Goal: Task Accomplishment & Management: Use online tool/utility

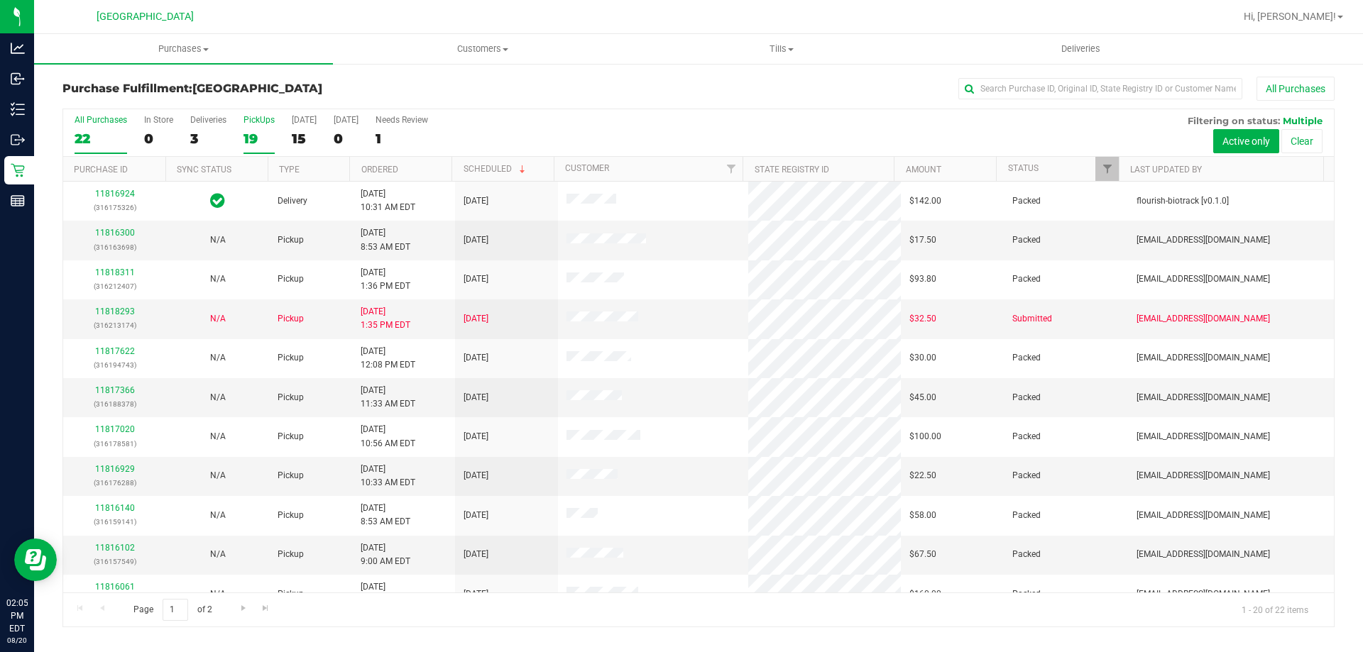
click at [247, 141] on div "19" at bounding box center [258, 139] width 31 height 16
click at [0, 0] on input "PickUps 19" at bounding box center [0, 0] width 0 height 0
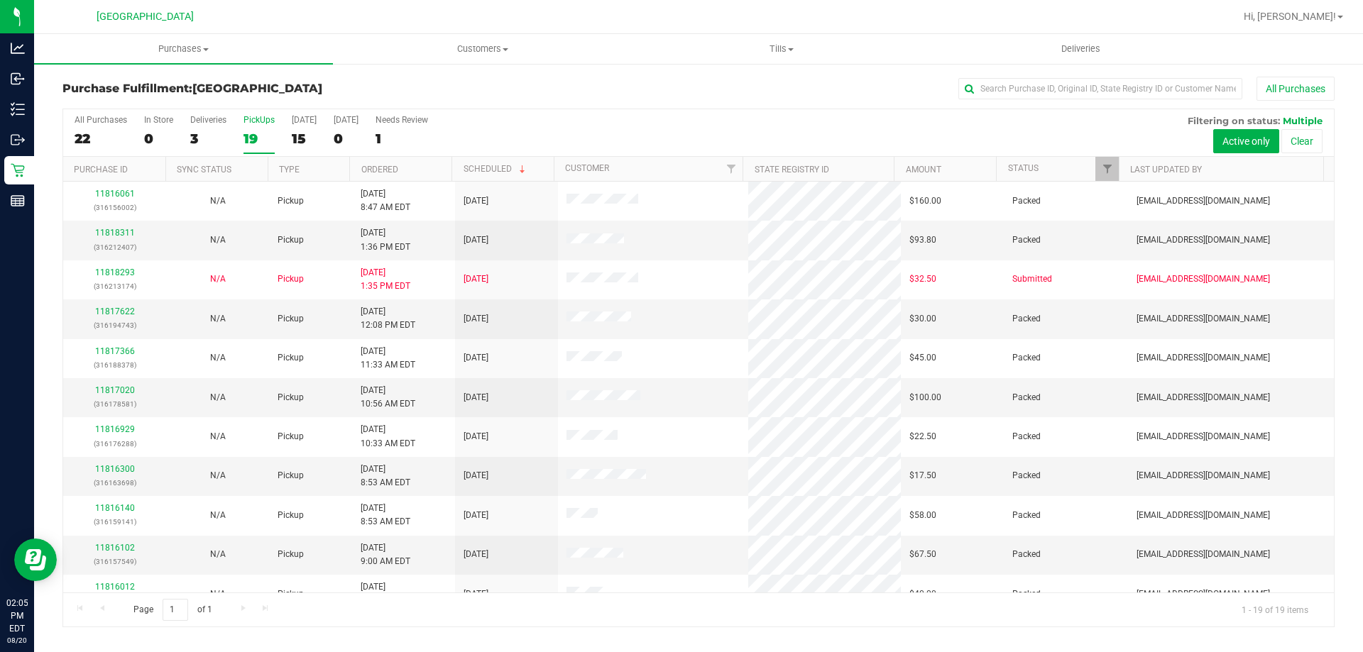
click at [195, 131] on div "3" at bounding box center [208, 139] width 36 height 16
click at [0, 0] on input "Deliveries 3" at bounding box center [0, 0] width 0 height 0
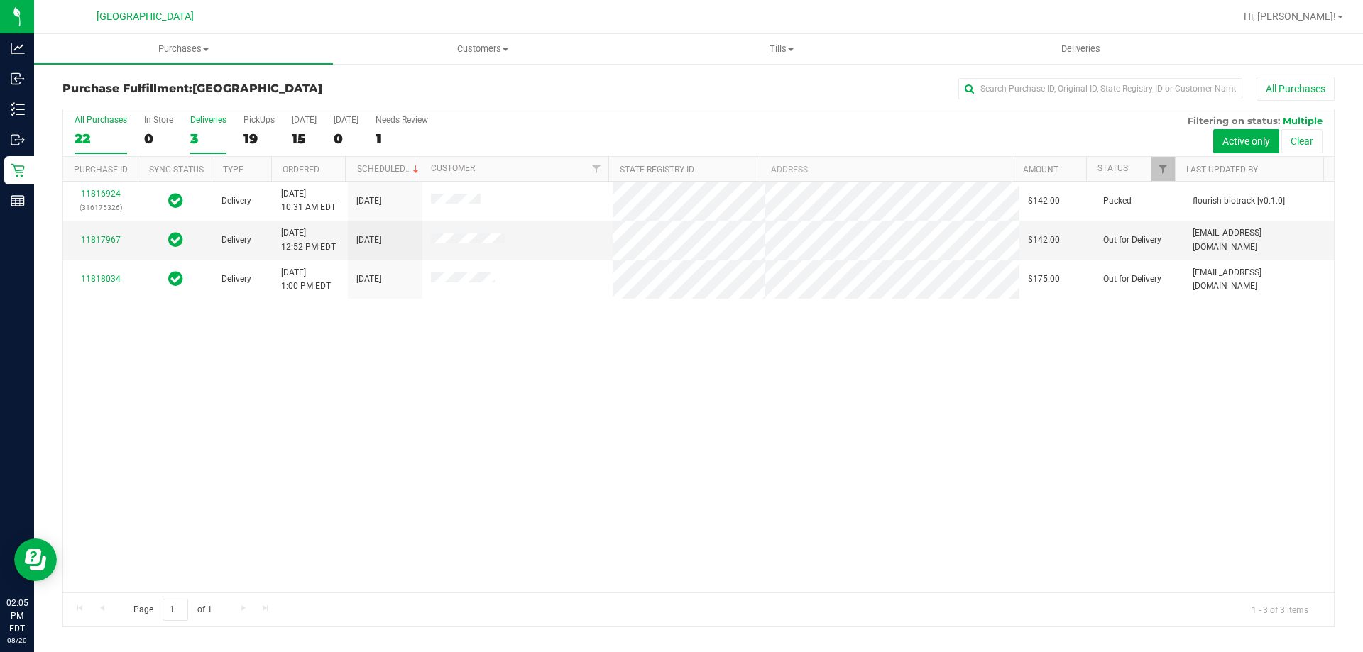
click at [104, 132] on div "22" at bounding box center [101, 139] width 53 height 16
click at [0, 0] on input "All Purchases 22" at bounding box center [0, 0] width 0 height 0
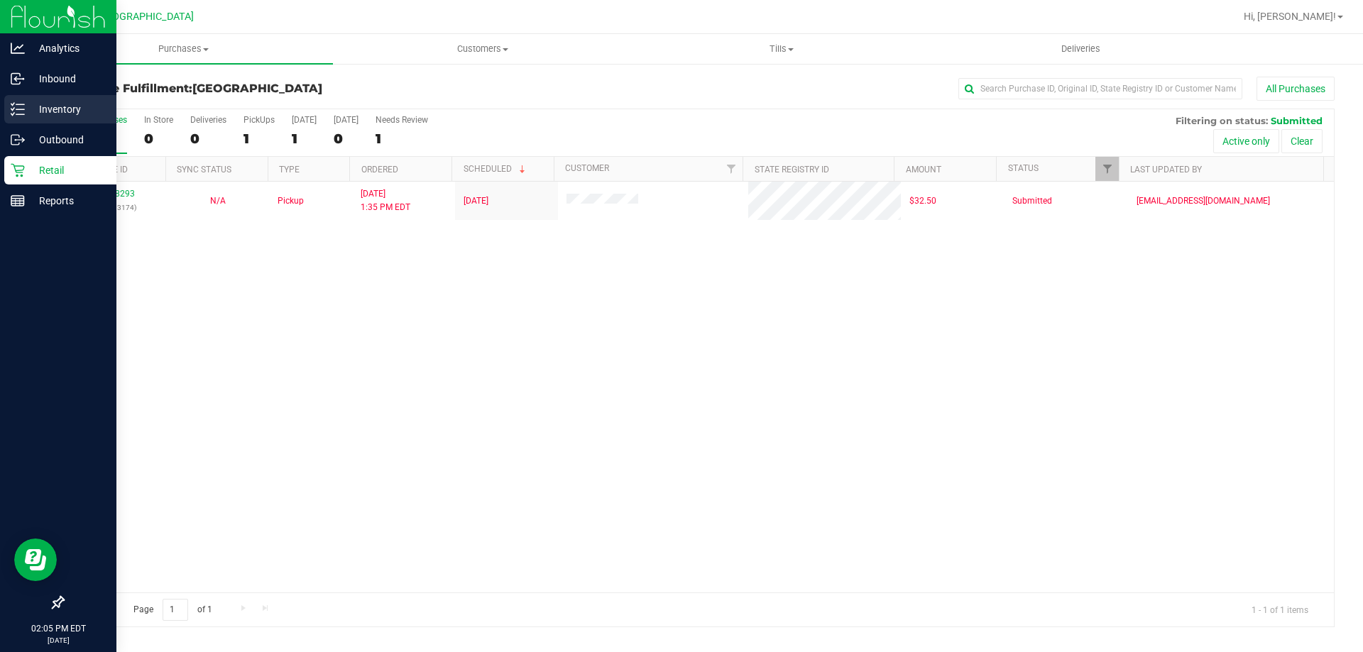
click at [34, 124] on link "Inventory" at bounding box center [58, 110] width 116 height 31
click at [35, 131] on p "Outbound" at bounding box center [67, 139] width 85 height 17
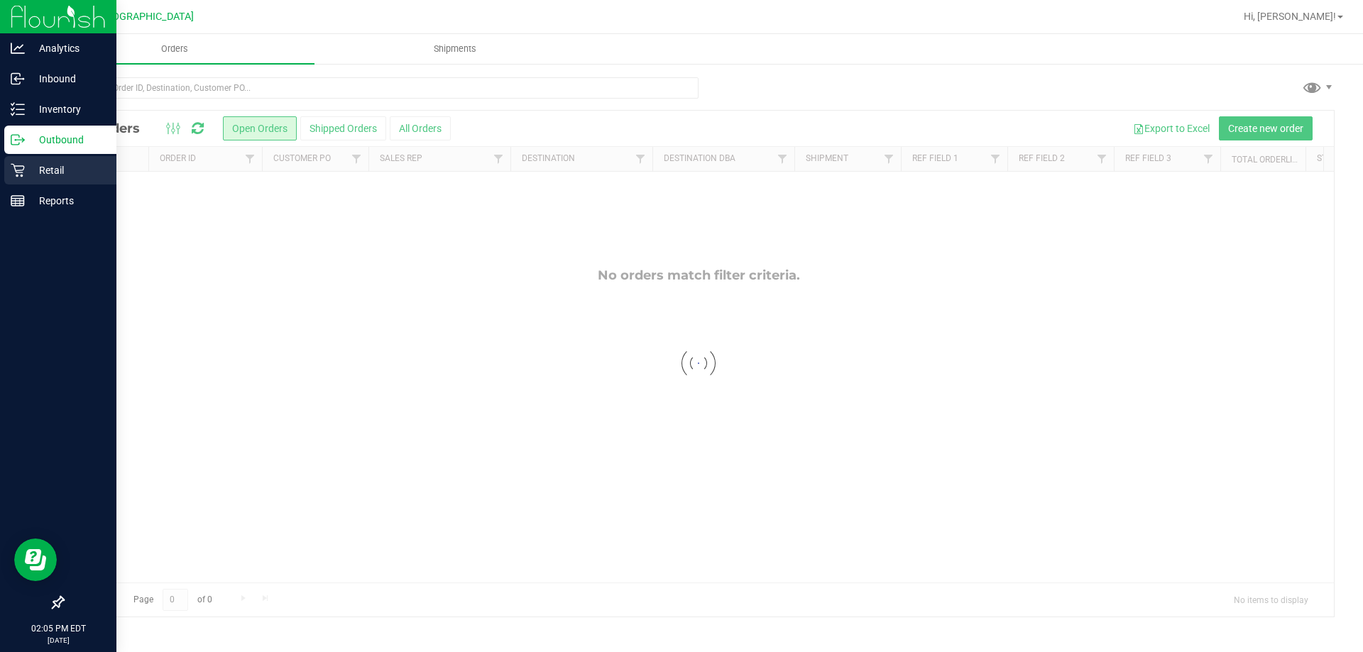
click at [33, 170] on p "Retail" at bounding box center [67, 170] width 85 height 17
click at [19, 175] on icon at bounding box center [18, 170] width 14 height 14
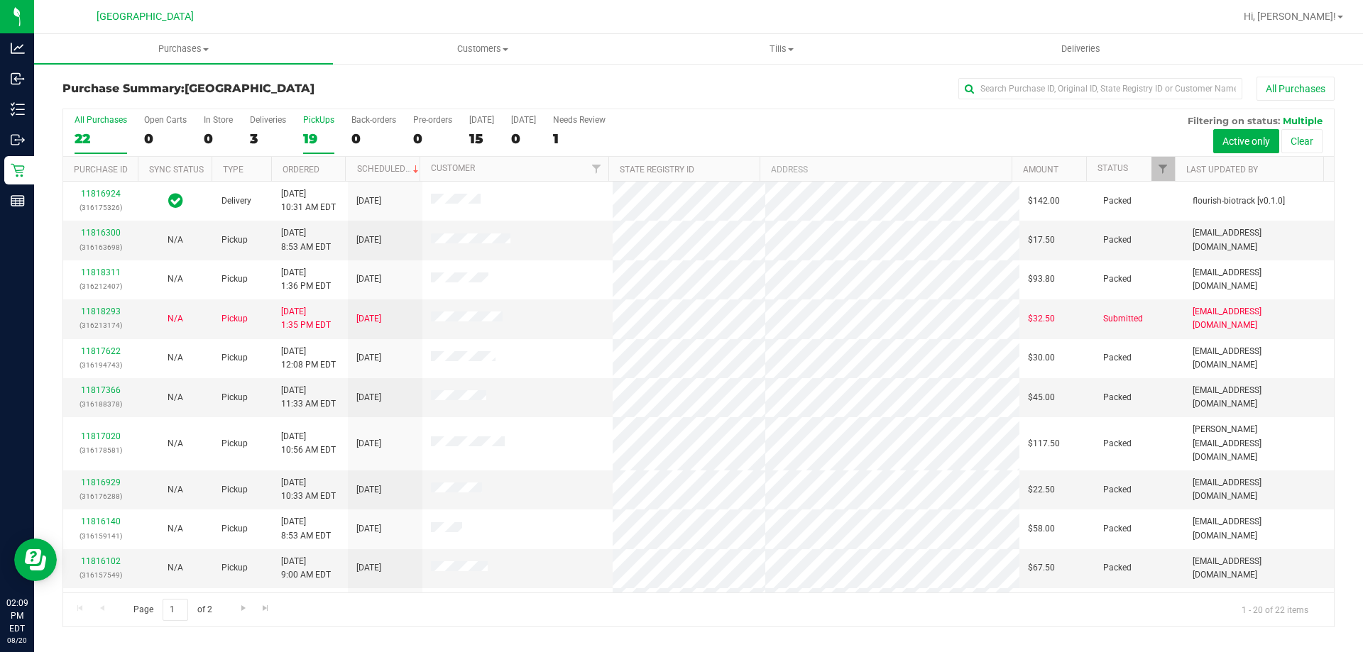
click at [321, 136] on div "19" at bounding box center [318, 139] width 31 height 16
click at [0, 0] on input "PickUps 19" at bounding box center [0, 0] width 0 height 0
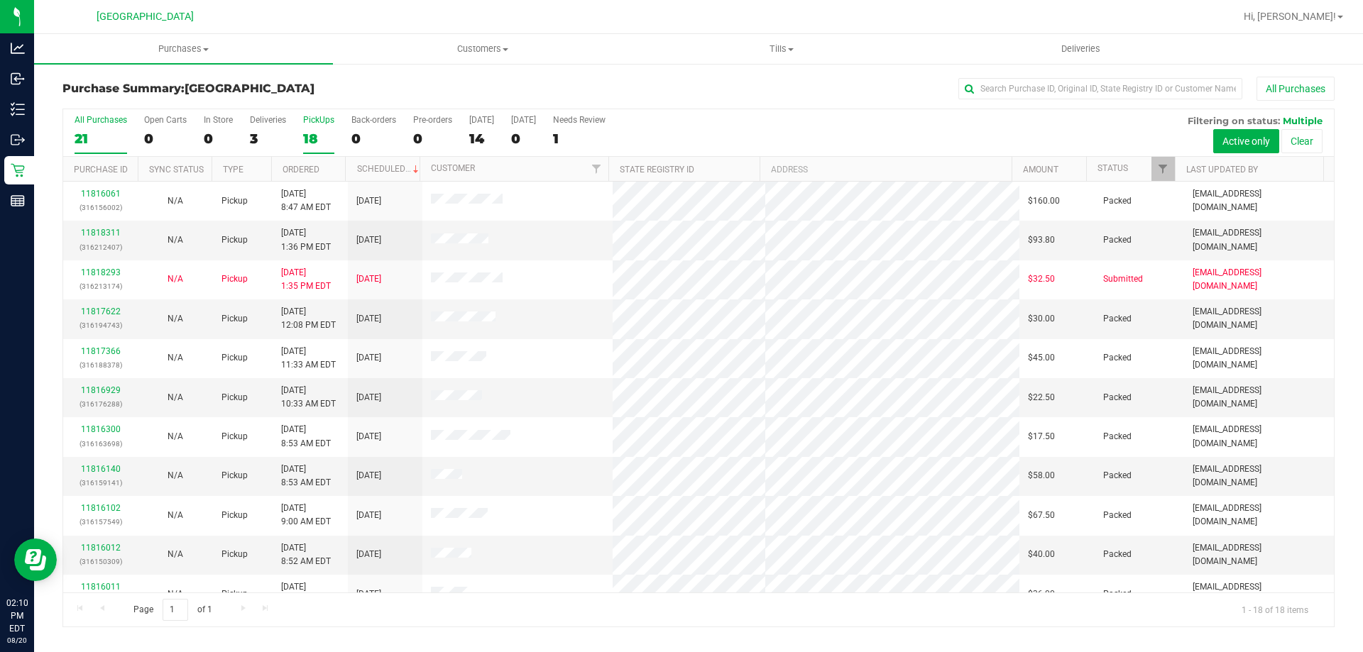
click at [92, 141] on div "21" at bounding box center [101, 139] width 53 height 16
click at [0, 0] on input "All Purchases 21" at bounding box center [0, 0] width 0 height 0
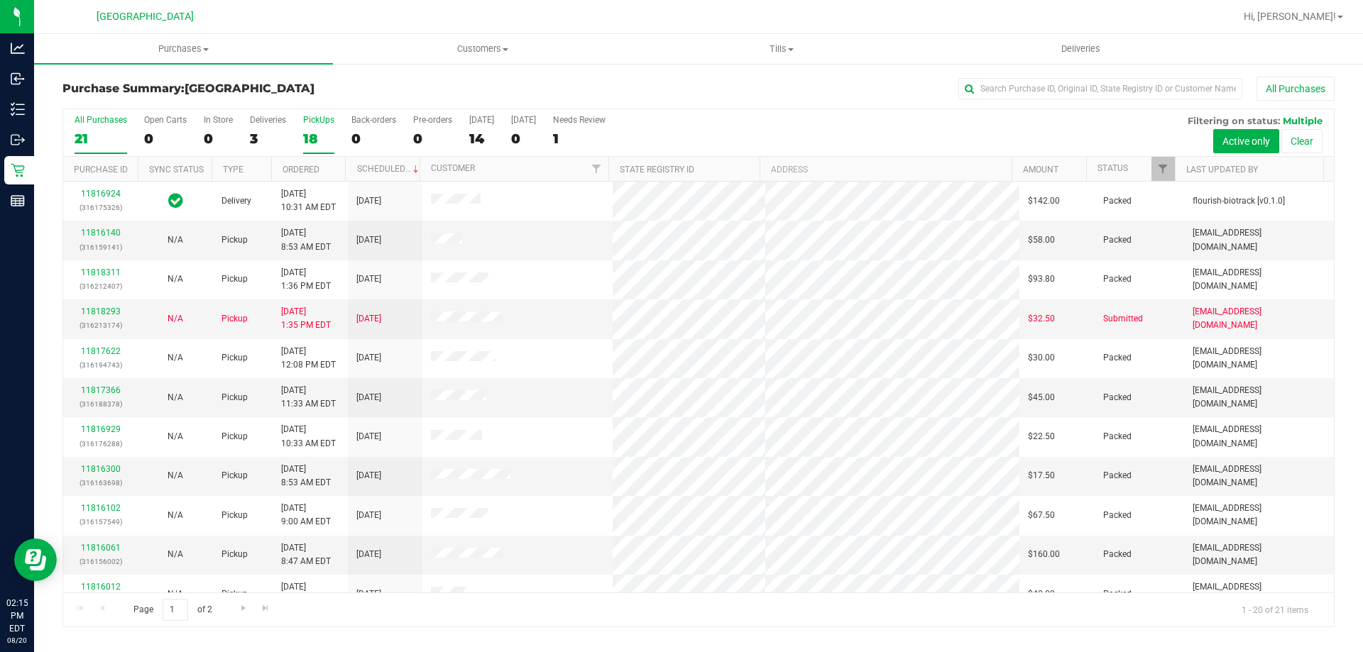
click at [310, 131] on div "18" at bounding box center [318, 139] width 31 height 16
click at [0, 0] on input "PickUps 18" at bounding box center [0, 0] width 0 height 0
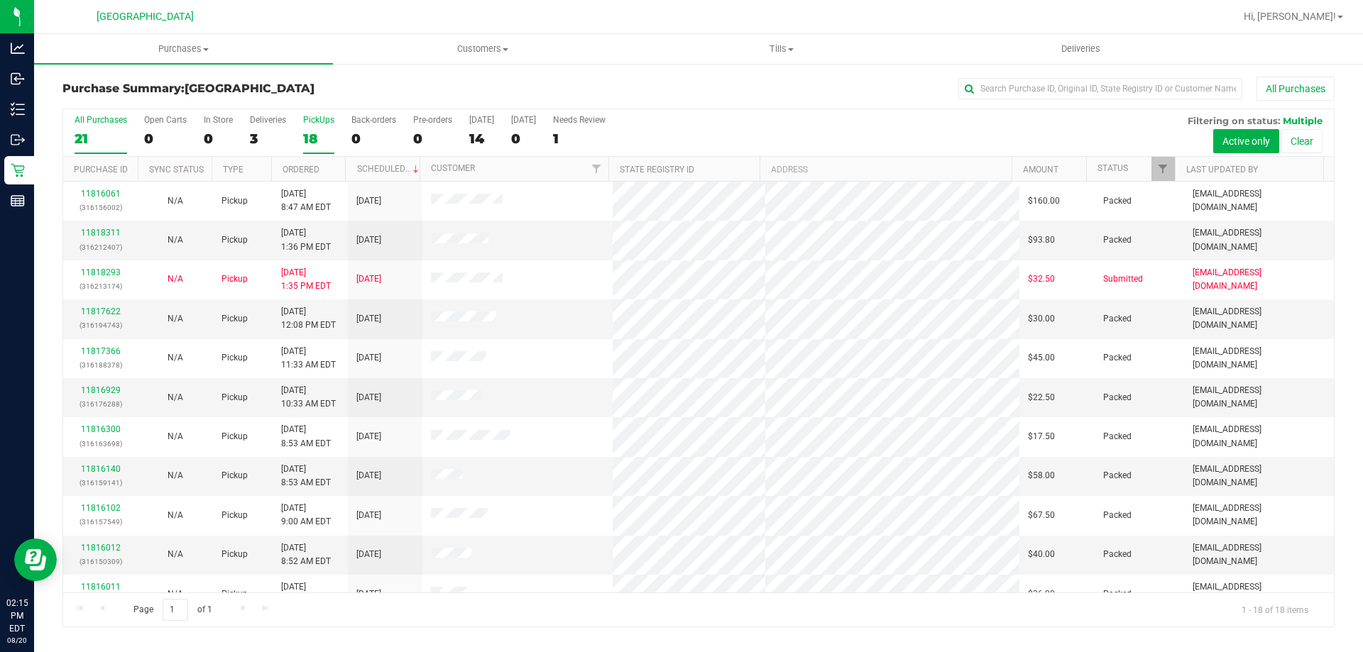
click at [97, 131] on div "21" at bounding box center [101, 139] width 53 height 16
click at [0, 0] on input "All Purchases 21" at bounding box center [0, 0] width 0 height 0
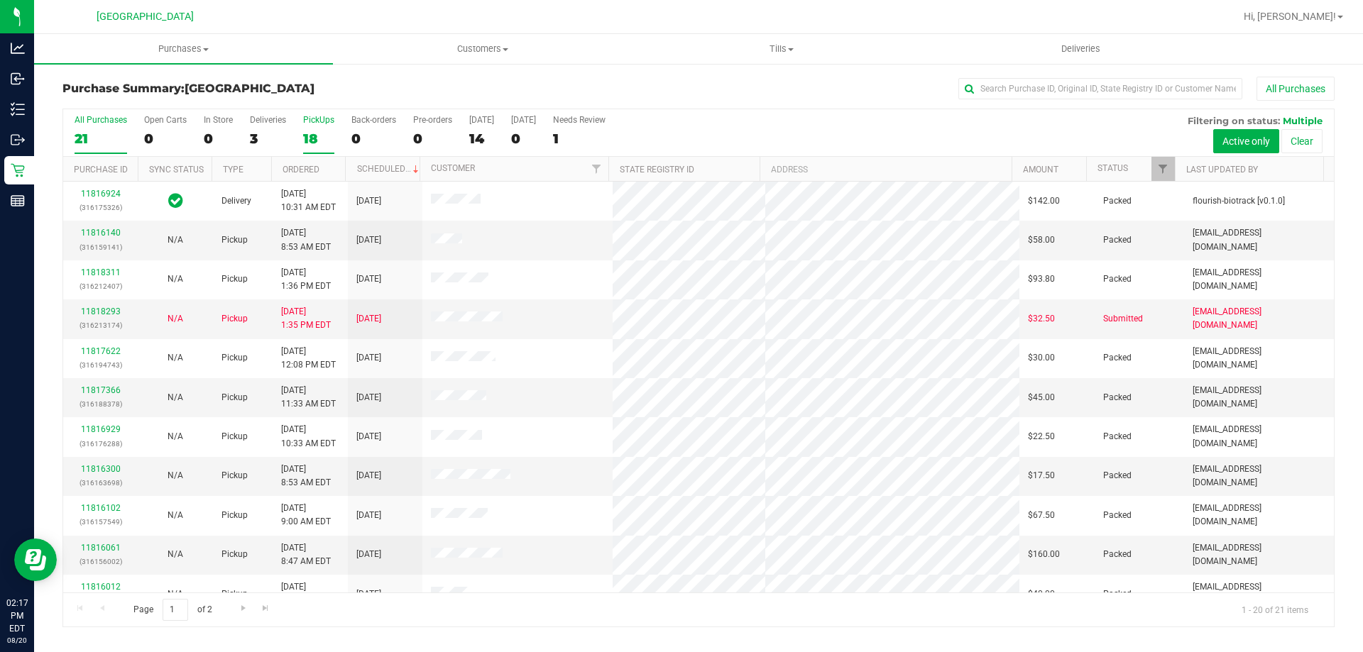
click at [312, 119] on div "PickUps" at bounding box center [318, 120] width 31 height 10
click at [0, 0] on input "PickUps 18" at bounding box center [0, 0] width 0 height 0
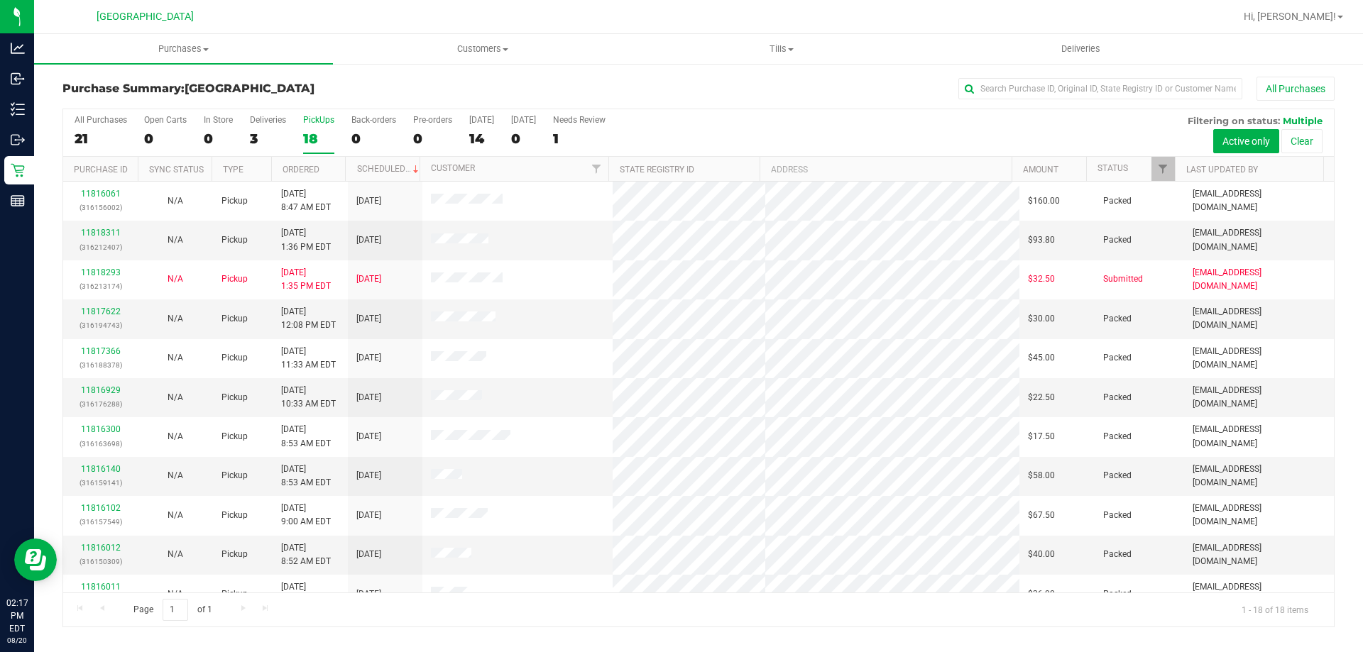
click at [99, 131] on div "21" at bounding box center [101, 139] width 53 height 16
click at [0, 0] on input "All Purchases 21" at bounding box center [0, 0] width 0 height 0
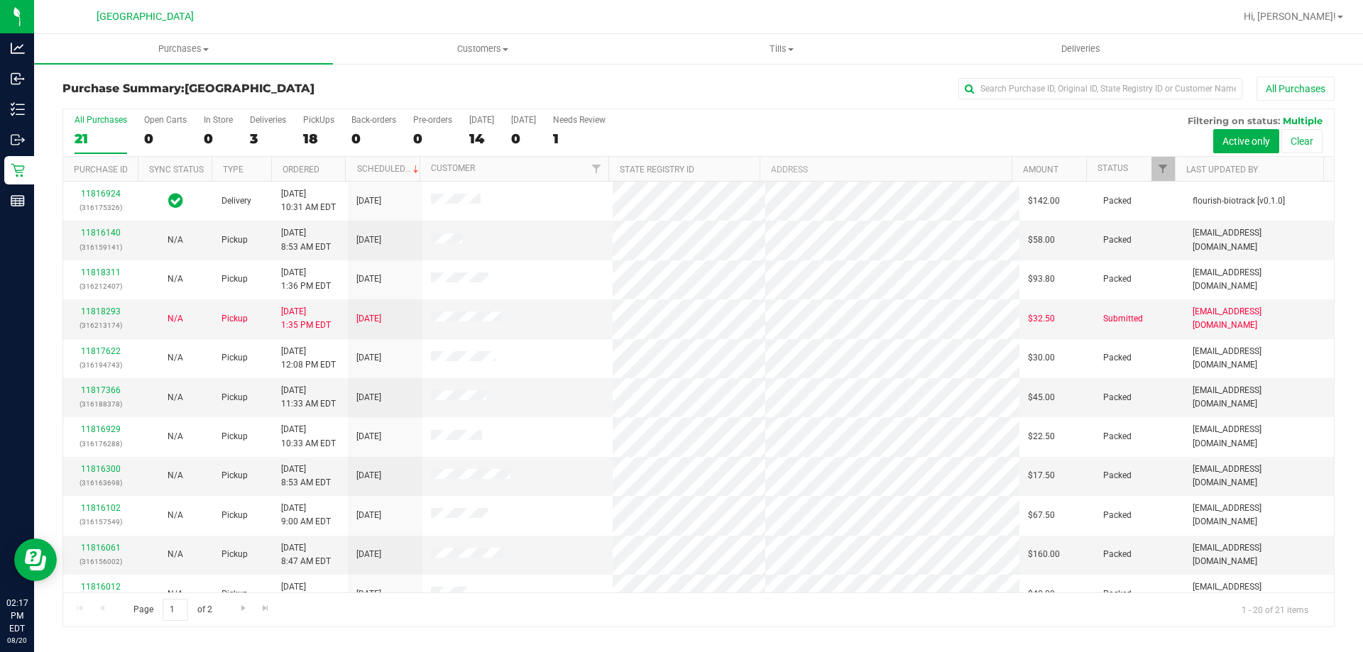
click at [339, 112] on div "All Purchases 21 Open Carts 0 In Store 0 Deliveries 3 PickUps 18 Back-orders 0 …" at bounding box center [698, 114] width 1270 height 11
click at [244, 127] on div "All Purchases 21 Open Carts 0 In Store 0 Deliveries 3 PickUps 18 Back-orders 0 …" at bounding box center [698, 133] width 1270 height 48
click at [258, 127] on label "Deliveries 3" at bounding box center [268, 134] width 36 height 39
click at [0, 0] on input "Deliveries 3" at bounding box center [0, 0] width 0 height 0
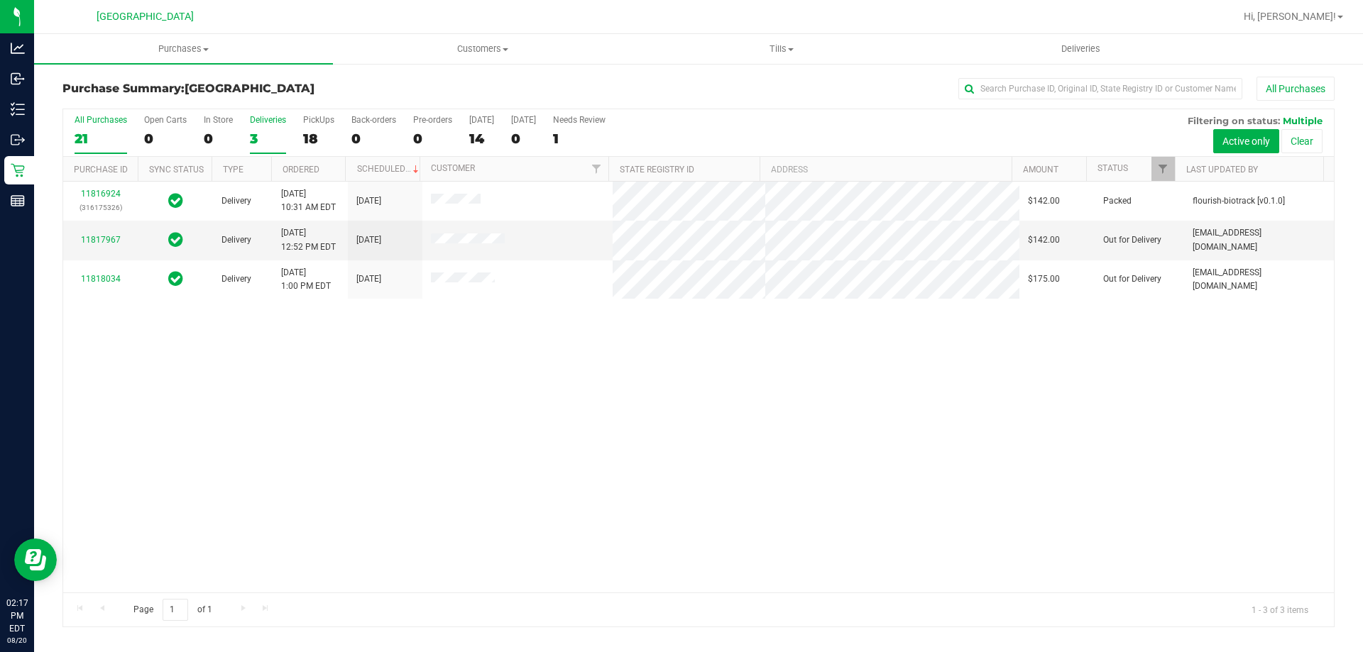
click at [109, 131] on div "21" at bounding box center [101, 139] width 53 height 16
click at [0, 0] on input "All Purchases 21" at bounding box center [0, 0] width 0 height 0
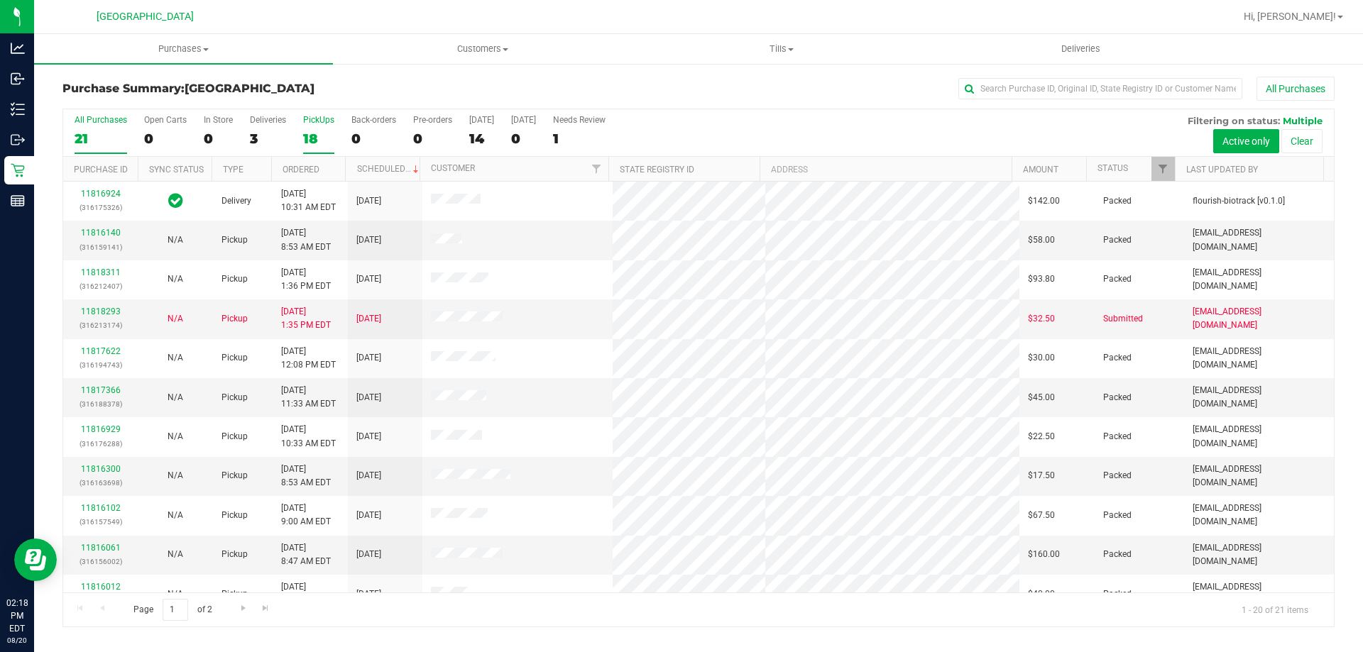
click at [322, 143] on div "18" at bounding box center [318, 139] width 31 height 16
click at [0, 0] on input "PickUps 18" at bounding box center [0, 0] width 0 height 0
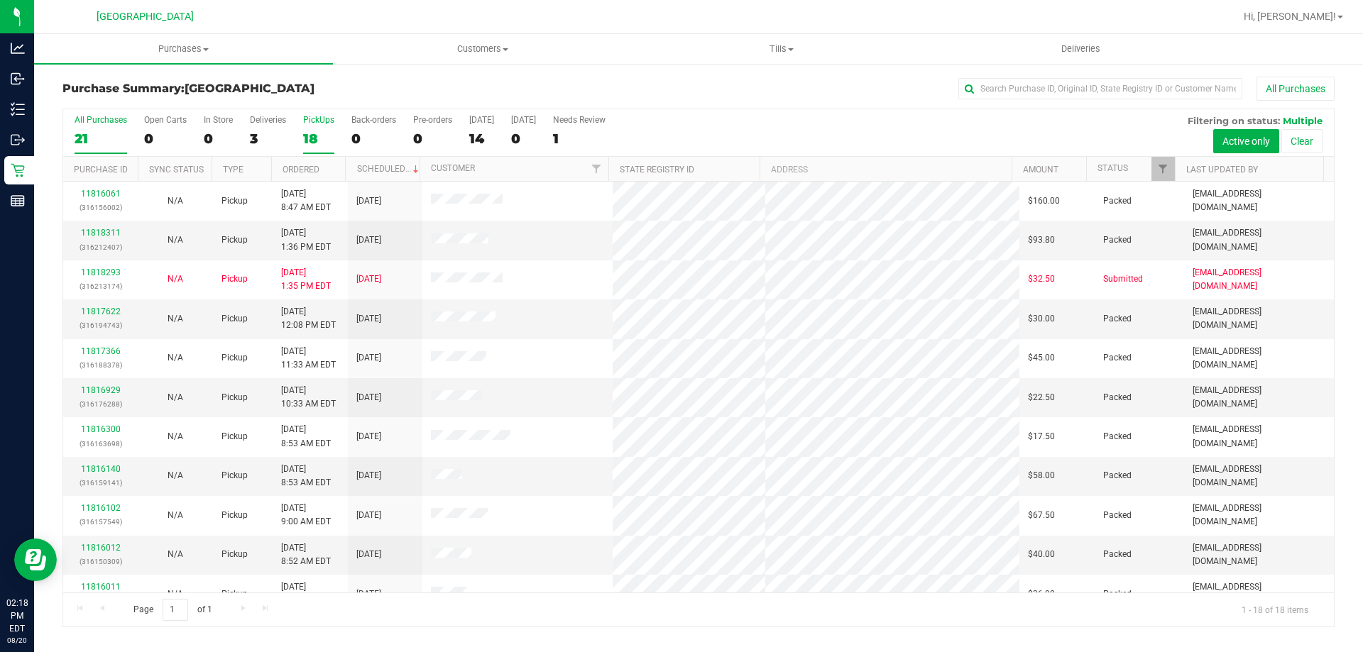
click at [97, 131] on div "21" at bounding box center [101, 139] width 53 height 16
click at [0, 0] on input "All Purchases 21" at bounding box center [0, 0] width 0 height 0
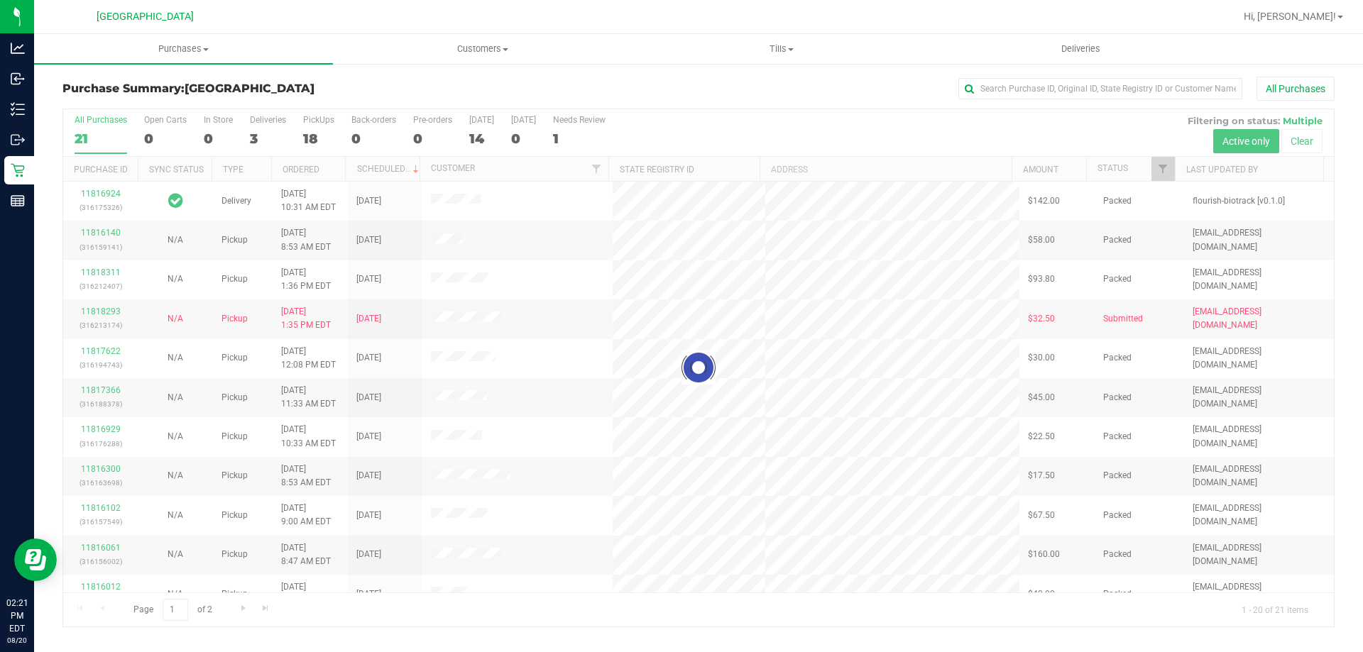
click at [316, 140] on div at bounding box center [698, 367] width 1270 height 517
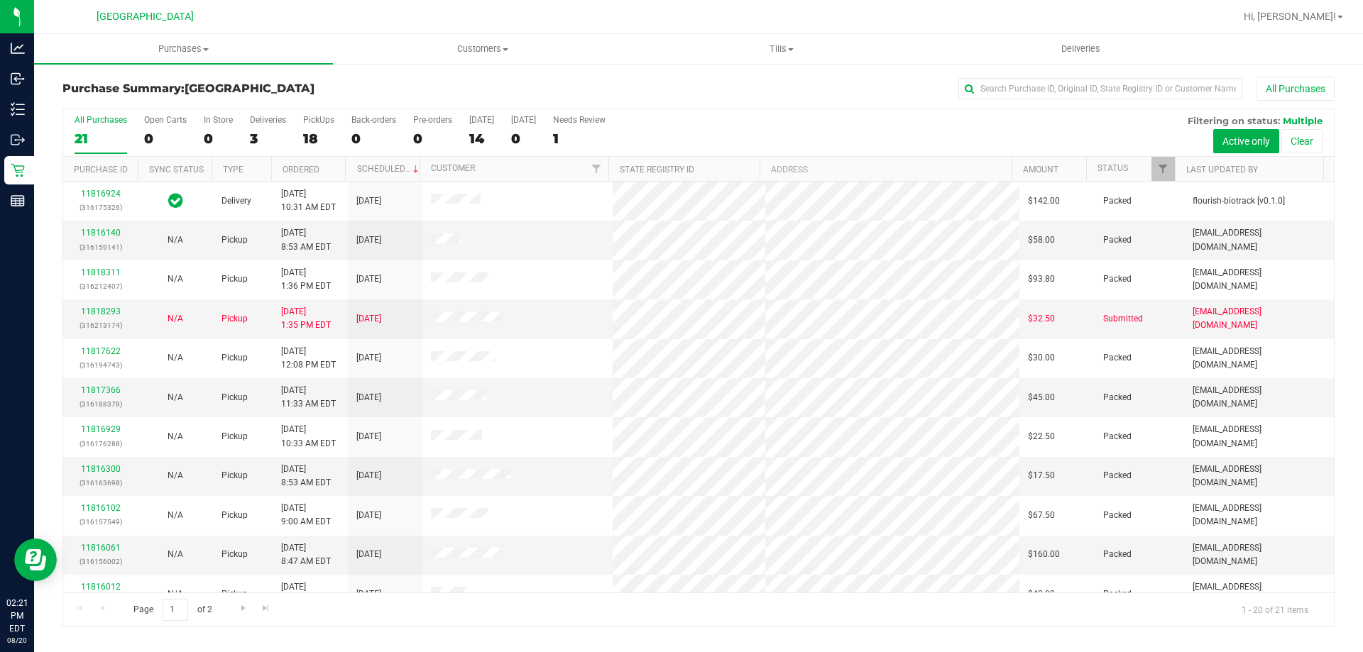
click at [316, 140] on div "18" at bounding box center [318, 139] width 31 height 16
click at [0, 0] on input "PickUps 18" at bounding box center [0, 0] width 0 height 0
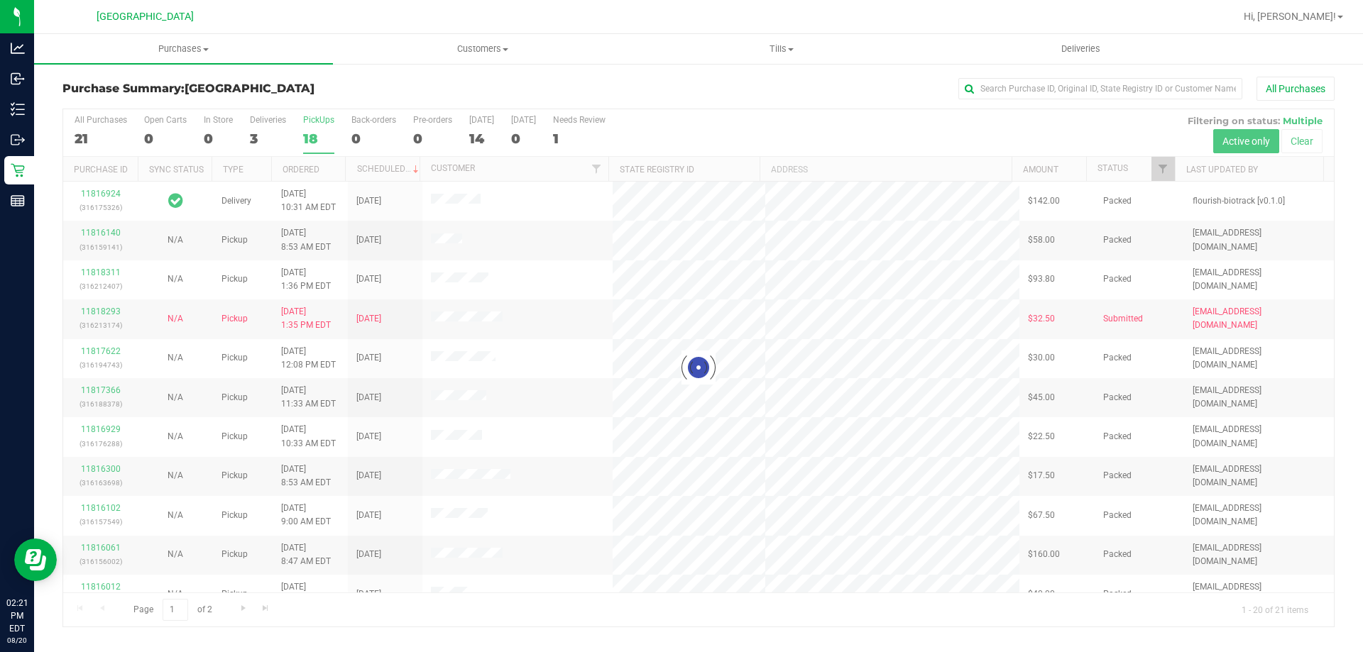
click at [109, 149] on label "All Purchases 21" at bounding box center [101, 134] width 53 height 39
click at [0, 0] on input "All Purchases 21" at bounding box center [0, 0] width 0 height 0
click at [319, 135] on div at bounding box center [698, 367] width 1270 height 517
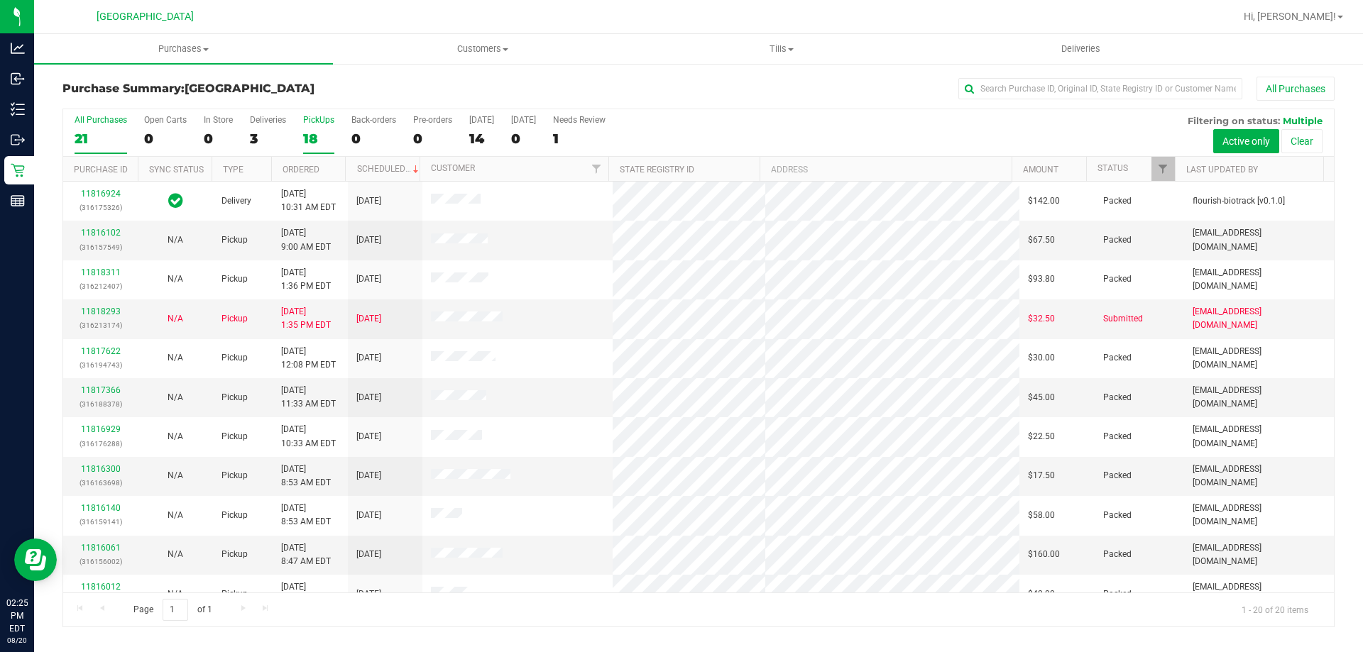
click at [315, 133] on div "18" at bounding box center [318, 139] width 31 height 16
click at [0, 0] on input "PickUps 18" at bounding box center [0, 0] width 0 height 0
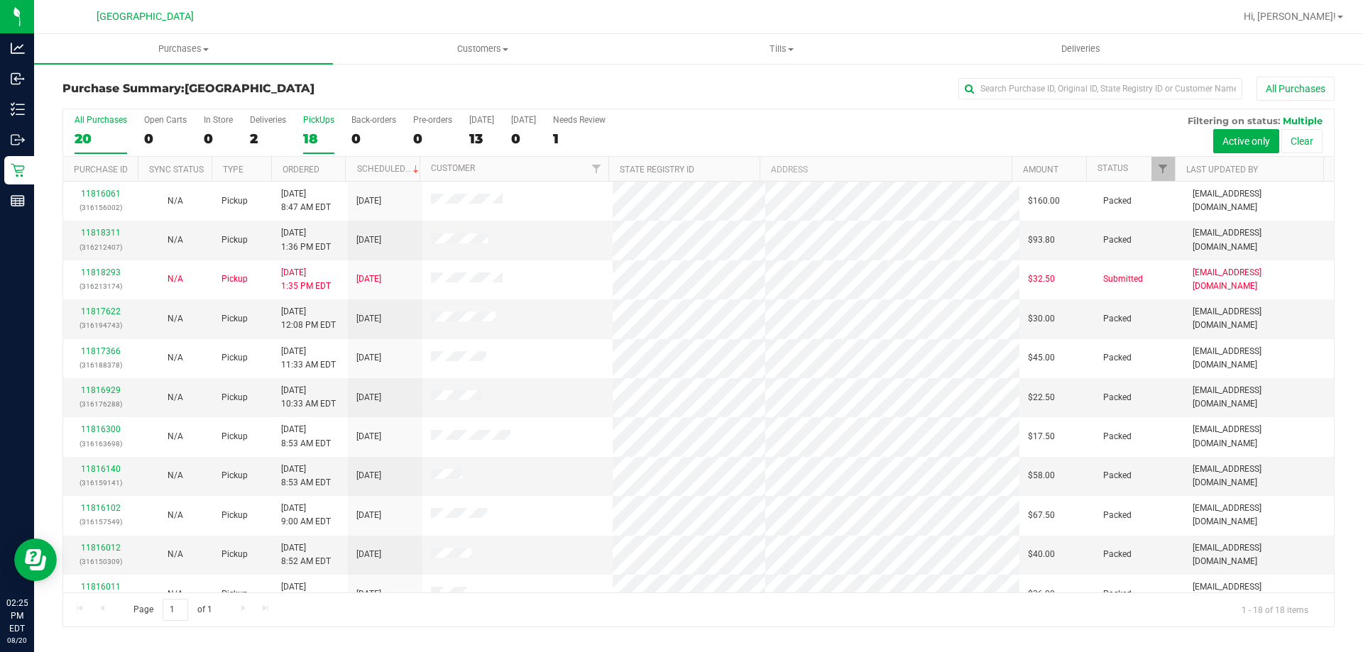
click at [99, 132] on div "20" at bounding box center [101, 139] width 53 height 16
click at [0, 0] on input "All Purchases 20" at bounding box center [0, 0] width 0 height 0
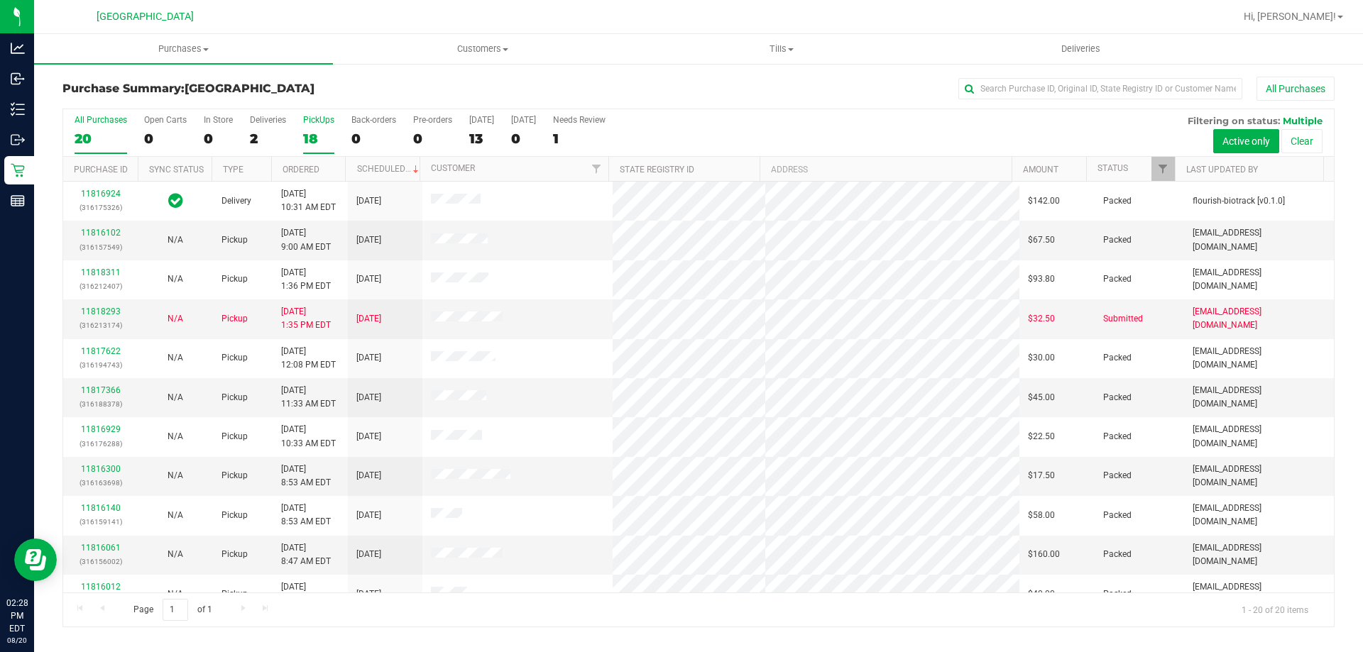
click at [325, 133] on div "18" at bounding box center [318, 139] width 31 height 16
click at [0, 0] on input "PickUps 18" at bounding box center [0, 0] width 0 height 0
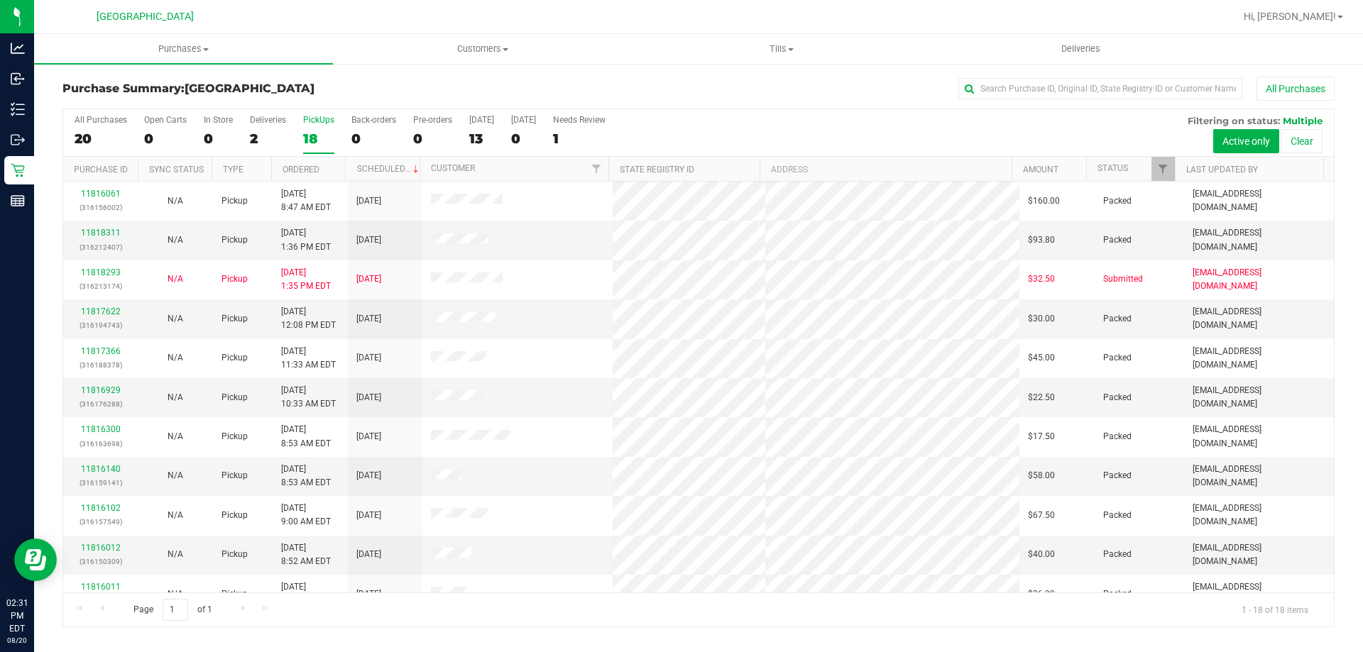
click at [312, 127] on label "PickUps 18" at bounding box center [318, 134] width 31 height 39
click at [0, 0] on input "PickUps 18" at bounding box center [0, 0] width 0 height 0
click at [111, 145] on div "20" at bounding box center [101, 139] width 53 height 16
click at [0, 0] on input "All Purchases 20" at bounding box center [0, 0] width 0 height 0
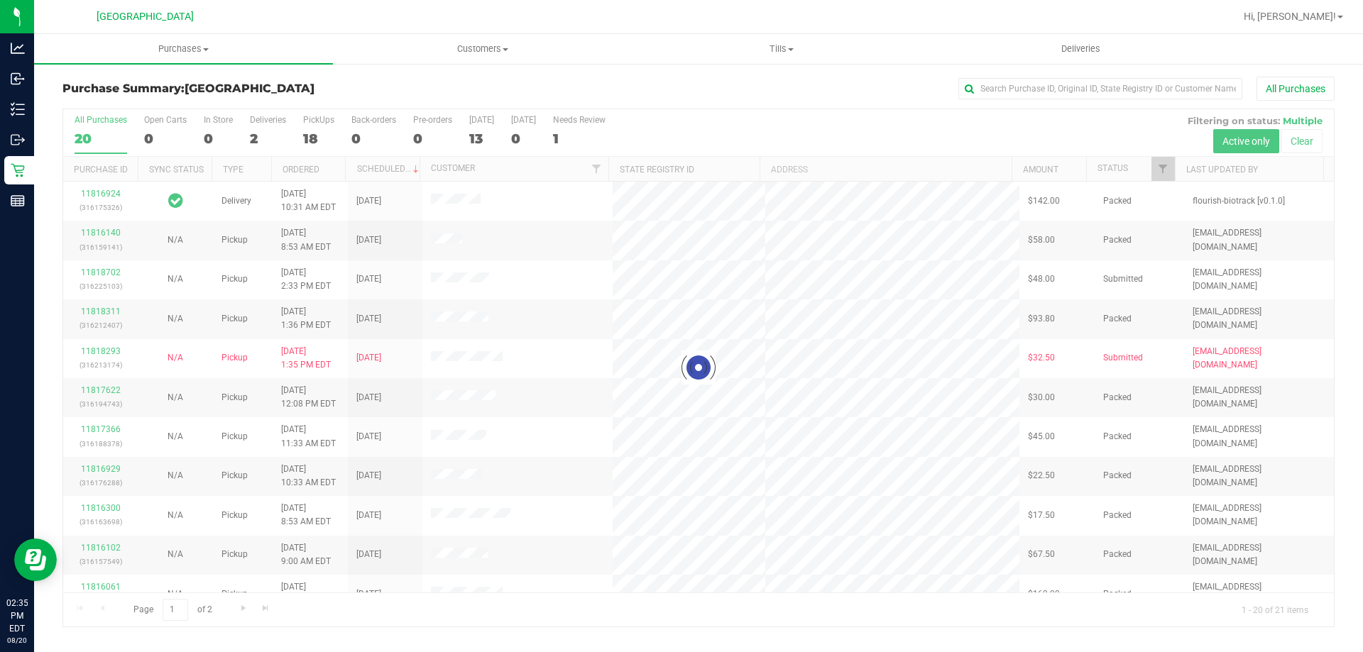
click at [313, 133] on div at bounding box center [698, 367] width 1270 height 517
click at [314, 131] on div "18" at bounding box center [318, 139] width 31 height 16
click at [0, 0] on input "PickUps 18" at bounding box center [0, 0] width 0 height 0
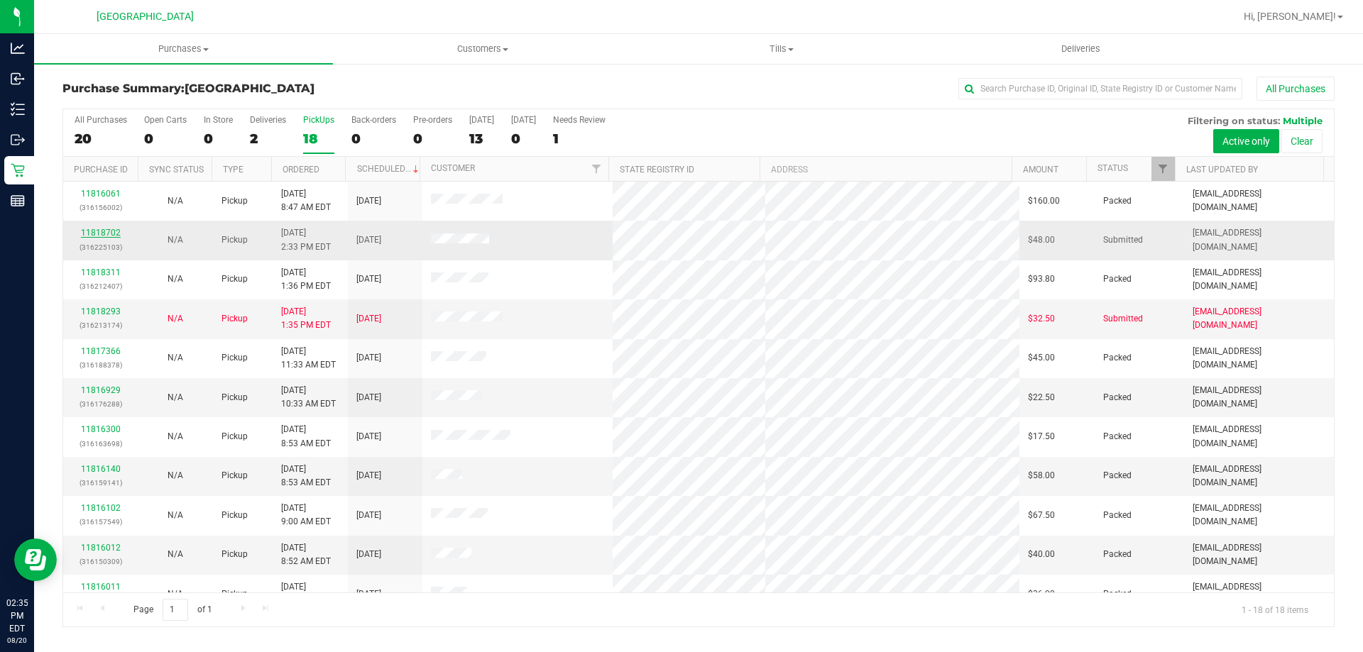
click at [93, 233] on link "11818702" at bounding box center [101, 233] width 40 height 10
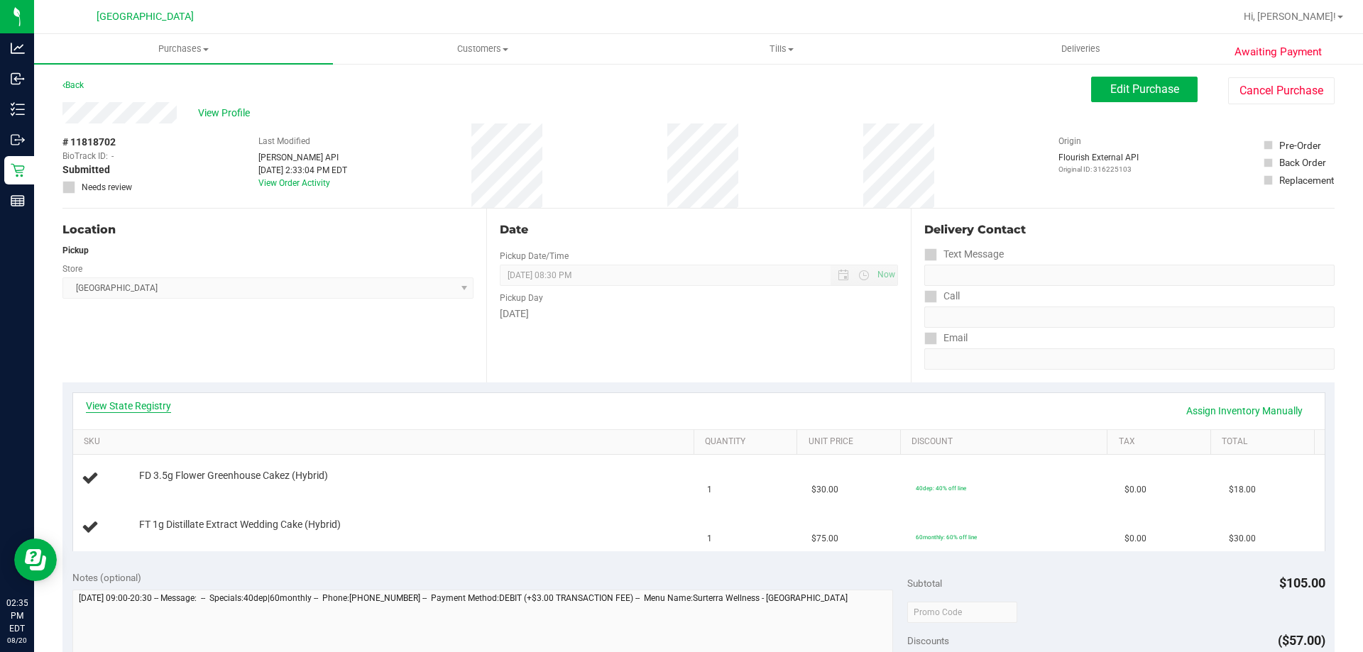
click at [110, 400] on link "View State Registry" at bounding box center [128, 406] width 85 height 14
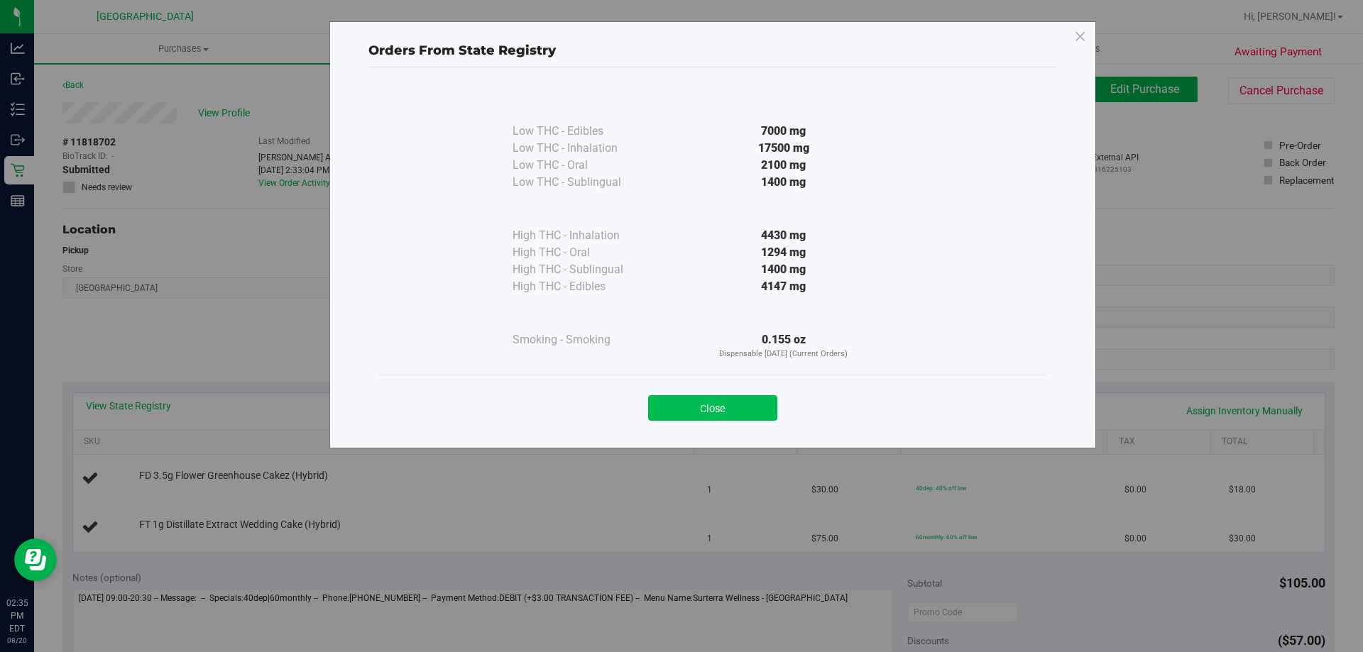
click at [742, 412] on button "Close" at bounding box center [712, 408] width 129 height 26
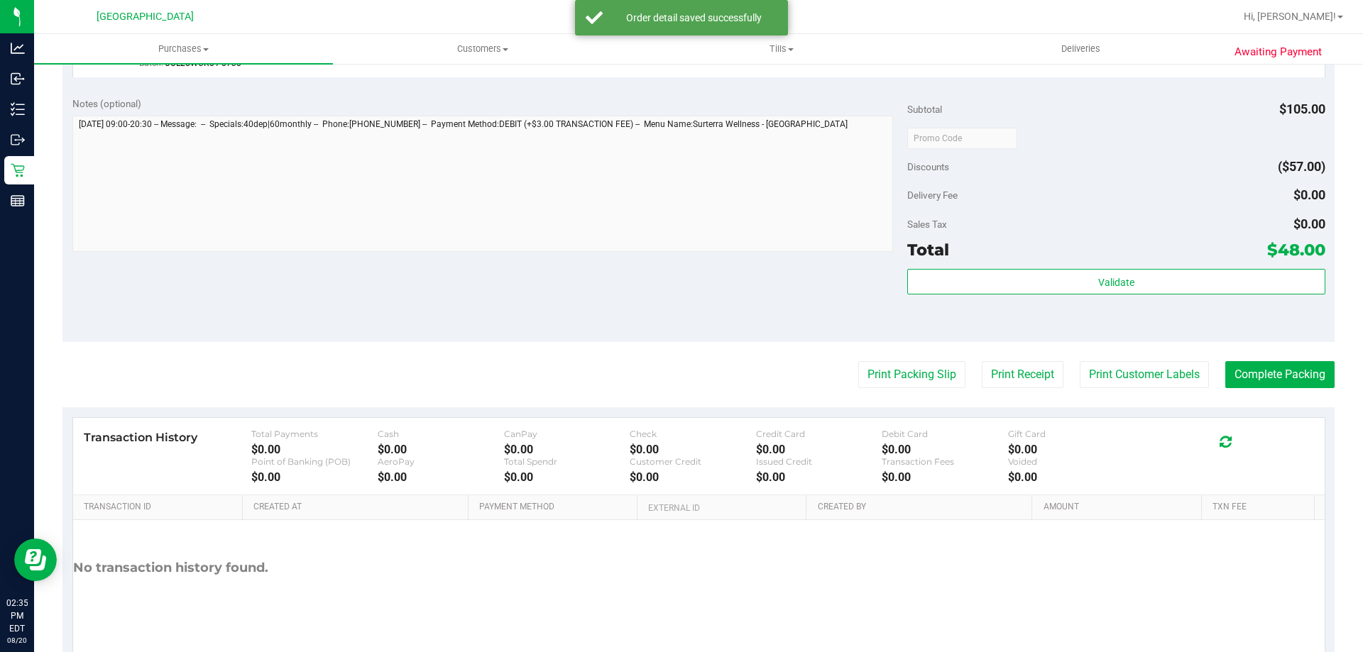
scroll to position [590, 0]
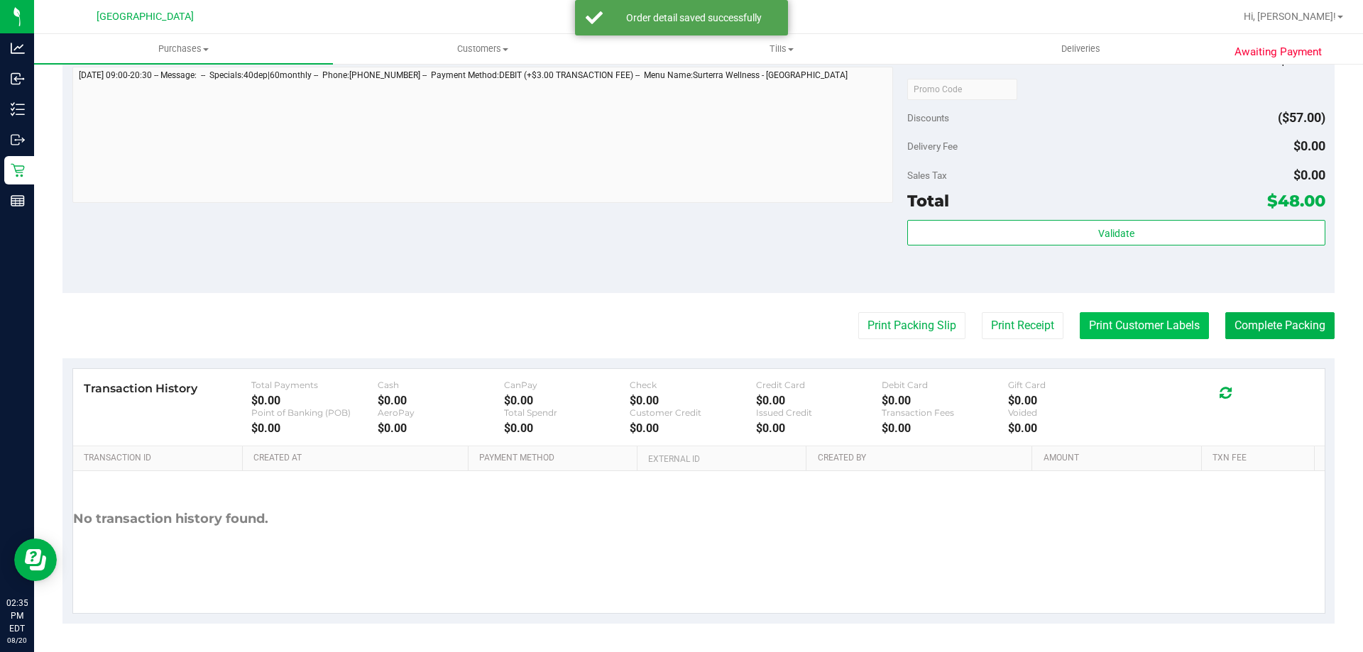
click at [1141, 328] on button "Print Customer Labels" at bounding box center [1143, 325] width 129 height 27
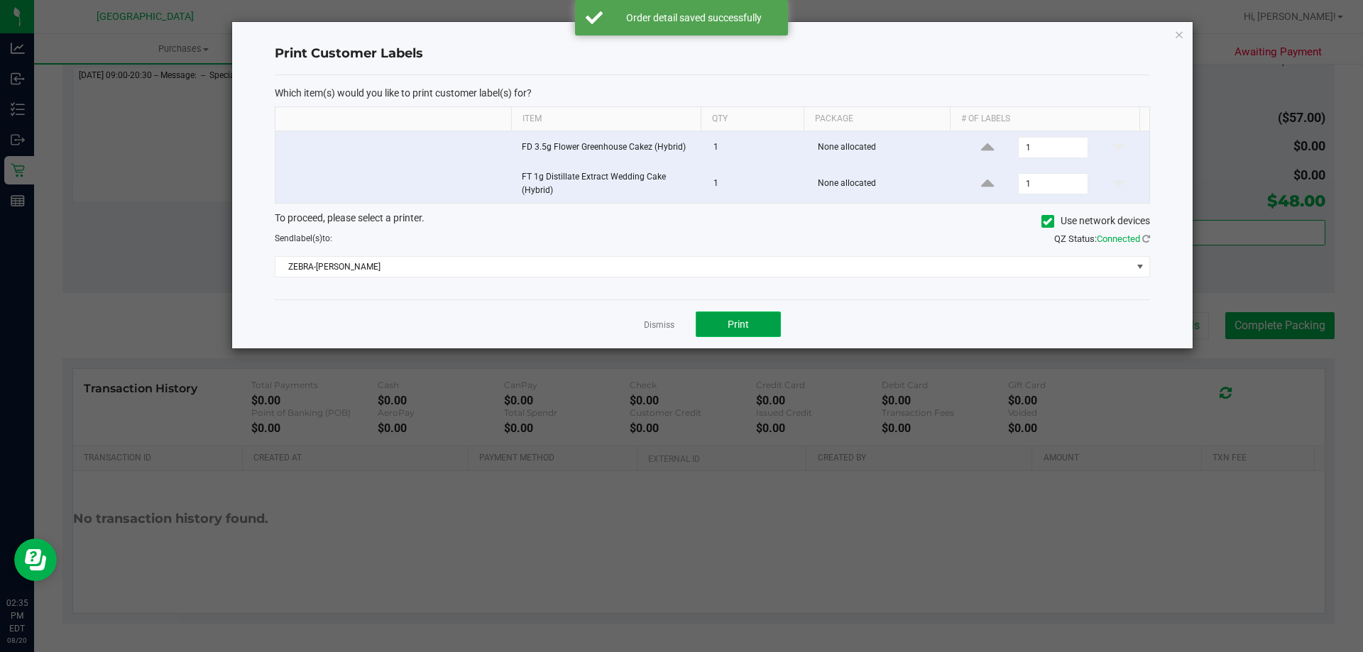
click at [741, 327] on span "Print" at bounding box center [737, 324] width 21 height 11
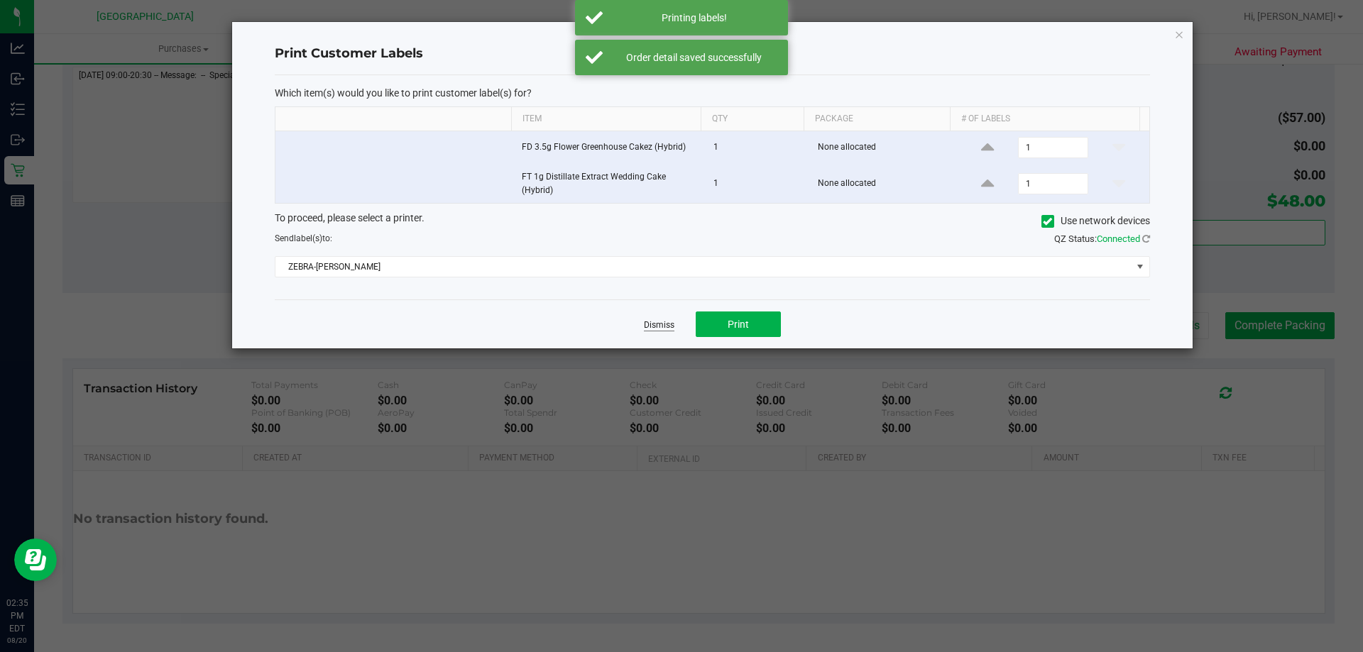
click at [655, 326] on link "Dismiss" at bounding box center [659, 325] width 31 height 12
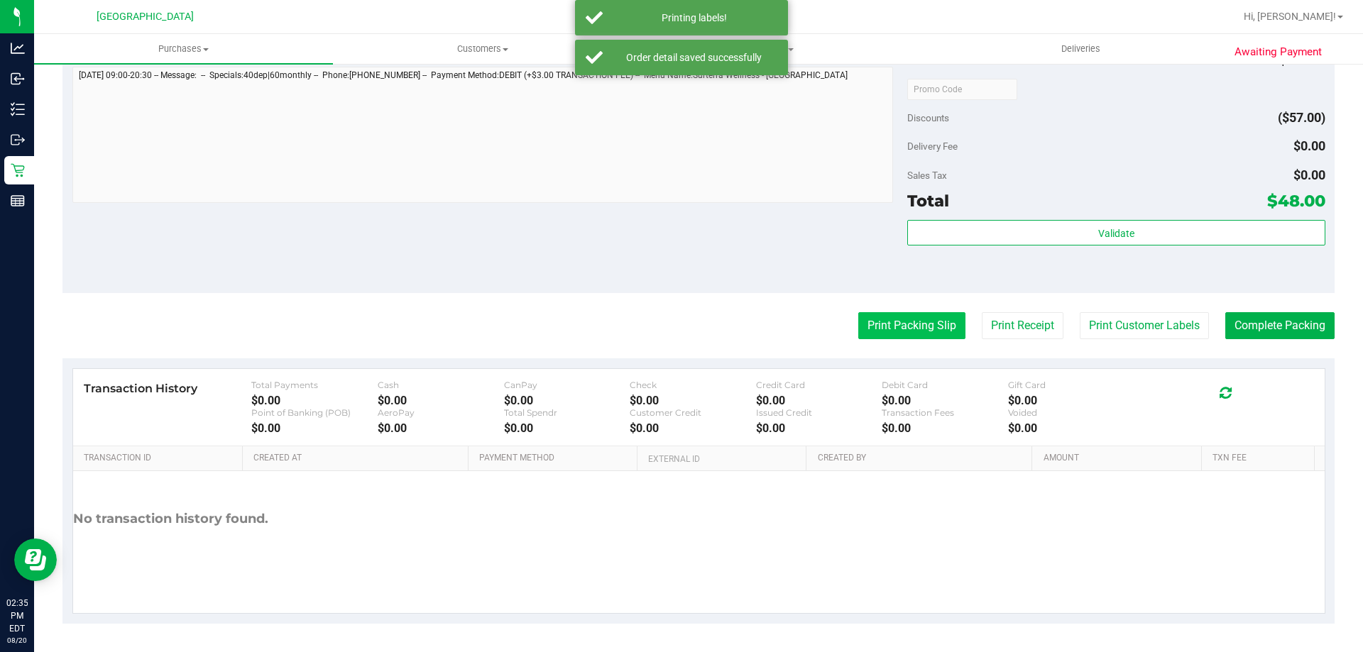
click at [927, 322] on button "Print Packing Slip" at bounding box center [911, 325] width 107 height 27
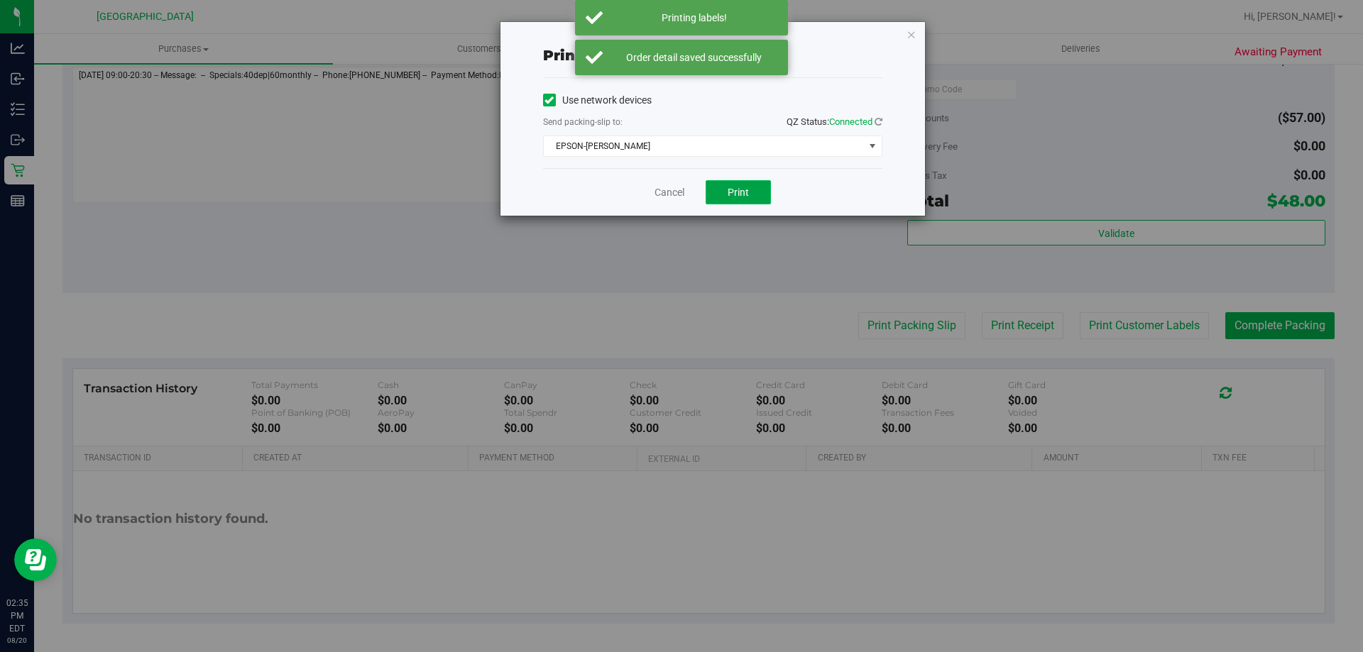
click at [740, 182] on button "Print" at bounding box center [737, 192] width 65 height 24
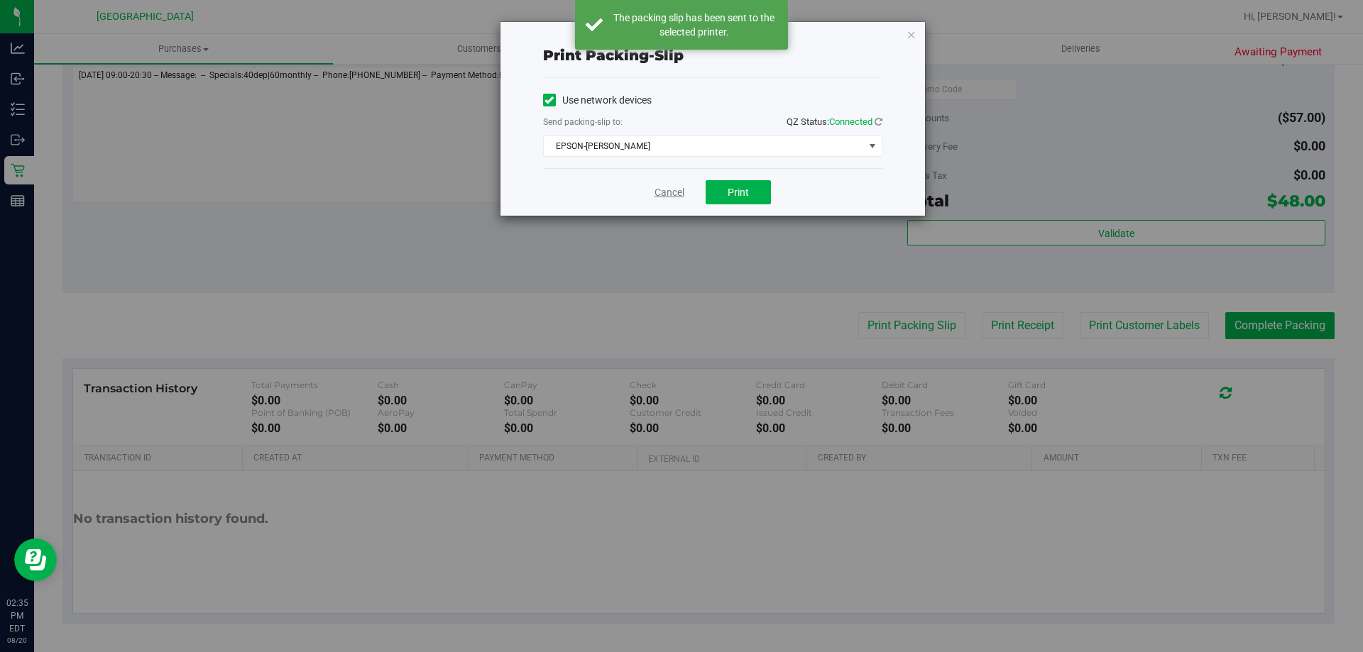
click at [657, 189] on link "Cancel" at bounding box center [669, 192] width 30 height 15
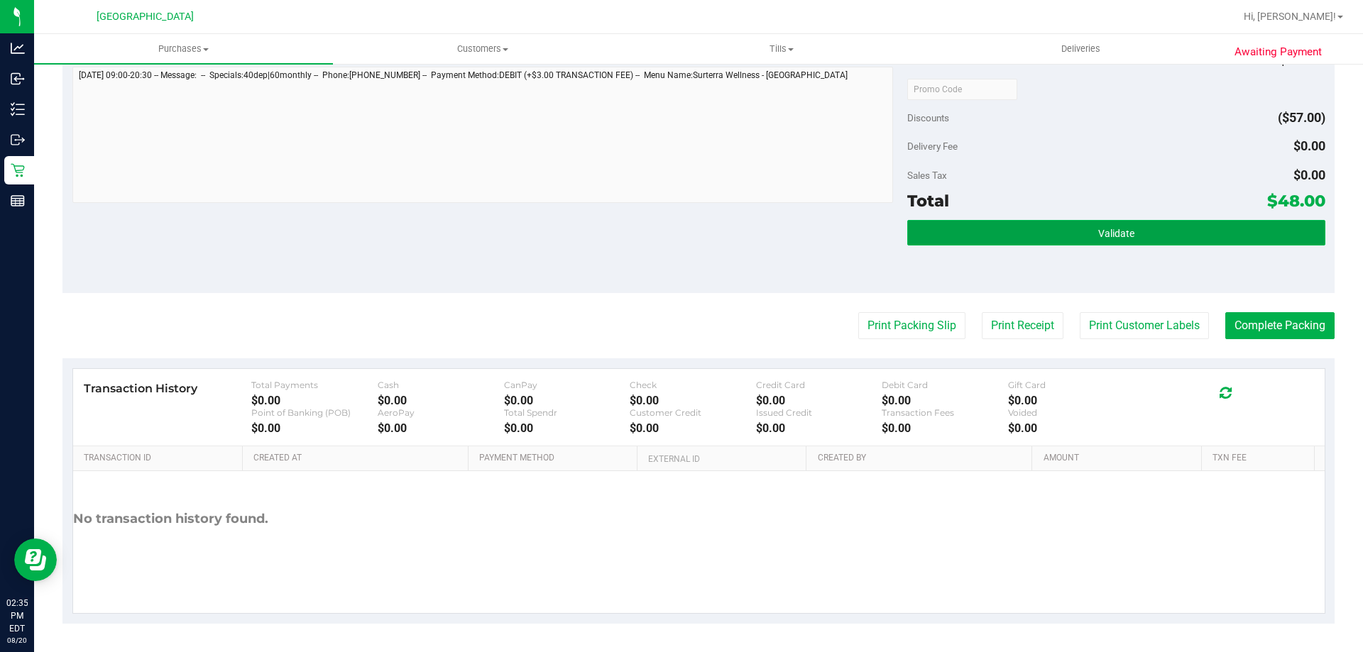
click at [984, 231] on button "Validate" at bounding box center [1115, 233] width 417 height 26
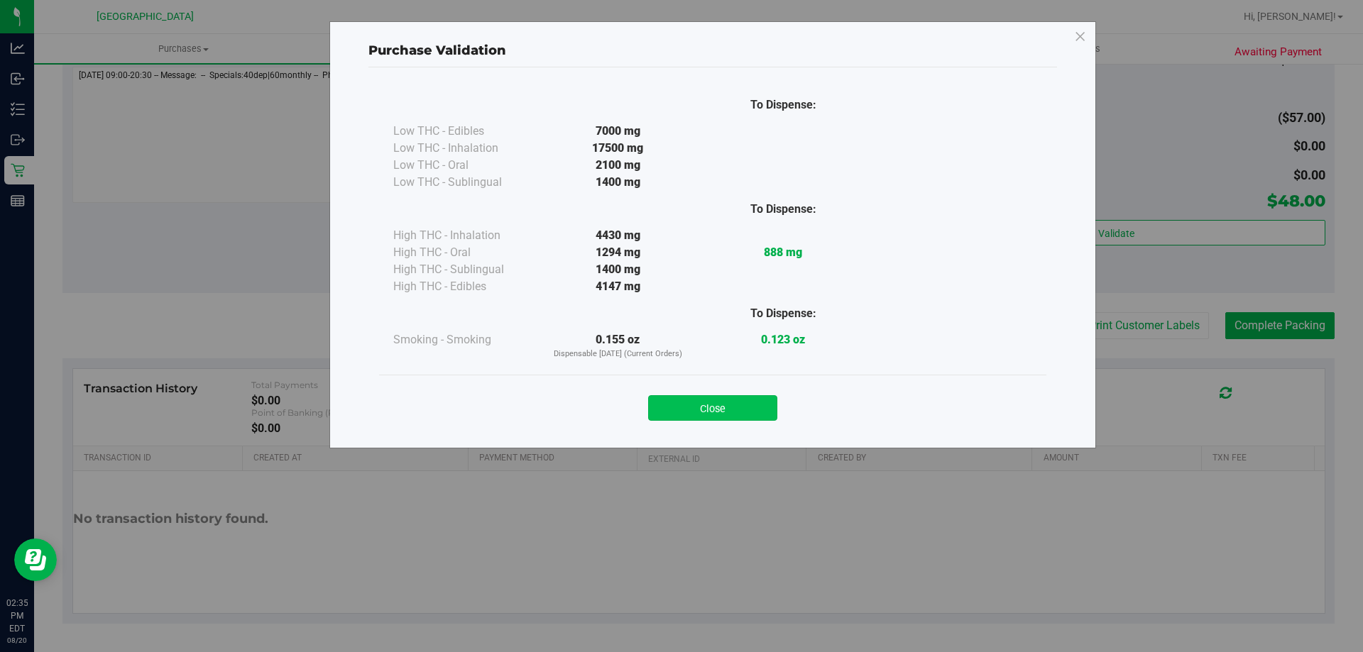
click at [708, 412] on button "Close" at bounding box center [712, 408] width 129 height 26
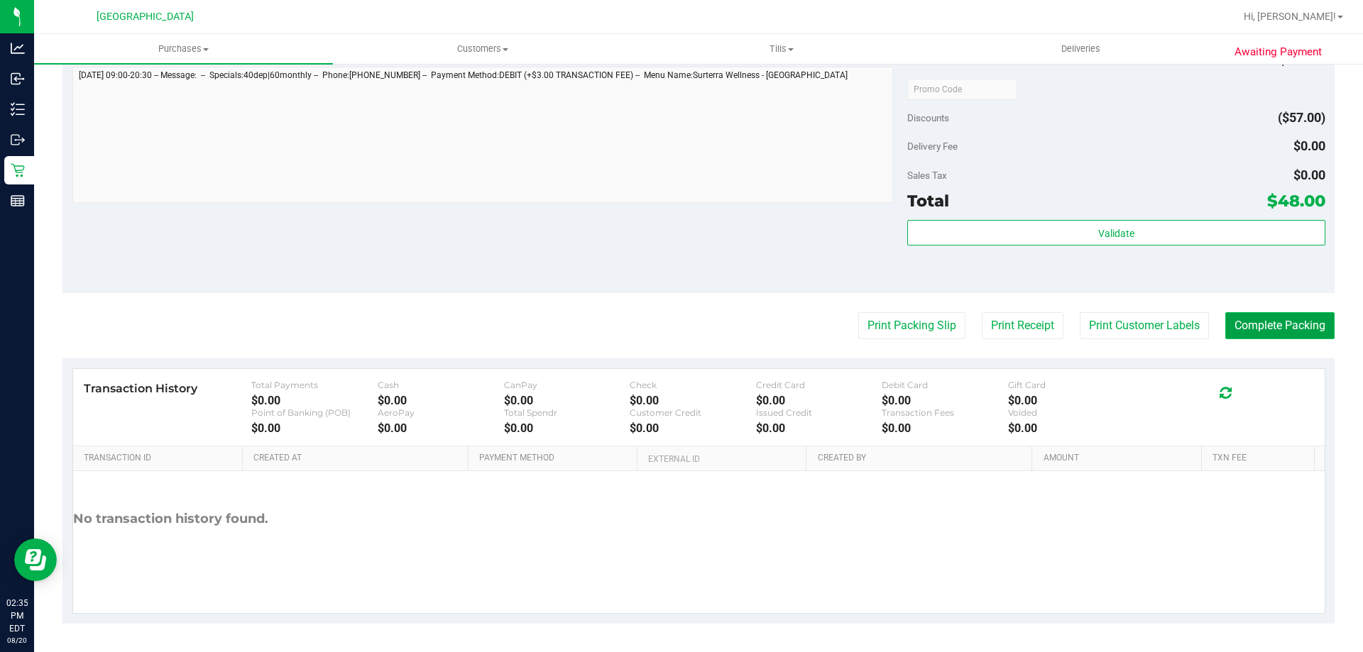
click at [1294, 338] on button "Complete Packing" at bounding box center [1279, 325] width 109 height 27
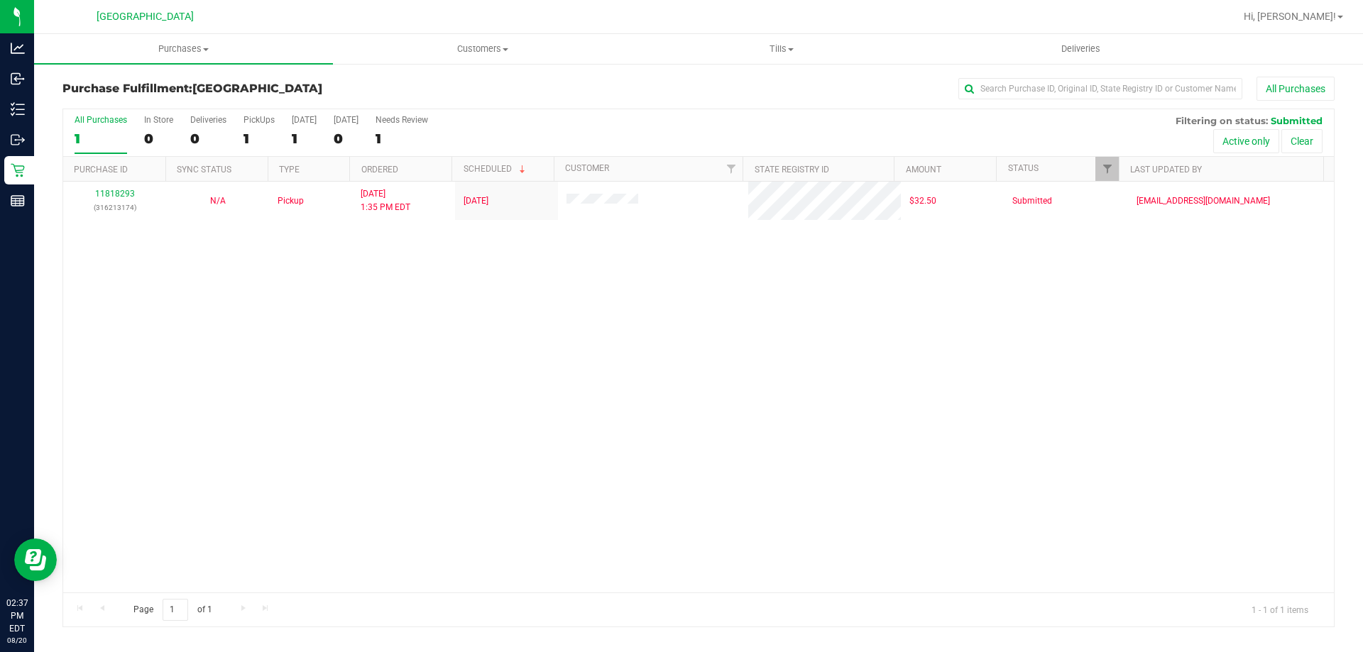
drag, startPoint x: 138, startPoint y: 279, endPoint x: 124, endPoint y: 265, distance: 19.6
click at [138, 279] on div "11818293 (316213174) N/A Pickup 8/20/2025 1:35 PM EDT 8/20/2025 $32.50 Submitte…" at bounding box center [698, 387] width 1270 height 411
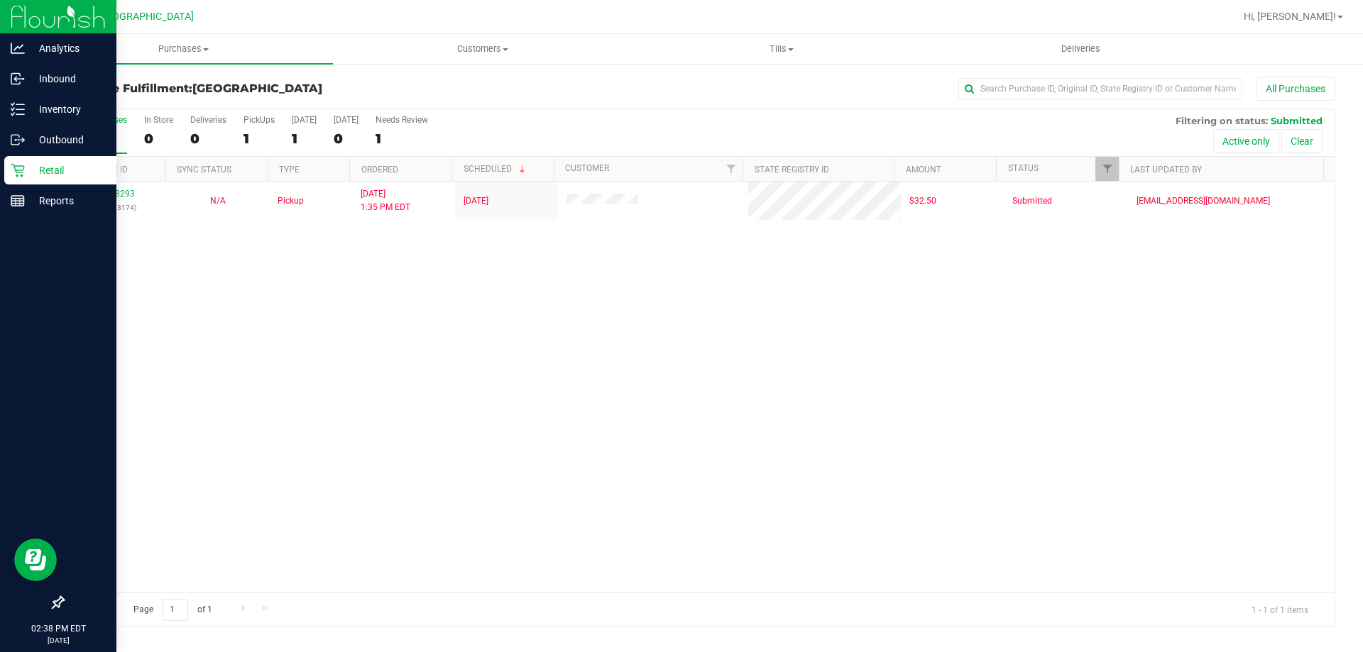
click at [11, 163] on div "Retail" at bounding box center [60, 170] width 112 height 28
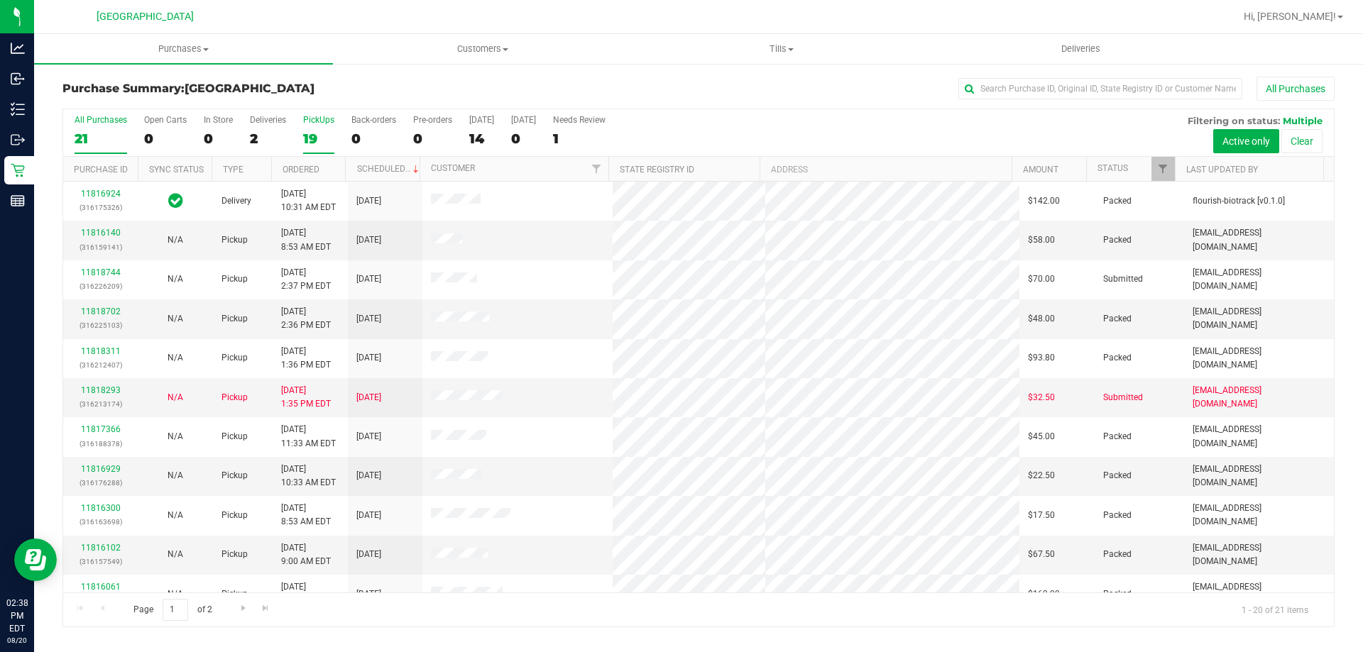
click at [323, 133] on div "19" at bounding box center [318, 139] width 31 height 16
click at [0, 0] on input "PickUps 19" at bounding box center [0, 0] width 0 height 0
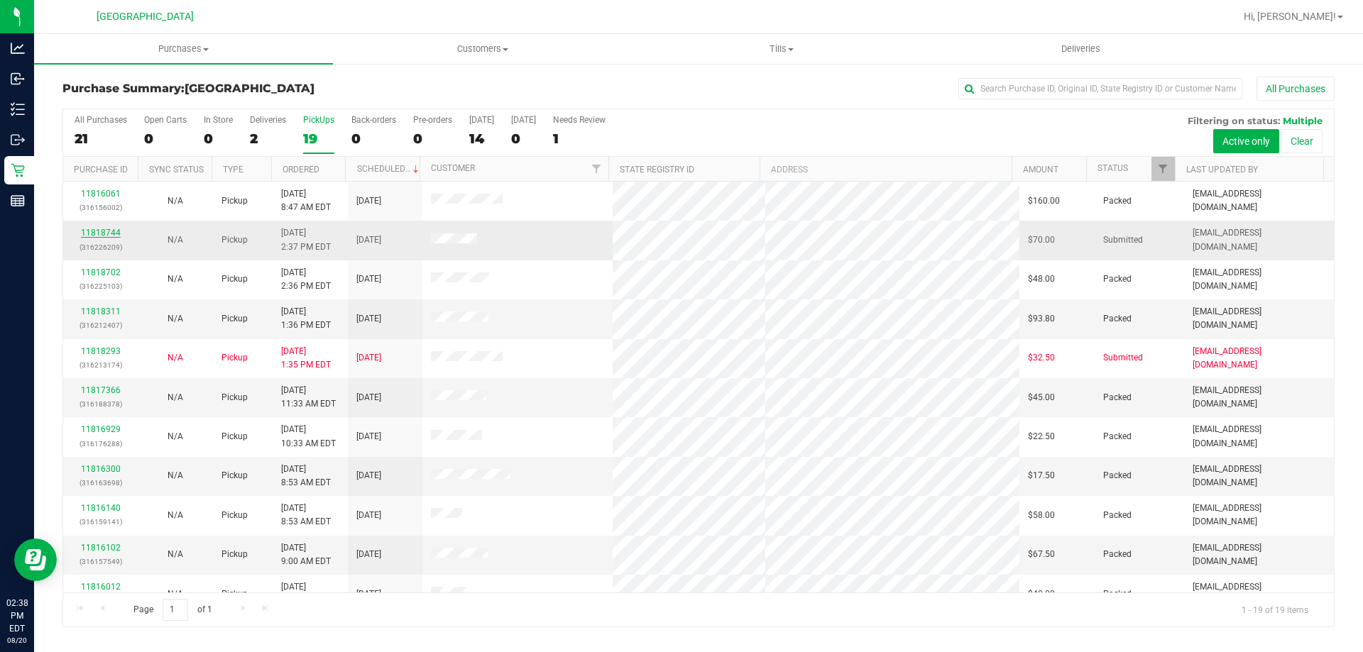
click at [105, 230] on link "11818744" at bounding box center [101, 233] width 40 height 10
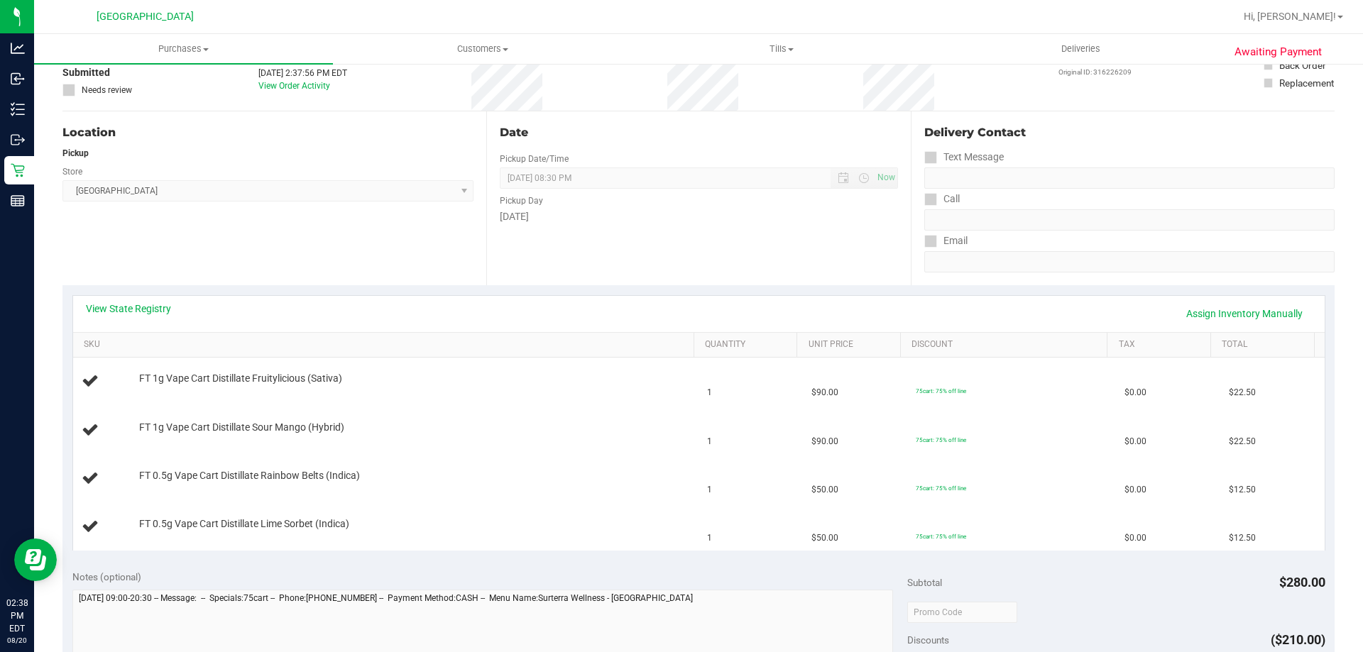
scroll to position [128, 0]
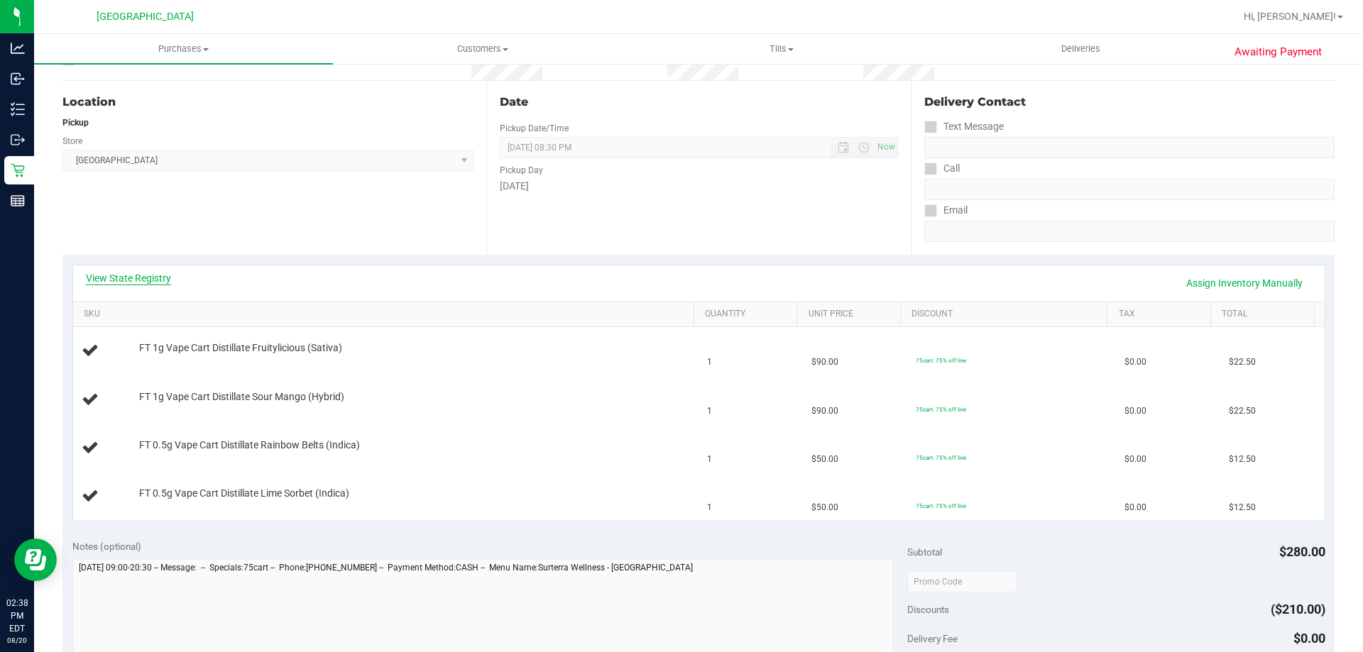
click at [131, 281] on link "View State Registry" at bounding box center [128, 278] width 85 height 14
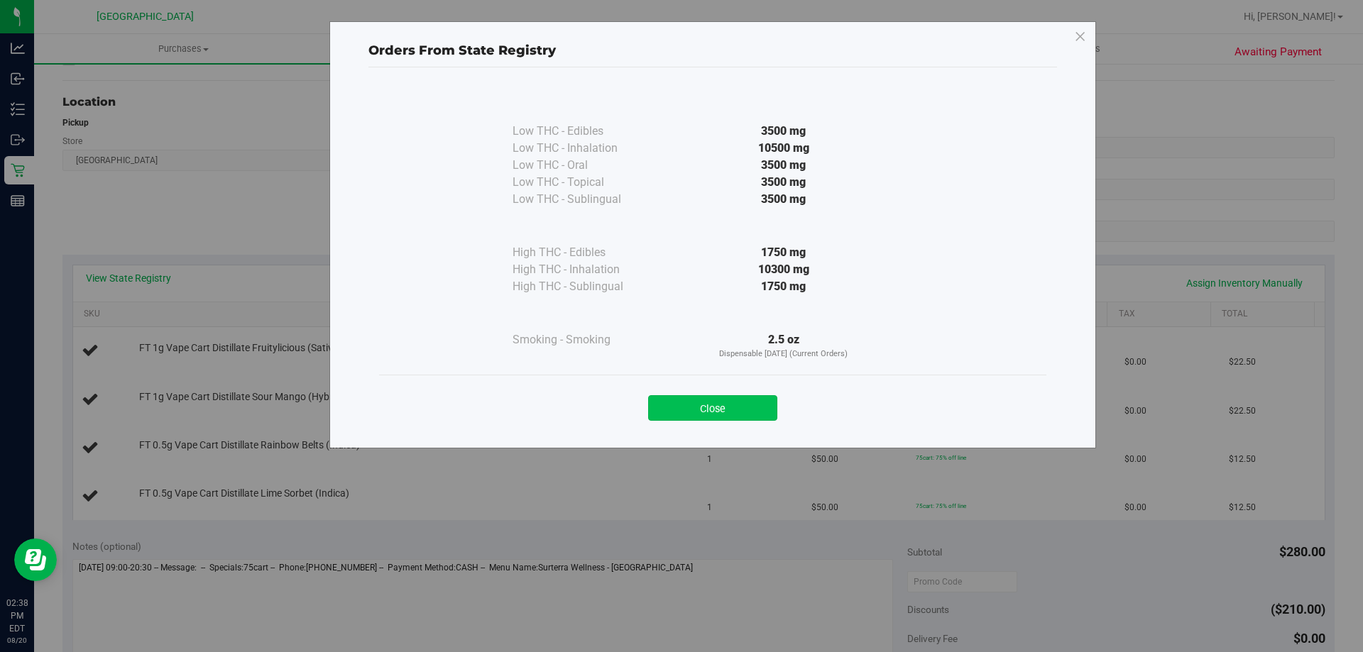
click at [749, 400] on button "Close" at bounding box center [712, 408] width 129 height 26
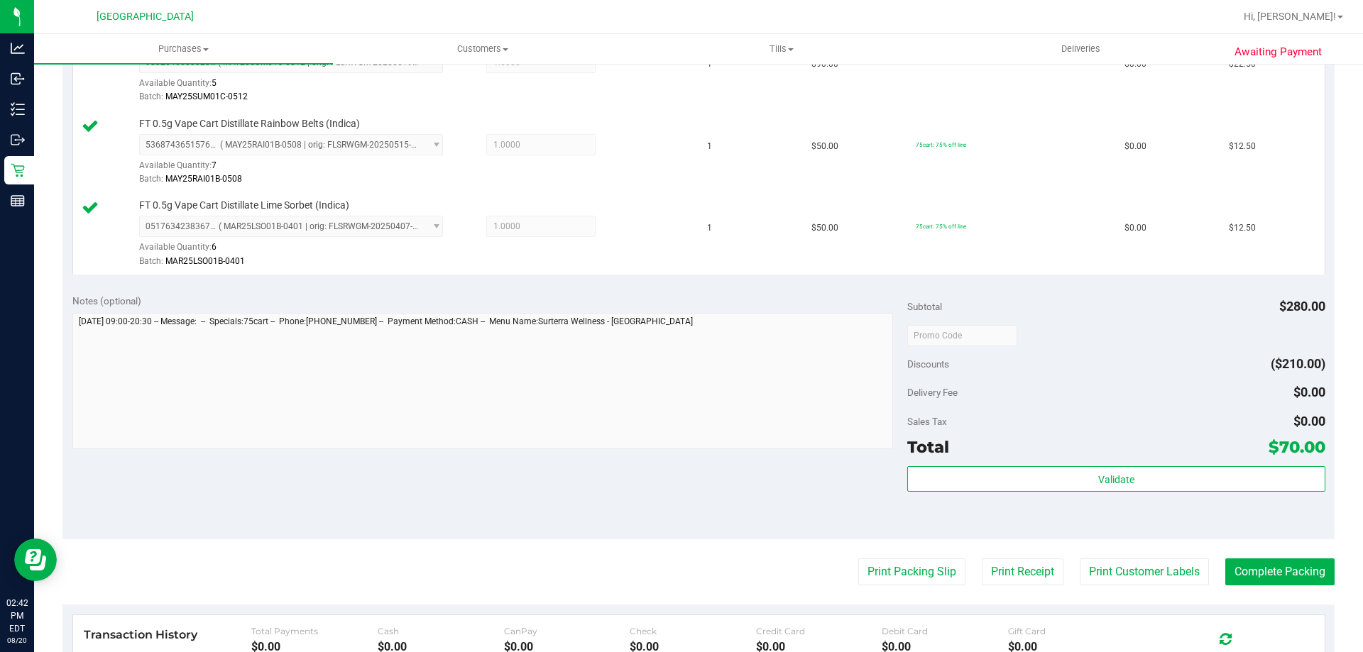
scroll to position [530, 0]
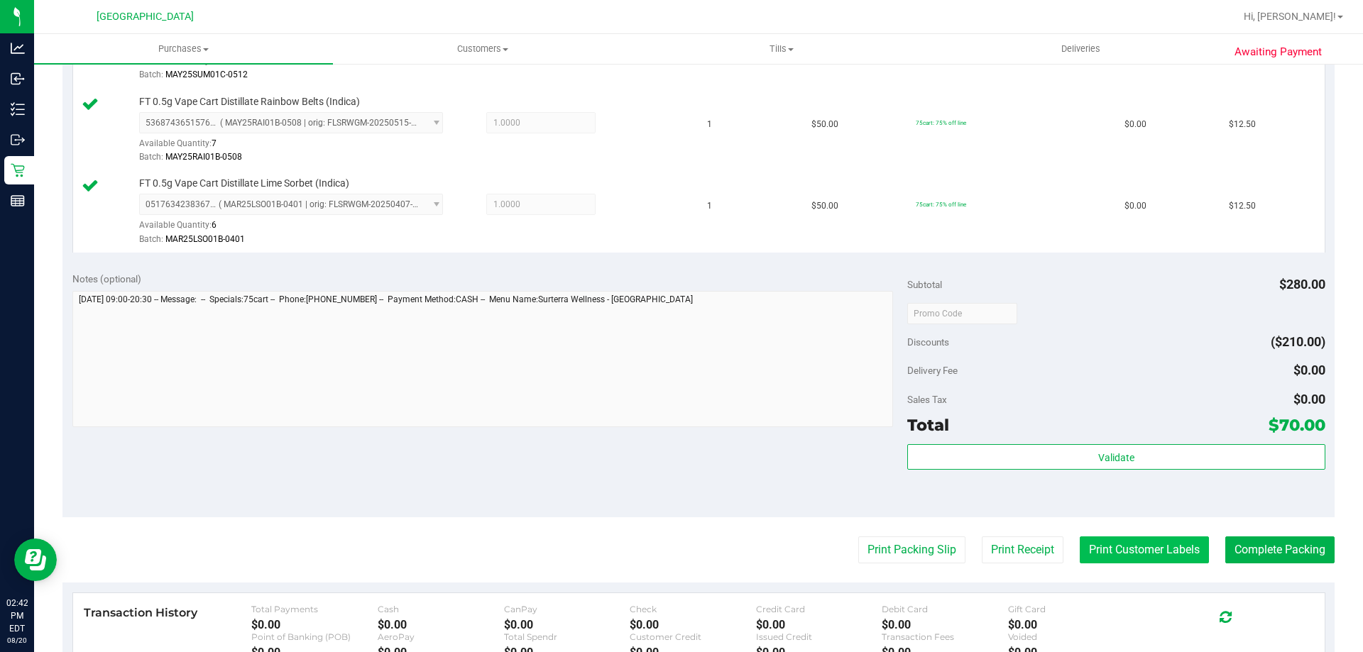
click at [1125, 541] on button "Print Customer Labels" at bounding box center [1143, 550] width 129 height 27
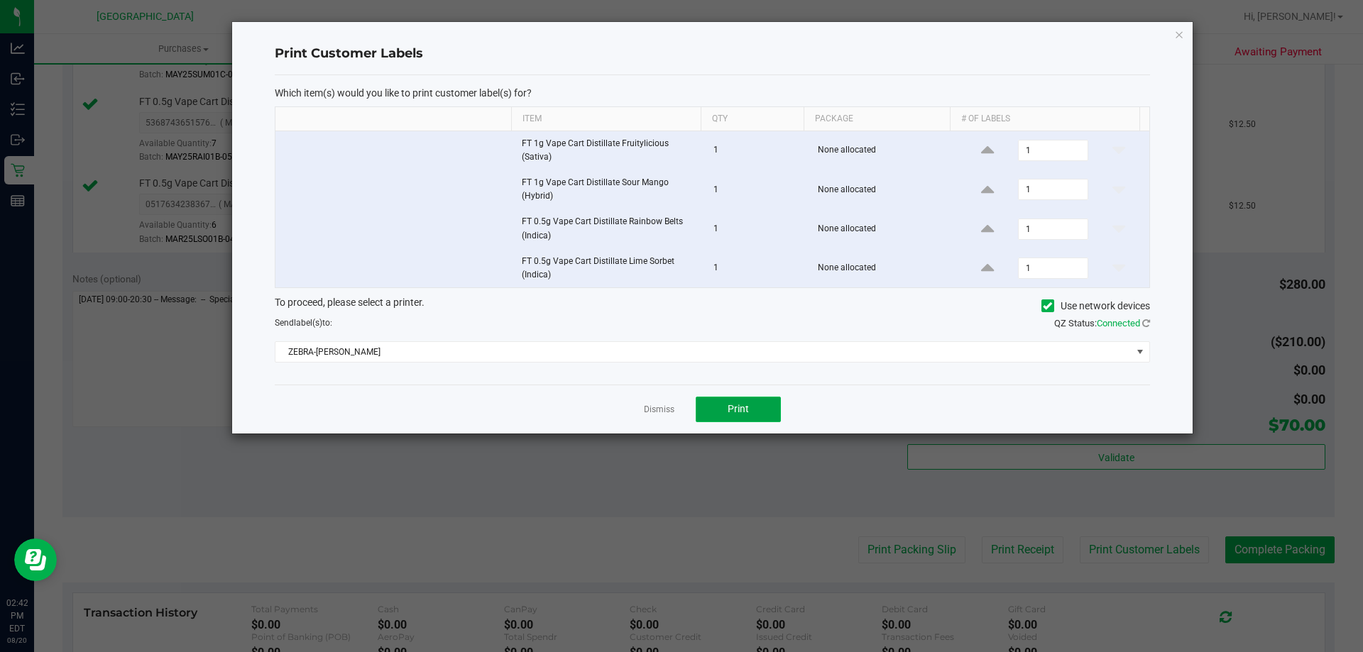
click at [746, 406] on span "Print" at bounding box center [737, 408] width 21 height 11
click at [659, 405] on link "Dismiss" at bounding box center [659, 410] width 31 height 12
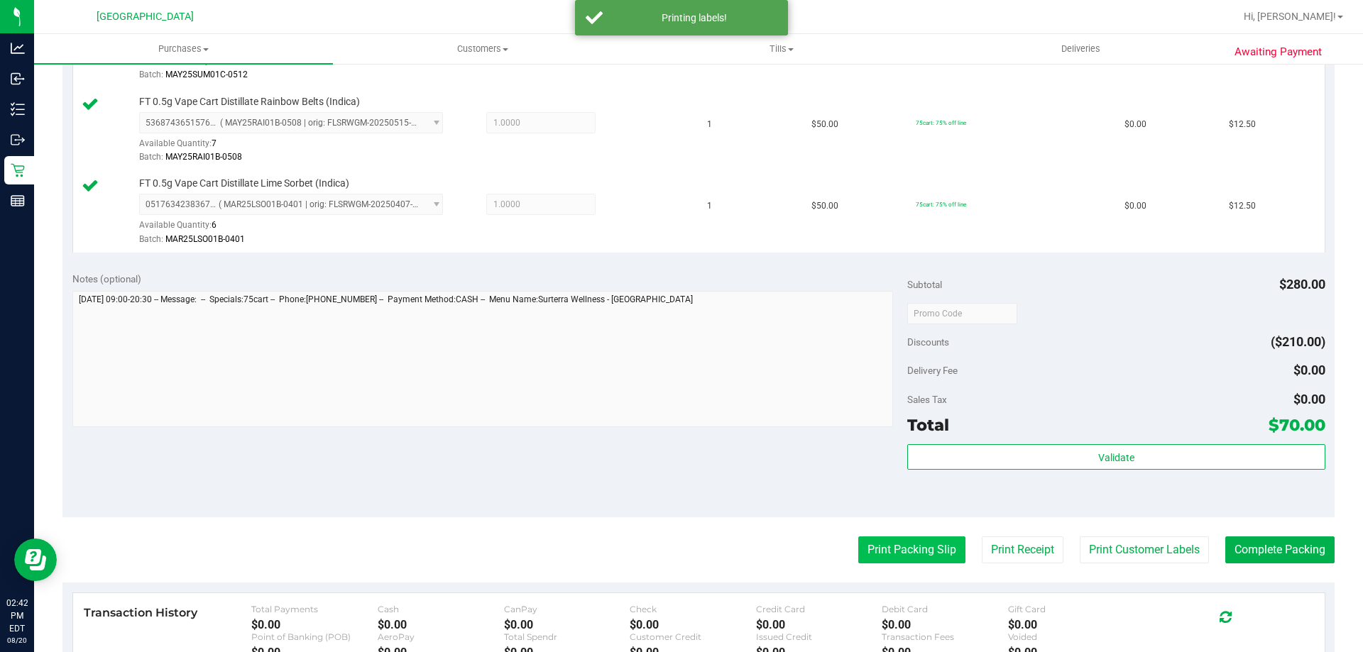
click at [883, 541] on button "Print Packing Slip" at bounding box center [911, 550] width 107 height 27
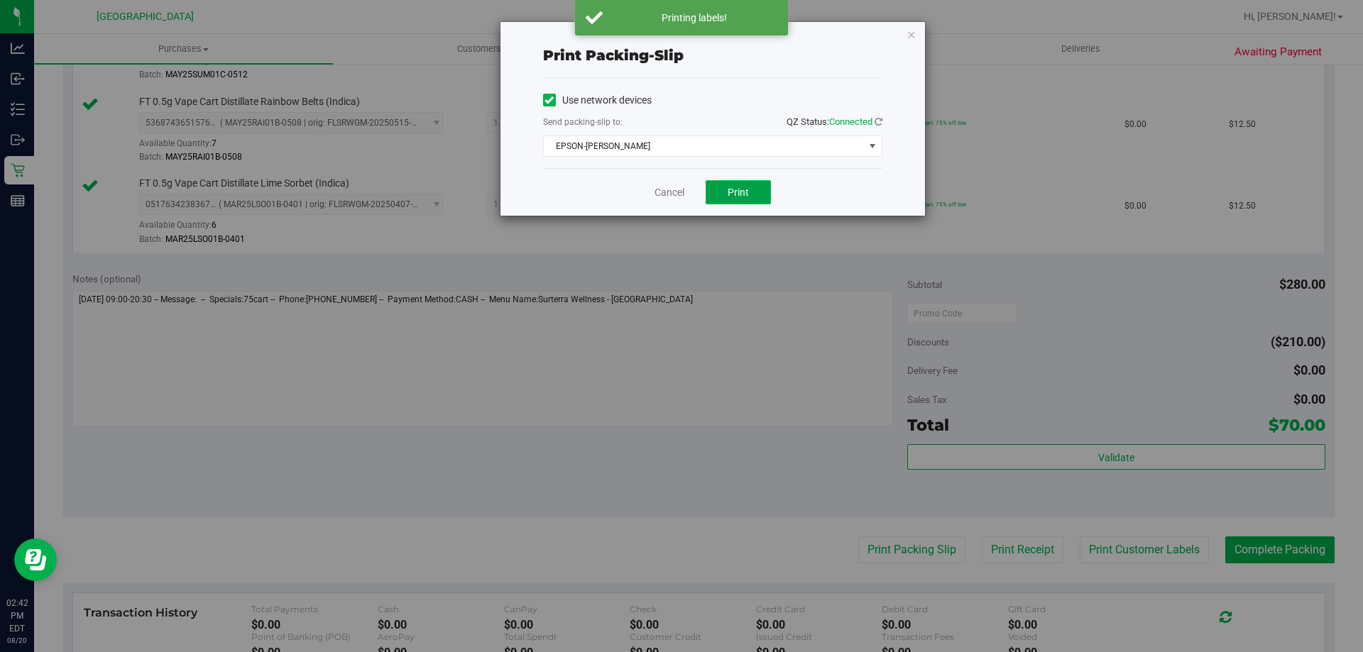
click at [742, 182] on button "Print" at bounding box center [737, 192] width 65 height 24
click at [666, 186] on link "Cancel" at bounding box center [669, 192] width 30 height 15
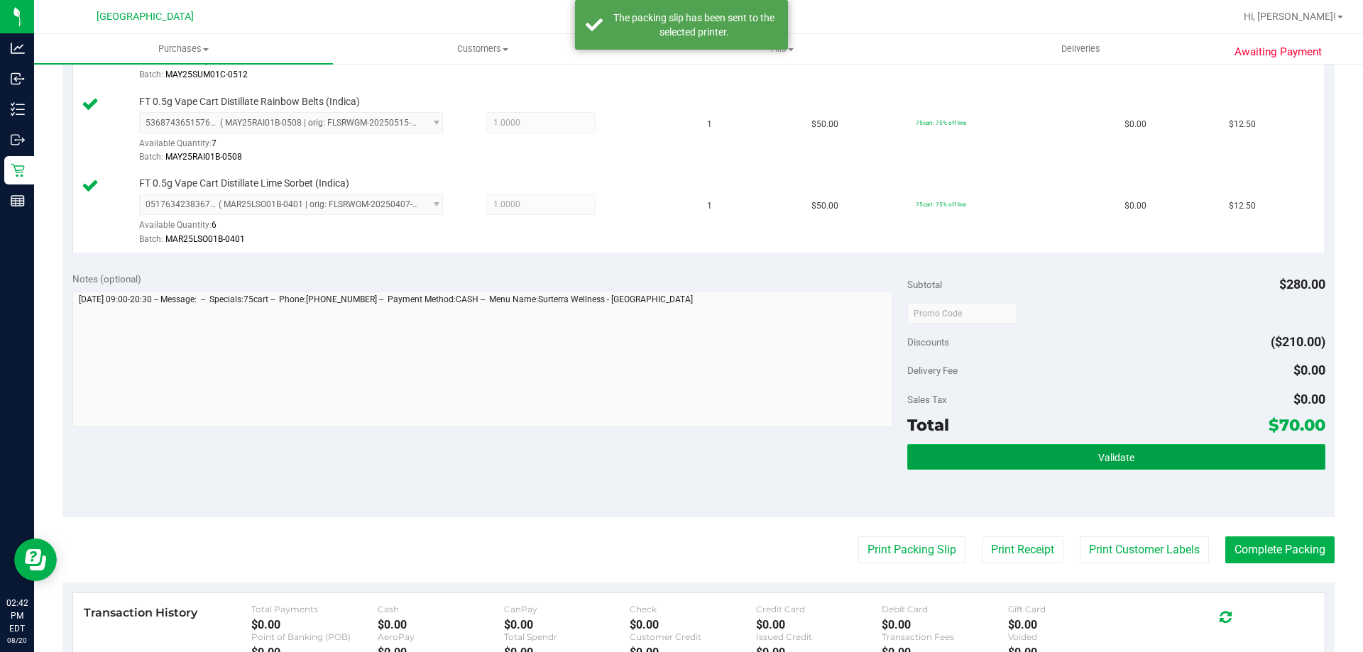
click at [915, 464] on button "Validate" at bounding box center [1115, 457] width 417 height 26
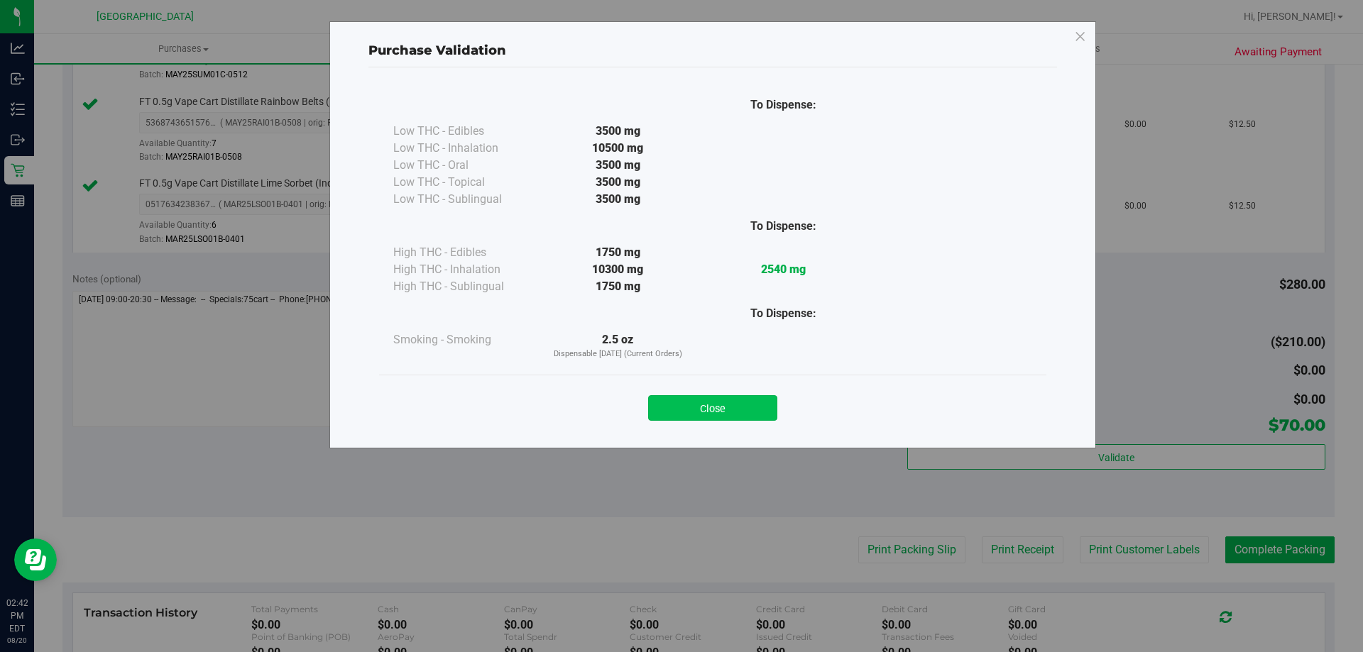
click at [697, 407] on button "Close" at bounding box center [712, 408] width 129 height 26
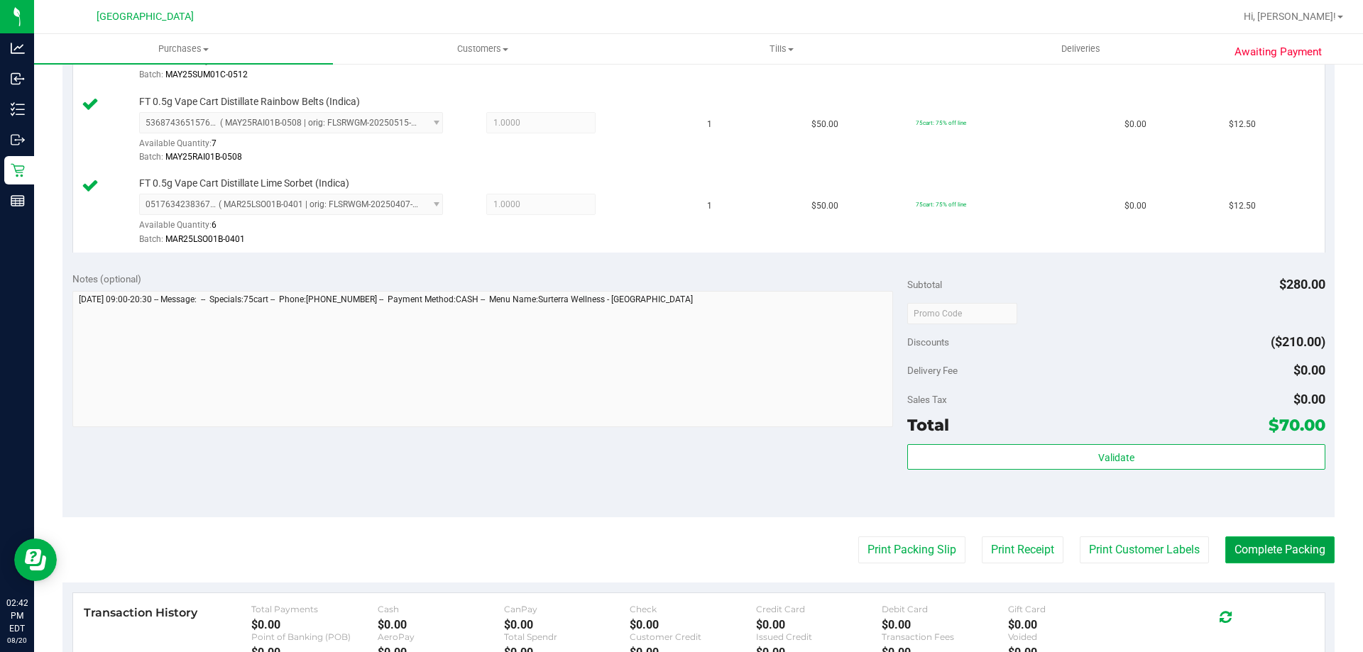
click at [1270, 545] on button "Complete Packing" at bounding box center [1279, 550] width 109 height 27
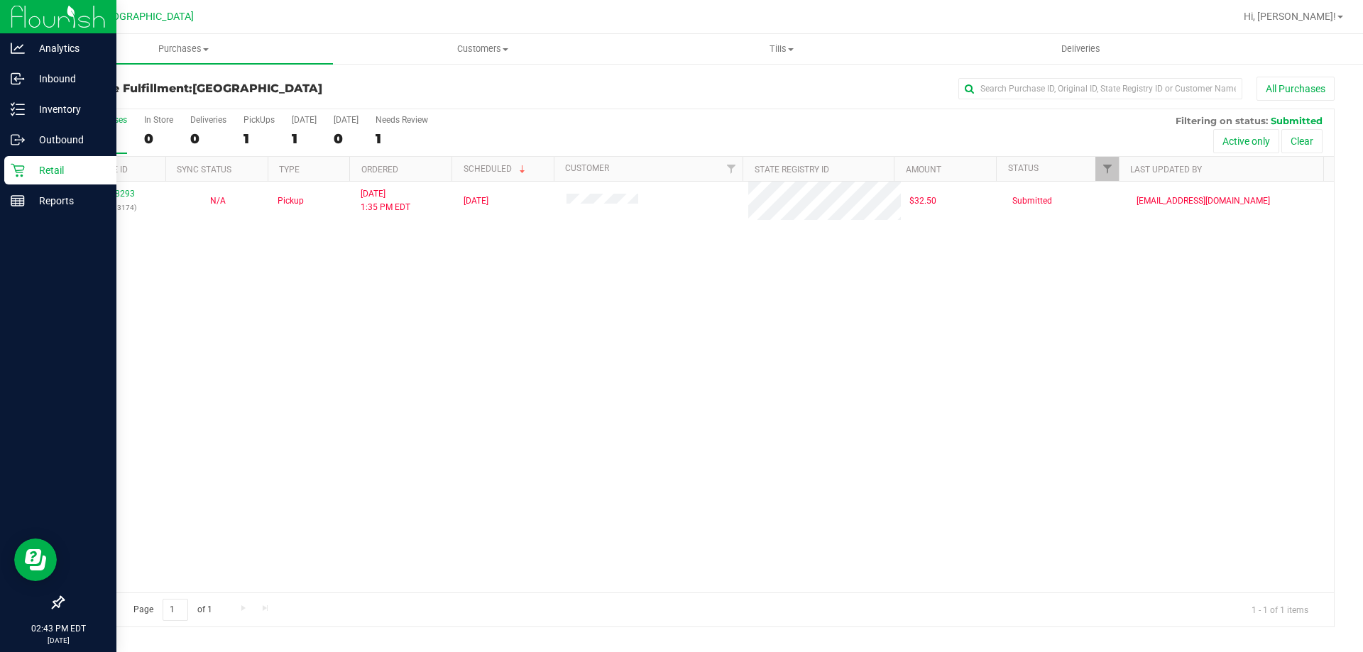
click at [53, 165] on p "Retail" at bounding box center [67, 170] width 85 height 17
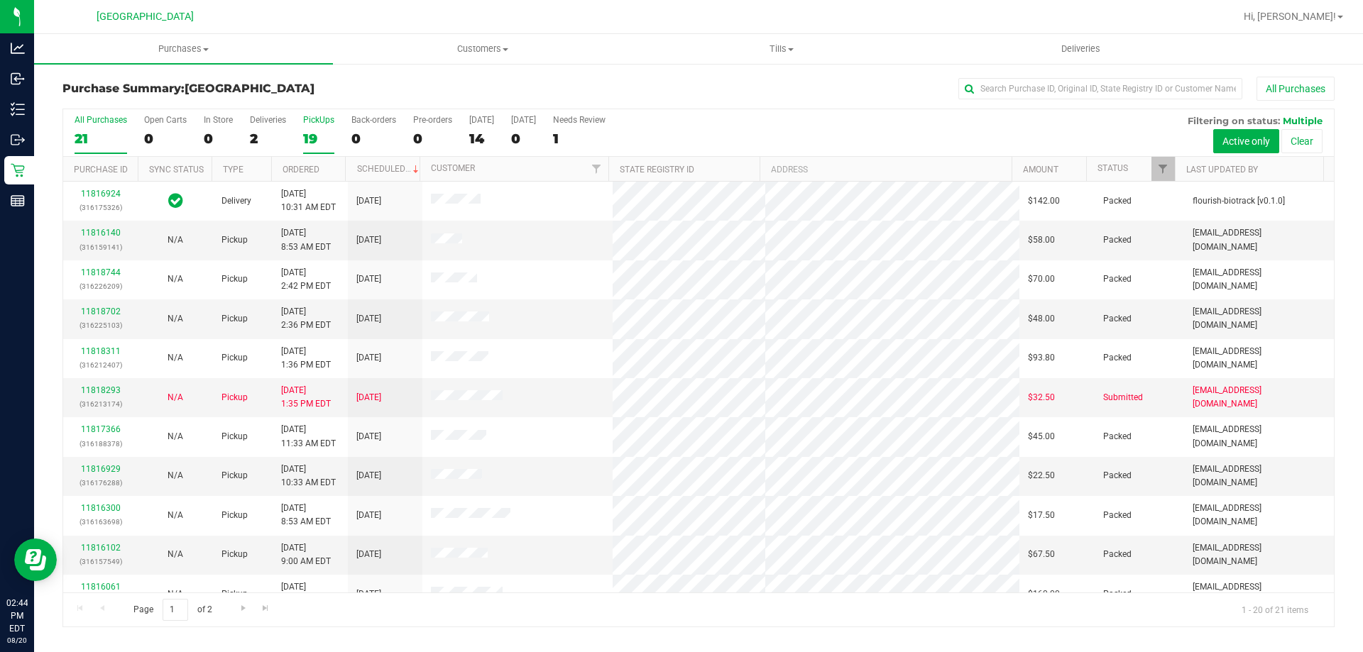
click at [327, 125] on label "PickUps 19" at bounding box center [318, 134] width 31 height 39
click at [0, 0] on input "PickUps 19" at bounding box center [0, 0] width 0 height 0
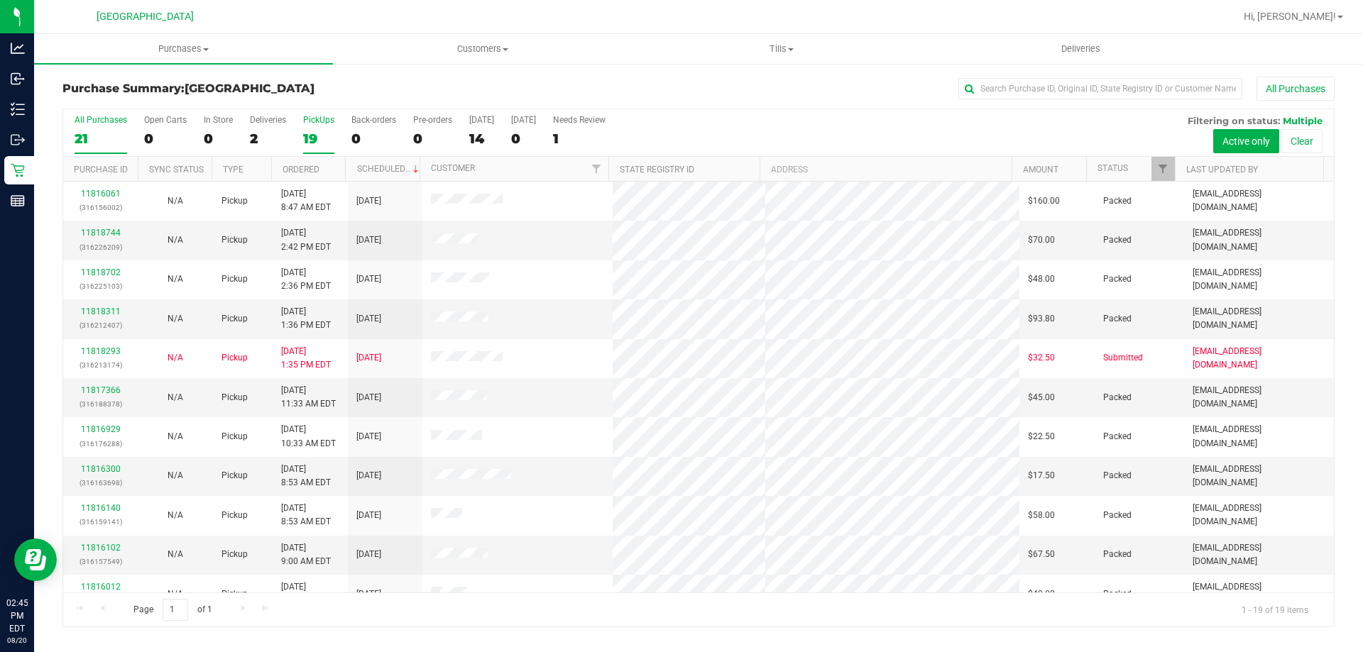
click at [93, 153] on label "All Purchases 21" at bounding box center [101, 134] width 53 height 39
click at [0, 0] on input "All Purchases 21" at bounding box center [0, 0] width 0 height 0
click at [314, 134] on div "19" at bounding box center [318, 139] width 31 height 16
click at [0, 0] on input "PickUps 19" at bounding box center [0, 0] width 0 height 0
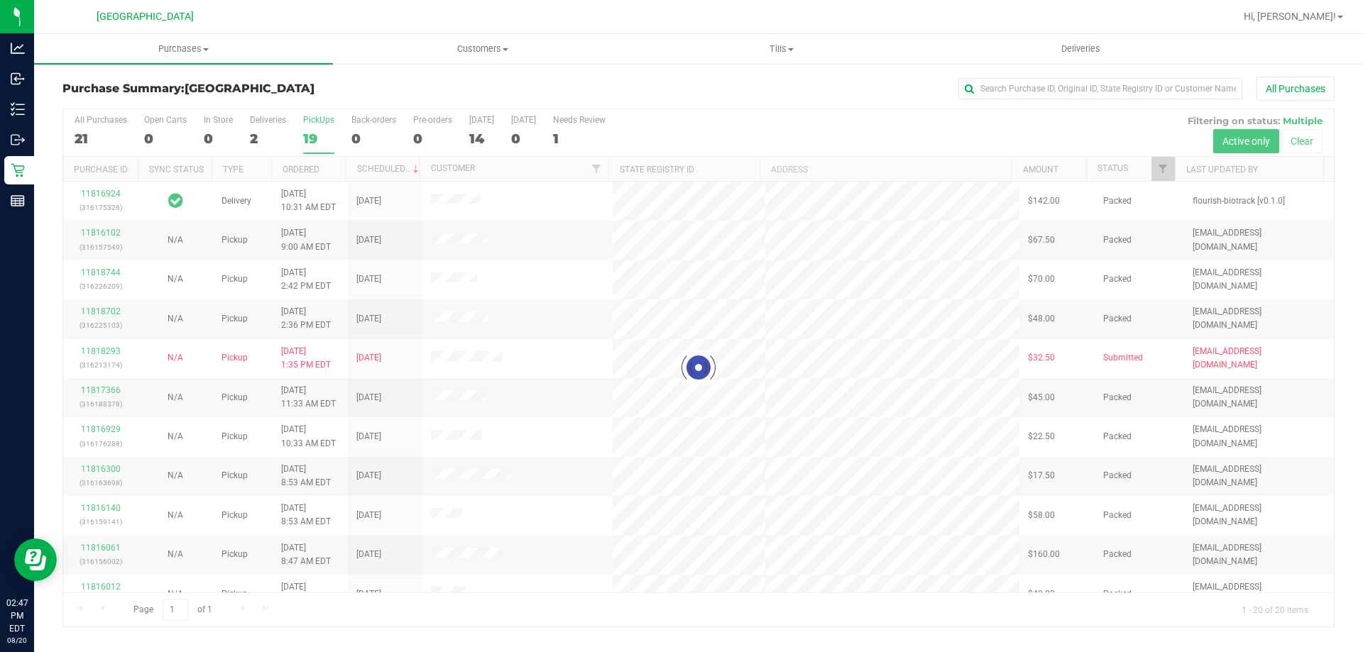
click at [101, 136] on div at bounding box center [698, 367] width 1270 height 517
click at [101, 136] on div "21" at bounding box center [101, 139] width 53 height 16
click at [0, 0] on input "All Purchases 21" at bounding box center [0, 0] width 0 height 0
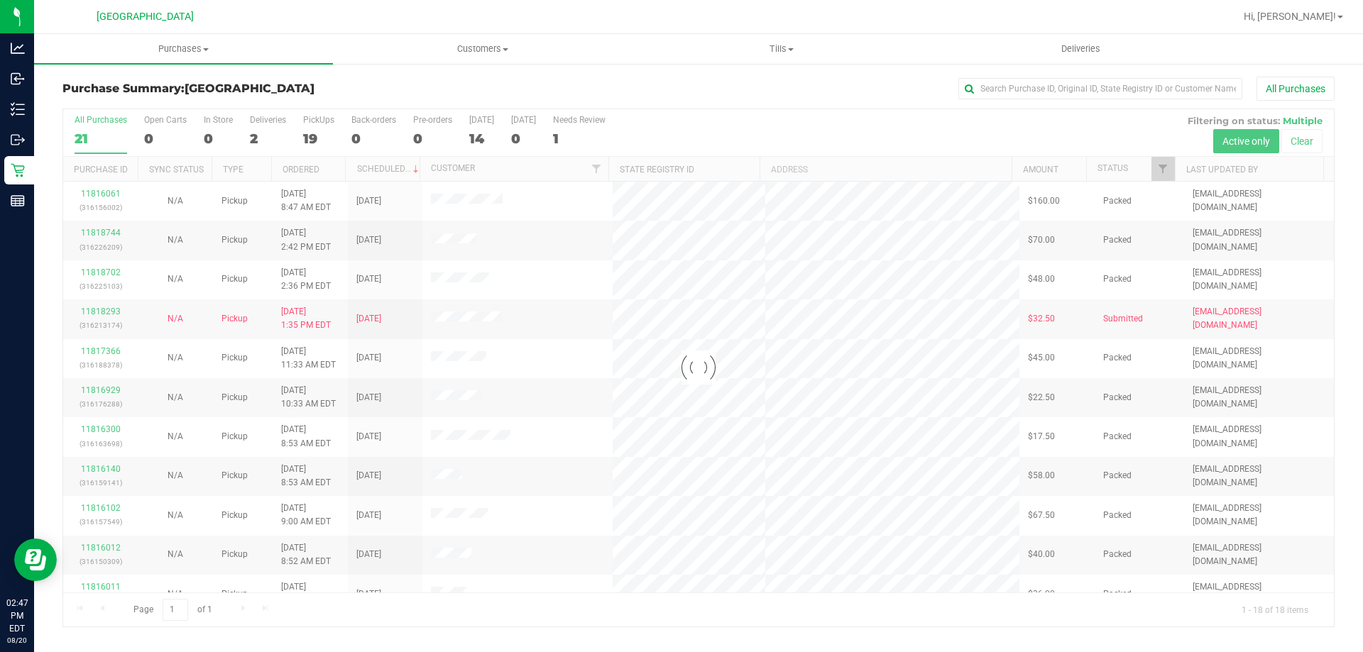
click at [101, 136] on div at bounding box center [698, 367] width 1270 height 517
click at [319, 139] on div at bounding box center [698, 367] width 1270 height 517
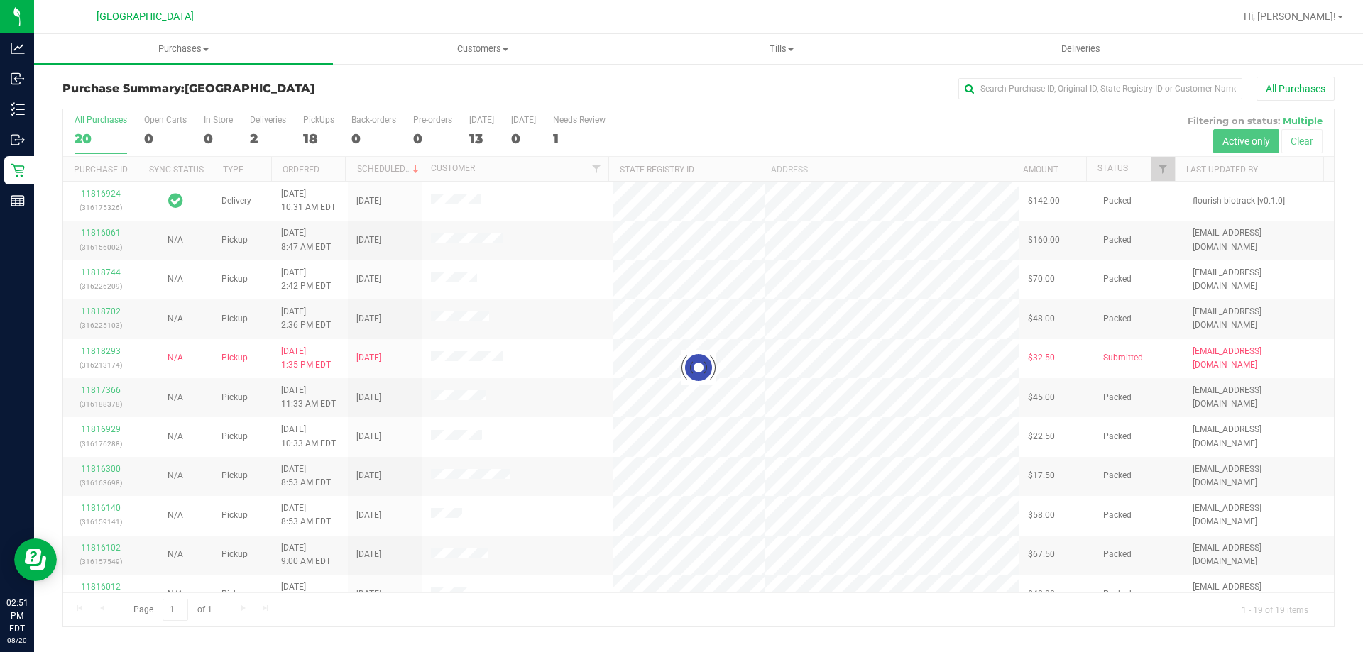
click at [311, 138] on div at bounding box center [698, 367] width 1270 height 517
click at [309, 138] on div at bounding box center [698, 367] width 1270 height 517
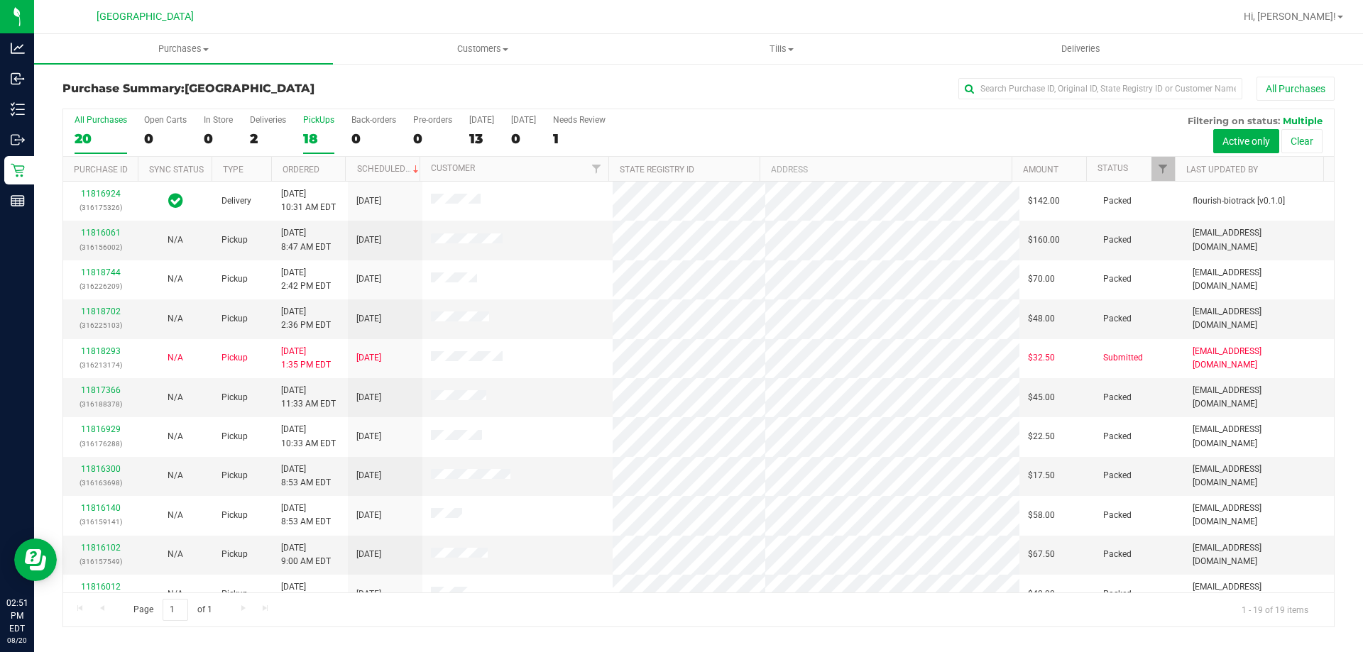
click at [329, 133] on div "18" at bounding box center [318, 139] width 31 height 16
click at [0, 0] on input "PickUps 18" at bounding box center [0, 0] width 0 height 0
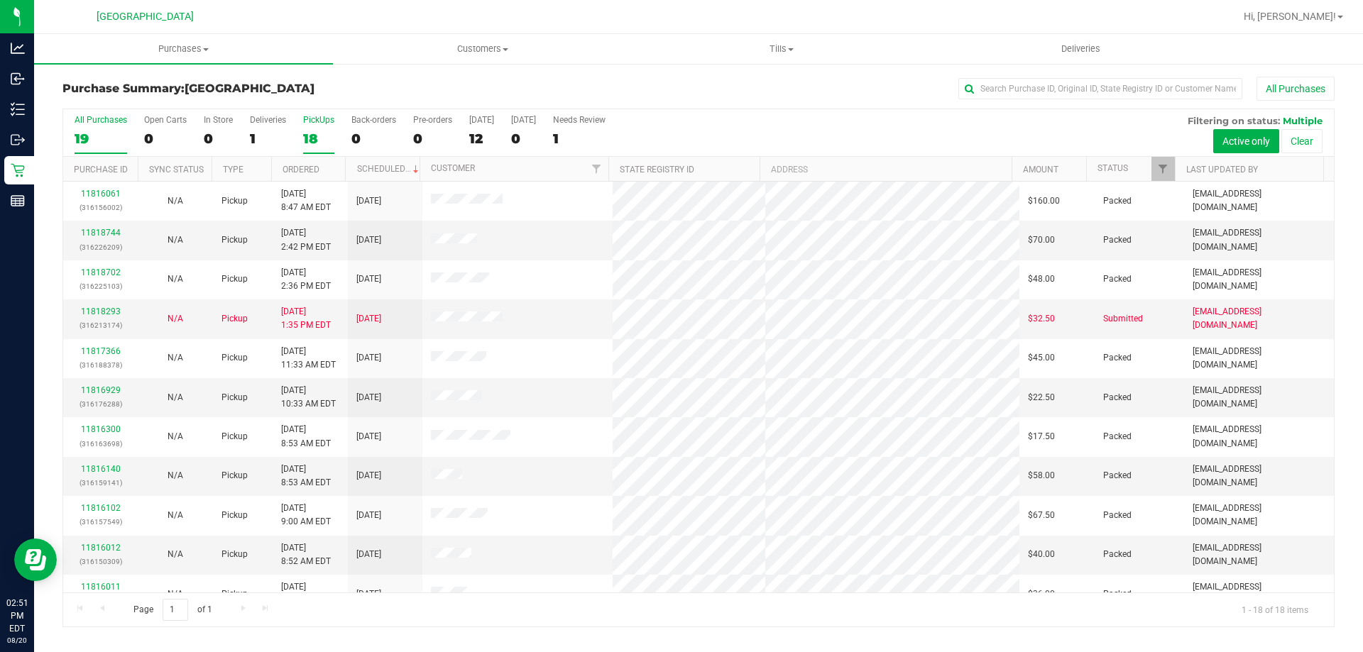
click at [96, 134] on div "19" at bounding box center [101, 139] width 53 height 16
click at [0, 0] on input "All Purchases 19" at bounding box center [0, 0] width 0 height 0
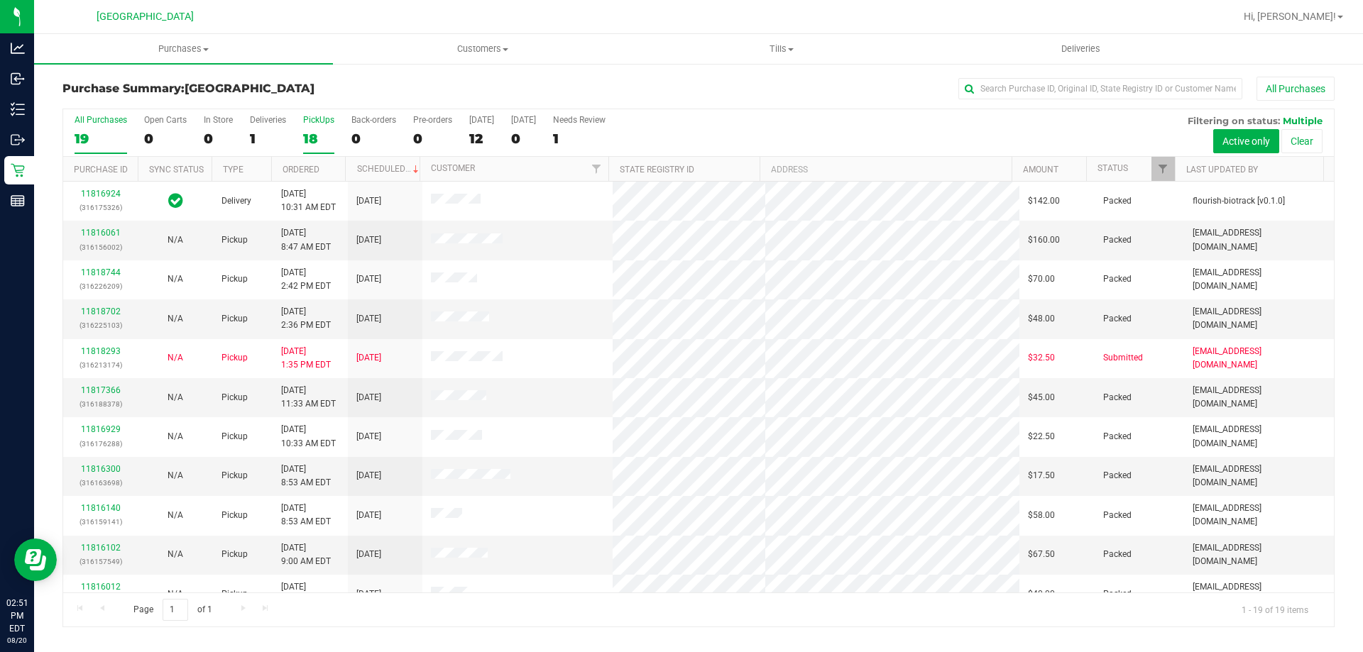
click at [317, 142] on div "18" at bounding box center [318, 139] width 31 height 16
click at [0, 0] on input "PickUps 18" at bounding box center [0, 0] width 0 height 0
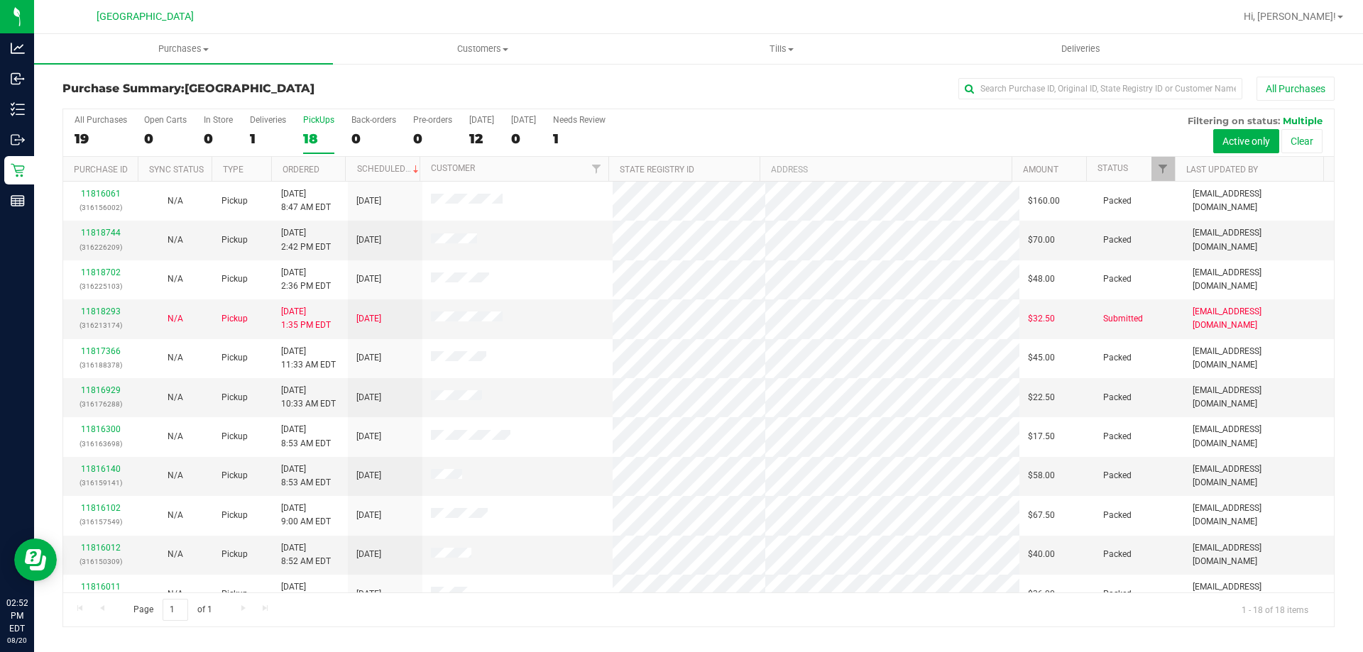
click at [326, 120] on div "PickUps" at bounding box center [318, 120] width 31 height 10
click at [0, 0] on input "PickUps 18" at bounding box center [0, 0] width 0 height 0
drag, startPoint x: 92, startPoint y: 136, endPoint x: 94, endPoint y: 91, distance: 45.4
click at [92, 135] on div "19" at bounding box center [101, 139] width 53 height 16
click at [0, 0] on input "All Purchases 19" at bounding box center [0, 0] width 0 height 0
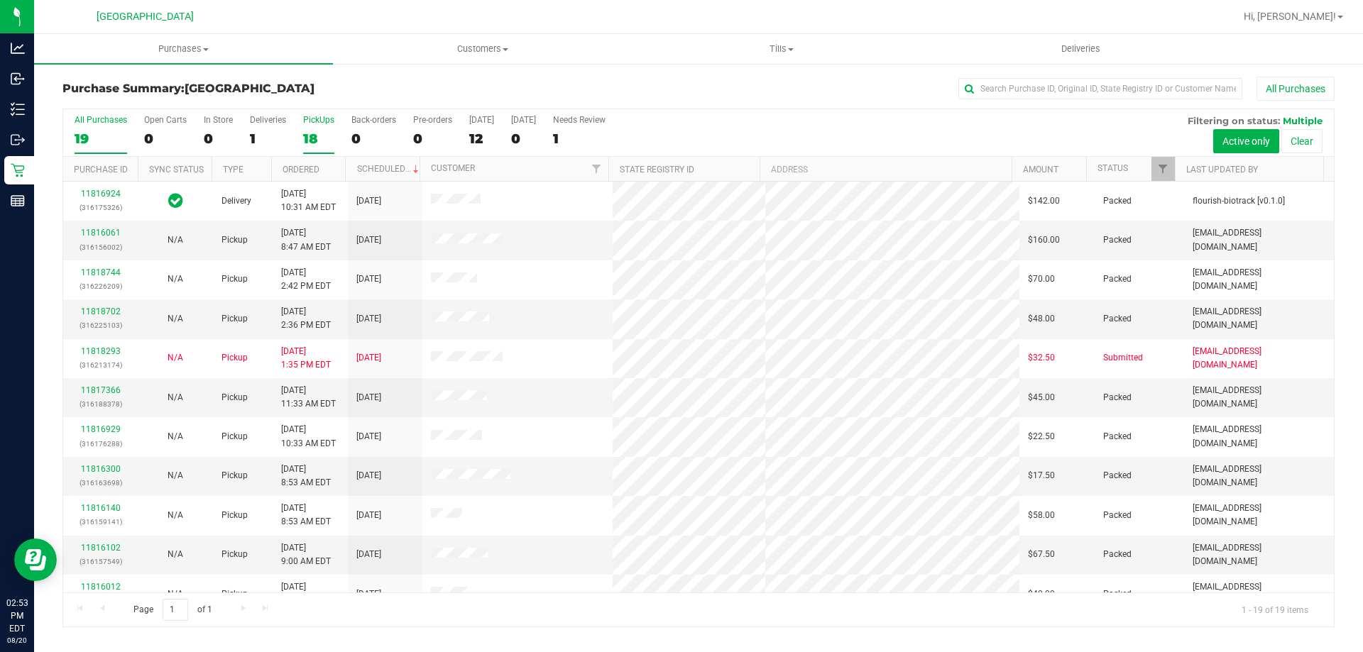
click at [319, 126] on label "PickUps 18" at bounding box center [318, 134] width 31 height 39
click at [0, 0] on input "PickUps 18" at bounding box center [0, 0] width 0 height 0
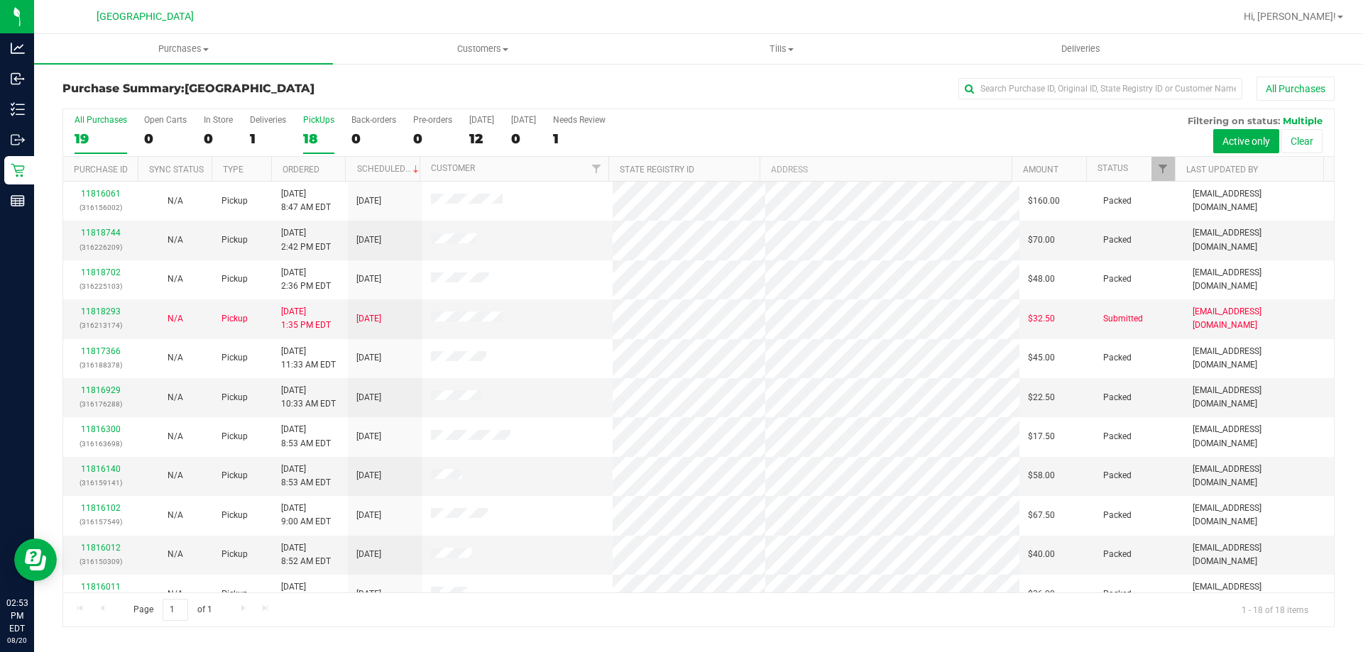
click at [99, 132] on div "19" at bounding box center [101, 139] width 53 height 16
click at [0, 0] on input "All Purchases 19" at bounding box center [0, 0] width 0 height 0
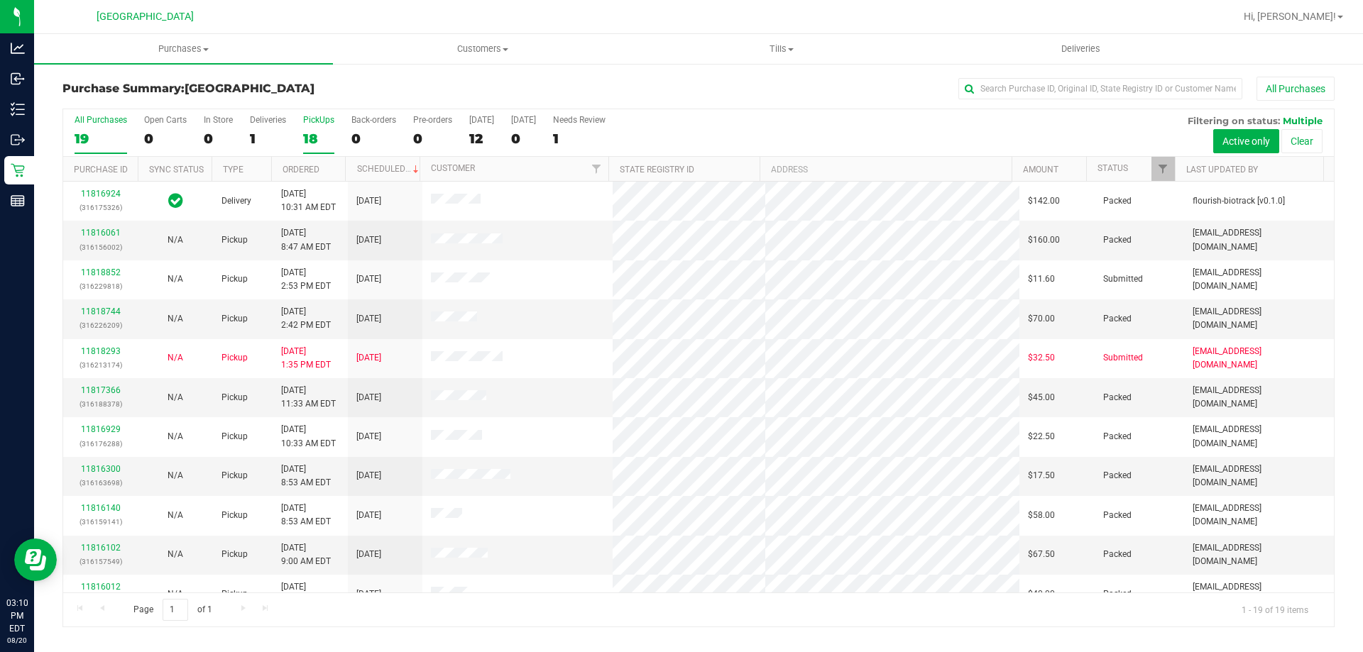
click at [313, 134] on div "18" at bounding box center [318, 139] width 31 height 16
click at [0, 0] on input "PickUps 18" at bounding box center [0, 0] width 0 height 0
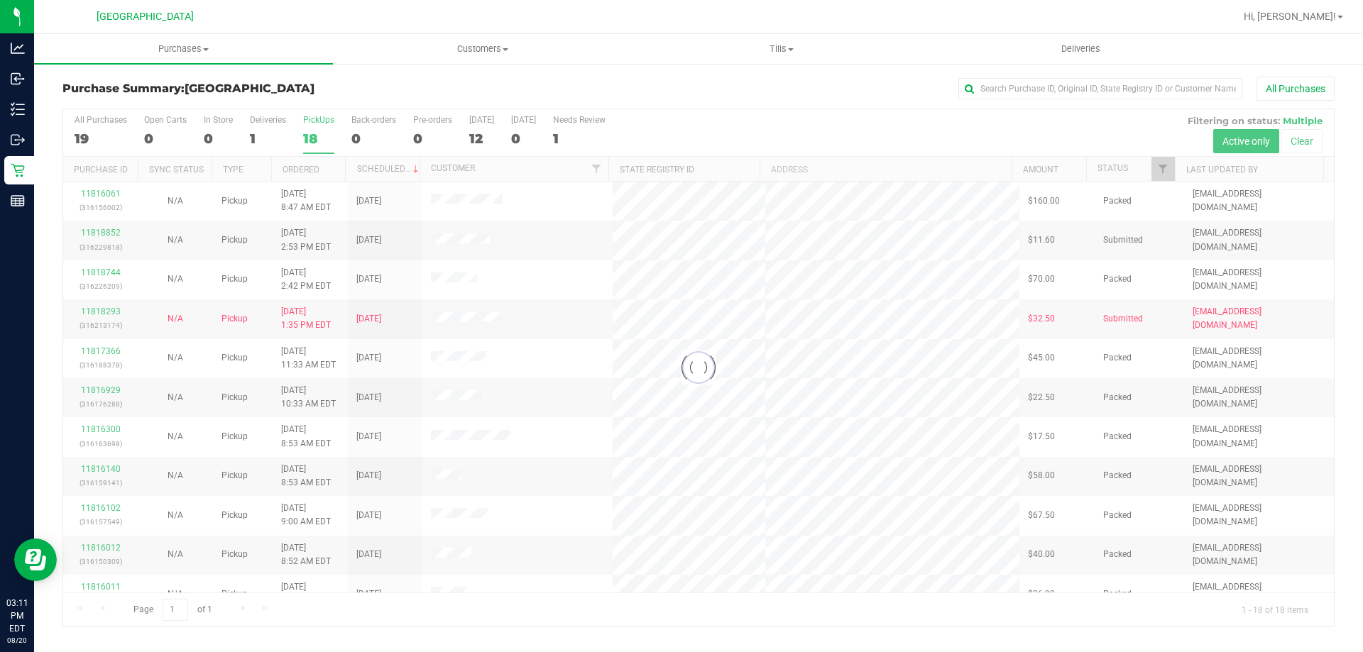
click at [321, 121] on div at bounding box center [698, 367] width 1270 height 517
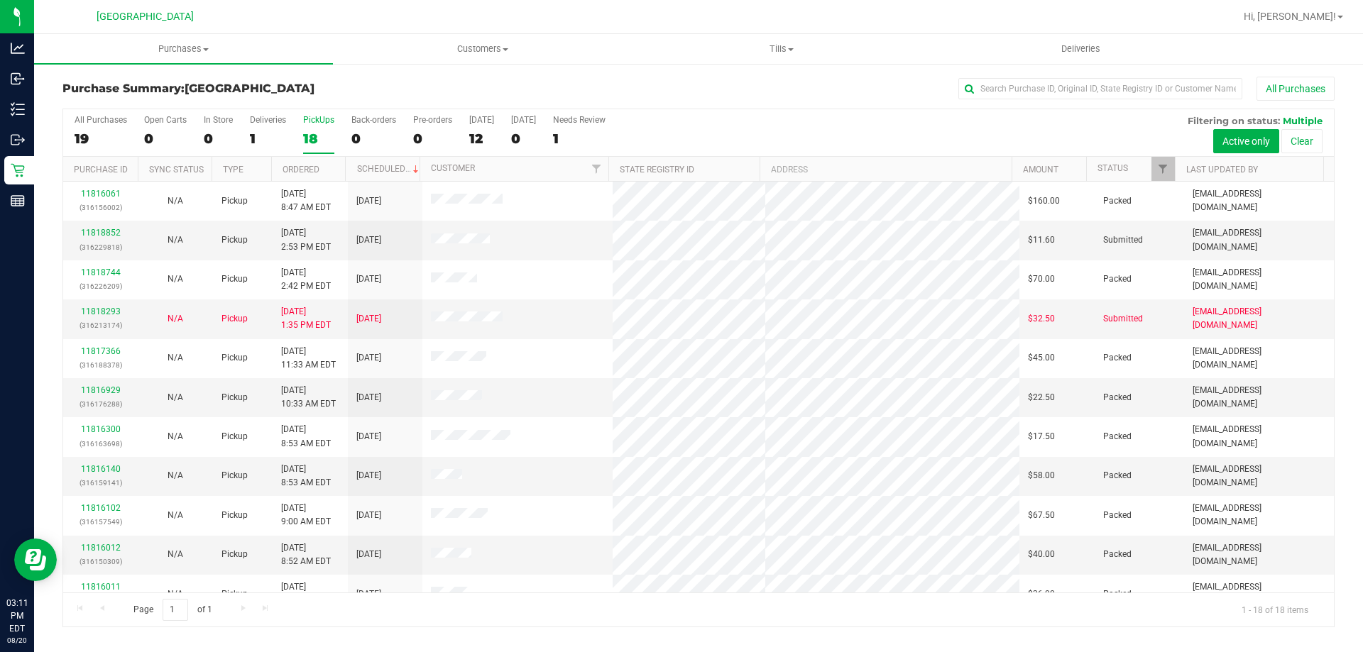
click at [318, 142] on div "18" at bounding box center [318, 139] width 31 height 16
click at [0, 0] on input "PickUps 18" at bounding box center [0, 0] width 0 height 0
click at [94, 231] on link "11818852" at bounding box center [101, 233] width 40 height 10
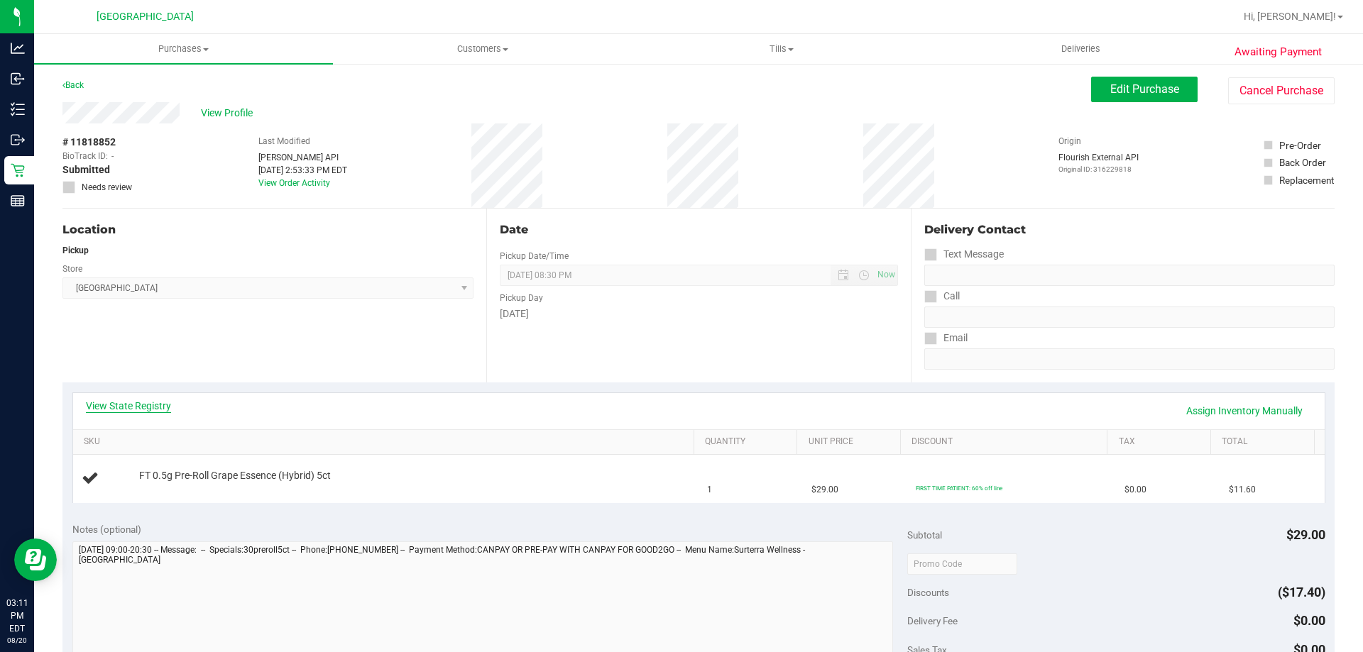
click at [148, 408] on link "View State Registry" at bounding box center [128, 406] width 85 height 14
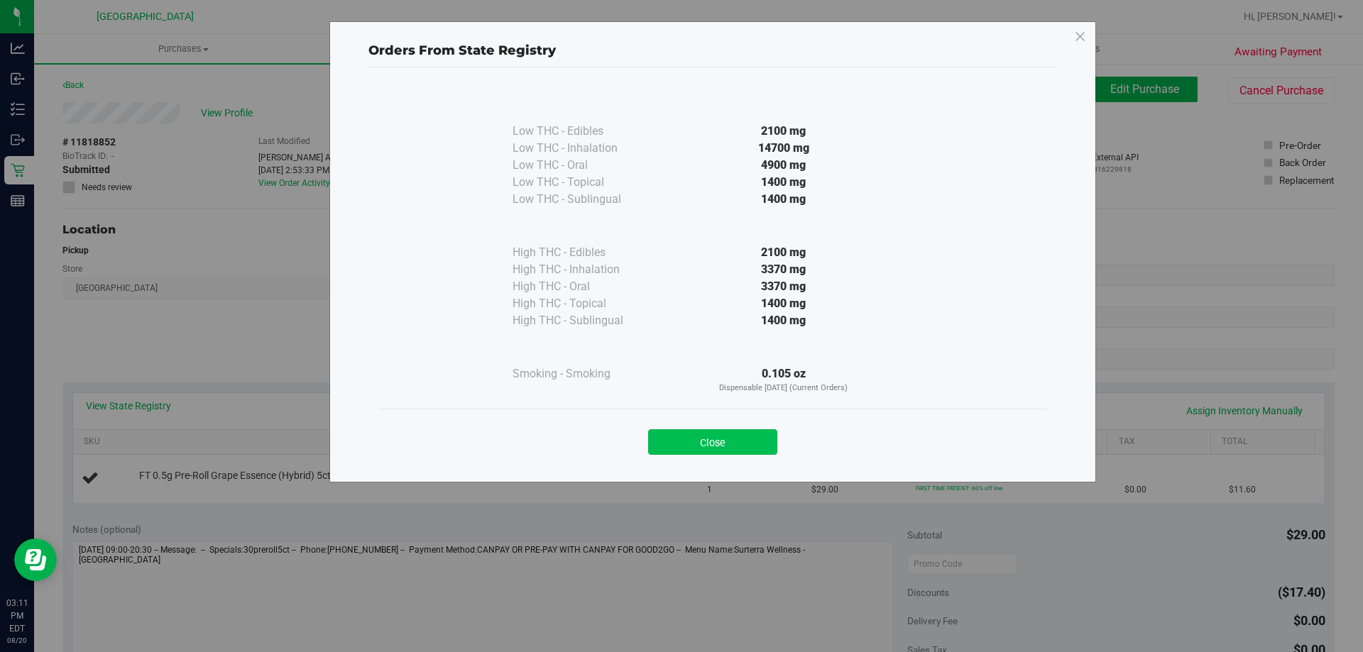
click at [692, 434] on button "Close" at bounding box center [712, 442] width 129 height 26
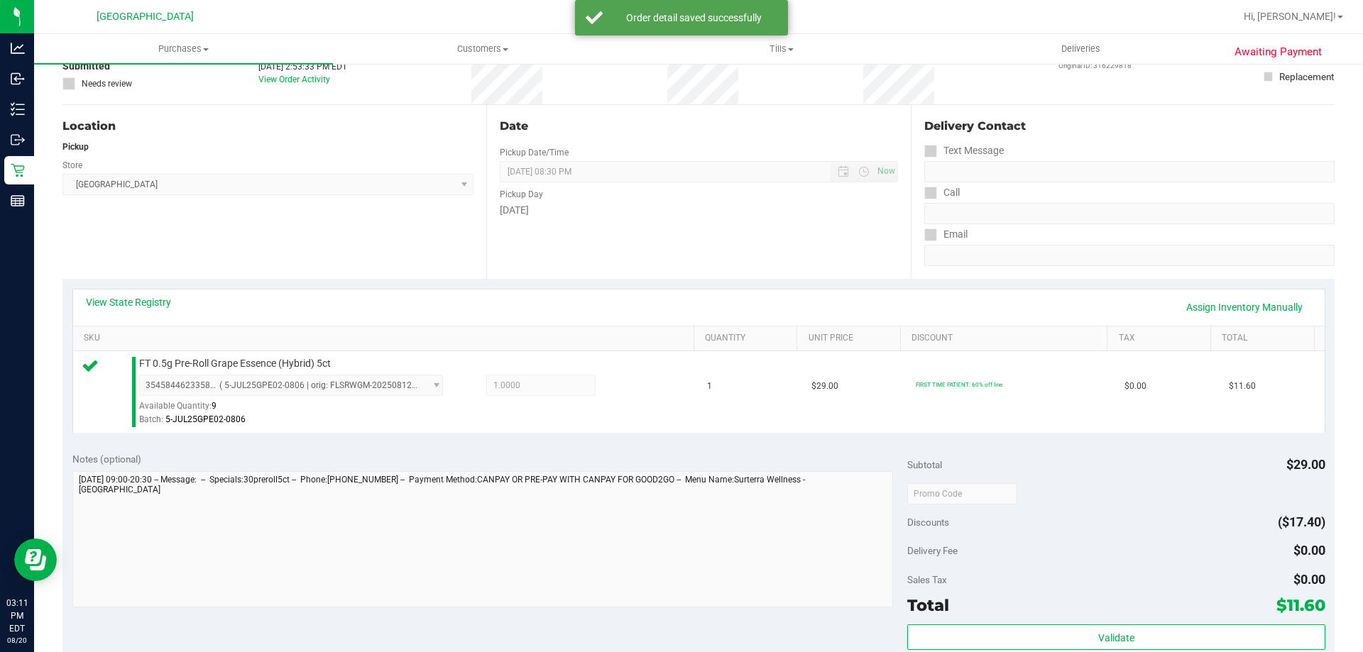
scroll to position [382, 0]
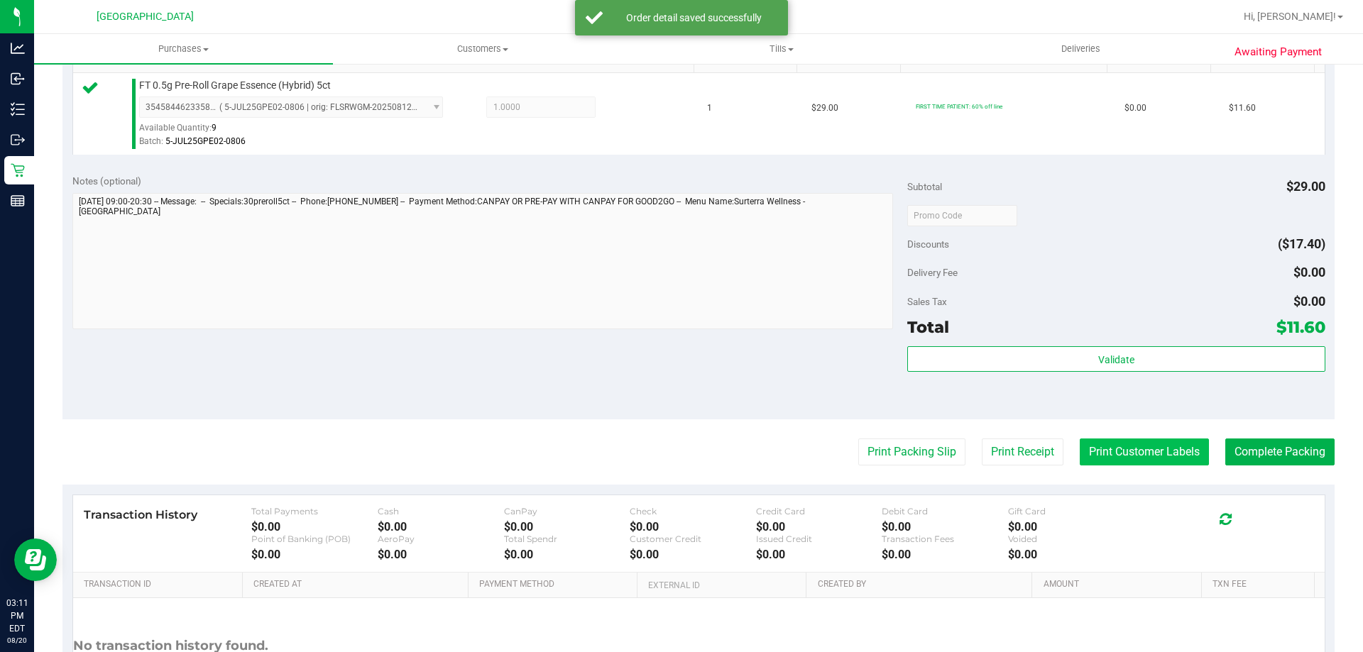
click at [1150, 453] on button "Print Customer Labels" at bounding box center [1143, 452] width 129 height 27
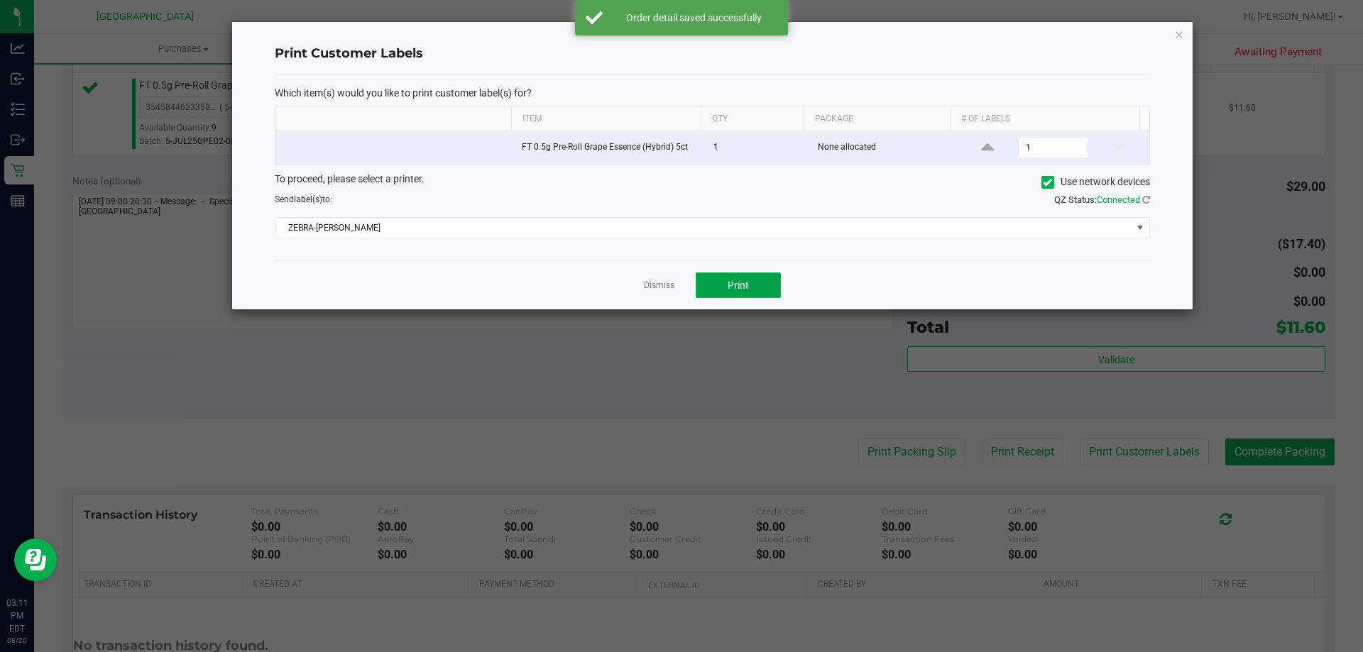
click at [732, 292] on button "Print" at bounding box center [738, 286] width 85 height 26
click at [648, 290] on div at bounding box center [712, 165] width 960 height 287
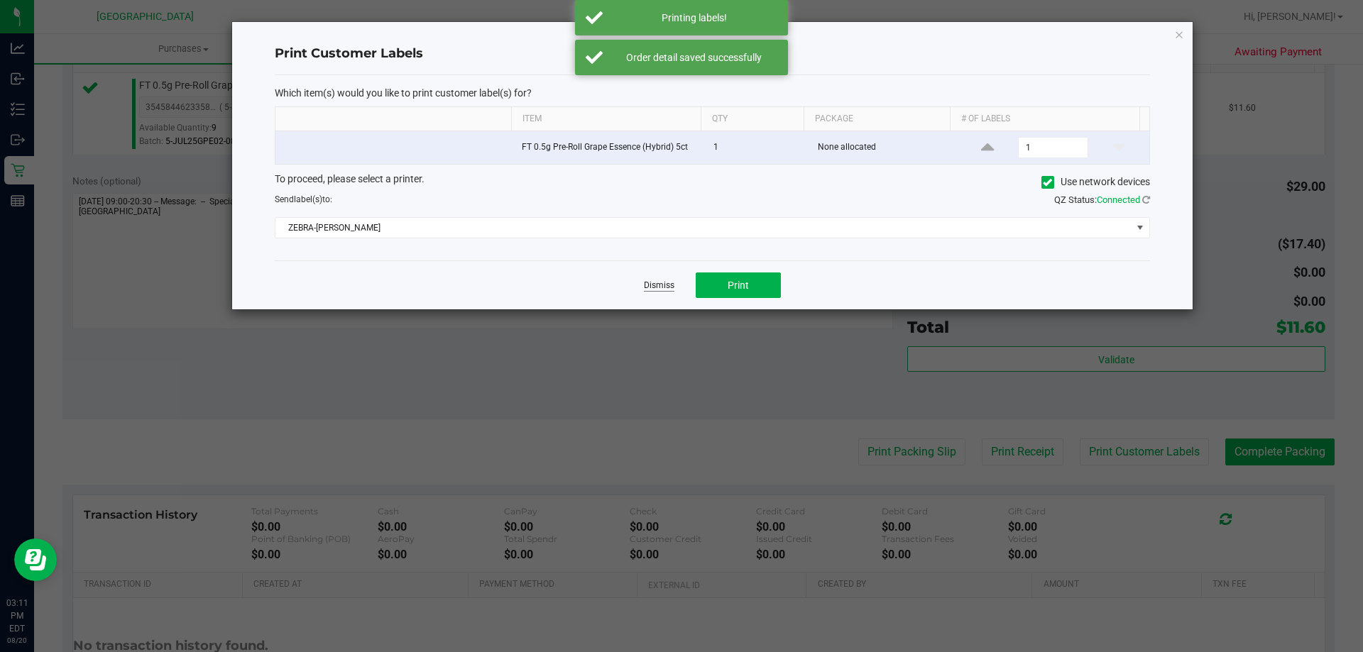
click at [658, 284] on link "Dismiss" at bounding box center [659, 286] width 31 height 12
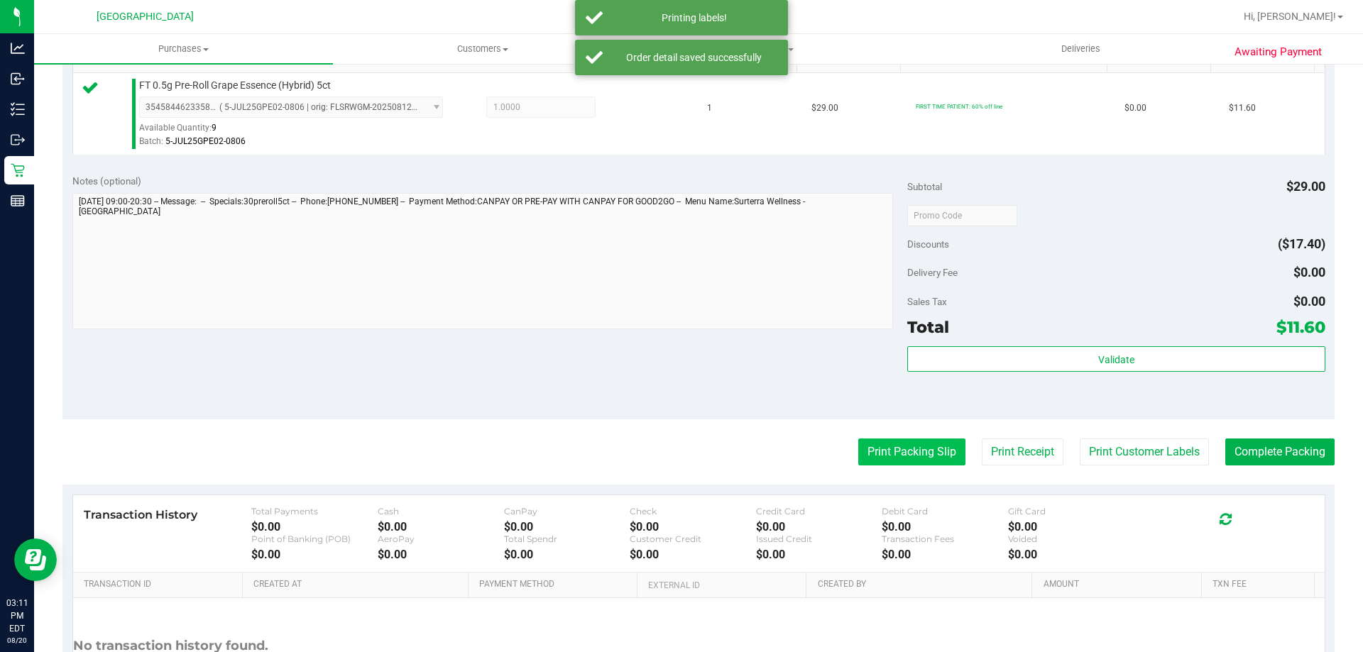
click at [882, 450] on button "Print Packing Slip" at bounding box center [911, 452] width 107 height 27
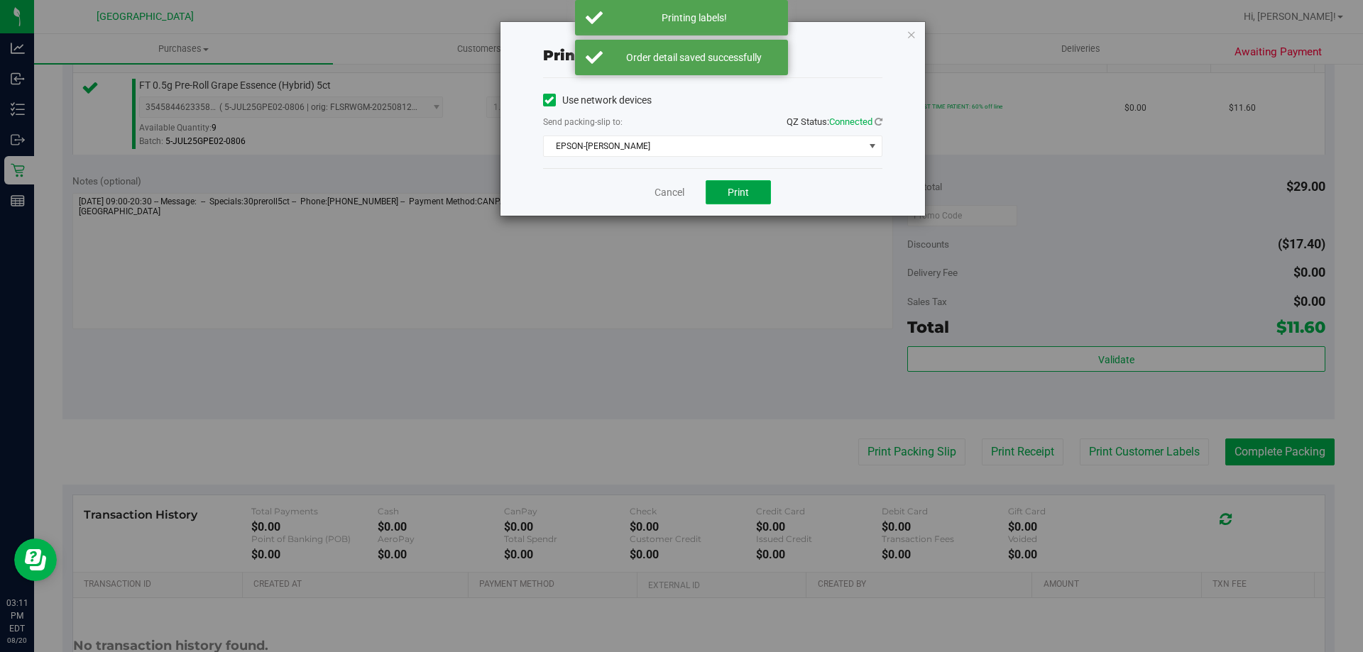
click at [735, 182] on button "Print" at bounding box center [737, 192] width 65 height 24
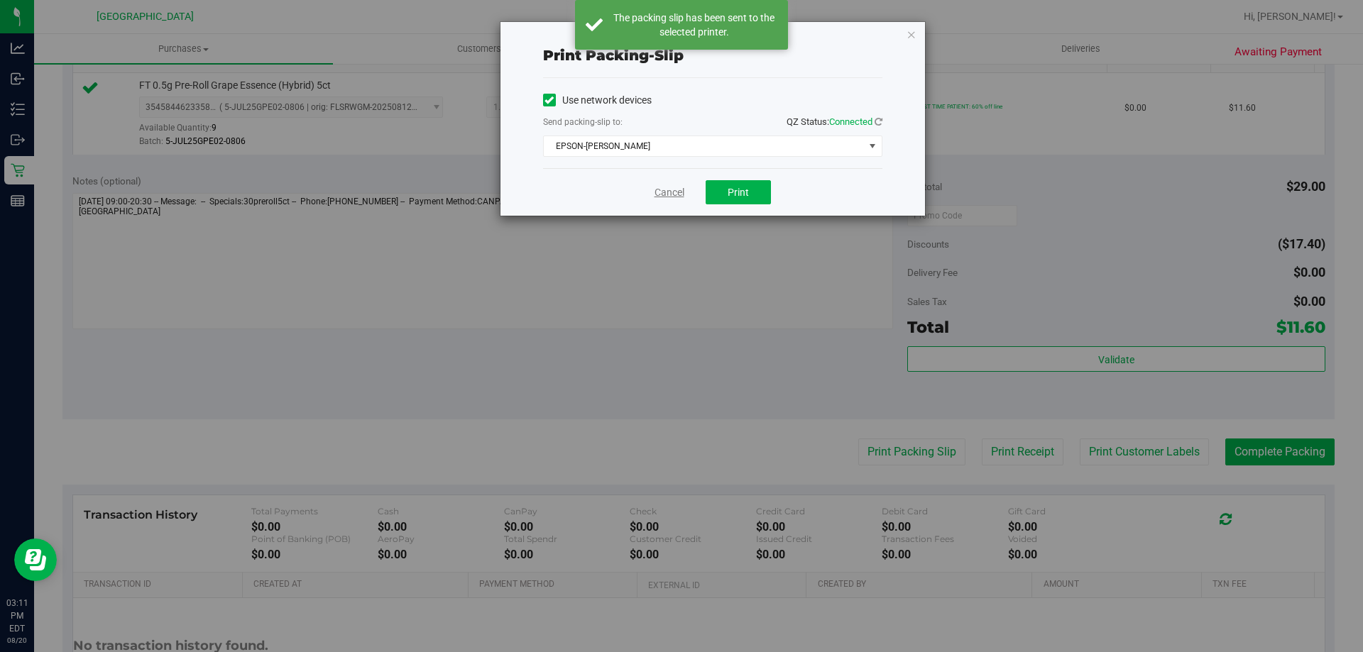
click at [671, 194] on link "Cancel" at bounding box center [669, 192] width 30 height 15
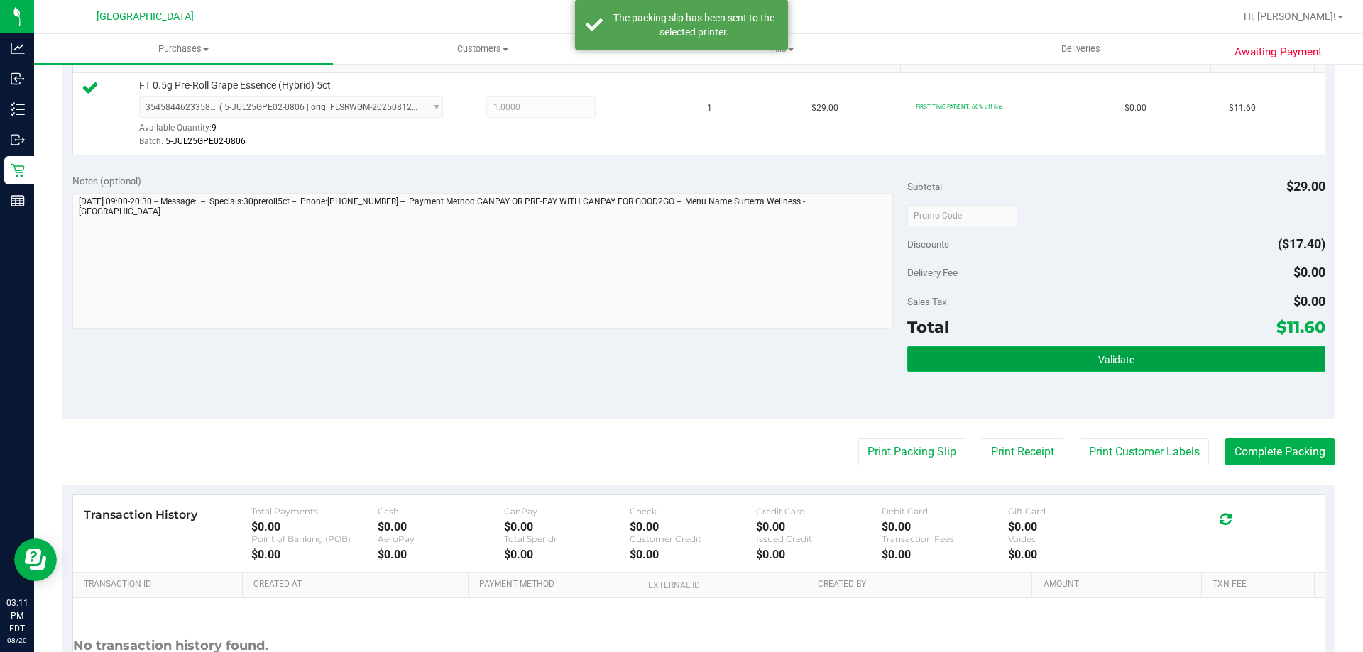
click at [994, 366] on button "Validate" at bounding box center [1115, 359] width 417 height 26
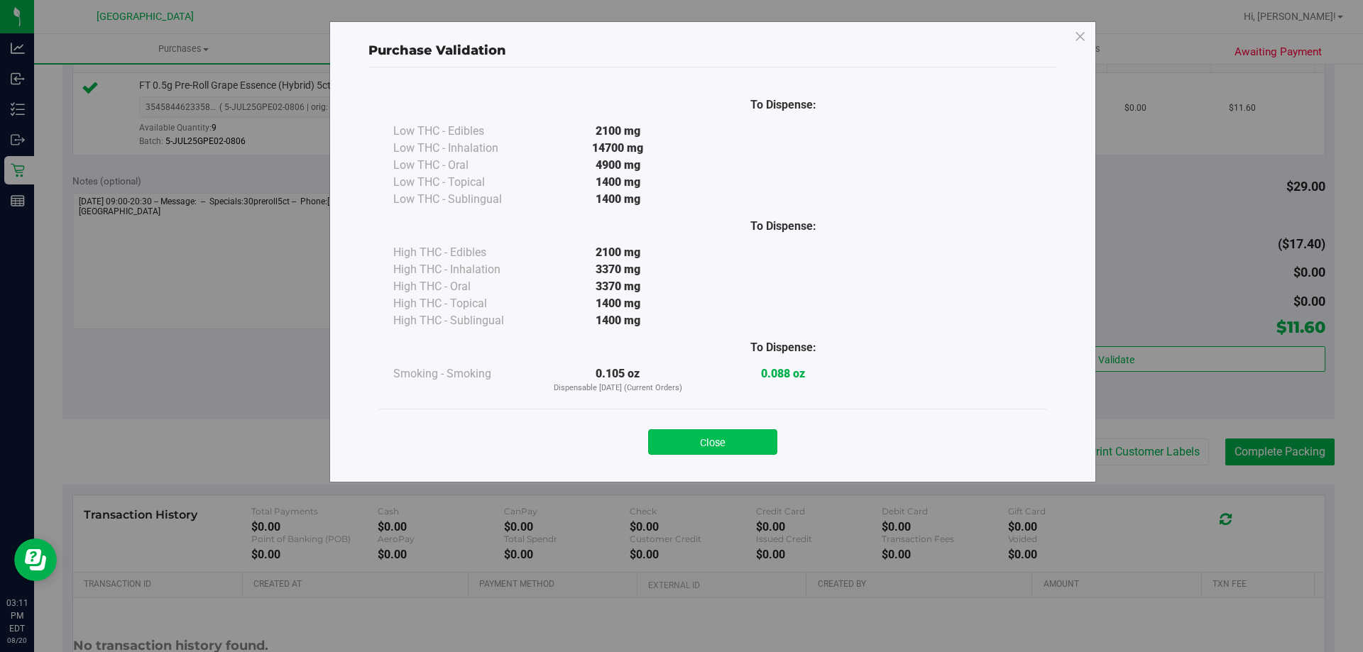
click at [732, 431] on button "Close" at bounding box center [712, 442] width 129 height 26
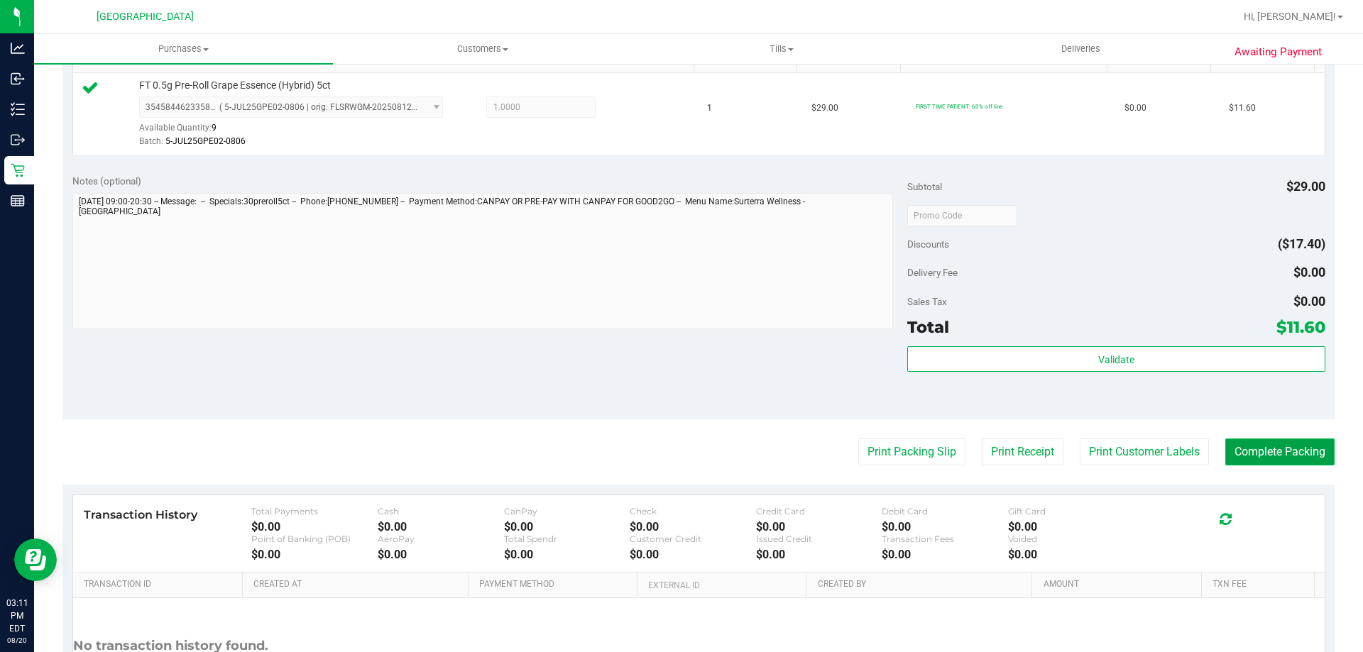
click at [1281, 458] on button "Complete Packing" at bounding box center [1279, 452] width 109 height 27
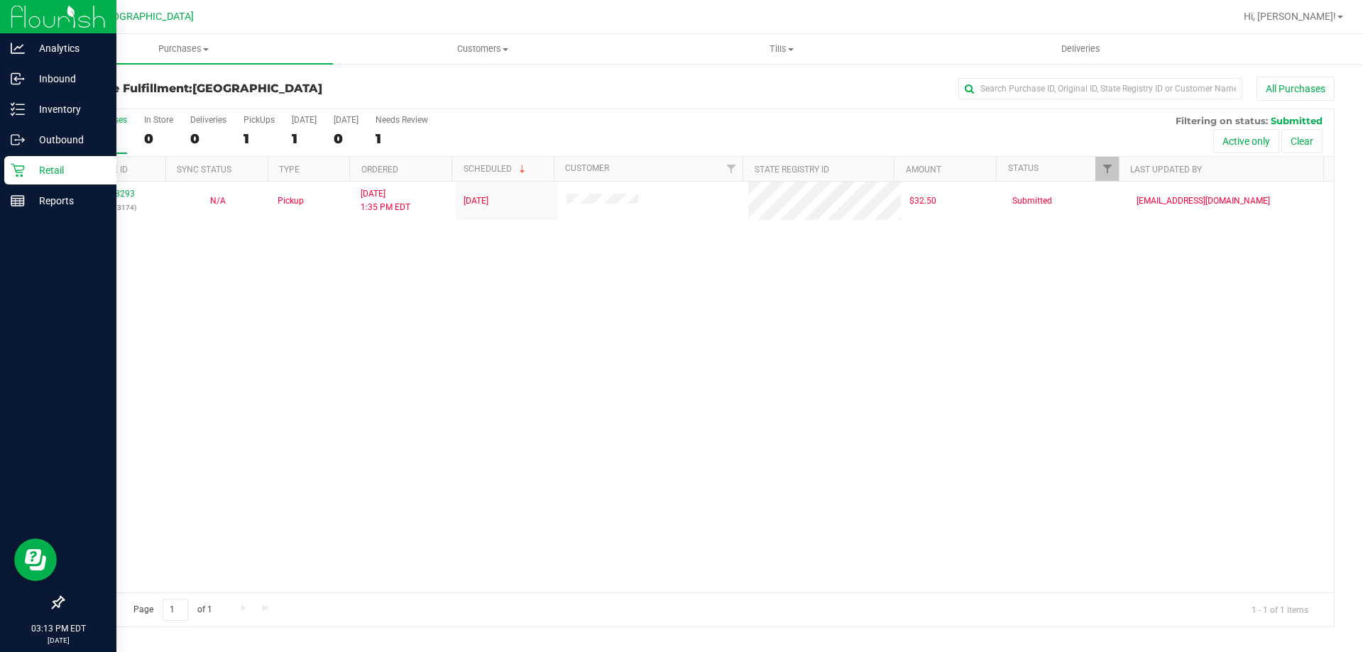
click at [60, 166] on p "Retail" at bounding box center [67, 170] width 85 height 17
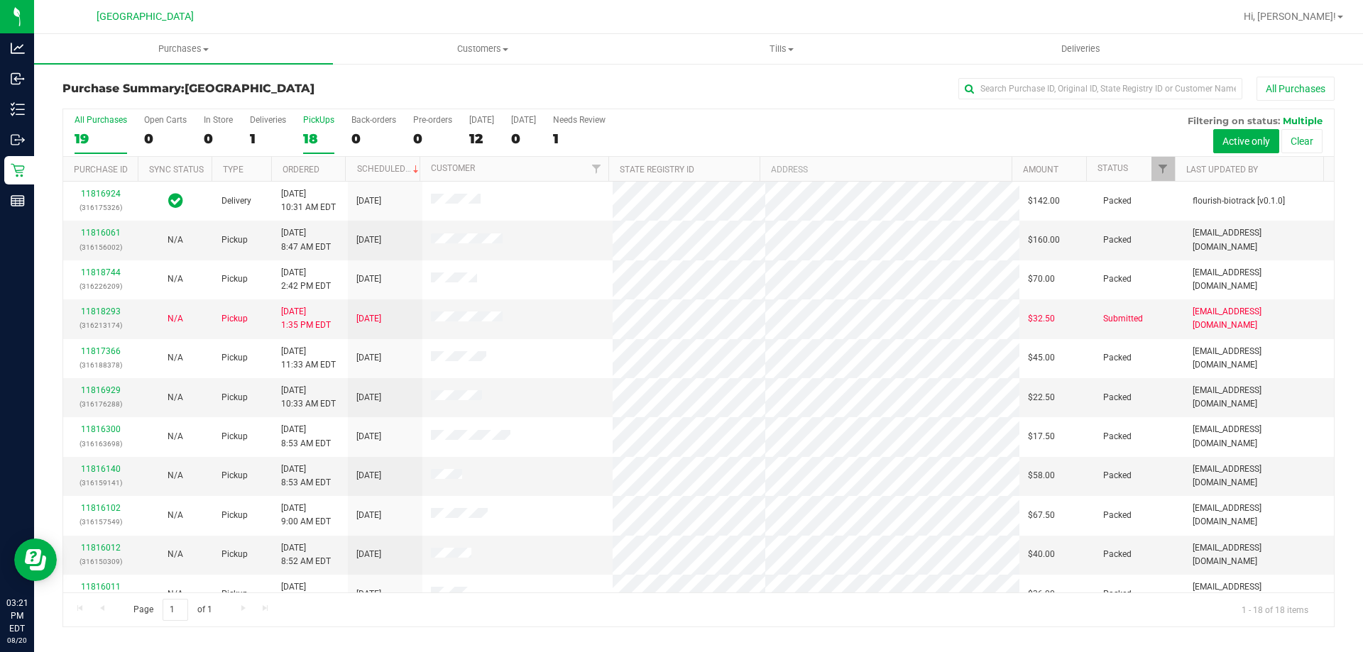
click at [323, 134] on div "18" at bounding box center [318, 139] width 31 height 16
click at [0, 0] on input "PickUps 18" at bounding box center [0, 0] width 0 height 0
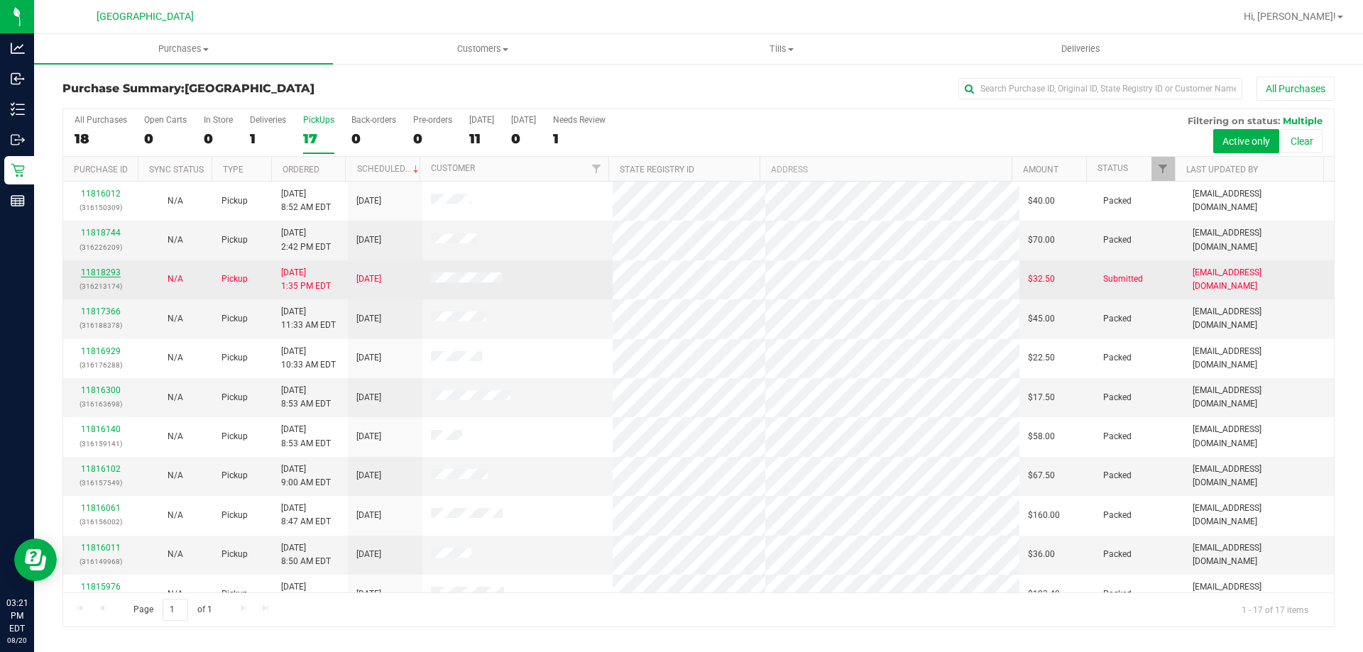
click at [97, 275] on link "11818293" at bounding box center [101, 273] width 40 height 10
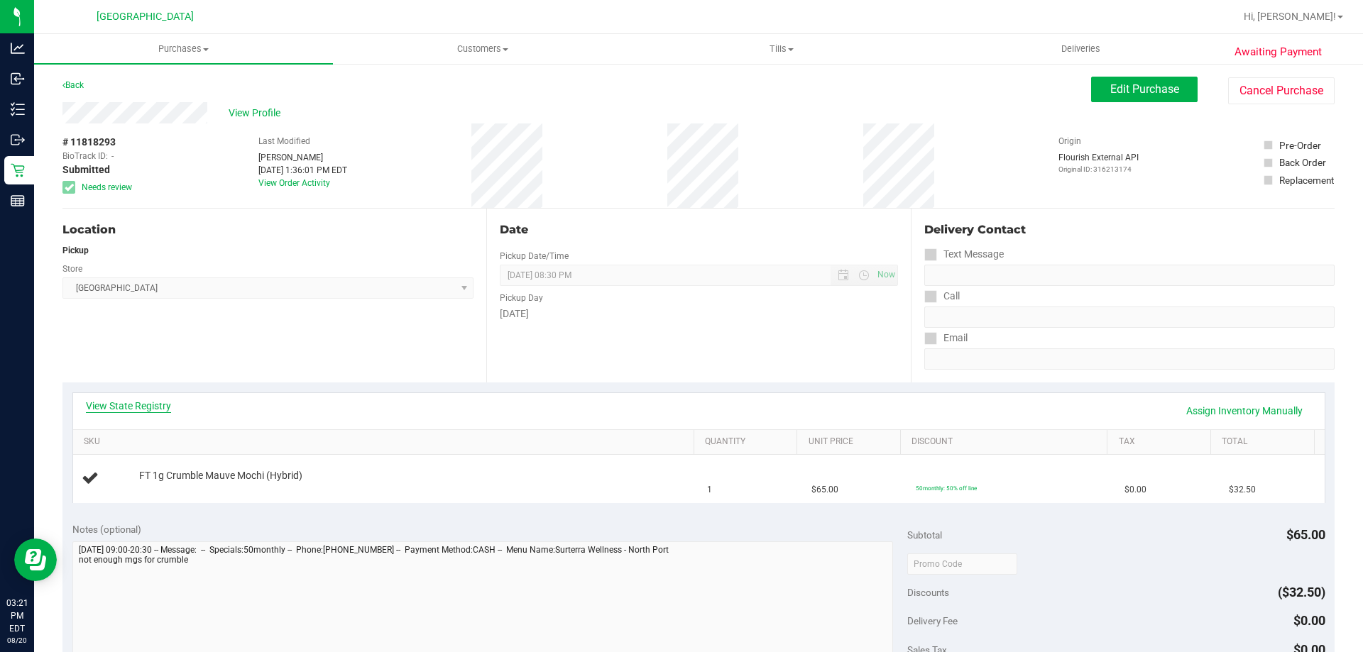
click at [152, 404] on link "View State Registry" at bounding box center [128, 406] width 85 height 14
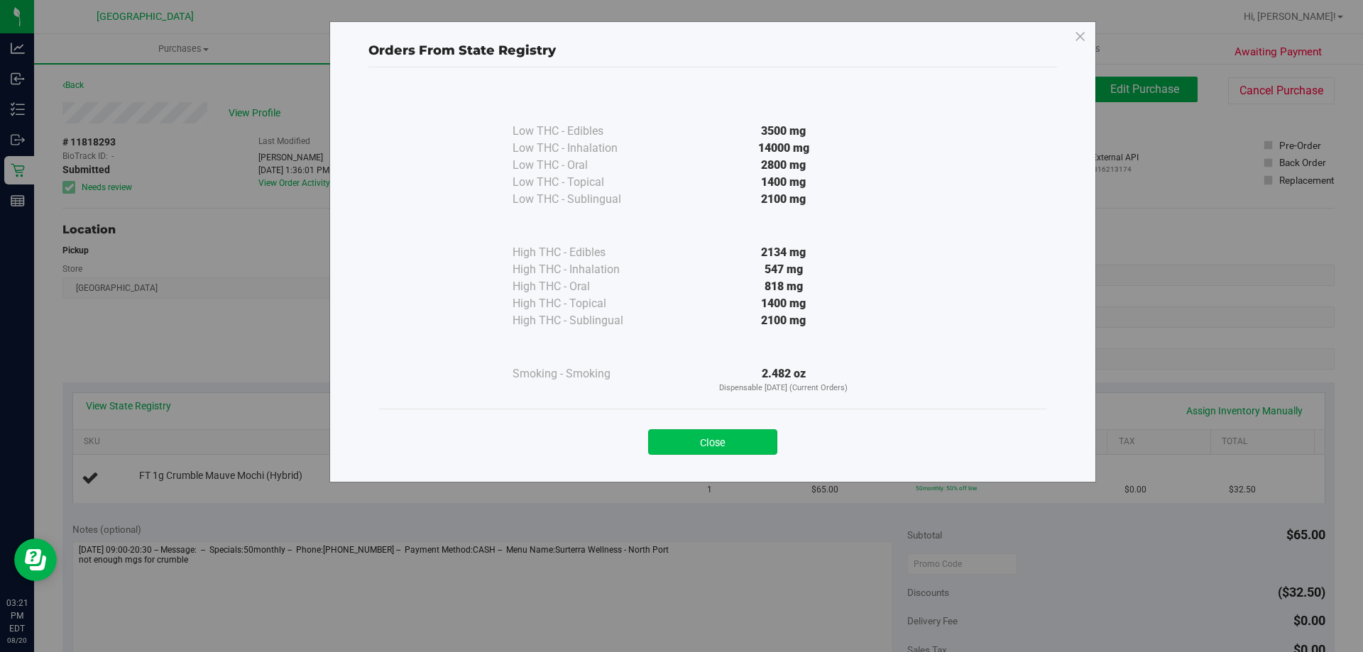
click at [714, 432] on button "Close" at bounding box center [712, 442] width 129 height 26
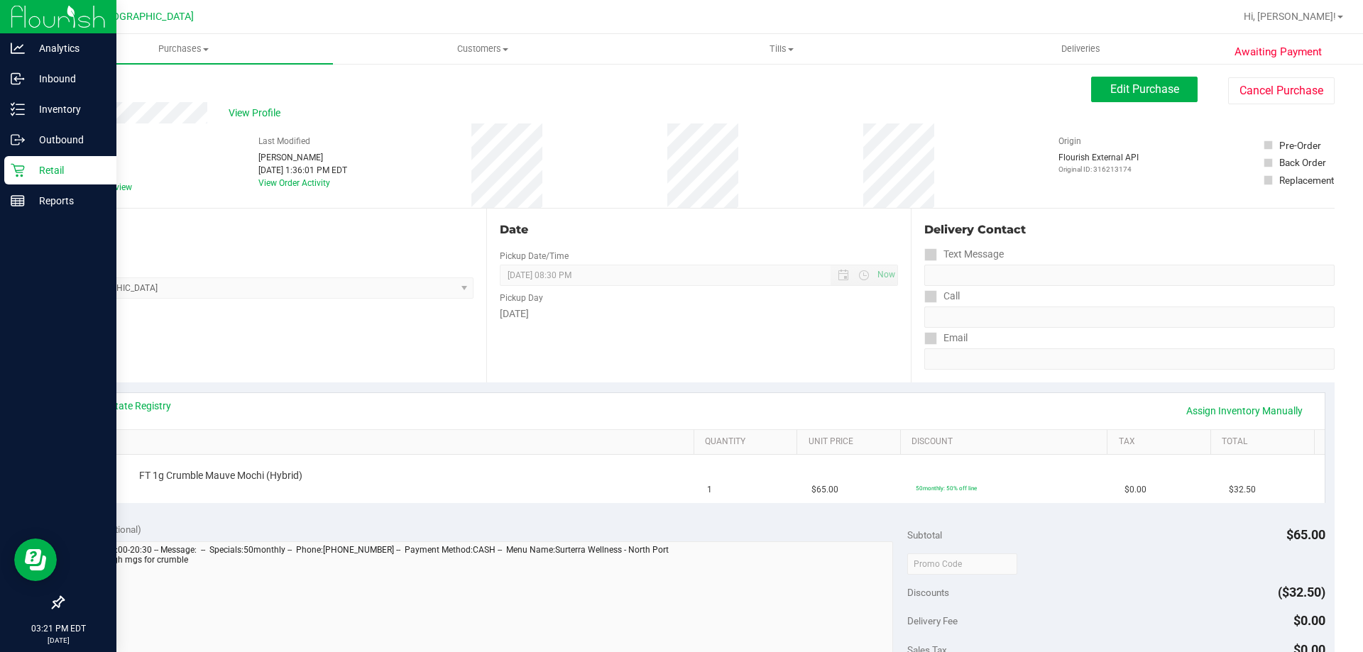
click at [22, 167] on icon at bounding box center [18, 170] width 14 height 14
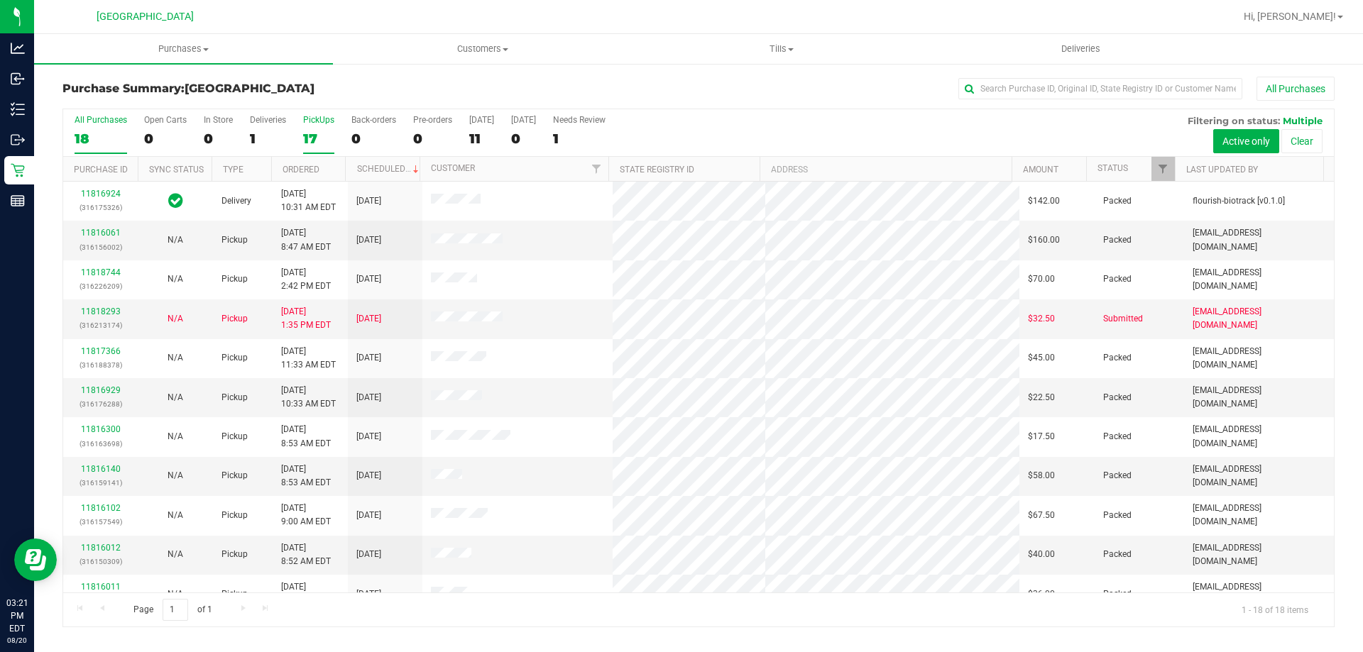
click at [331, 116] on div "PickUps" at bounding box center [318, 120] width 31 height 10
click at [0, 0] on input "PickUps 17" at bounding box center [0, 0] width 0 height 0
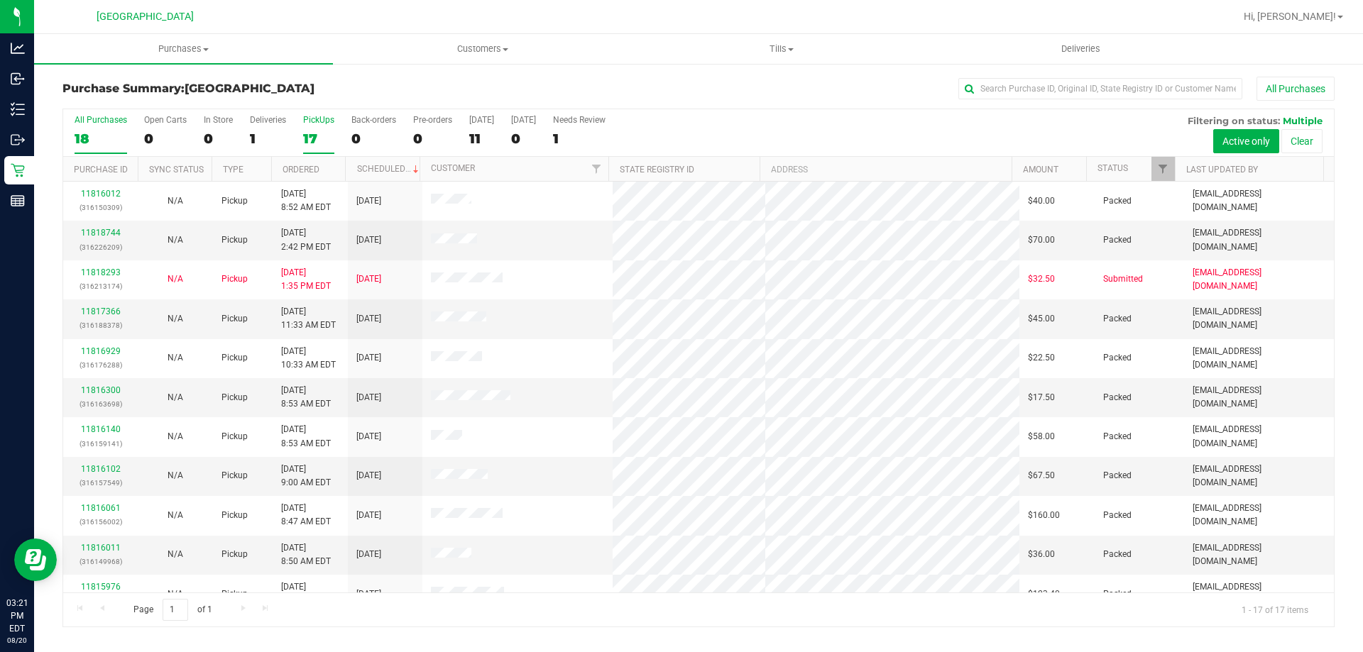
click at [85, 138] on div "18" at bounding box center [101, 139] width 53 height 16
click at [0, 0] on input "All Purchases 18" at bounding box center [0, 0] width 0 height 0
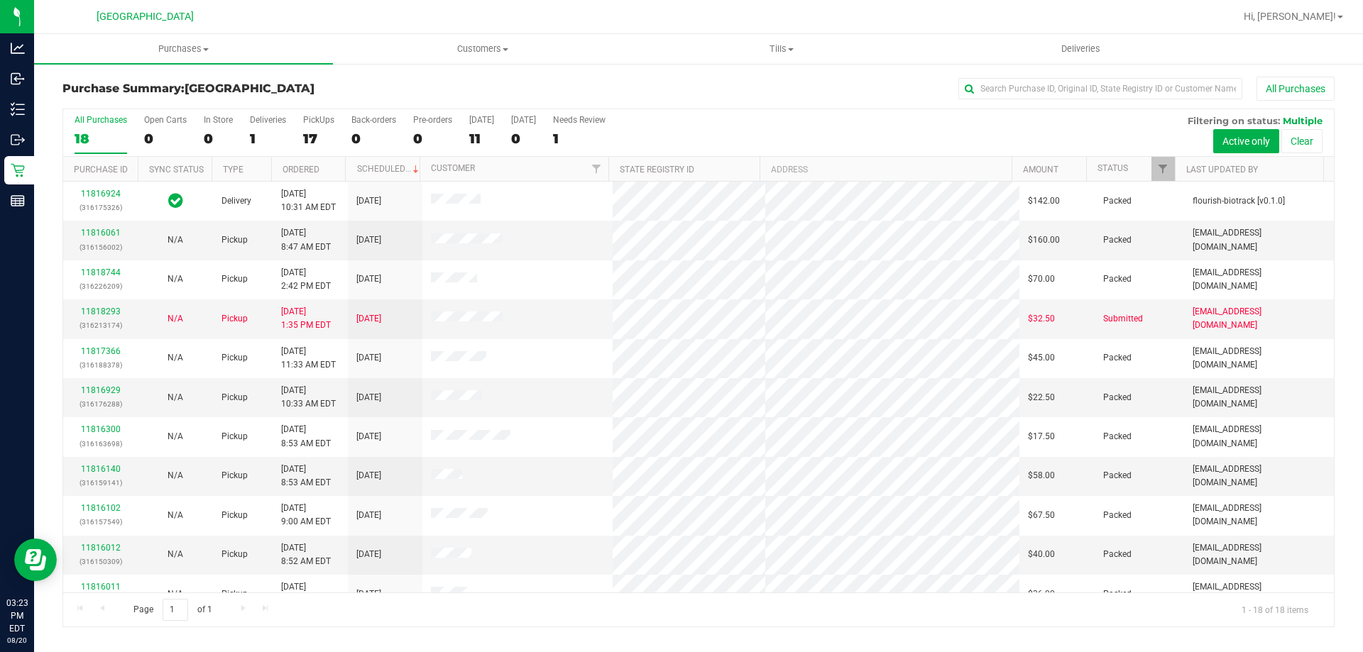
click at [335, 138] on div "All Purchases 18 Open Carts 0 In Store 0 Deliveries 1 PickUps 17 Back-orders 0 …" at bounding box center [698, 133] width 1270 height 48
click at [327, 133] on div "17" at bounding box center [318, 139] width 31 height 16
click at [0, 0] on input "PickUps 17" at bounding box center [0, 0] width 0 height 0
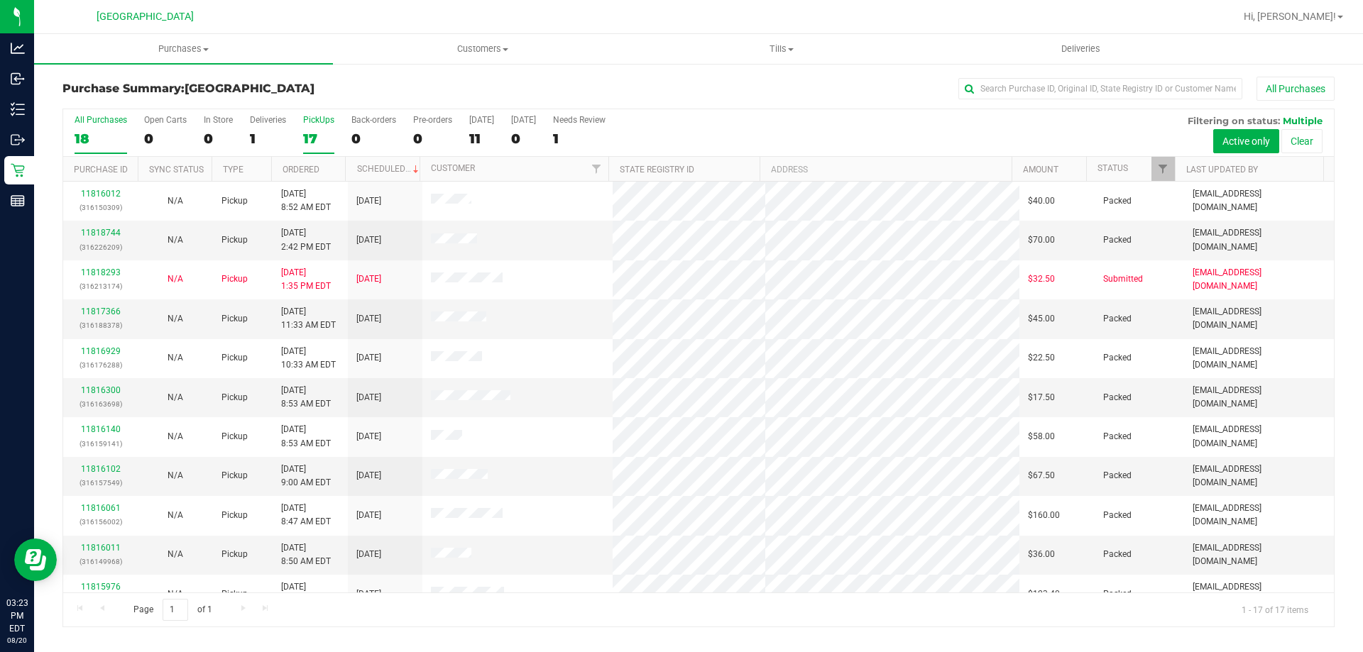
click at [99, 141] on div "18" at bounding box center [101, 139] width 53 height 16
click at [0, 0] on input "All Purchases 18" at bounding box center [0, 0] width 0 height 0
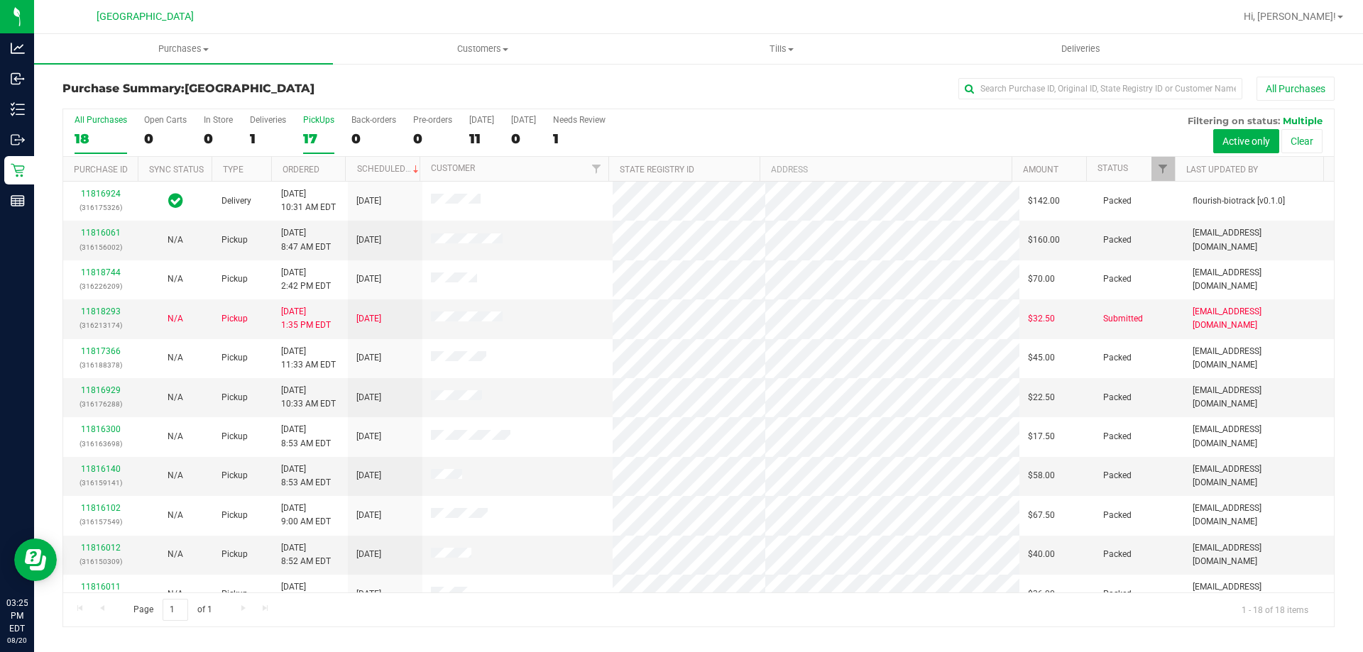
click at [321, 131] on div "17" at bounding box center [318, 139] width 31 height 16
click at [0, 0] on input "PickUps 17" at bounding box center [0, 0] width 0 height 0
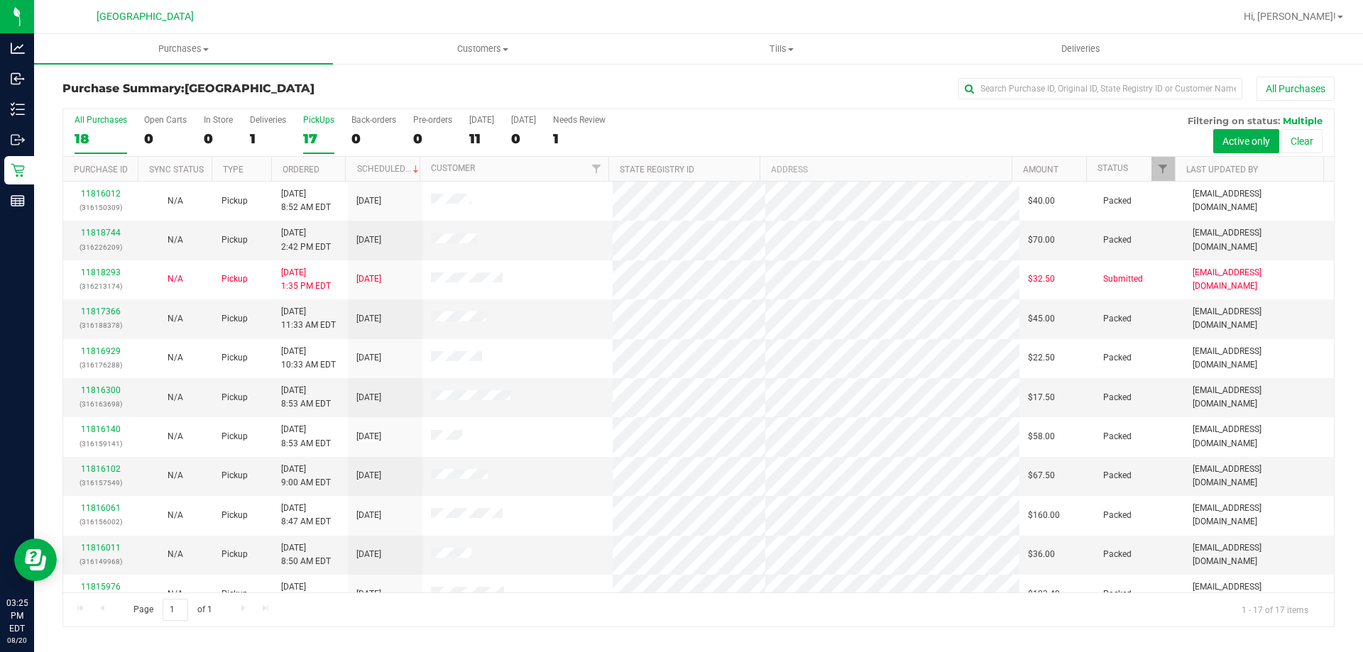
click at [111, 133] on div "18" at bounding box center [101, 139] width 53 height 16
click at [0, 0] on input "All Purchases 18" at bounding box center [0, 0] width 0 height 0
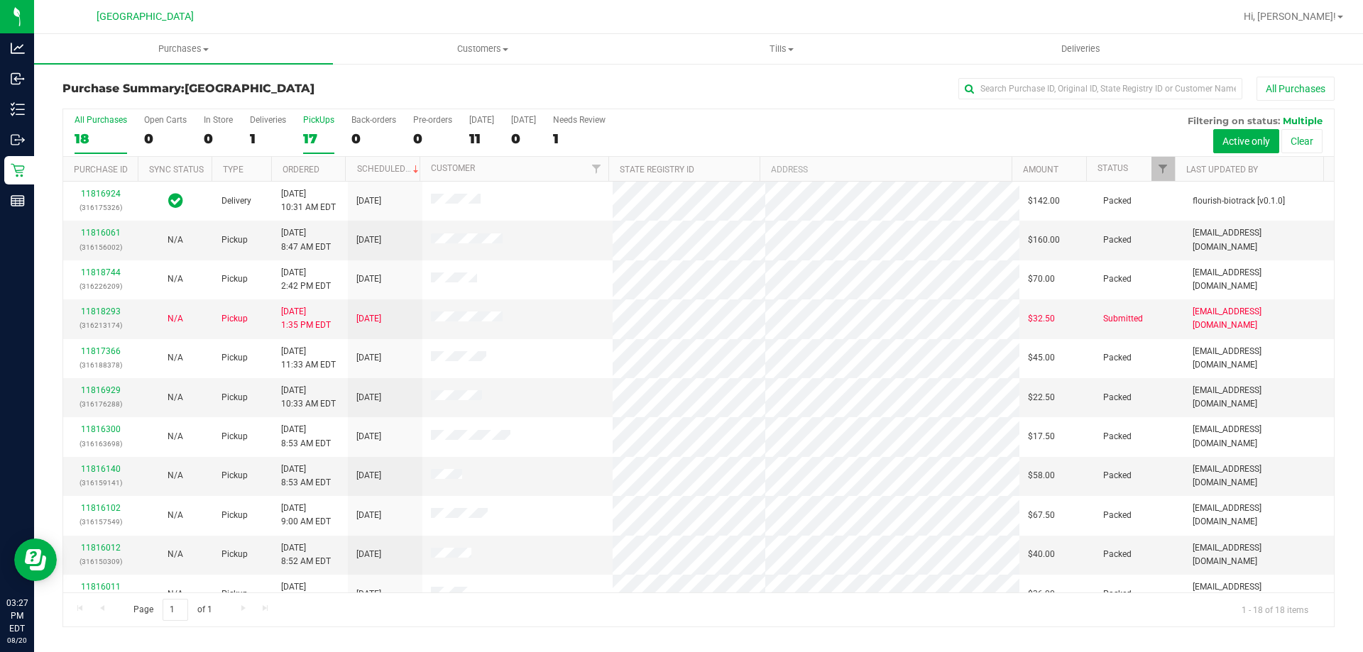
click at [326, 125] on label "PickUps 17" at bounding box center [318, 134] width 31 height 39
click at [0, 0] on input "PickUps 17" at bounding box center [0, 0] width 0 height 0
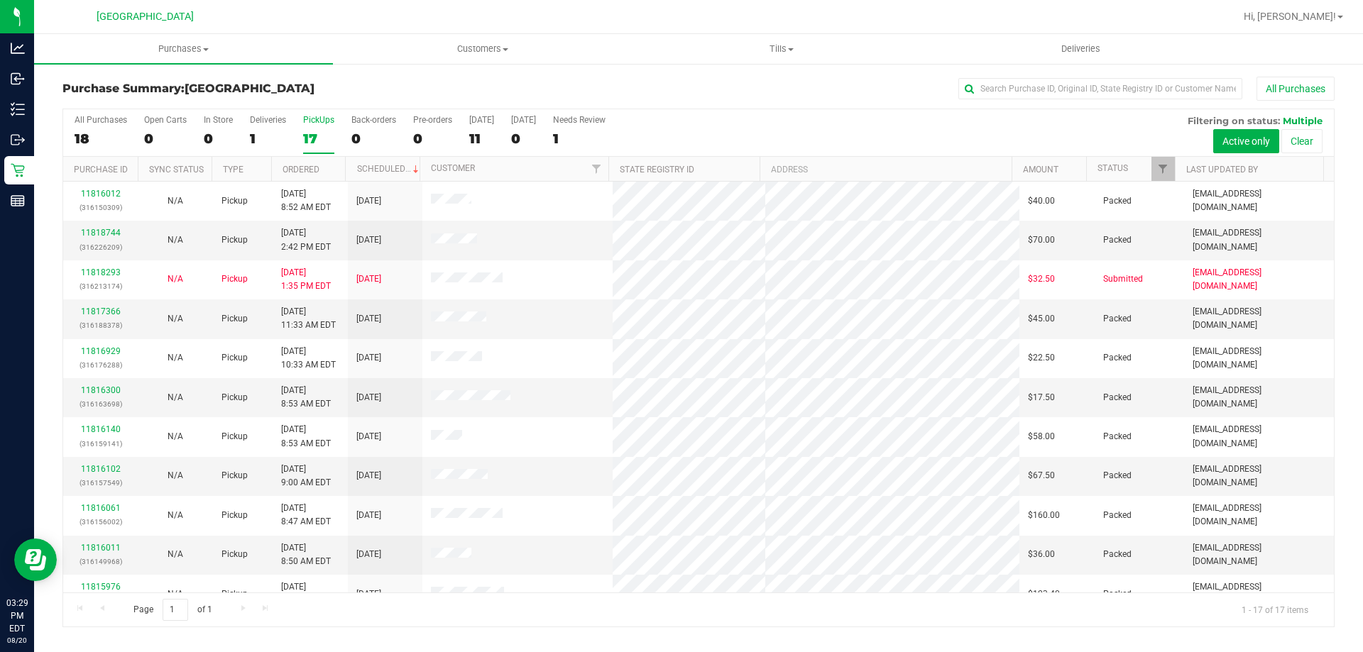
click at [306, 132] on div "17" at bounding box center [318, 139] width 31 height 16
click at [0, 0] on input "PickUps 17" at bounding box center [0, 0] width 0 height 0
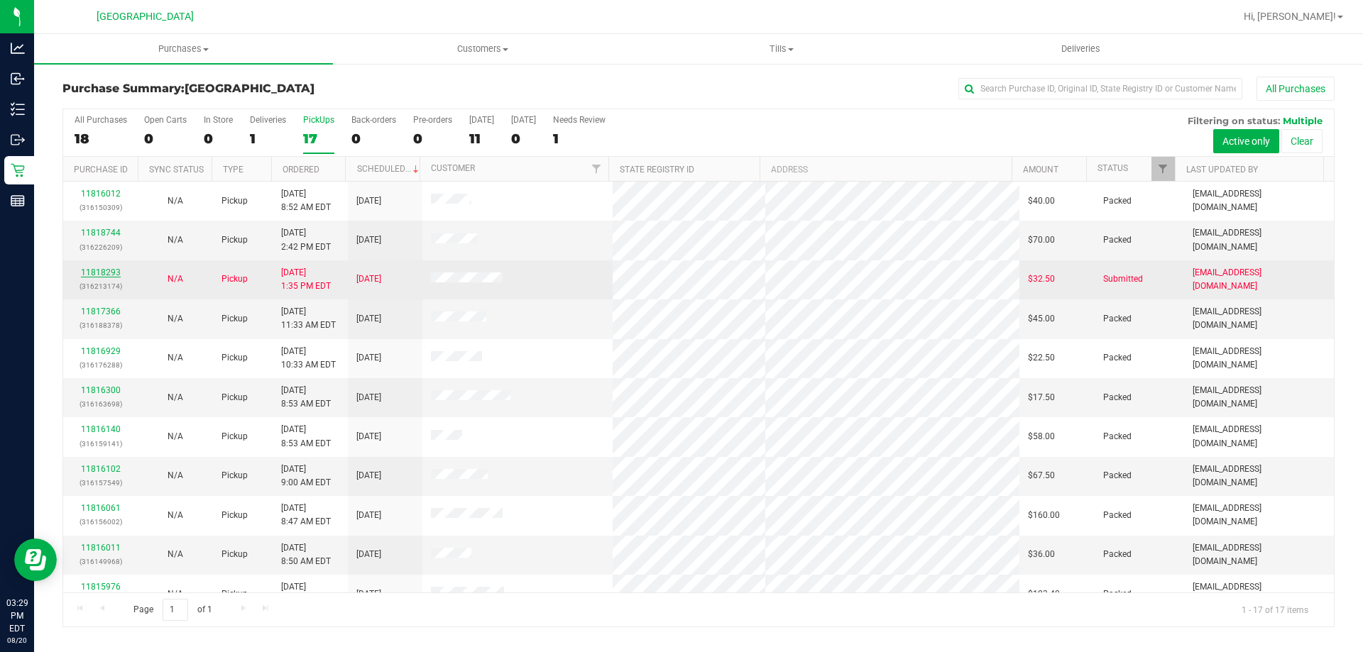
click at [89, 274] on link "11818293" at bounding box center [101, 273] width 40 height 10
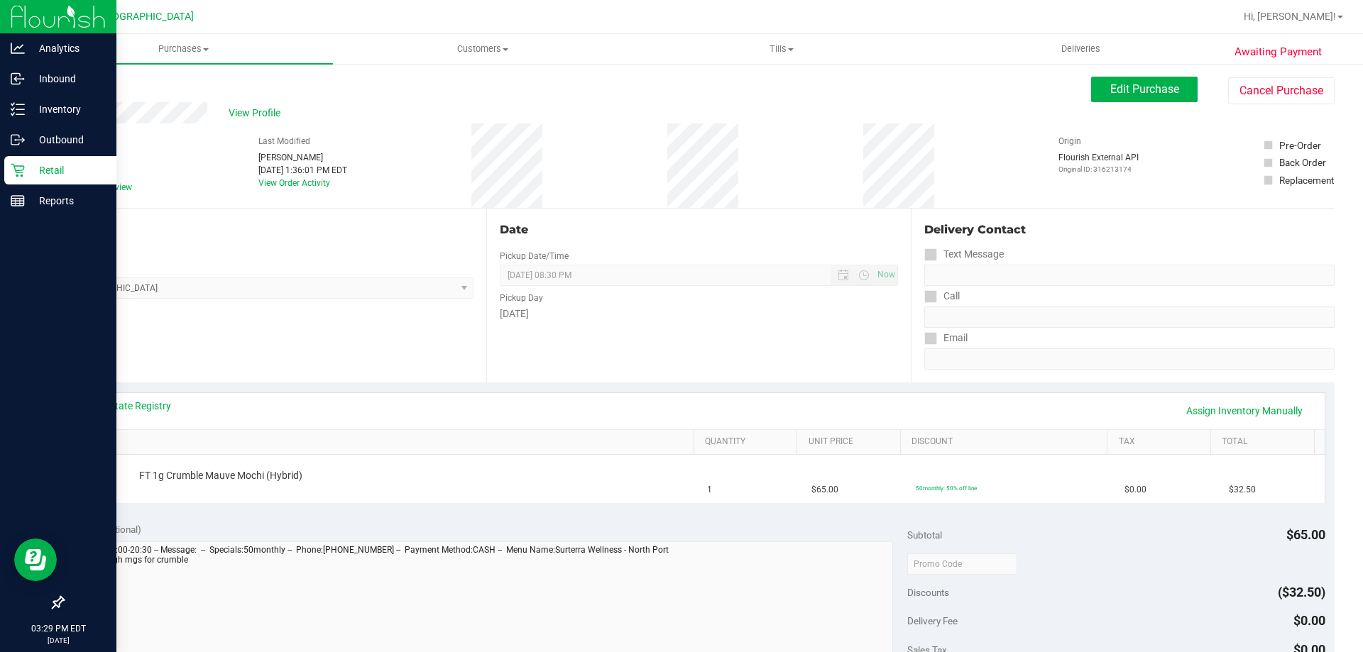
click at [23, 173] on icon at bounding box center [18, 170] width 14 height 14
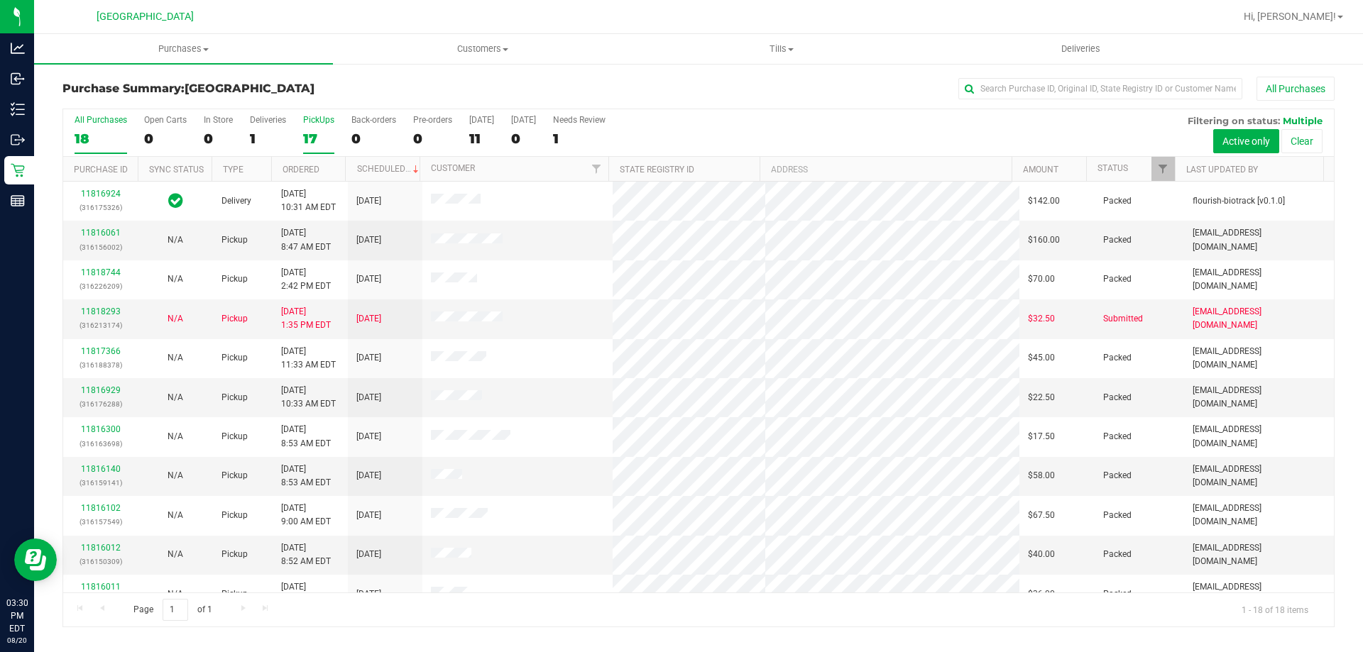
click at [309, 129] on label "PickUps 17" at bounding box center [318, 134] width 31 height 39
click at [0, 0] on input "PickUps 17" at bounding box center [0, 0] width 0 height 0
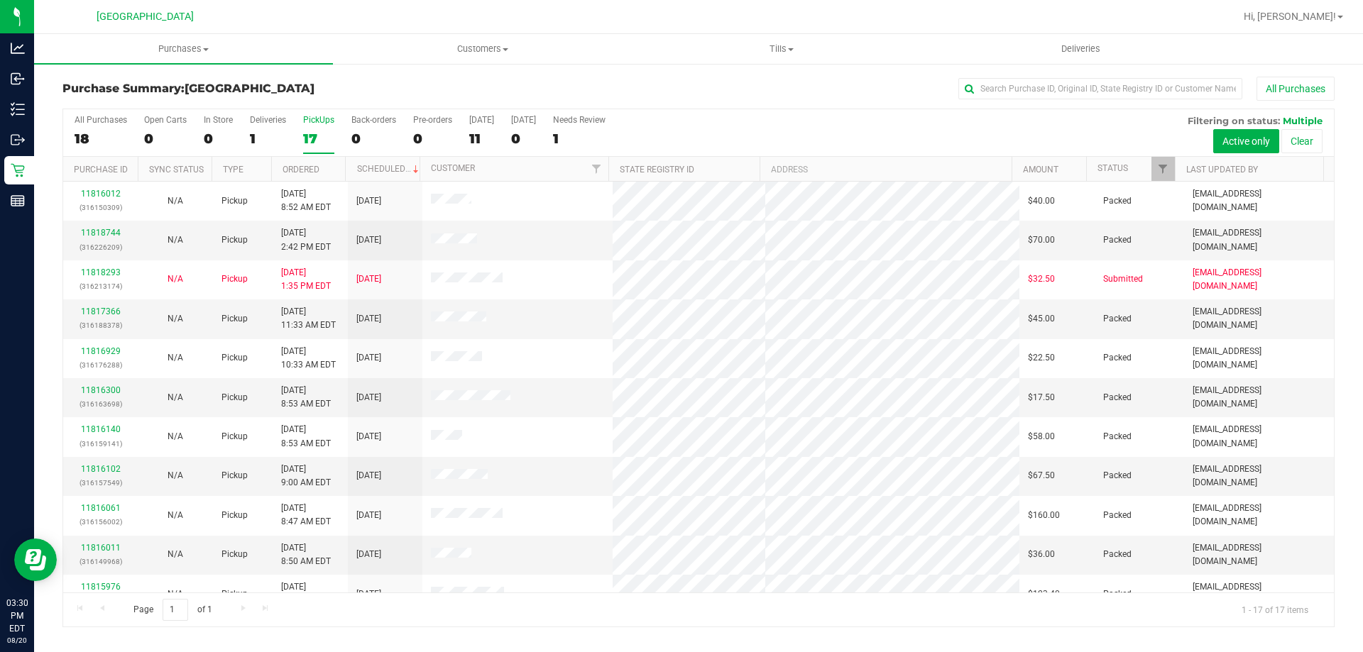
drag, startPoint x: 82, startPoint y: 135, endPoint x: 106, endPoint y: 1, distance: 135.7
click at [82, 134] on div "18" at bounding box center [101, 139] width 53 height 16
click at [0, 0] on input "All Purchases 18" at bounding box center [0, 0] width 0 height 0
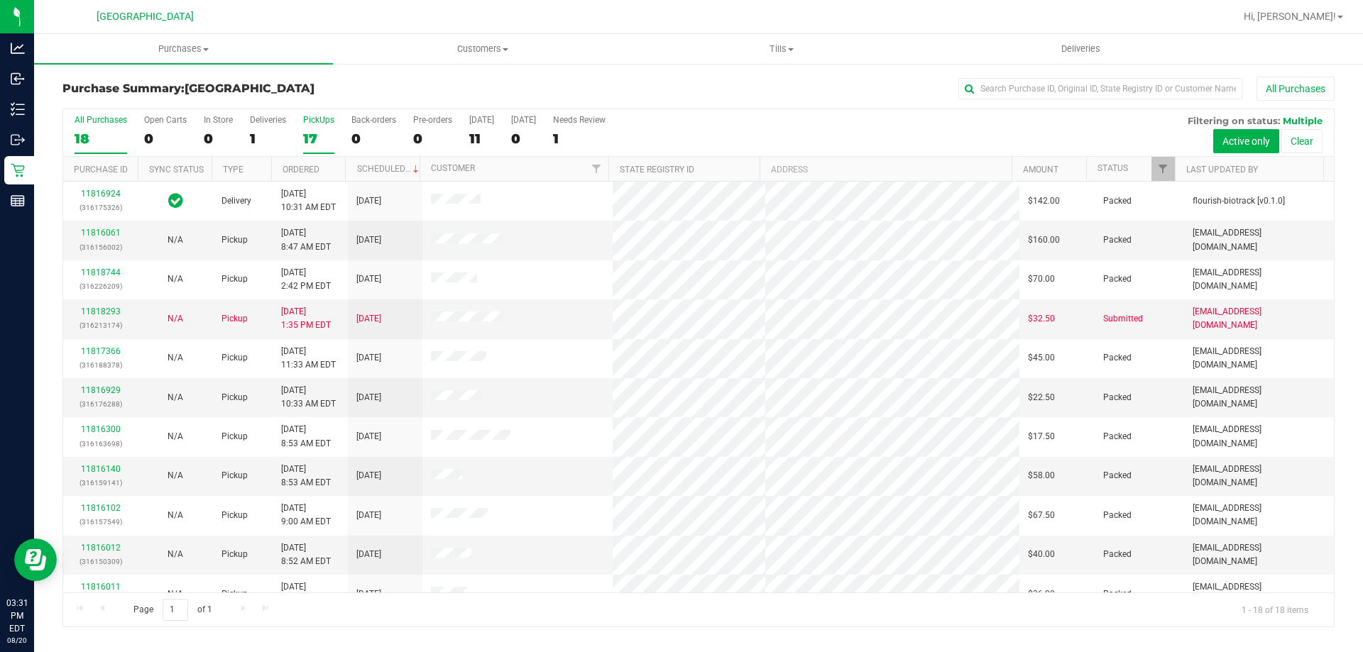
click at [320, 127] on label "PickUps 17" at bounding box center [318, 134] width 31 height 39
click at [0, 0] on input "PickUps 17" at bounding box center [0, 0] width 0 height 0
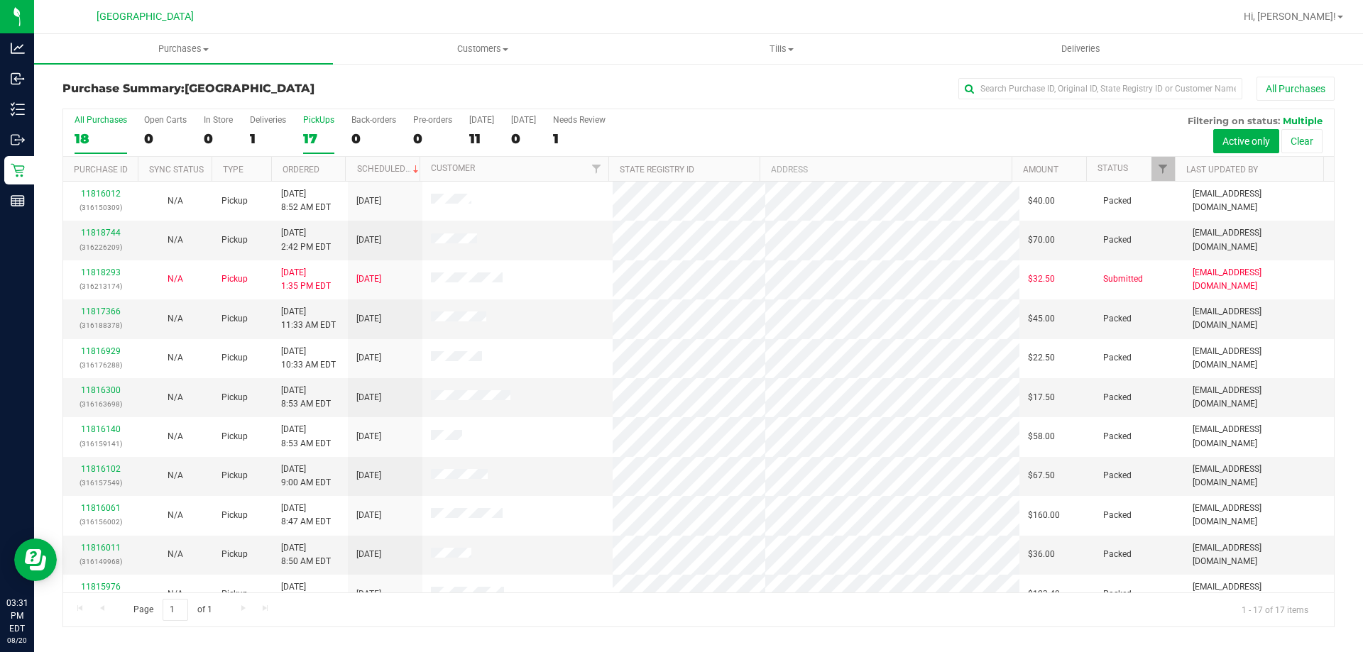
click at [92, 135] on div "18" at bounding box center [101, 139] width 53 height 16
click at [0, 0] on input "All Purchases 18" at bounding box center [0, 0] width 0 height 0
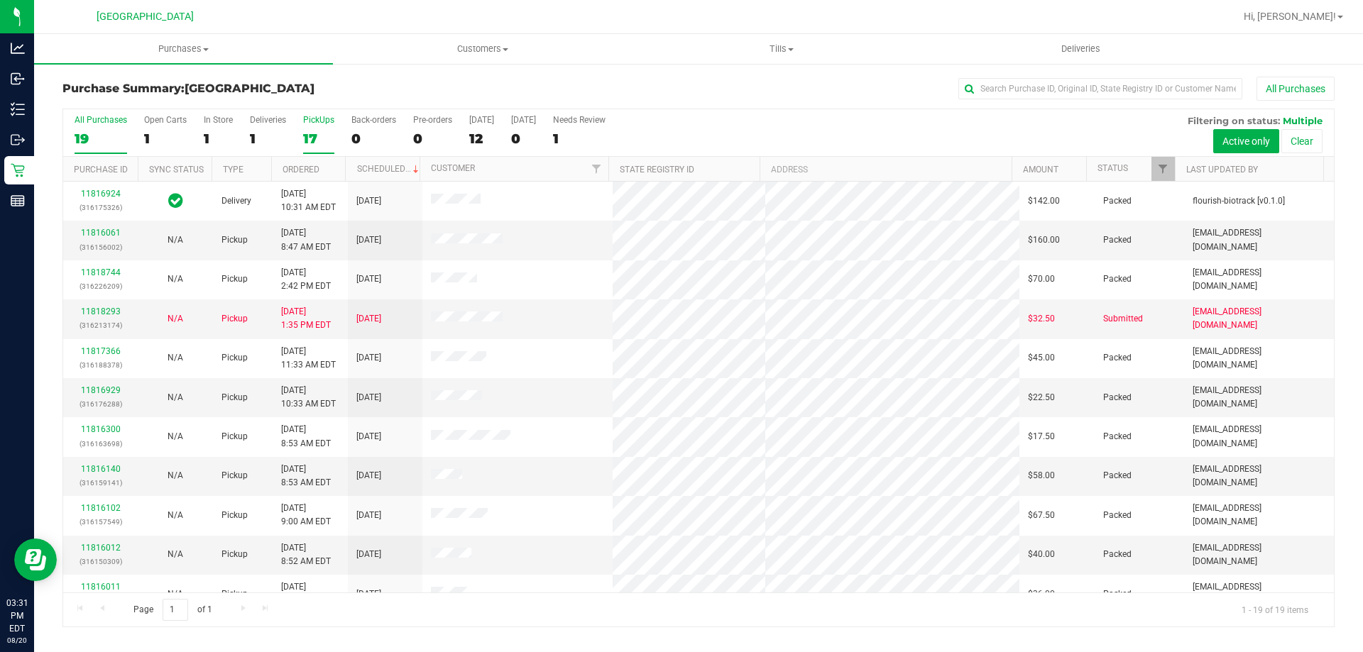
click at [311, 131] on div "17" at bounding box center [318, 139] width 31 height 16
click at [0, 0] on input "PickUps 17" at bounding box center [0, 0] width 0 height 0
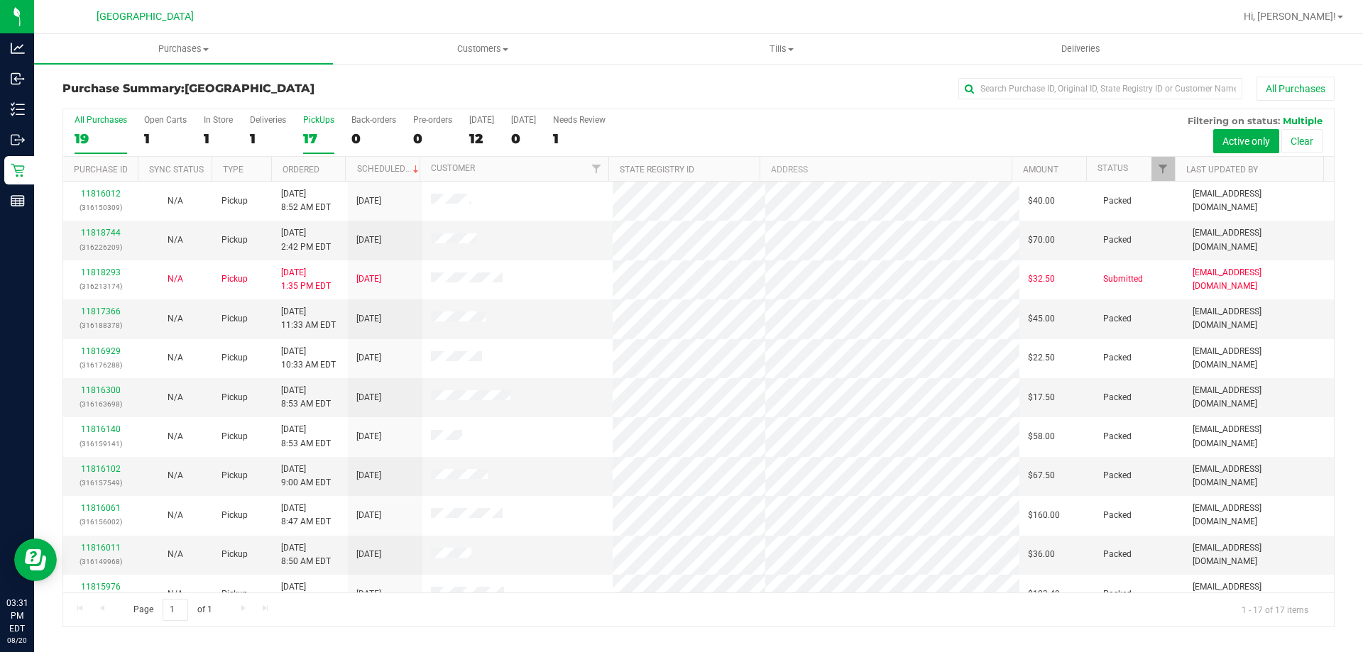
click at [104, 129] on label "All Purchases 19" at bounding box center [101, 134] width 53 height 39
click at [0, 0] on input "All Purchases 19" at bounding box center [0, 0] width 0 height 0
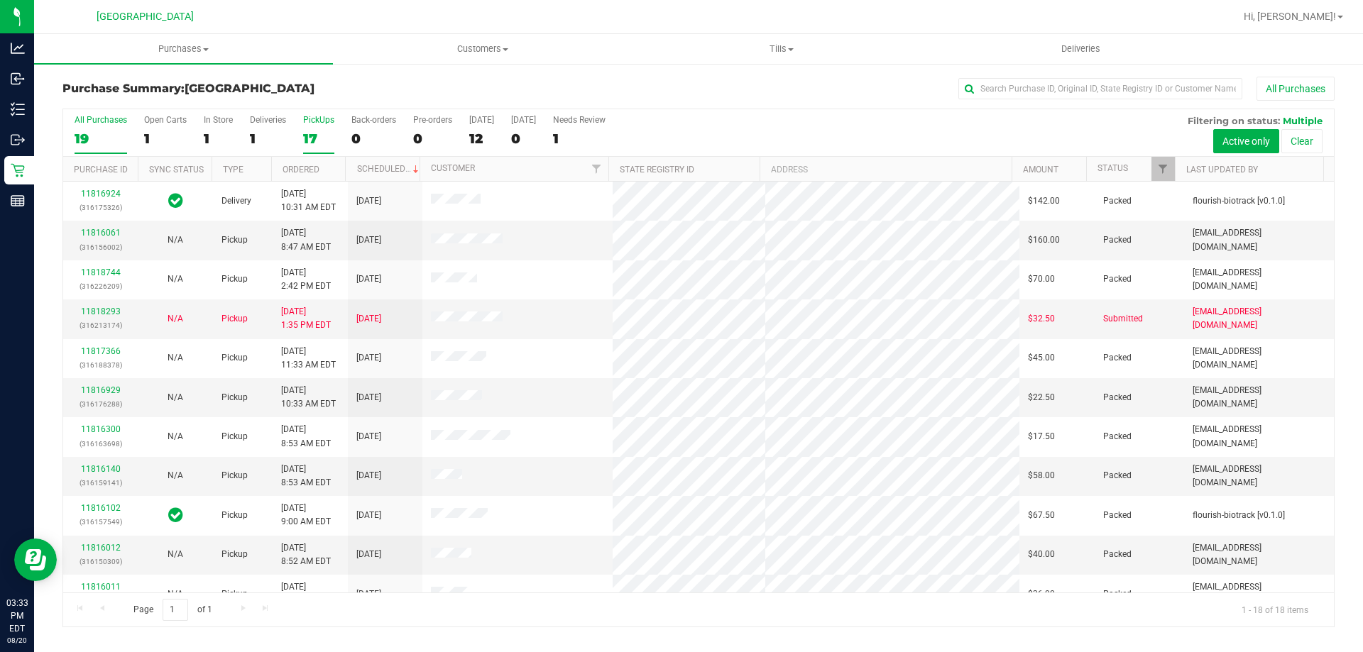
click at [317, 144] on div "17" at bounding box center [318, 139] width 31 height 16
click at [0, 0] on input "PickUps 17" at bounding box center [0, 0] width 0 height 0
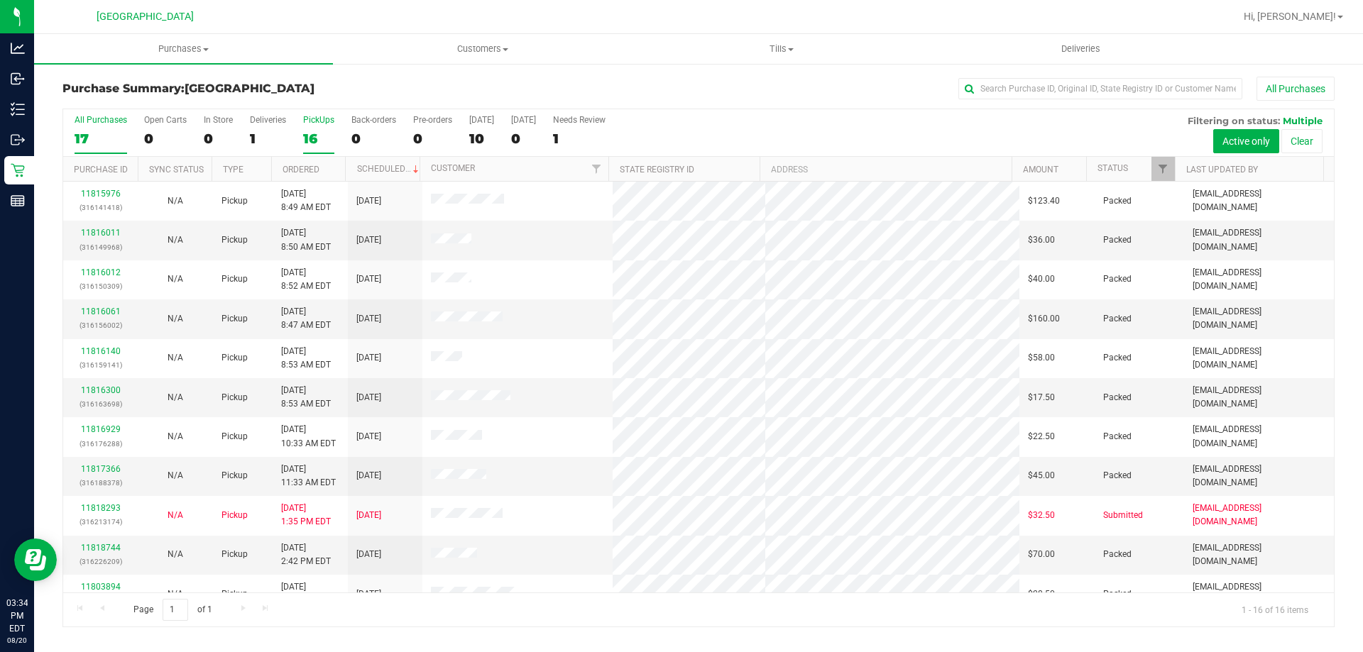
click at [77, 128] on label "All Purchases 17" at bounding box center [101, 134] width 53 height 39
click at [0, 0] on input "All Purchases 17" at bounding box center [0, 0] width 0 height 0
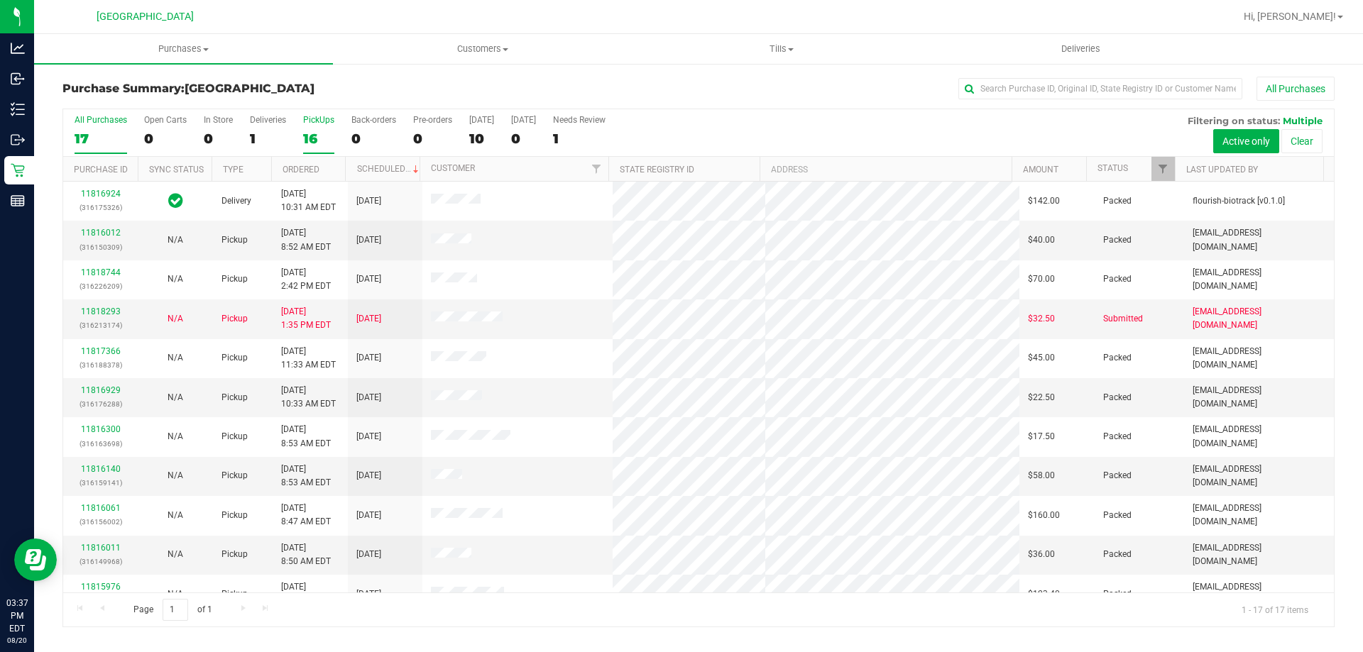
click at [310, 142] on div "16" at bounding box center [318, 139] width 31 height 16
click at [0, 0] on input "PickUps 16" at bounding box center [0, 0] width 0 height 0
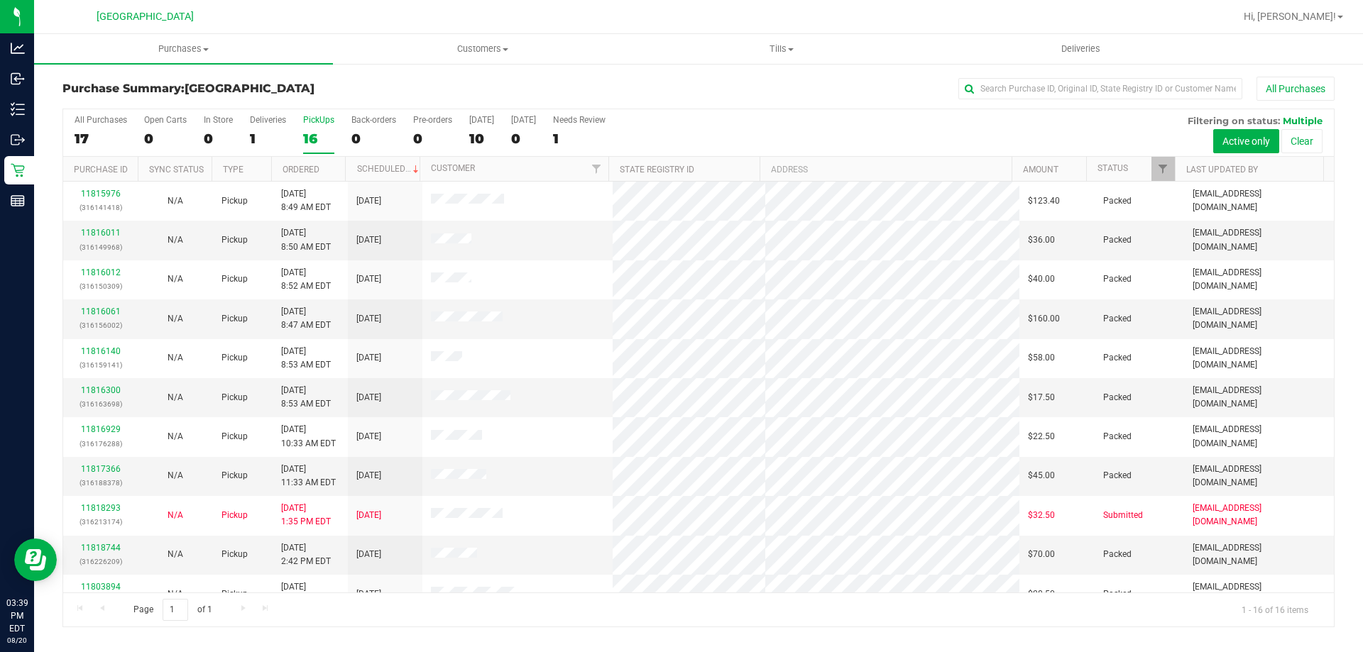
click at [324, 150] on label "PickUps 16" at bounding box center [318, 134] width 31 height 39
click at [0, 0] on input "PickUps 16" at bounding box center [0, 0] width 0 height 0
click at [103, 140] on div "17" at bounding box center [101, 139] width 53 height 16
click at [0, 0] on input "All Purchases 17" at bounding box center [0, 0] width 0 height 0
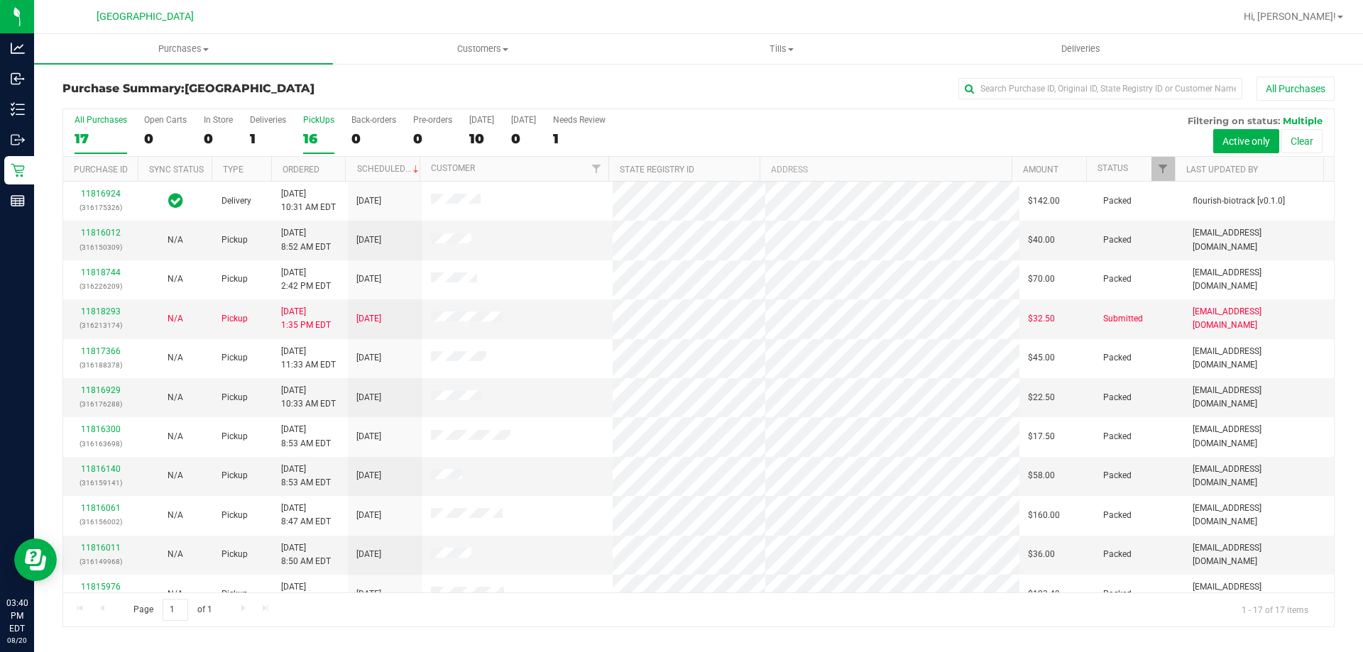
click at [323, 131] on div "16" at bounding box center [318, 139] width 31 height 16
click at [0, 0] on input "PickUps 16" at bounding box center [0, 0] width 0 height 0
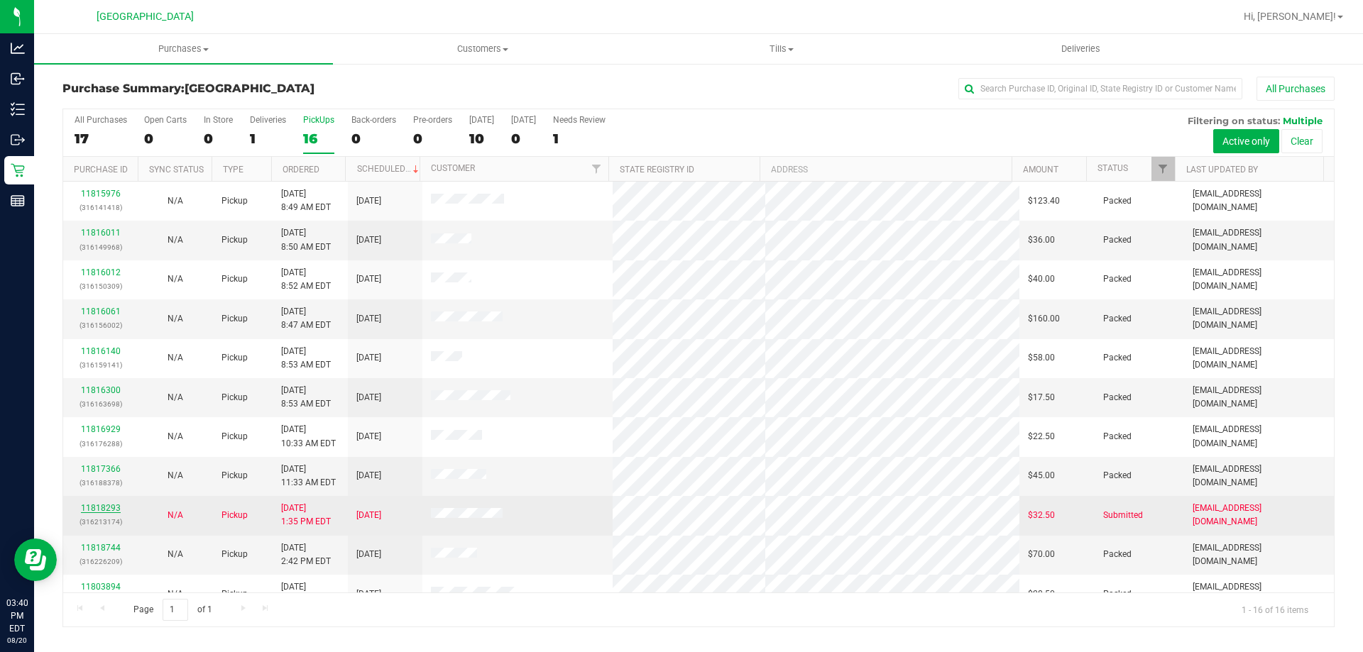
click at [97, 510] on link "11818293" at bounding box center [101, 508] width 40 height 10
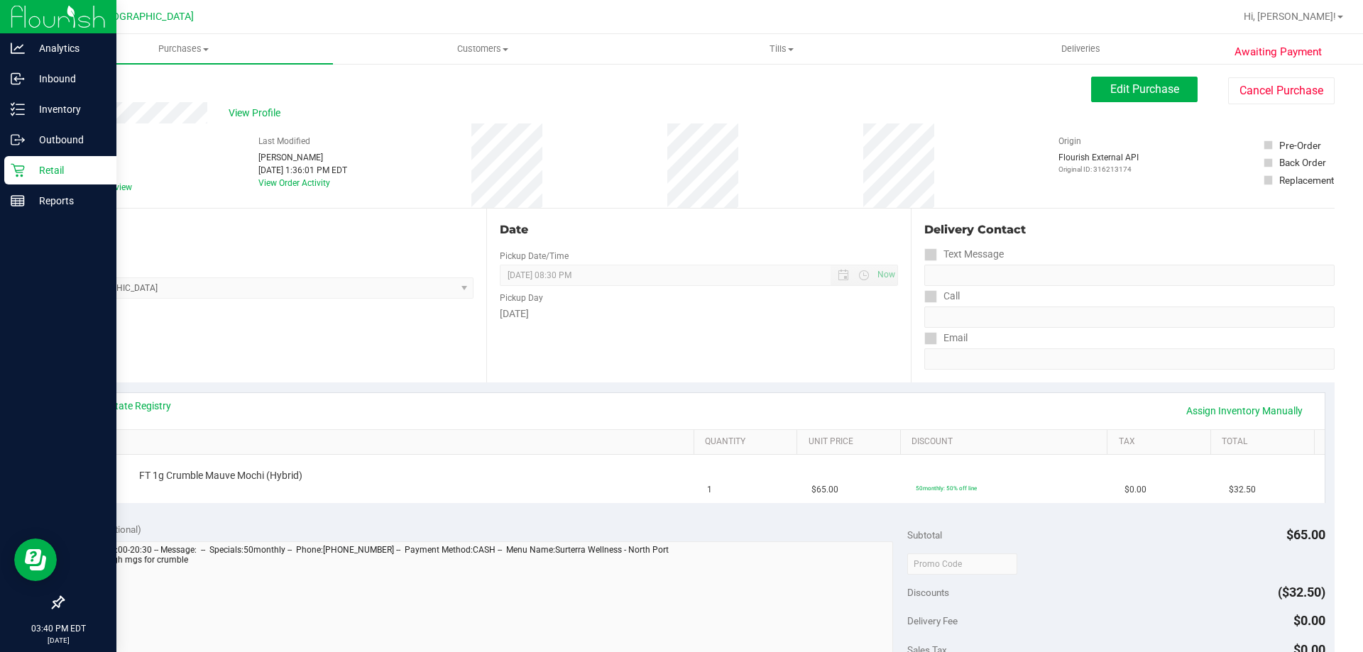
click at [26, 167] on p "Retail" at bounding box center [67, 170] width 85 height 17
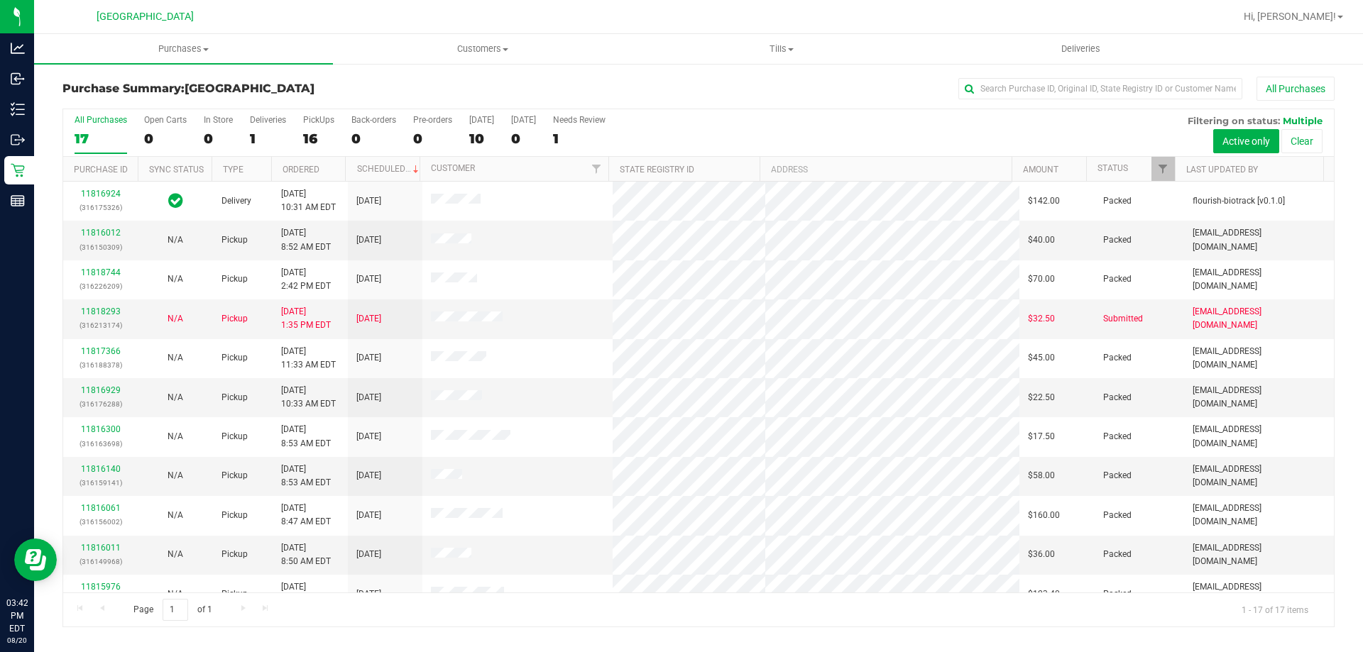
click at [336, 138] on div "All Purchases 17 Open Carts 0 In Store 0 Deliveries 1 PickUps 16 Back-orders 0 …" at bounding box center [698, 133] width 1270 height 48
click at [310, 140] on div "16" at bounding box center [318, 139] width 31 height 16
click at [0, 0] on input "PickUps 16" at bounding box center [0, 0] width 0 height 0
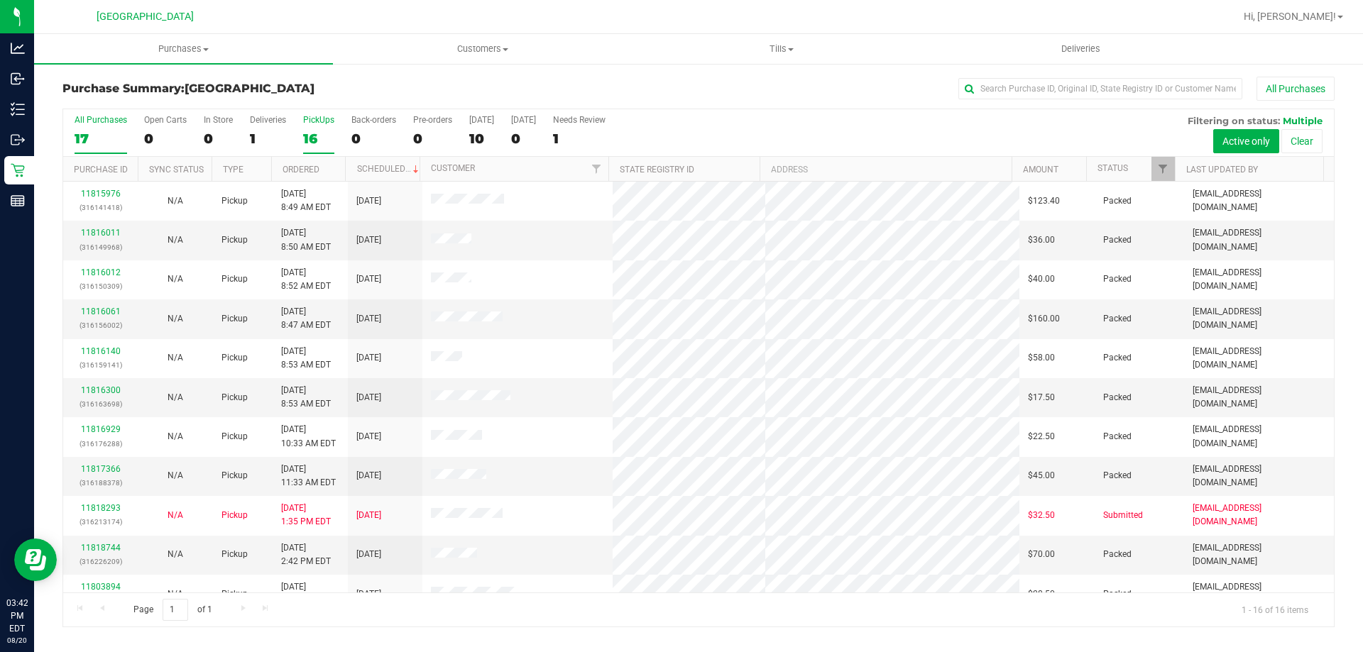
click at [79, 129] on label "All Purchases 17" at bounding box center [101, 134] width 53 height 39
click at [0, 0] on input "All Purchases 17" at bounding box center [0, 0] width 0 height 0
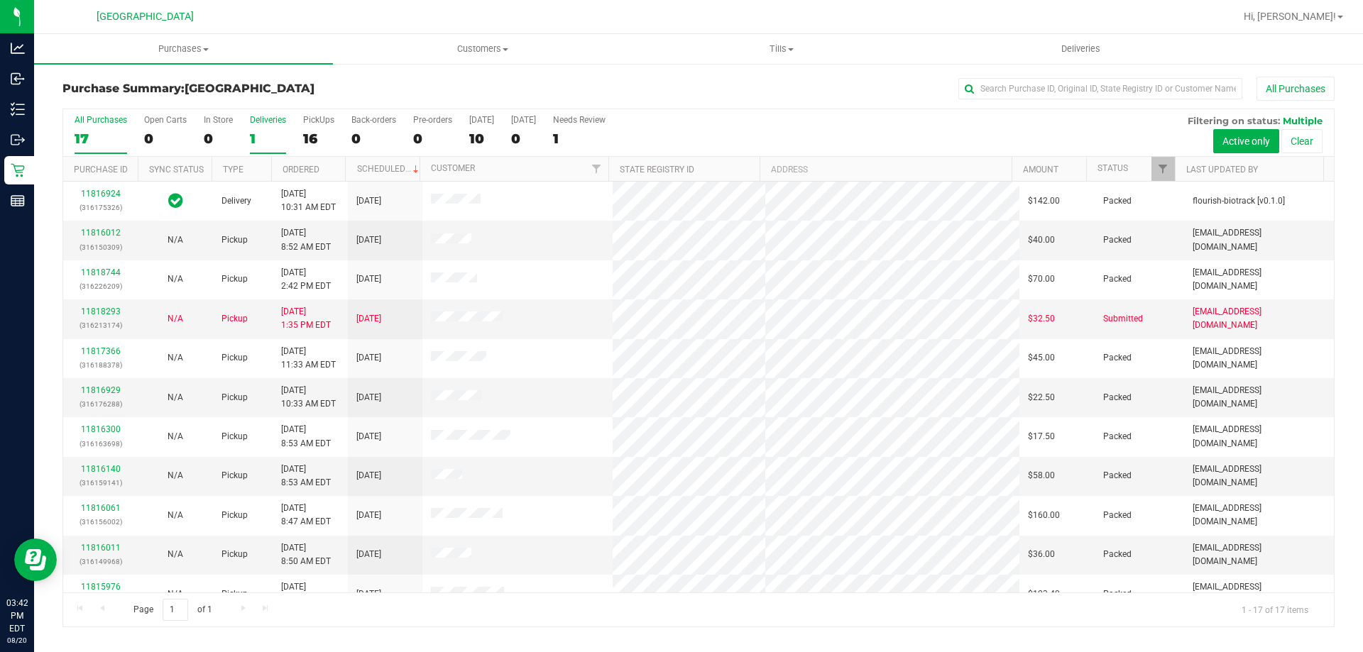
click at [263, 136] on div "1" at bounding box center [268, 139] width 36 height 16
click at [0, 0] on input "Deliveries 1" at bounding box center [0, 0] width 0 height 0
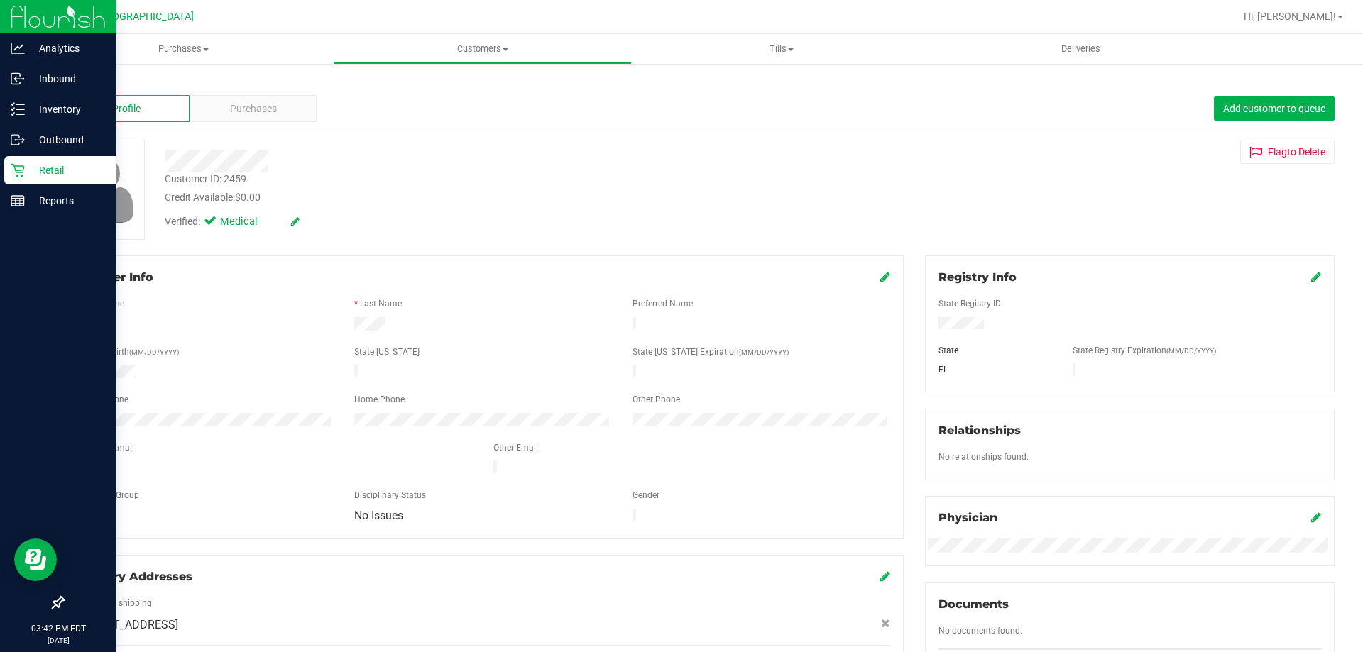
click at [49, 163] on p "Retail" at bounding box center [67, 170] width 85 height 17
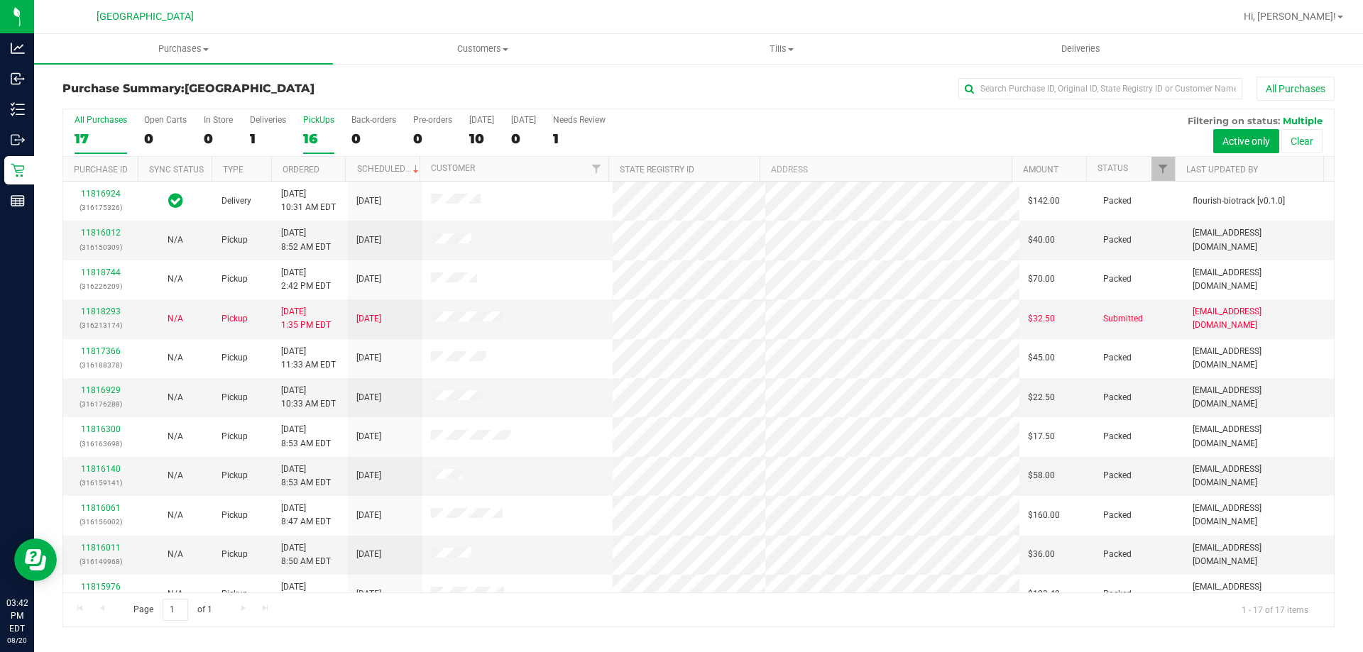
click at [325, 132] on div "16" at bounding box center [318, 139] width 31 height 16
click at [0, 0] on input "PickUps 16" at bounding box center [0, 0] width 0 height 0
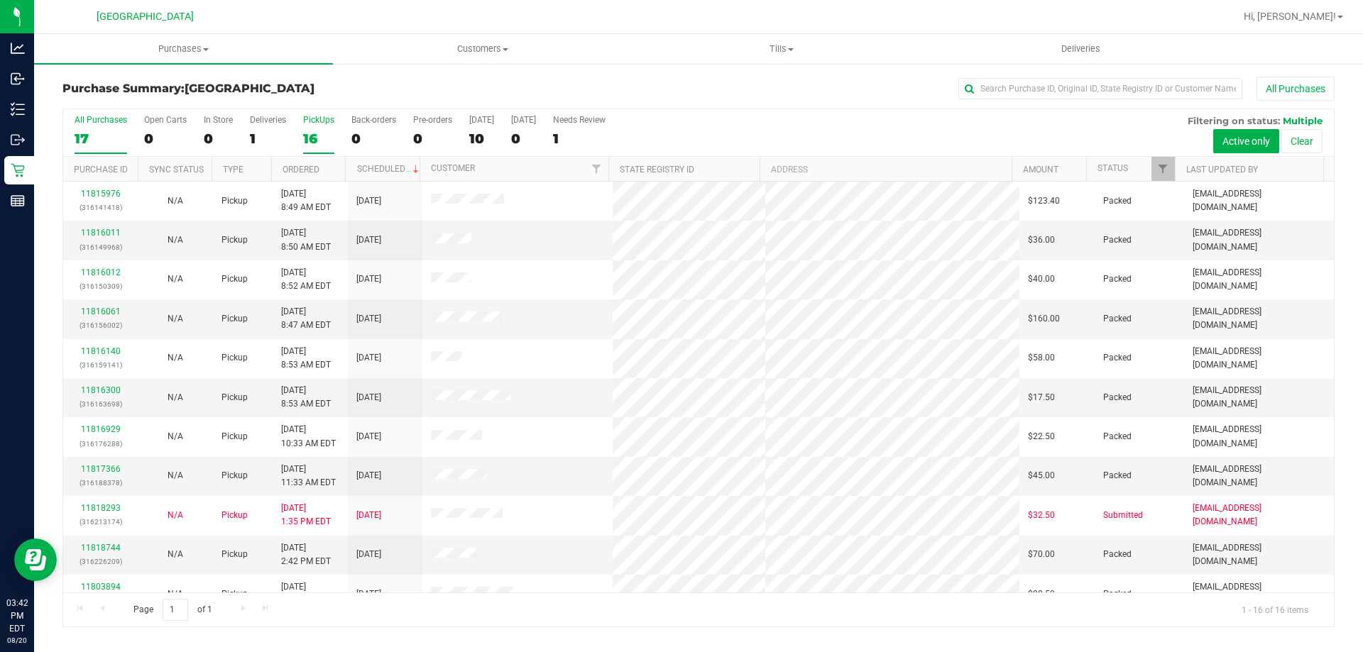
click at [104, 128] on label "All Purchases 17" at bounding box center [101, 134] width 53 height 39
click at [0, 0] on input "All Purchases 17" at bounding box center [0, 0] width 0 height 0
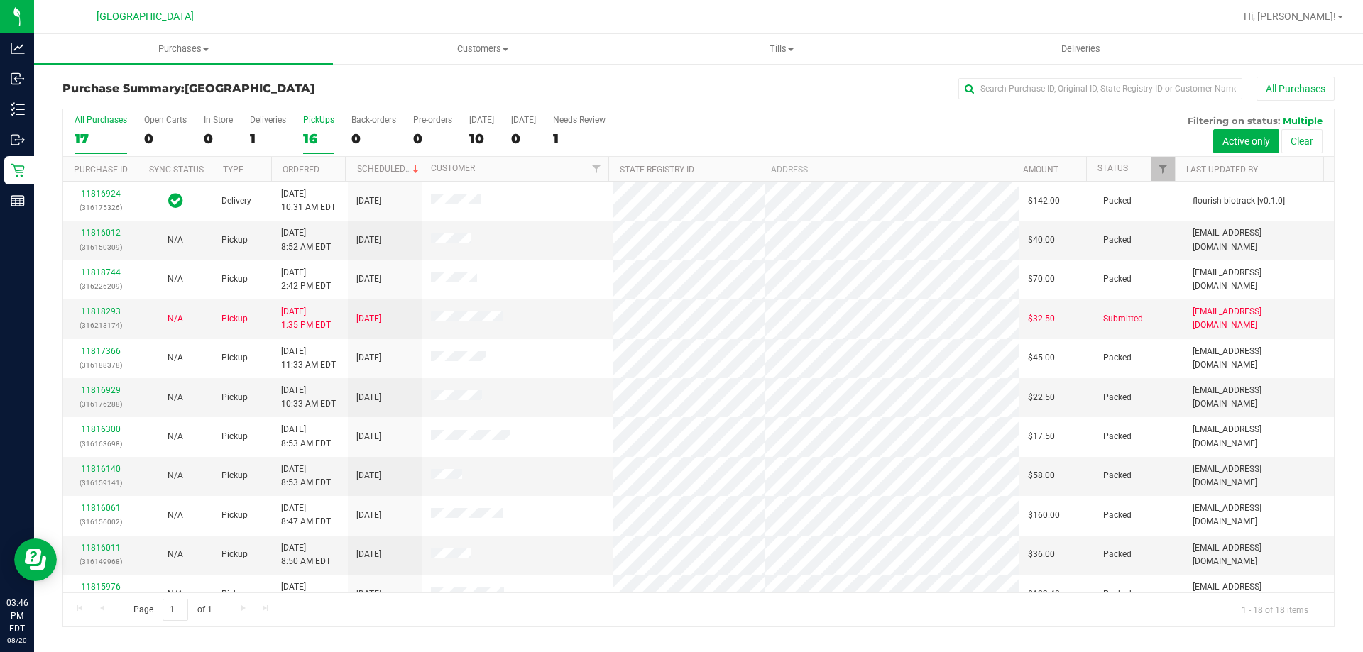
click at [312, 136] on div "16" at bounding box center [318, 139] width 31 height 16
click at [0, 0] on input "PickUps 16" at bounding box center [0, 0] width 0 height 0
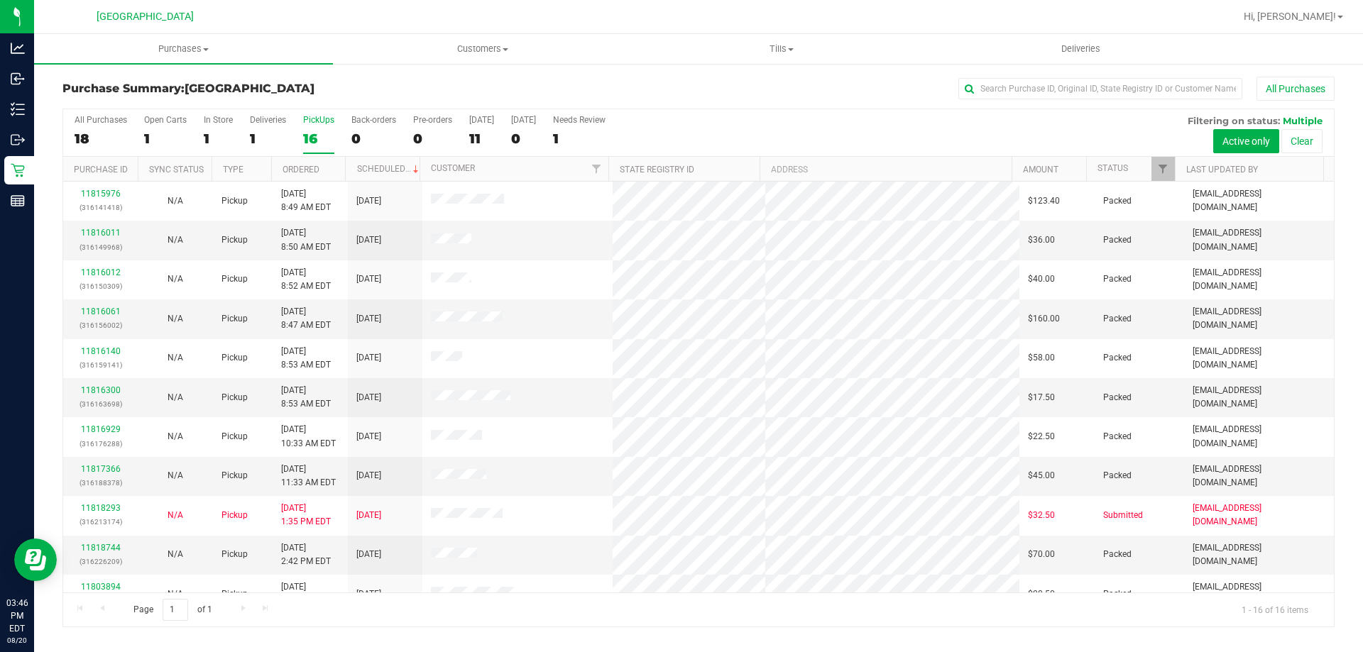
click at [324, 141] on div "16" at bounding box center [318, 139] width 31 height 16
click at [0, 0] on input "PickUps 16" at bounding box center [0, 0] width 0 height 0
click at [98, 122] on div "All Purchases" at bounding box center [101, 120] width 53 height 10
click at [0, 0] on input "All Purchases 18" at bounding box center [0, 0] width 0 height 0
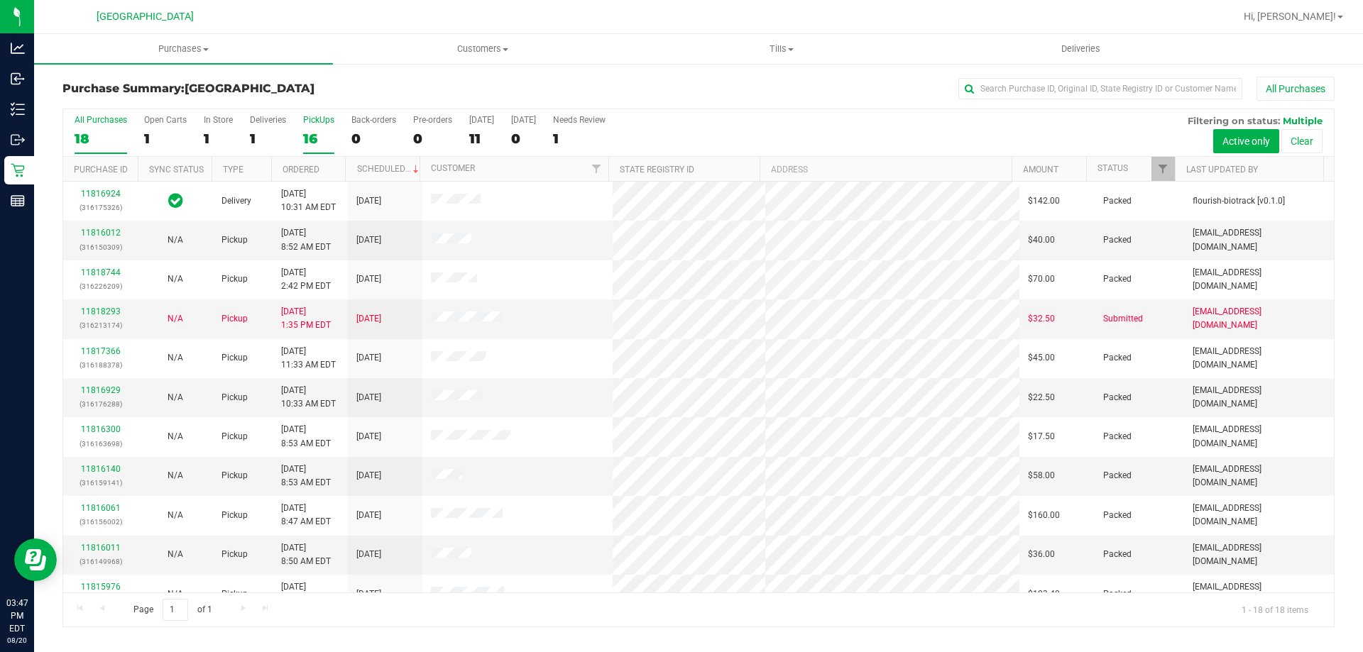
click at [324, 127] on label "PickUps 16" at bounding box center [318, 134] width 31 height 39
click at [0, 0] on input "PickUps 16" at bounding box center [0, 0] width 0 height 0
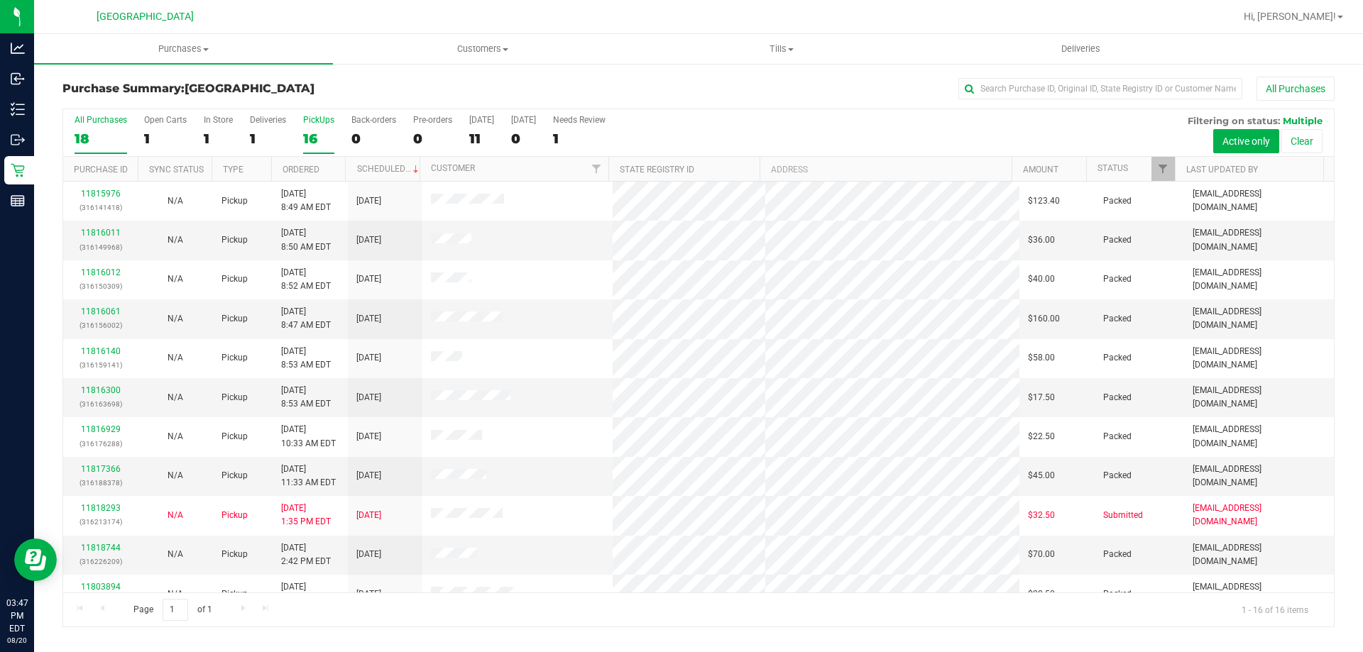
click at [114, 119] on div "All Purchases" at bounding box center [101, 120] width 53 height 10
click at [0, 0] on input "All Purchases 18" at bounding box center [0, 0] width 0 height 0
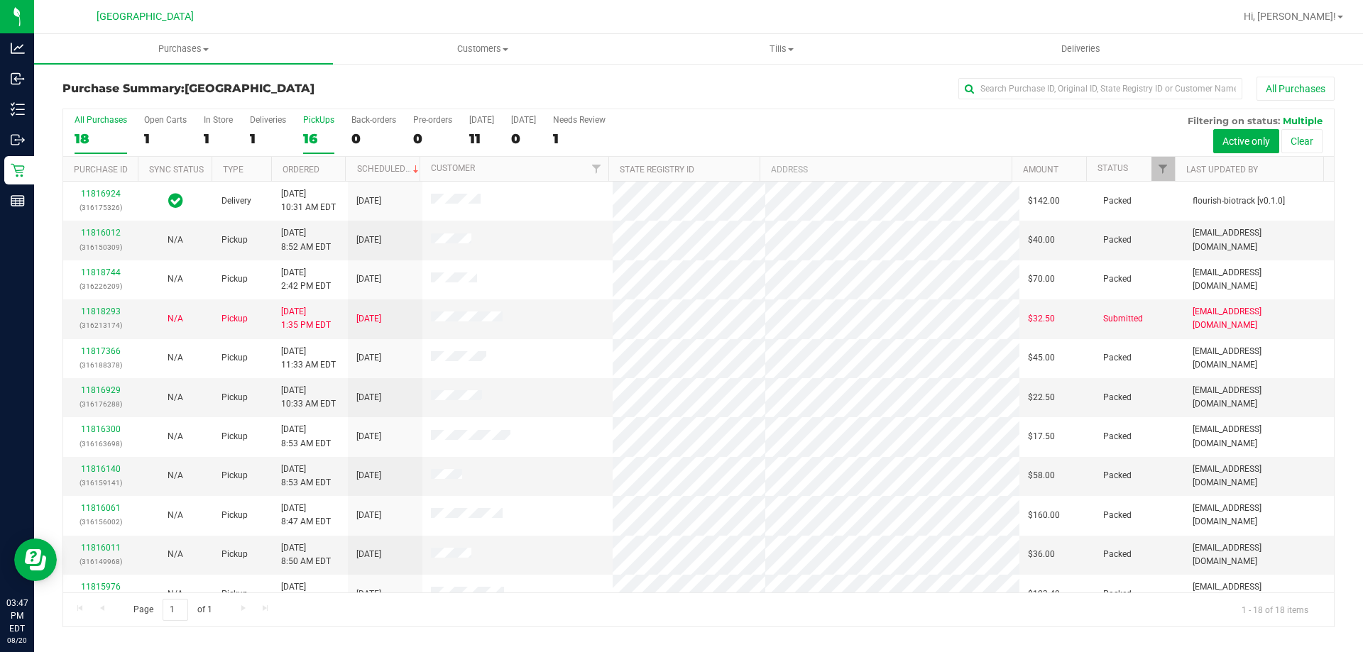
click at [320, 141] on div "16" at bounding box center [318, 139] width 31 height 16
click at [0, 0] on input "PickUps 16" at bounding box center [0, 0] width 0 height 0
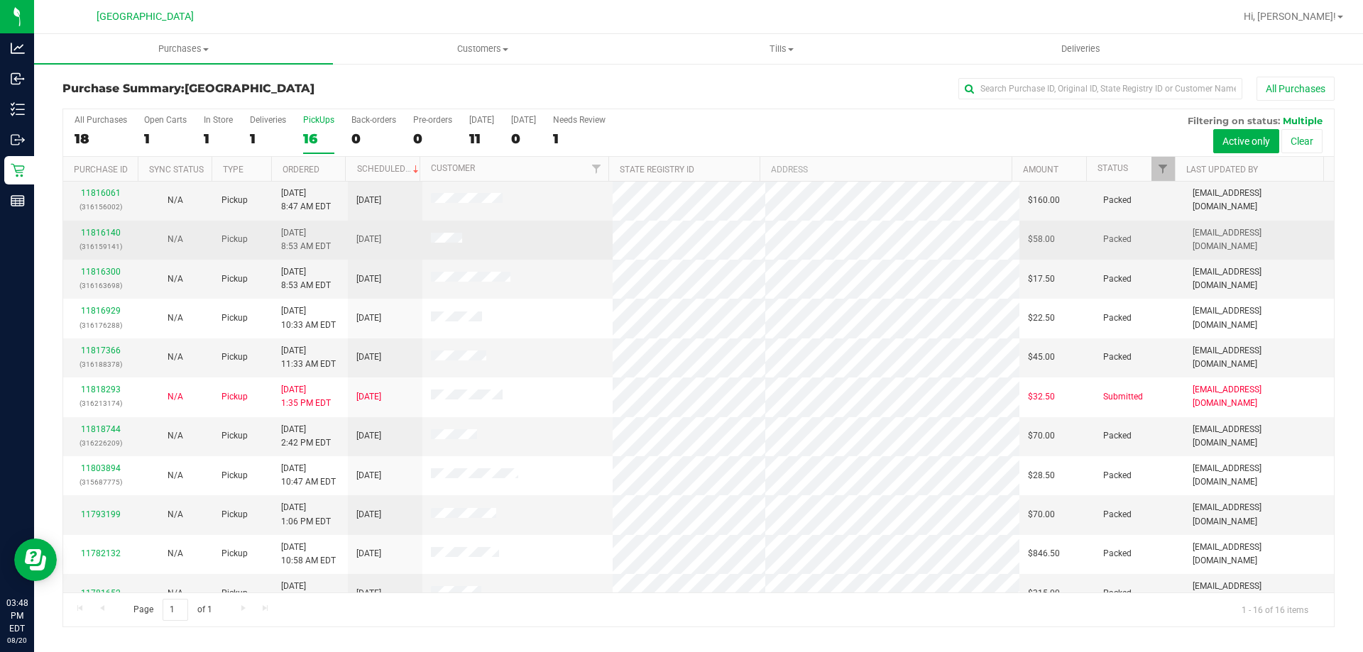
scroll to position [218, 0]
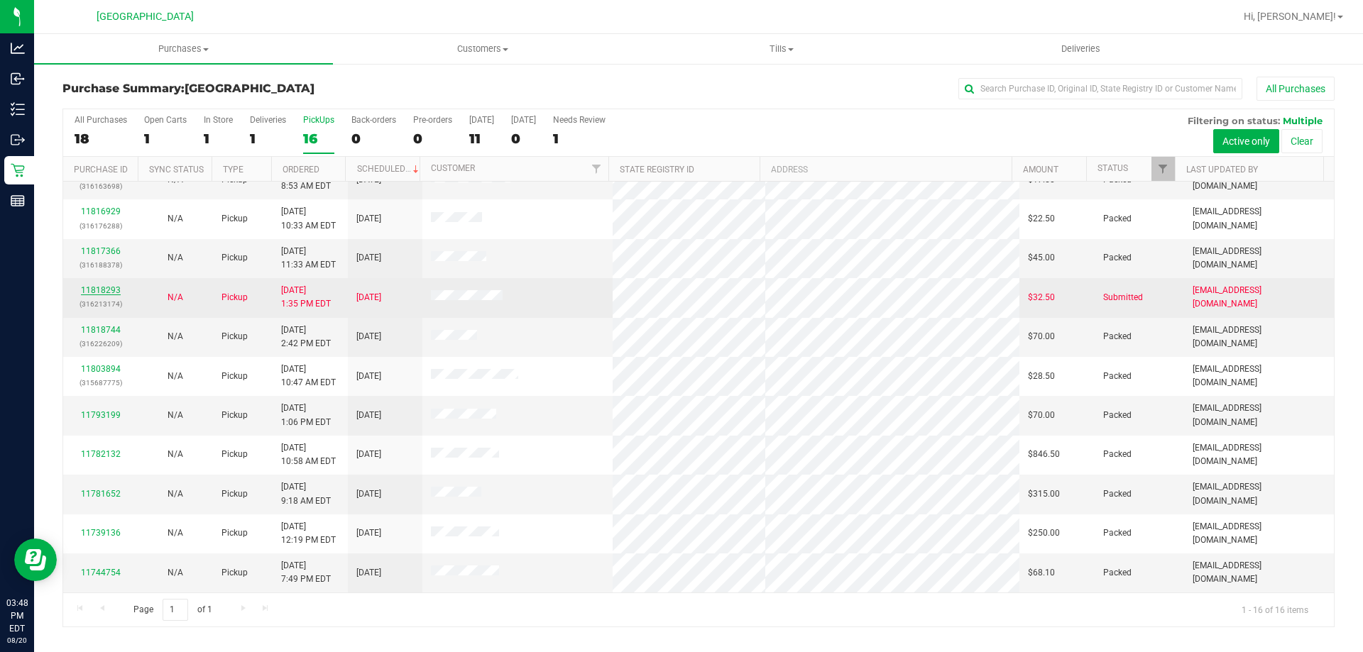
click at [114, 287] on link "11818293" at bounding box center [101, 290] width 40 height 10
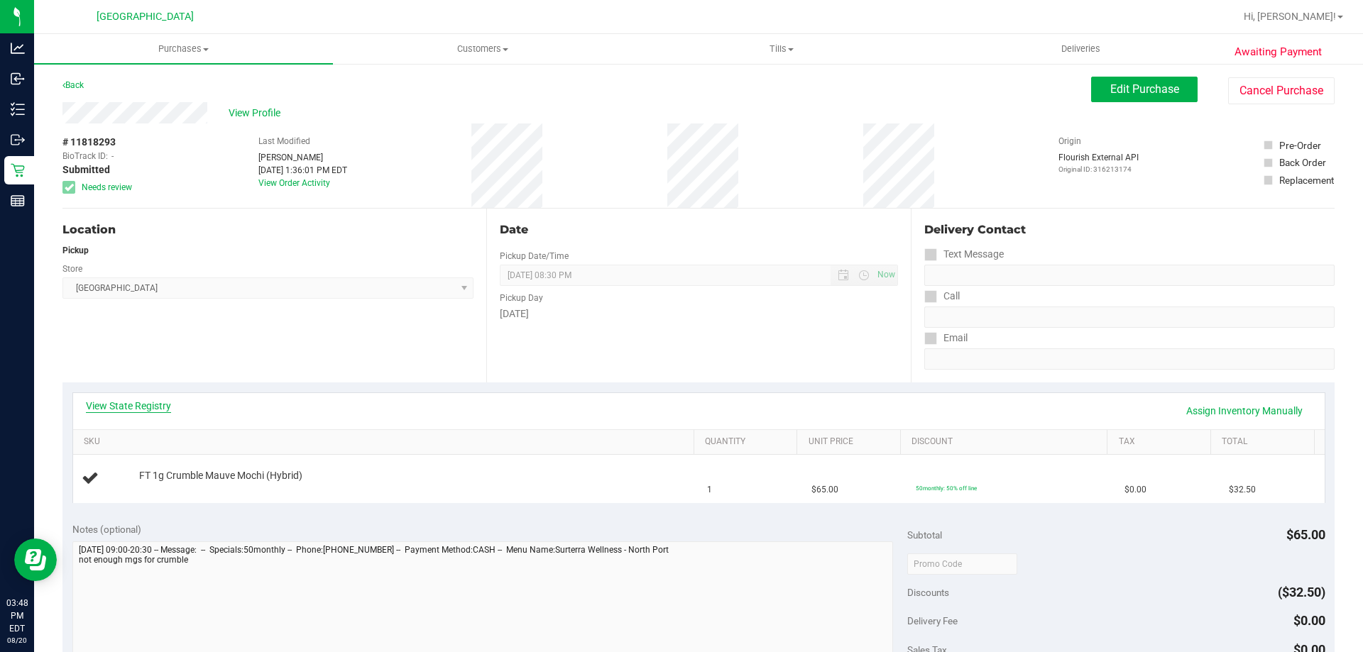
click at [148, 401] on link "View State Registry" at bounding box center [128, 406] width 85 height 14
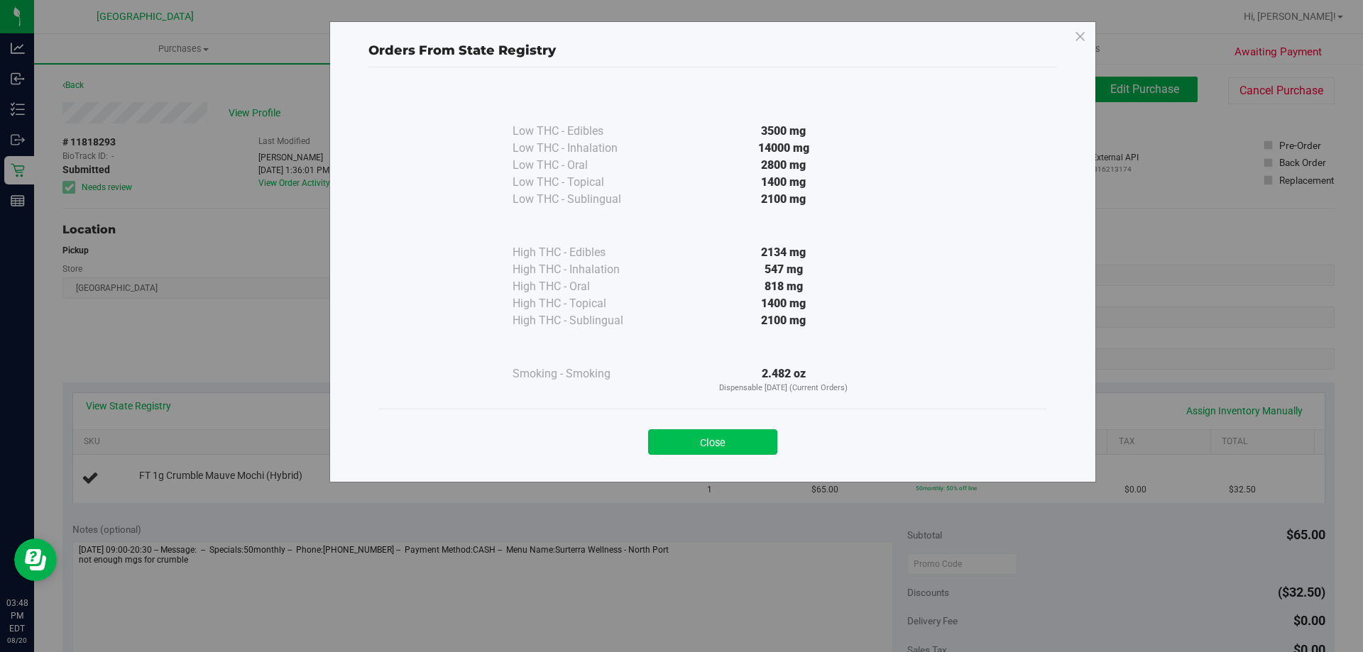
click at [710, 453] on button "Close" at bounding box center [712, 442] width 129 height 26
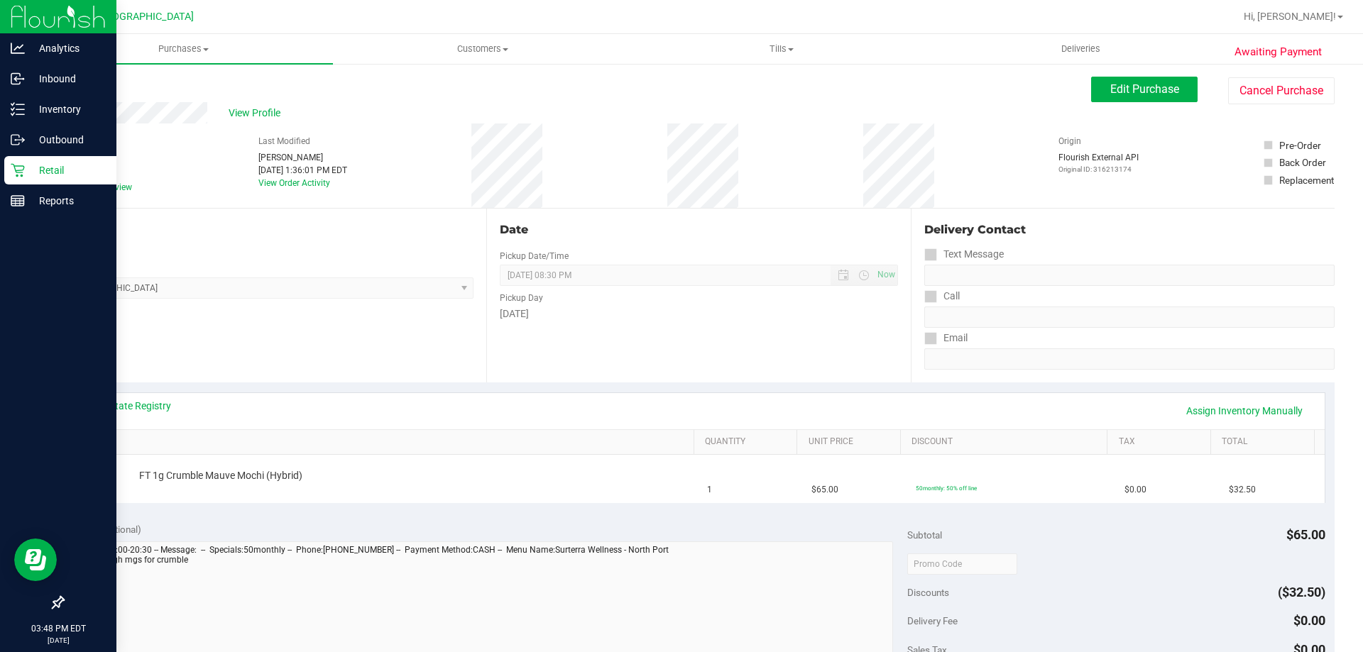
click at [23, 160] on div "Retail" at bounding box center [60, 170] width 112 height 28
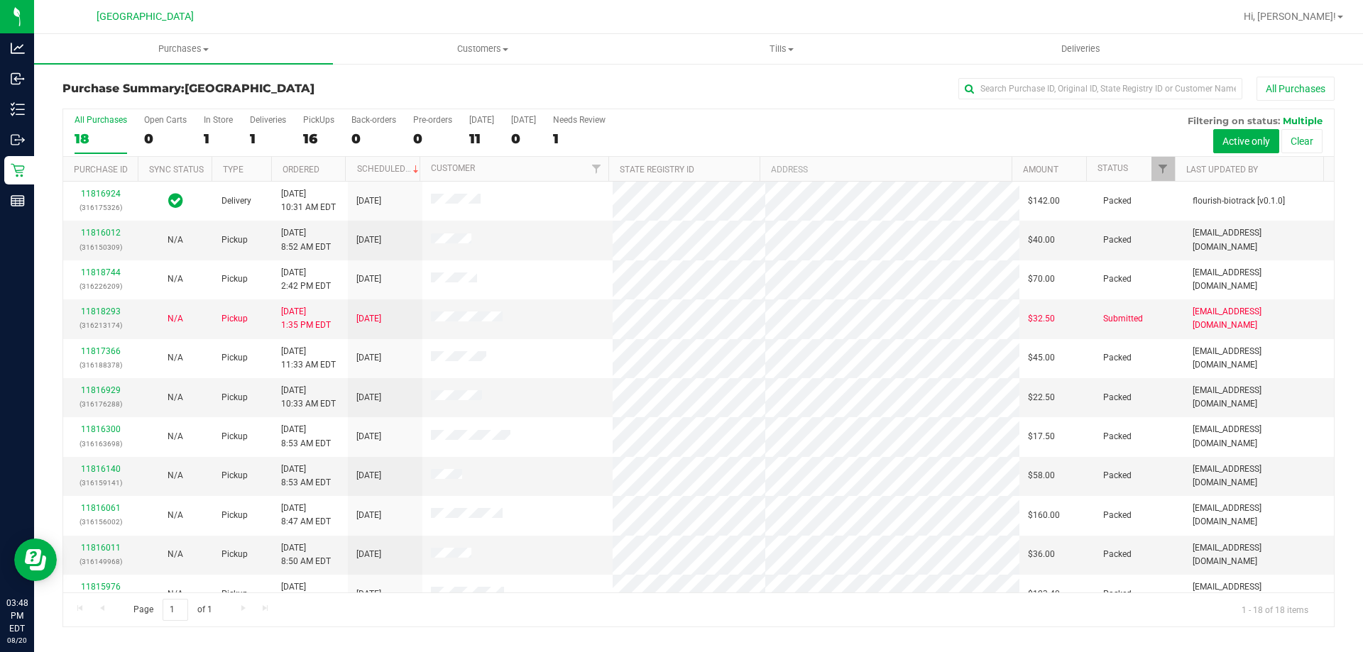
click at [336, 121] on div "All Purchases 18 Open Carts 0 In Store 1 Deliveries 1 PickUps 16 Back-orders 0 …" at bounding box center [698, 133] width 1270 height 48
click at [334, 124] on div "All Purchases 18 Open Carts 0 In Store 1 Deliveries 1 PickUps 16 Back-orders 0 …" at bounding box center [698, 133] width 1270 height 48
click at [331, 132] on div "16" at bounding box center [318, 139] width 31 height 16
click at [0, 0] on input "PickUps 16" at bounding box center [0, 0] width 0 height 0
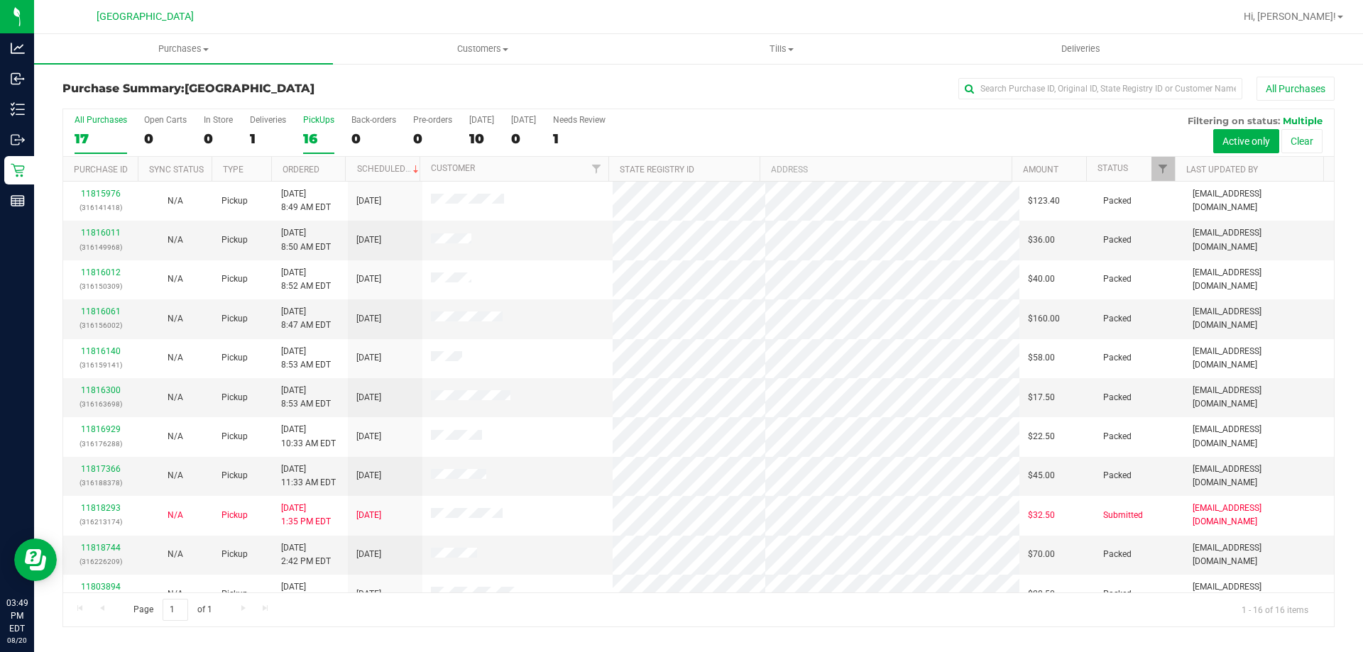
click at [117, 136] on div "17" at bounding box center [101, 139] width 53 height 16
click at [0, 0] on input "All Purchases 17" at bounding box center [0, 0] width 0 height 0
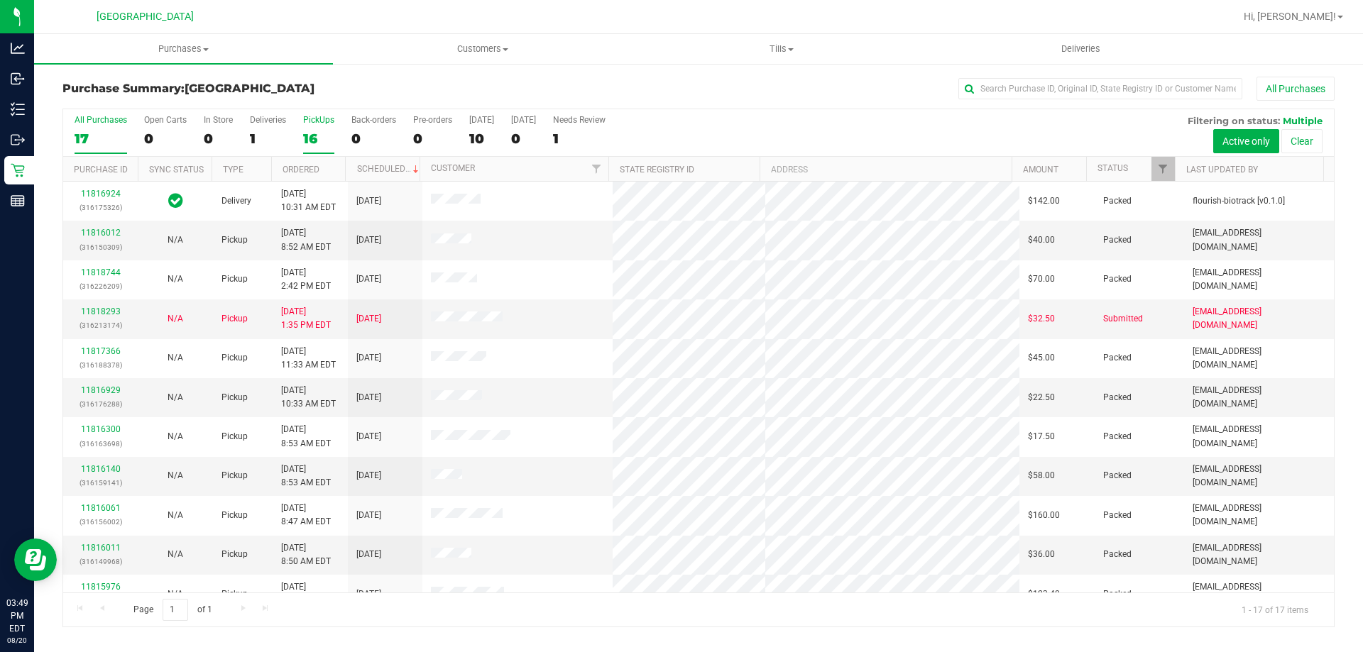
click at [323, 131] on div "16" at bounding box center [318, 139] width 31 height 16
click at [0, 0] on input "PickUps 16" at bounding box center [0, 0] width 0 height 0
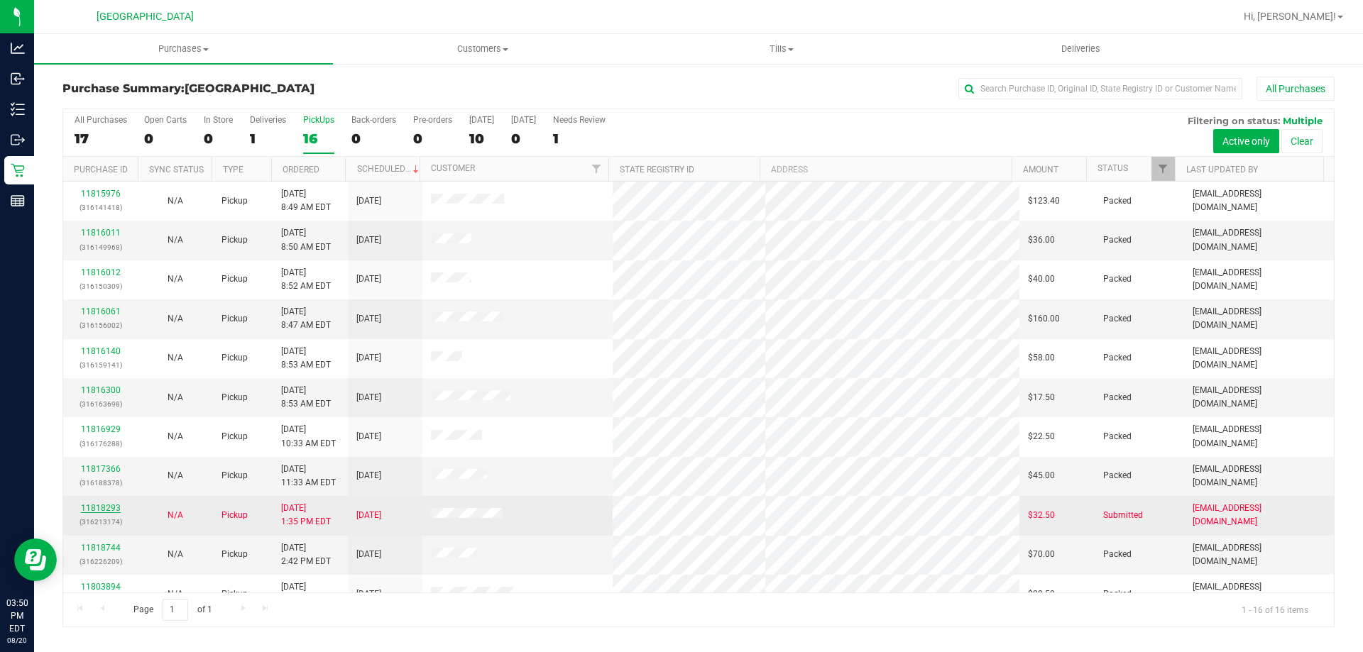
click at [99, 503] on link "11818293" at bounding box center [101, 508] width 40 height 10
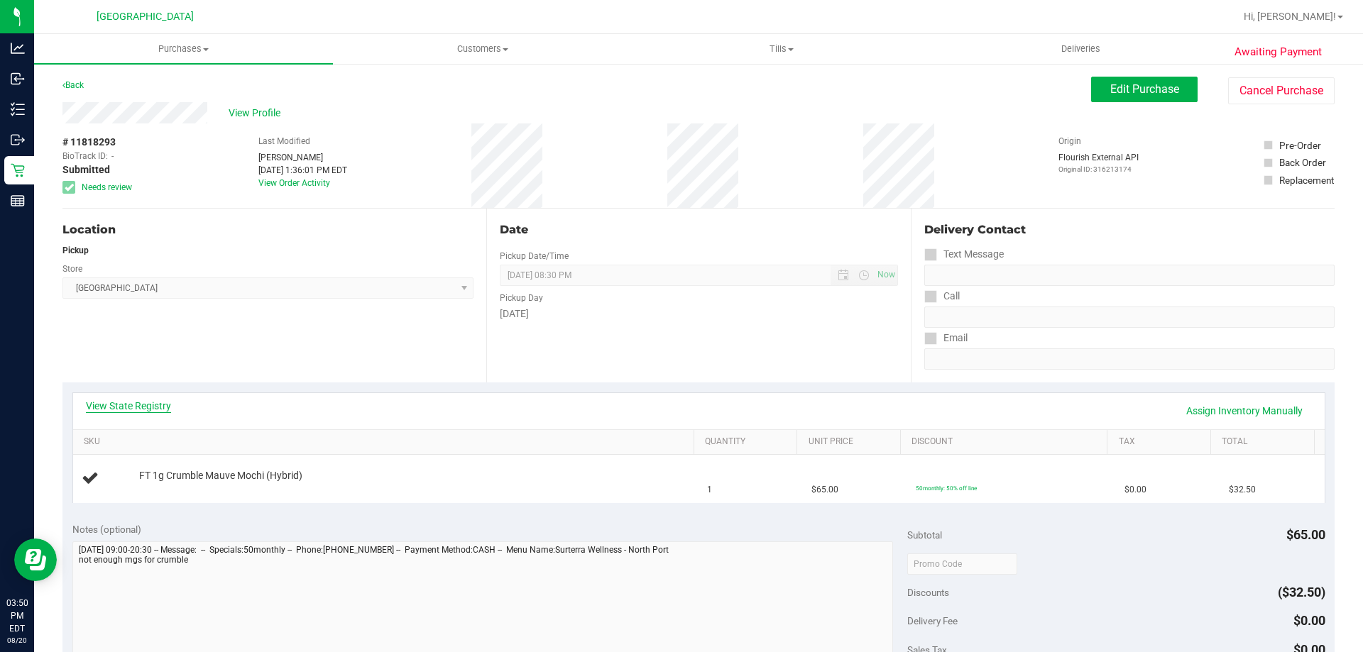
click at [135, 402] on link "View State Registry" at bounding box center [128, 406] width 85 height 14
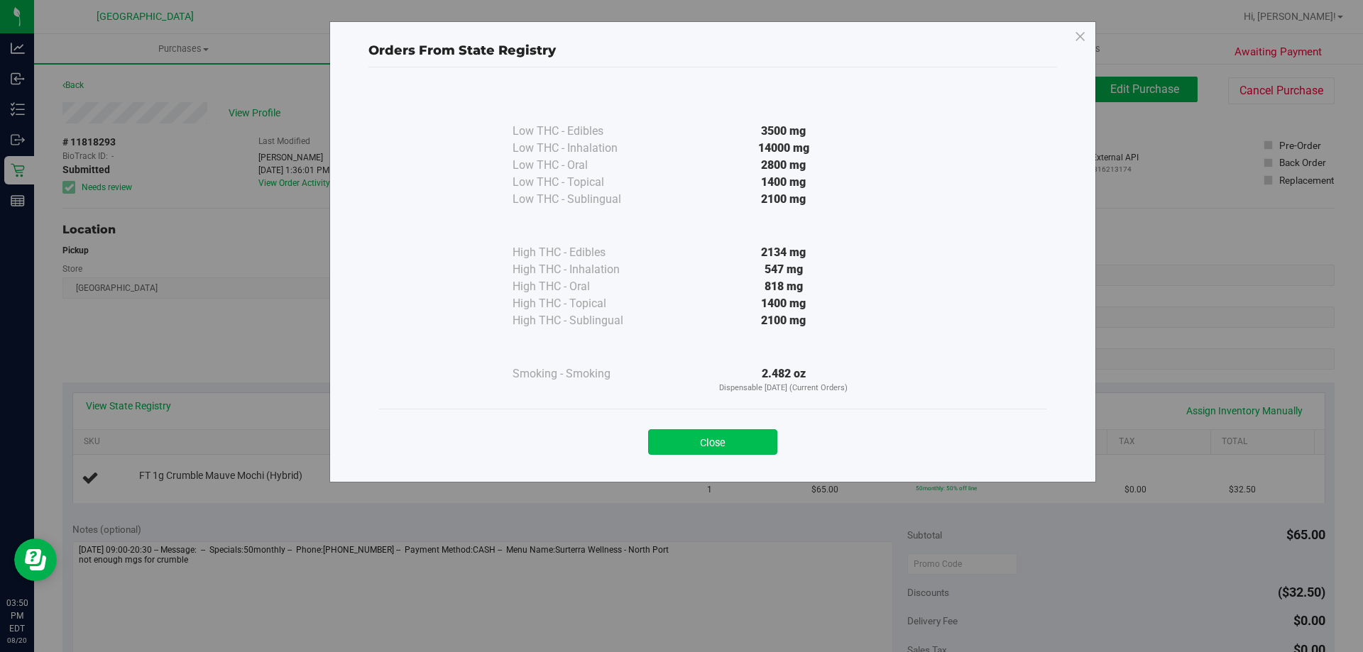
click at [721, 449] on button "Close" at bounding box center [712, 442] width 129 height 26
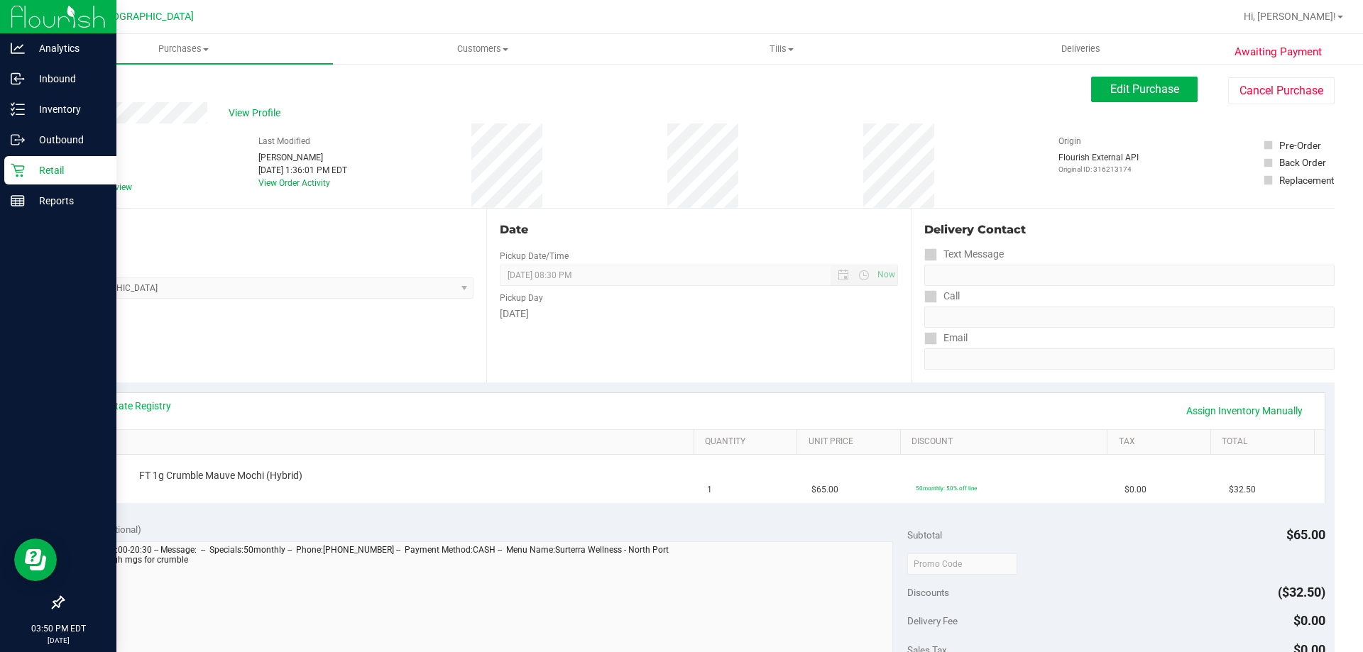
click at [16, 173] on icon at bounding box center [18, 170] width 14 height 14
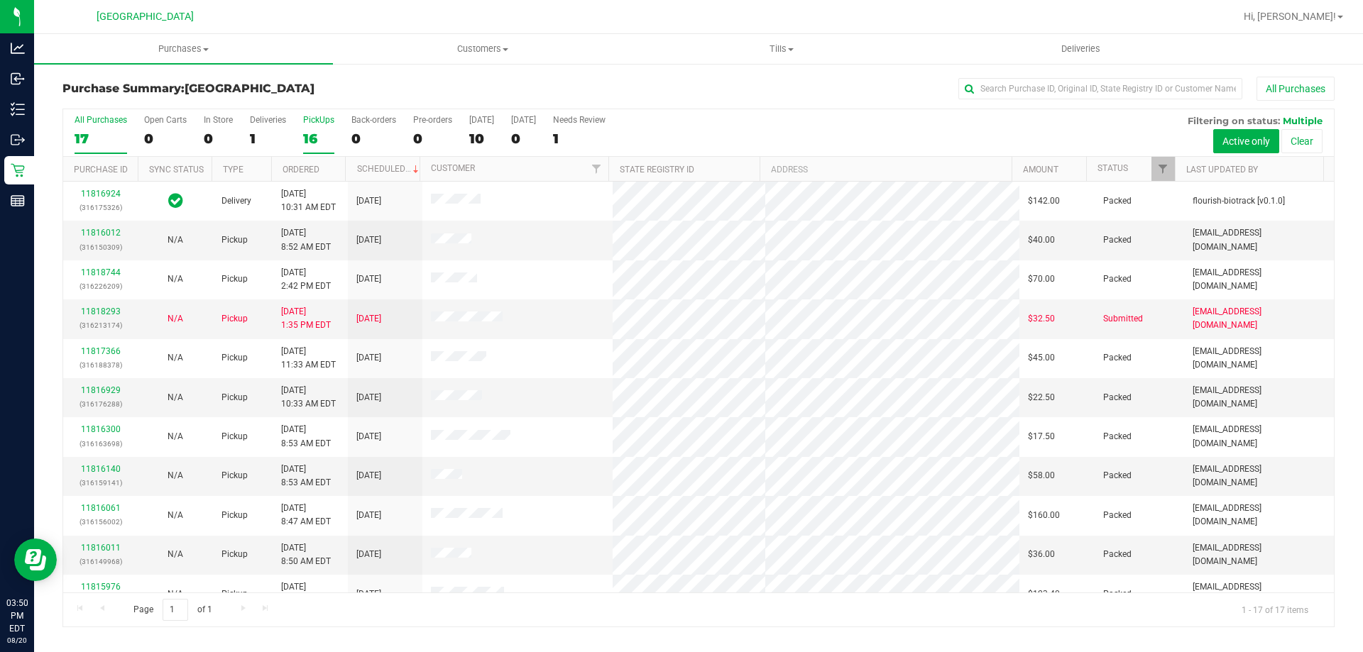
click at [322, 141] on div "16" at bounding box center [318, 139] width 31 height 16
click at [0, 0] on input "PickUps 16" at bounding box center [0, 0] width 0 height 0
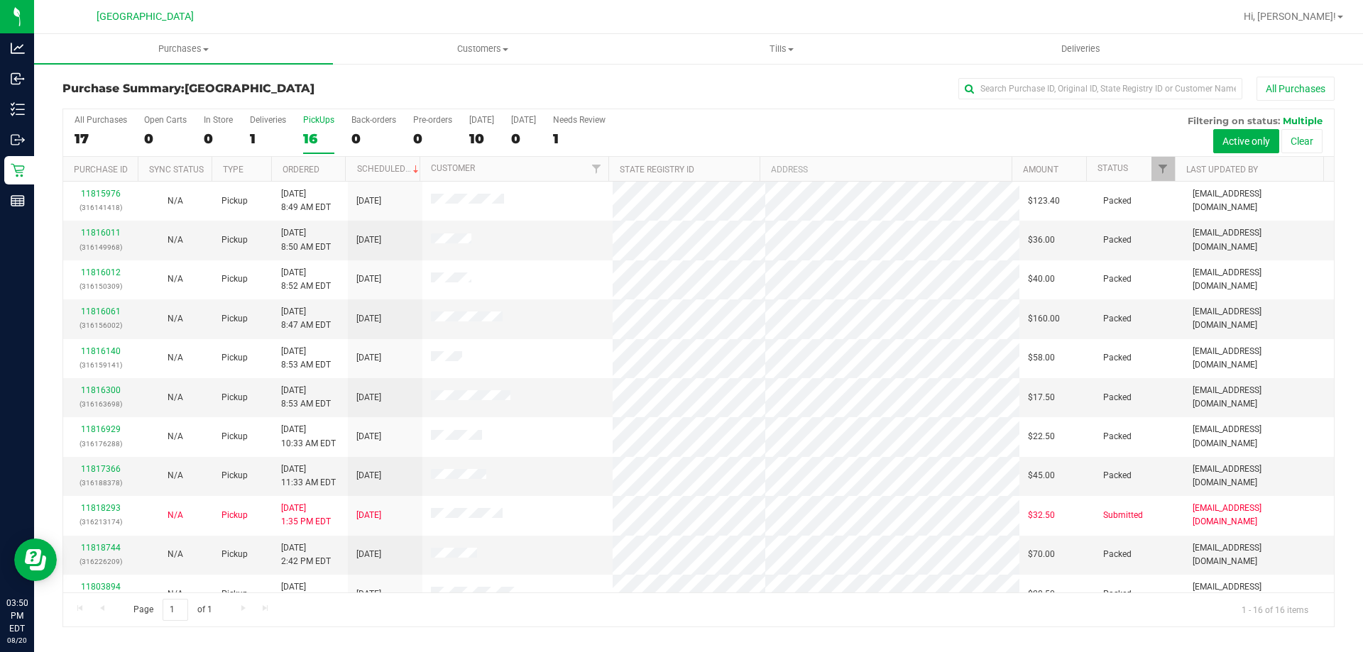
click at [105, 158] on th "Purchase ID" at bounding box center [100, 169] width 75 height 25
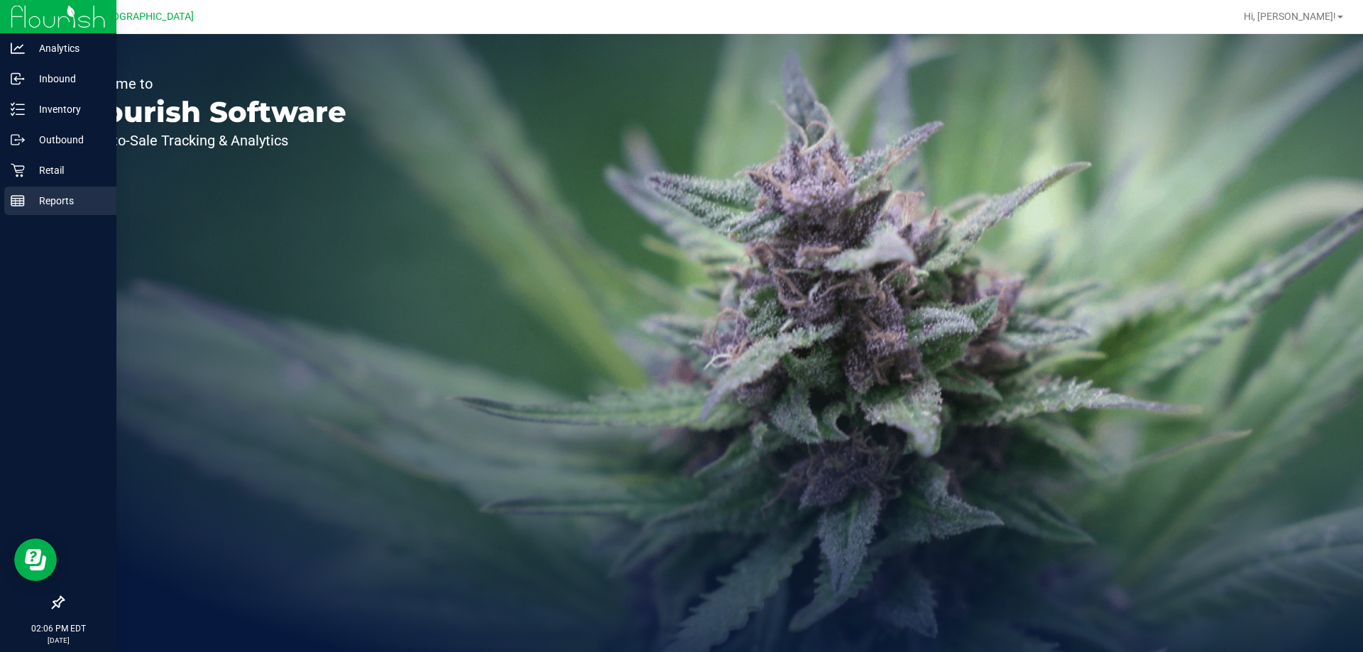
click at [29, 211] on div "Reports" at bounding box center [60, 201] width 112 height 28
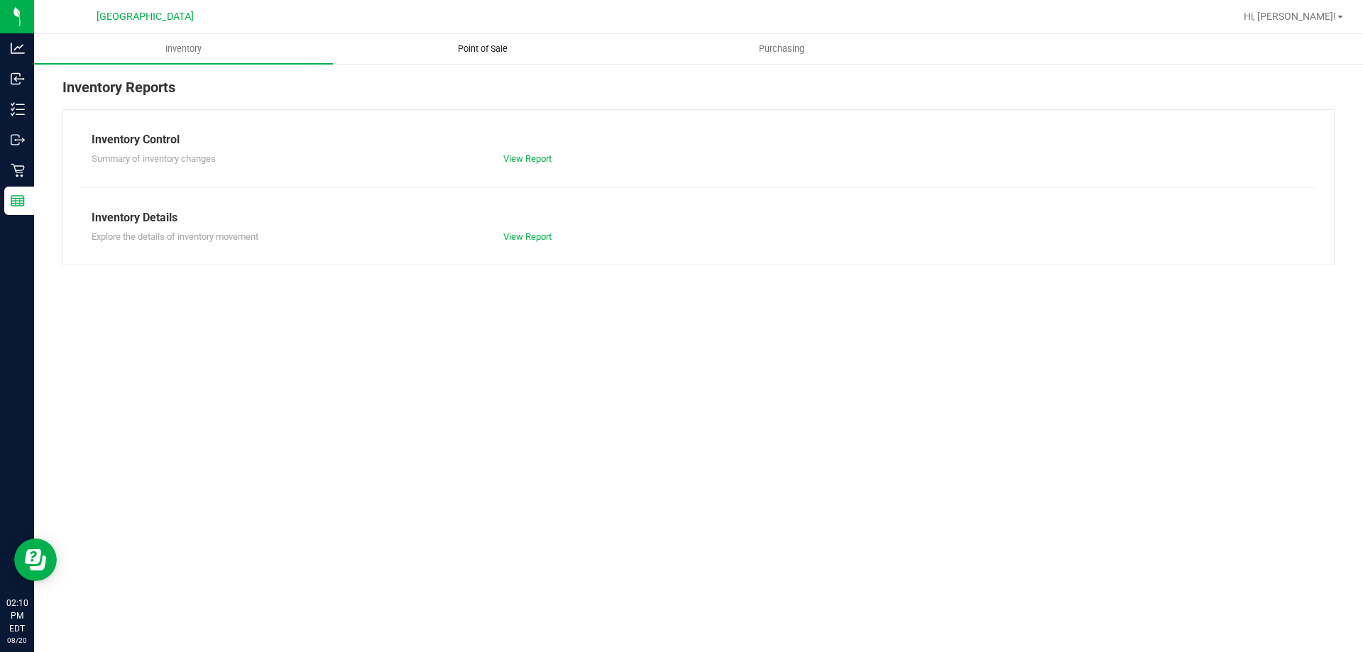
click at [505, 35] on uib-tab-heading "Point of Sale" at bounding box center [482, 49] width 297 height 28
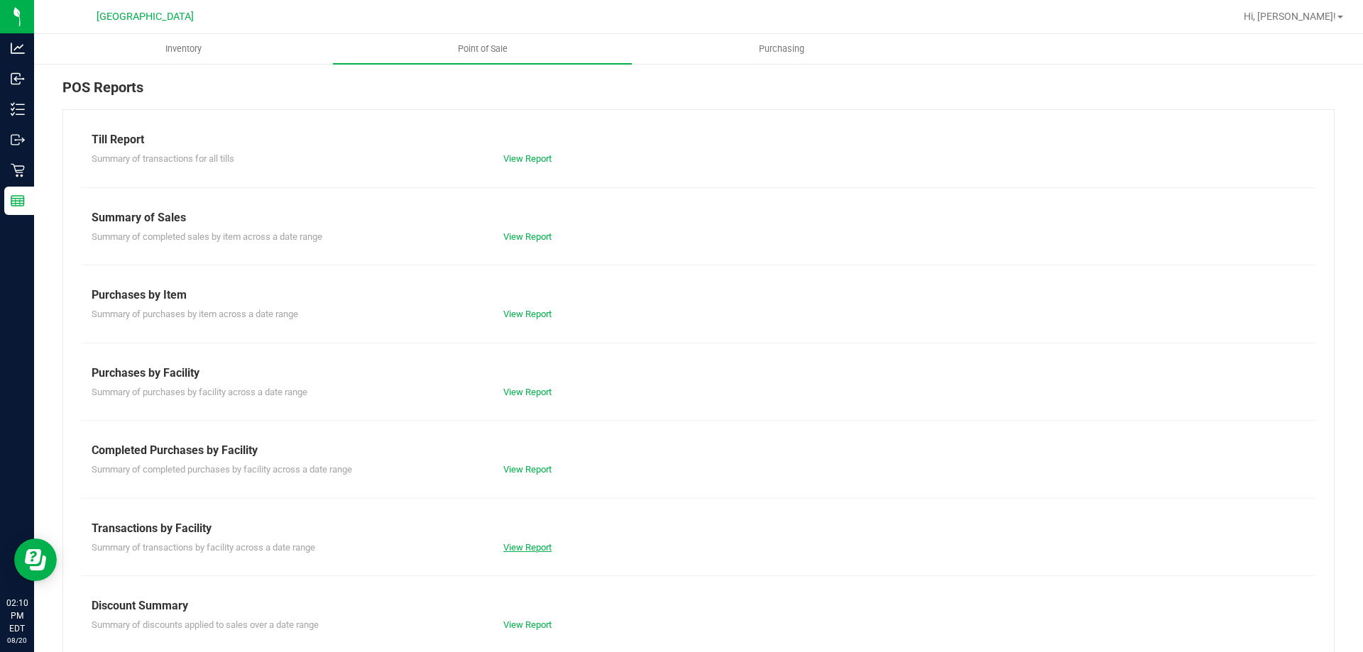
click at [524, 545] on link "View Report" at bounding box center [527, 547] width 48 height 11
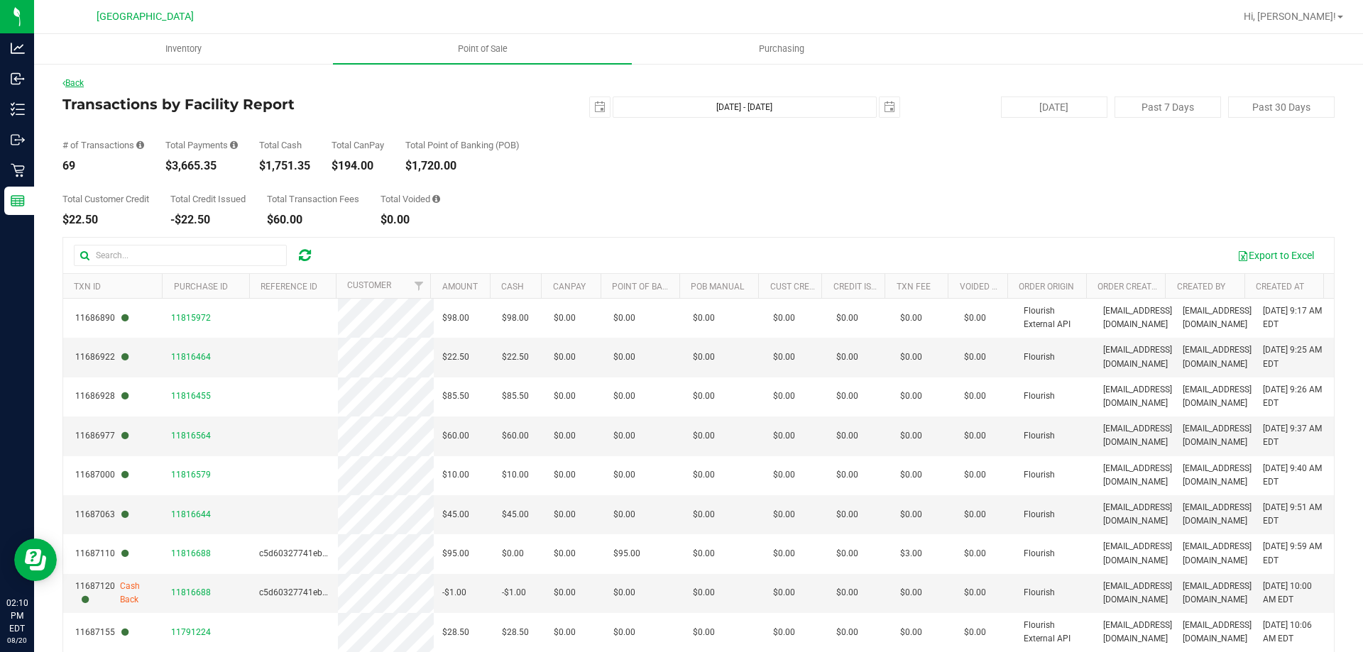
click at [84, 82] on link "Back" at bounding box center [72, 83] width 21 height 10
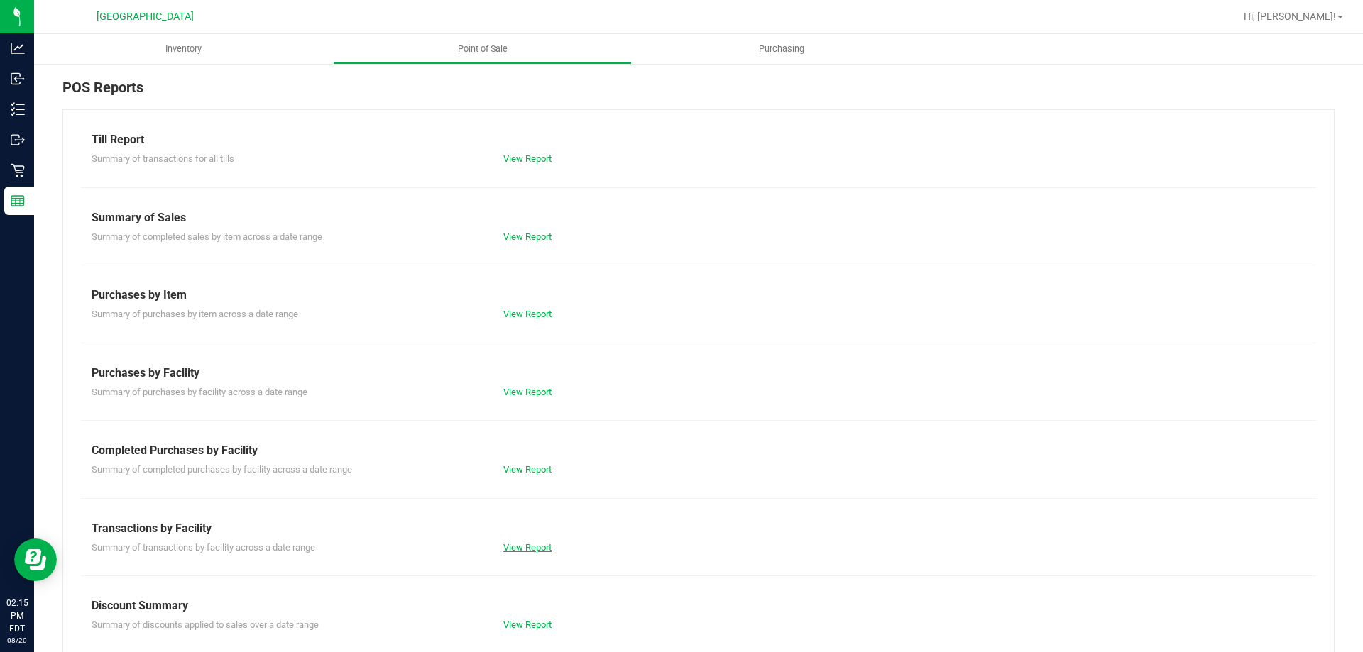
click at [522, 545] on link "View Report" at bounding box center [527, 547] width 48 height 11
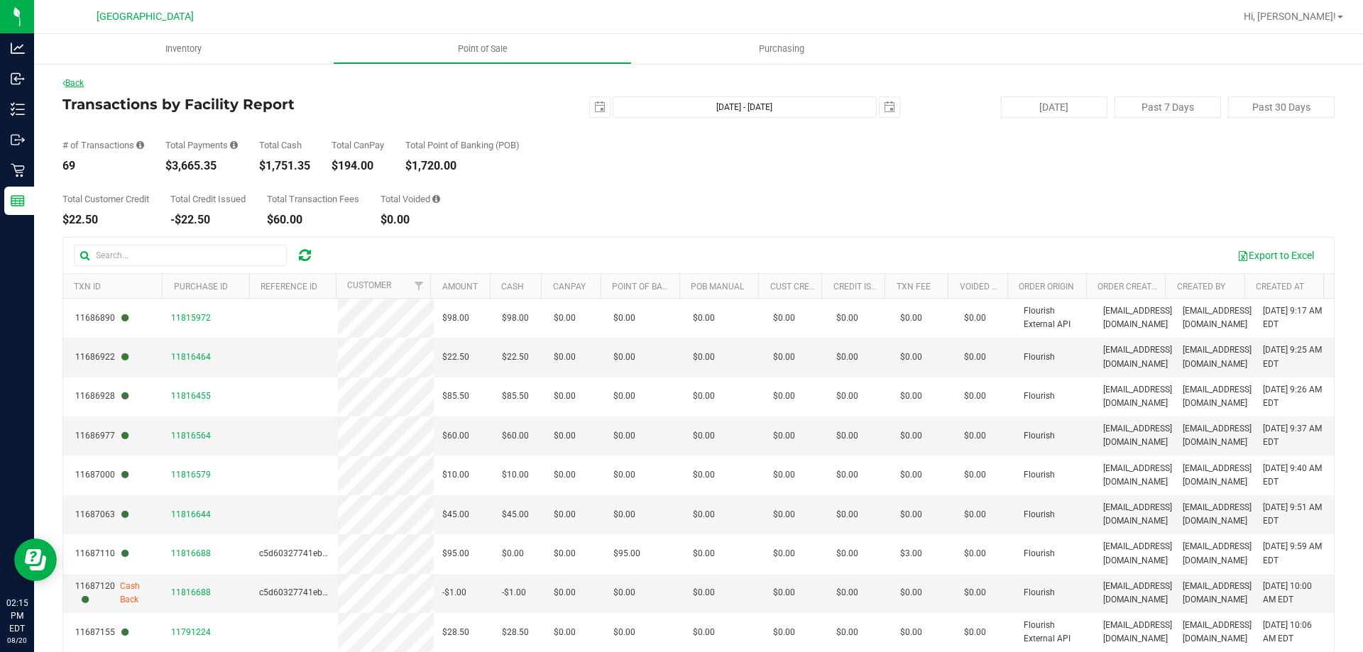
click at [73, 84] on link "Back" at bounding box center [72, 83] width 21 height 10
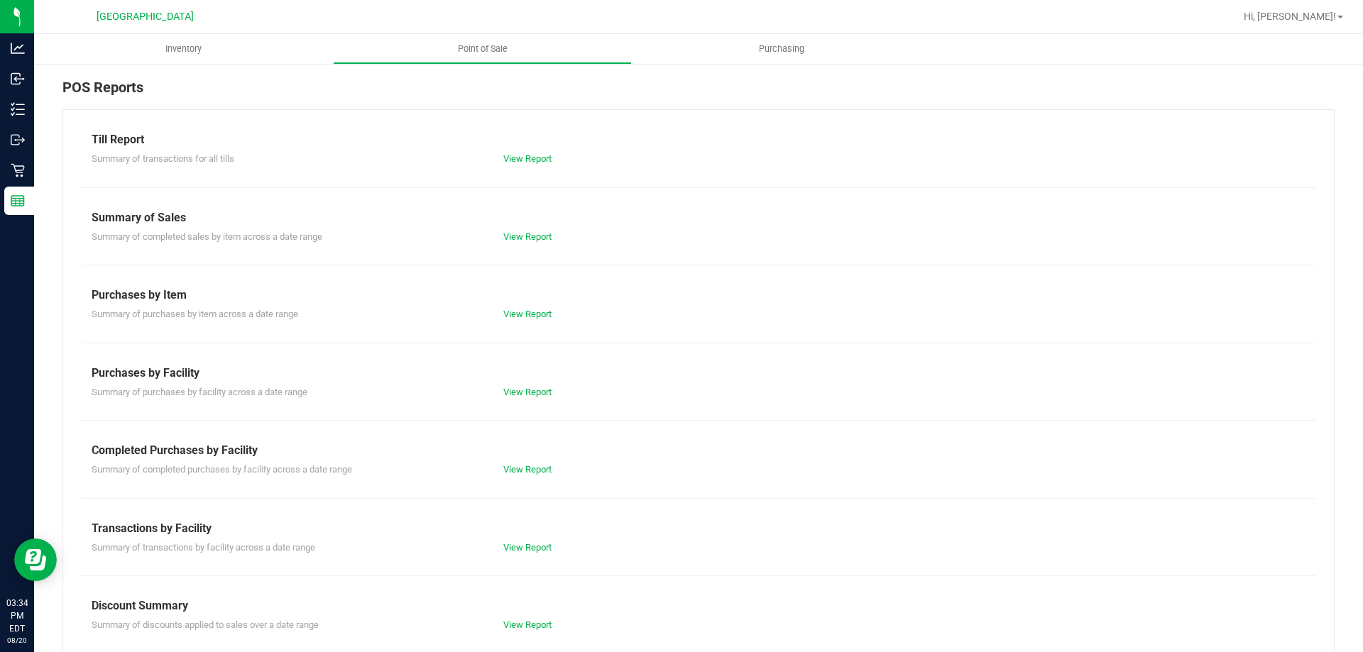
click at [529, 539] on div "Summary of transactions by facility across a date range View Report" at bounding box center [698, 546] width 1235 height 18
click at [524, 544] on link "View Report" at bounding box center [527, 547] width 48 height 11
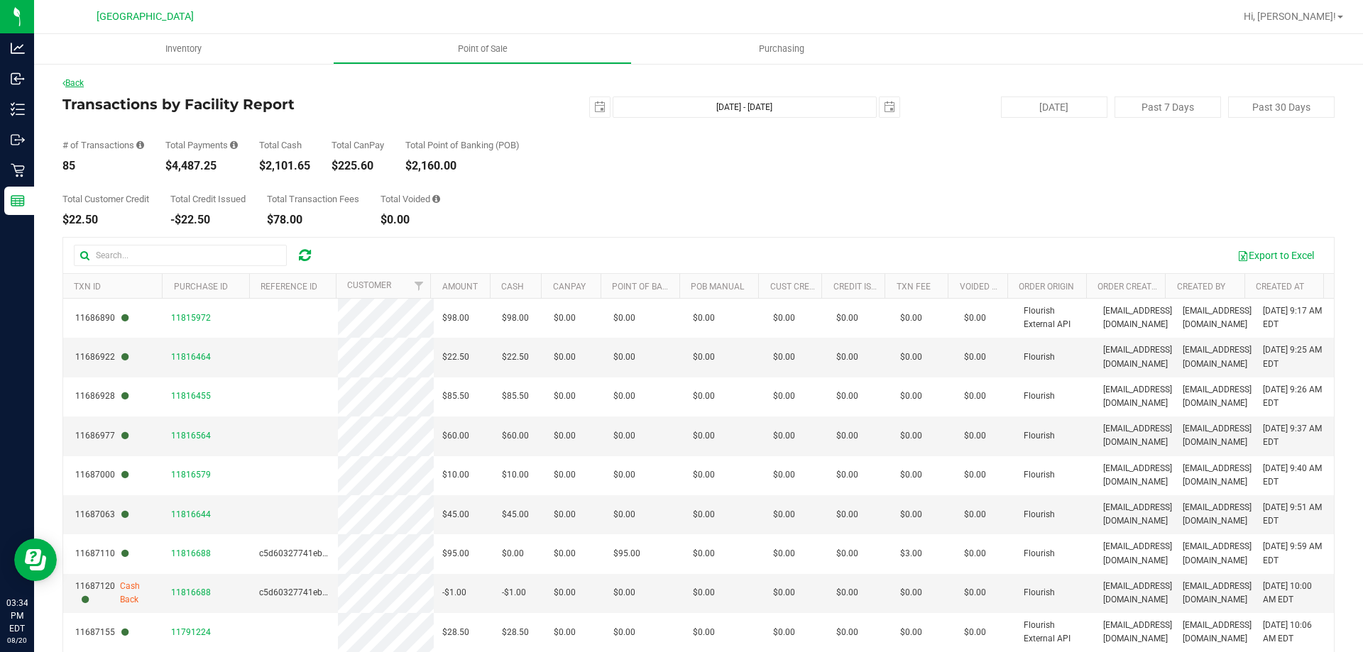
click at [82, 82] on link "Back" at bounding box center [72, 83] width 21 height 10
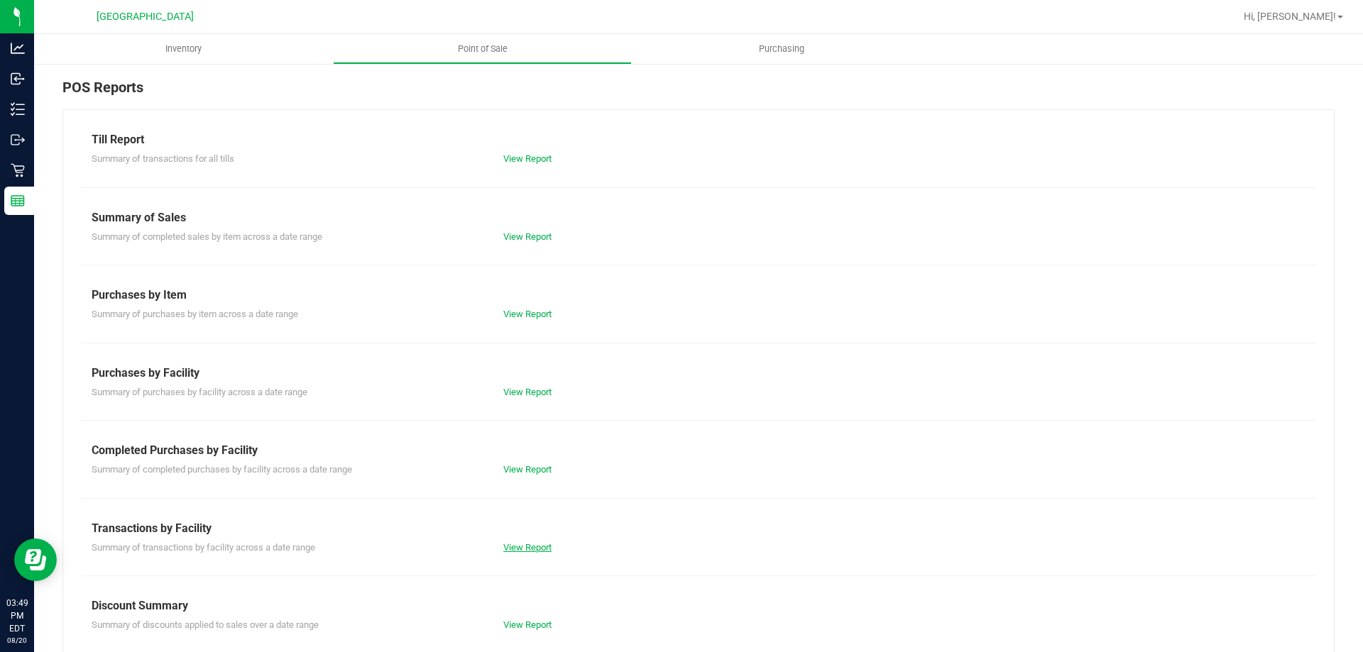
click at [534, 546] on link "View Report" at bounding box center [527, 547] width 48 height 11
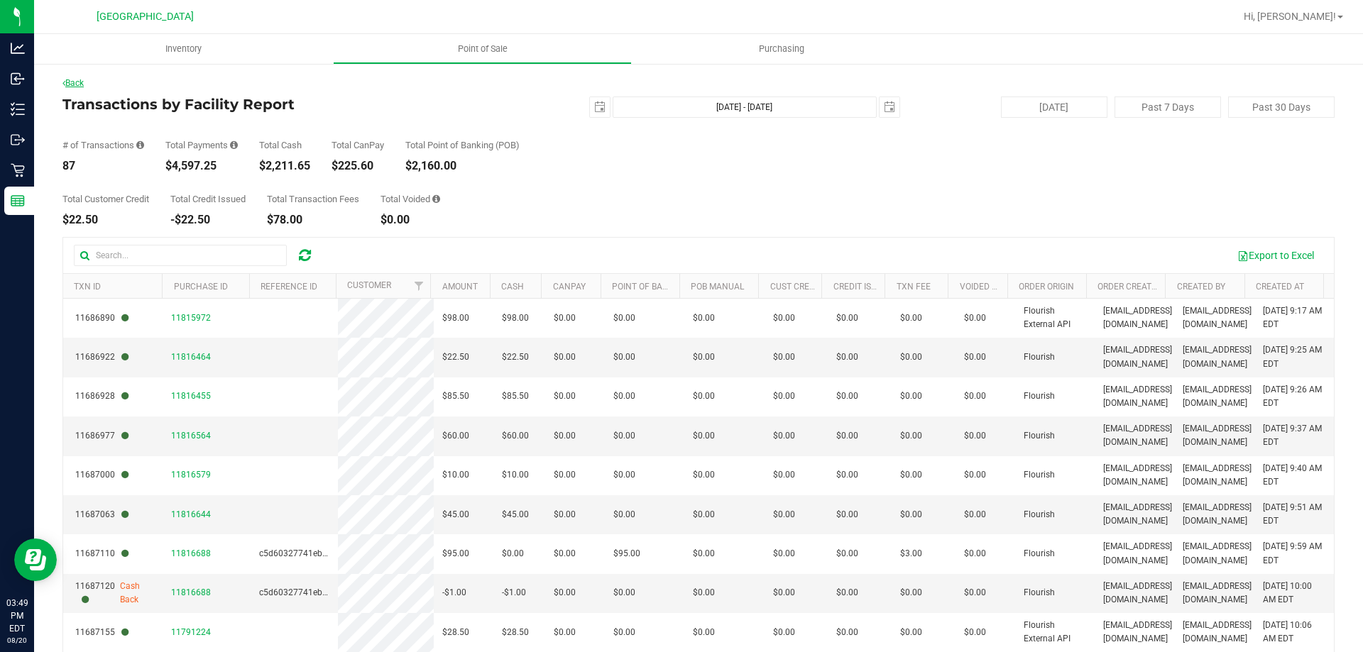
click at [83, 82] on link "Back" at bounding box center [72, 83] width 21 height 10
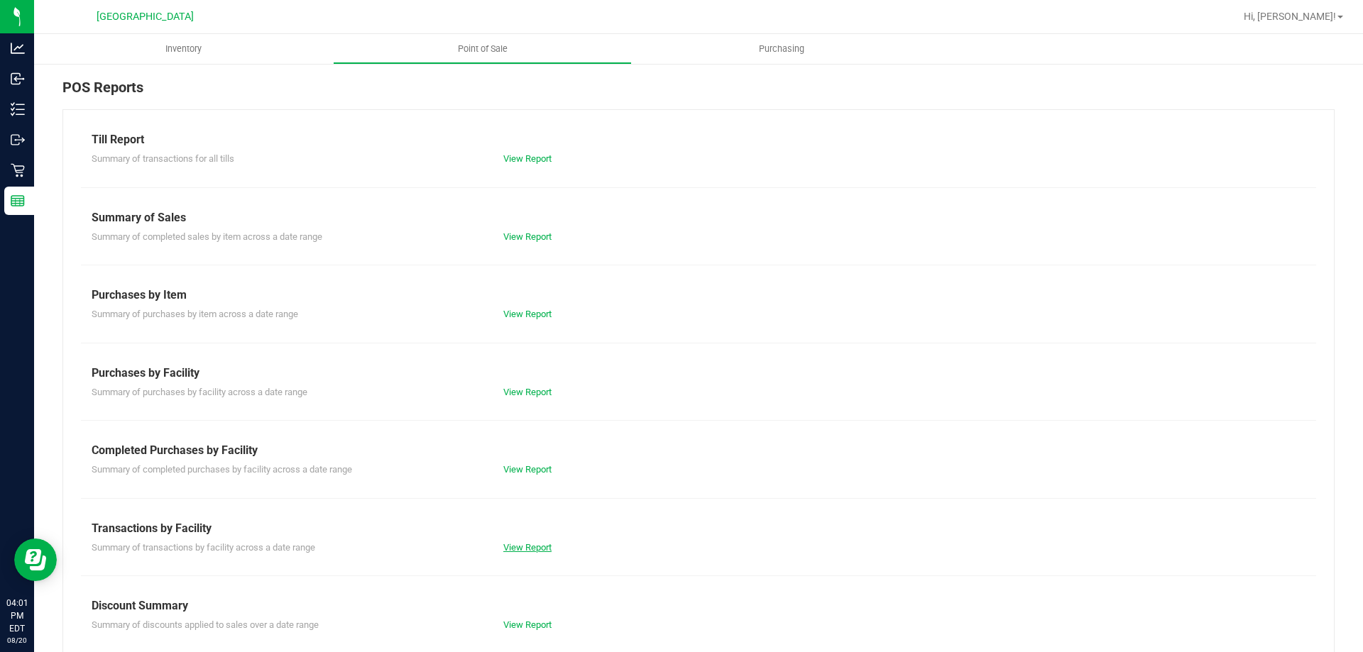
click at [525, 546] on link "View Report" at bounding box center [527, 547] width 48 height 11
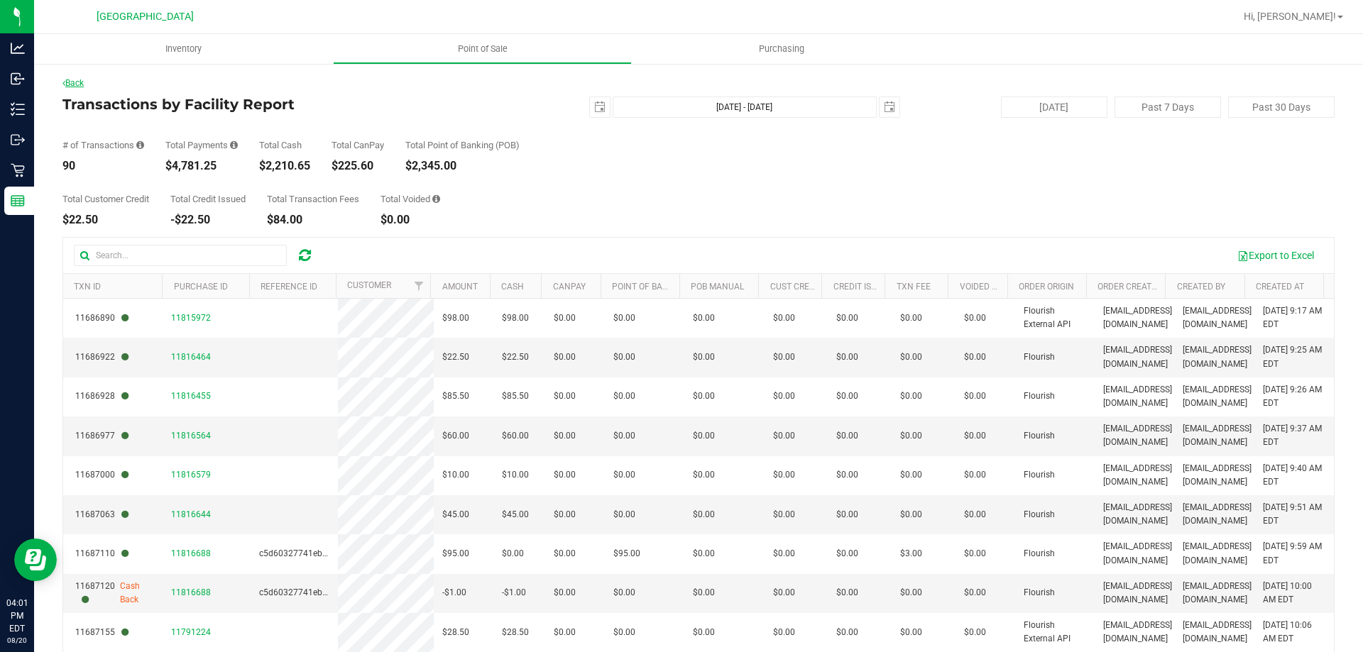
click at [70, 82] on link "Back" at bounding box center [72, 83] width 21 height 10
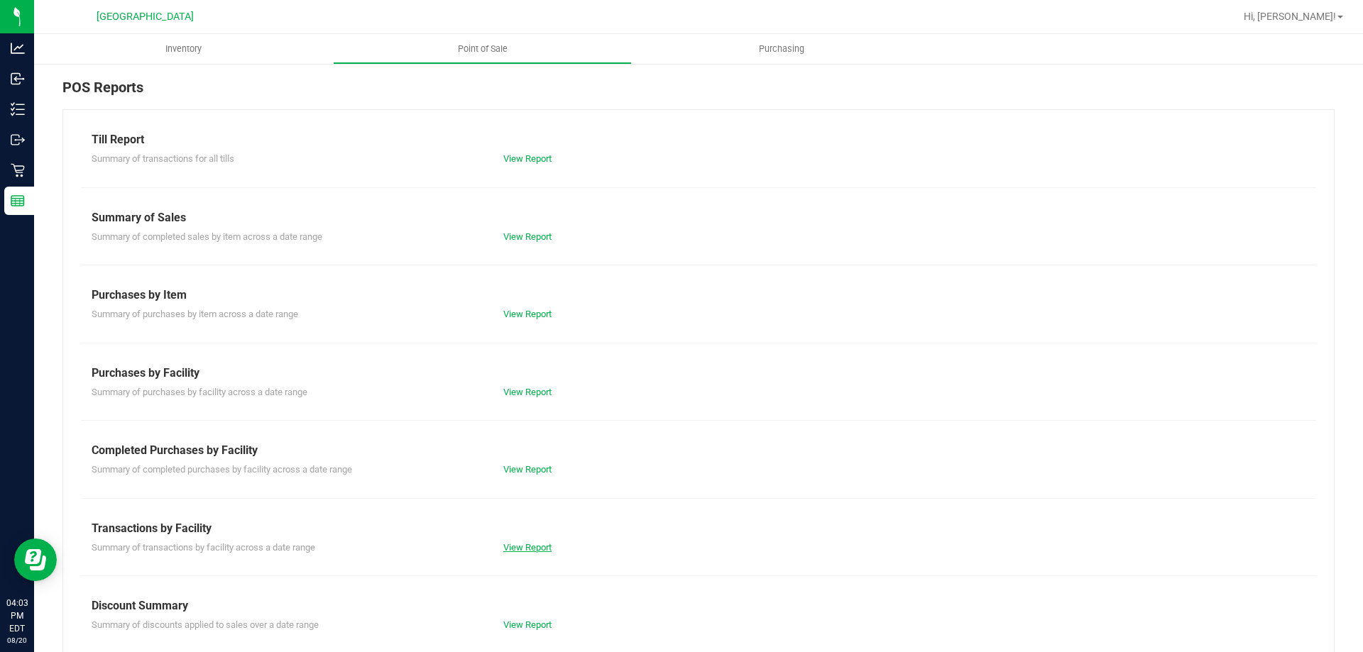
click at [526, 544] on link "View Report" at bounding box center [527, 547] width 48 height 11
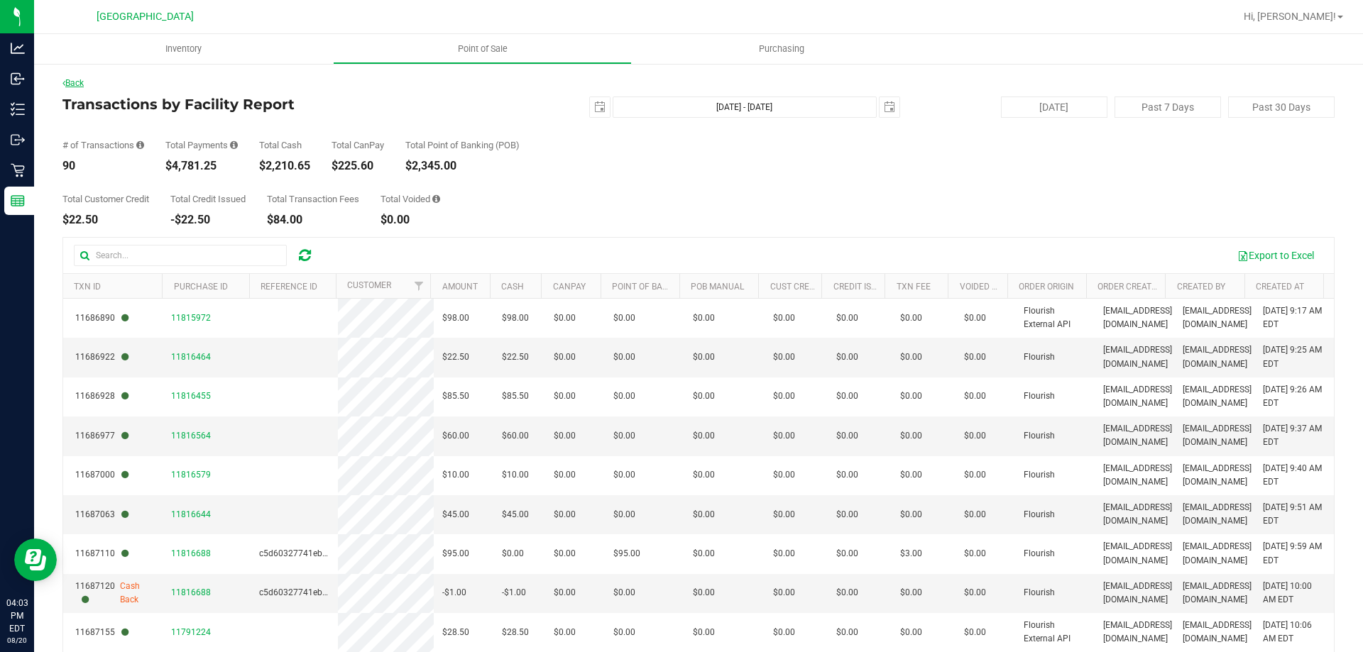
click at [84, 84] on link "Back" at bounding box center [72, 83] width 21 height 10
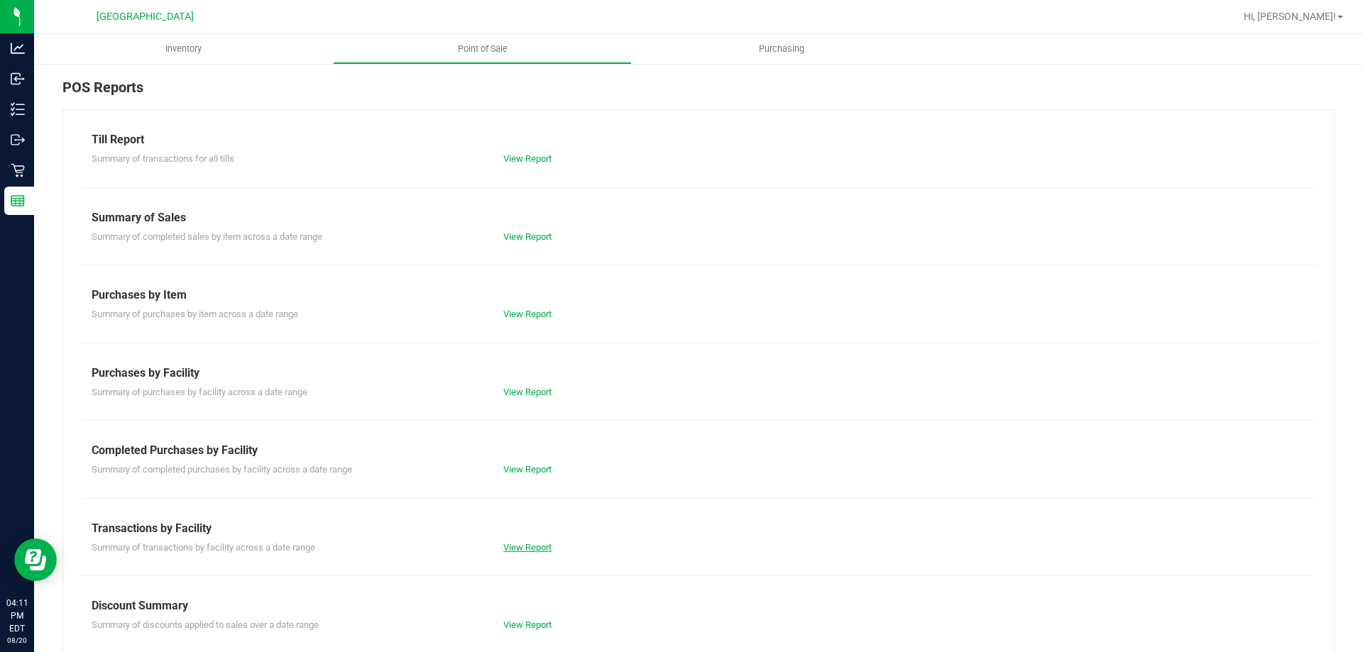
click at [515, 546] on link "View Report" at bounding box center [527, 547] width 48 height 11
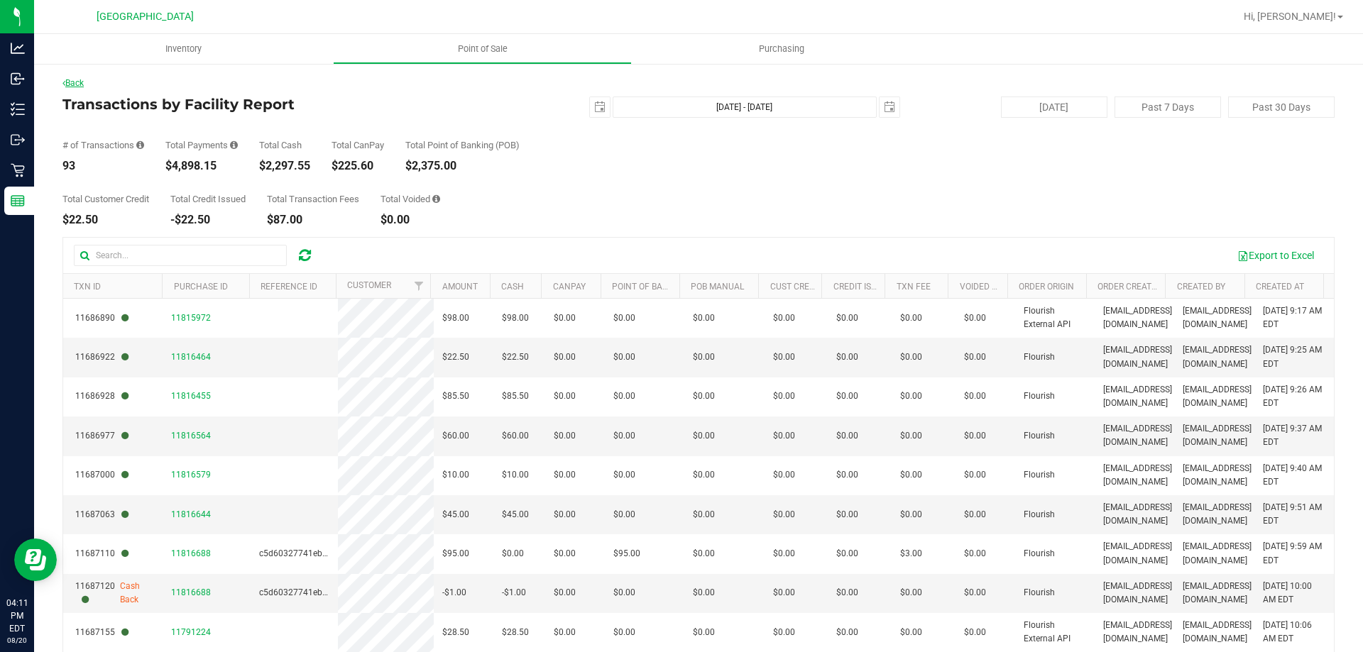
click at [78, 78] on link "Back" at bounding box center [72, 83] width 21 height 10
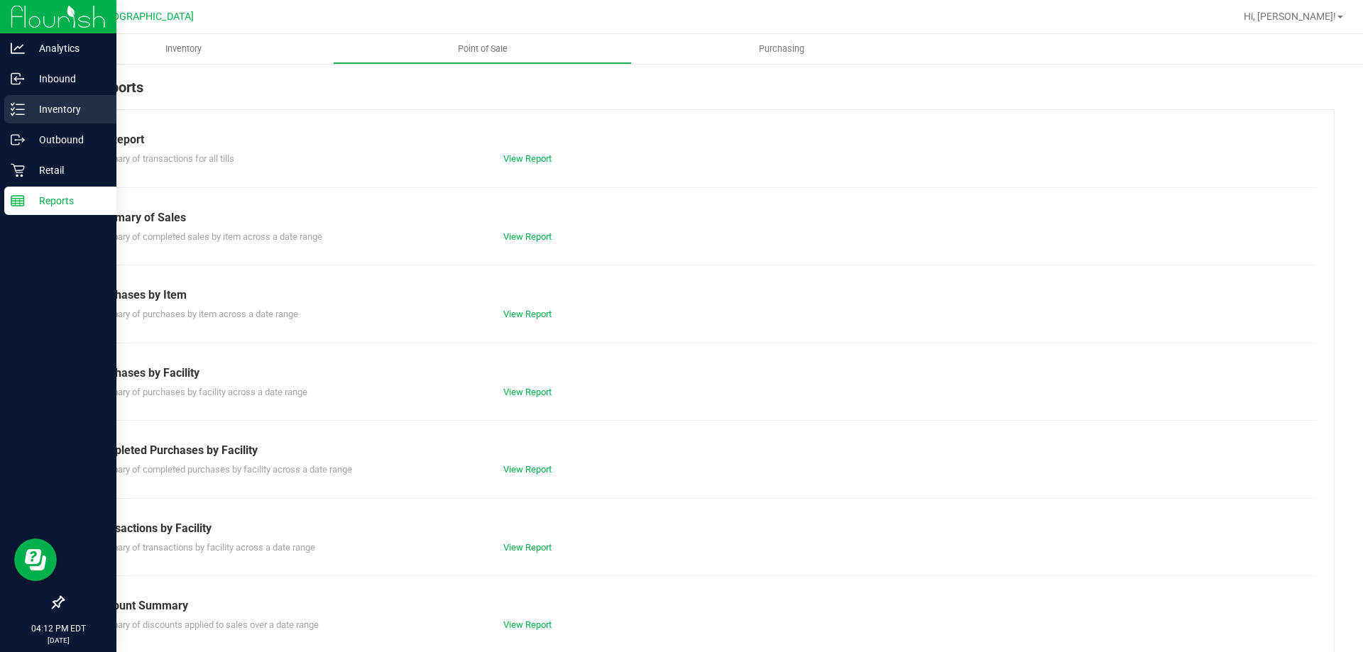
click at [13, 114] on icon at bounding box center [18, 109] width 14 height 14
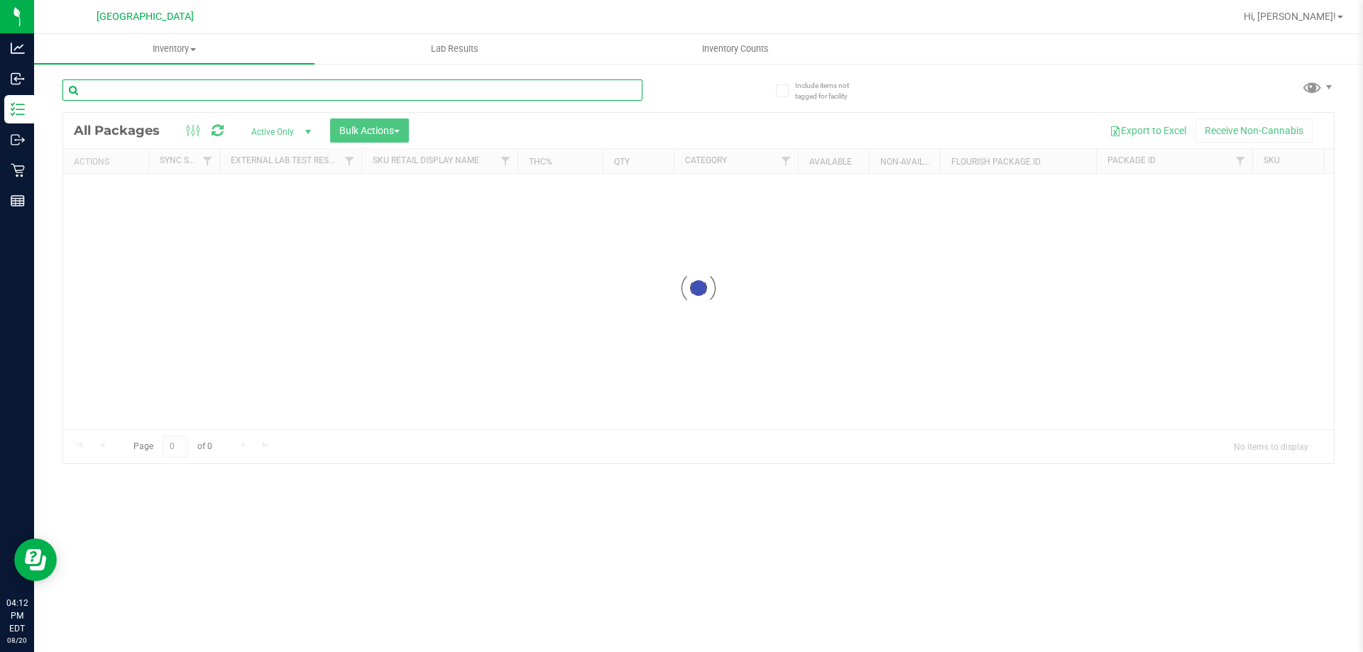
click at [285, 94] on input "text" at bounding box center [352, 89] width 580 height 21
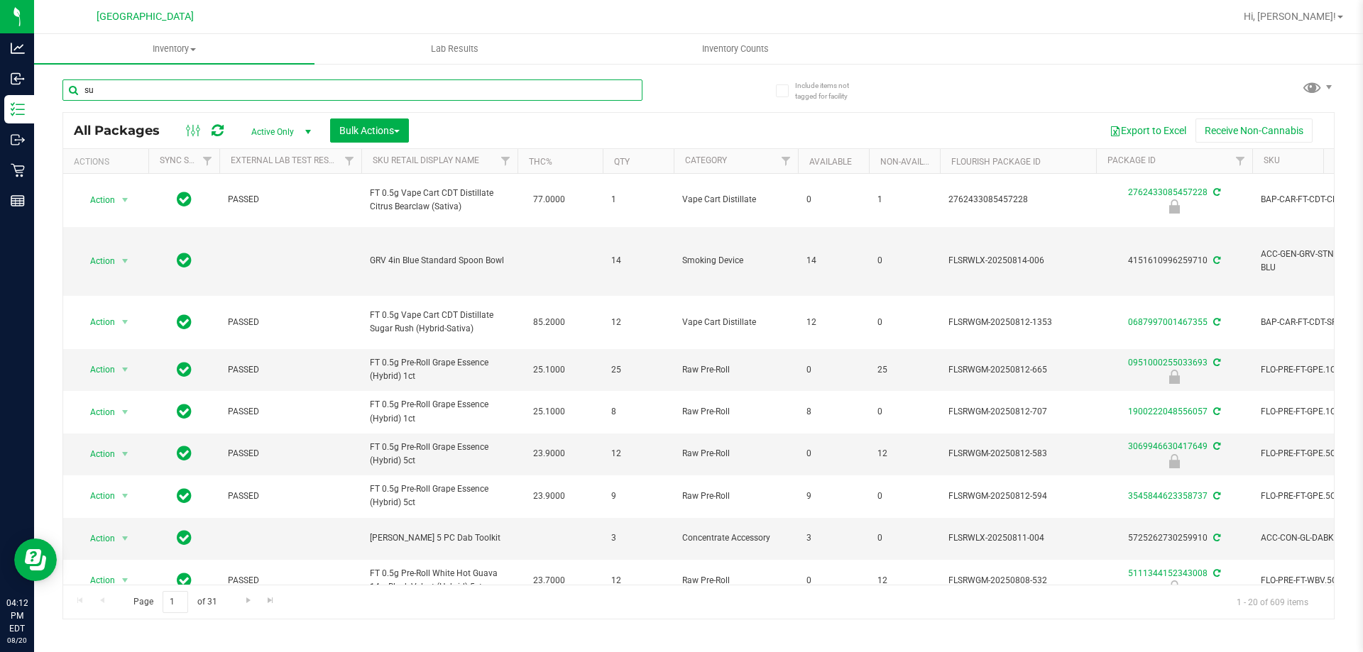
type input "sum"
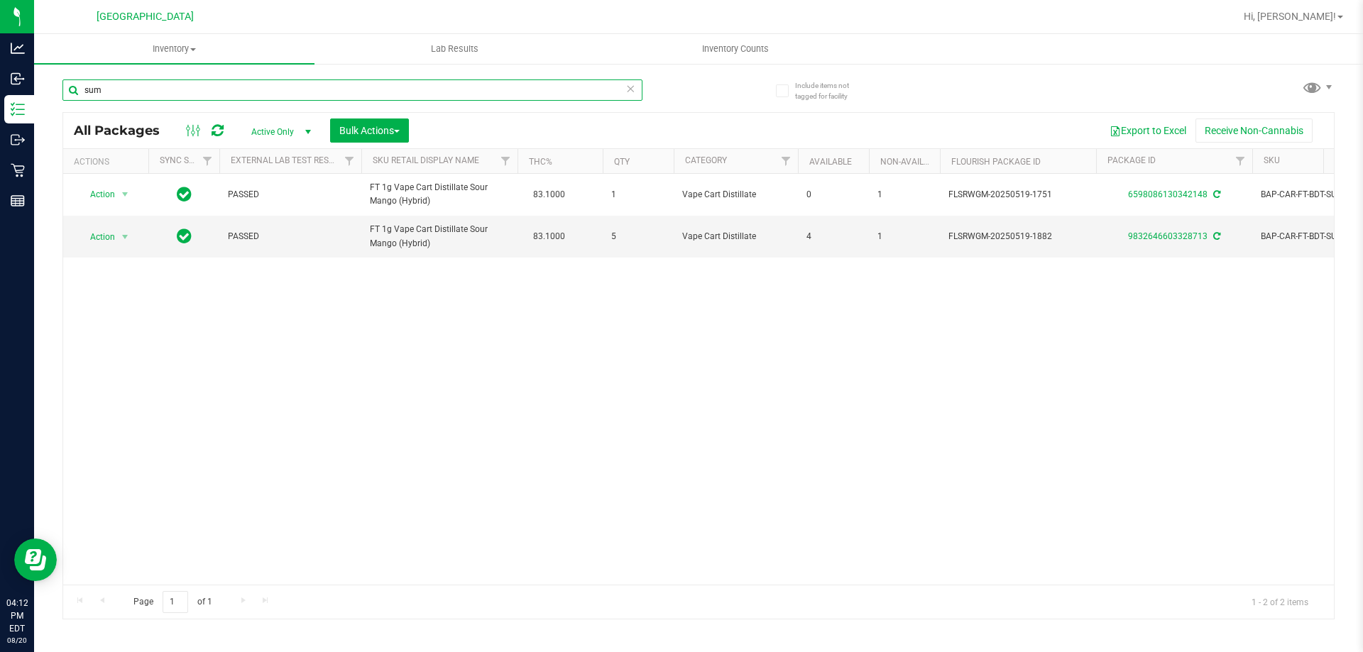
click at [45, 84] on div "Include items not tagged for facility sum All Packages Active Only Active Only …" at bounding box center [698, 278] width 1329 height 433
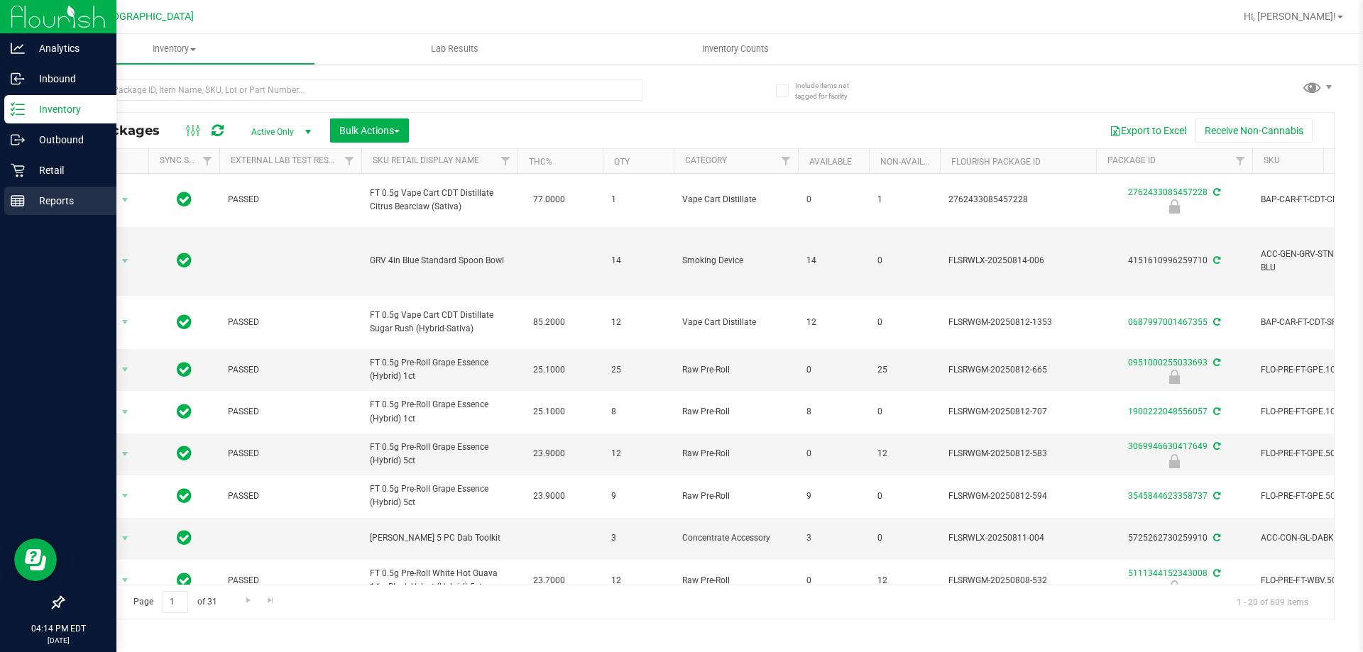
click at [0, 199] on link "Reports" at bounding box center [58, 202] width 116 height 31
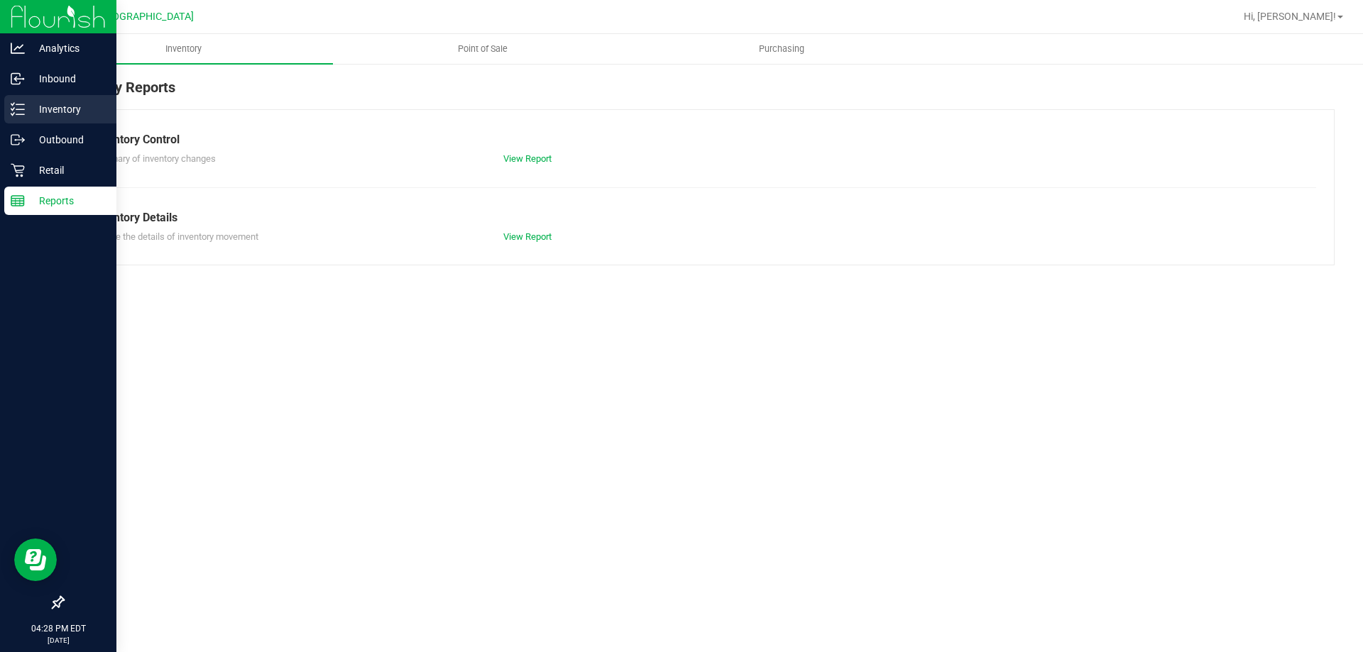
click at [45, 122] on div "Inventory" at bounding box center [60, 109] width 112 height 28
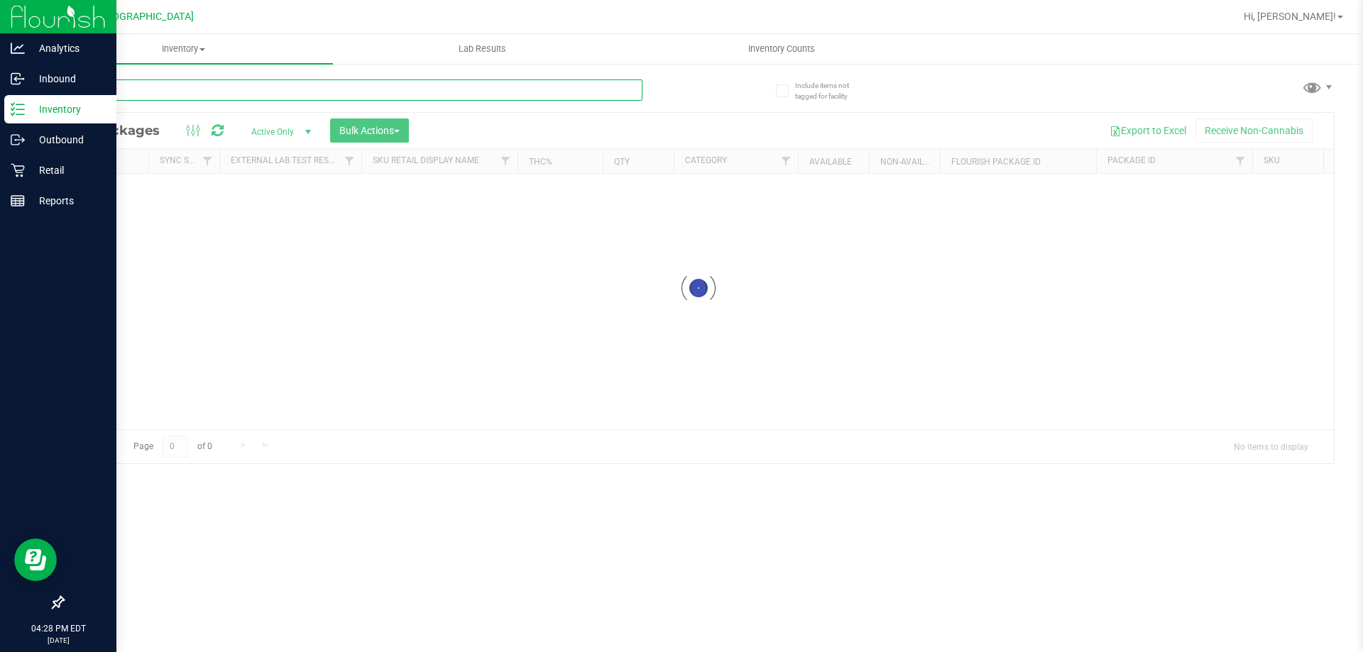
click at [146, 96] on input "text" at bounding box center [352, 89] width 580 height 21
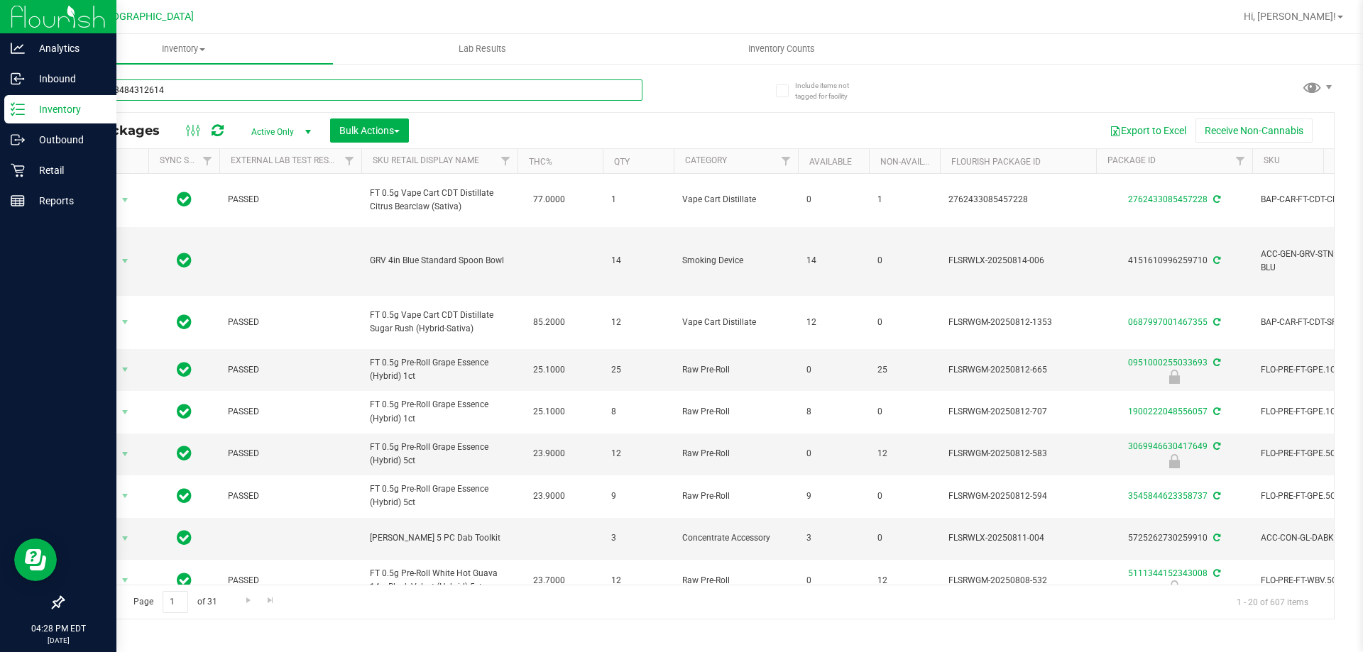
type input "9871433484312614"
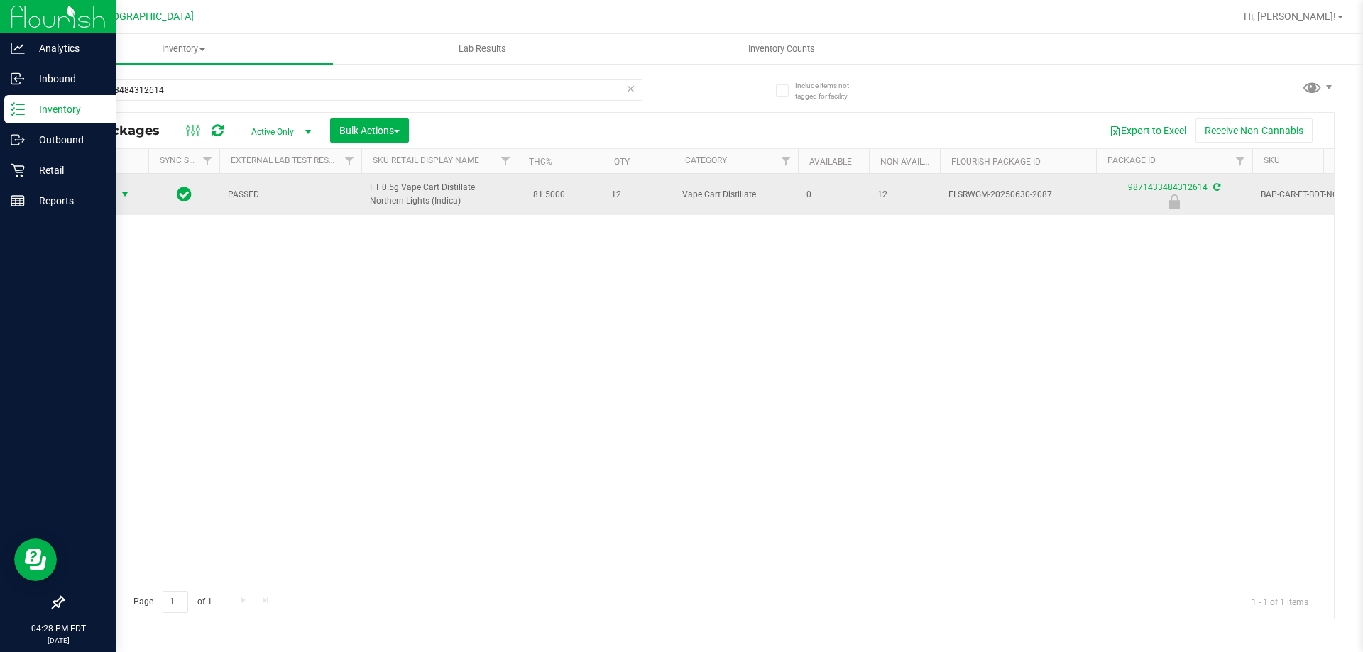
click at [106, 199] on span "Action" at bounding box center [96, 195] width 38 height 20
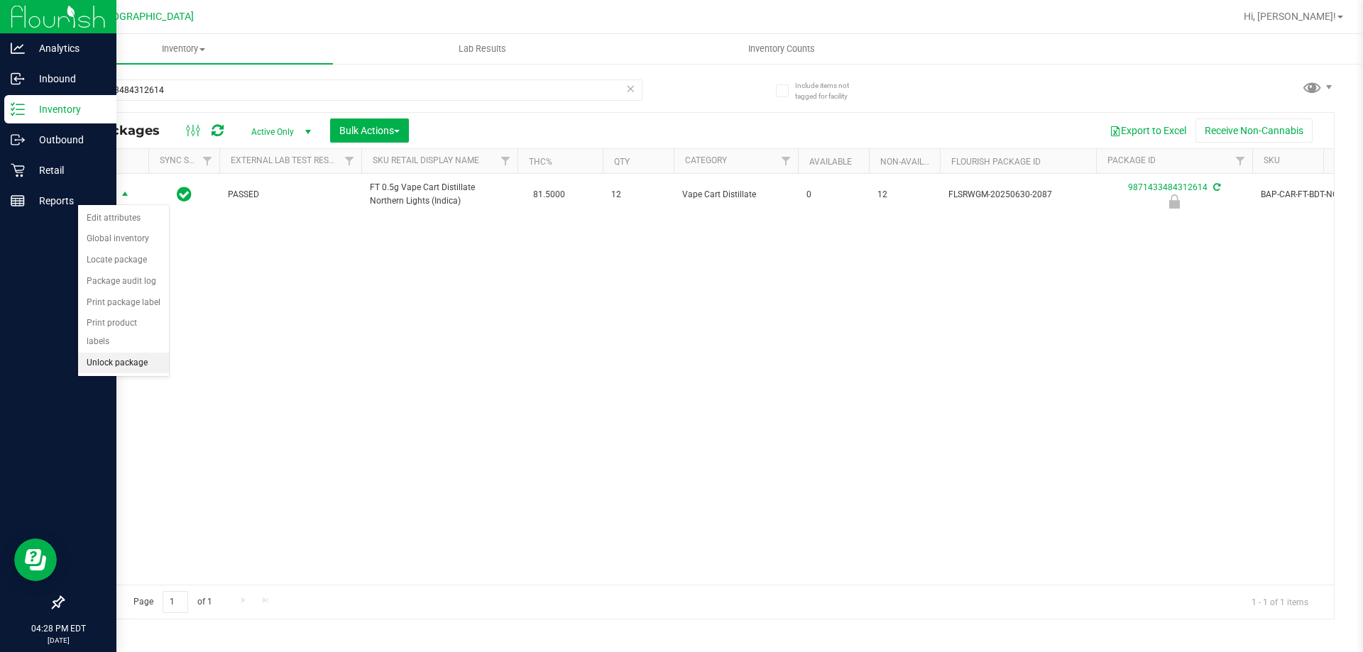
click at [144, 353] on li "Unlock package" at bounding box center [123, 363] width 91 height 21
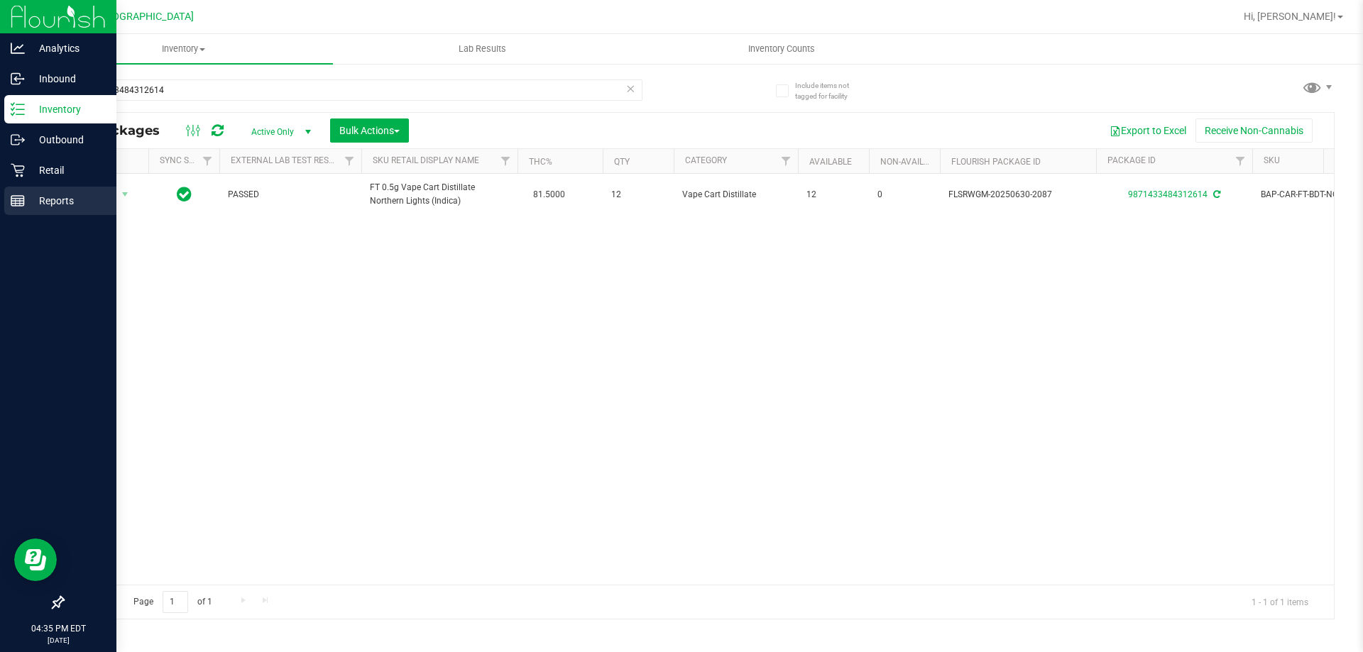
click at [11, 199] on line at bounding box center [17, 199] width 13 height 0
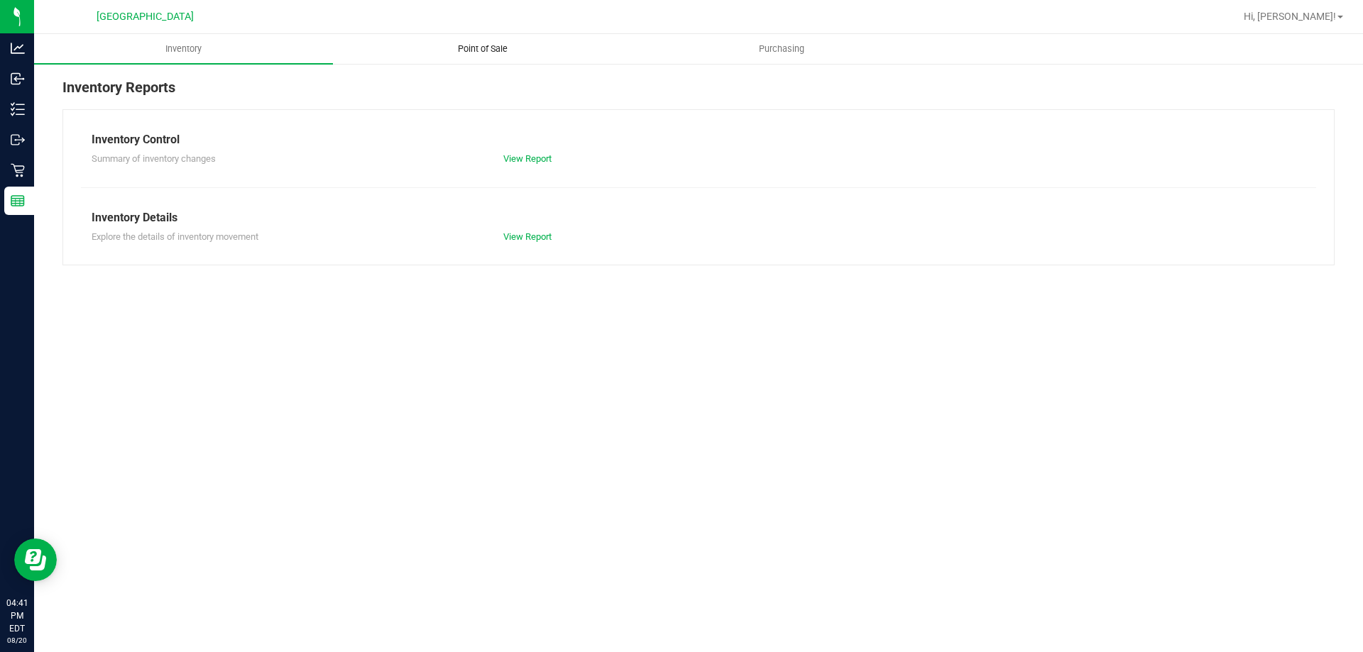
click at [456, 47] on span "Point of Sale" at bounding box center [483, 49] width 88 height 13
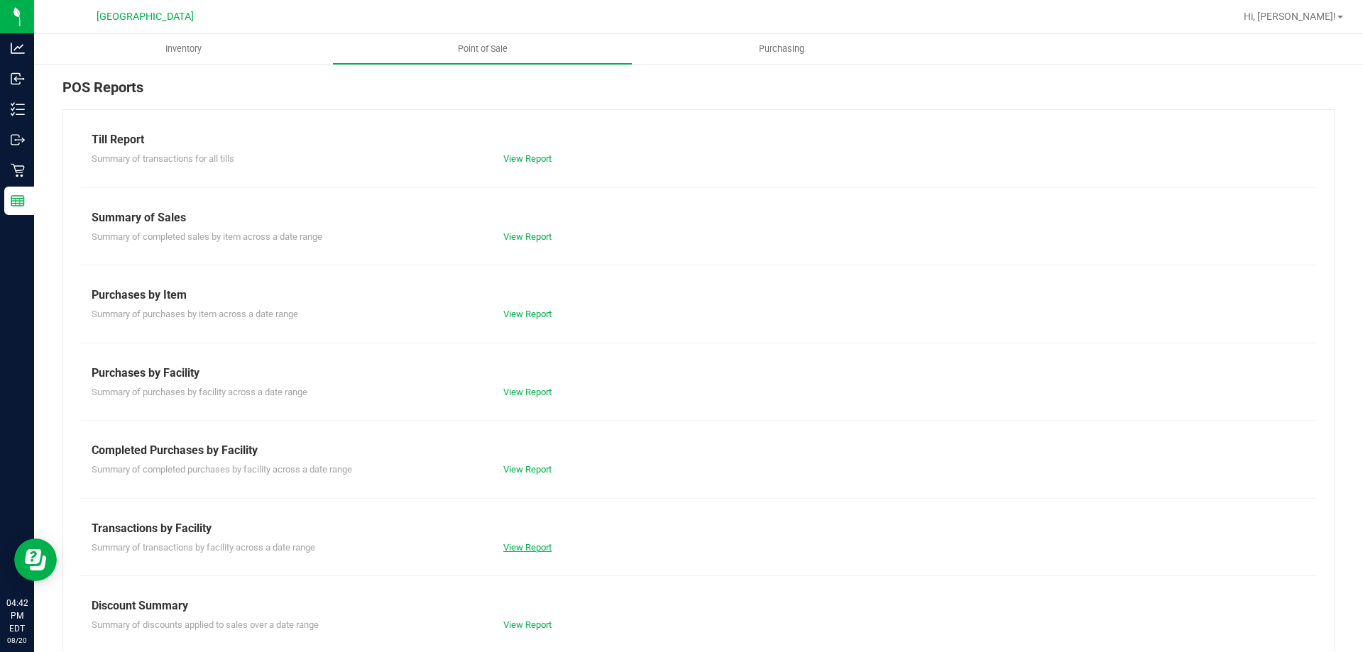
click at [524, 549] on link "View Report" at bounding box center [527, 547] width 48 height 11
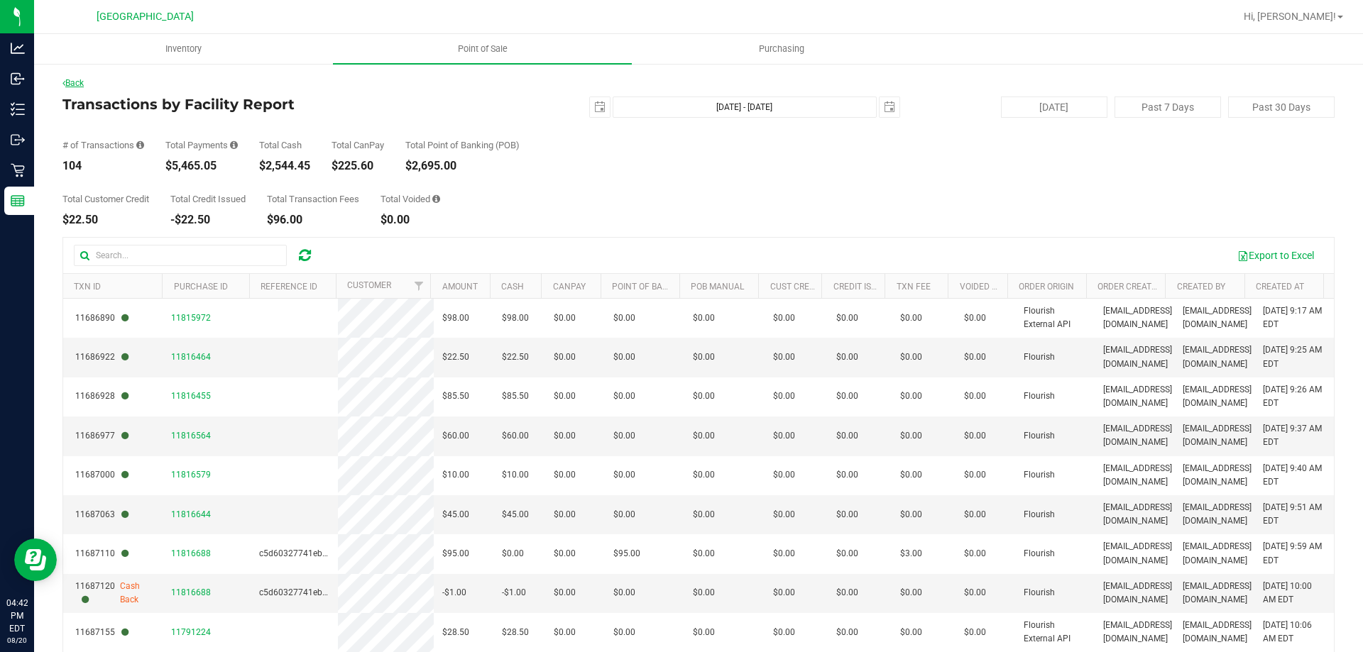
click at [78, 82] on link "Back" at bounding box center [72, 83] width 21 height 10
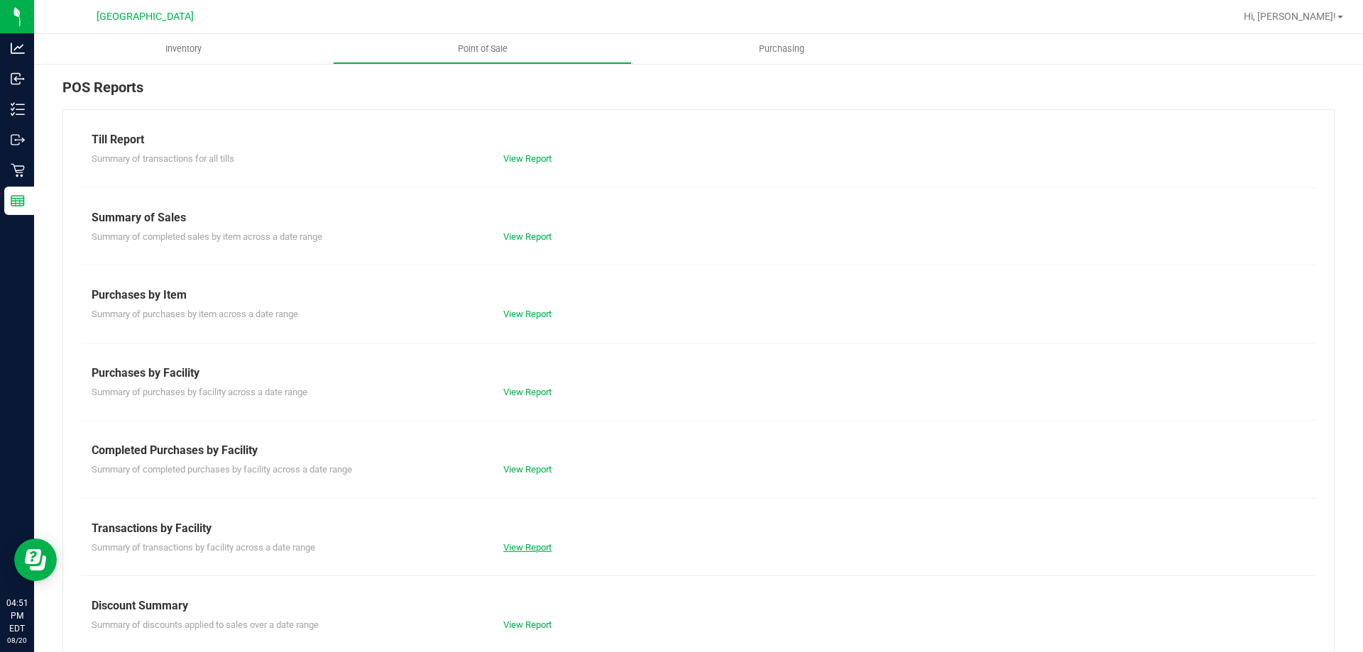
click at [524, 547] on link "View Report" at bounding box center [527, 547] width 48 height 11
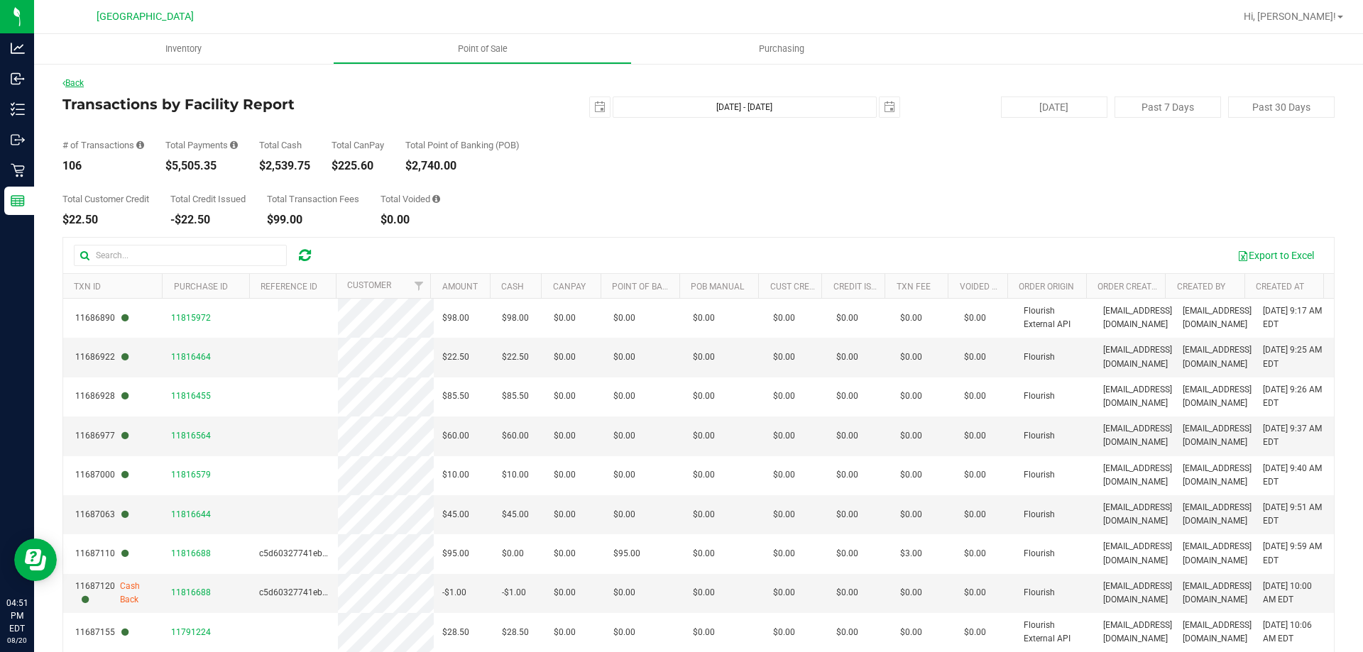
click at [73, 83] on link "Back" at bounding box center [72, 83] width 21 height 10
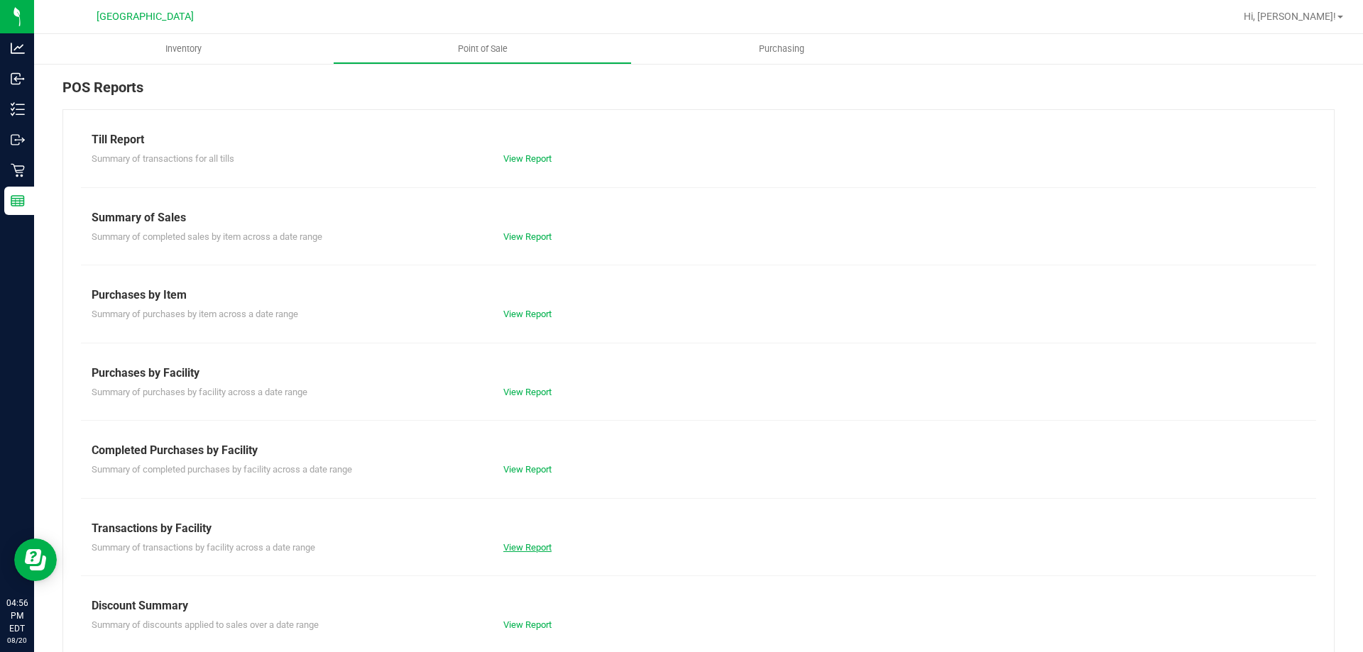
click at [518, 549] on link "View Report" at bounding box center [527, 547] width 48 height 11
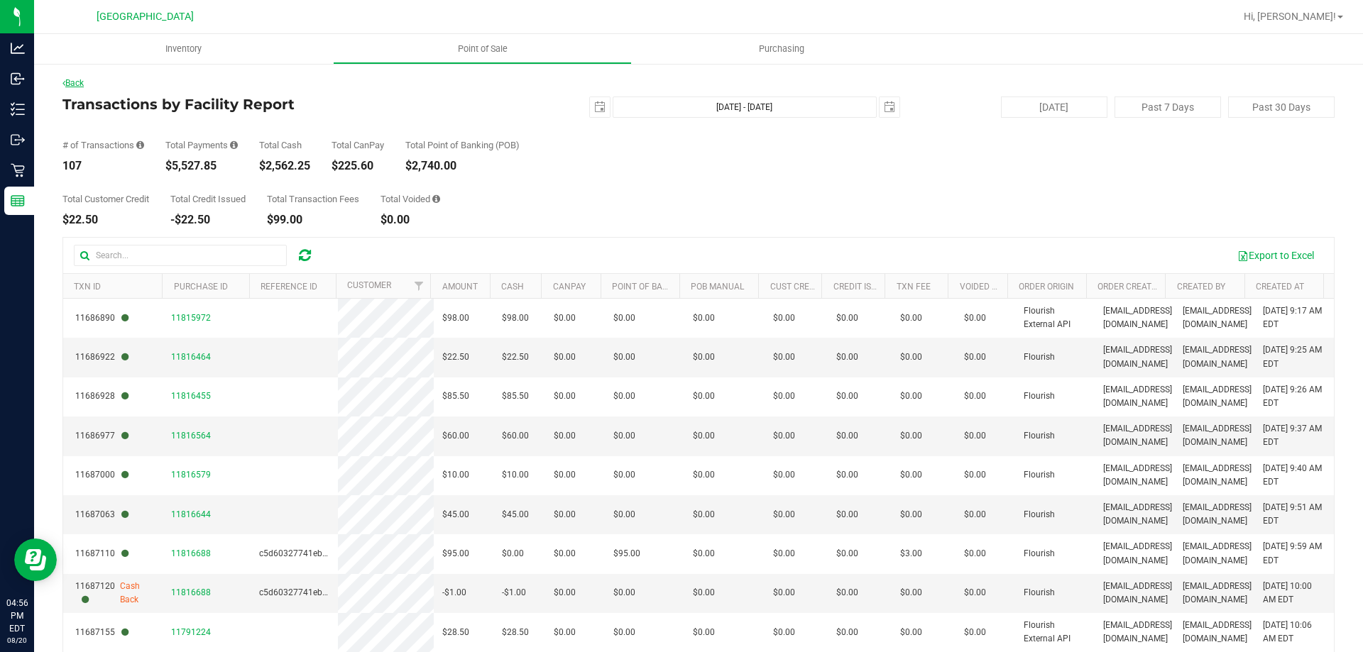
click at [84, 83] on link "Back" at bounding box center [72, 83] width 21 height 10
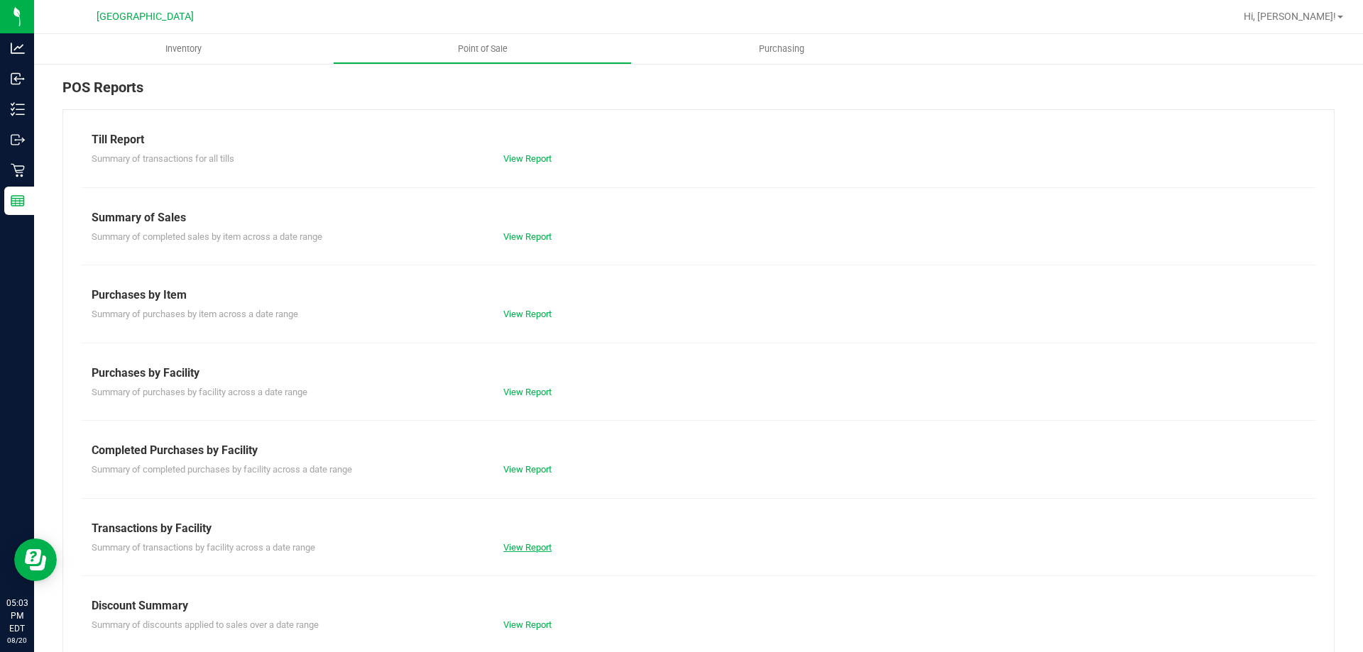
click at [524, 548] on link "View Report" at bounding box center [527, 547] width 48 height 11
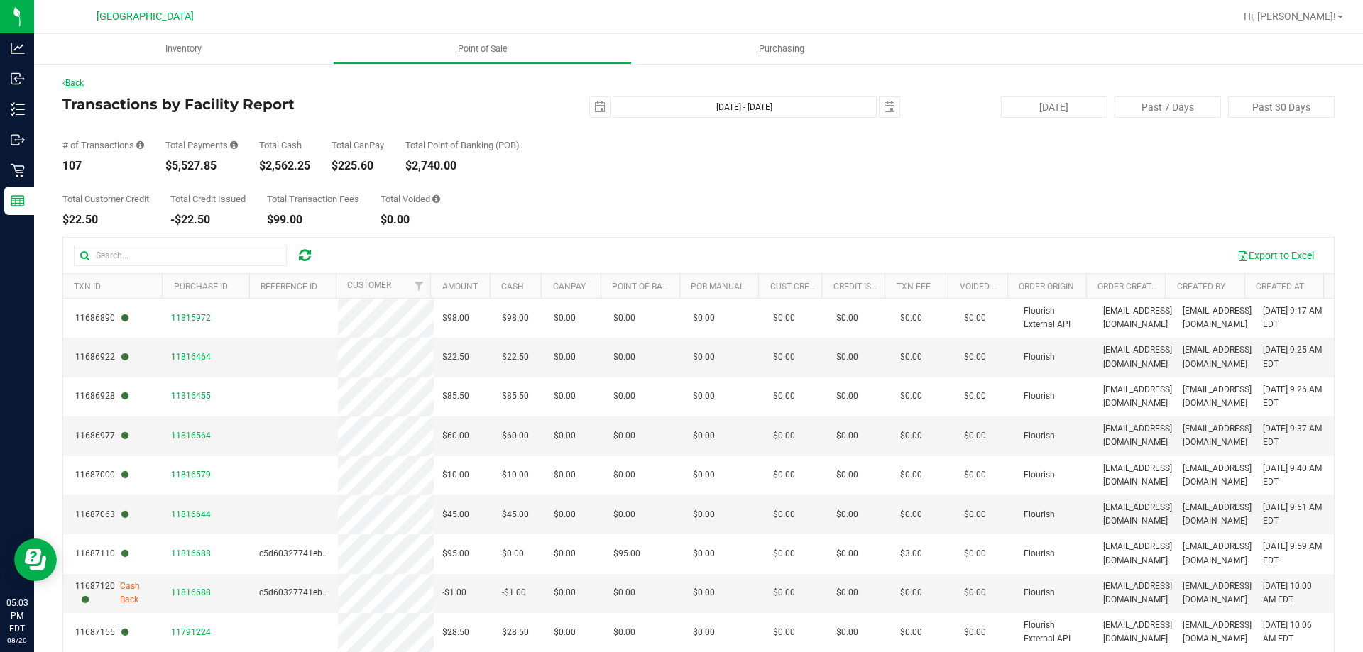
click at [78, 81] on link "Back" at bounding box center [72, 83] width 21 height 10
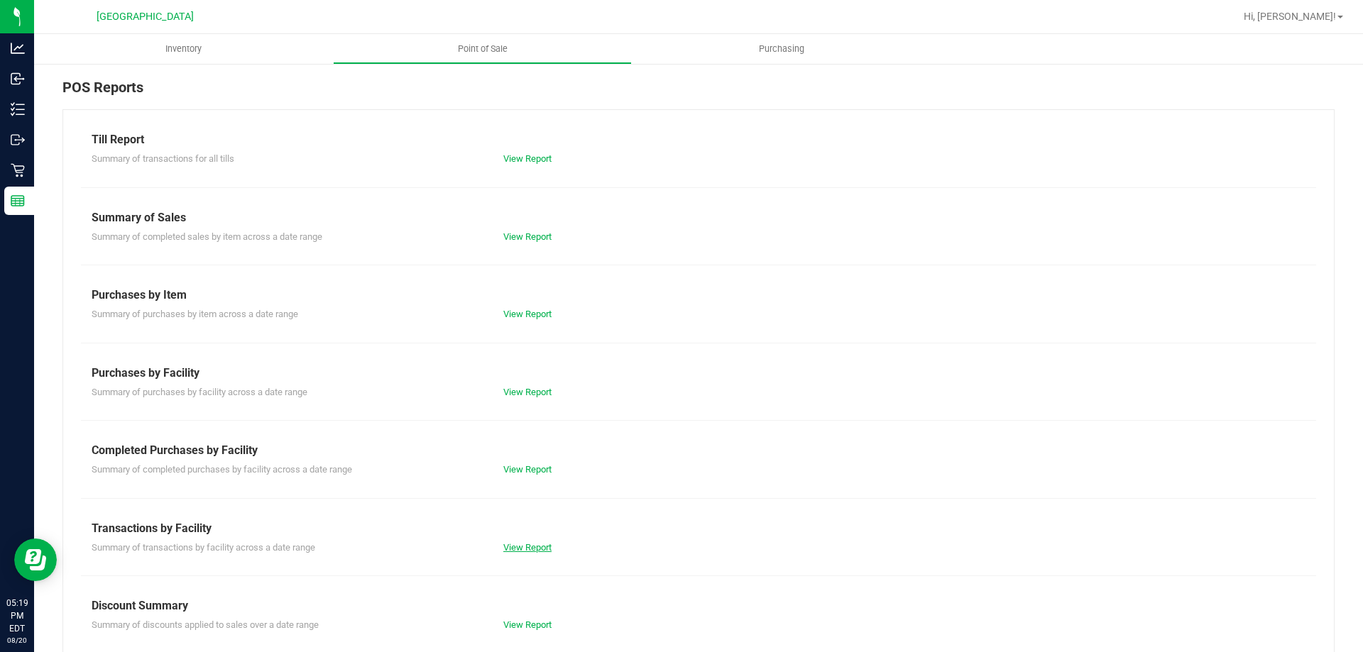
click at [538, 551] on link "View Report" at bounding box center [527, 547] width 48 height 11
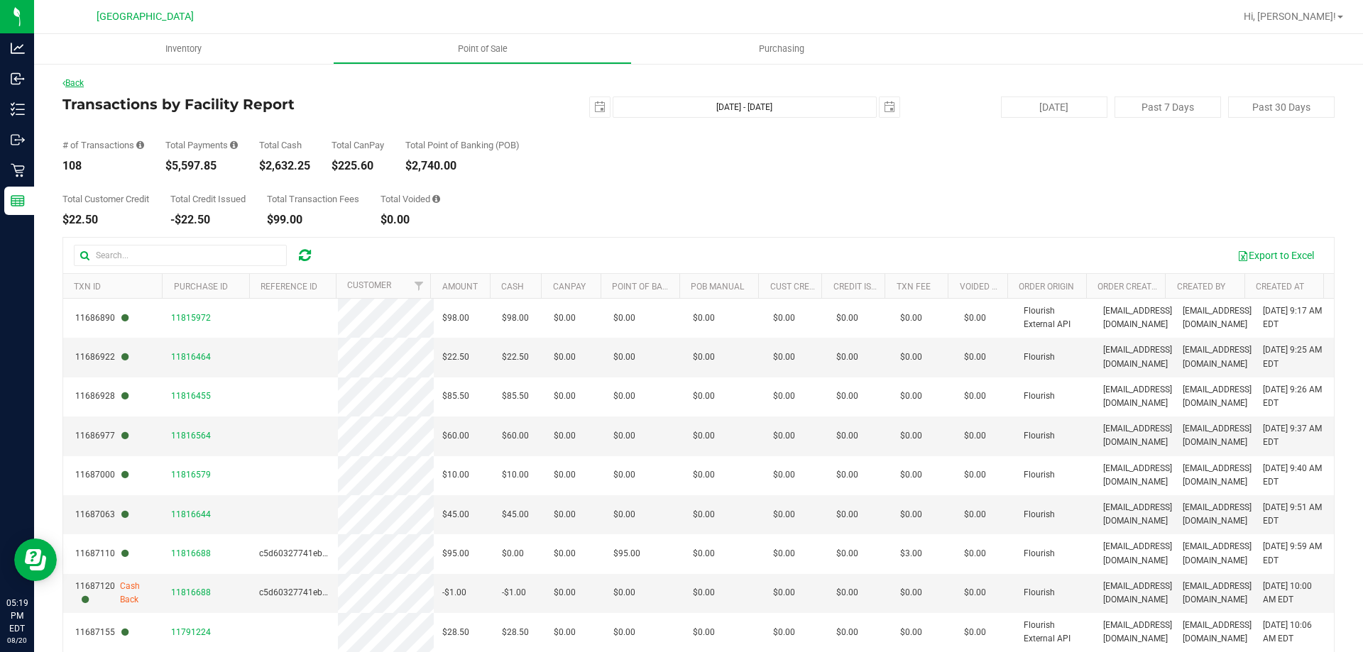
click at [83, 83] on link "Back" at bounding box center [72, 83] width 21 height 10
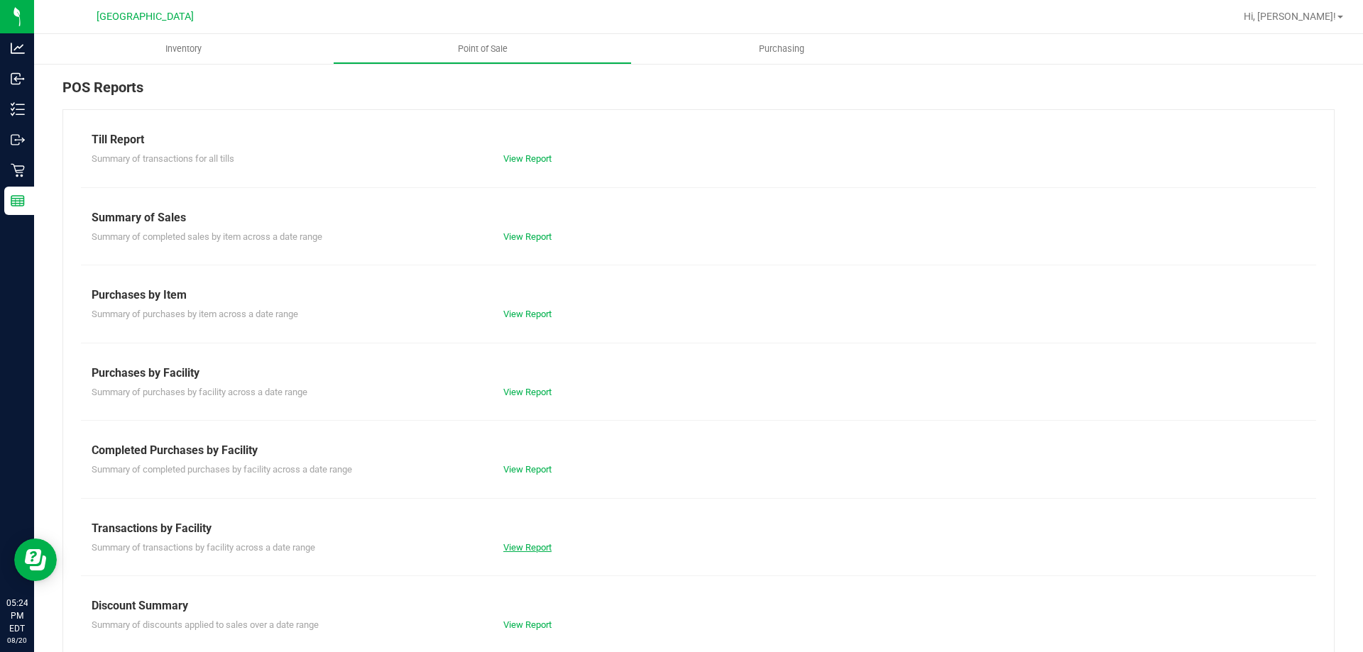
click at [518, 542] on link "View Report" at bounding box center [527, 547] width 48 height 11
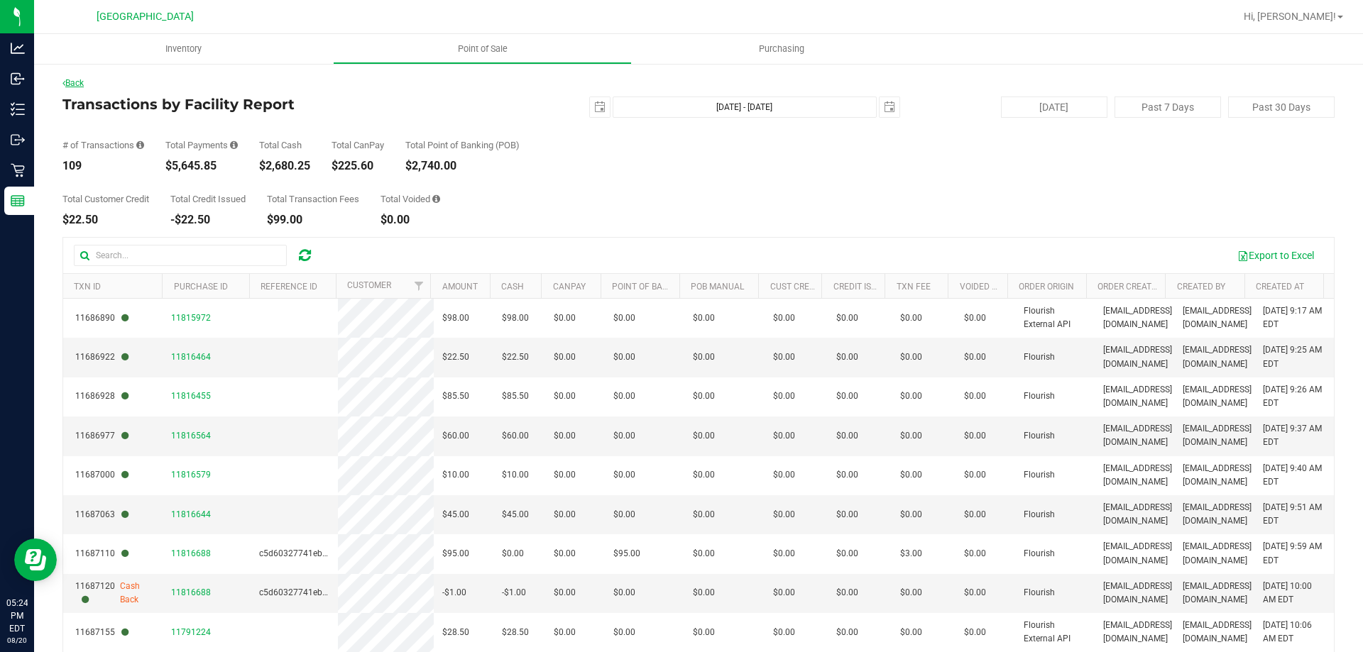
click at [76, 82] on link "Back" at bounding box center [72, 83] width 21 height 10
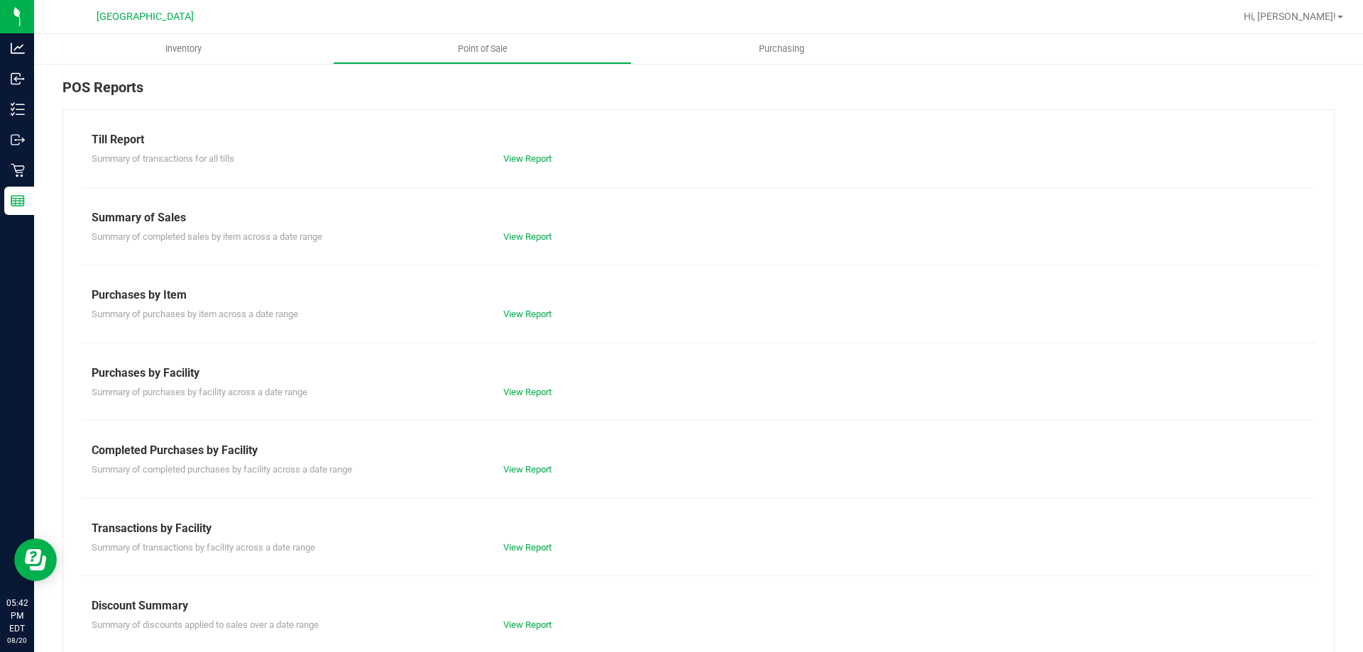
click at [527, 554] on div "View Report" at bounding box center [596, 548] width 206 height 14
click at [532, 542] on link "View Report" at bounding box center [527, 547] width 48 height 11
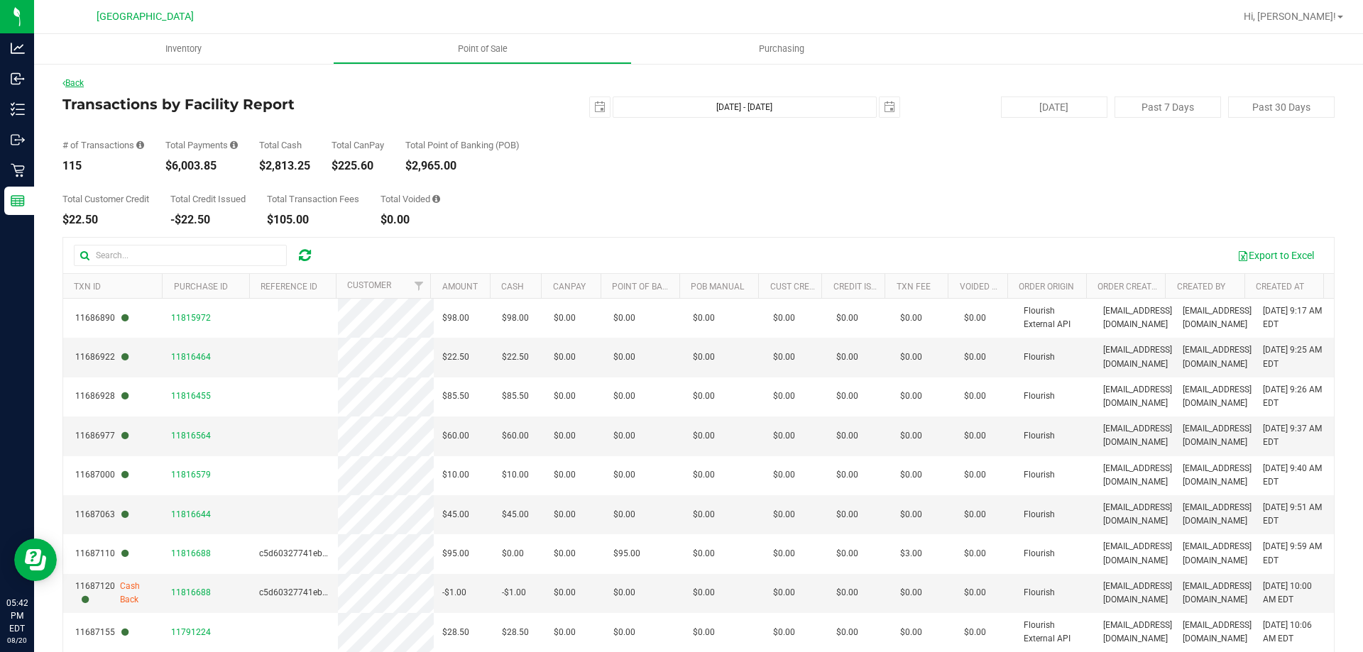
click at [77, 80] on link "Back" at bounding box center [72, 83] width 21 height 10
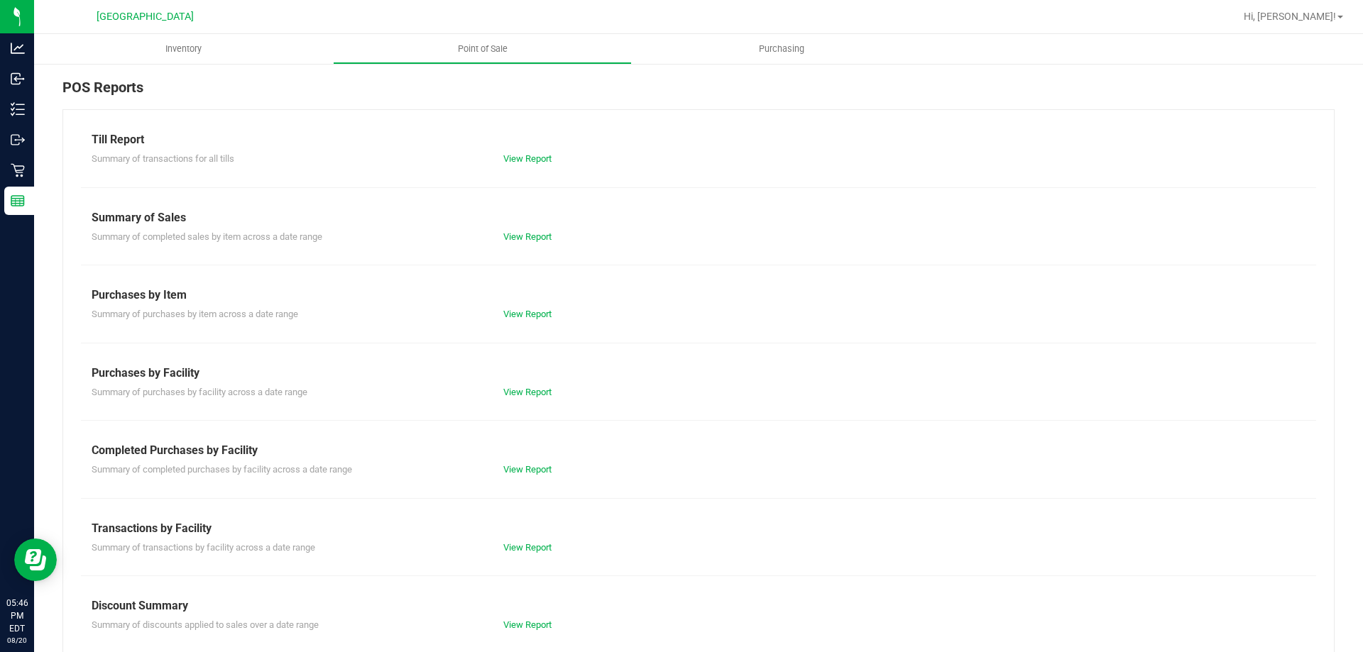
click at [533, 553] on div "View Report" at bounding box center [596, 548] width 206 height 14
click at [514, 549] on link "View Report" at bounding box center [527, 547] width 48 height 11
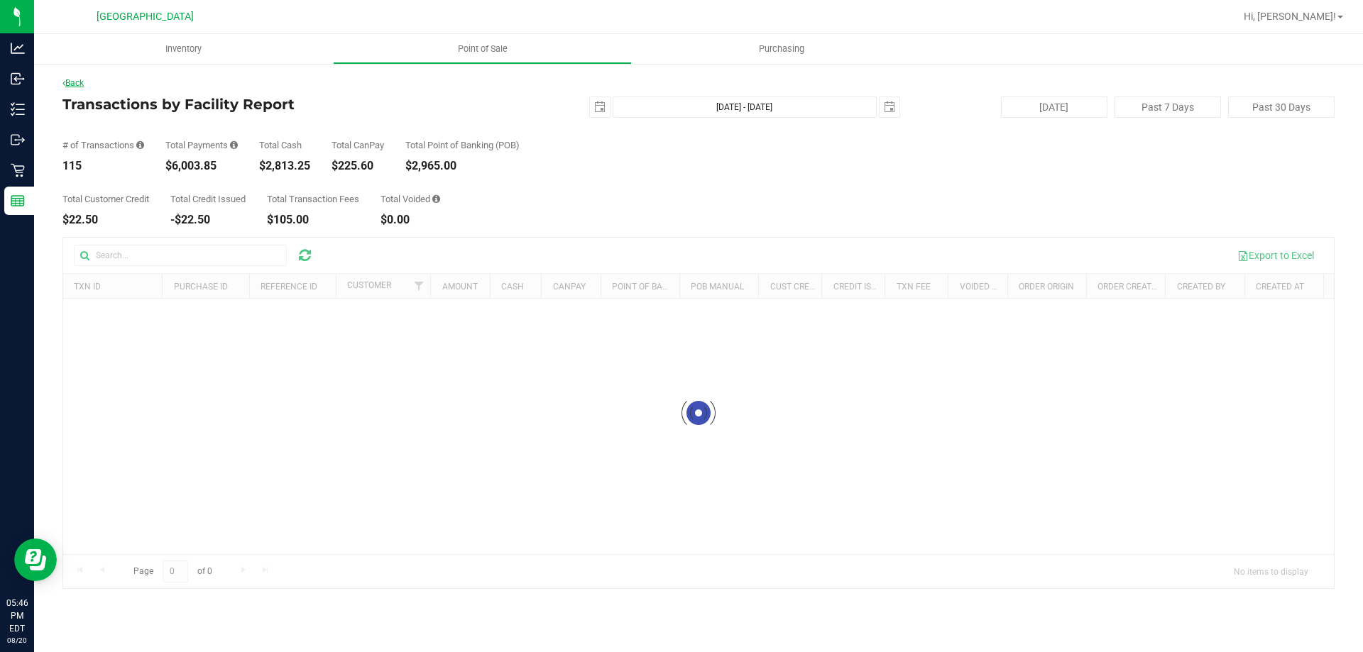
click at [77, 83] on link "Back" at bounding box center [72, 83] width 21 height 10
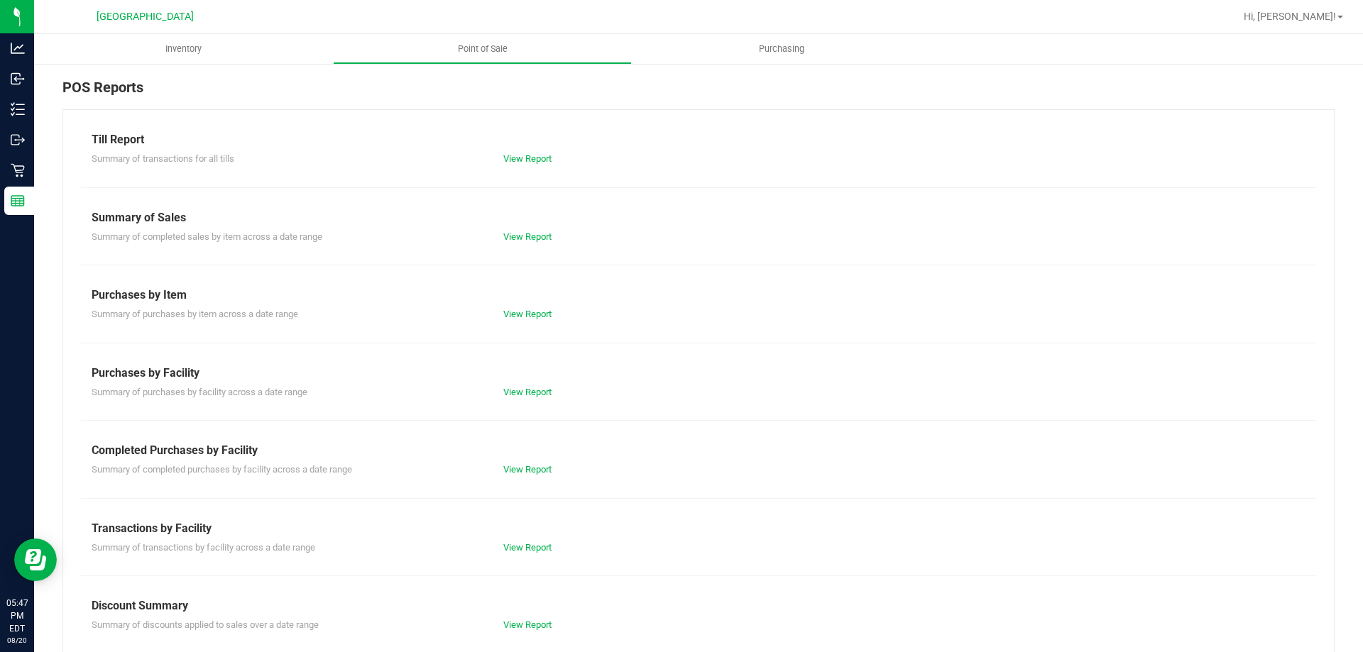
click at [512, 541] on div "View Report" at bounding box center [596, 548] width 206 height 14
click at [510, 541] on div "View Report" at bounding box center [596, 548] width 206 height 14
drag, startPoint x: 516, startPoint y: 534, endPoint x: 518, endPoint y: 552, distance: 18.6
click at [517, 534] on div "Transactions by Facility" at bounding box center [699, 528] width 1214 height 17
click at [518, 552] on link "View Report" at bounding box center [527, 547] width 48 height 11
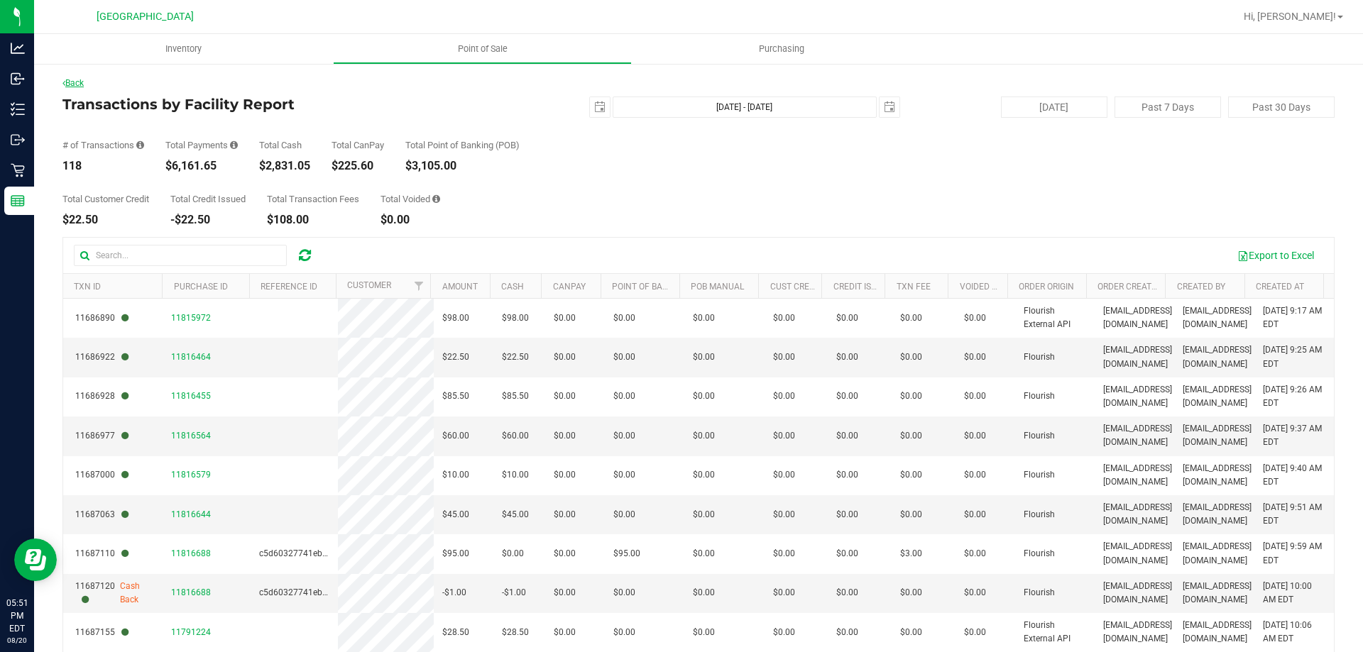
click at [75, 83] on link "Back" at bounding box center [72, 83] width 21 height 10
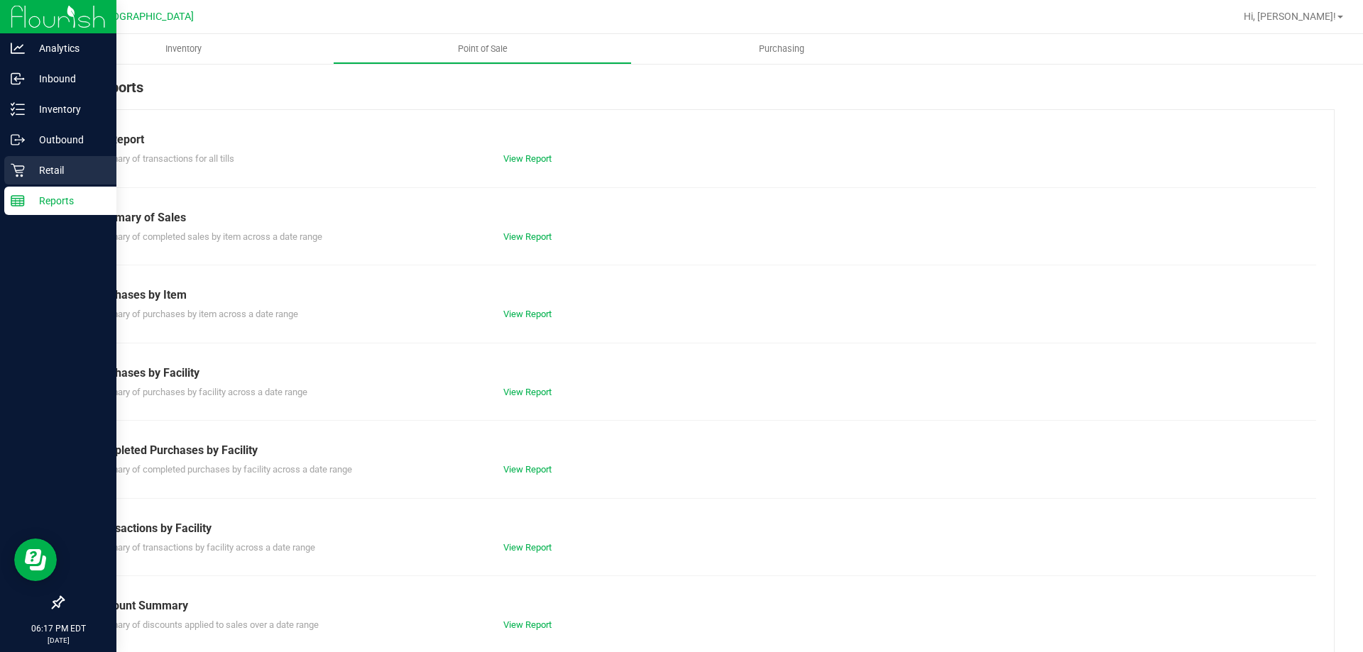
click at [35, 174] on p "Retail" at bounding box center [67, 170] width 85 height 17
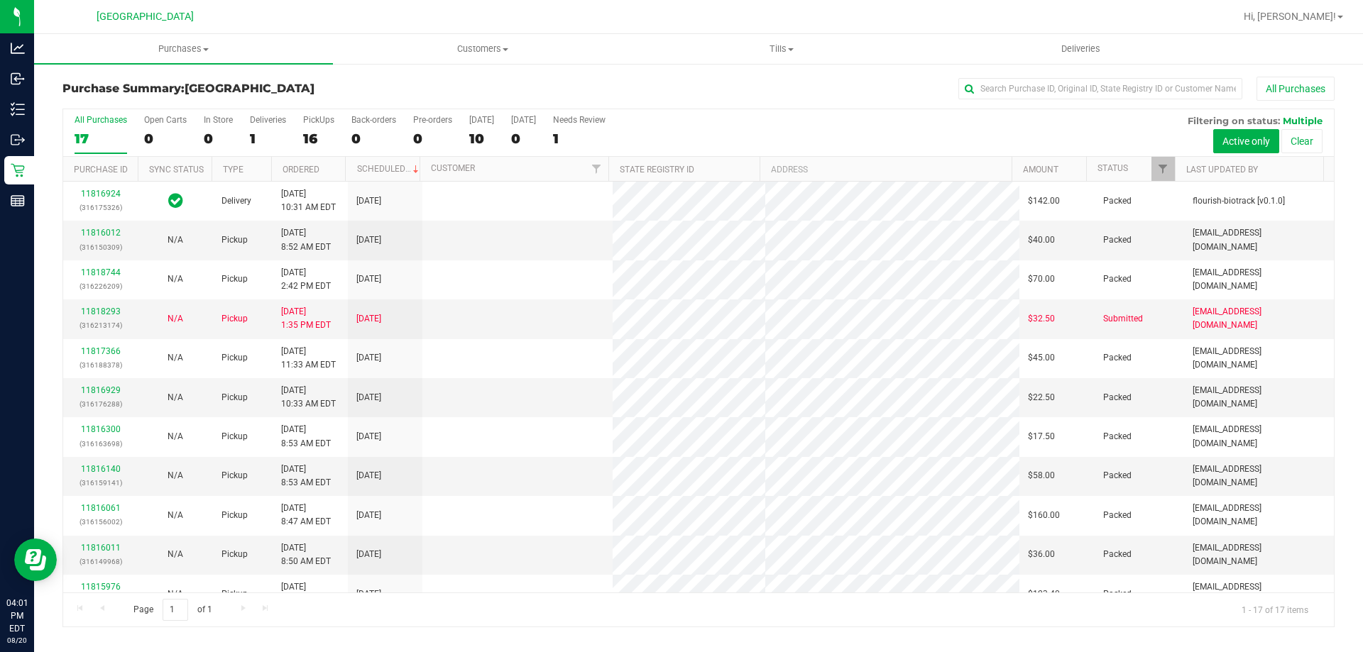
click at [314, 133] on div "16" at bounding box center [318, 139] width 31 height 16
click at [0, 0] on input "PickUps 16" at bounding box center [0, 0] width 0 height 0
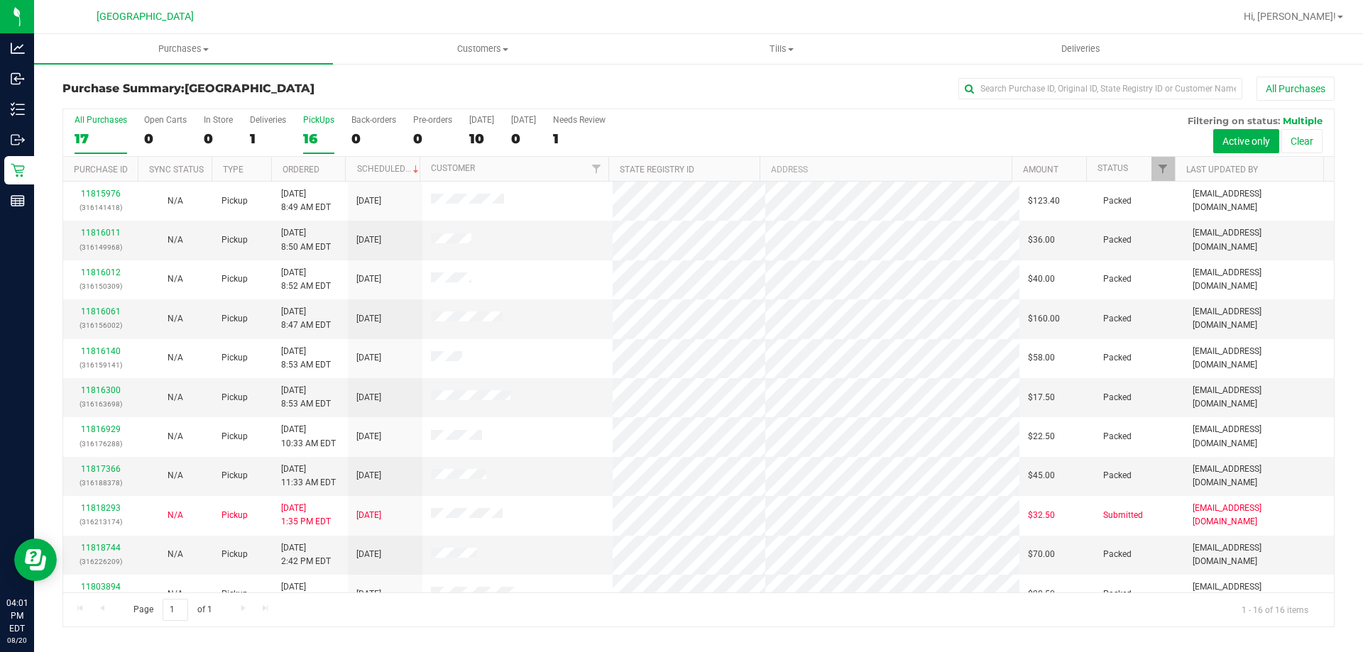
click at [110, 126] on label "All Purchases 17" at bounding box center [101, 134] width 53 height 39
click at [0, 0] on input "All Purchases 17" at bounding box center [0, 0] width 0 height 0
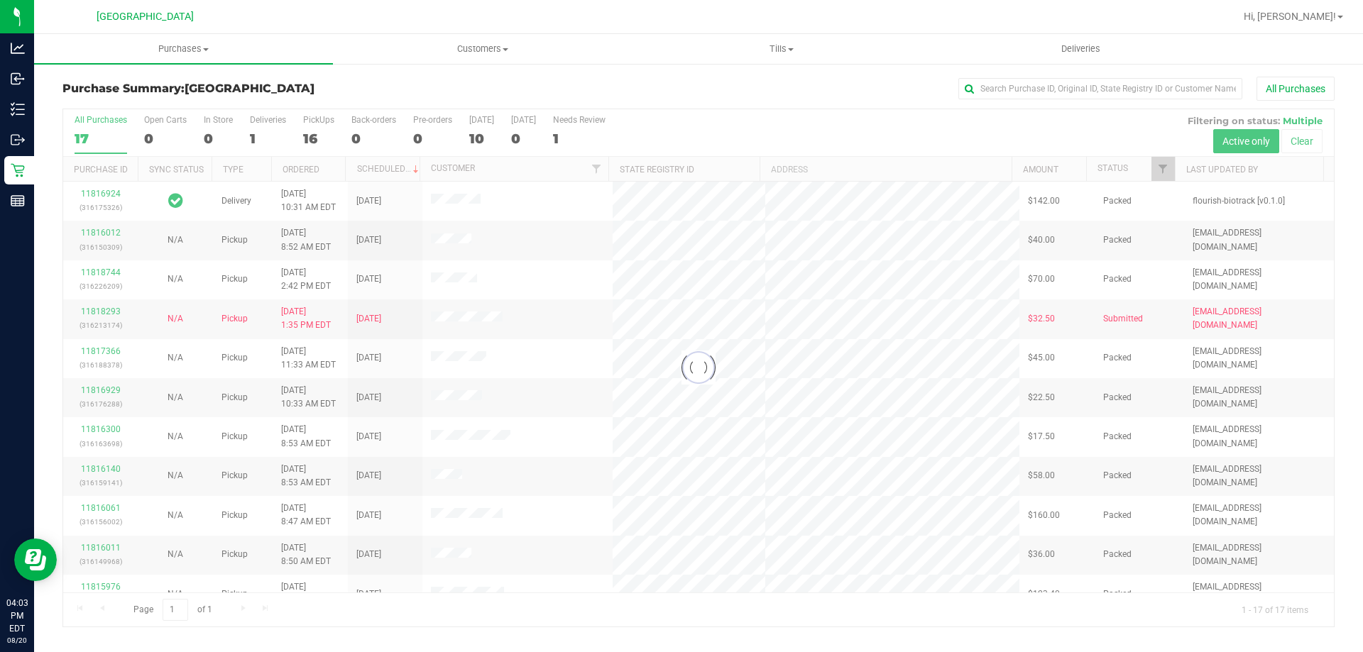
click at [312, 133] on div at bounding box center [698, 367] width 1270 height 517
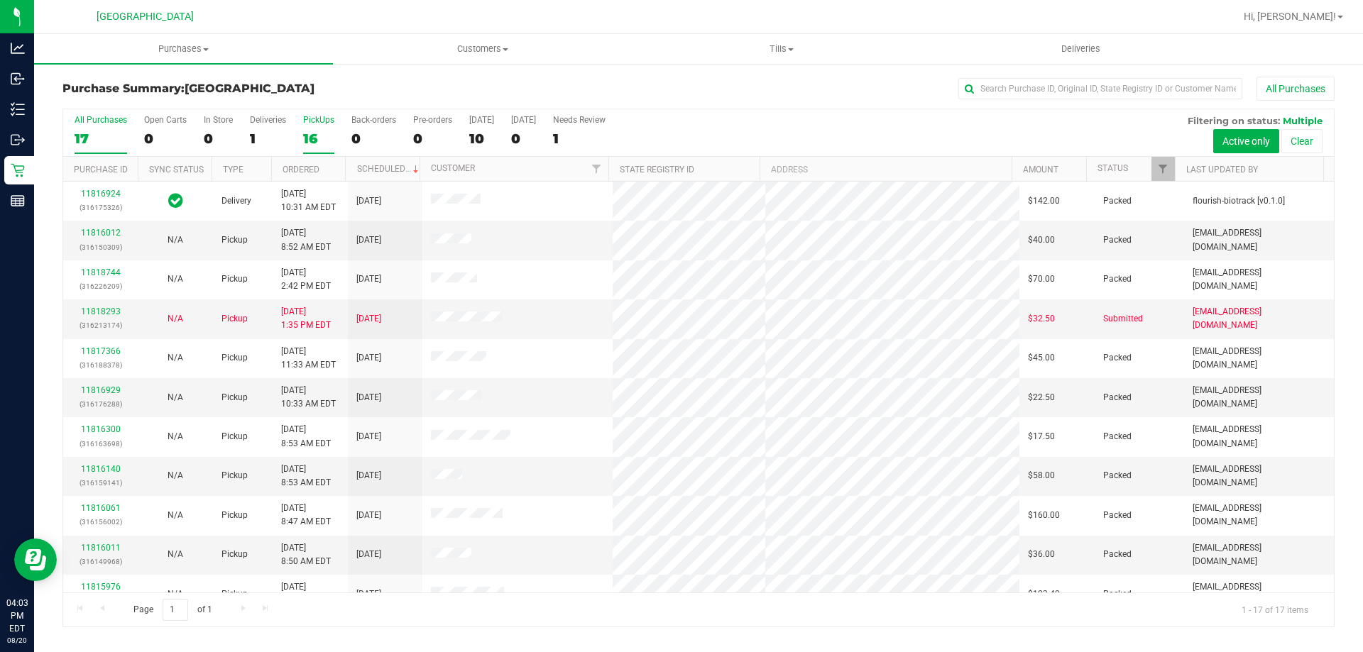
click at [314, 136] on div "16" at bounding box center [318, 139] width 31 height 16
click at [0, 0] on input "PickUps 16" at bounding box center [0, 0] width 0 height 0
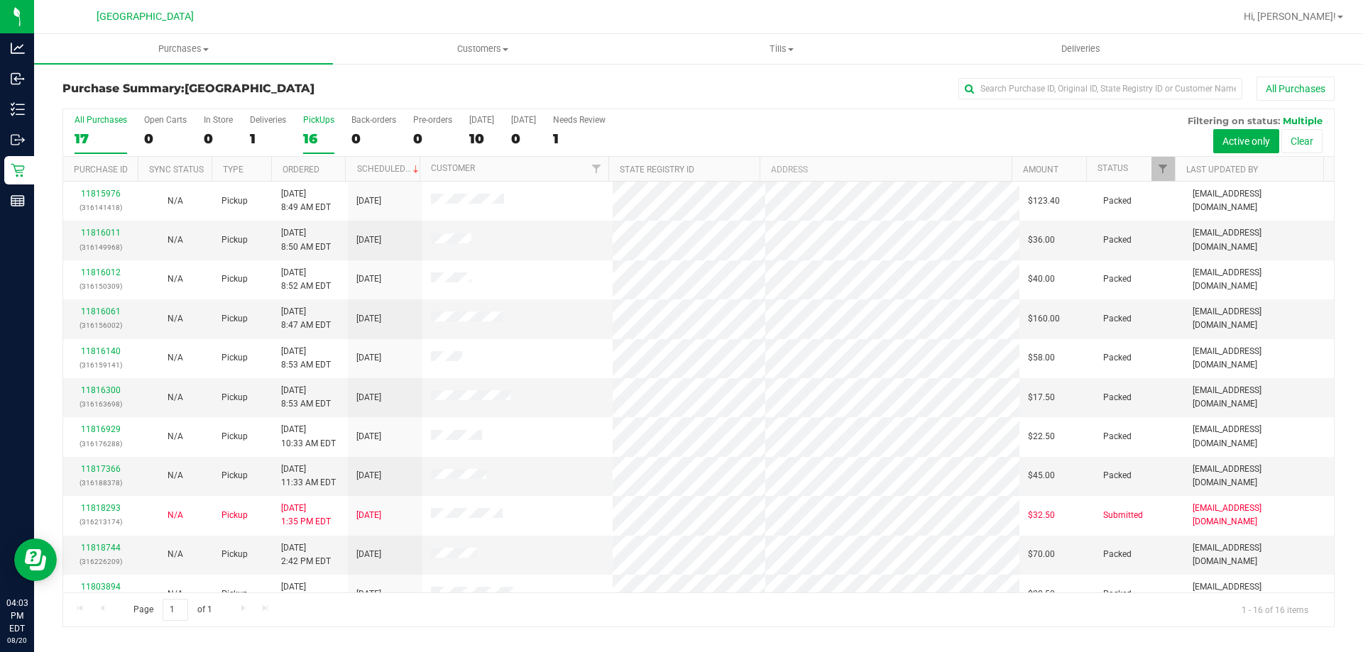
click at [116, 147] on label "All Purchases 17" at bounding box center [101, 134] width 53 height 39
click at [0, 0] on input "All Purchases 17" at bounding box center [0, 0] width 0 height 0
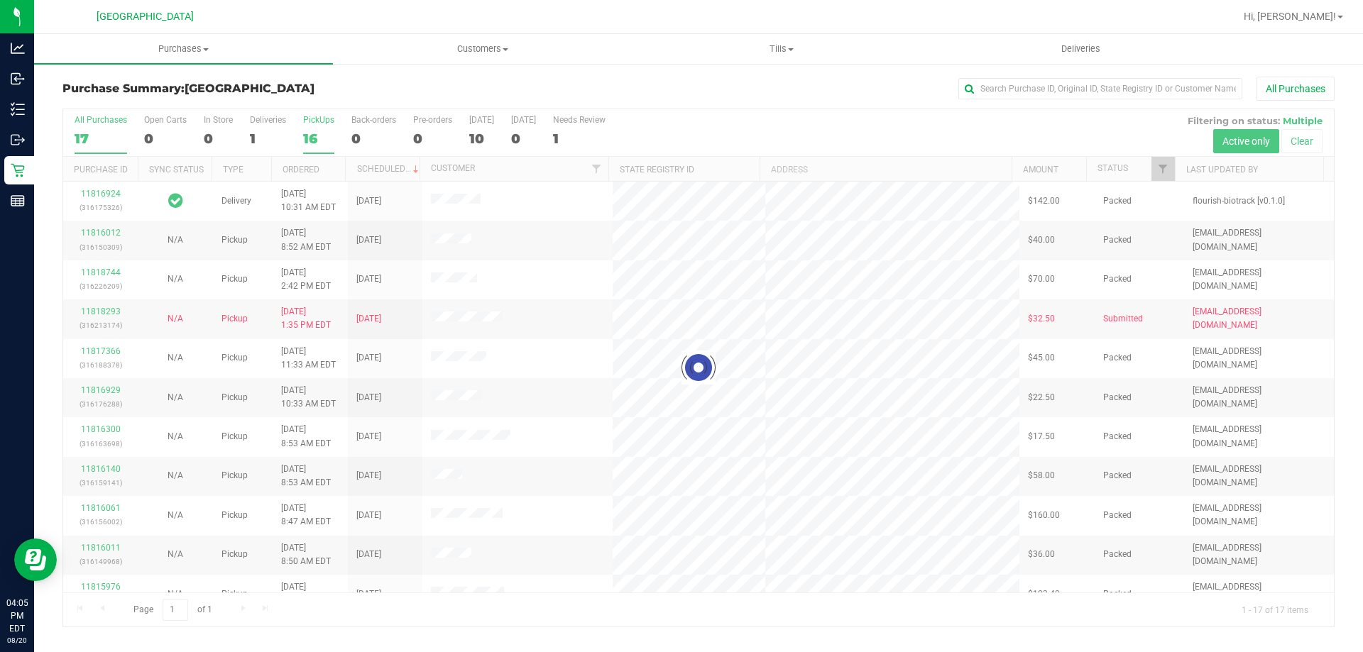
click at [312, 139] on div "Loading... All Purchases 17 Open Carts 0 In Store 0 Deliveries 1 PickUps 16 Bac…" at bounding box center [698, 368] width 1272 height 519
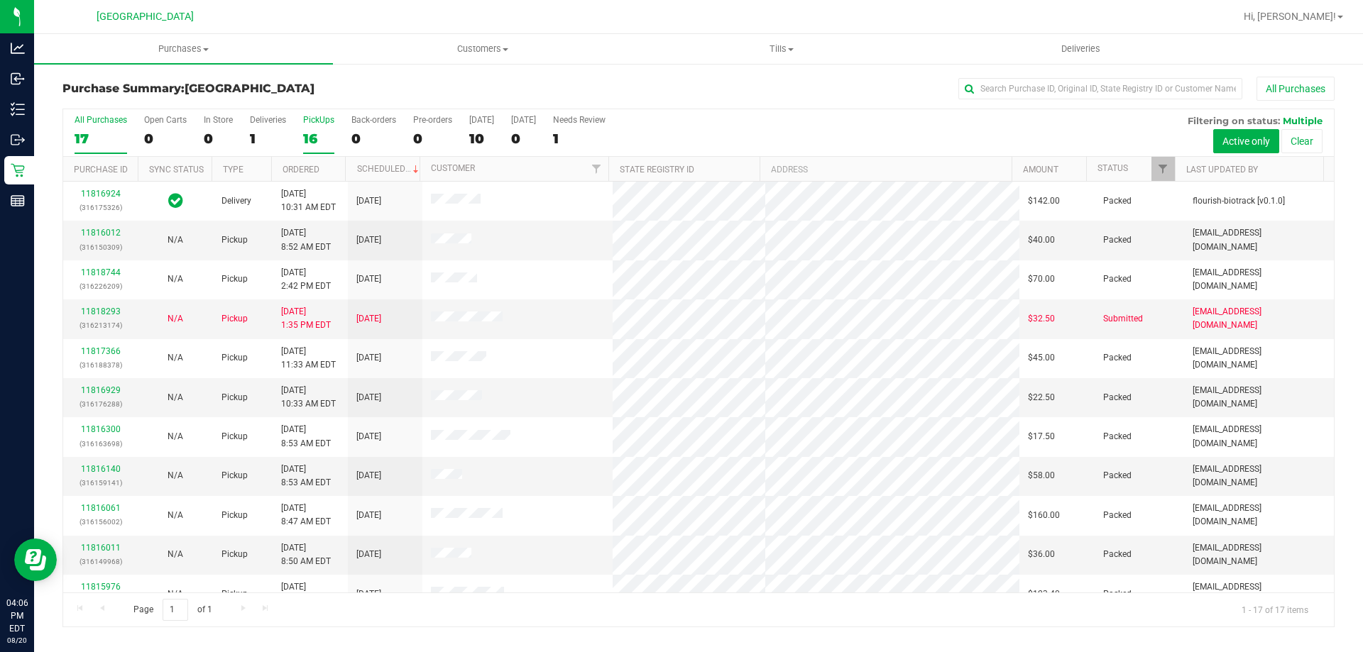
click at [308, 131] on div "16" at bounding box center [318, 139] width 31 height 16
click at [0, 0] on input "PickUps 16" at bounding box center [0, 0] width 0 height 0
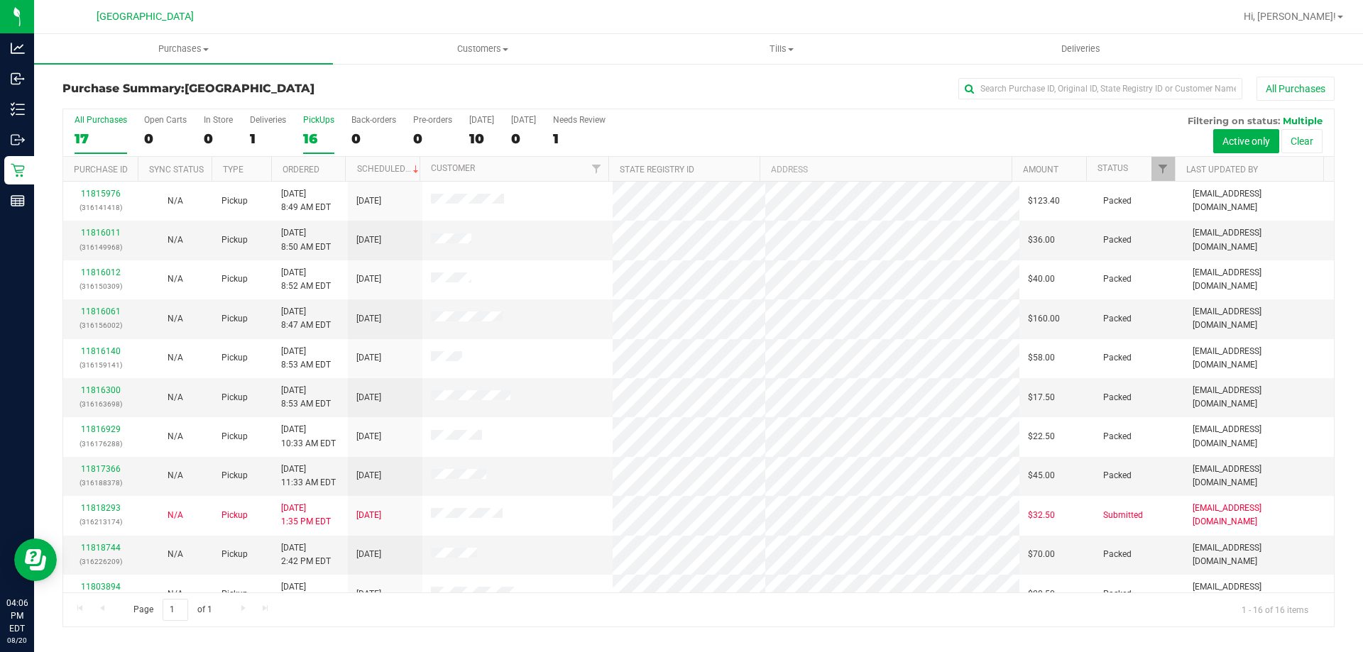
click at [95, 138] on div "17" at bounding box center [101, 139] width 53 height 16
click at [0, 0] on input "All Purchases 17" at bounding box center [0, 0] width 0 height 0
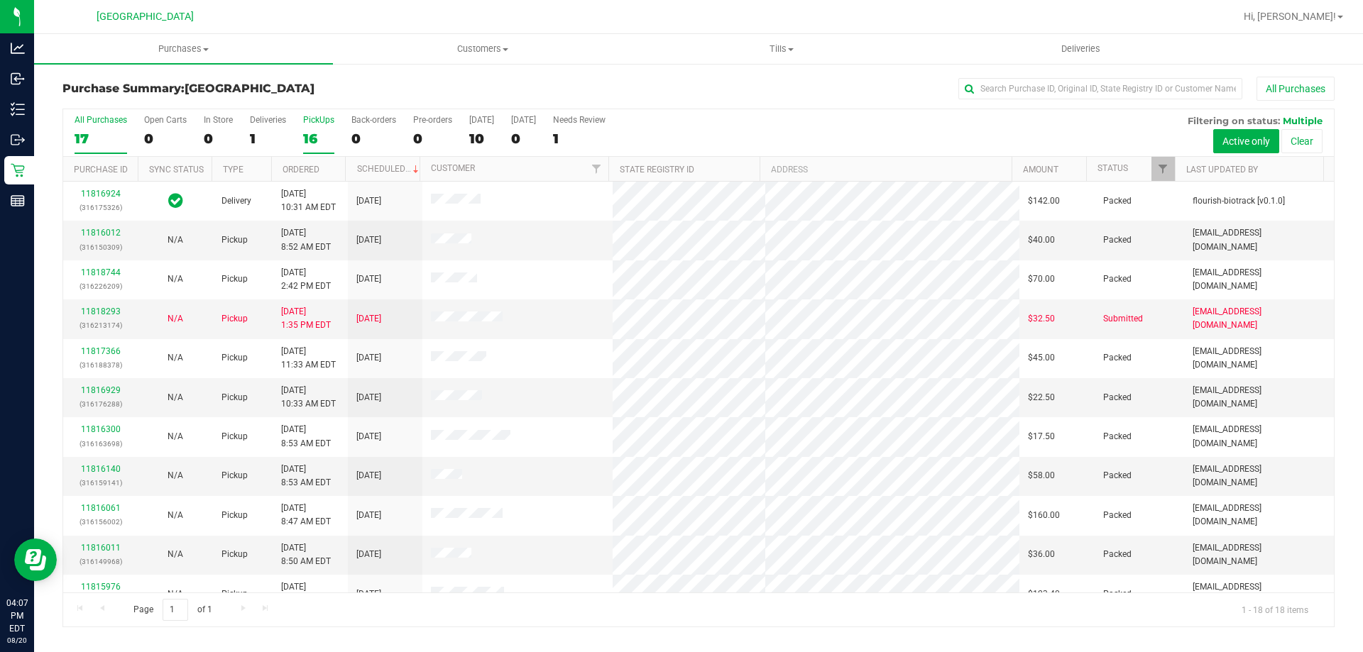
click at [317, 139] on div "16" at bounding box center [318, 139] width 31 height 16
click at [0, 0] on input "PickUps 16" at bounding box center [0, 0] width 0 height 0
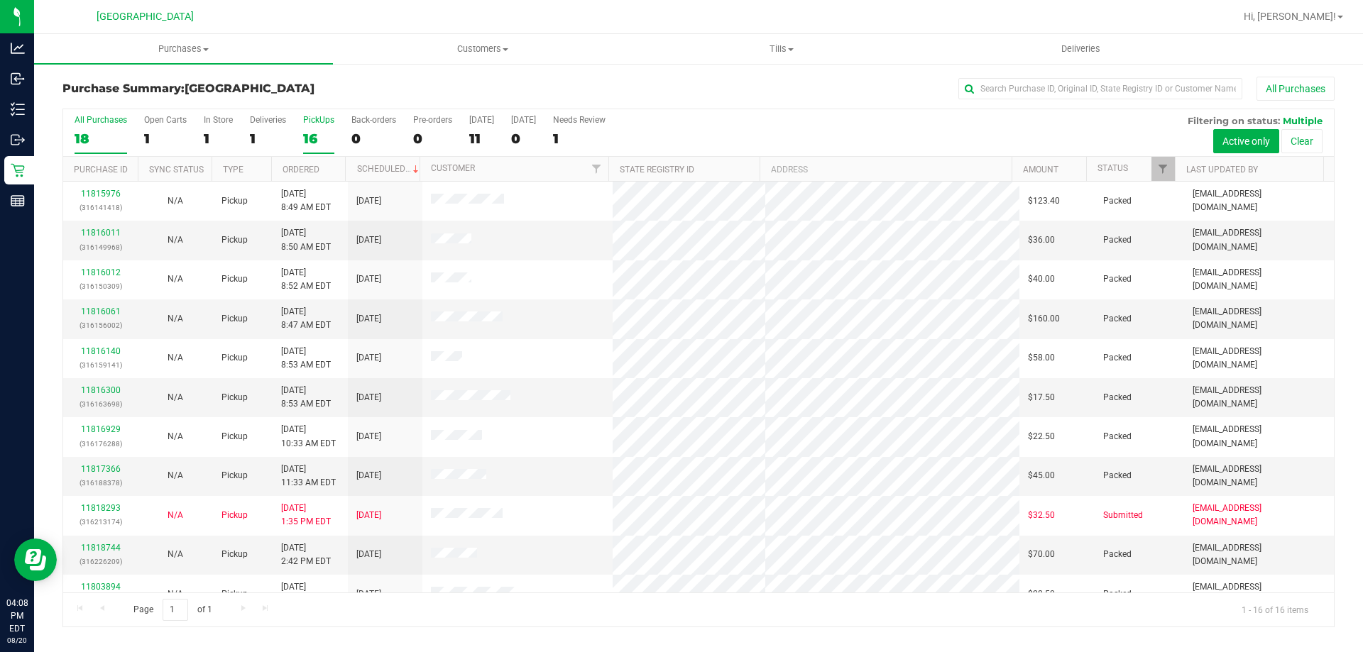
click at [80, 126] on label "All Purchases 18" at bounding box center [101, 134] width 53 height 39
click at [0, 0] on input "All Purchases 18" at bounding box center [0, 0] width 0 height 0
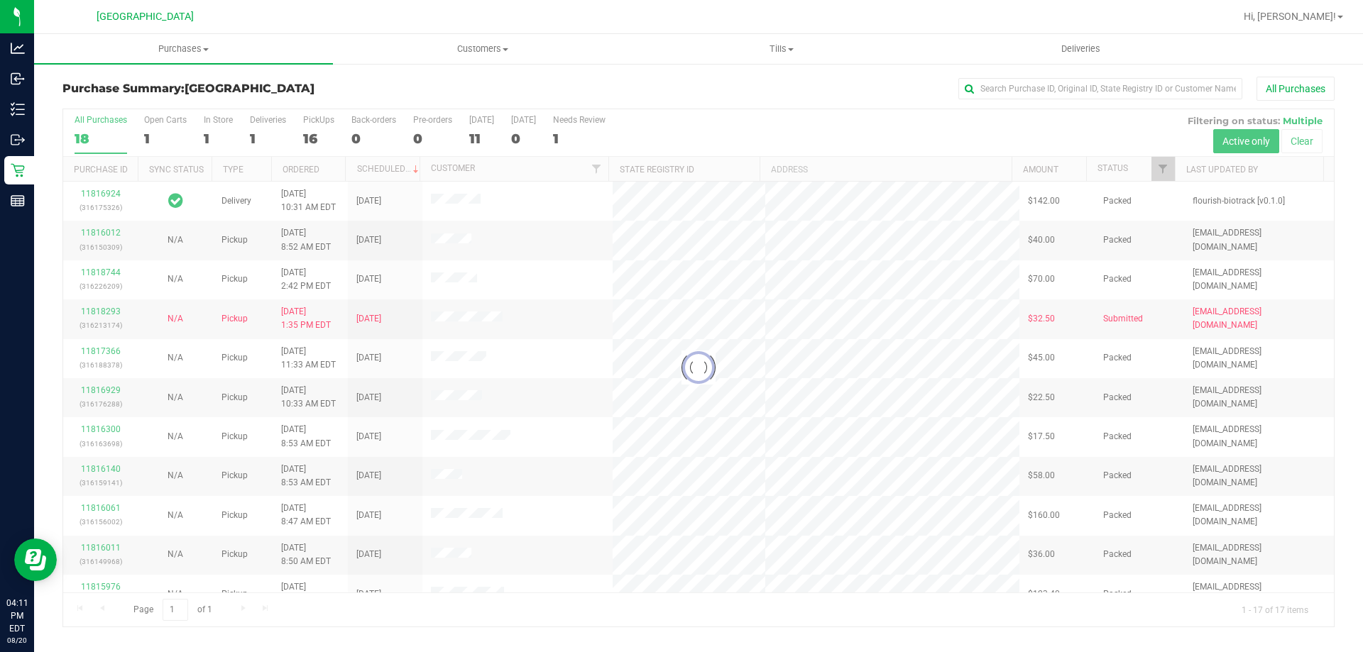
click at [314, 132] on div at bounding box center [698, 367] width 1270 height 517
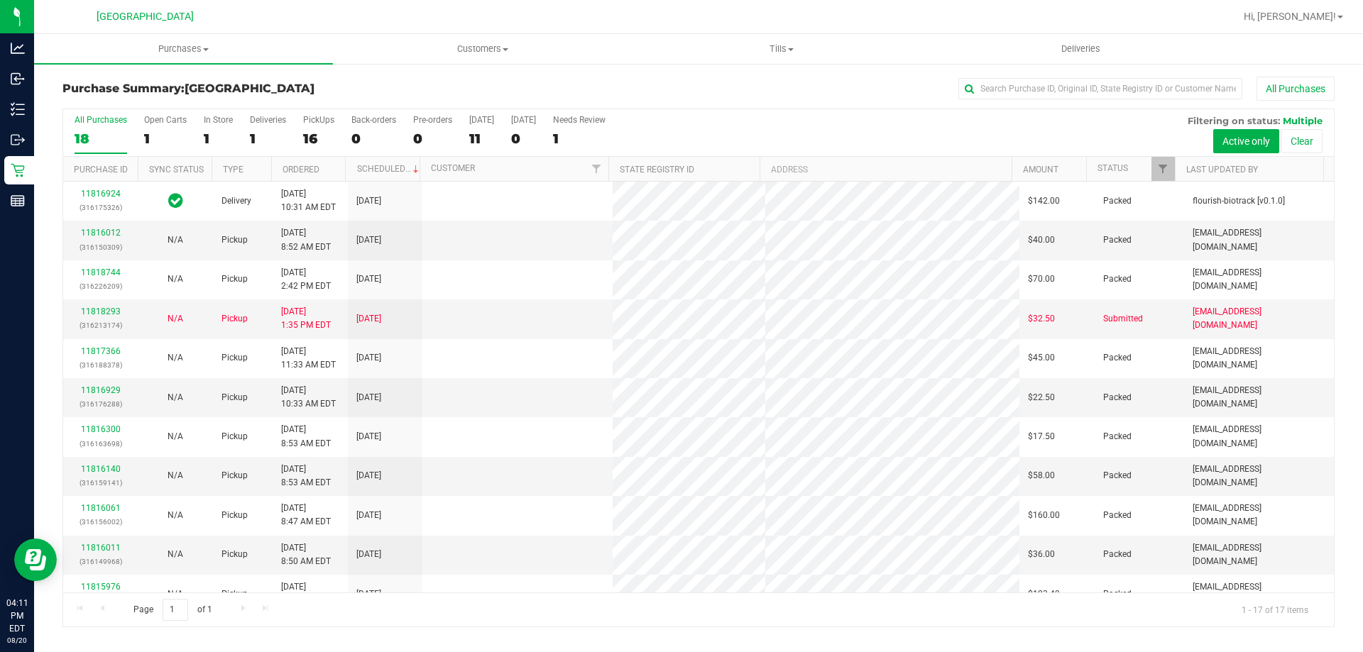
click at [314, 132] on div "16" at bounding box center [318, 139] width 31 height 16
click at [0, 0] on input "PickUps 16" at bounding box center [0, 0] width 0 height 0
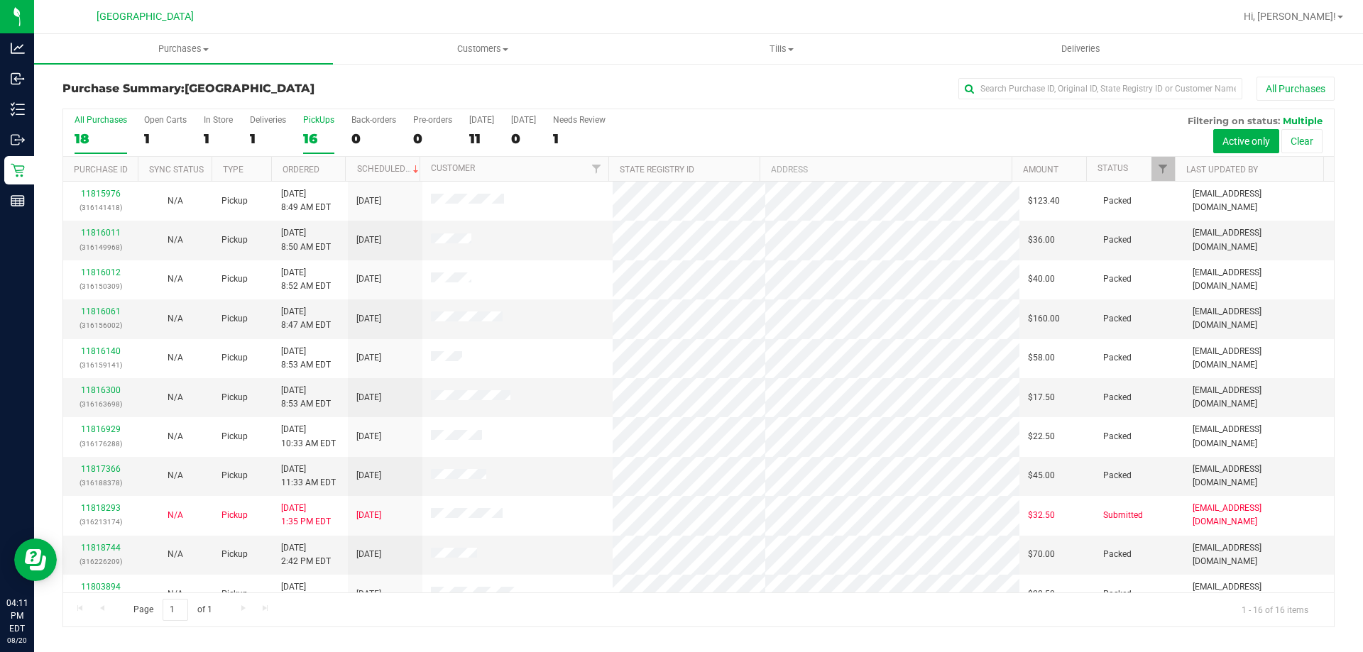
click at [96, 135] on div "18" at bounding box center [101, 139] width 53 height 16
click at [0, 0] on input "All Purchases 18" at bounding box center [0, 0] width 0 height 0
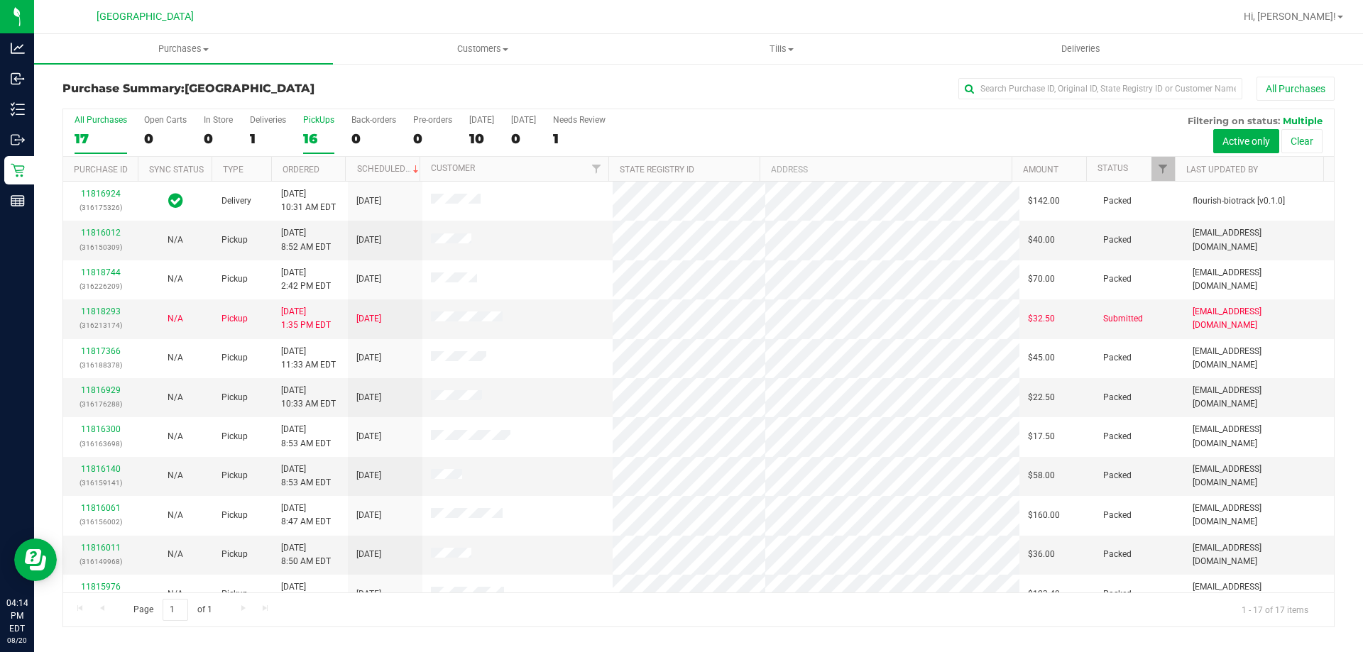
click at [323, 125] on label "PickUps 16" at bounding box center [318, 134] width 31 height 39
click at [0, 0] on input "PickUps 16" at bounding box center [0, 0] width 0 height 0
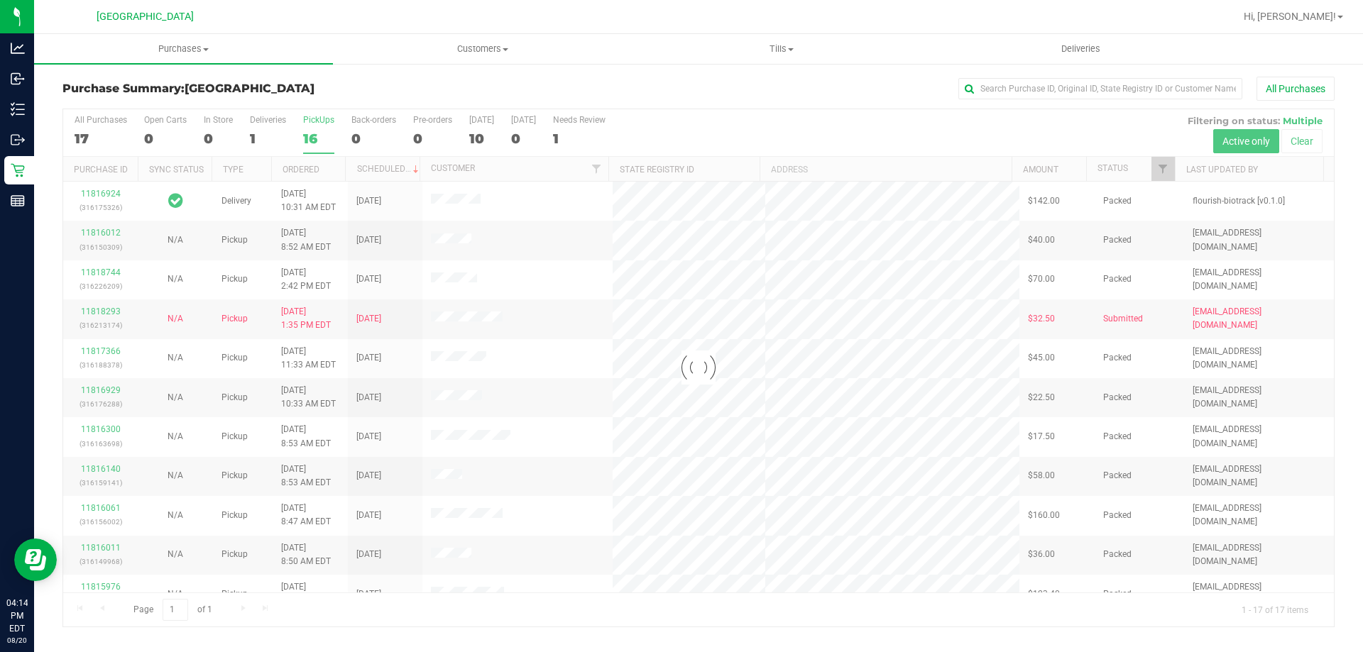
click at [85, 138] on div "17" at bounding box center [101, 139] width 53 height 16
click at [0, 0] on input "All Purchases 17" at bounding box center [0, 0] width 0 height 0
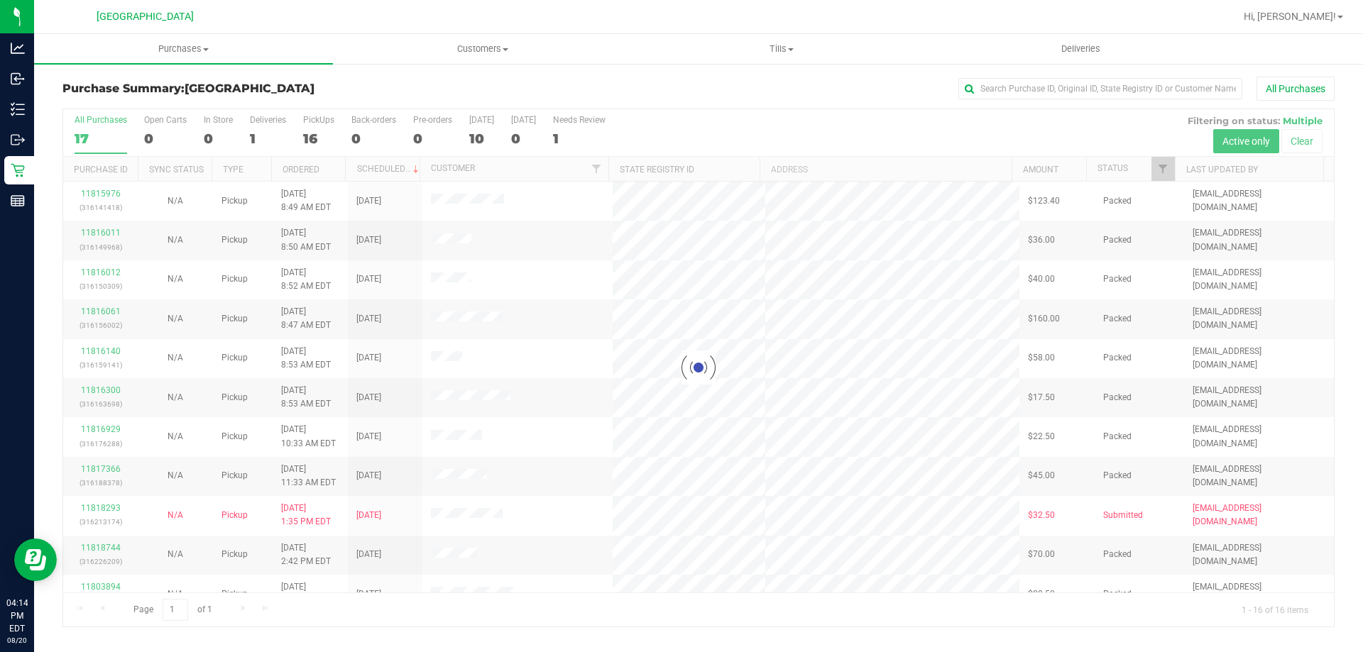
click at [87, 135] on div at bounding box center [698, 367] width 1270 height 517
click at [1033, 89] on input "text" at bounding box center [1100, 88] width 284 height 21
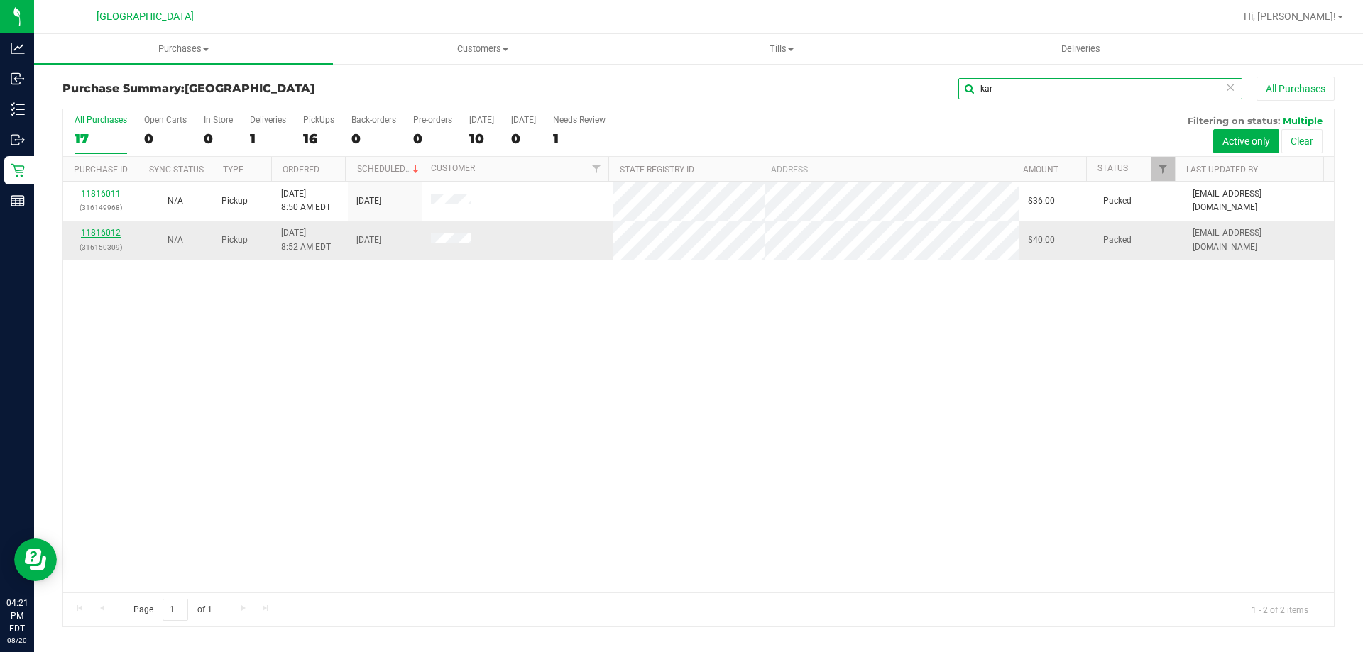
type input "kar"
click at [101, 231] on link "11816012" at bounding box center [101, 233] width 40 height 10
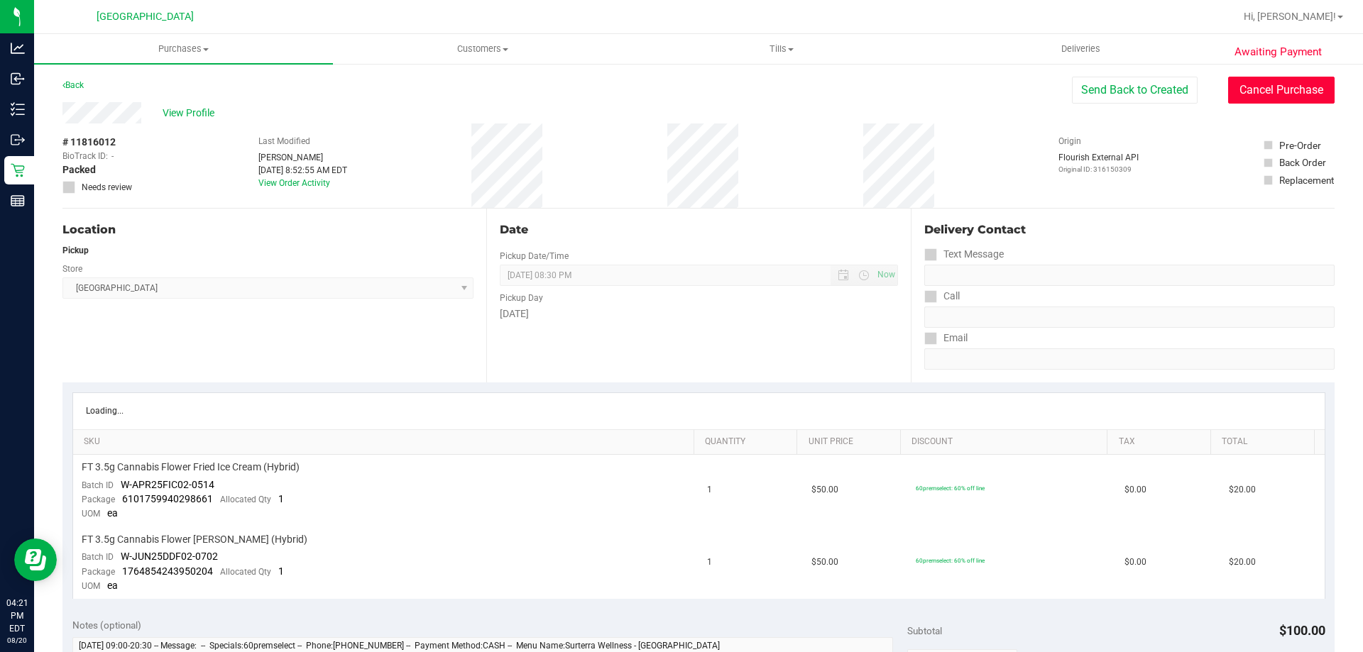
click at [1282, 89] on button "Cancel Purchase" at bounding box center [1281, 90] width 106 height 27
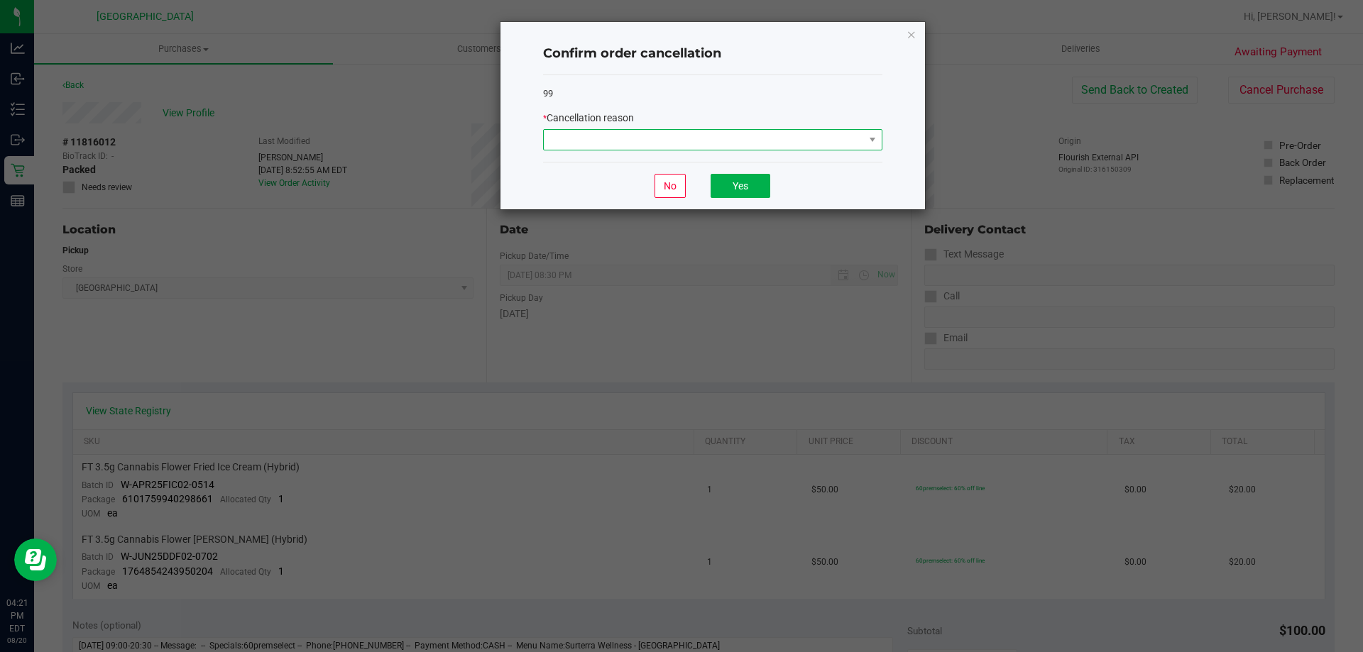
click at [801, 131] on span at bounding box center [704, 140] width 320 height 20
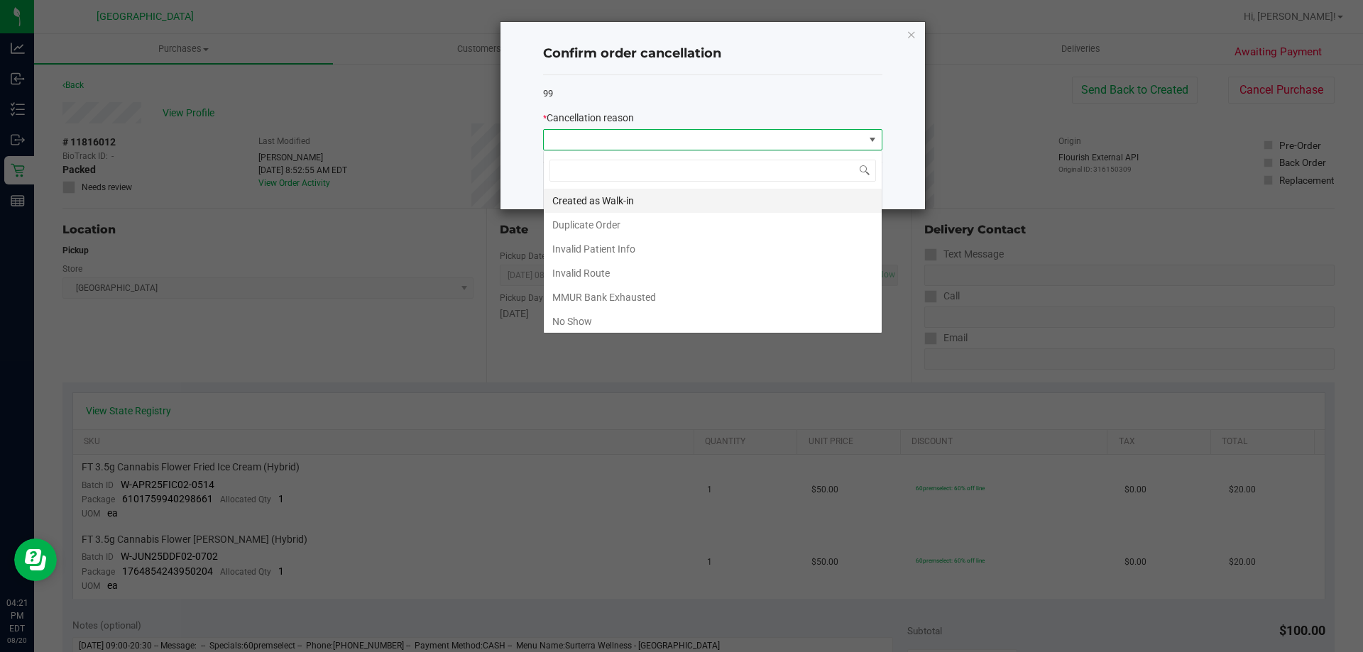
scroll to position [21, 339]
click at [620, 226] on li "Duplicate Order" at bounding box center [713, 225] width 338 height 24
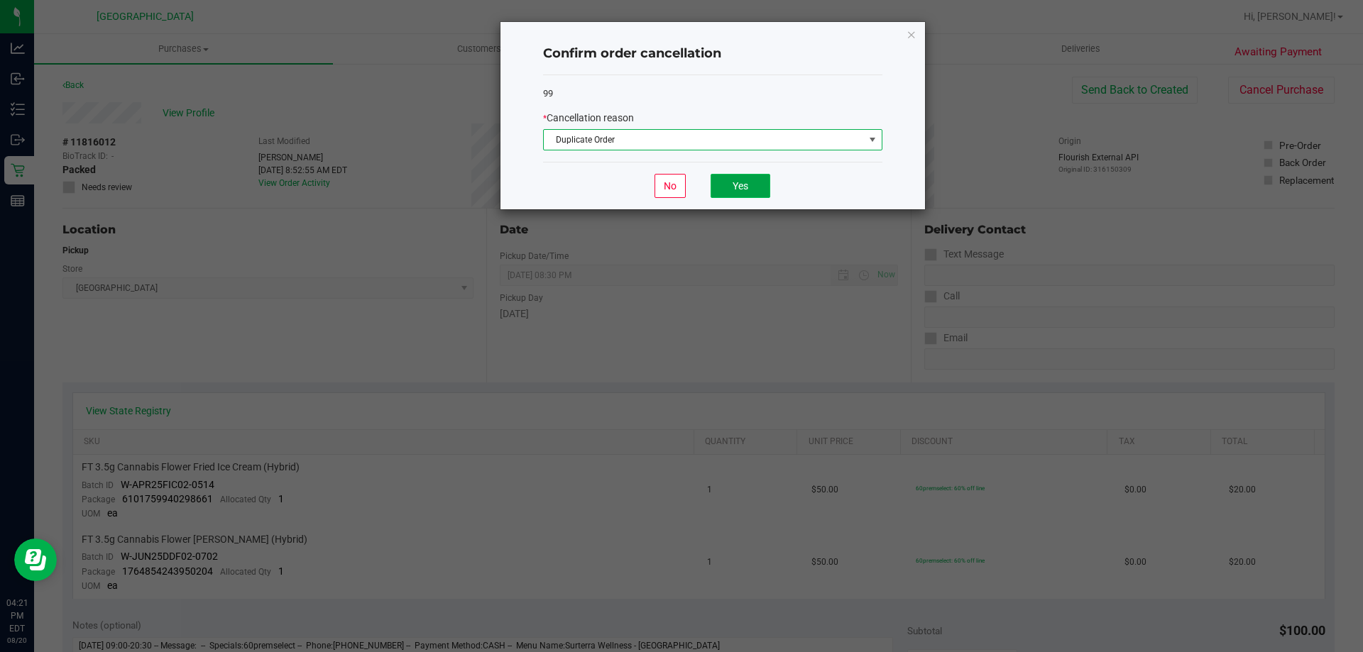
click at [740, 189] on button "Yes" at bounding box center [740, 186] width 60 height 24
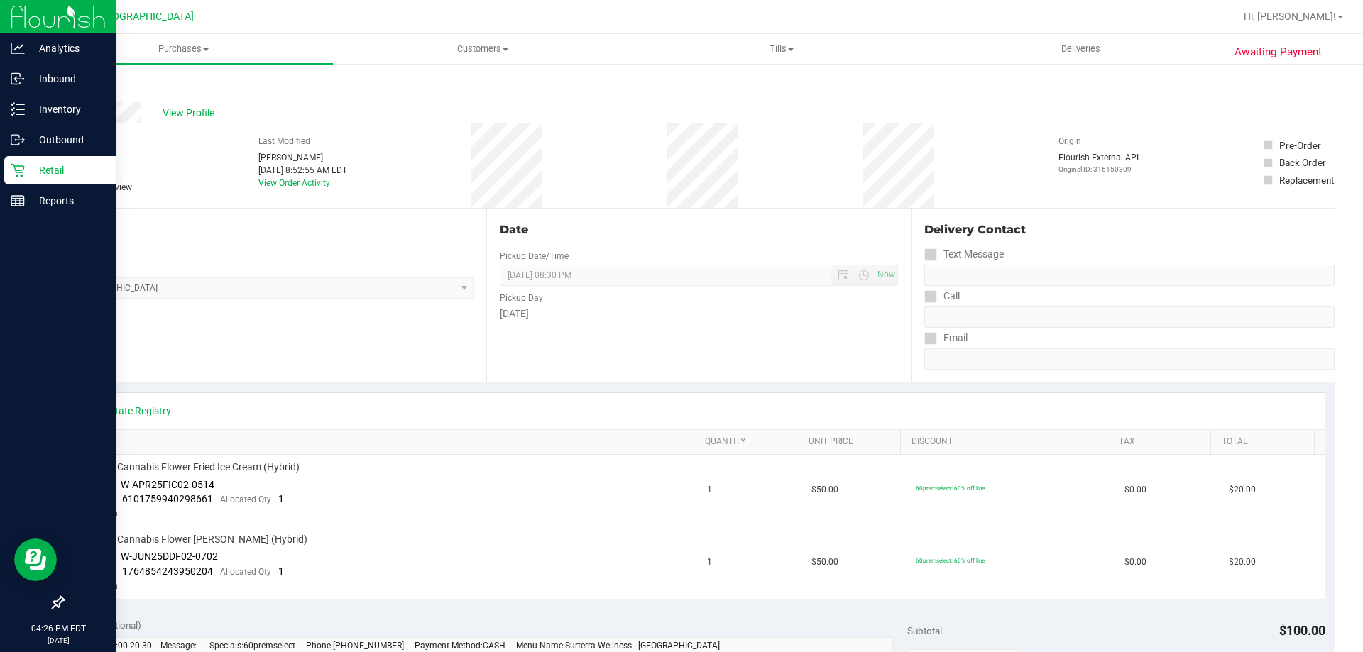
click at [30, 164] on p "Retail" at bounding box center [67, 170] width 85 height 17
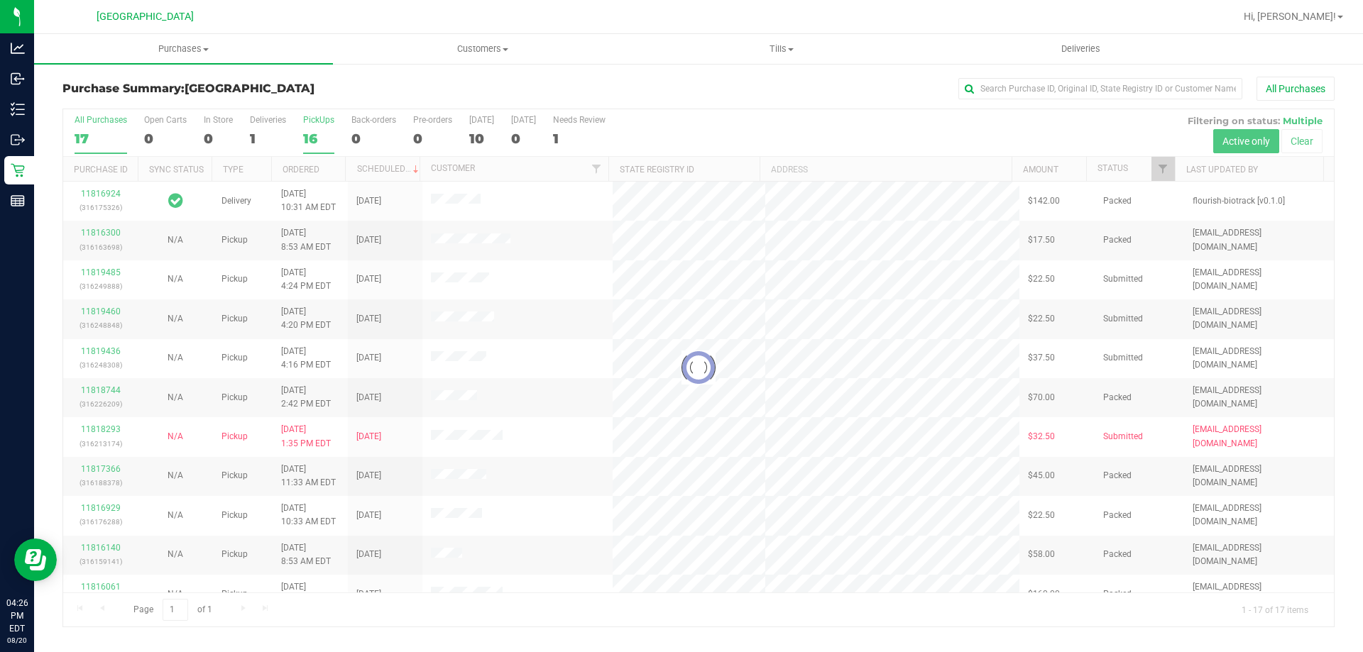
click at [317, 145] on div "16" at bounding box center [318, 139] width 31 height 16
click at [0, 0] on input "PickUps 16" at bounding box center [0, 0] width 0 height 0
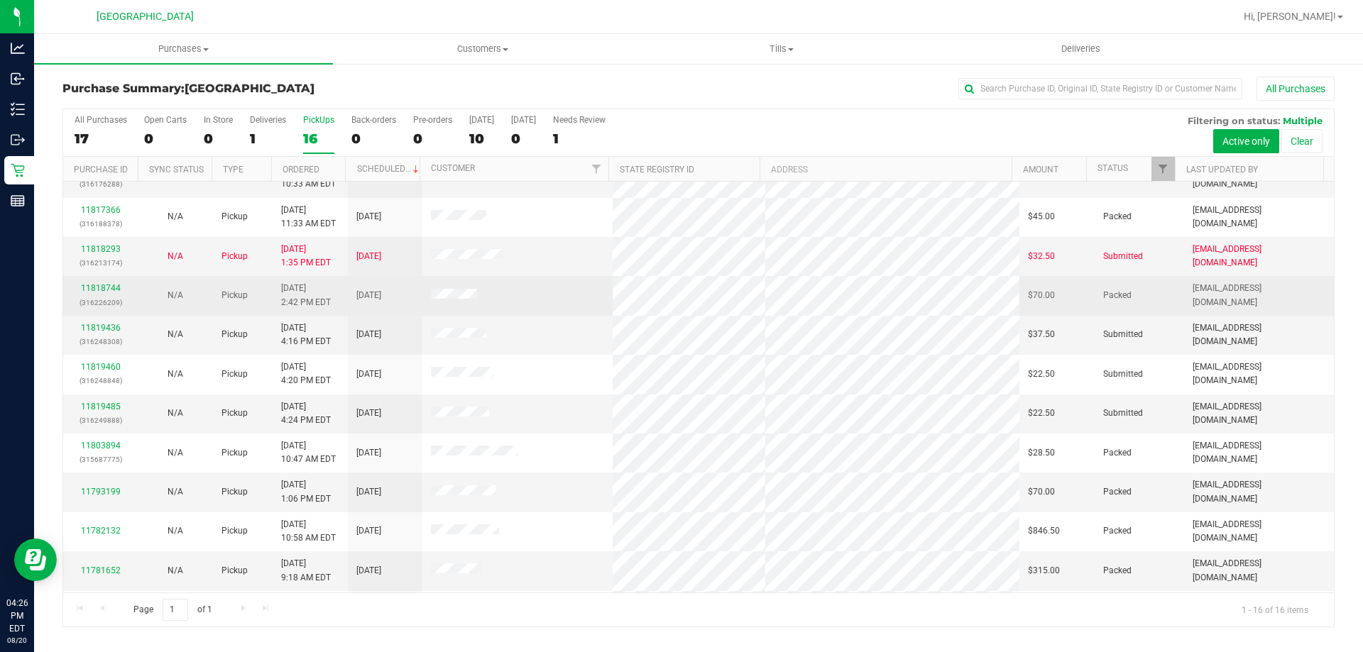
scroll to position [142, 0]
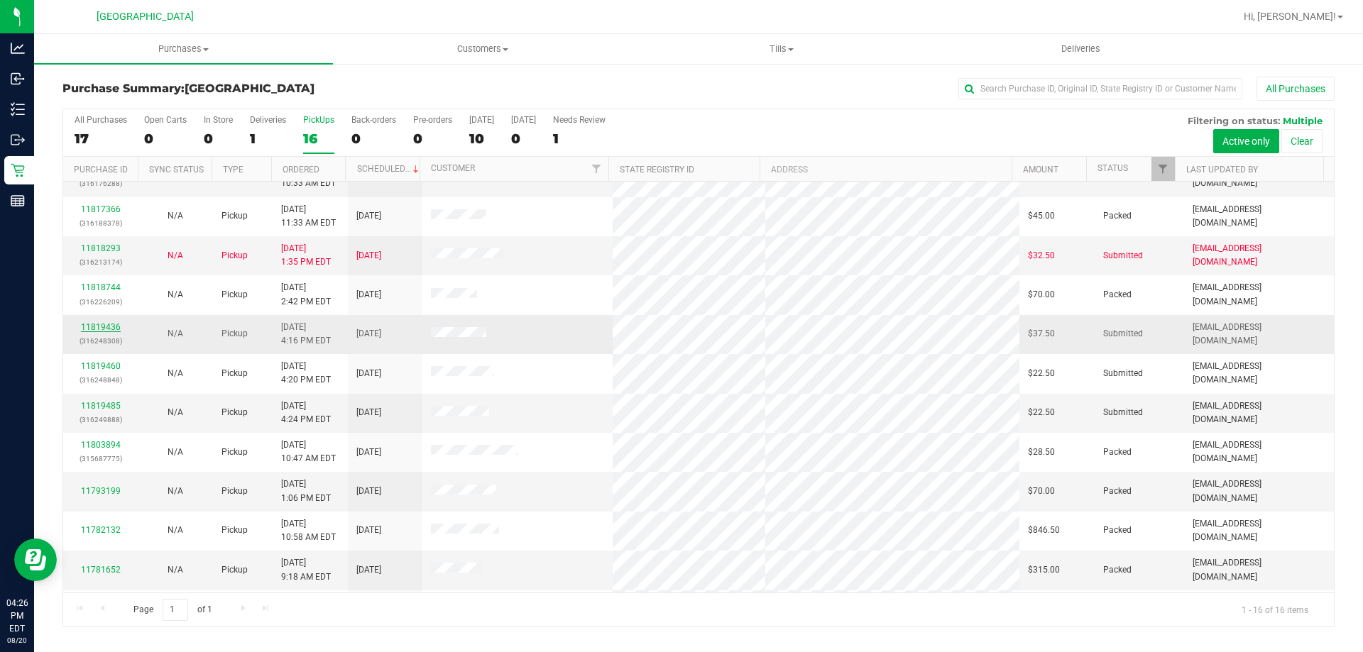
click at [103, 327] on link "11819436" at bounding box center [101, 327] width 40 height 10
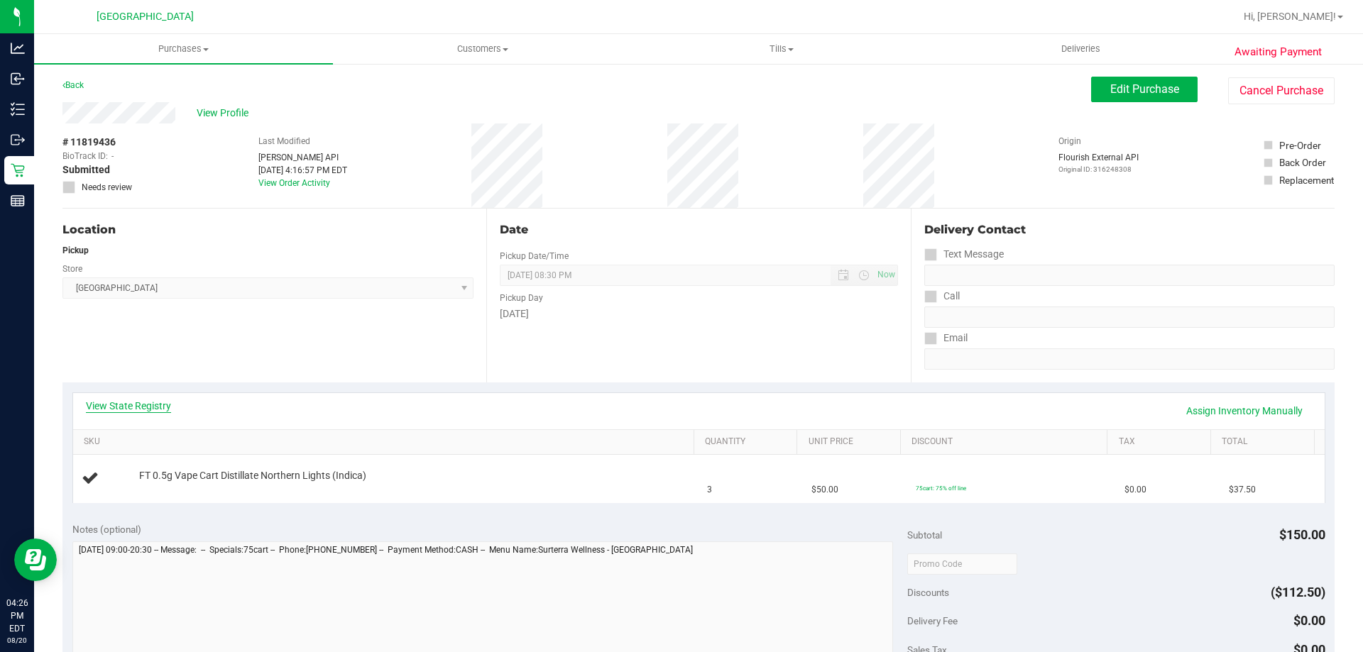
click at [155, 402] on link "View State Registry" at bounding box center [128, 406] width 85 height 14
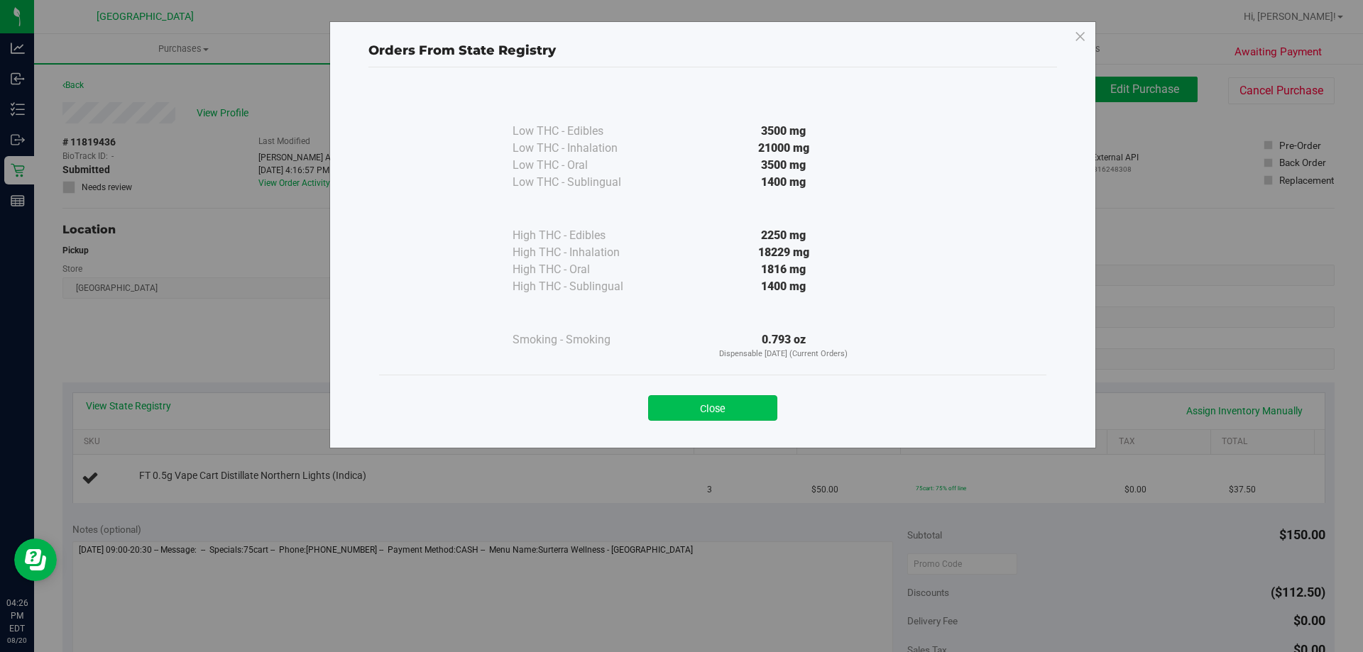
click at [703, 399] on button "Close" at bounding box center [712, 408] width 129 height 26
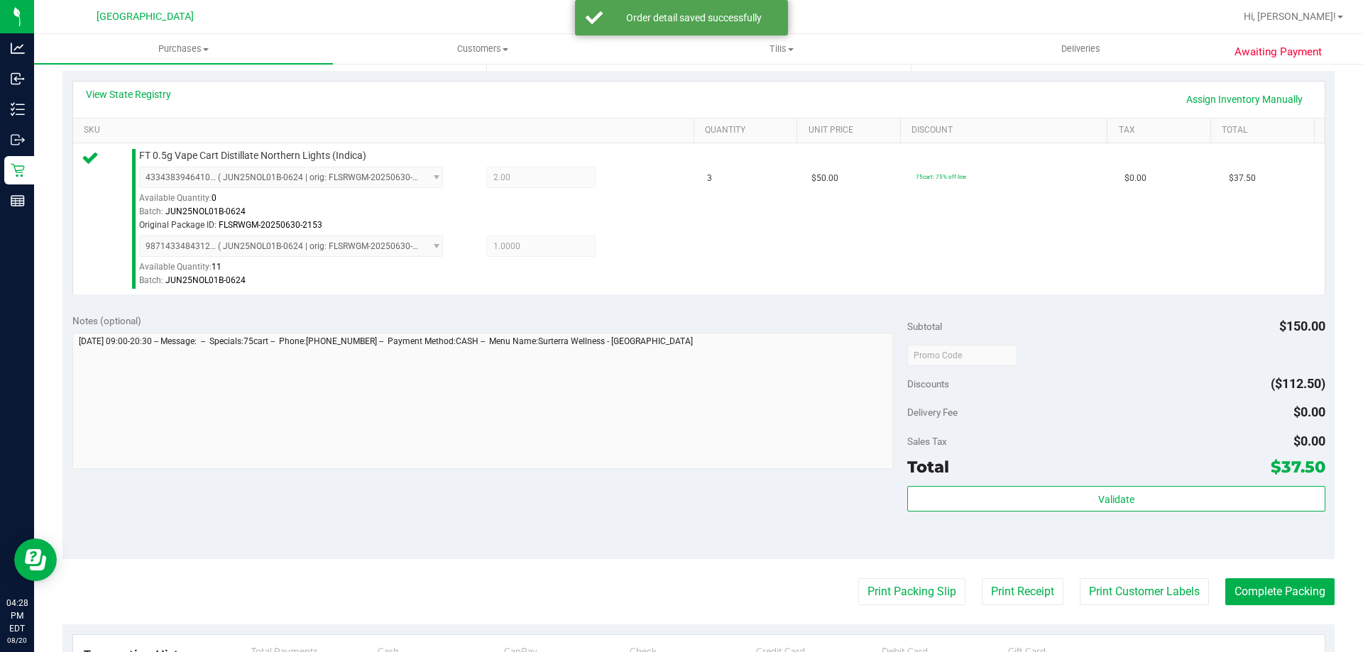
scroll to position [310, 0]
click at [1153, 585] on button "Print Customer Labels" at bounding box center [1143, 593] width 129 height 27
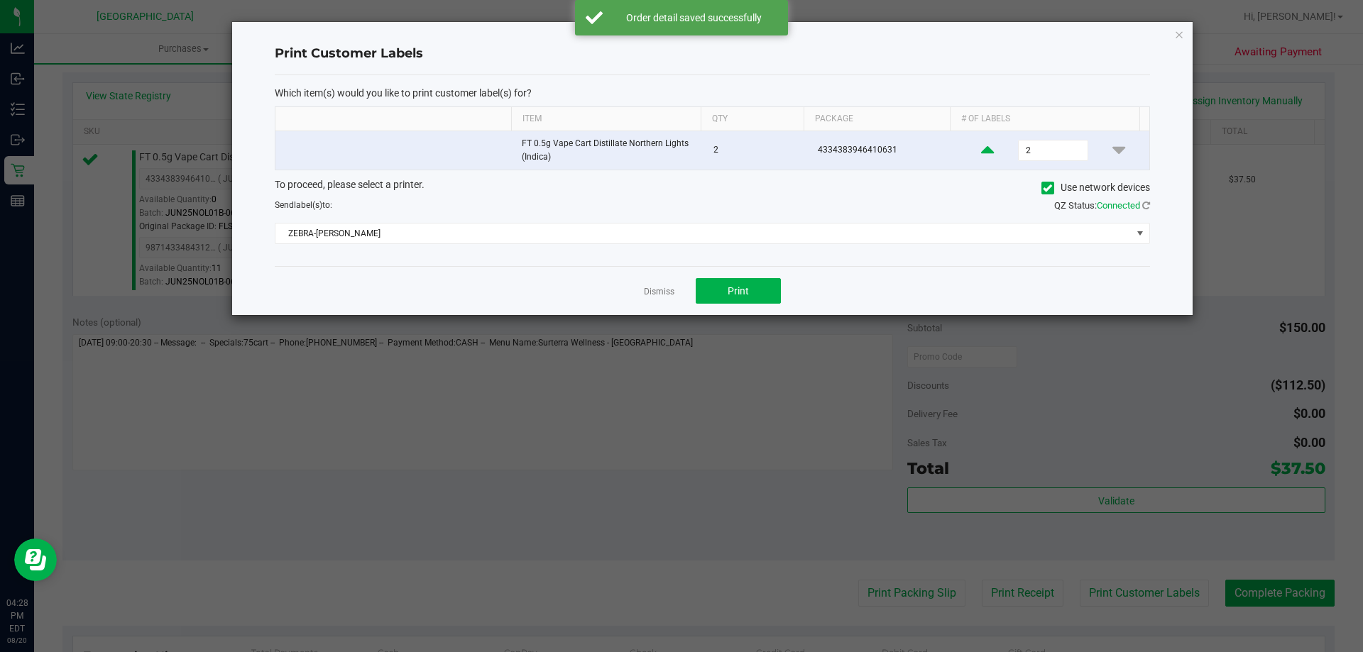
click at [982, 150] on icon at bounding box center [987, 150] width 13 height 18
type input "3"
click at [773, 279] on button "Print" at bounding box center [738, 291] width 85 height 26
click at [665, 288] on div at bounding box center [712, 168] width 960 height 293
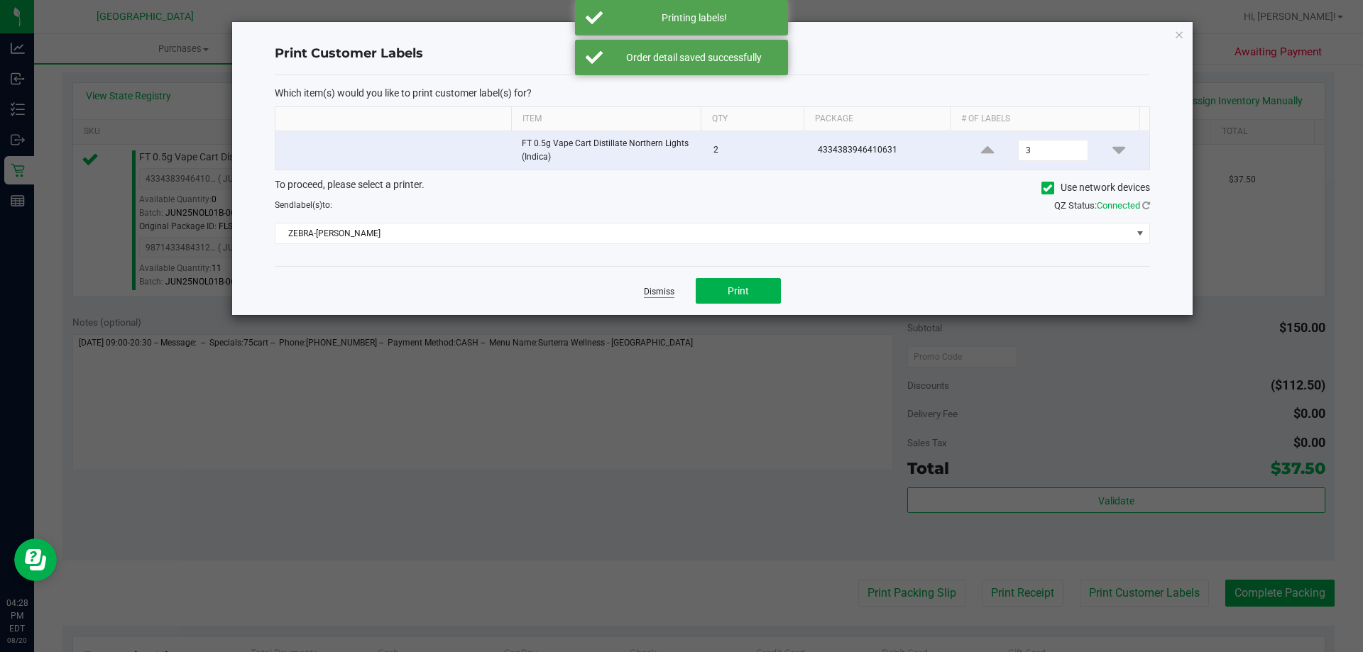
click at [660, 291] on link "Dismiss" at bounding box center [659, 292] width 31 height 12
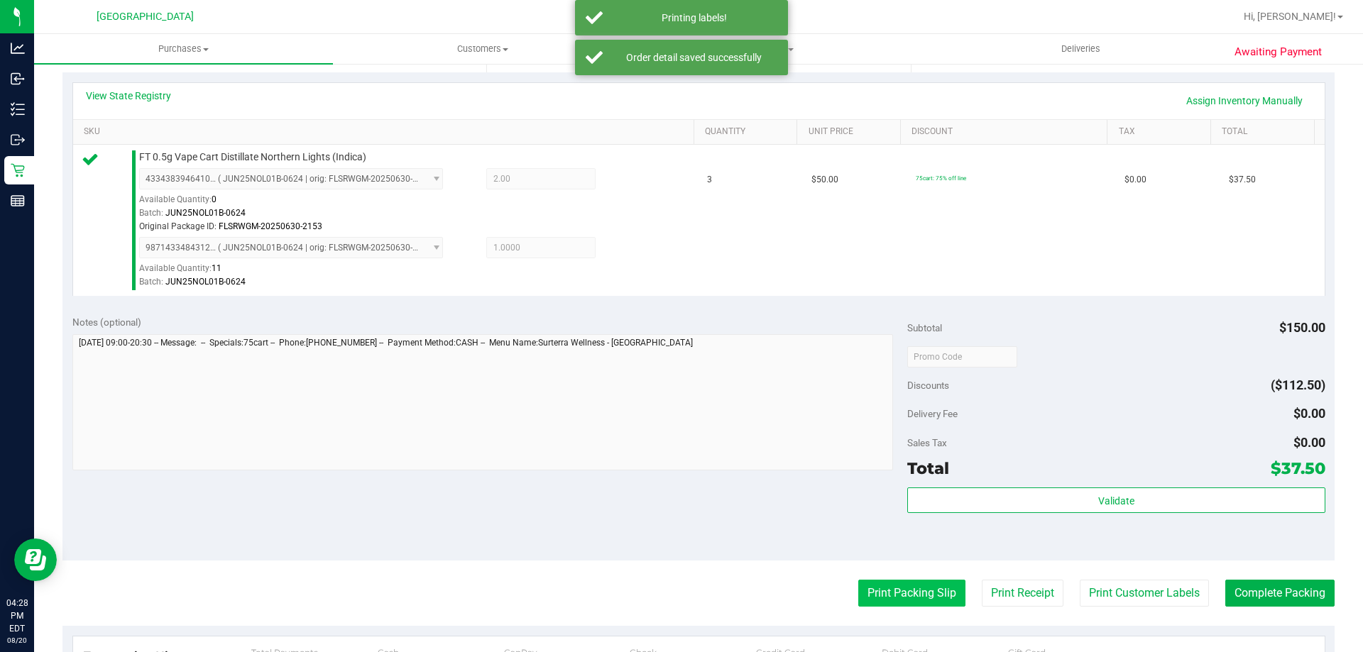
click at [883, 592] on button "Print Packing Slip" at bounding box center [911, 593] width 107 height 27
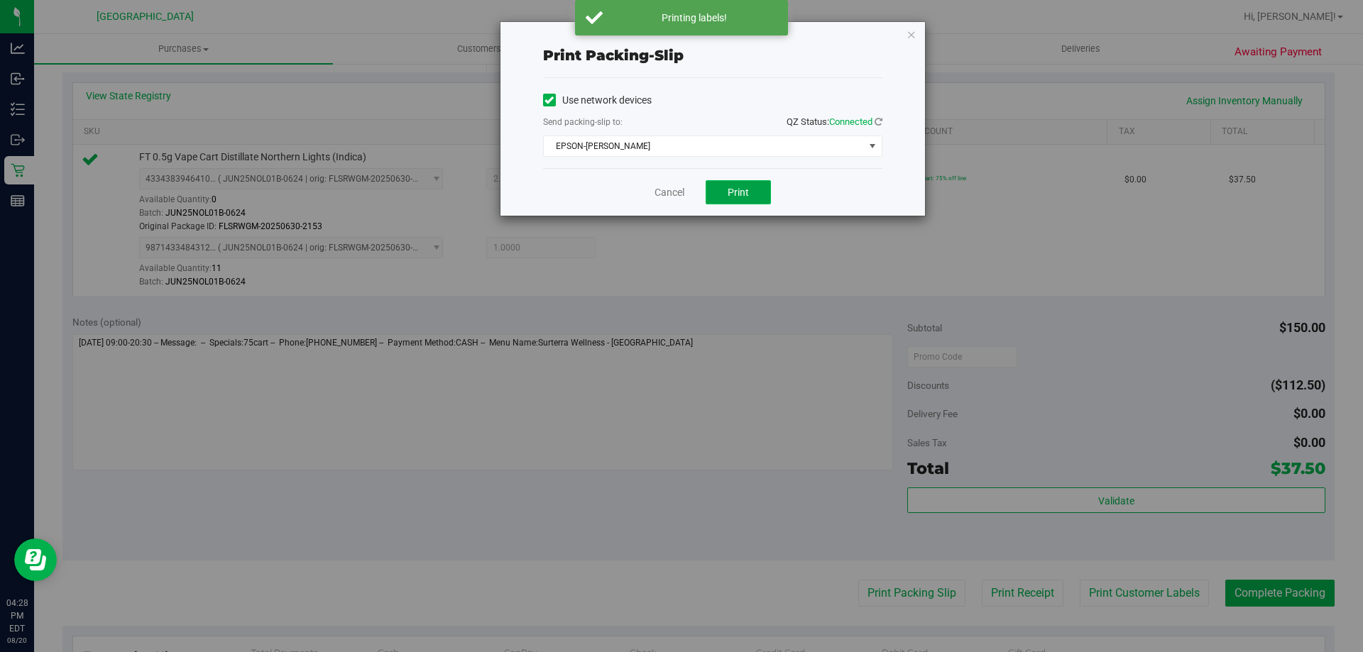
click at [752, 195] on button "Print" at bounding box center [737, 192] width 65 height 24
click at [665, 196] on link "Cancel" at bounding box center [669, 192] width 30 height 15
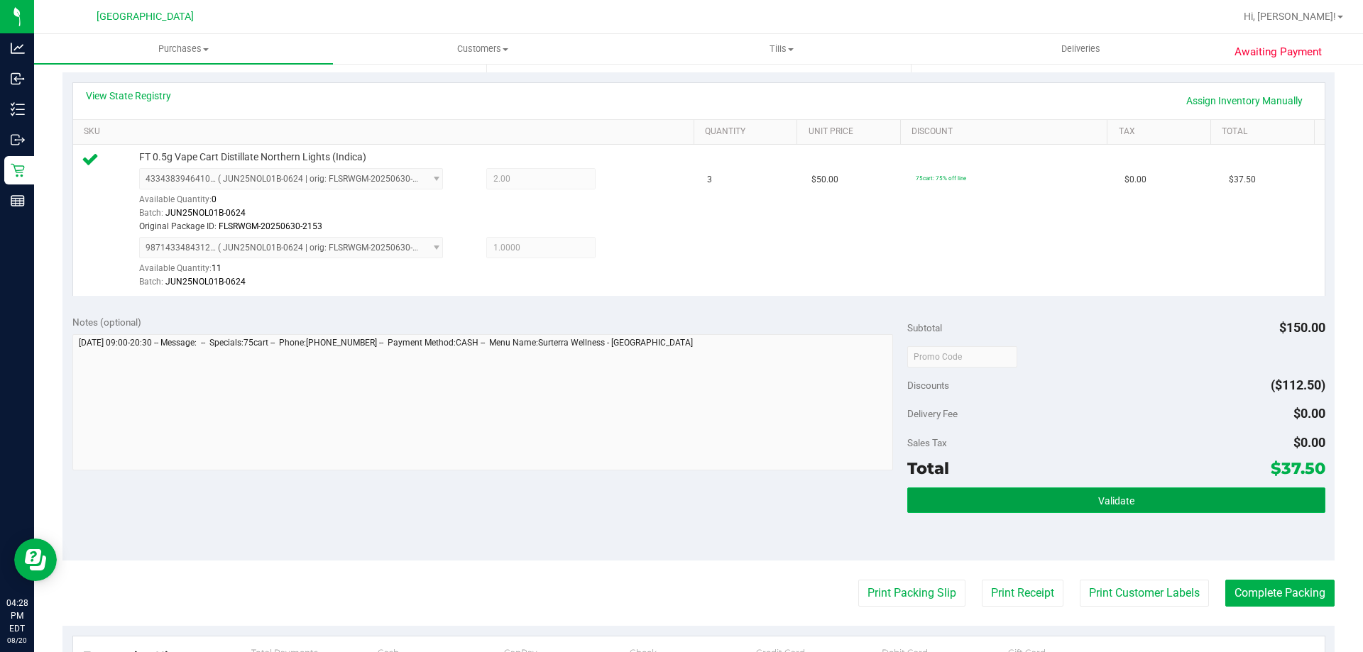
click at [955, 493] on button "Validate" at bounding box center [1115, 501] width 417 height 26
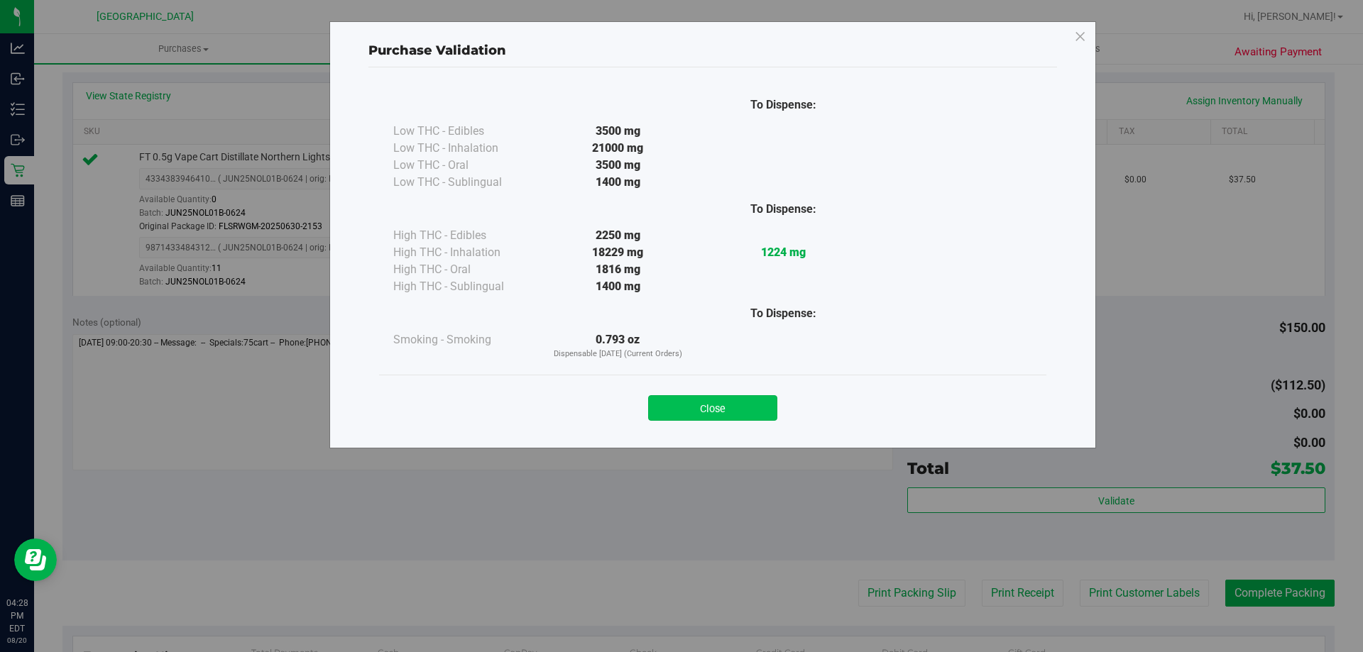
click at [702, 400] on button "Close" at bounding box center [712, 408] width 129 height 26
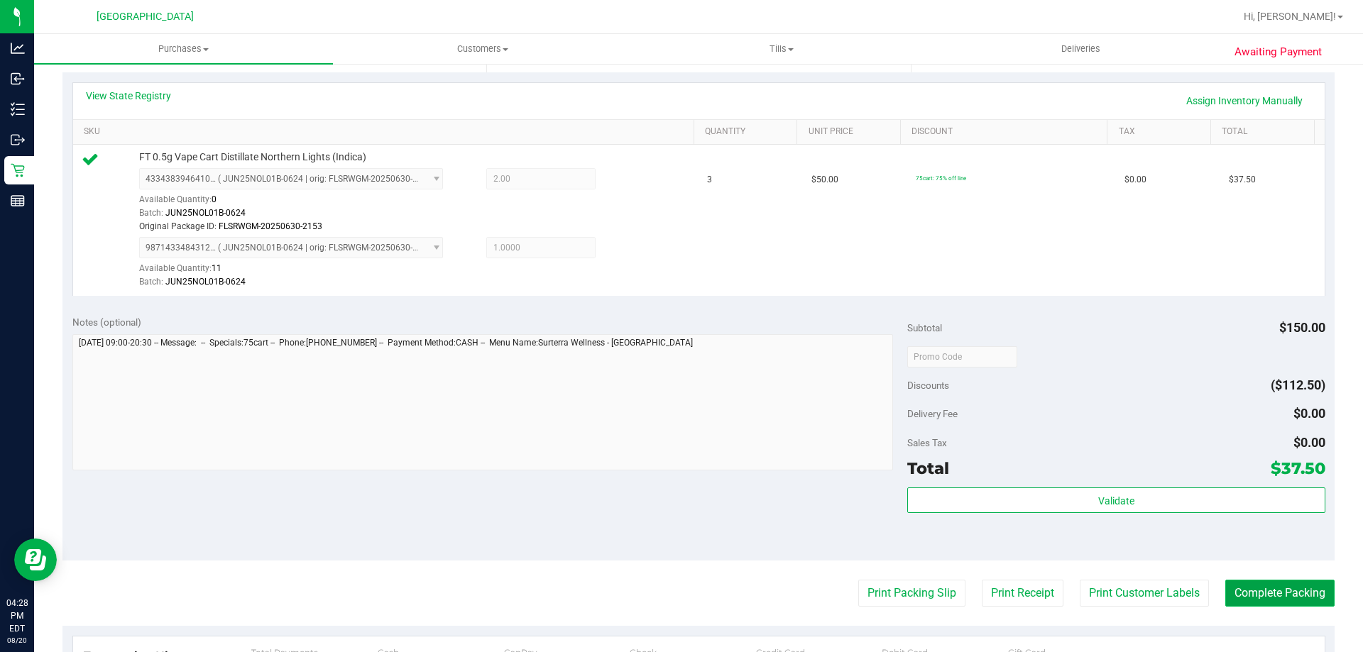
click at [1261, 595] on button "Complete Packing" at bounding box center [1279, 593] width 109 height 27
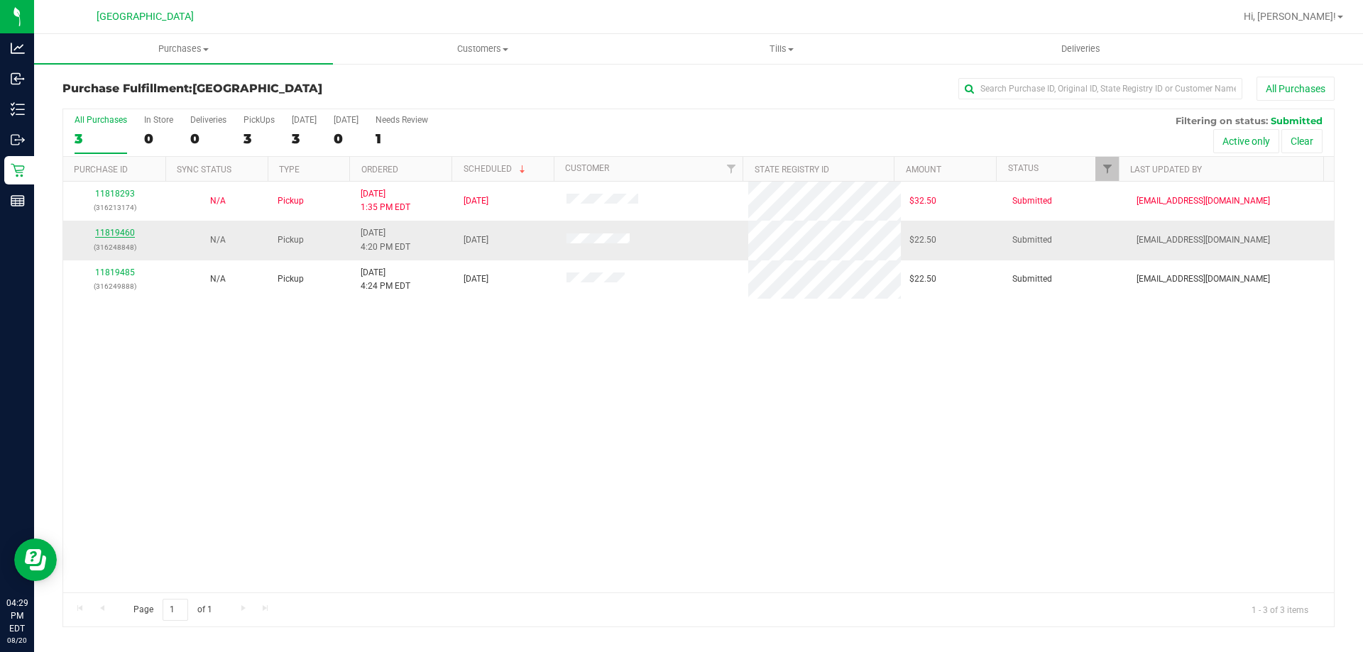
click at [121, 229] on link "11819460" at bounding box center [115, 233] width 40 height 10
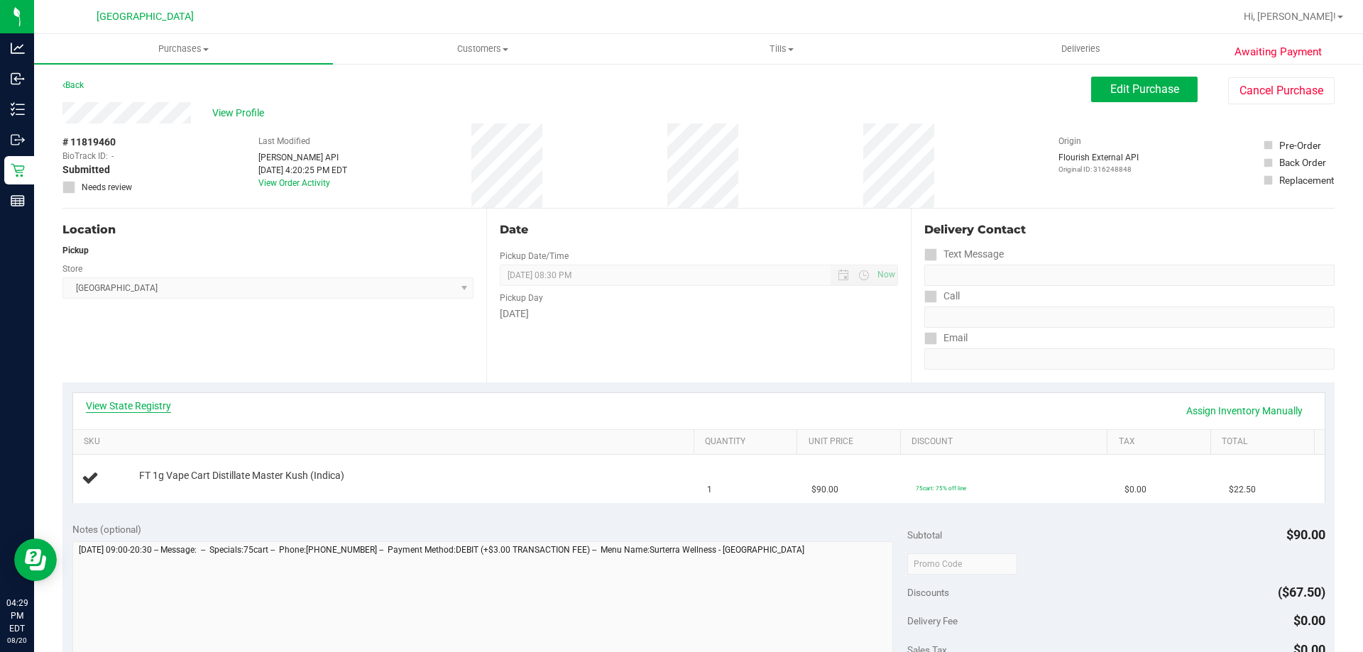
click at [155, 405] on link "View State Registry" at bounding box center [128, 406] width 85 height 14
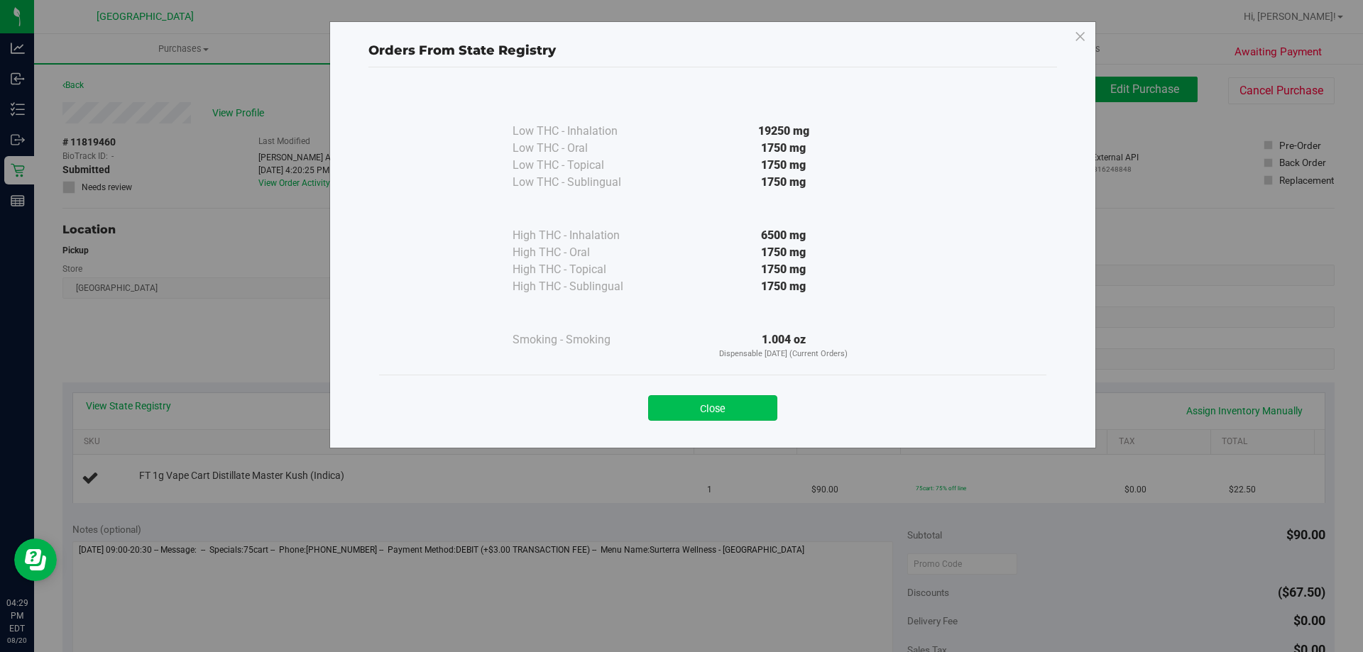
click at [715, 399] on button "Close" at bounding box center [712, 408] width 129 height 26
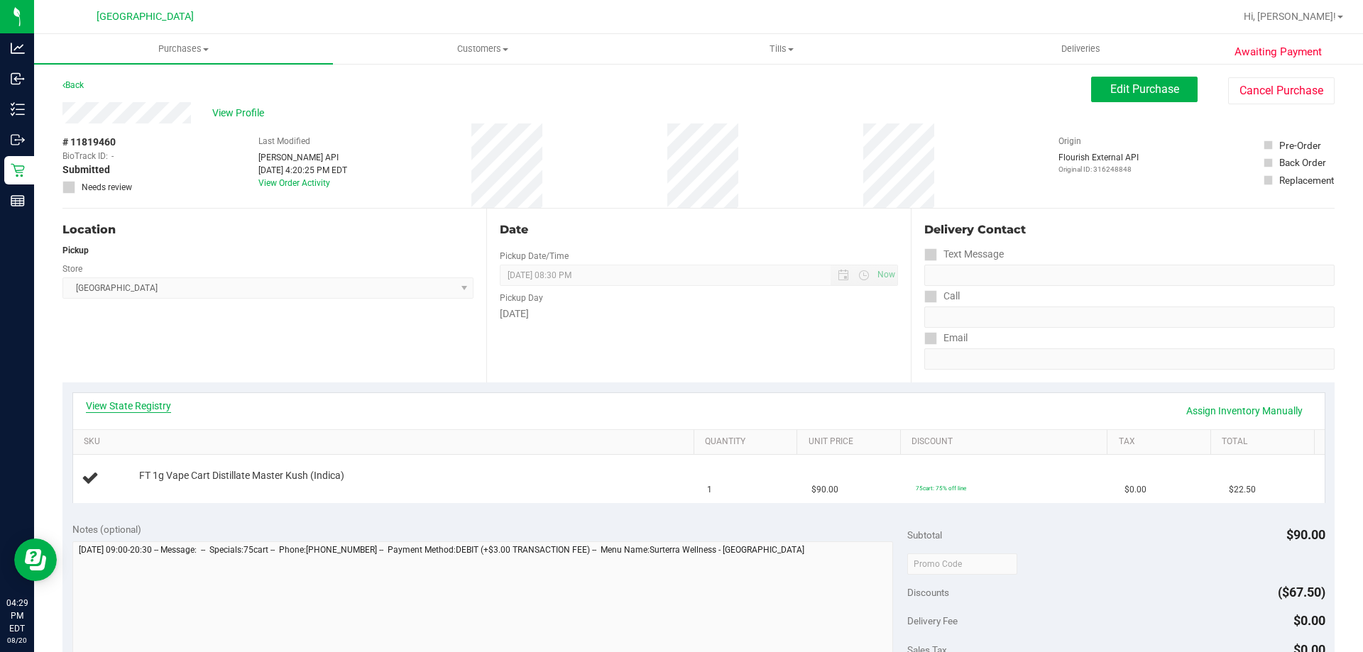
click at [115, 405] on link "View State Registry" at bounding box center [128, 406] width 85 height 14
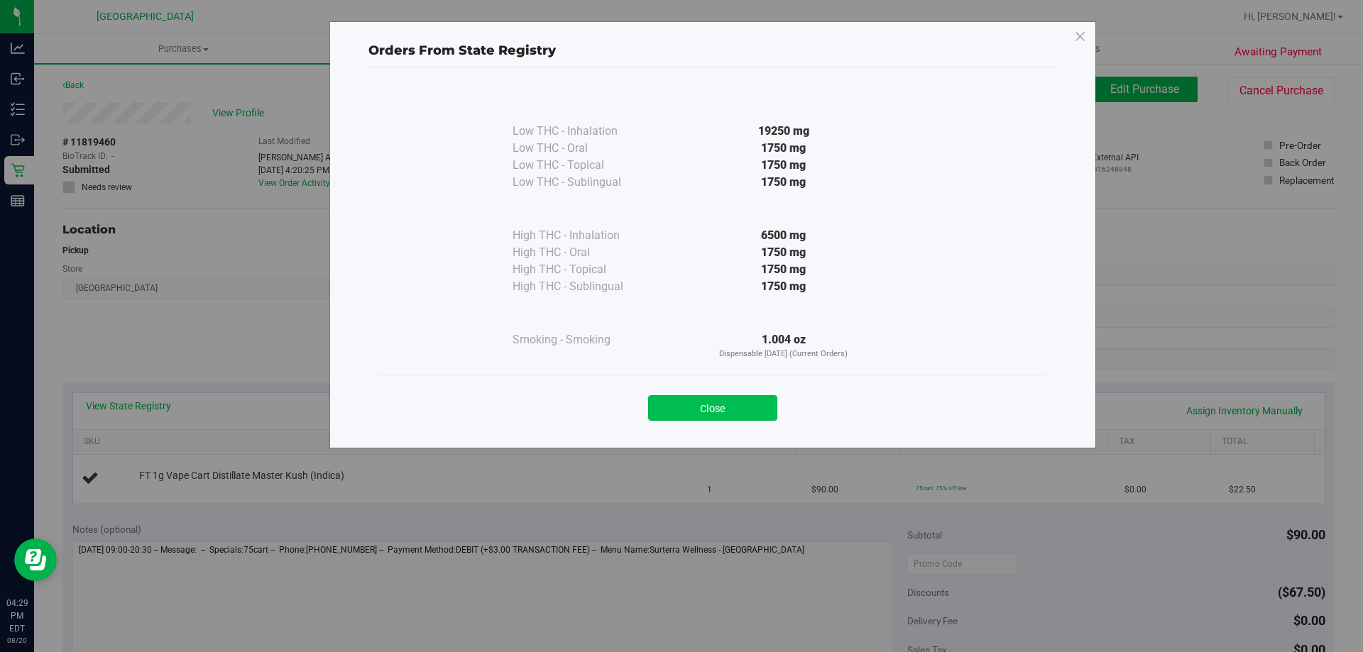
click at [746, 405] on button "Close" at bounding box center [712, 408] width 129 height 26
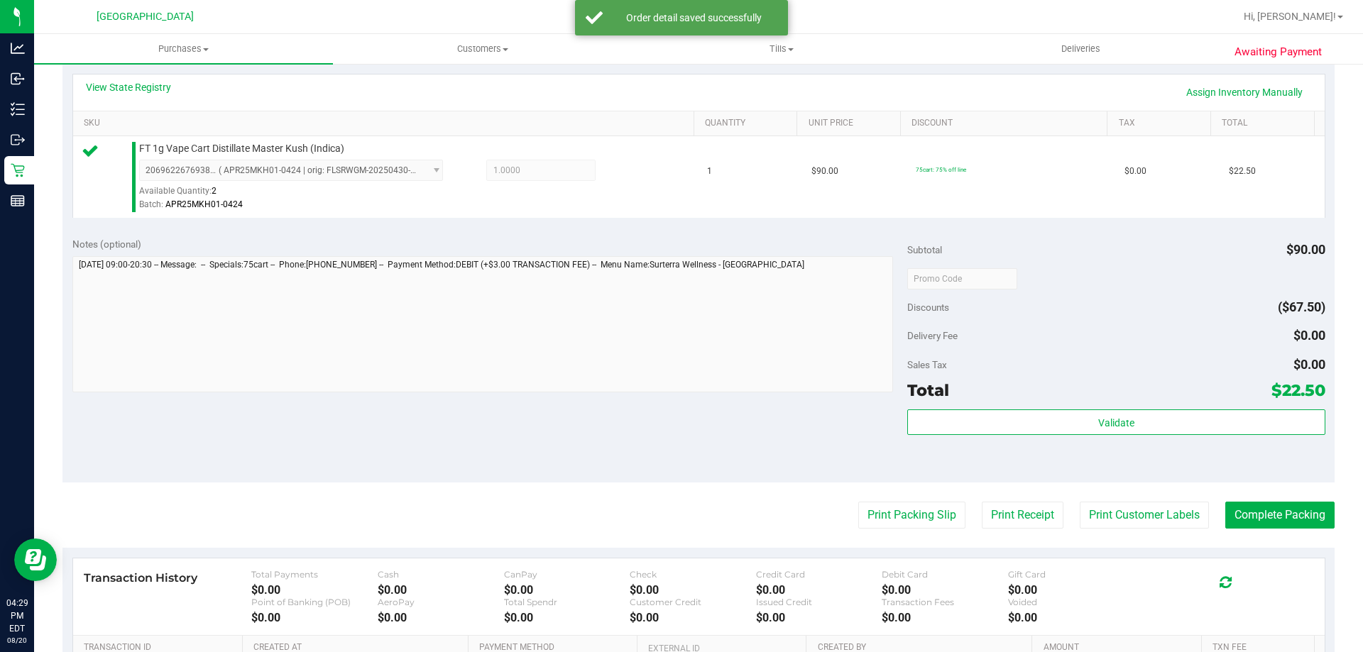
scroll to position [387, 0]
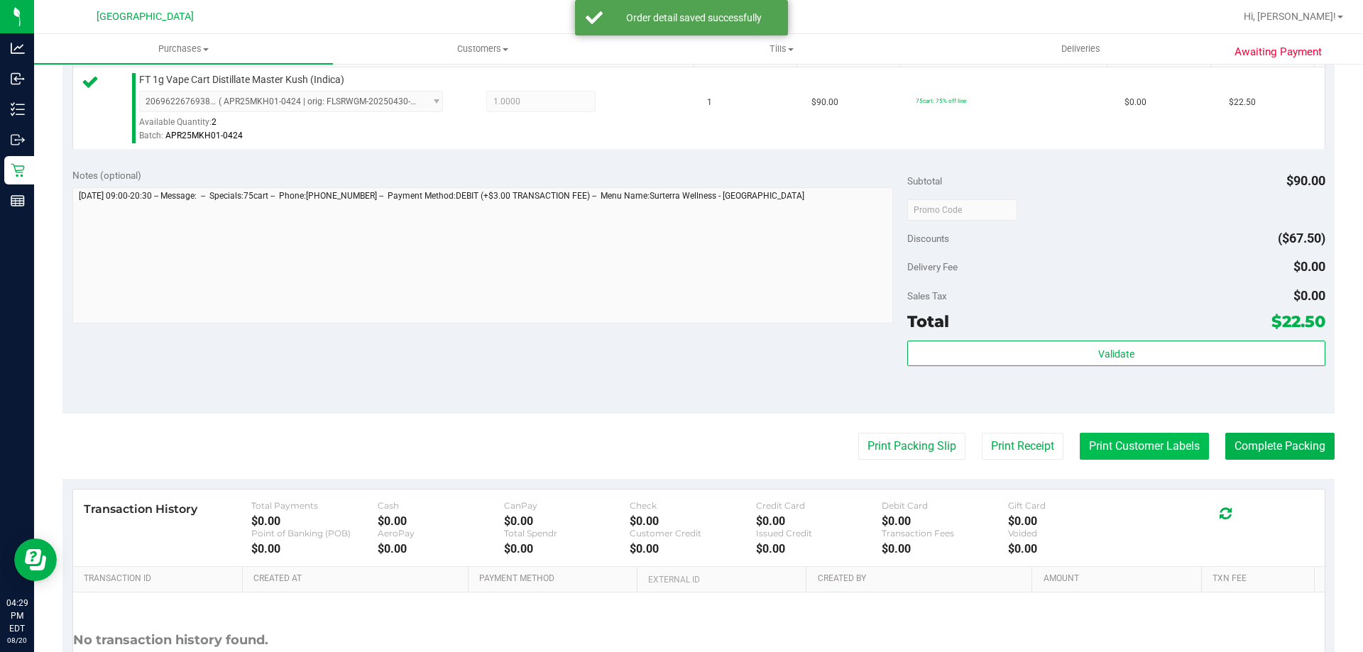
click at [1130, 451] on button "Print Customer Labels" at bounding box center [1143, 446] width 129 height 27
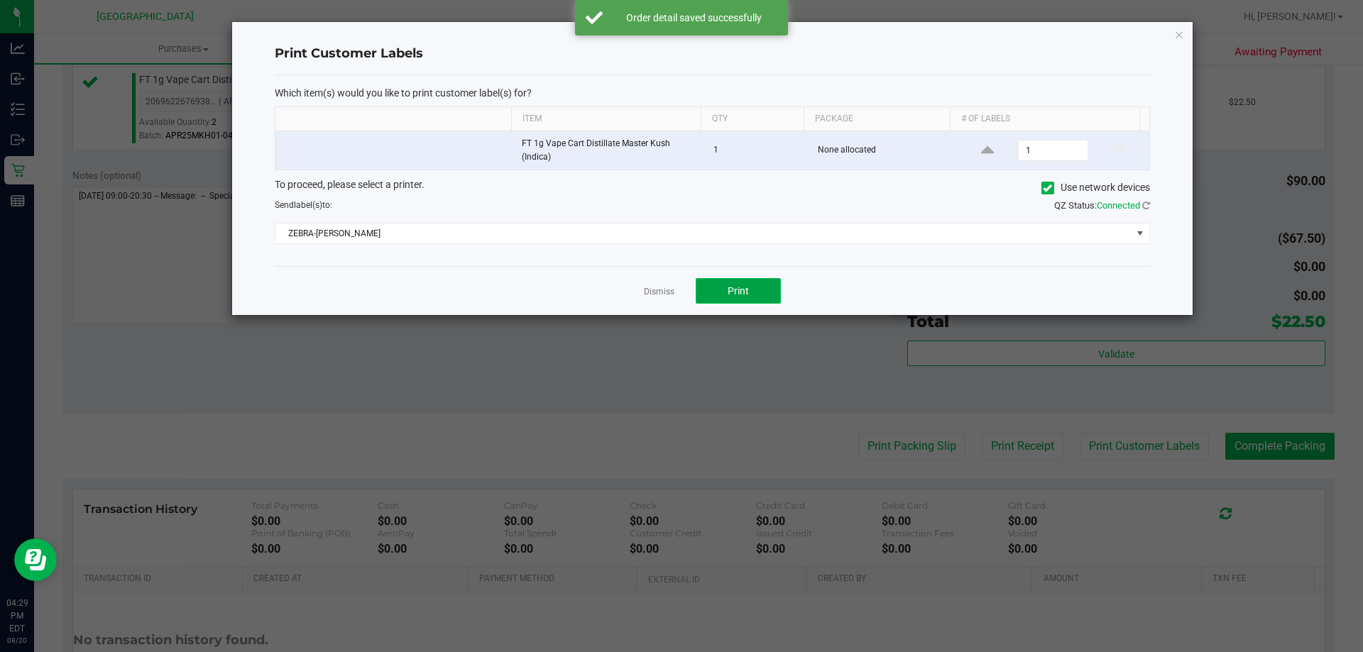
click at [749, 302] on button "Print" at bounding box center [738, 291] width 85 height 26
click at [654, 301] on div at bounding box center [712, 168] width 960 height 293
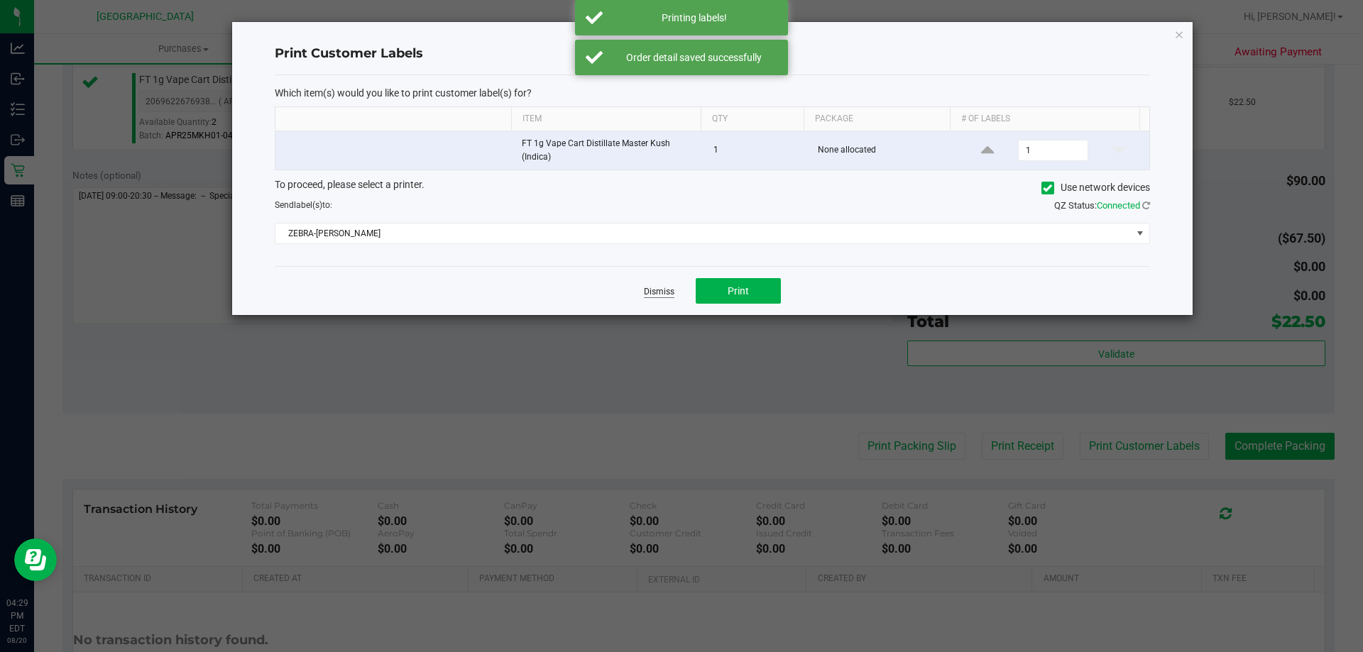
click at [664, 288] on link "Dismiss" at bounding box center [659, 292] width 31 height 12
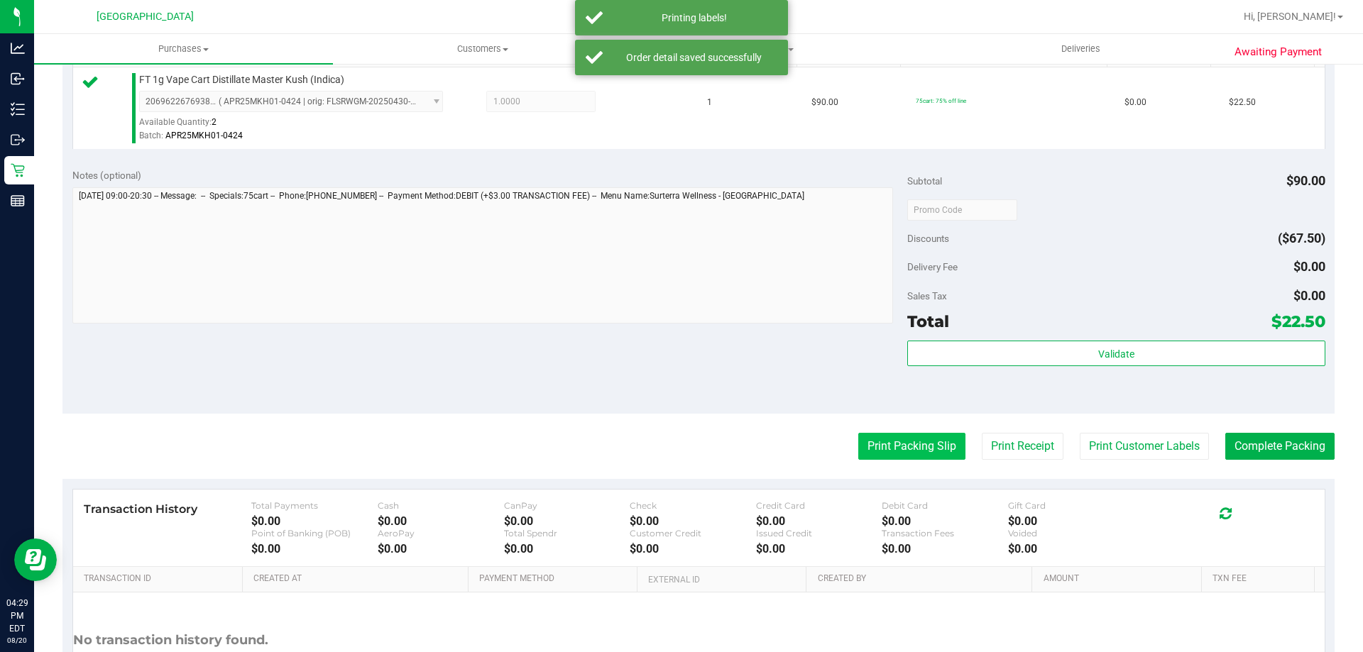
click at [887, 455] on button "Print Packing Slip" at bounding box center [911, 446] width 107 height 27
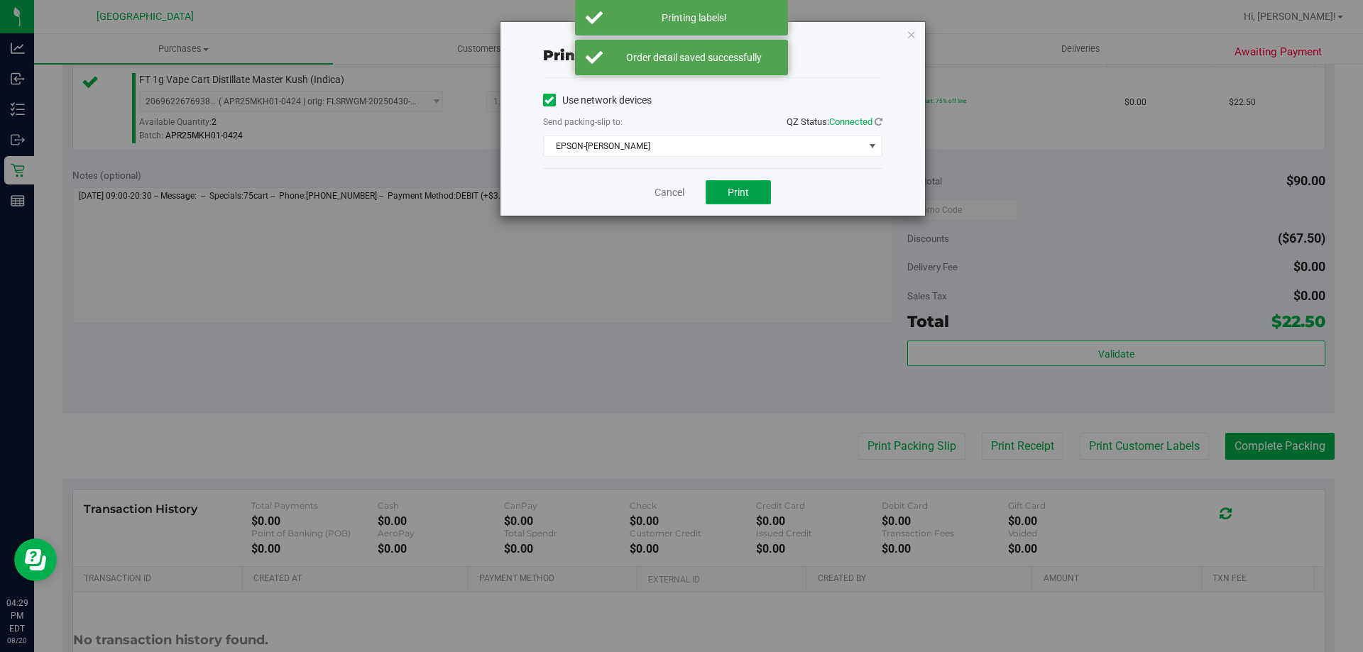
click at [749, 185] on button "Print" at bounding box center [737, 192] width 65 height 24
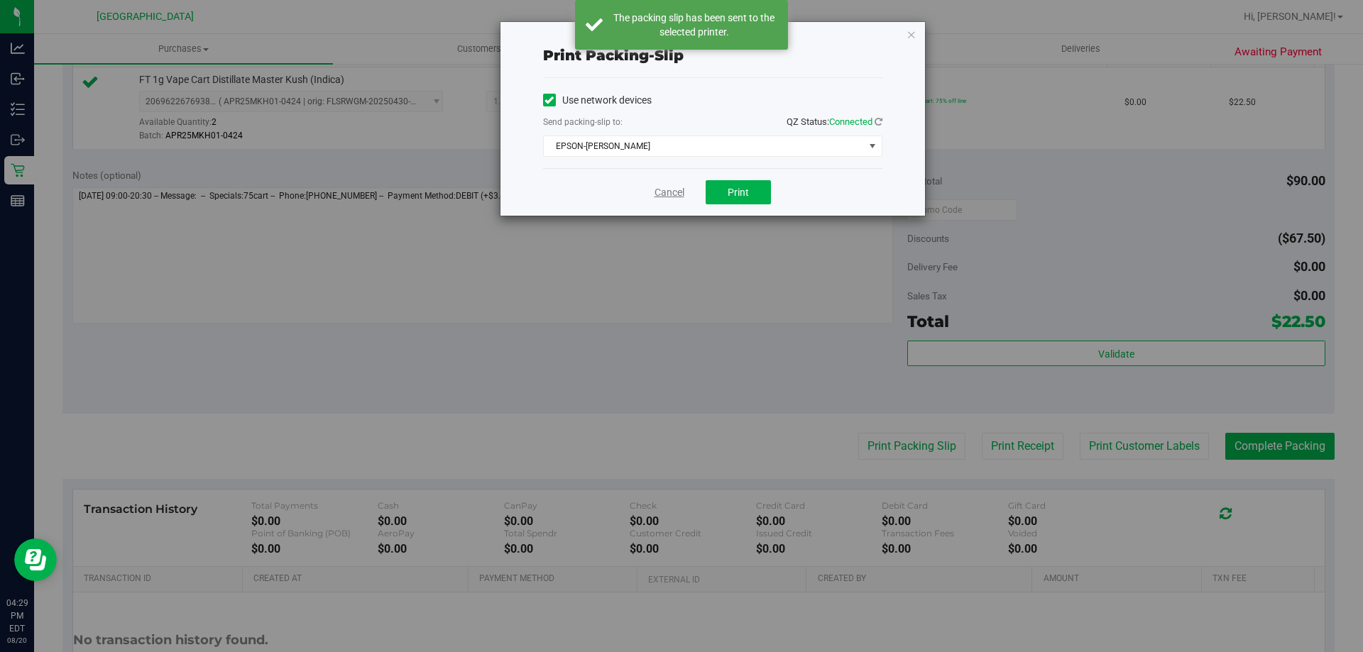
click at [666, 198] on link "Cancel" at bounding box center [669, 192] width 30 height 15
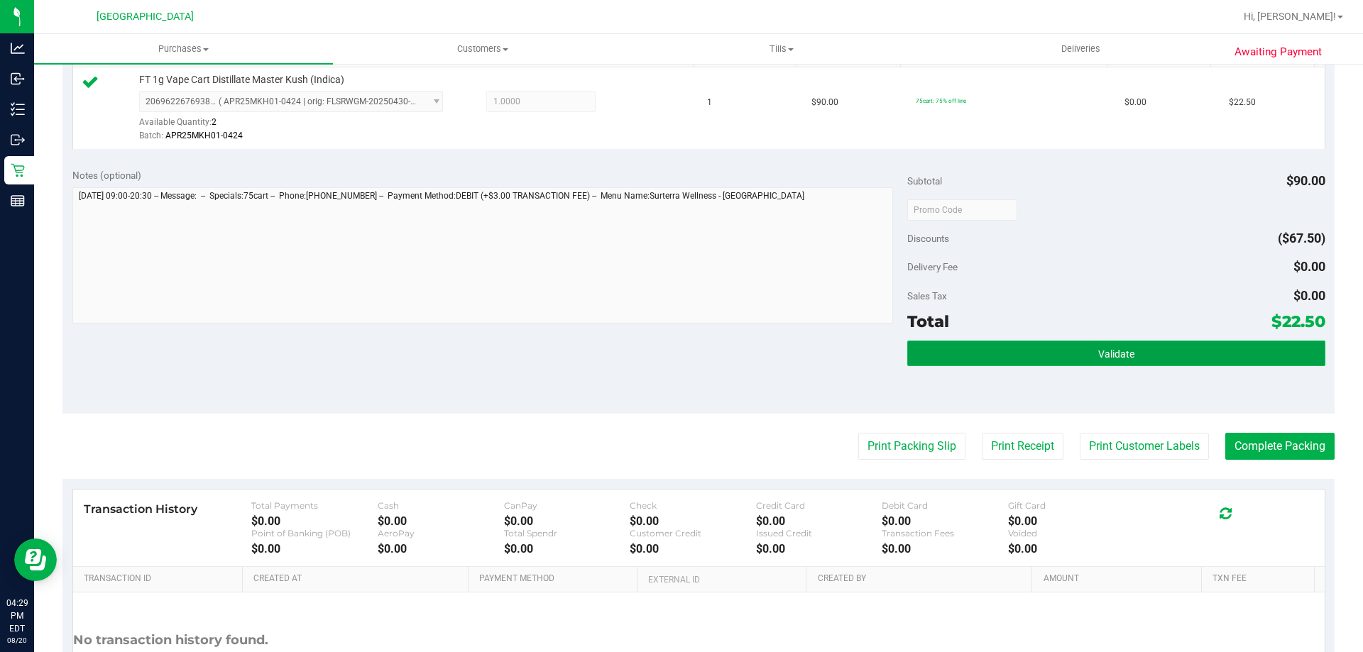
click at [994, 361] on button "Validate" at bounding box center [1115, 354] width 417 height 26
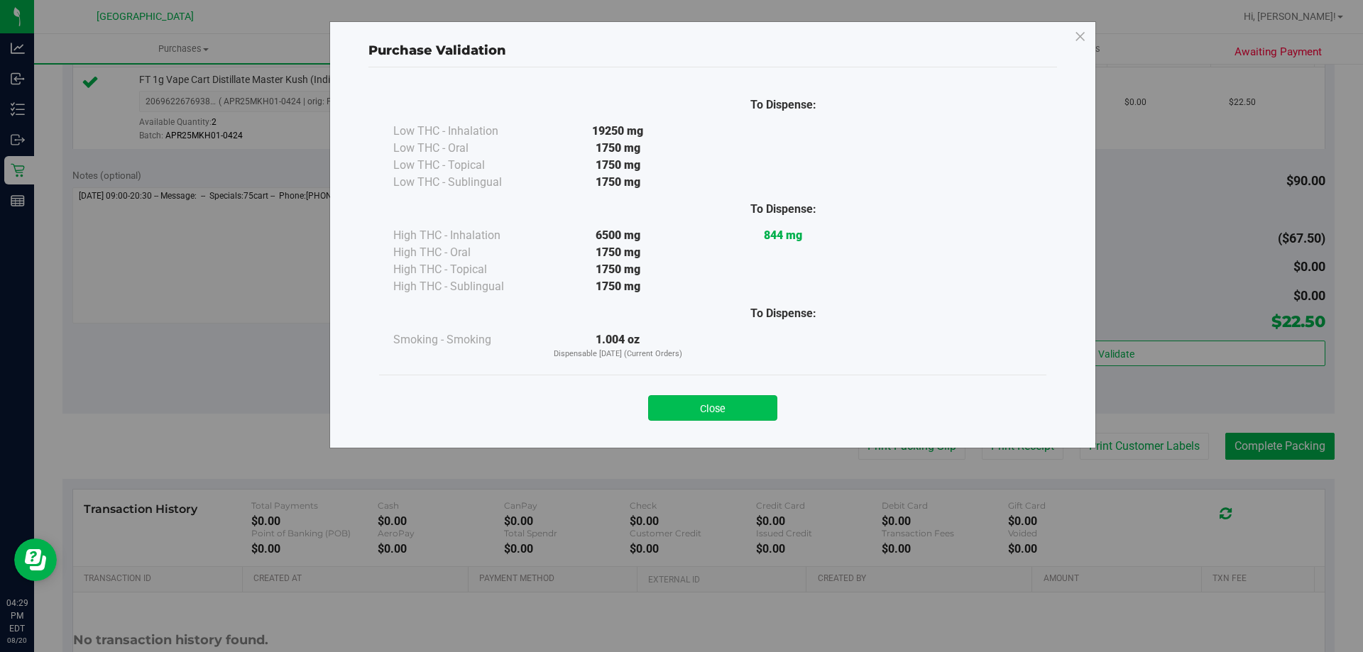
click at [695, 407] on button "Close" at bounding box center [712, 408] width 129 height 26
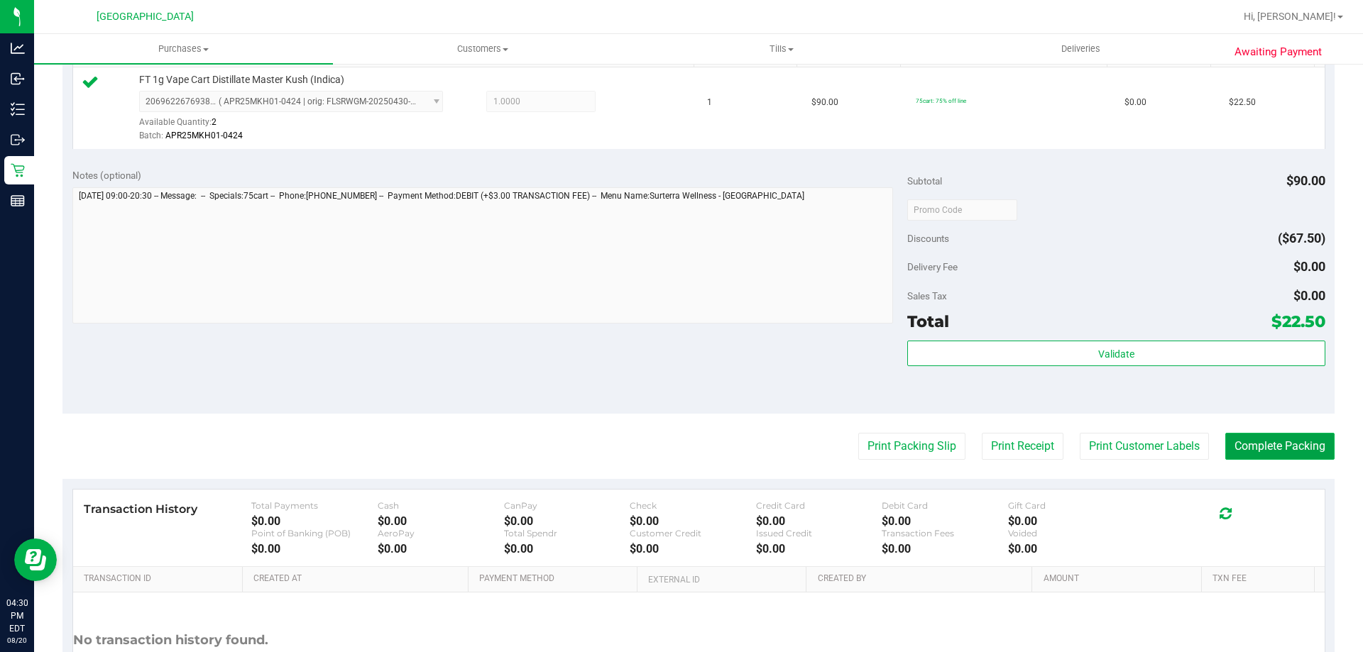
click at [1278, 444] on button "Complete Packing" at bounding box center [1279, 446] width 109 height 27
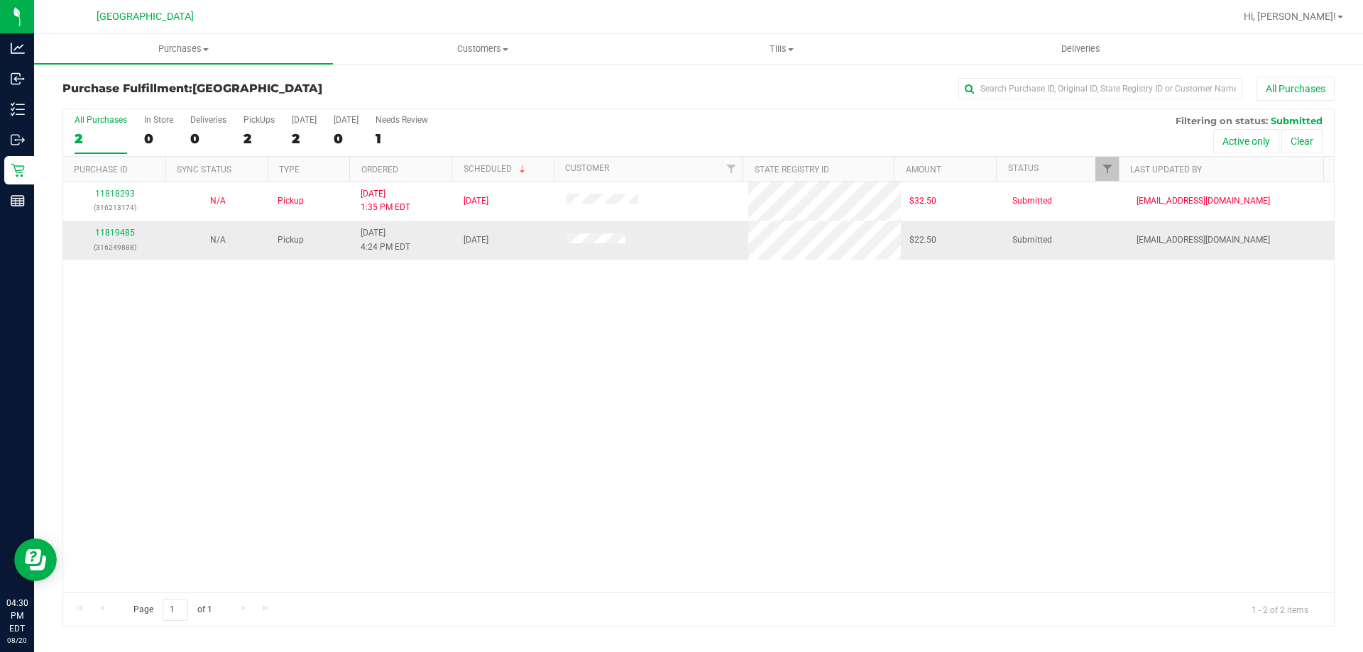
click at [119, 239] on div "11819485 (316249888)" at bounding box center [115, 239] width 86 height 27
click at [119, 229] on link "11819485" at bounding box center [115, 233] width 40 height 10
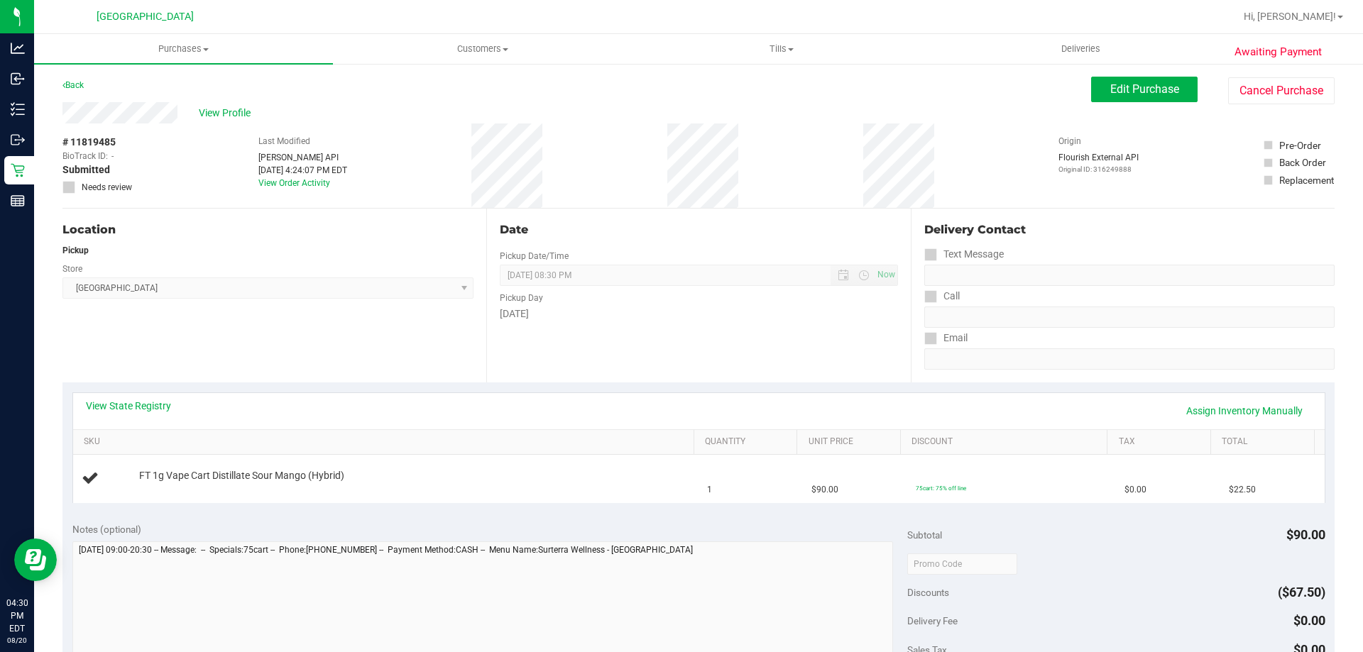
scroll to position [71, 0]
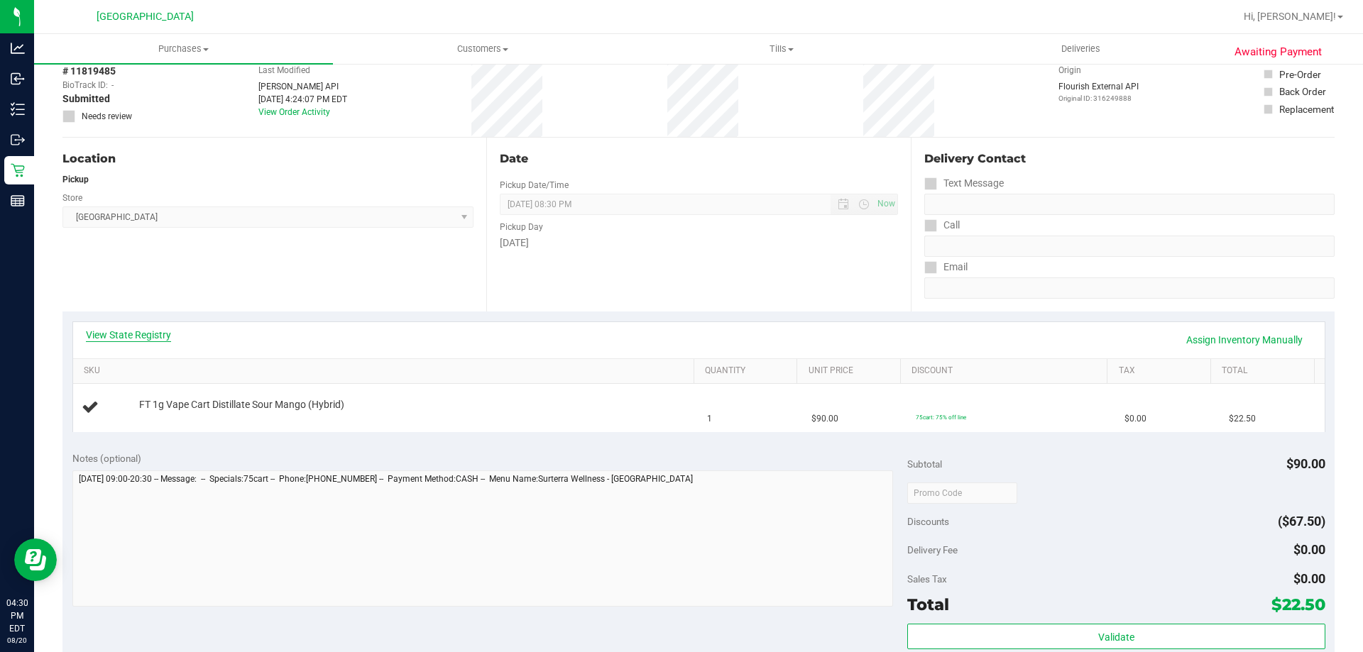
click at [131, 334] on link "View State Registry" at bounding box center [128, 335] width 85 height 14
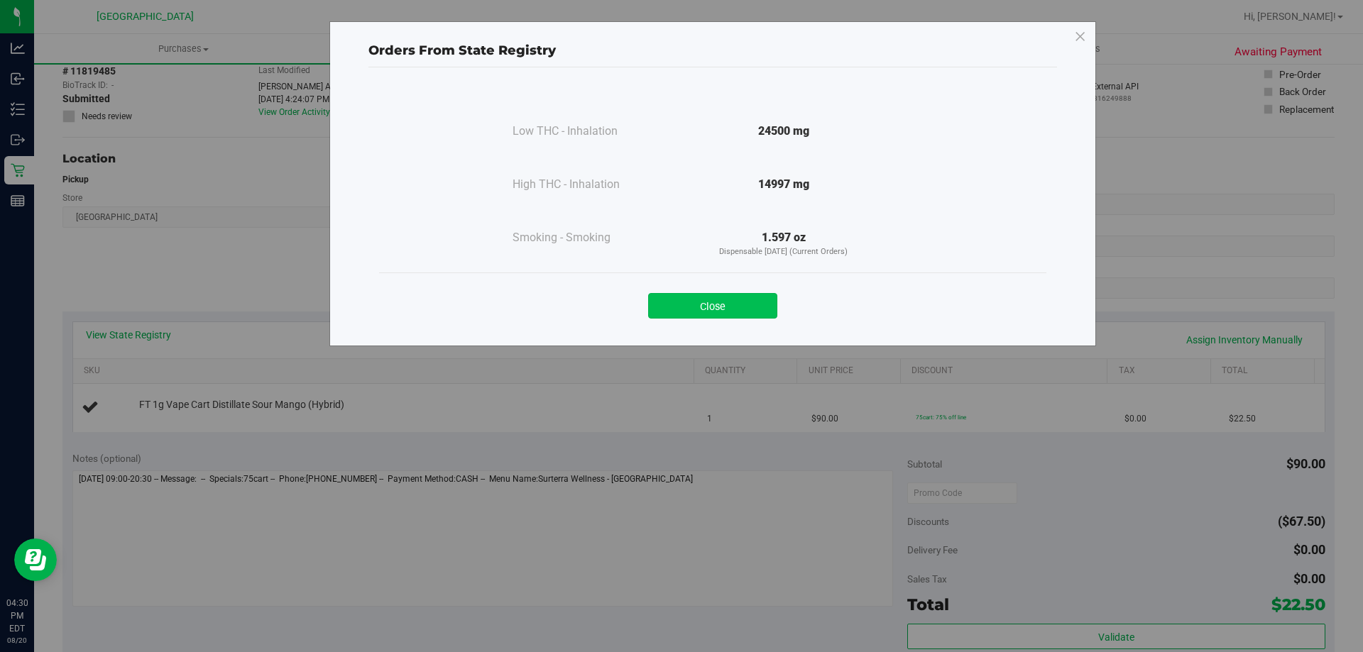
click at [742, 302] on button "Close" at bounding box center [712, 306] width 129 height 26
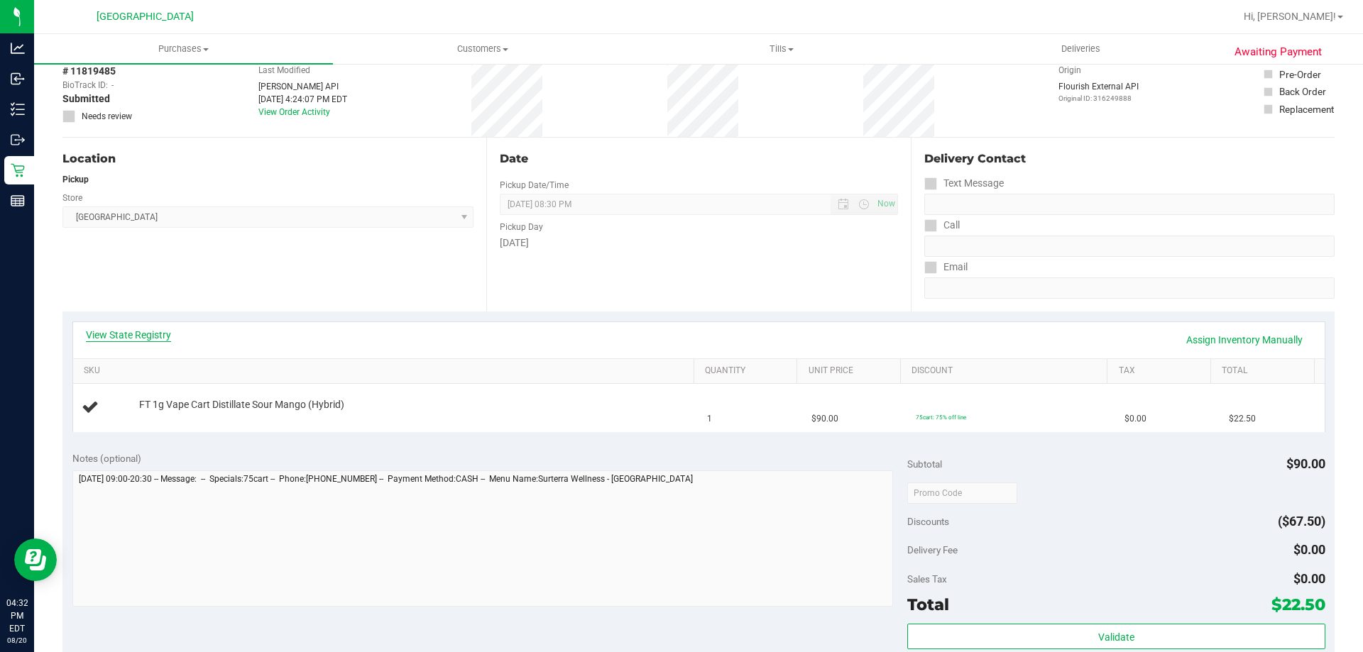
click at [153, 333] on link "View State Registry" at bounding box center [128, 335] width 85 height 14
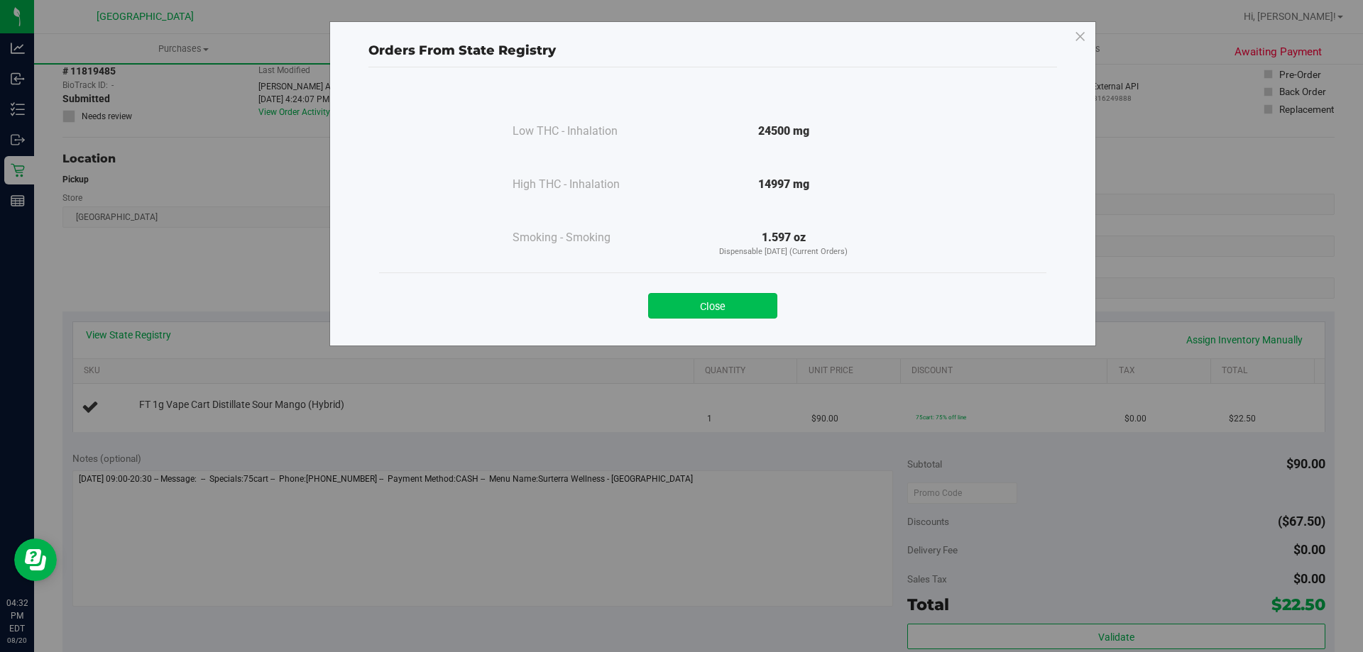
click at [727, 309] on button "Close" at bounding box center [712, 306] width 129 height 26
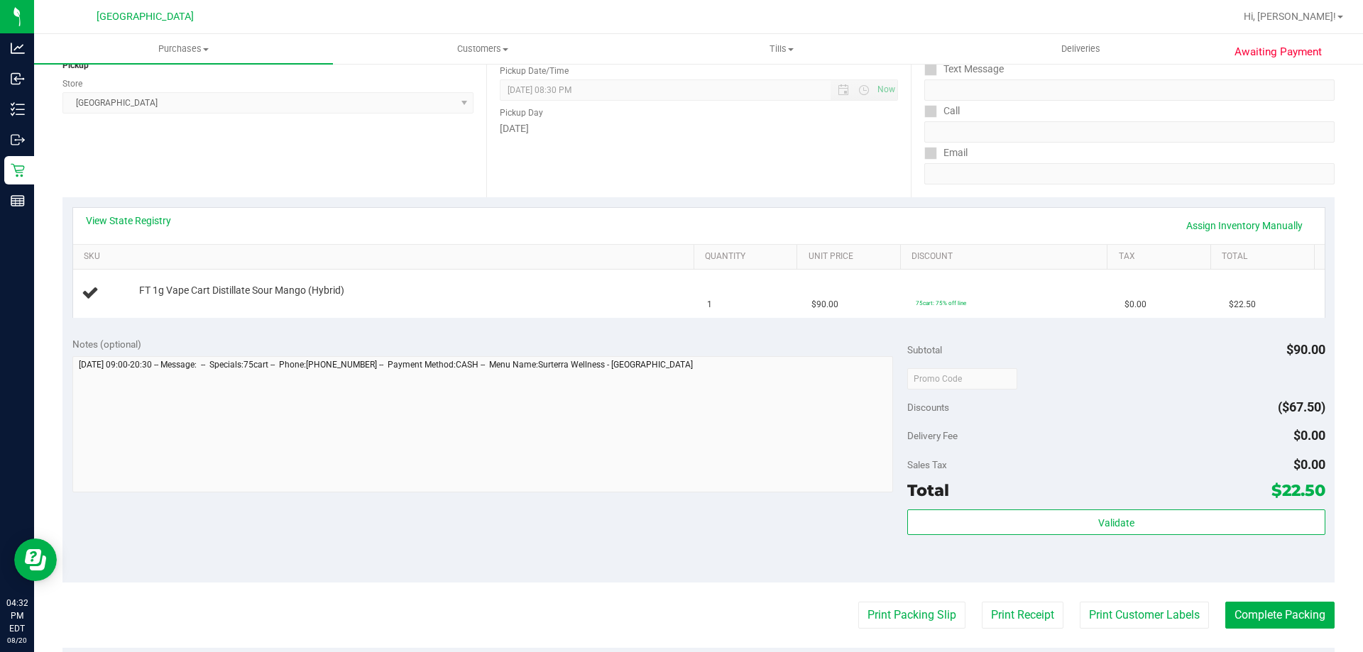
scroll to position [201, 0]
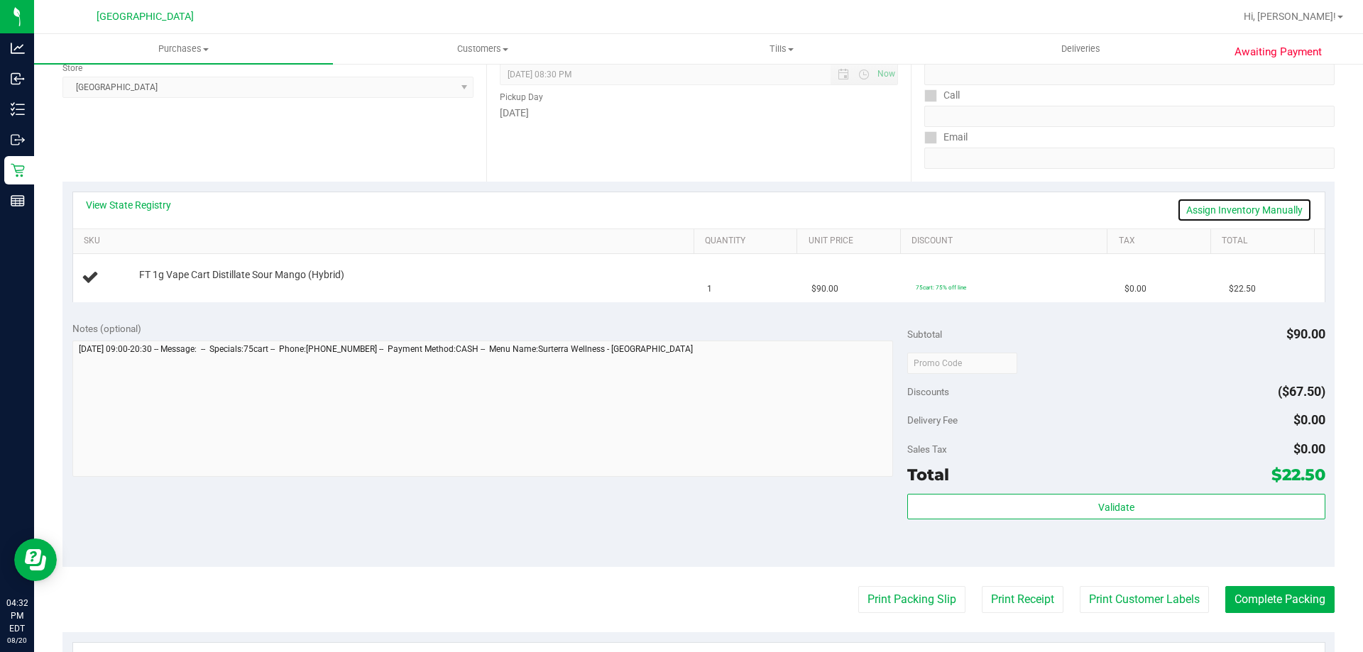
click at [1214, 212] on link "Assign Inventory Manually" at bounding box center [1244, 210] width 135 height 24
click at [1253, 209] on link "Save & Exit" at bounding box center [1278, 210] width 67 height 24
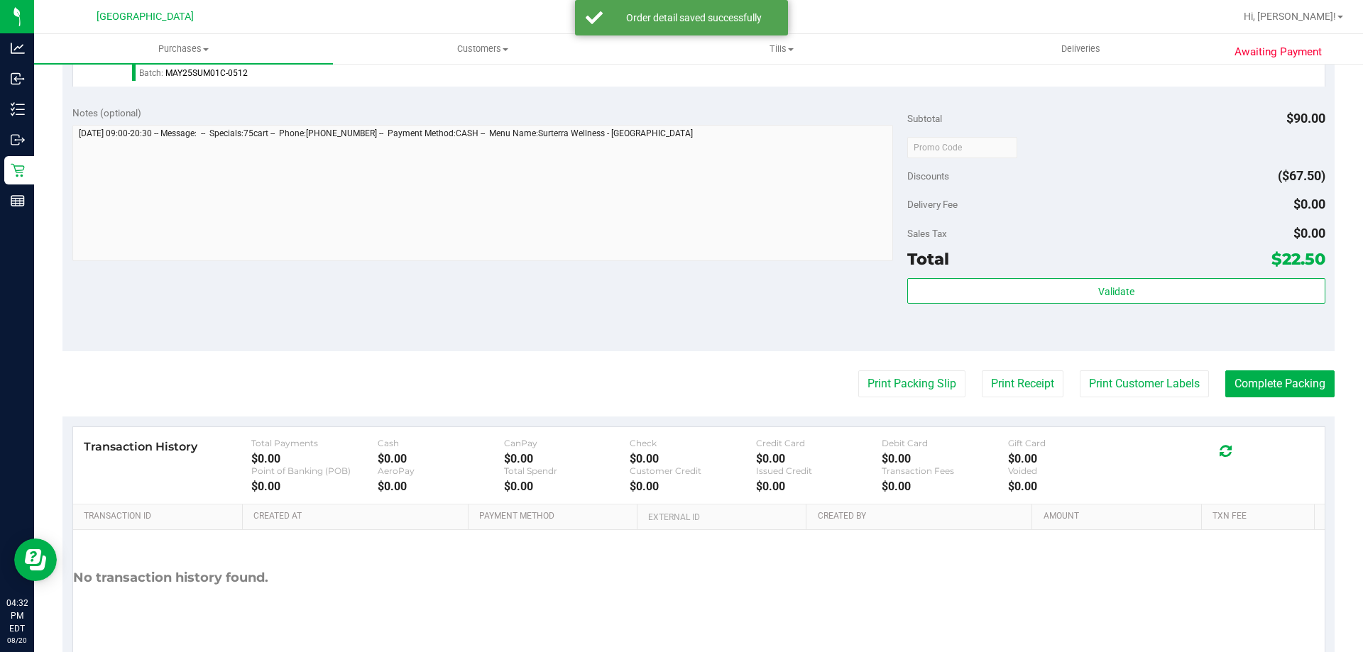
scroll to position [452, 0]
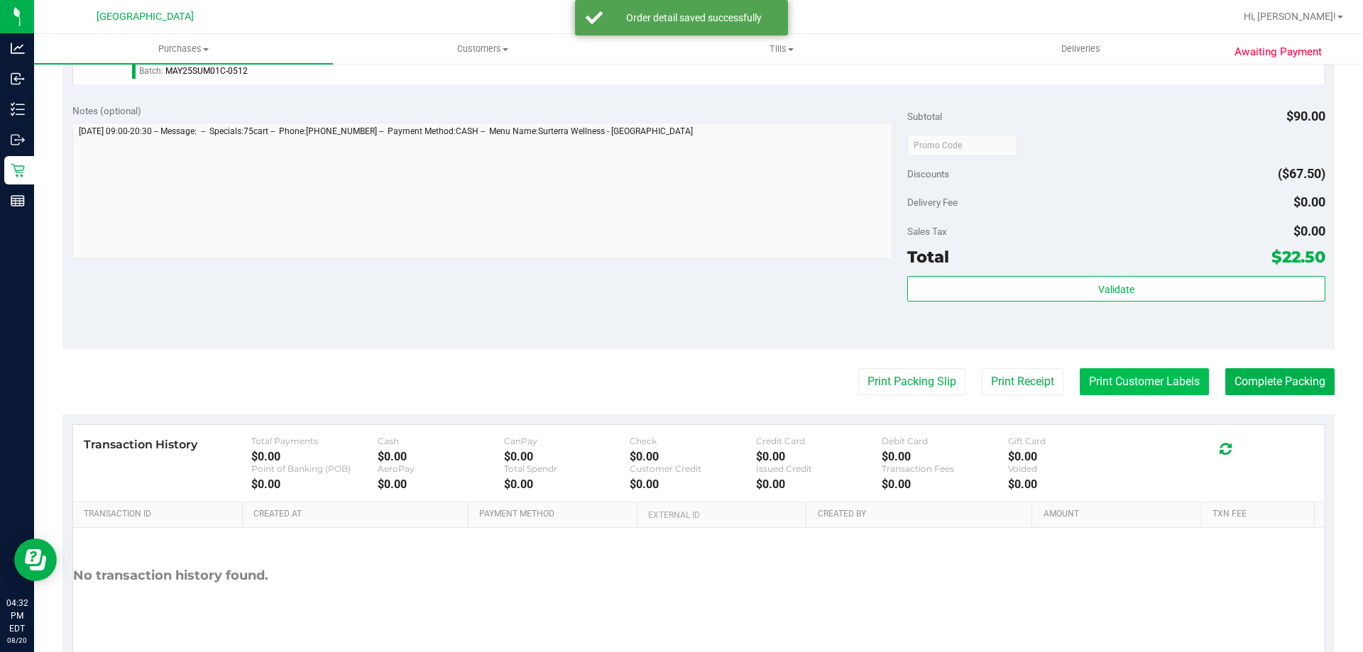
click at [1108, 379] on button "Print Customer Labels" at bounding box center [1143, 381] width 129 height 27
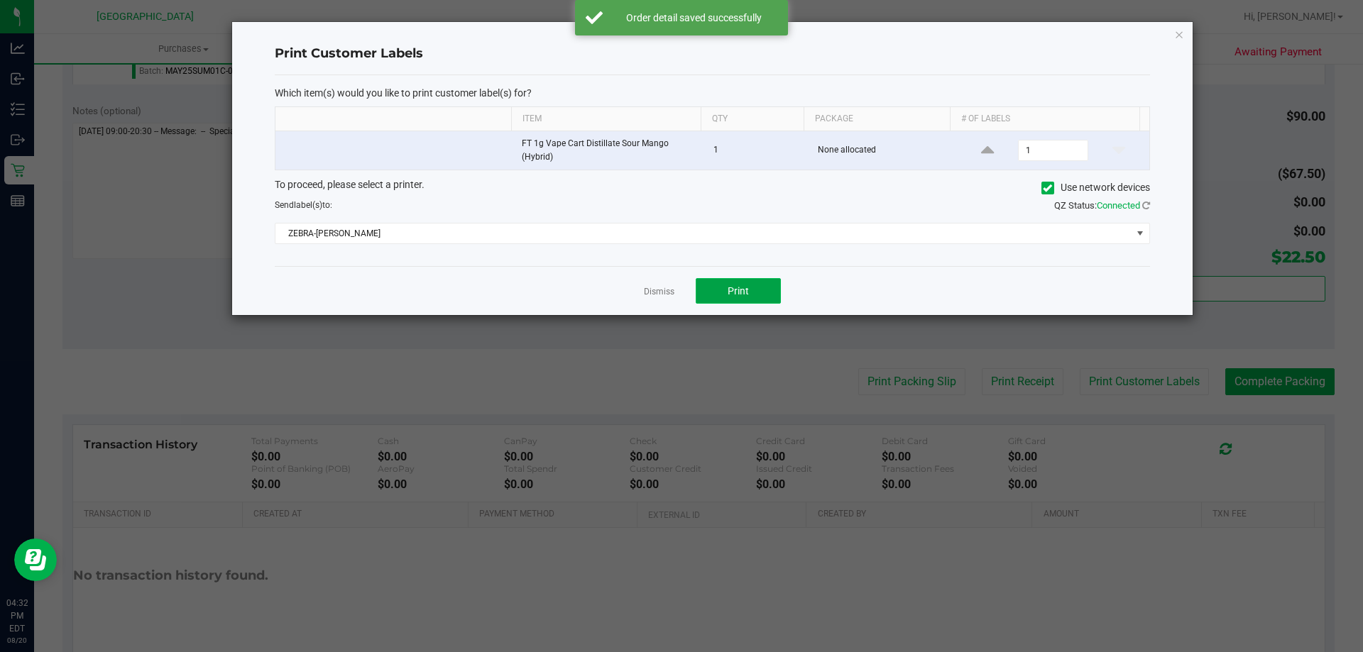
click at [750, 293] on button "Print" at bounding box center [738, 291] width 85 height 26
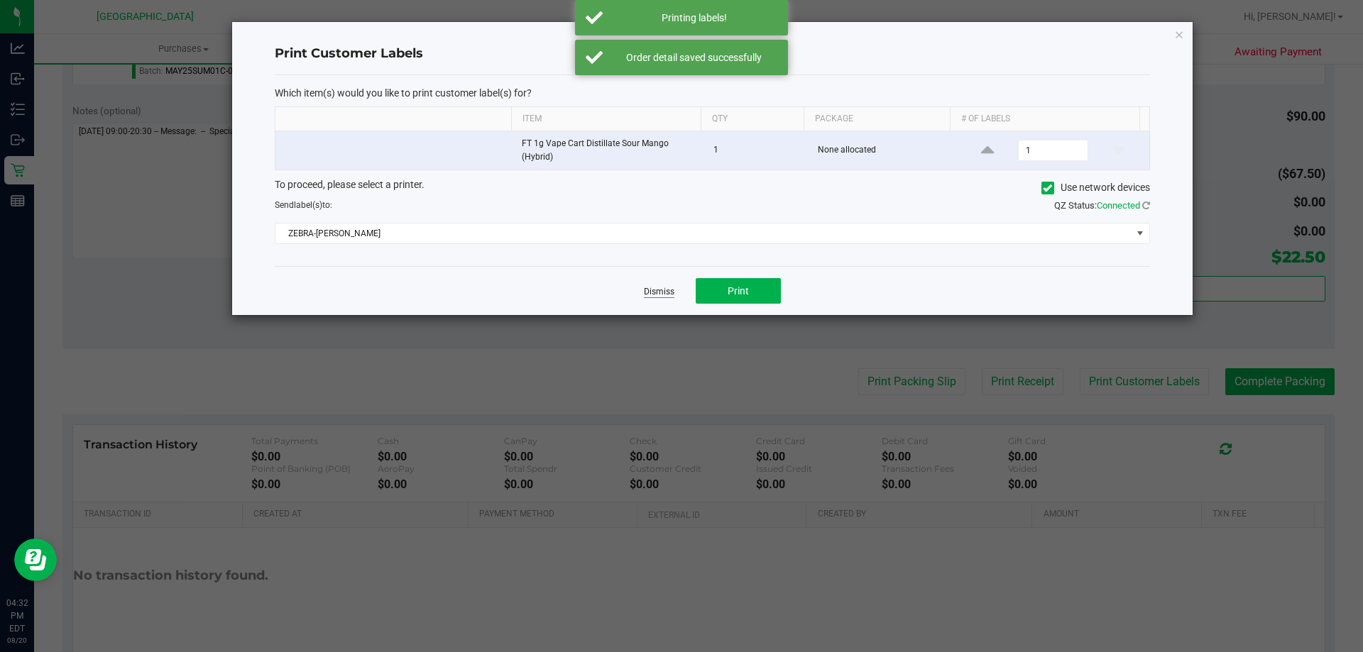
click at [656, 287] on link "Dismiss" at bounding box center [659, 292] width 31 height 12
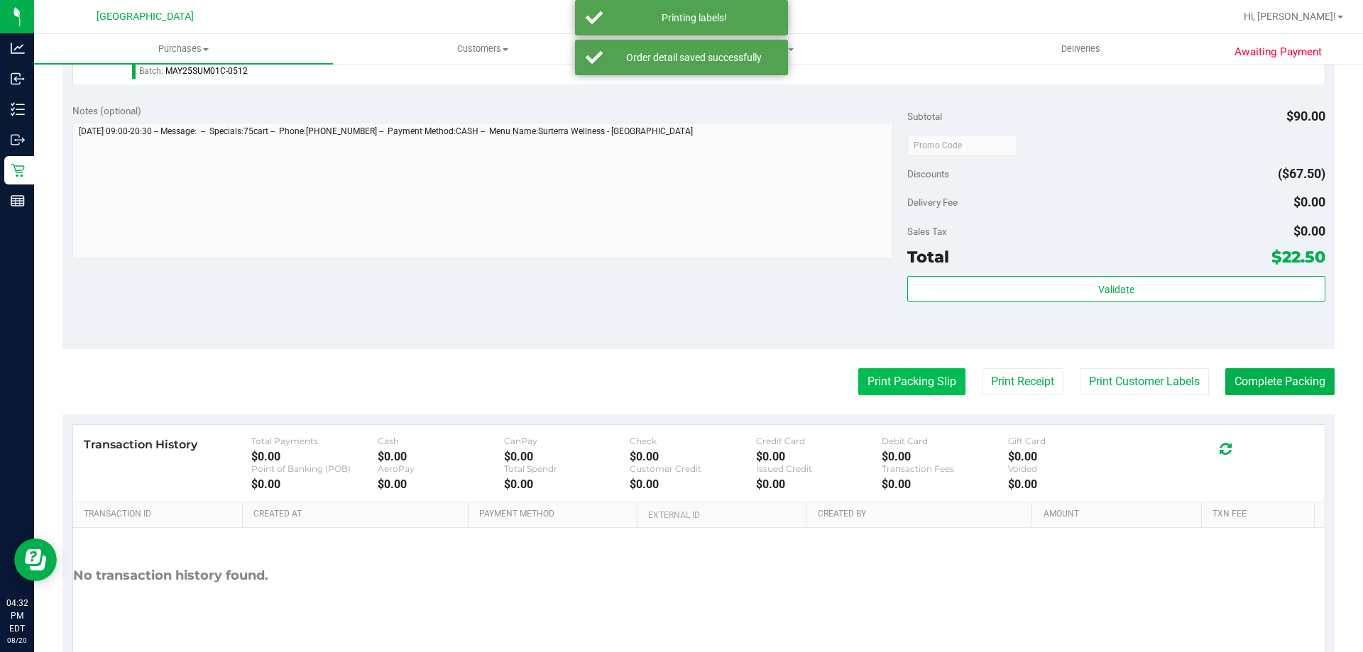
click at [887, 395] on button "Print Packing Slip" at bounding box center [911, 381] width 107 height 27
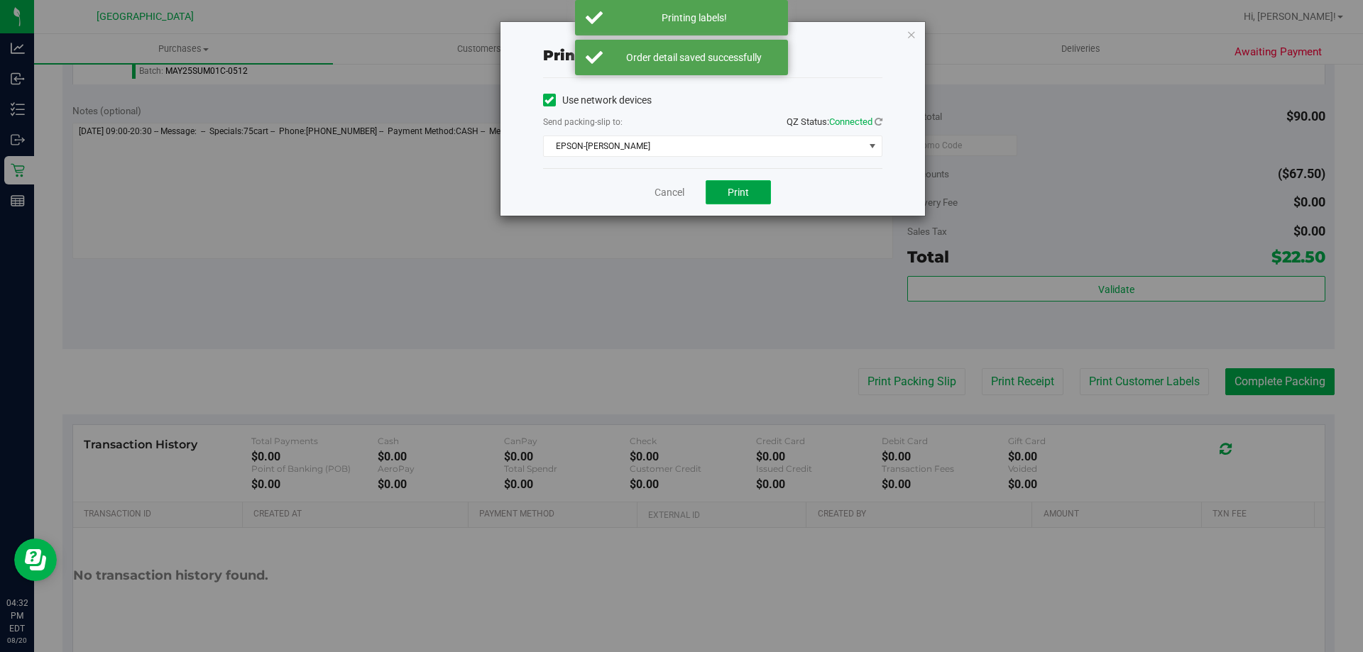
click at [732, 203] on button "Print" at bounding box center [737, 192] width 65 height 24
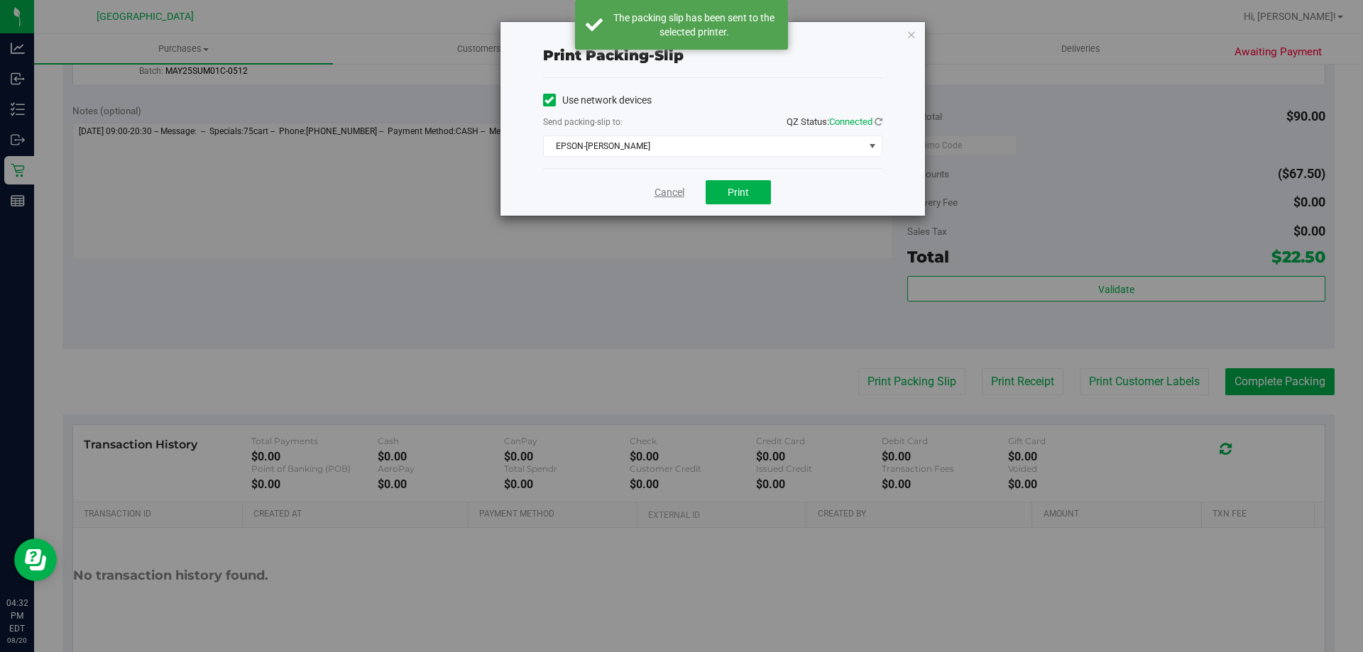
click at [675, 188] on link "Cancel" at bounding box center [669, 192] width 30 height 15
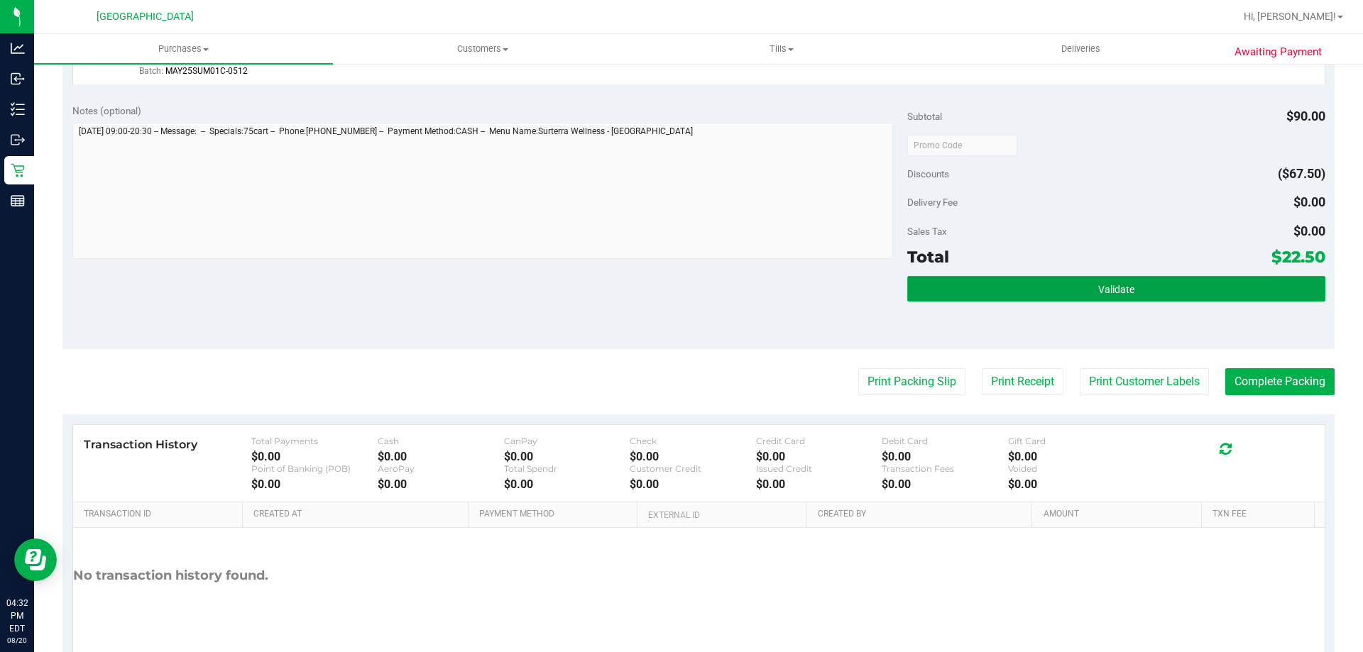
click at [986, 282] on button "Validate" at bounding box center [1115, 289] width 417 height 26
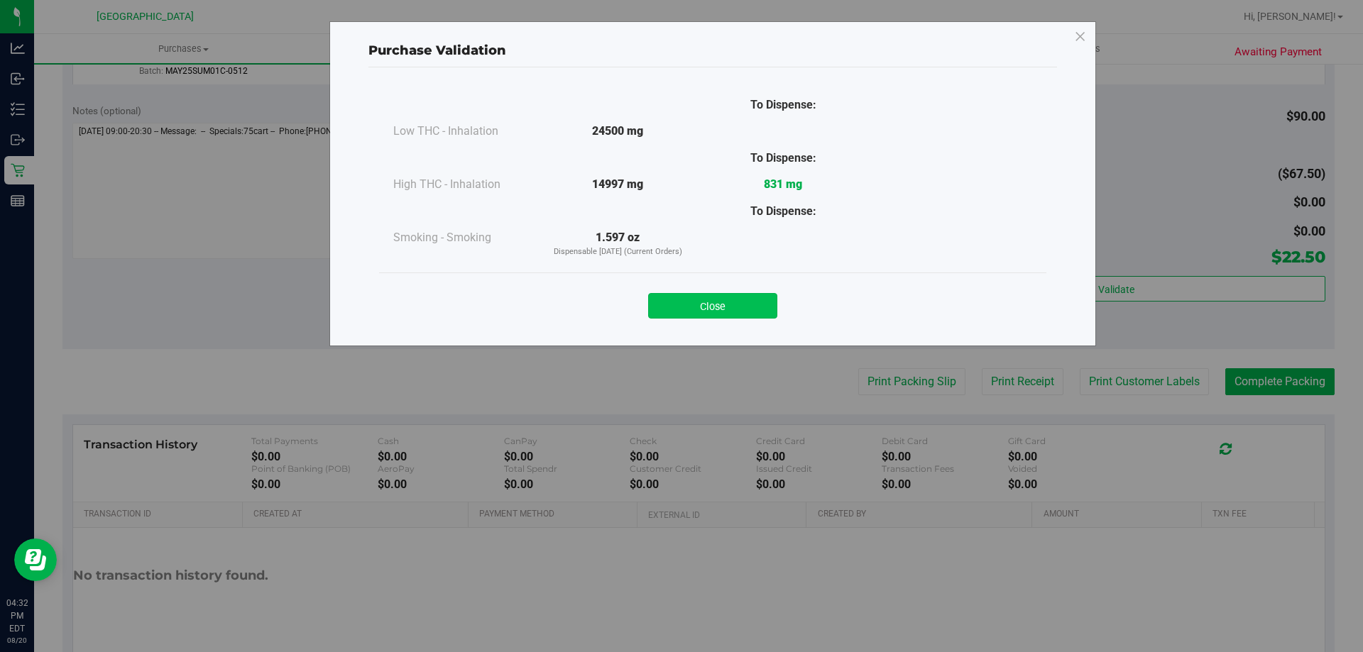
click at [724, 295] on button "Close" at bounding box center [712, 306] width 129 height 26
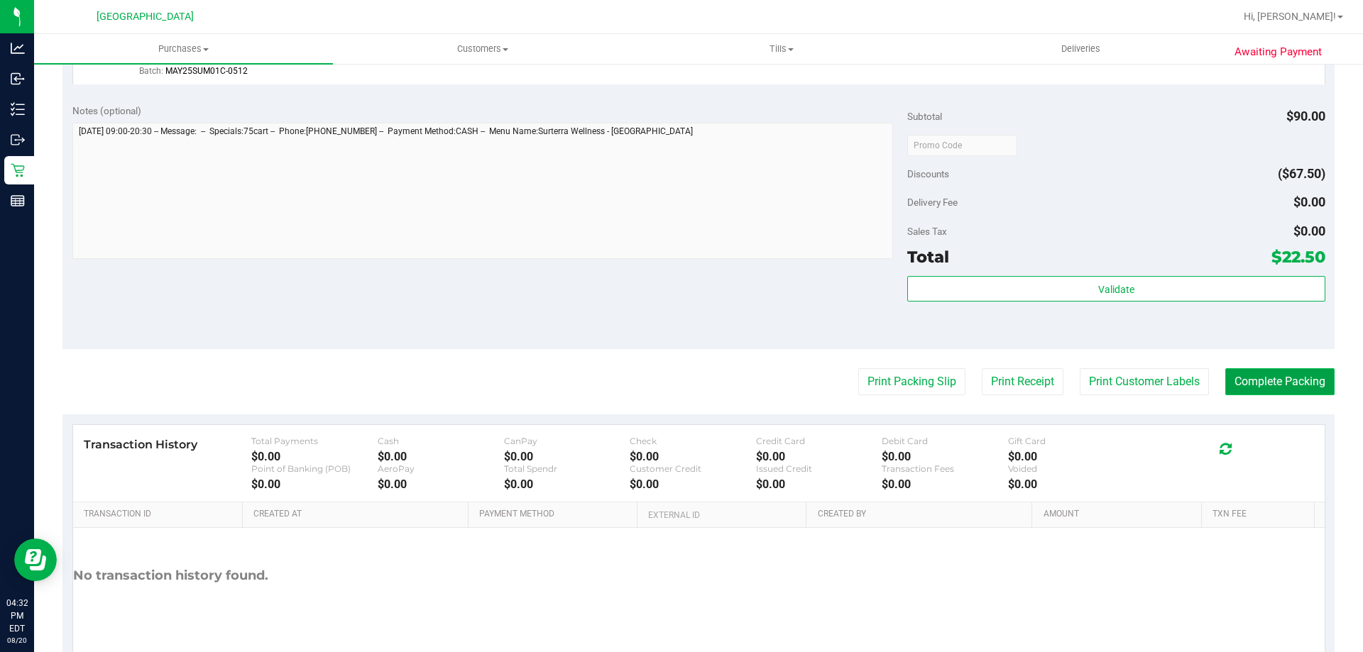
click at [1282, 370] on button "Complete Packing" at bounding box center [1279, 381] width 109 height 27
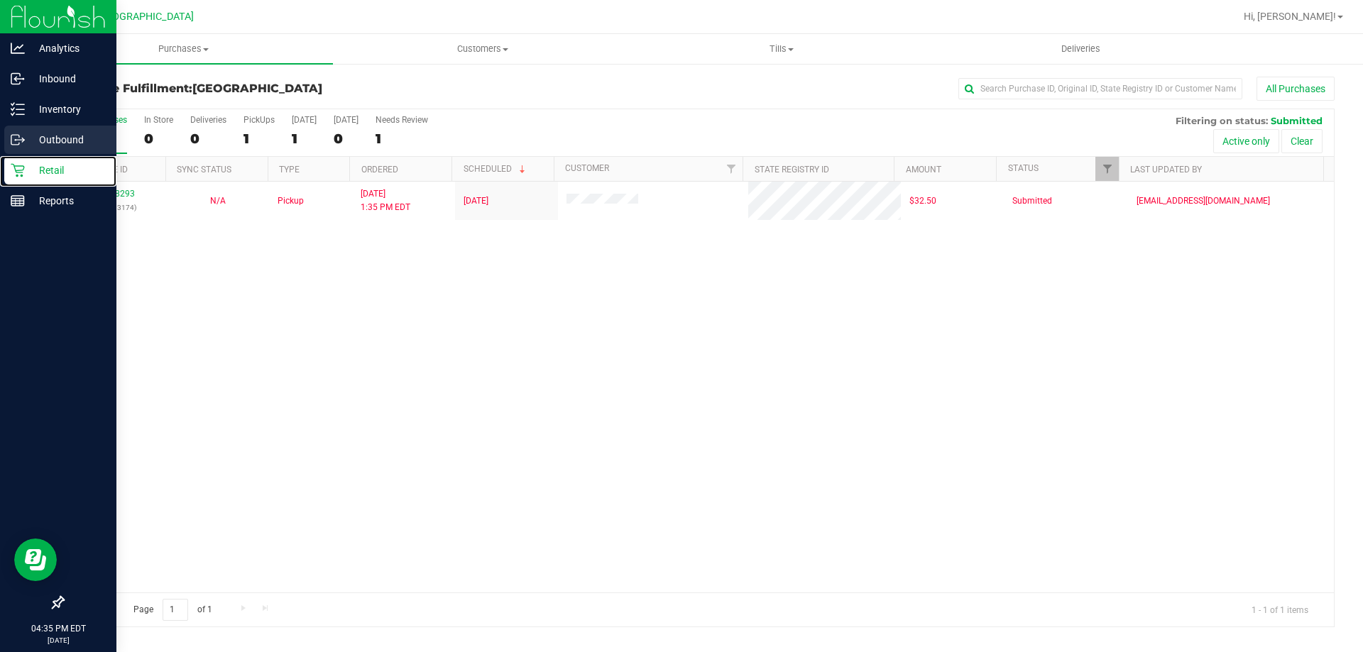
click at [20, 160] on div "Retail" at bounding box center [60, 170] width 112 height 28
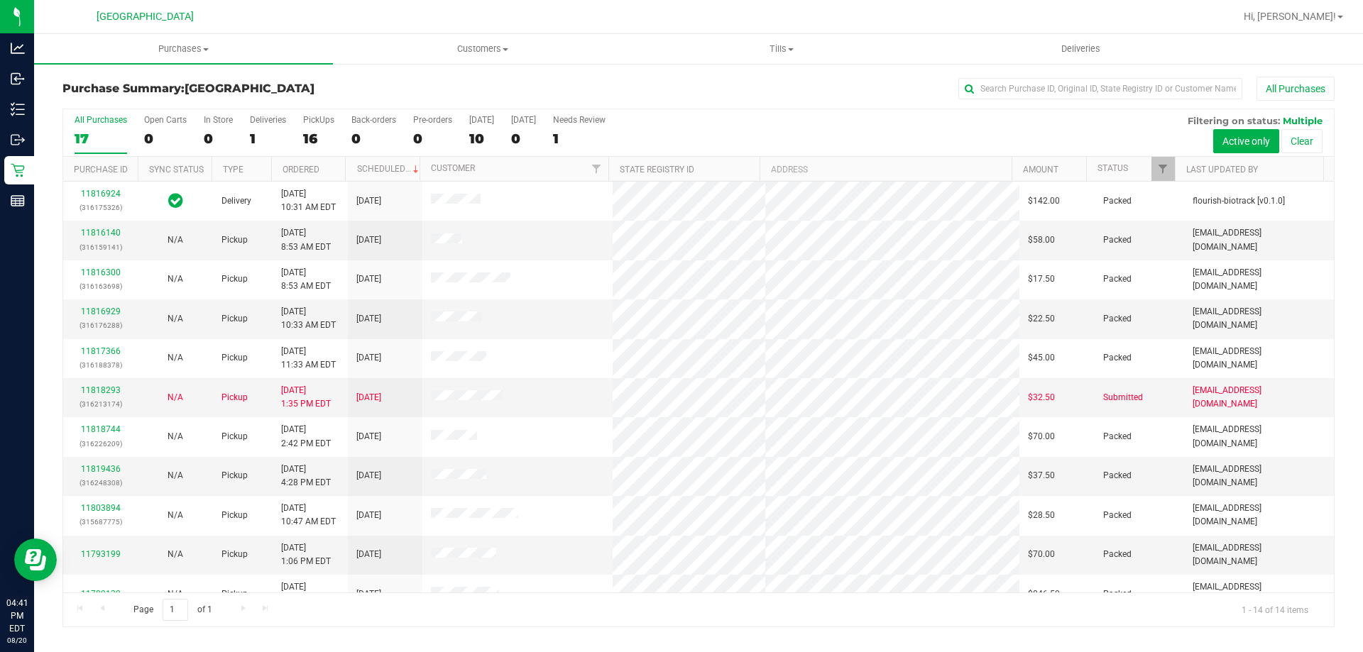
click at [315, 140] on div "16" at bounding box center [318, 139] width 31 height 16
click at [0, 0] on input "PickUps 16" at bounding box center [0, 0] width 0 height 0
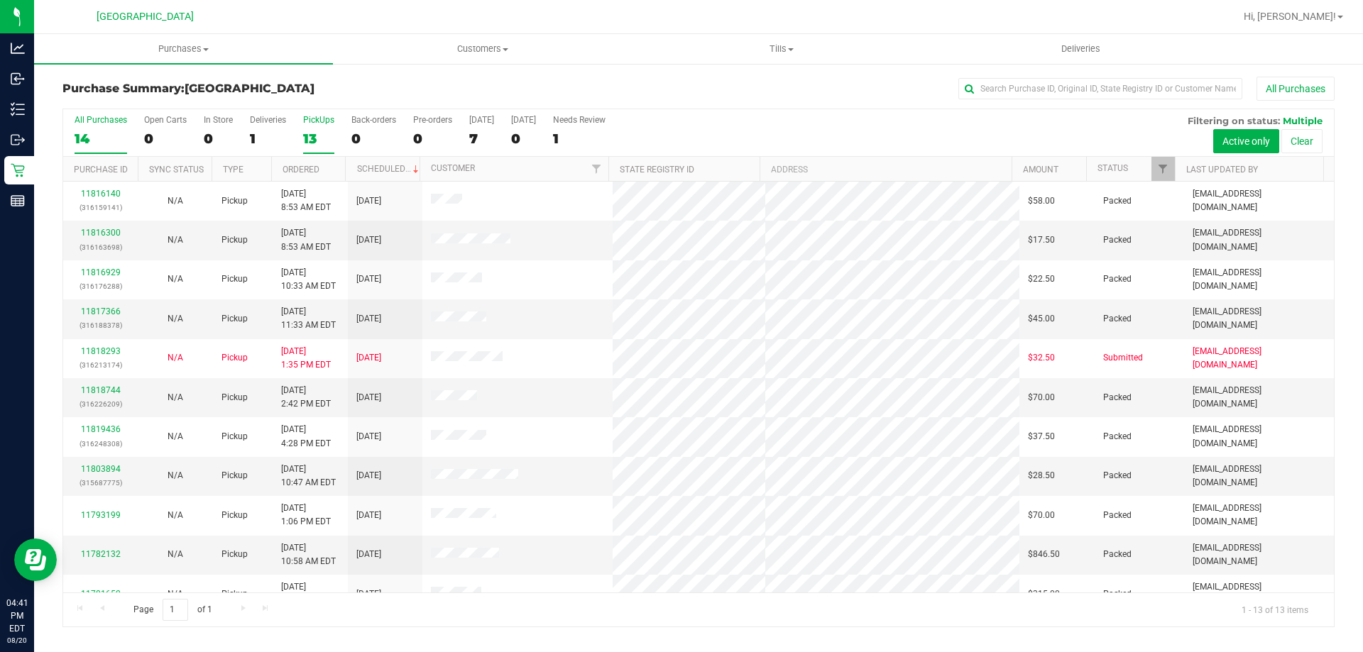
click at [87, 120] on div "All Purchases" at bounding box center [101, 120] width 53 height 10
click at [0, 0] on input "All Purchases 14" at bounding box center [0, 0] width 0 height 0
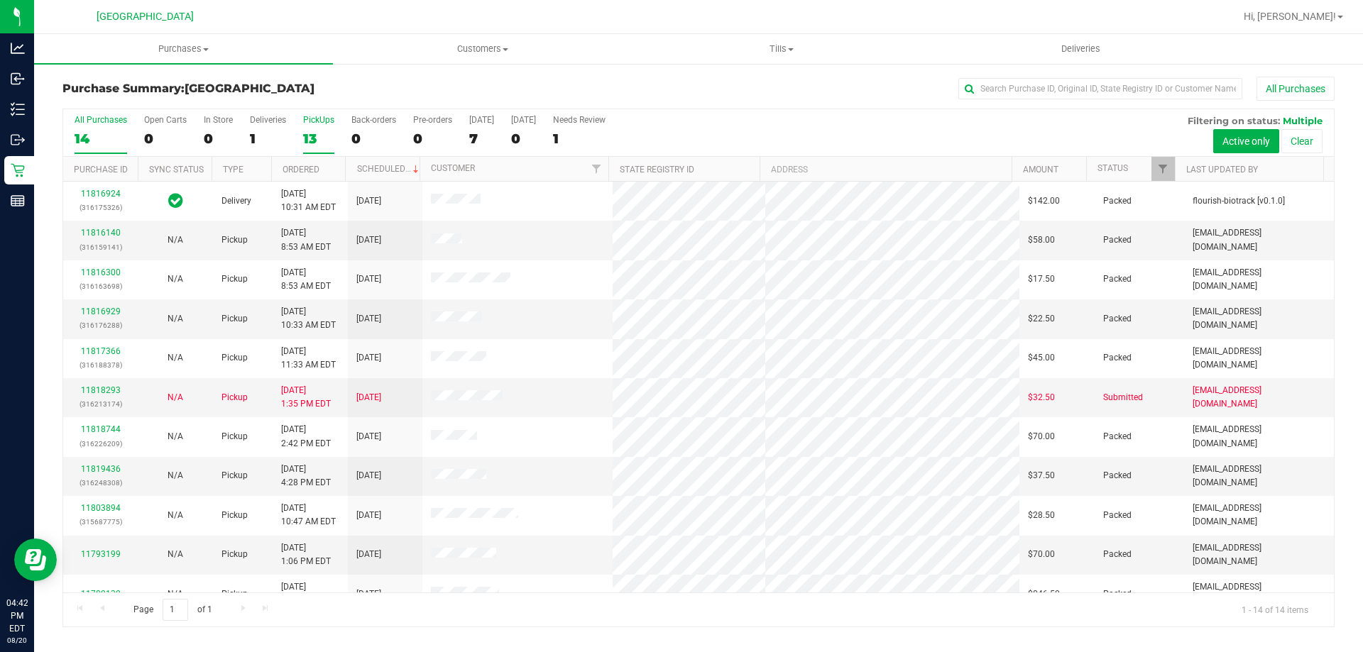
click at [303, 133] on div "13" at bounding box center [318, 139] width 31 height 16
click at [0, 0] on input "PickUps 13" at bounding box center [0, 0] width 0 height 0
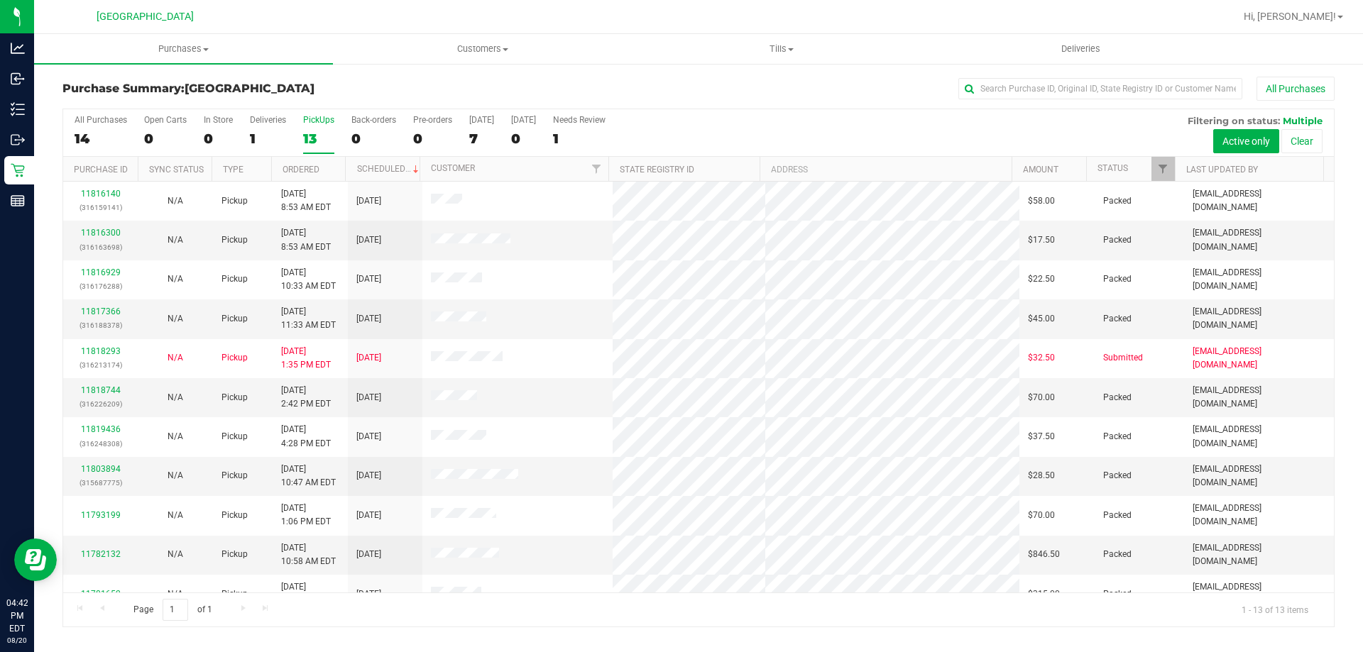
click at [309, 148] on label "PickUps 13" at bounding box center [318, 134] width 31 height 39
click at [0, 0] on input "PickUps 13" at bounding box center [0, 0] width 0 height 0
click at [137, 121] on div "All Purchases 14 Open Carts 0 In Store 0 Deliveries 1 PickUps 13 Back-orders 0 …" at bounding box center [698, 133] width 1270 height 48
click at [122, 122] on div "All Purchases" at bounding box center [101, 120] width 53 height 10
click at [0, 0] on input "All Purchases 14" at bounding box center [0, 0] width 0 height 0
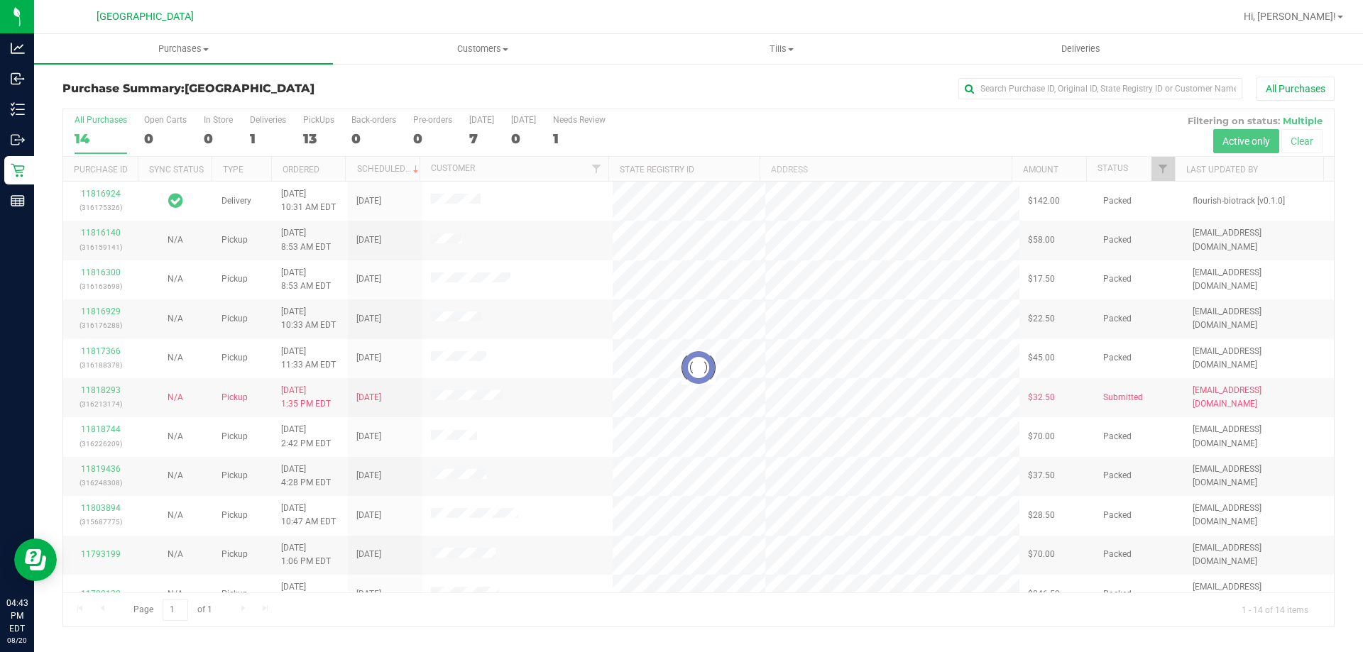
click at [314, 143] on div "13" at bounding box center [318, 139] width 31 height 16
click at [0, 0] on input "PickUps 13" at bounding box center [0, 0] width 0 height 0
click at [314, 128] on div at bounding box center [698, 367] width 1270 height 517
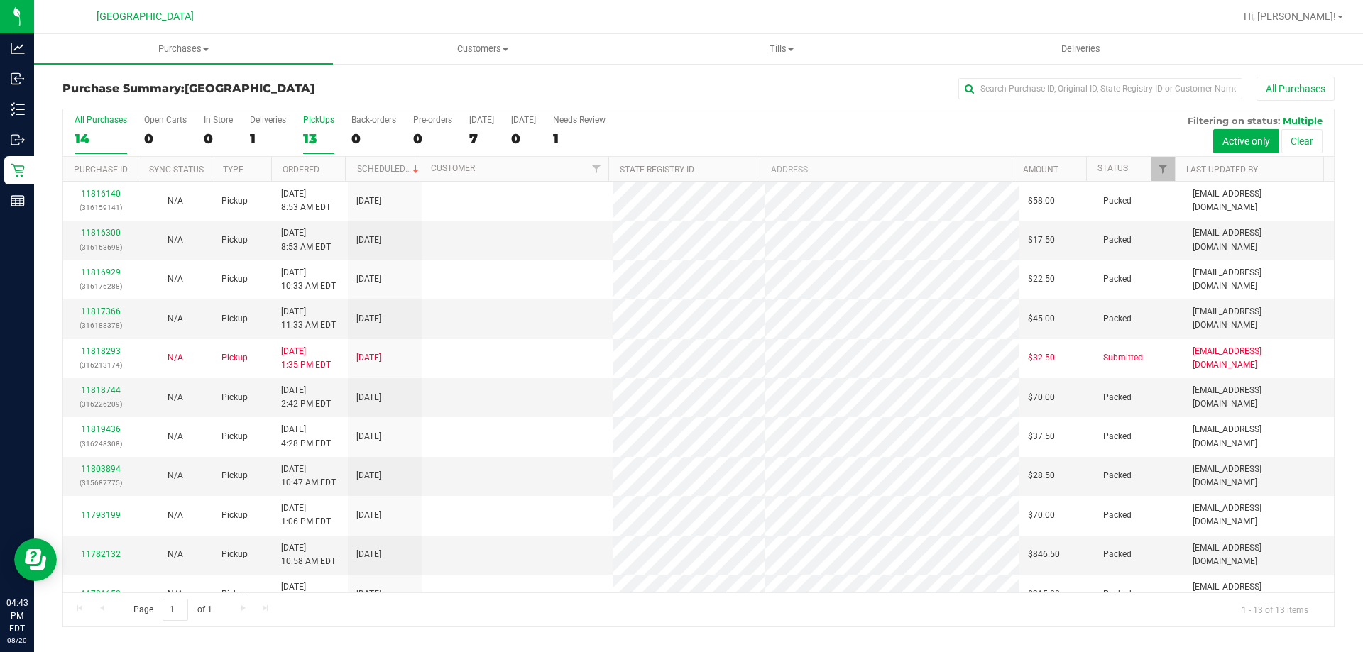
click at [107, 132] on div "14" at bounding box center [101, 139] width 53 height 16
click at [0, 0] on input "All Purchases 14" at bounding box center [0, 0] width 0 height 0
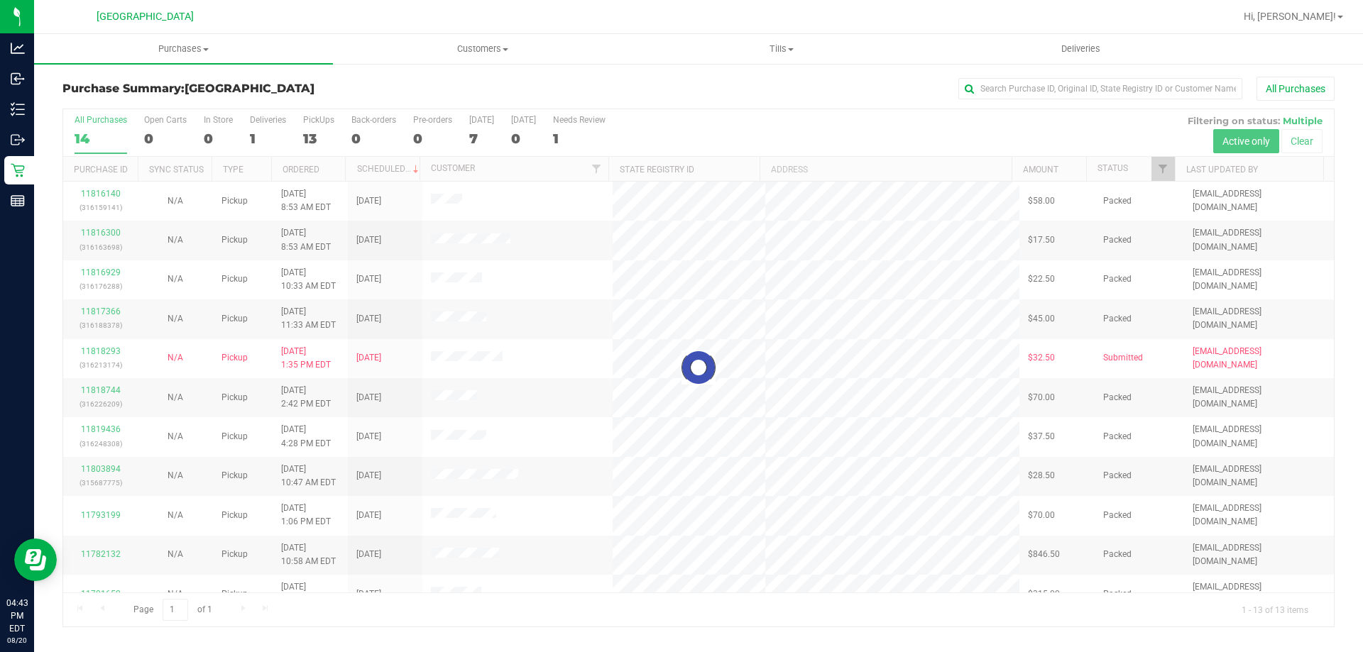
click at [115, 131] on div at bounding box center [698, 367] width 1270 height 517
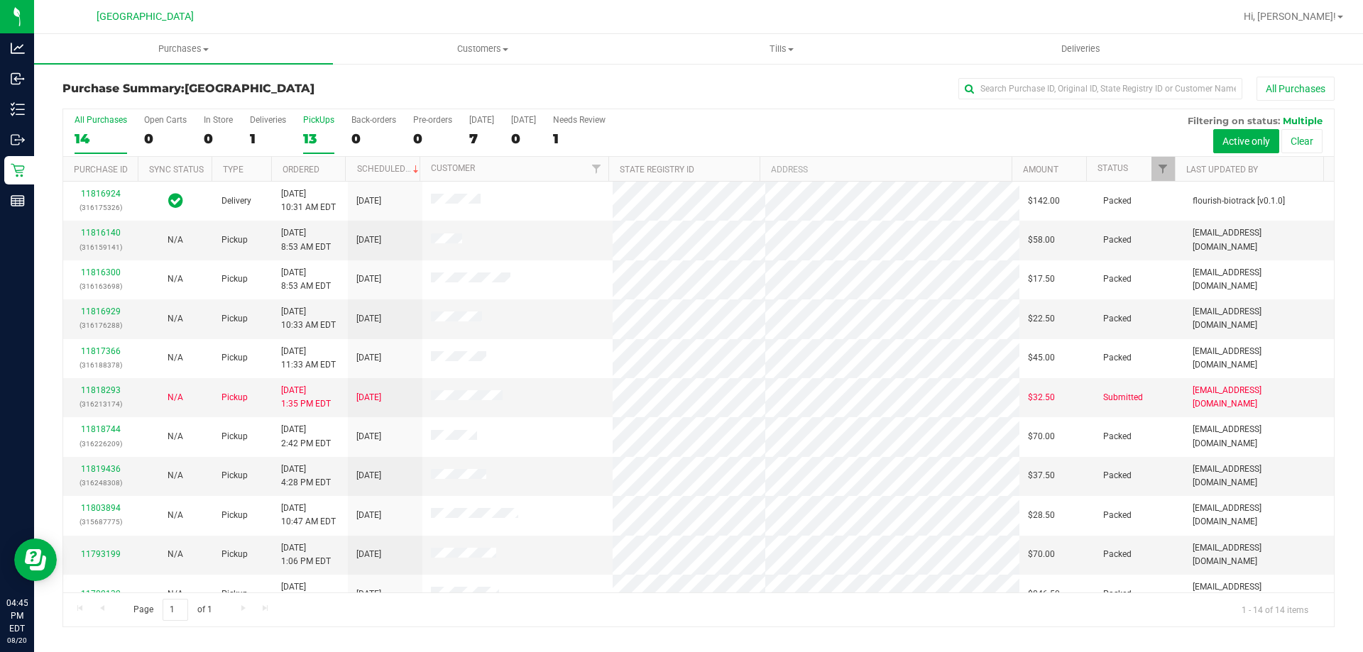
click at [308, 122] on div "PickUps" at bounding box center [318, 120] width 31 height 10
click at [0, 0] on input "PickUps 13" at bounding box center [0, 0] width 0 height 0
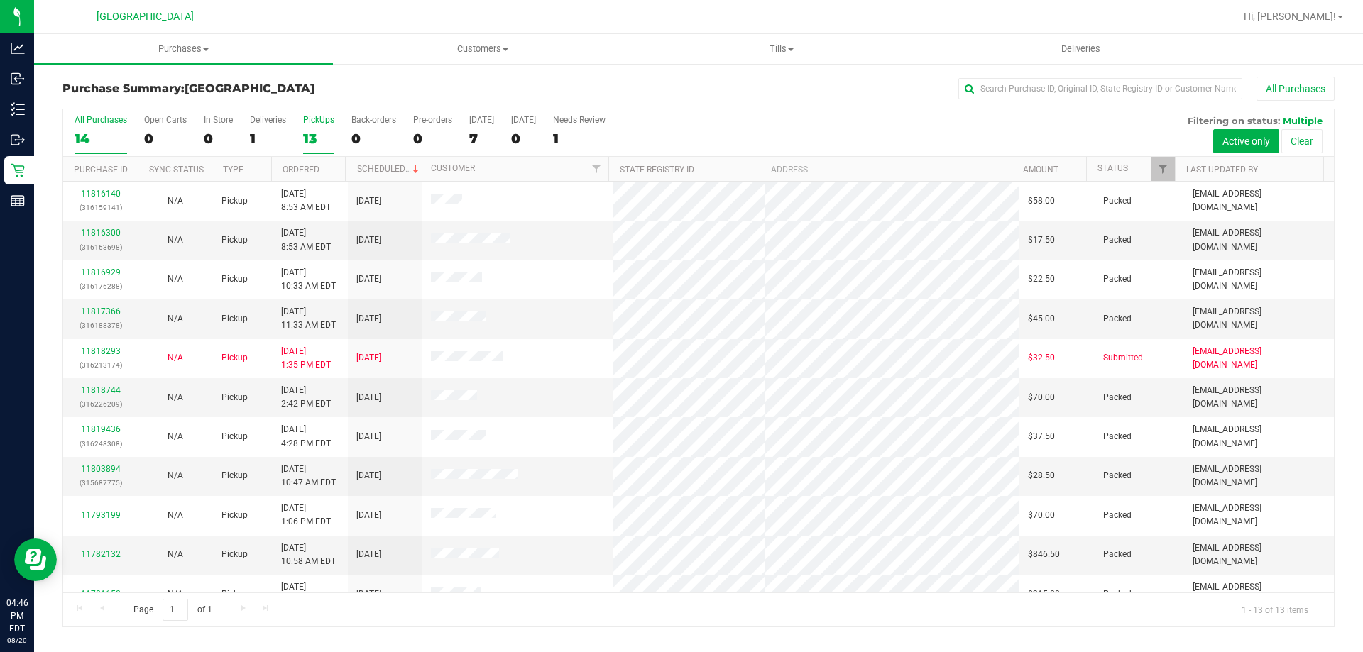
click at [96, 124] on div "All Purchases" at bounding box center [101, 120] width 53 height 10
click at [0, 0] on input "All Purchases 14" at bounding box center [0, 0] width 0 height 0
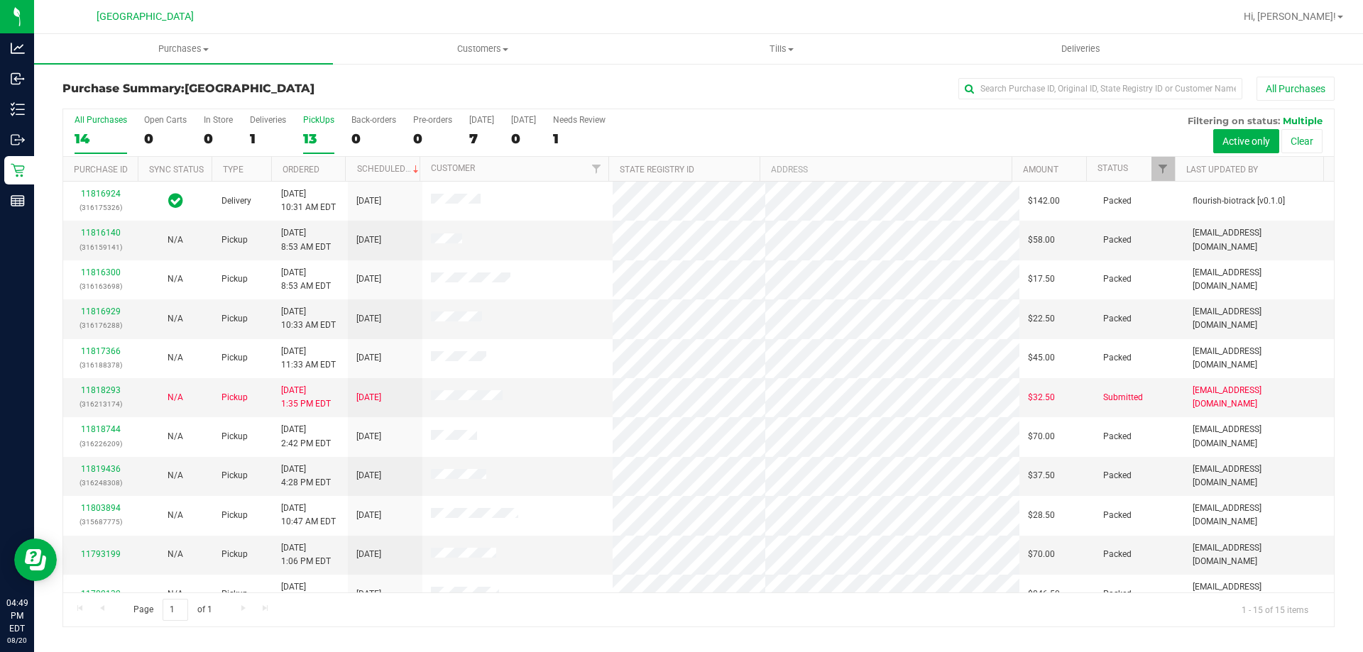
click at [324, 129] on label "PickUps 13" at bounding box center [318, 134] width 31 height 39
click at [0, 0] on input "PickUps 13" at bounding box center [0, 0] width 0 height 0
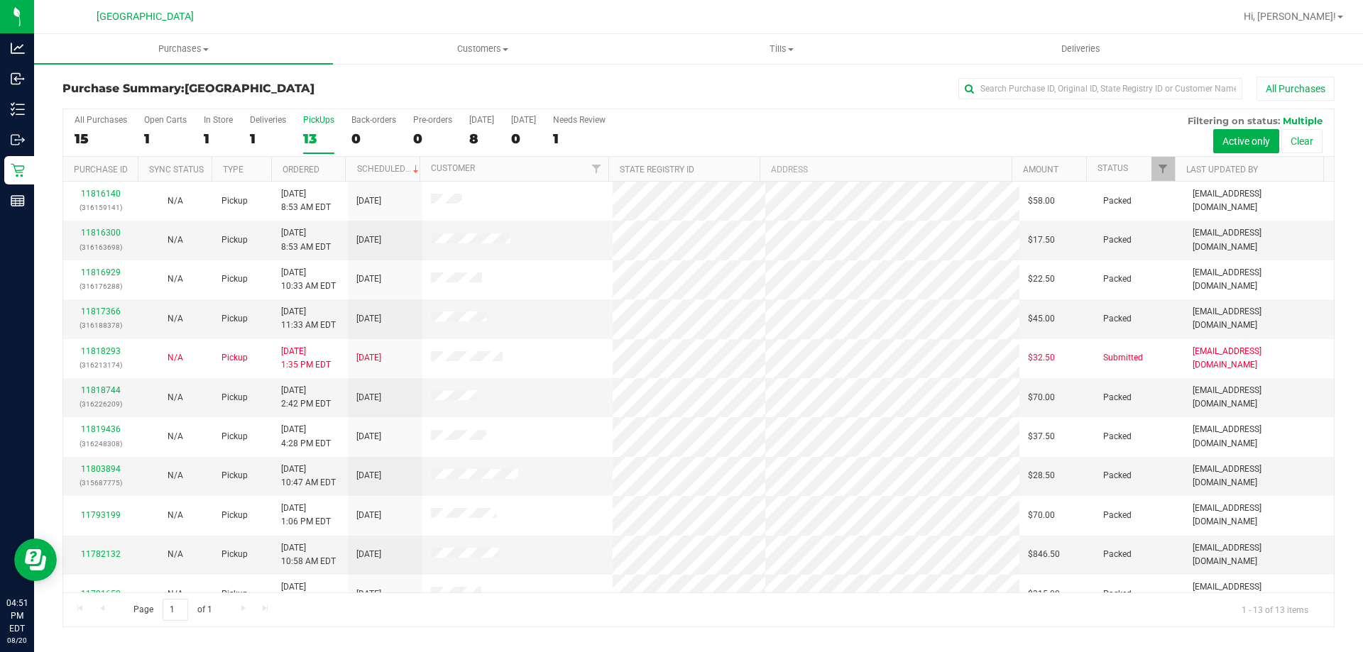
click at [312, 143] on div "13" at bounding box center [318, 139] width 31 height 16
click at [0, 0] on input "PickUps 13" at bounding box center [0, 0] width 0 height 0
click at [105, 137] on div "15" at bounding box center [101, 139] width 53 height 16
click at [0, 0] on input "All Purchases 15" at bounding box center [0, 0] width 0 height 0
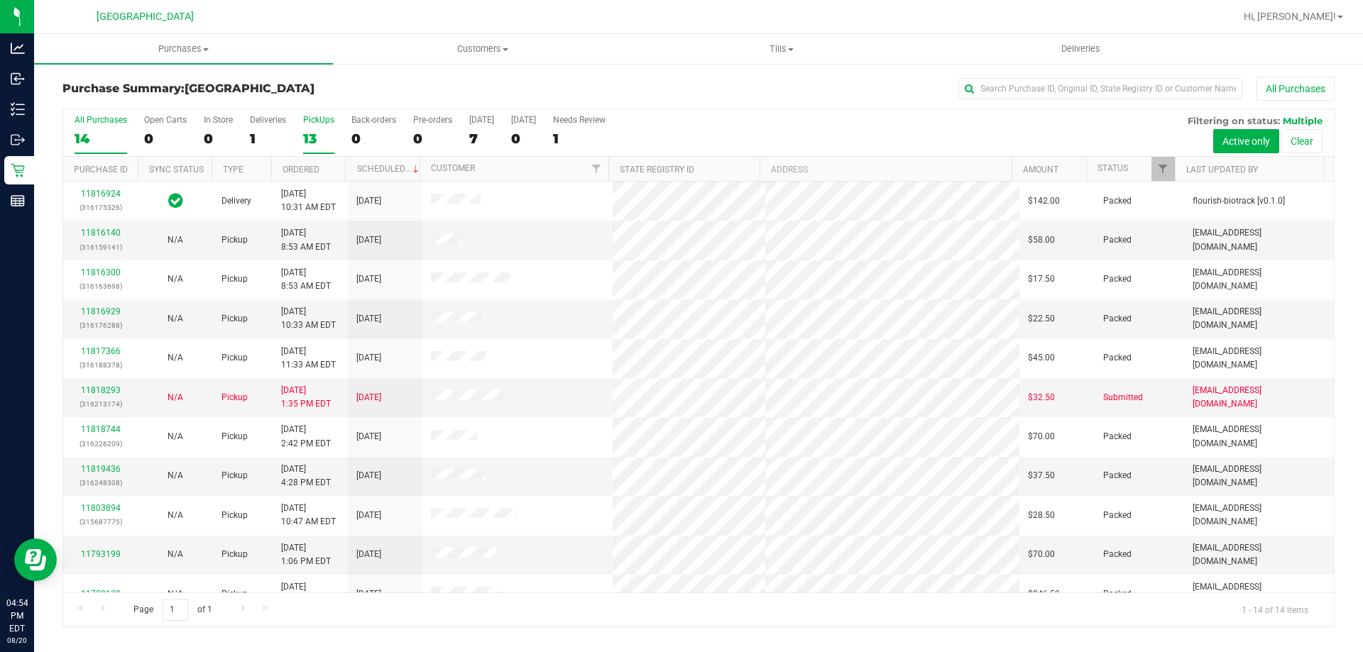
click at [321, 141] on div "13" at bounding box center [318, 139] width 31 height 16
click at [0, 0] on input "PickUps 13" at bounding box center [0, 0] width 0 height 0
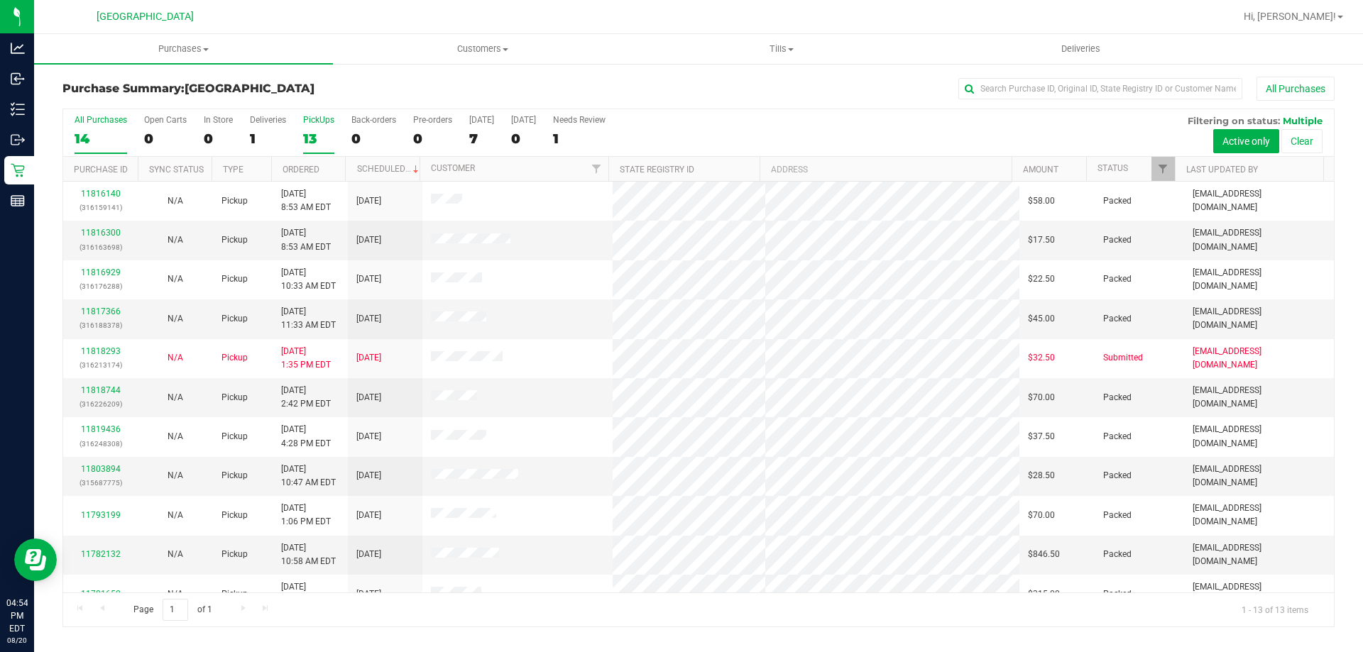
click at [105, 141] on div "14" at bounding box center [101, 139] width 53 height 16
click at [0, 0] on input "All Purchases 14" at bounding box center [0, 0] width 0 height 0
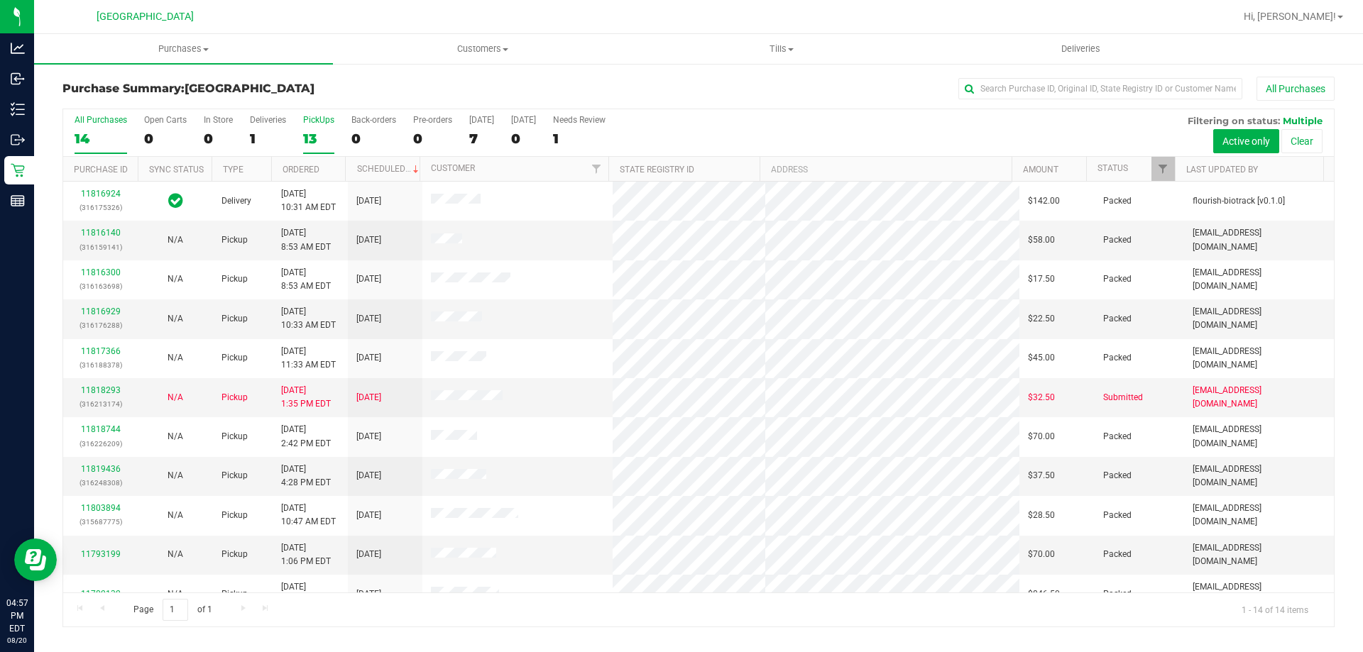
click at [314, 138] on div "13" at bounding box center [318, 139] width 31 height 16
click at [0, 0] on input "PickUps 13" at bounding box center [0, 0] width 0 height 0
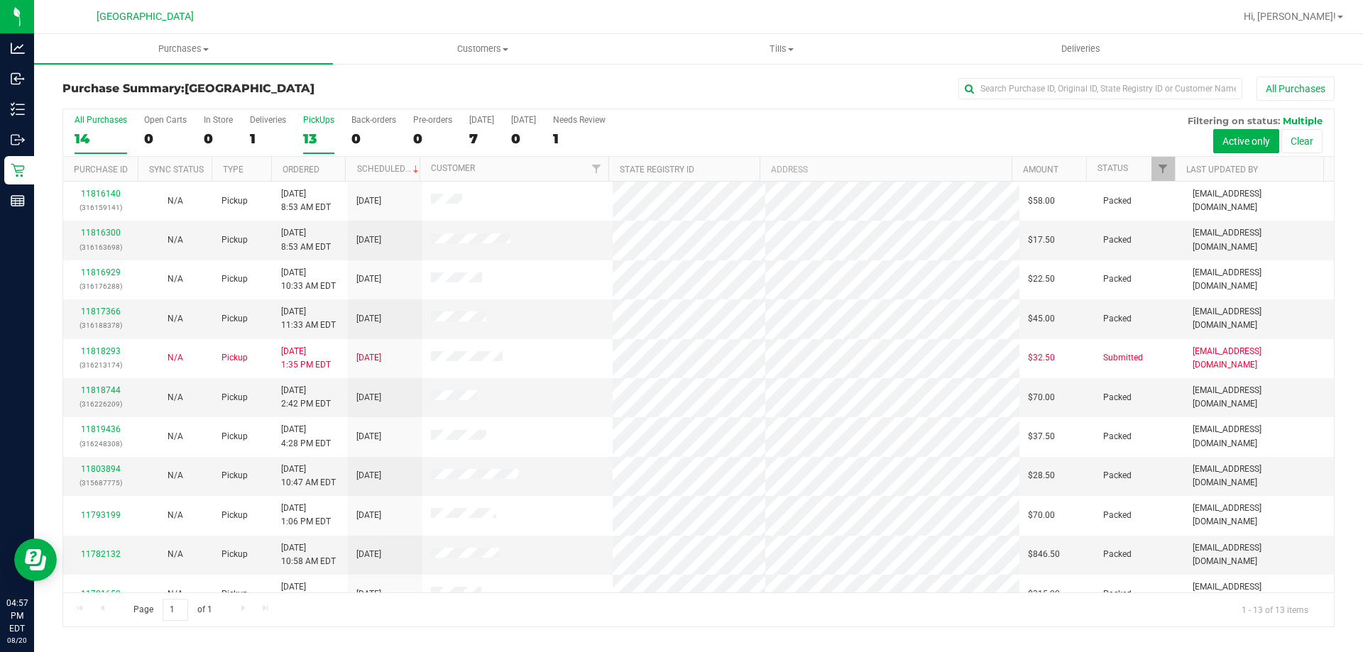
click at [117, 145] on div "14" at bounding box center [101, 139] width 53 height 16
click at [0, 0] on input "All Purchases 14" at bounding box center [0, 0] width 0 height 0
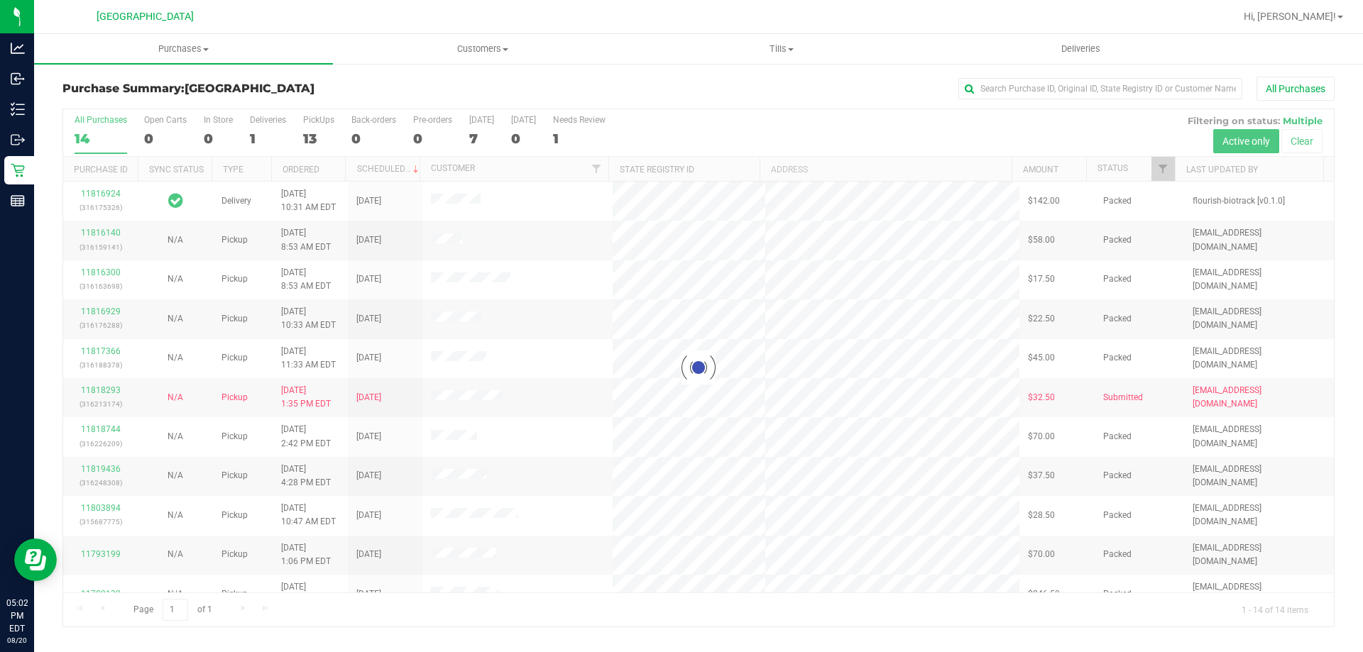
click at [319, 129] on div at bounding box center [698, 367] width 1270 height 517
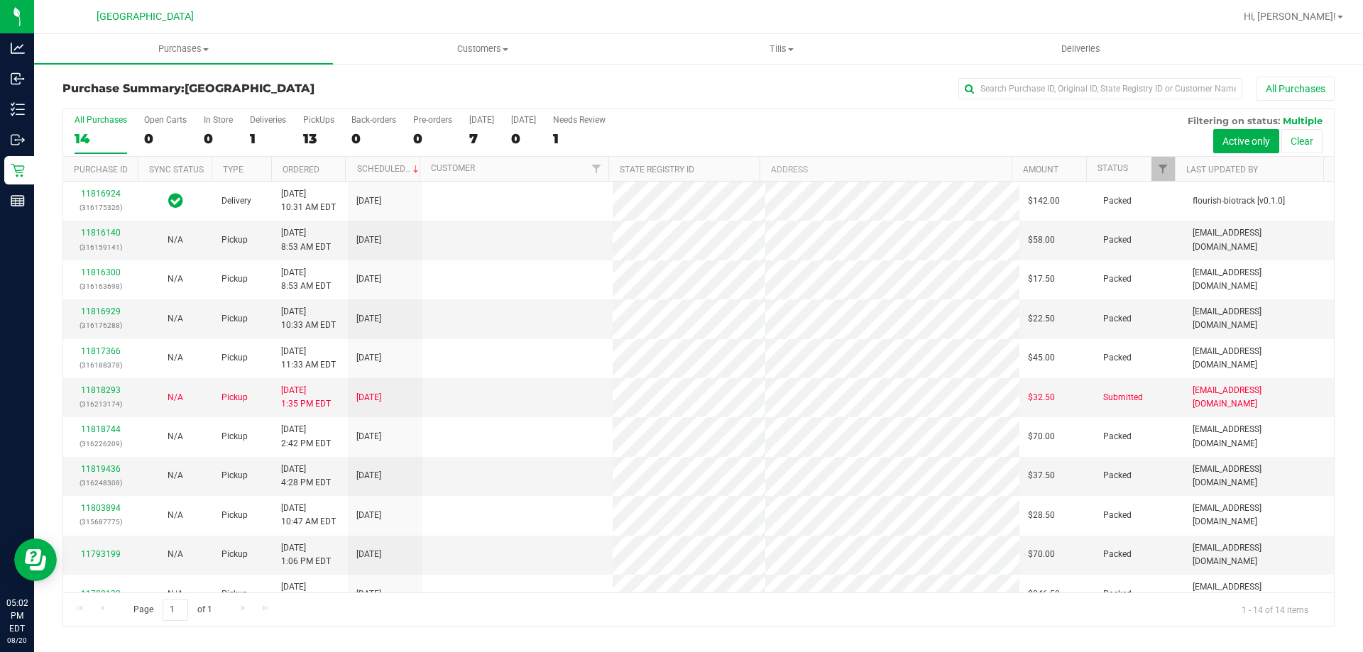
click at [319, 129] on label "PickUps 13" at bounding box center [318, 134] width 31 height 39
click at [0, 0] on input "PickUps 13" at bounding box center [0, 0] width 0 height 0
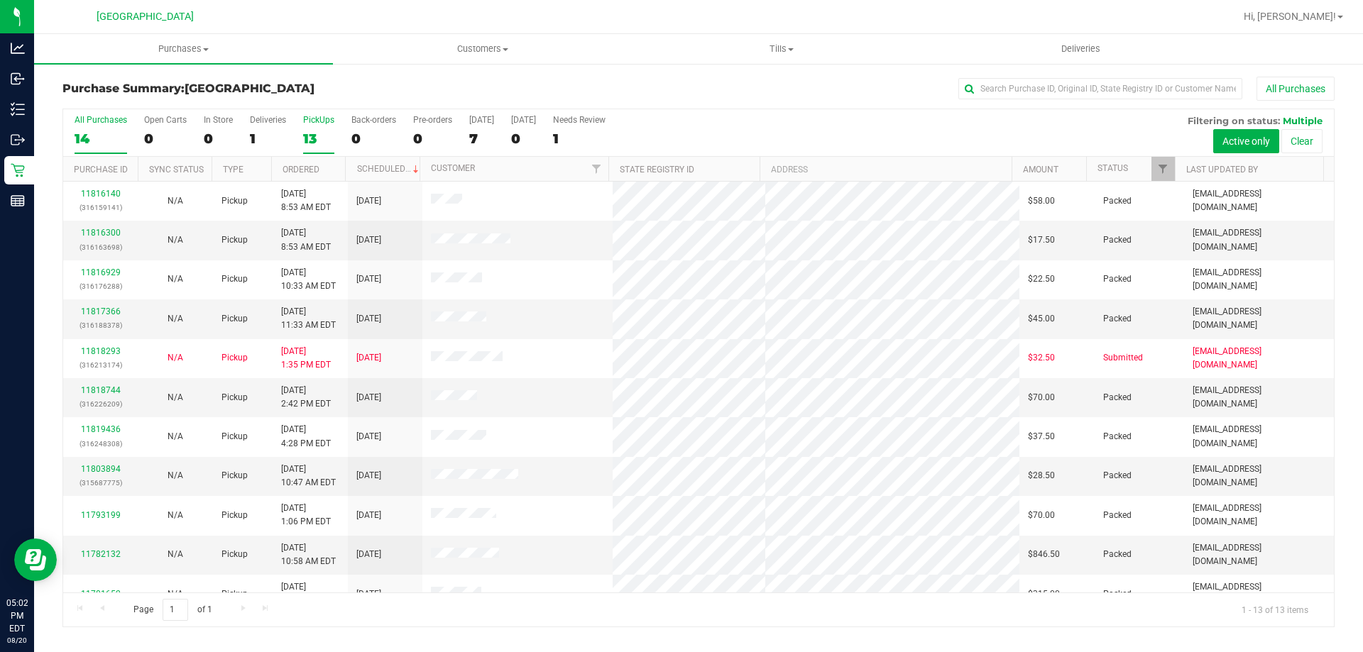
click at [94, 136] on div "14" at bounding box center [101, 139] width 53 height 16
click at [0, 0] on input "All Purchases 14" at bounding box center [0, 0] width 0 height 0
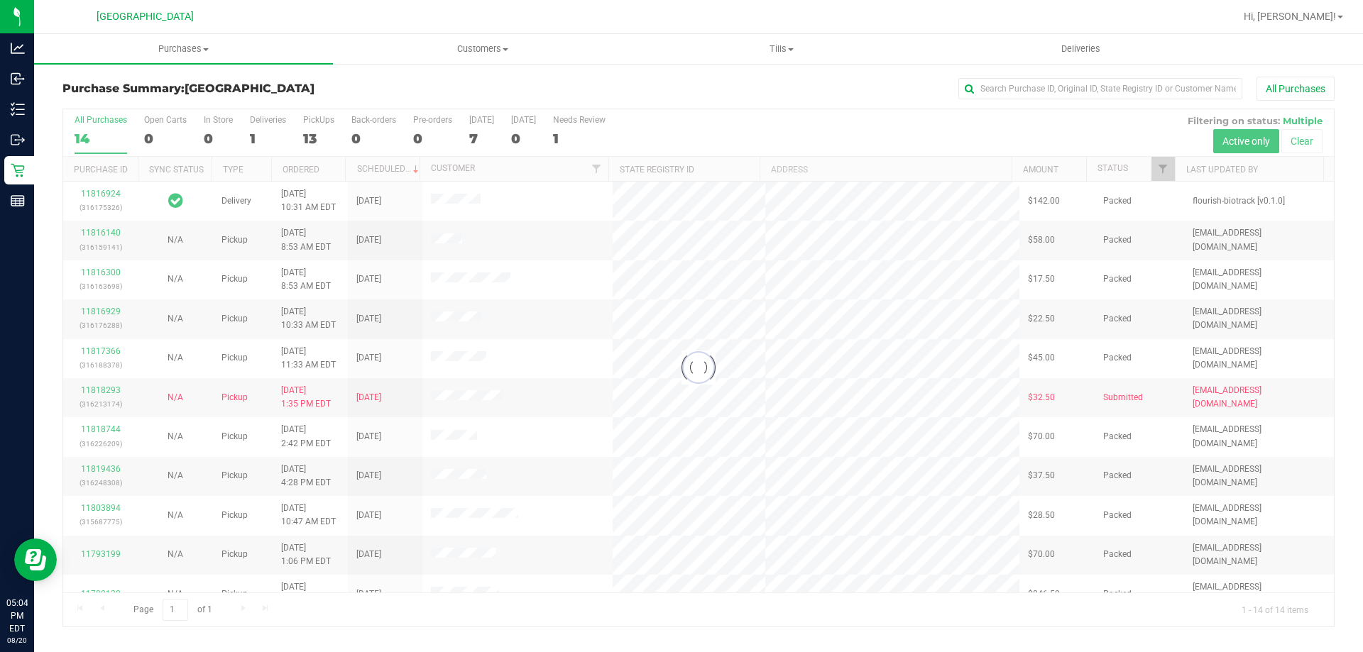
click at [309, 137] on div "13" at bounding box center [318, 139] width 31 height 16
click at [0, 0] on input "PickUps 13" at bounding box center [0, 0] width 0 height 0
click at [309, 137] on div at bounding box center [698, 367] width 1270 height 517
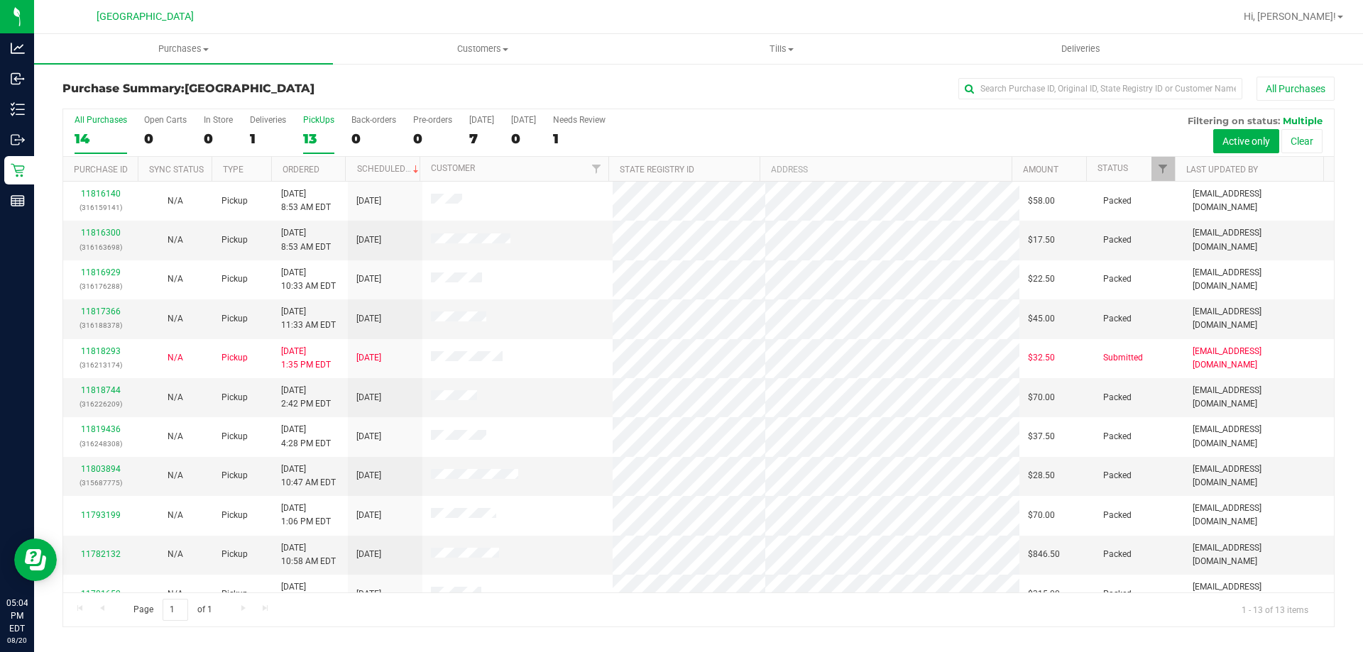
click at [109, 135] on div "14" at bounding box center [101, 139] width 53 height 16
click at [0, 0] on input "All Purchases 14" at bounding box center [0, 0] width 0 height 0
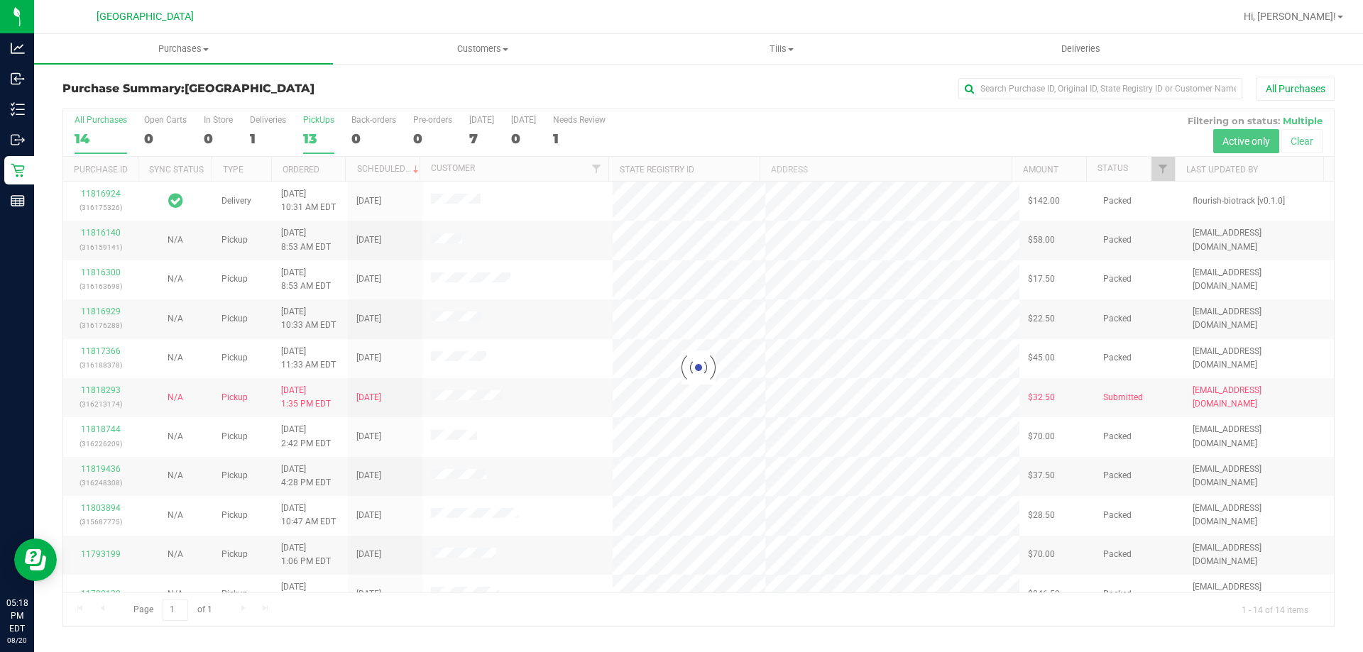
click at [307, 137] on div "13" at bounding box center [318, 139] width 31 height 16
click at [0, 0] on input "PickUps 13" at bounding box center [0, 0] width 0 height 0
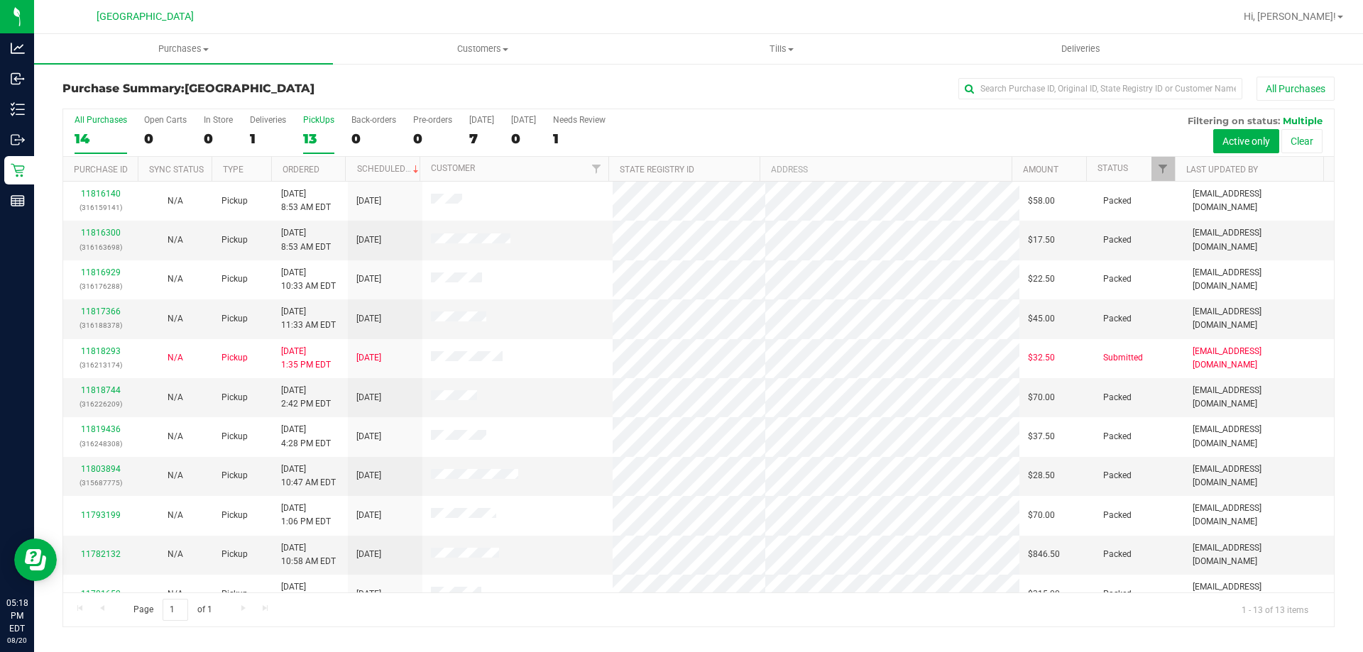
click at [115, 119] on div "All Purchases" at bounding box center [101, 120] width 53 height 10
click at [0, 0] on input "All Purchases 14" at bounding box center [0, 0] width 0 height 0
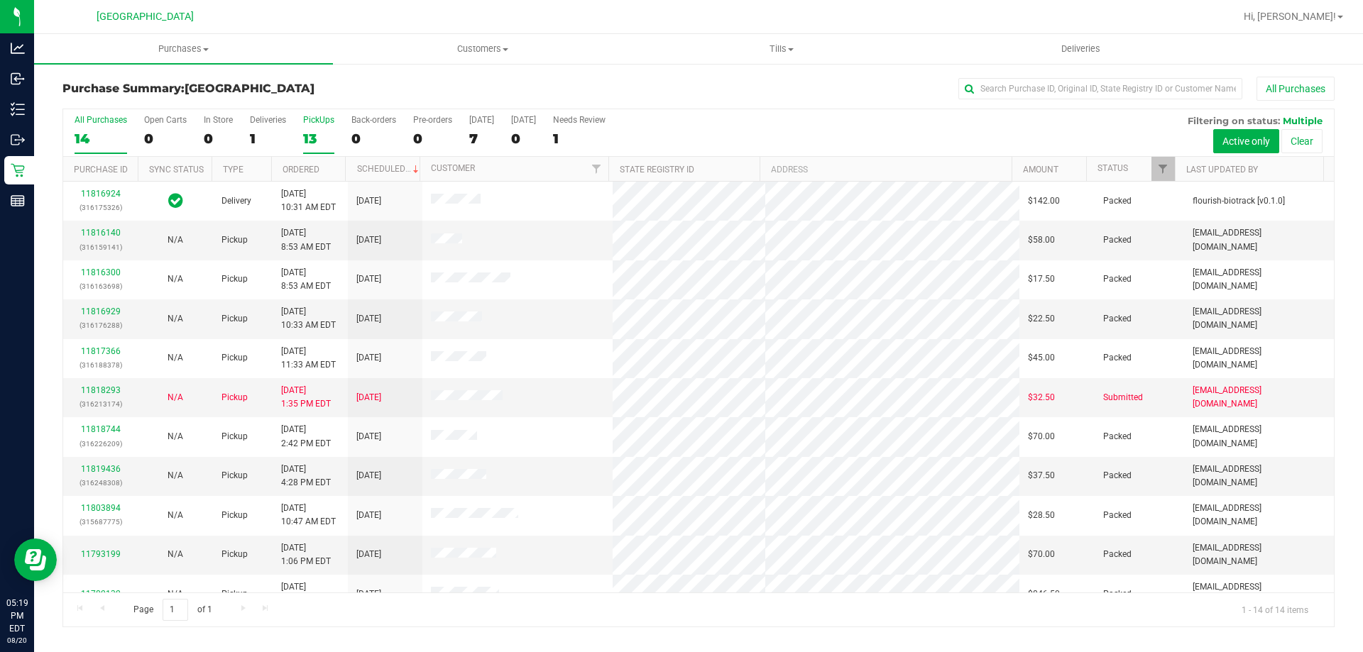
click at [319, 139] on div "13" at bounding box center [318, 139] width 31 height 16
click at [0, 0] on input "PickUps 13" at bounding box center [0, 0] width 0 height 0
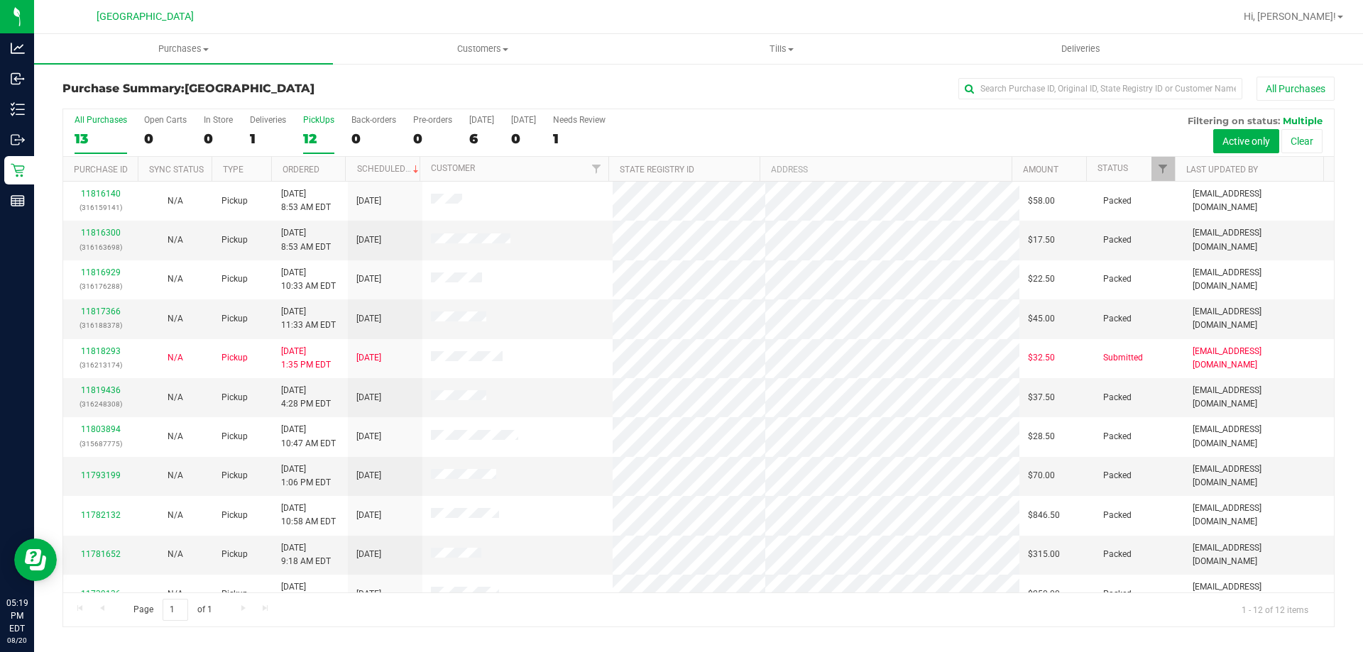
click at [95, 133] on div "13" at bounding box center [101, 139] width 53 height 16
click at [0, 0] on input "All Purchases 13" at bounding box center [0, 0] width 0 height 0
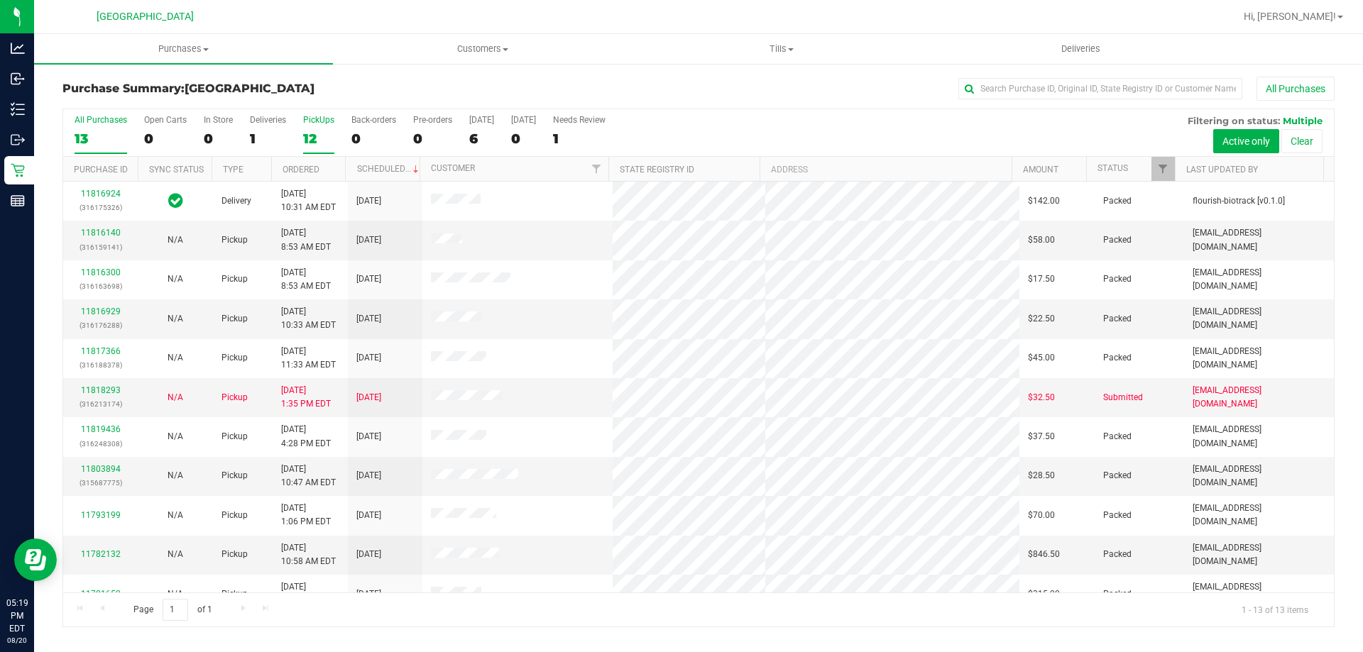
click at [321, 125] on label "PickUps 12" at bounding box center [318, 134] width 31 height 39
click at [0, 0] on input "PickUps 12" at bounding box center [0, 0] width 0 height 0
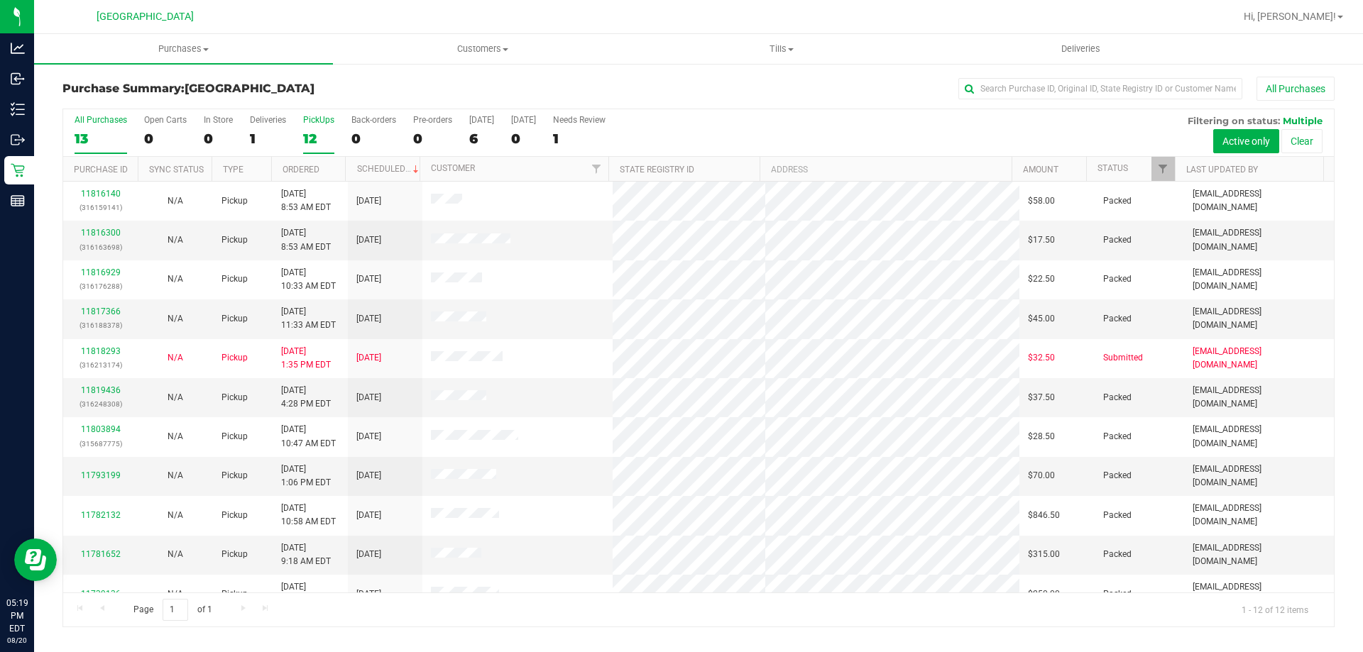
click at [104, 141] on div "13" at bounding box center [101, 139] width 53 height 16
click at [0, 0] on input "All Purchases 13" at bounding box center [0, 0] width 0 height 0
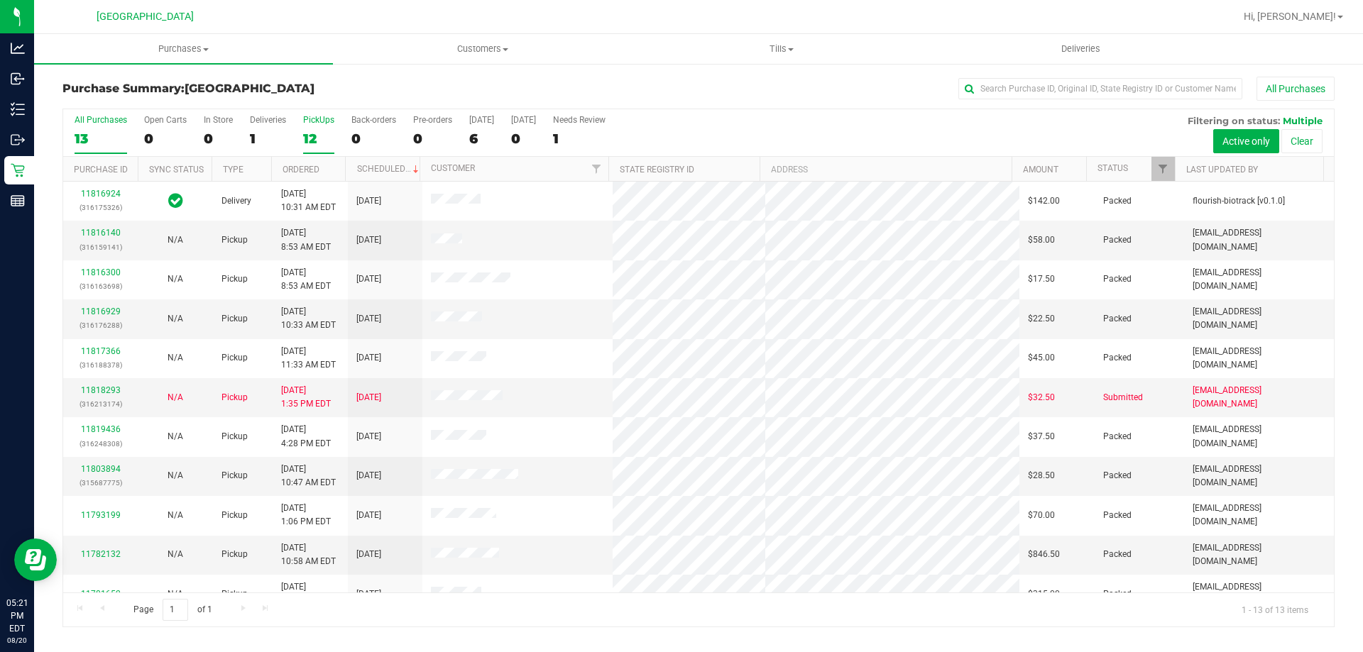
click at [329, 139] on div "12" at bounding box center [318, 139] width 31 height 16
click at [0, 0] on input "PickUps 12" at bounding box center [0, 0] width 0 height 0
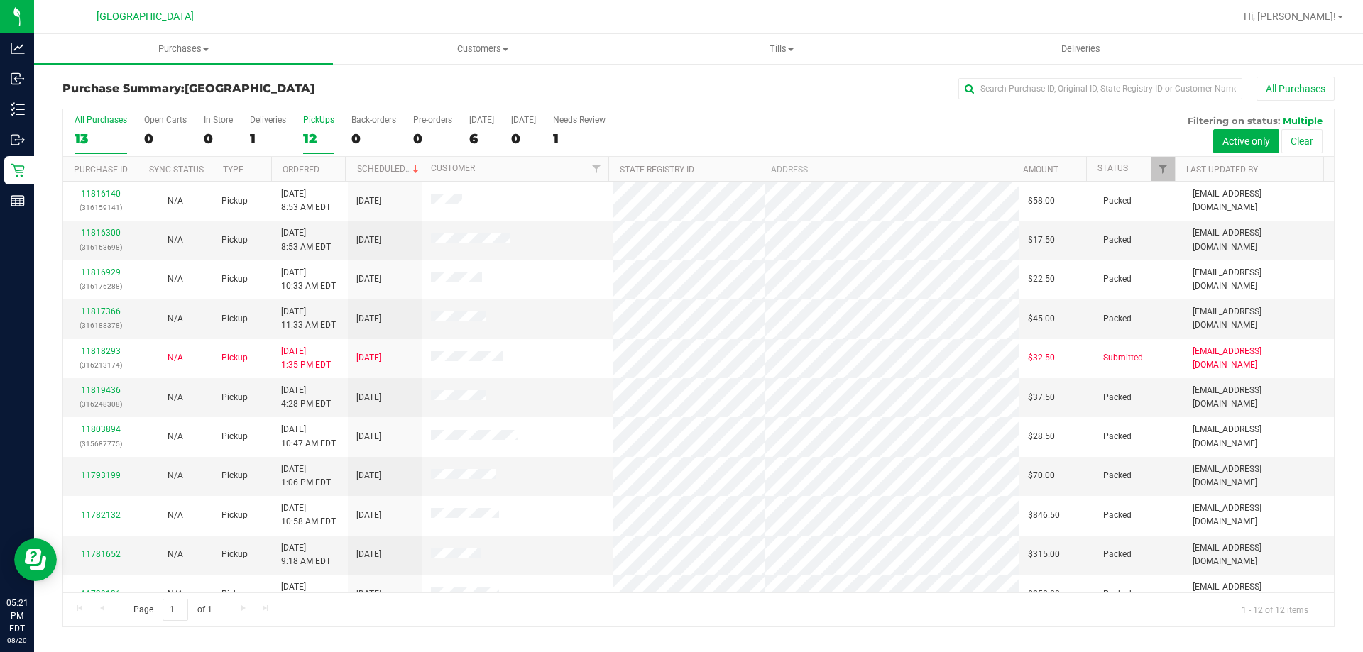
click at [92, 127] on label "All Purchases 13" at bounding box center [101, 134] width 53 height 39
click at [0, 0] on input "All Purchases 13" at bounding box center [0, 0] width 0 height 0
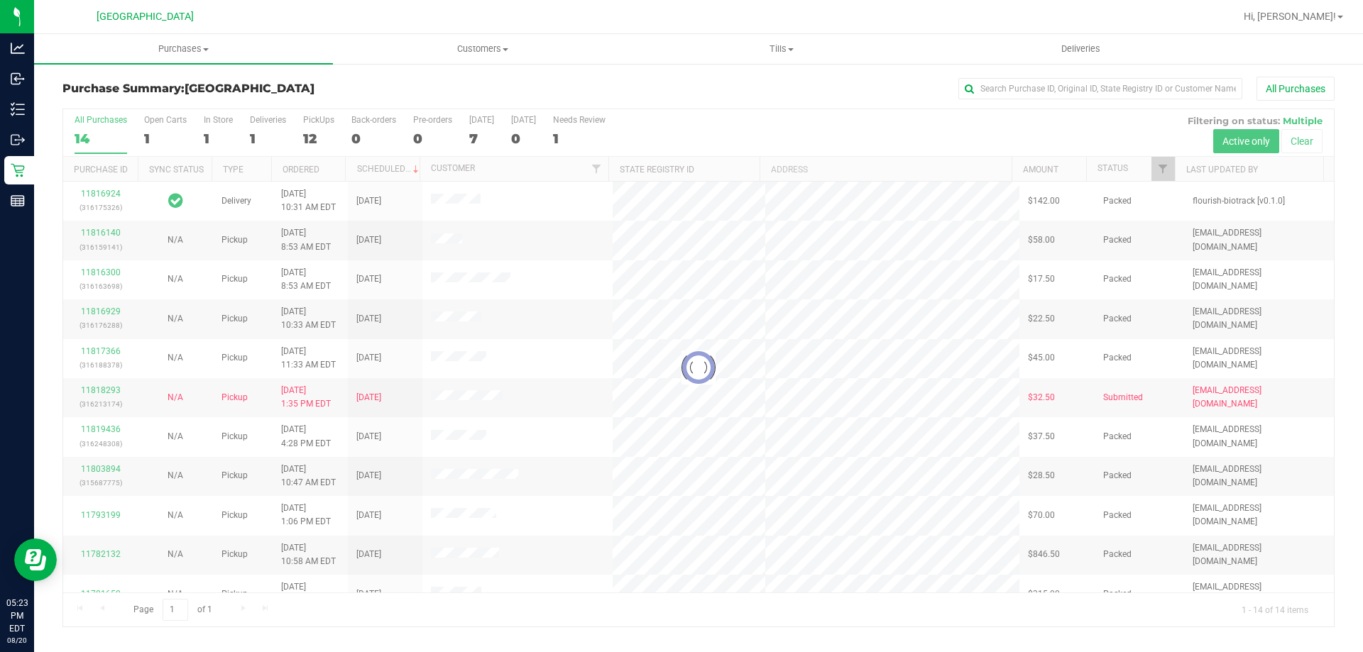
click at [297, 126] on div at bounding box center [698, 367] width 1270 height 517
click at [304, 126] on div at bounding box center [698, 367] width 1270 height 517
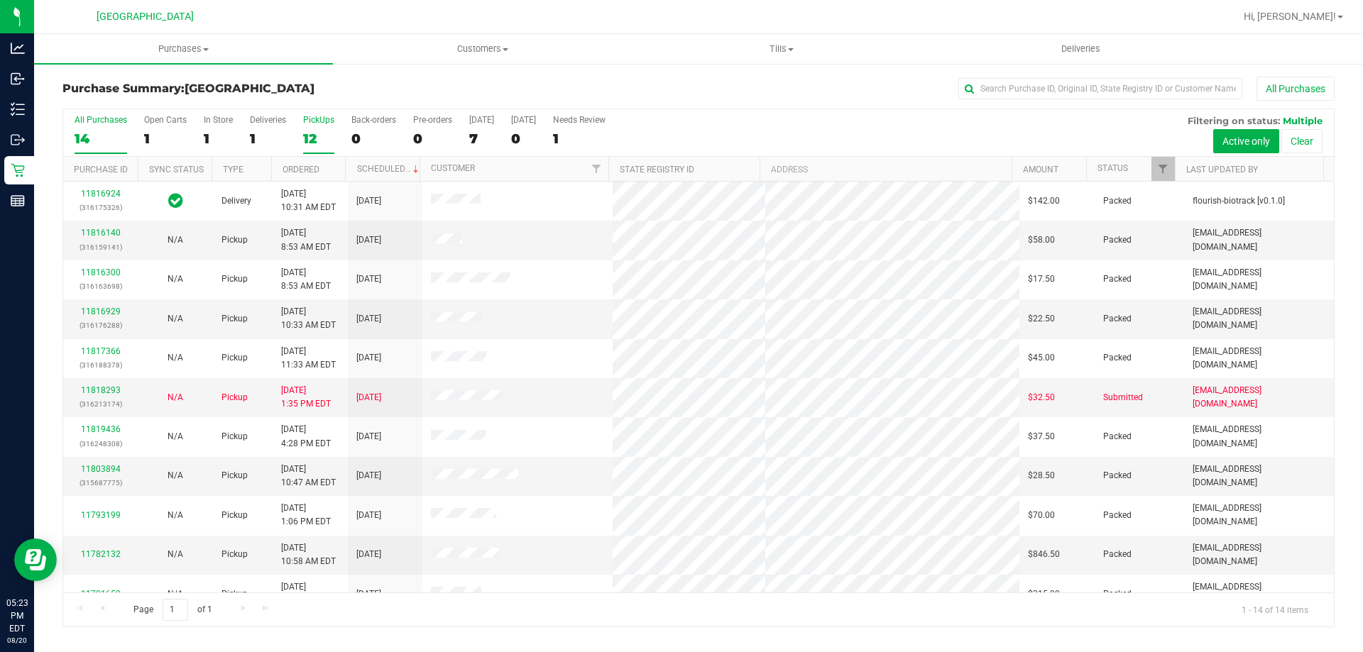
click at [317, 133] on div "12" at bounding box center [318, 139] width 31 height 16
click at [0, 0] on input "PickUps 12" at bounding box center [0, 0] width 0 height 0
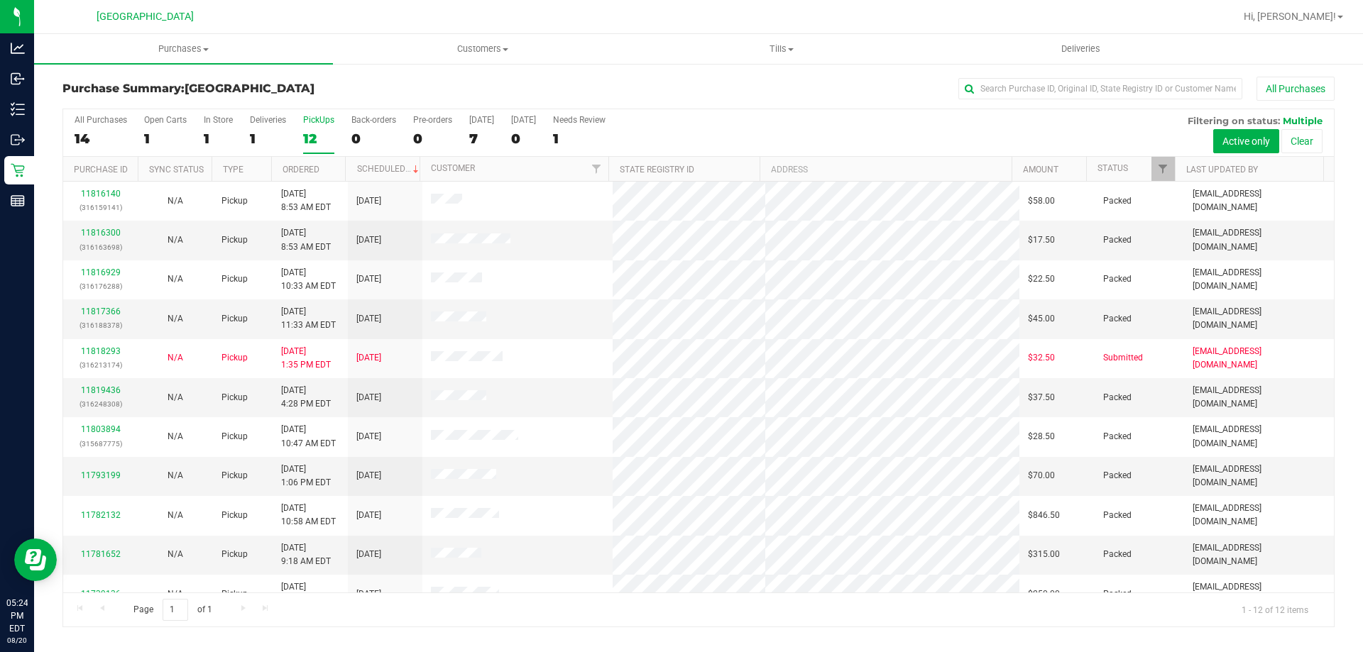
click at [301, 125] on div "All Purchases 14 Open Carts 1 In Store 1 Deliveries 1 PickUps 12 Back-orders 0 …" at bounding box center [698, 133] width 1270 height 48
click at [308, 130] on label "PickUps 12" at bounding box center [318, 134] width 31 height 39
click at [0, 0] on input "PickUps 12" at bounding box center [0, 0] width 0 height 0
click at [101, 135] on div "13" at bounding box center [101, 139] width 53 height 16
click at [0, 0] on input "All Purchases 13" at bounding box center [0, 0] width 0 height 0
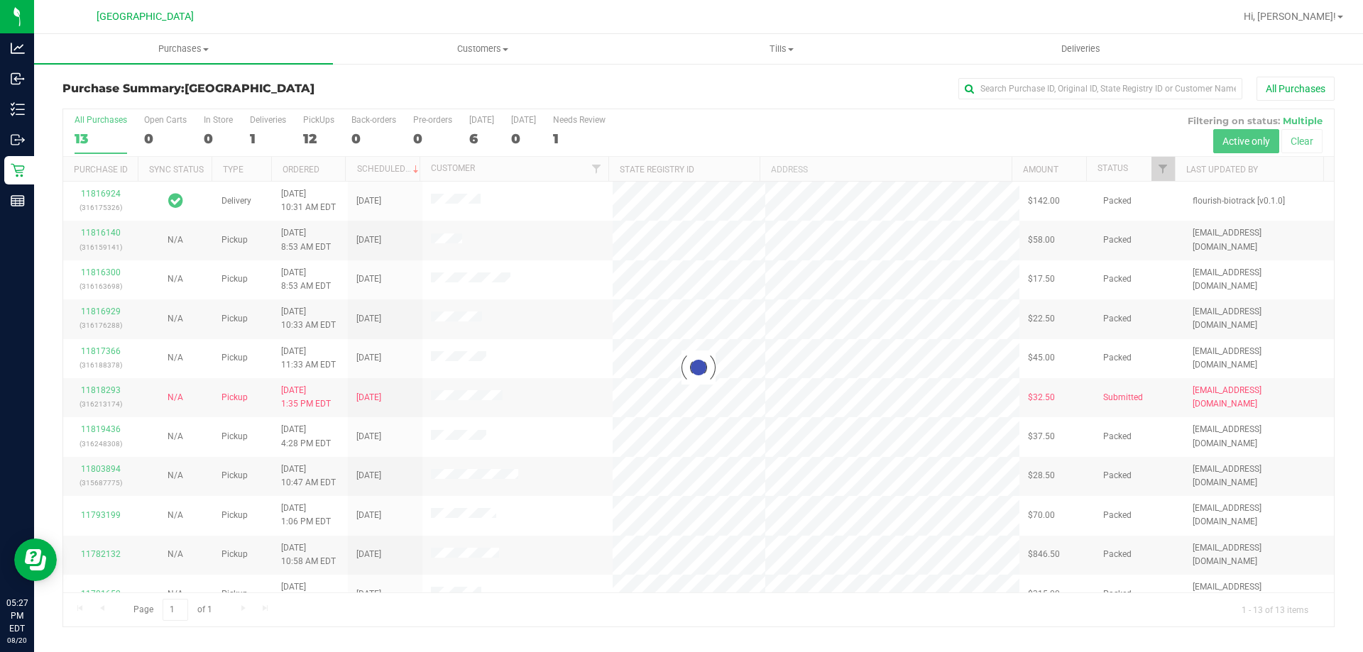
click at [331, 135] on div at bounding box center [698, 367] width 1270 height 517
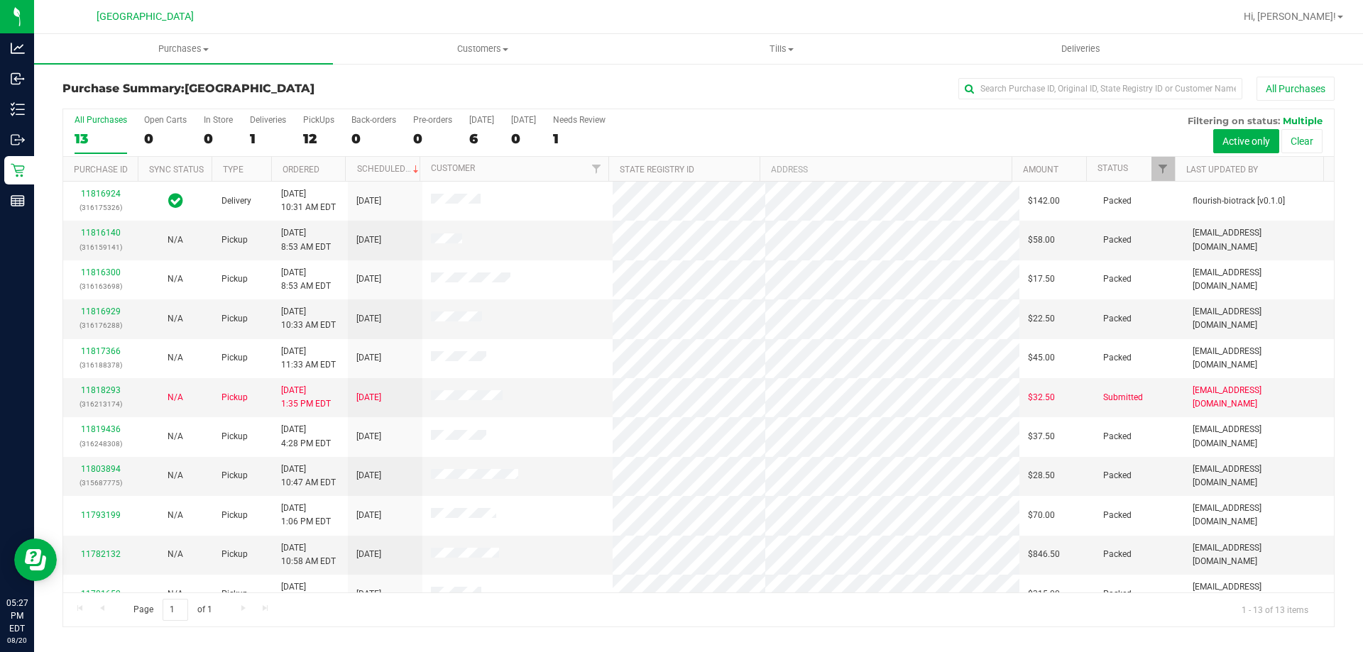
click at [315, 138] on div "12" at bounding box center [318, 139] width 31 height 16
click at [0, 0] on input "PickUps 12" at bounding box center [0, 0] width 0 height 0
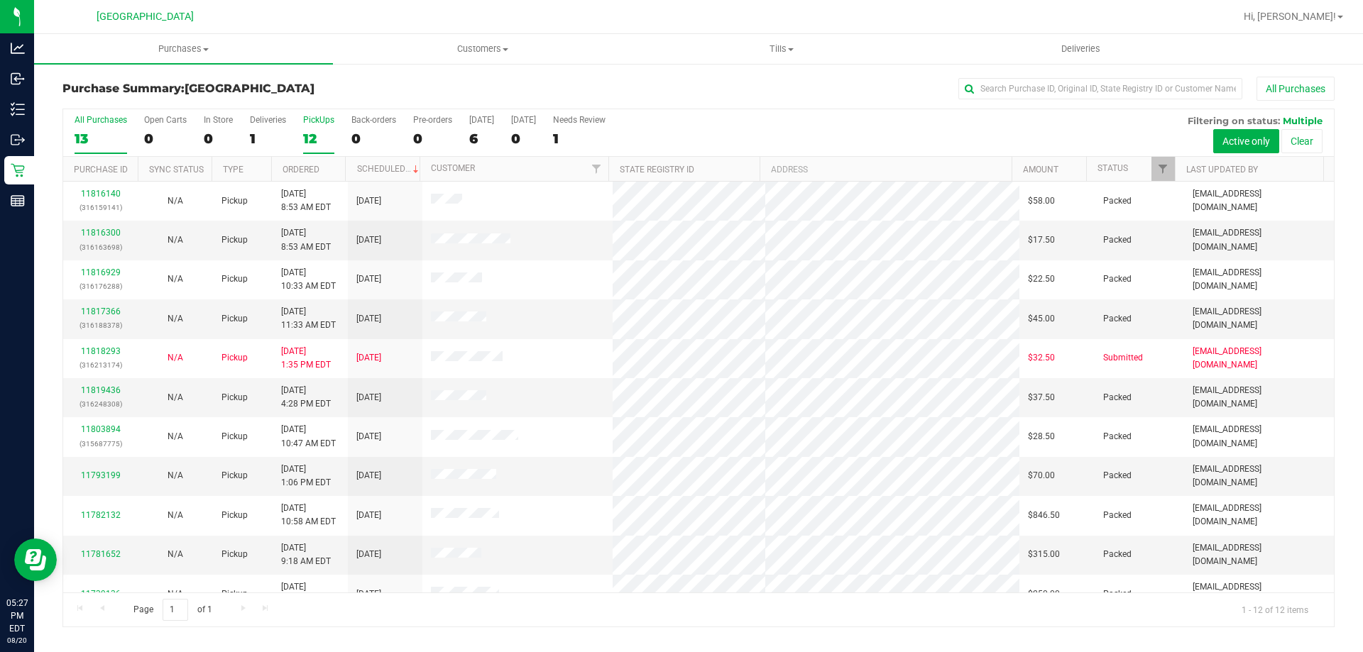
click at [95, 138] on div "13" at bounding box center [101, 139] width 53 height 16
click at [0, 0] on input "All Purchases 13" at bounding box center [0, 0] width 0 height 0
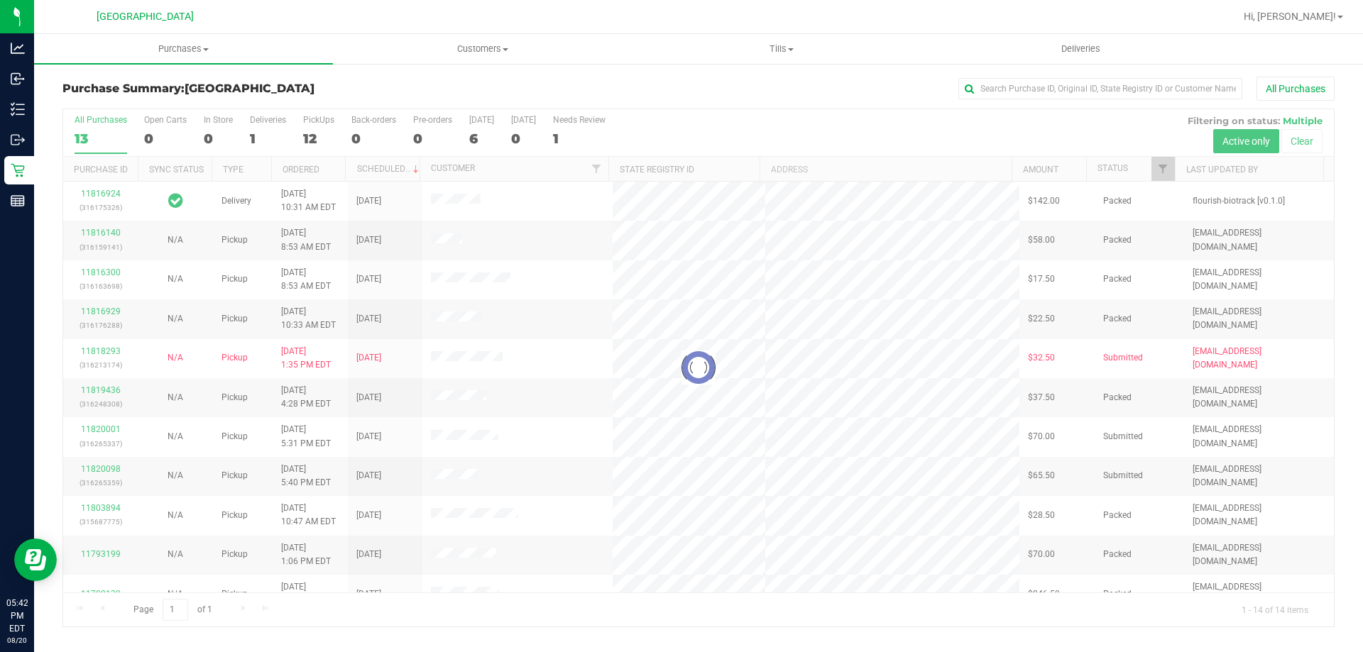
click at [308, 131] on div at bounding box center [698, 367] width 1270 height 517
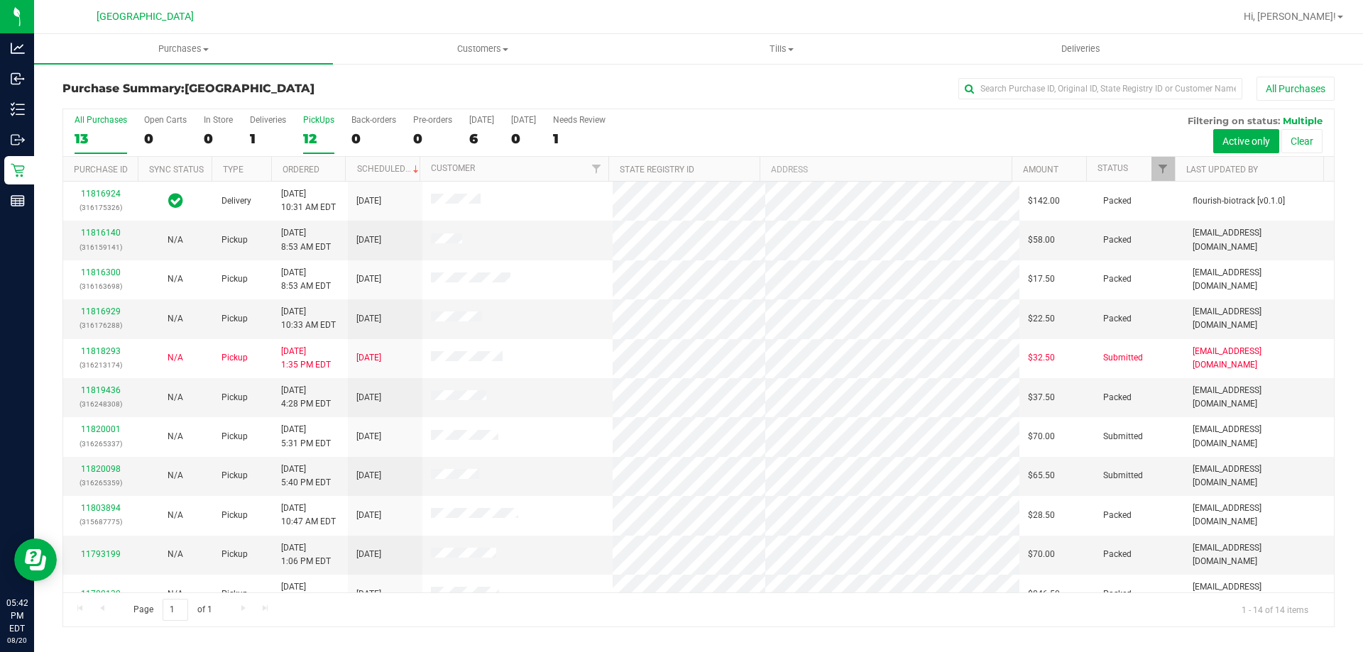
click at [316, 125] on label "PickUps 12" at bounding box center [318, 134] width 31 height 39
click at [0, 0] on input "PickUps 12" at bounding box center [0, 0] width 0 height 0
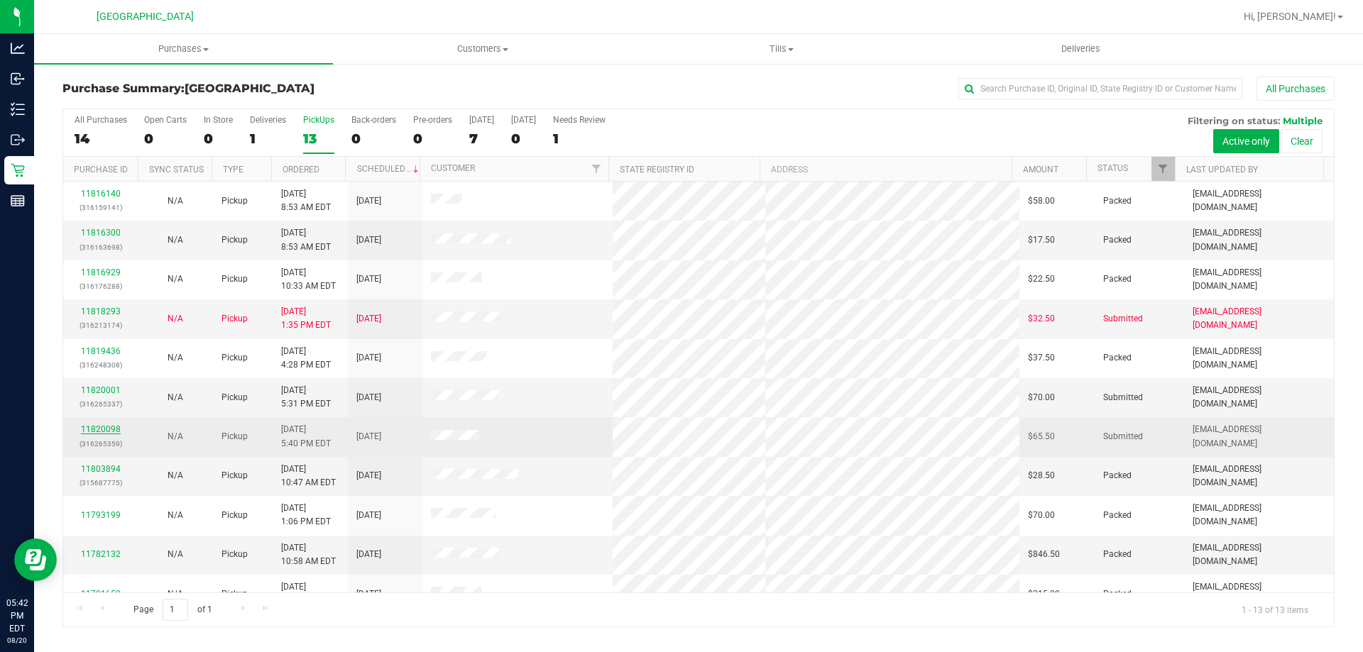
click at [95, 430] on link "11820098" at bounding box center [101, 429] width 40 height 10
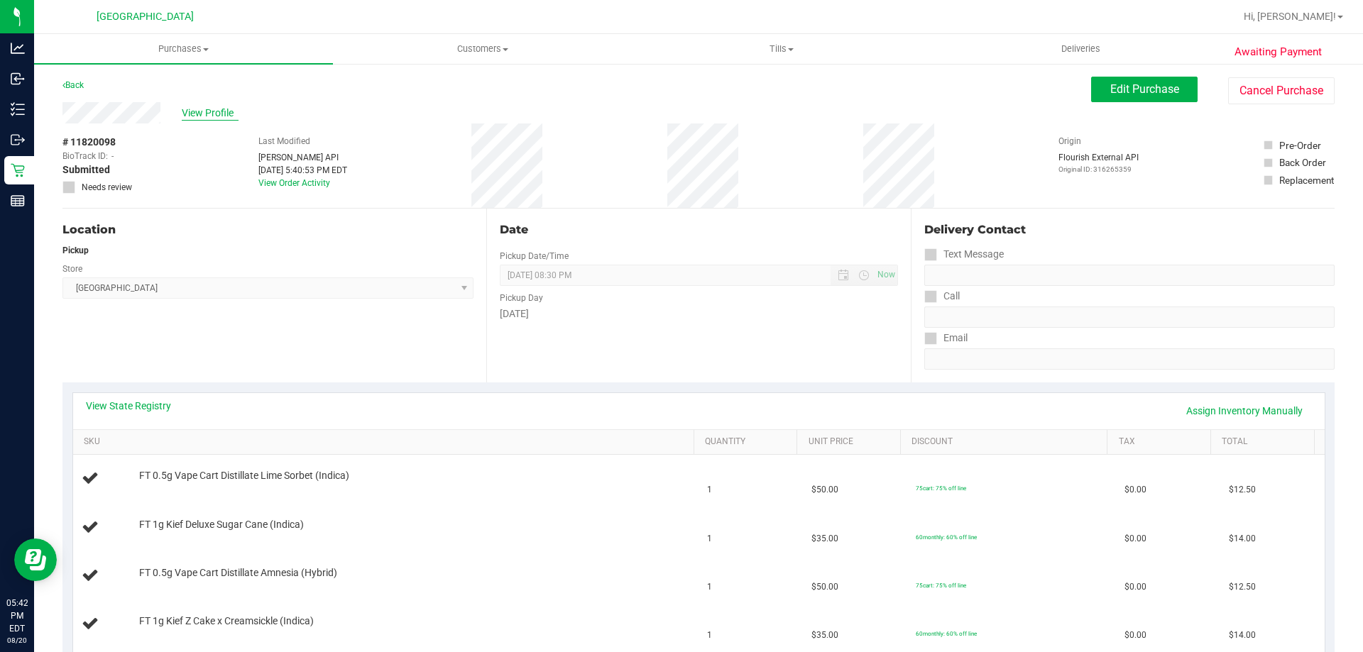
click at [197, 114] on span "View Profile" at bounding box center [210, 113] width 57 height 15
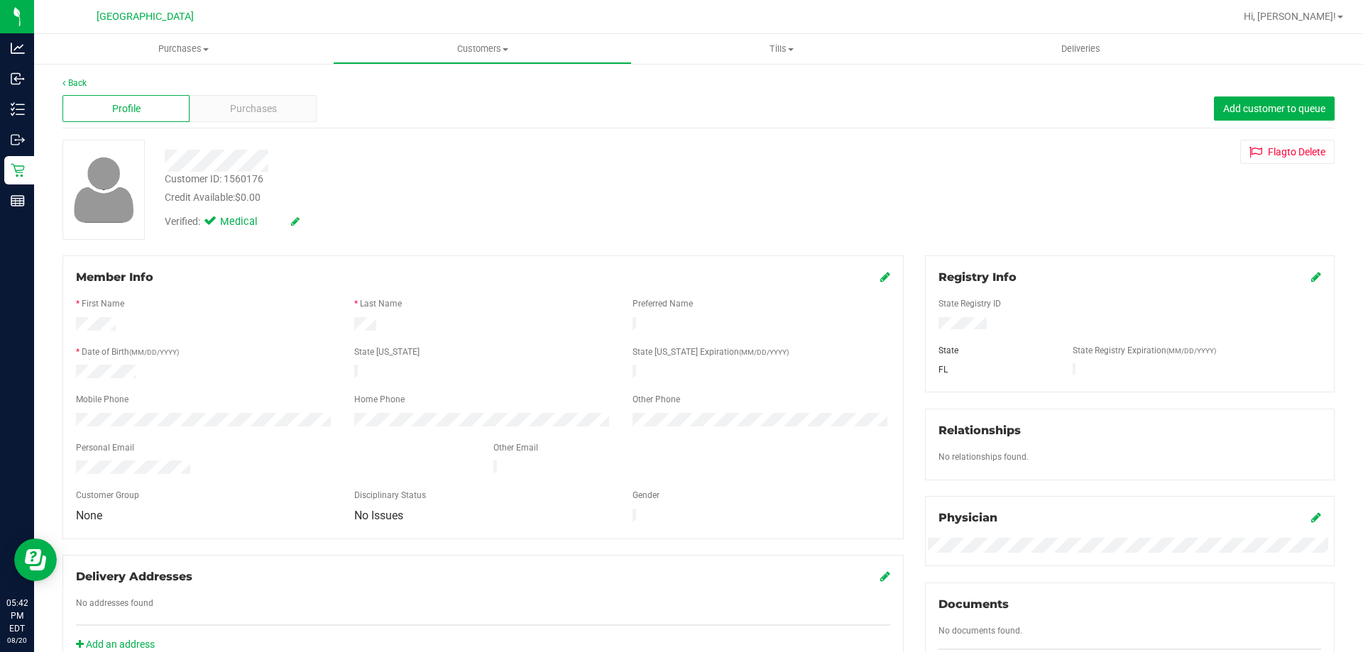
click at [880, 273] on icon at bounding box center [885, 276] width 10 height 11
click at [219, 539] on span "None" at bounding box center [196, 529] width 238 height 20
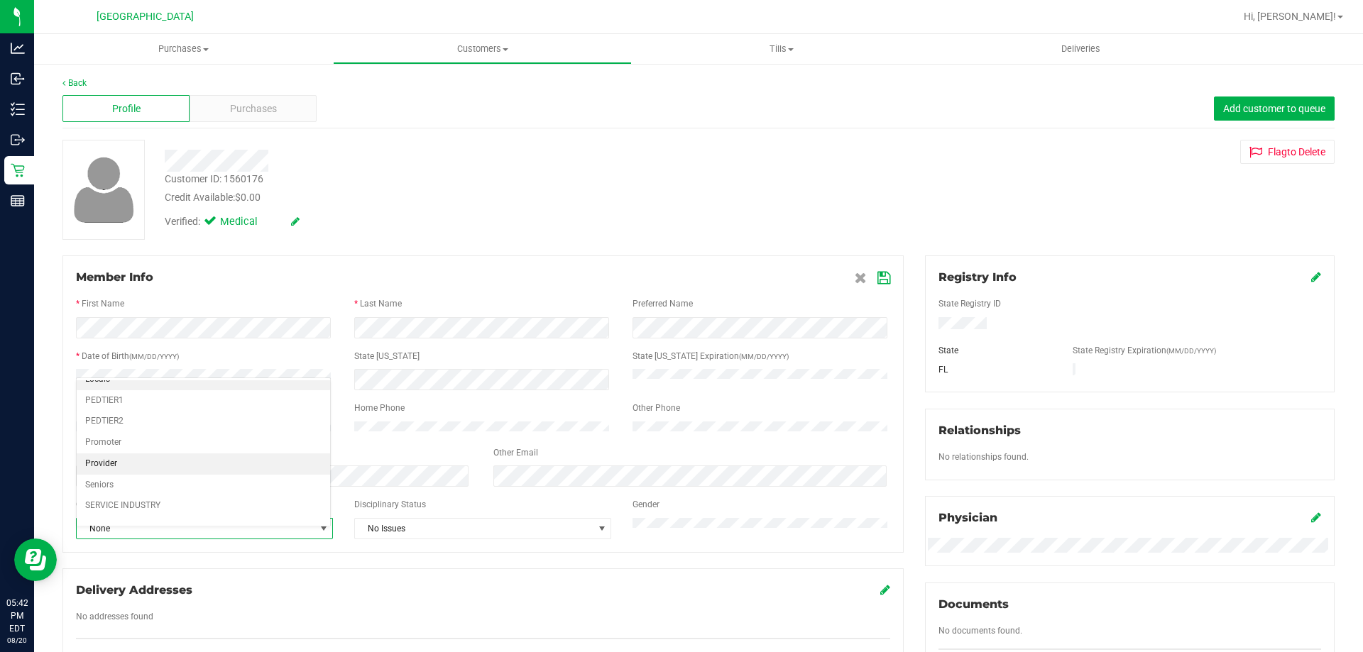
scroll to position [175, 0]
click at [135, 424] on li "Seniors" at bounding box center [203, 427] width 253 height 21
click at [880, 275] on icon at bounding box center [883, 278] width 13 height 11
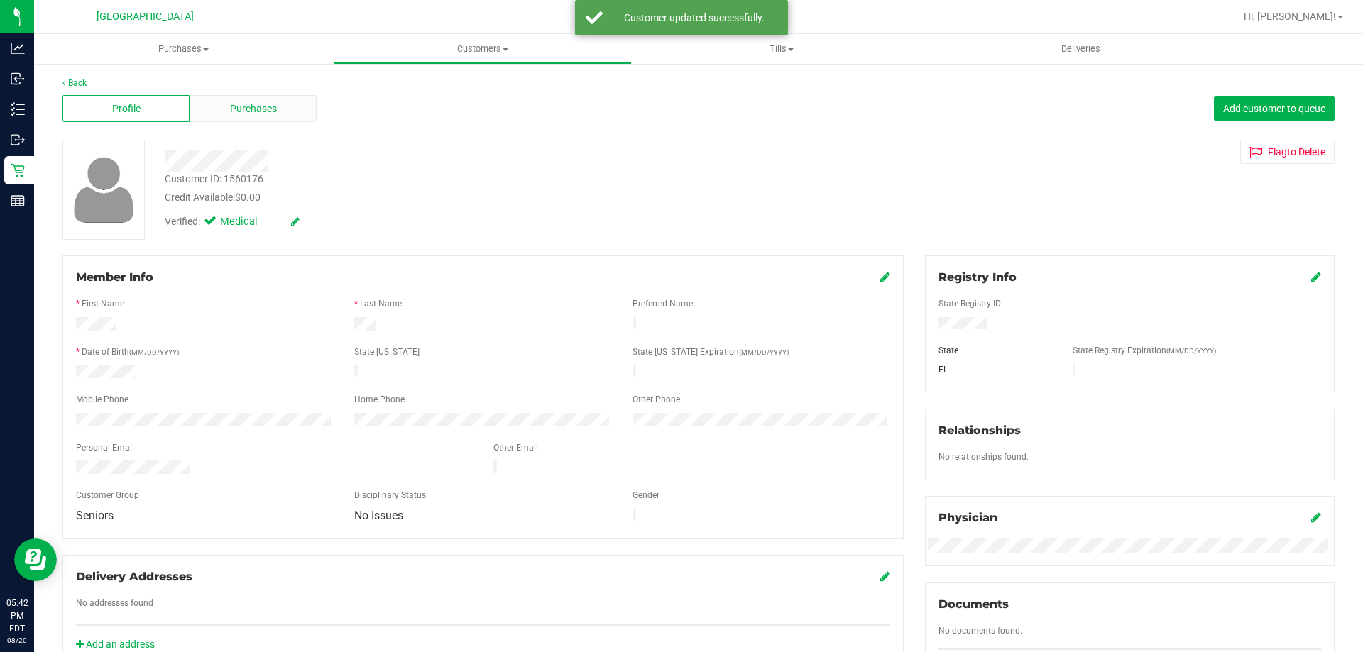
click at [219, 108] on div "Purchases" at bounding box center [252, 108] width 127 height 27
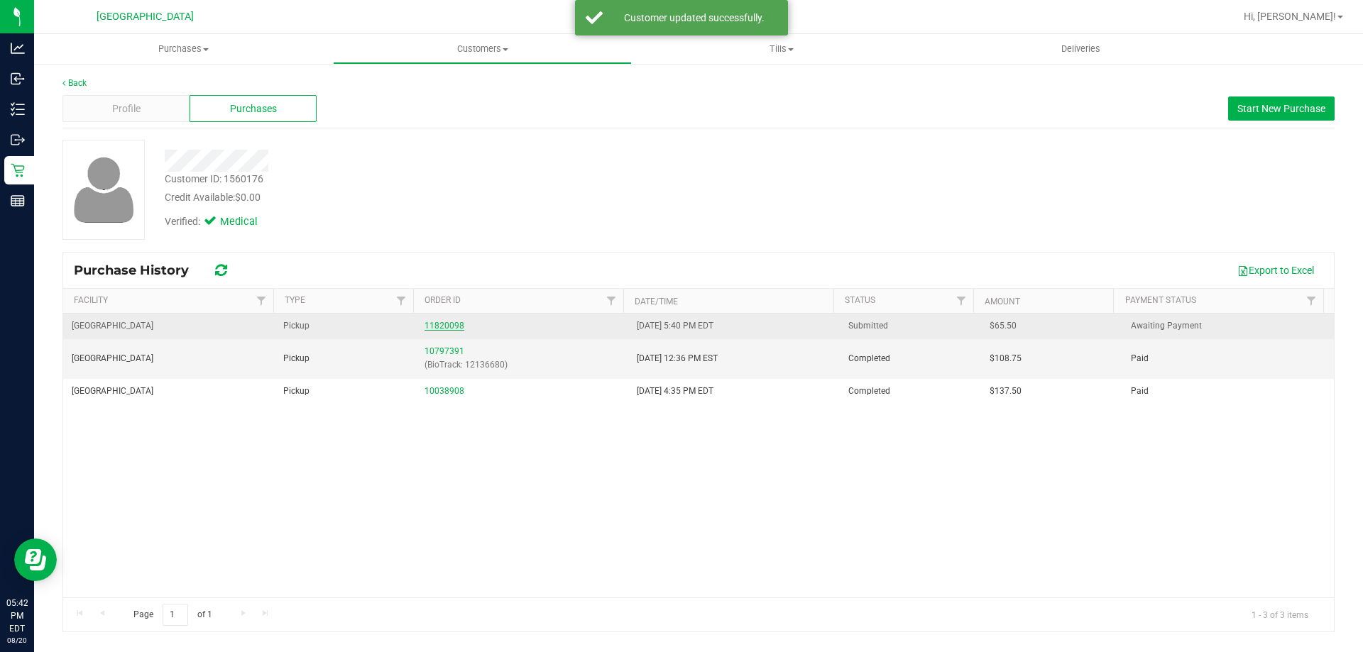
click at [454, 327] on link "11820098" at bounding box center [444, 326] width 40 height 10
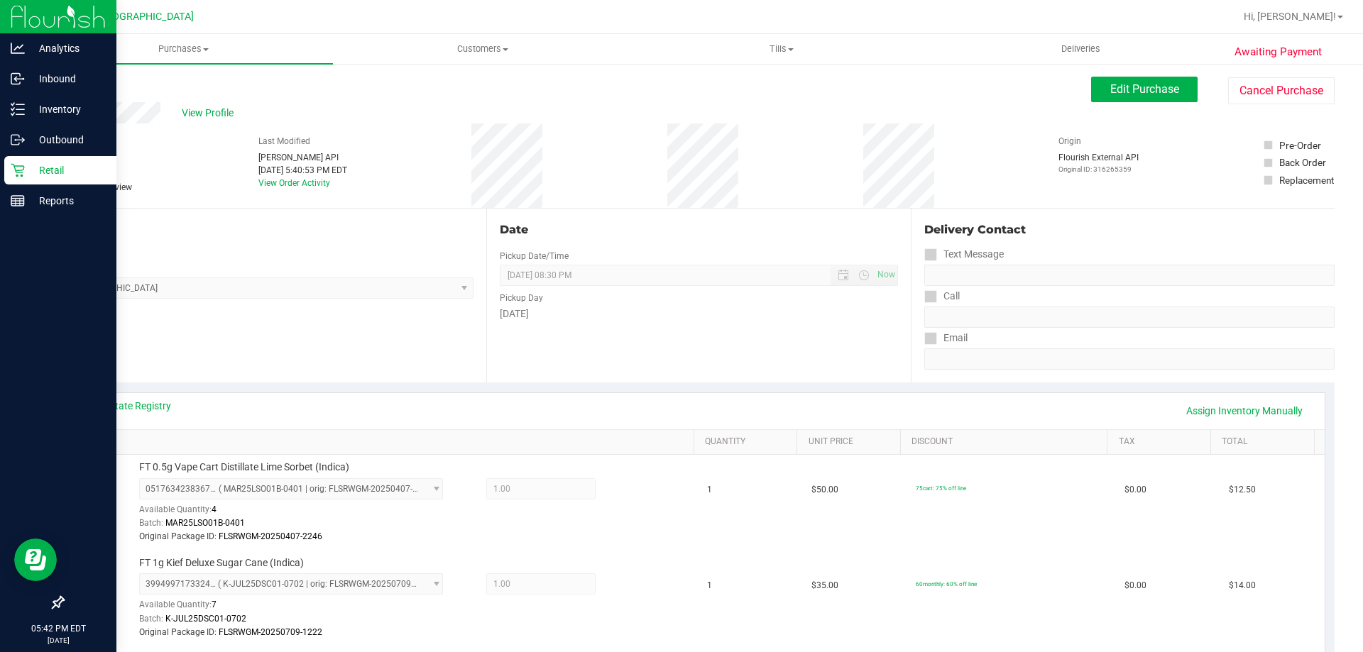
click at [38, 177] on p "Retail" at bounding box center [67, 170] width 85 height 17
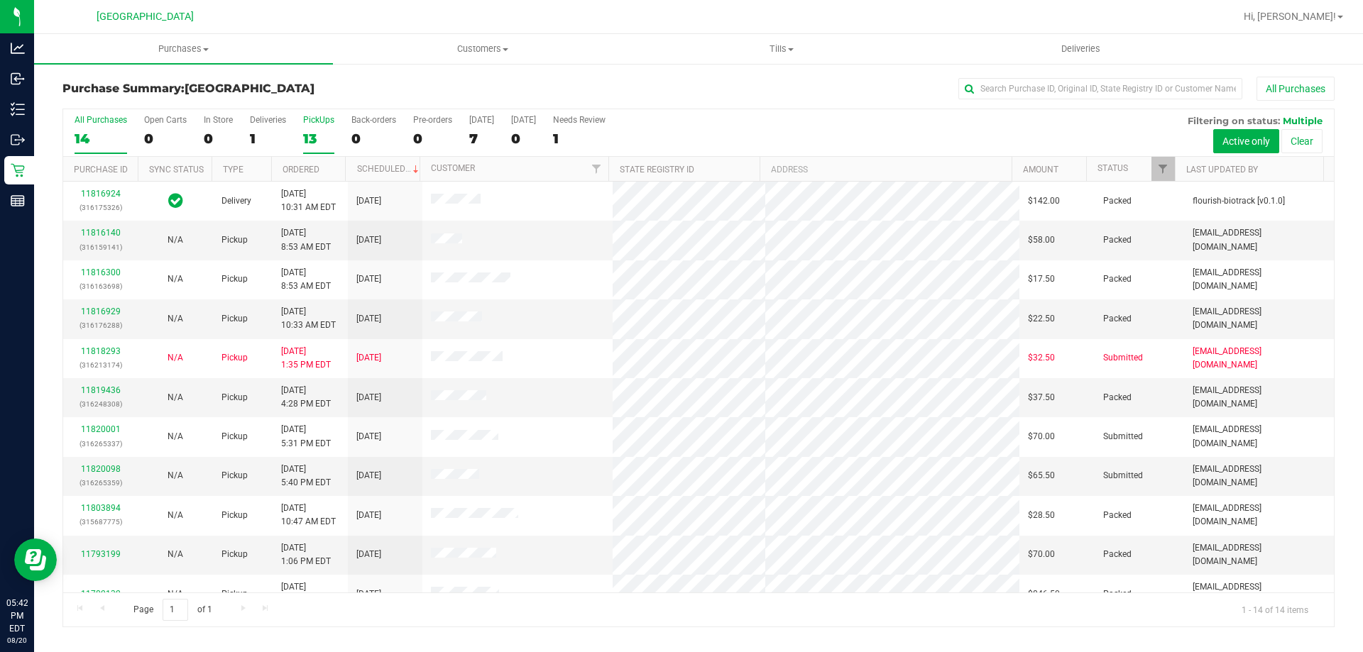
click at [316, 129] on label "PickUps 13" at bounding box center [318, 134] width 31 height 39
click at [0, 0] on input "PickUps 13" at bounding box center [0, 0] width 0 height 0
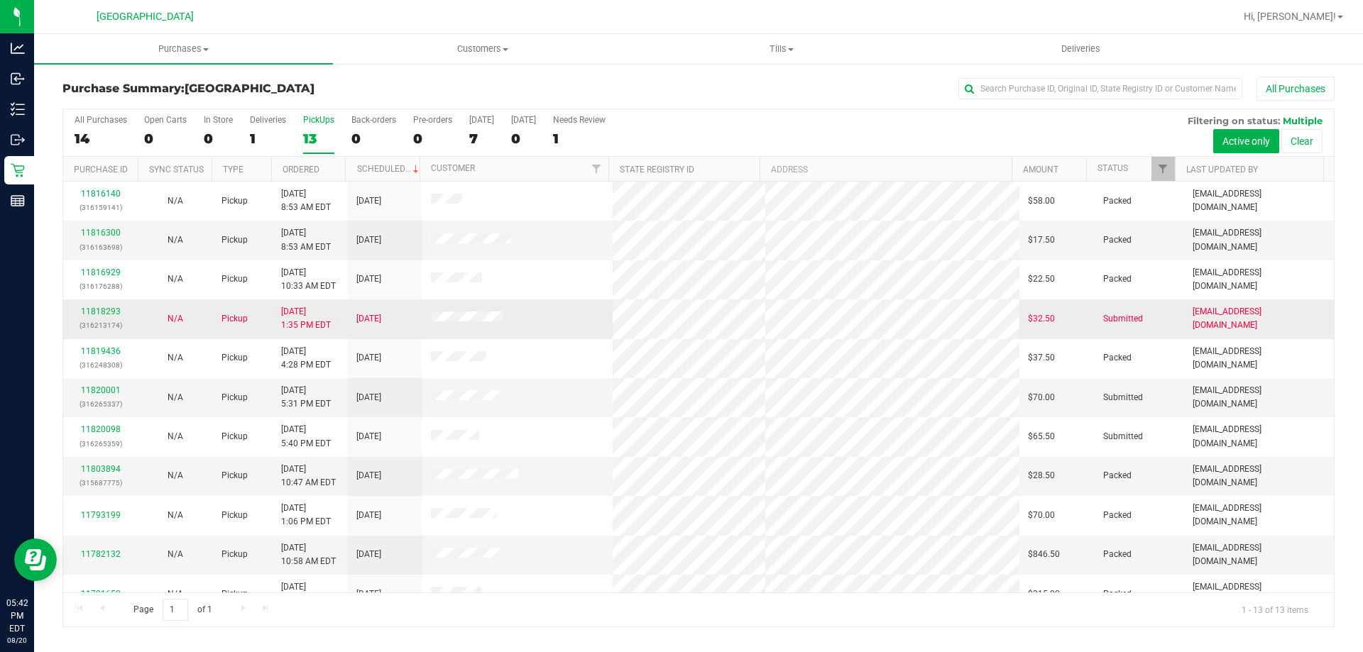
click at [89, 305] on div "11818293 (316213174)" at bounding box center [100, 318] width 57 height 27
click at [92, 309] on link "11818293" at bounding box center [101, 312] width 40 height 10
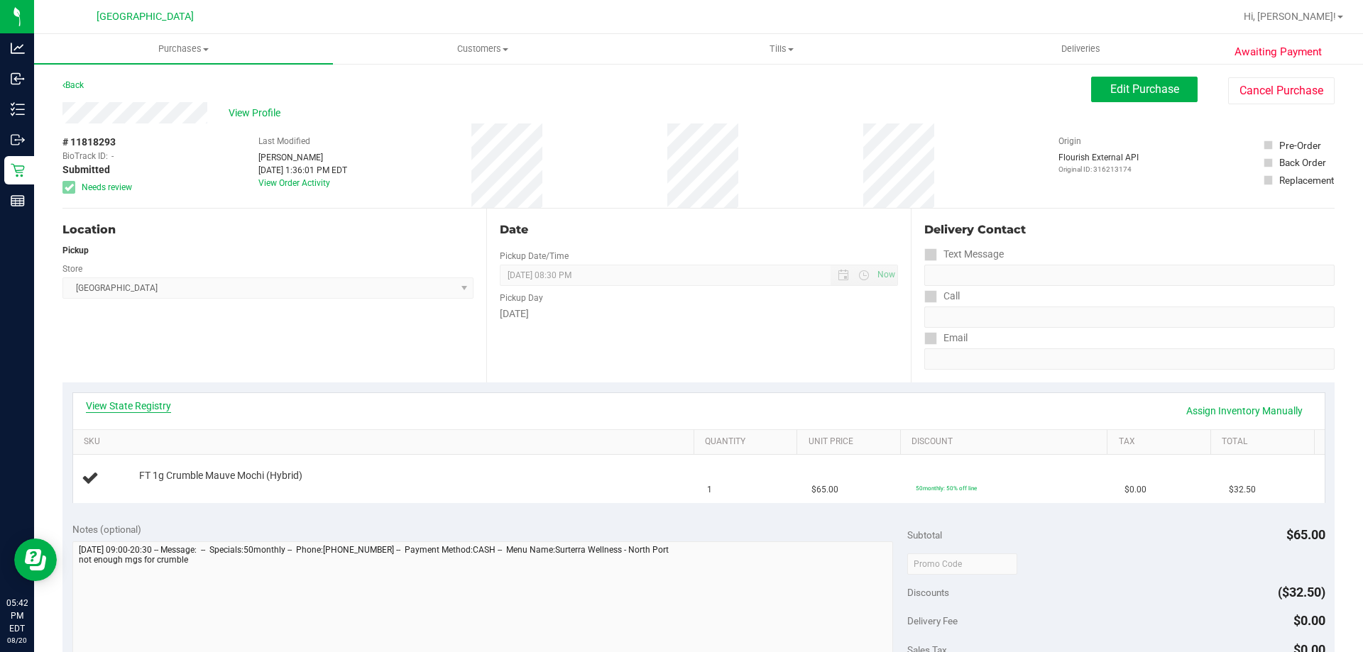
click at [111, 412] on link "View State Registry" at bounding box center [128, 406] width 85 height 14
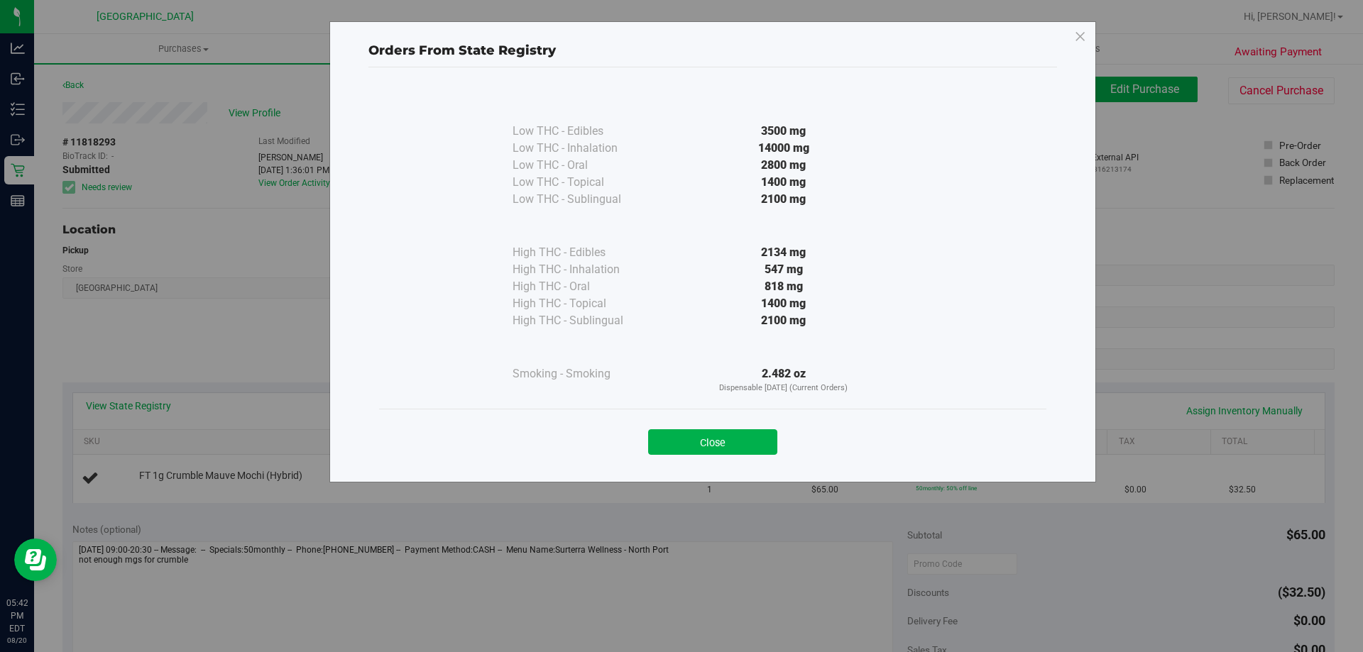
click at [732, 449] on button "Close" at bounding box center [712, 442] width 129 height 26
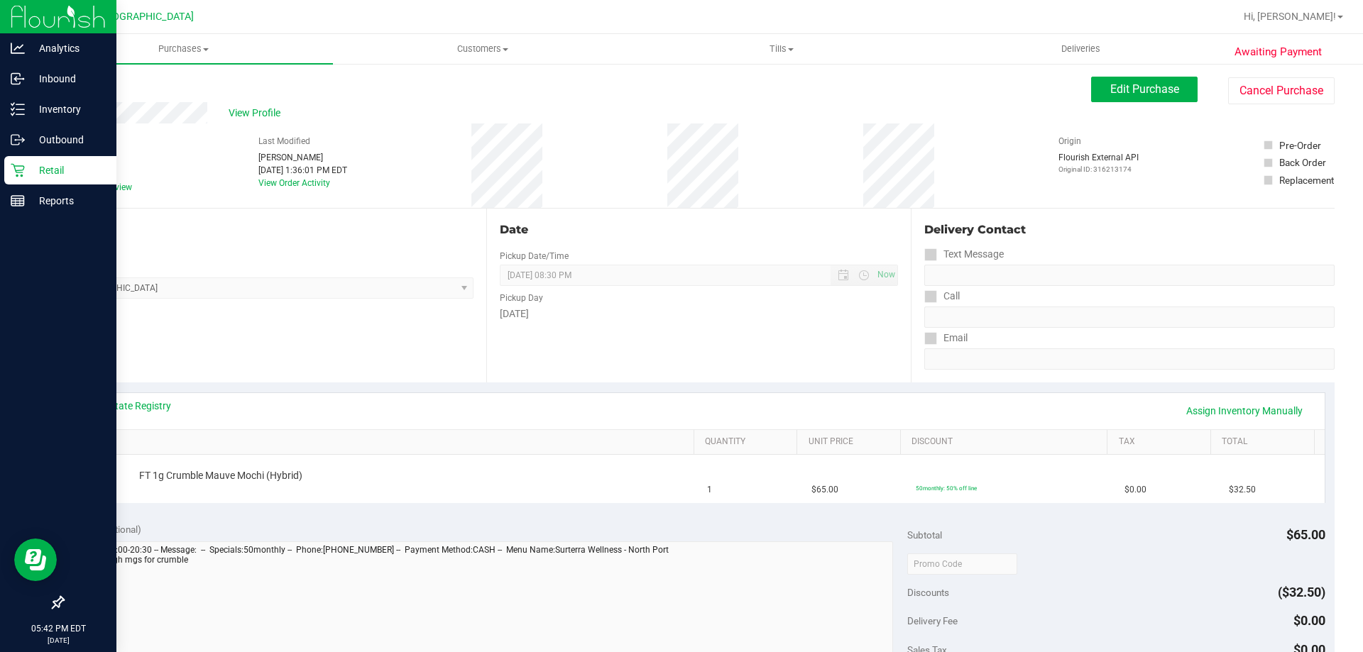
click at [9, 180] on div "Retail" at bounding box center [60, 170] width 112 height 28
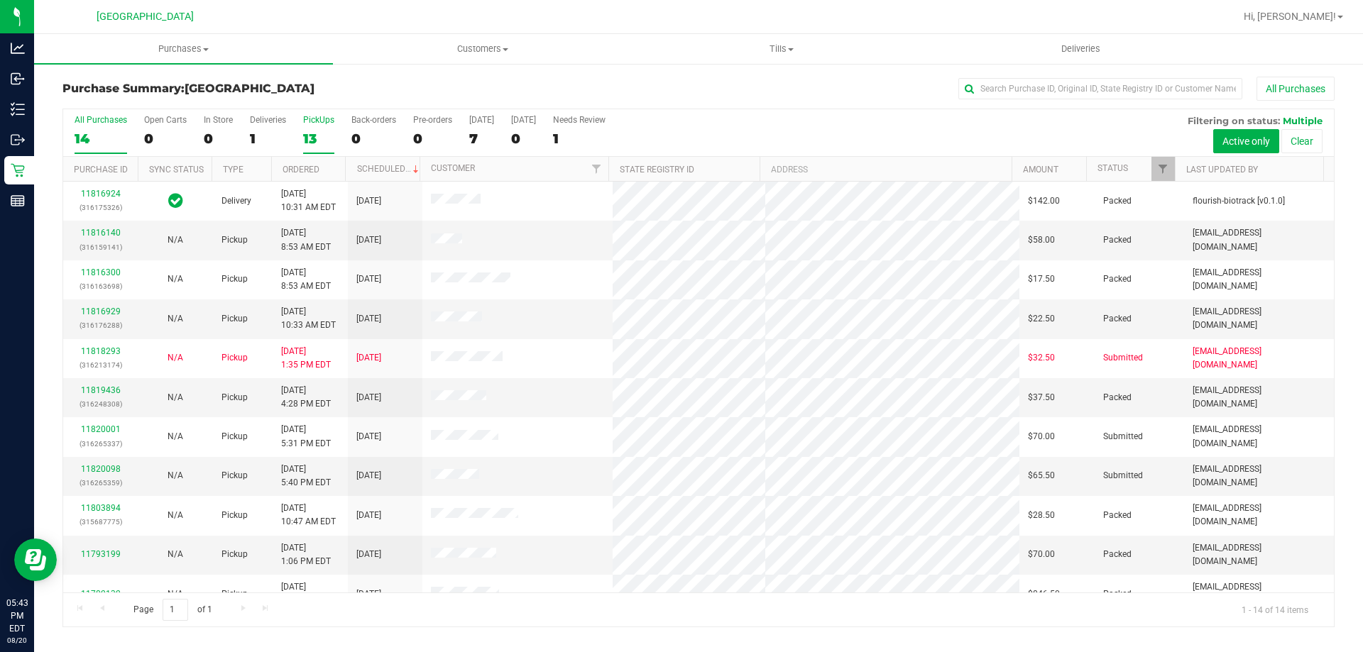
click at [317, 121] on div "PickUps" at bounding box center [318, 120] width 31 height 10
click at [0, 0] on input "PickUps 13" at bounding box center [0, 0] width 0 height 0
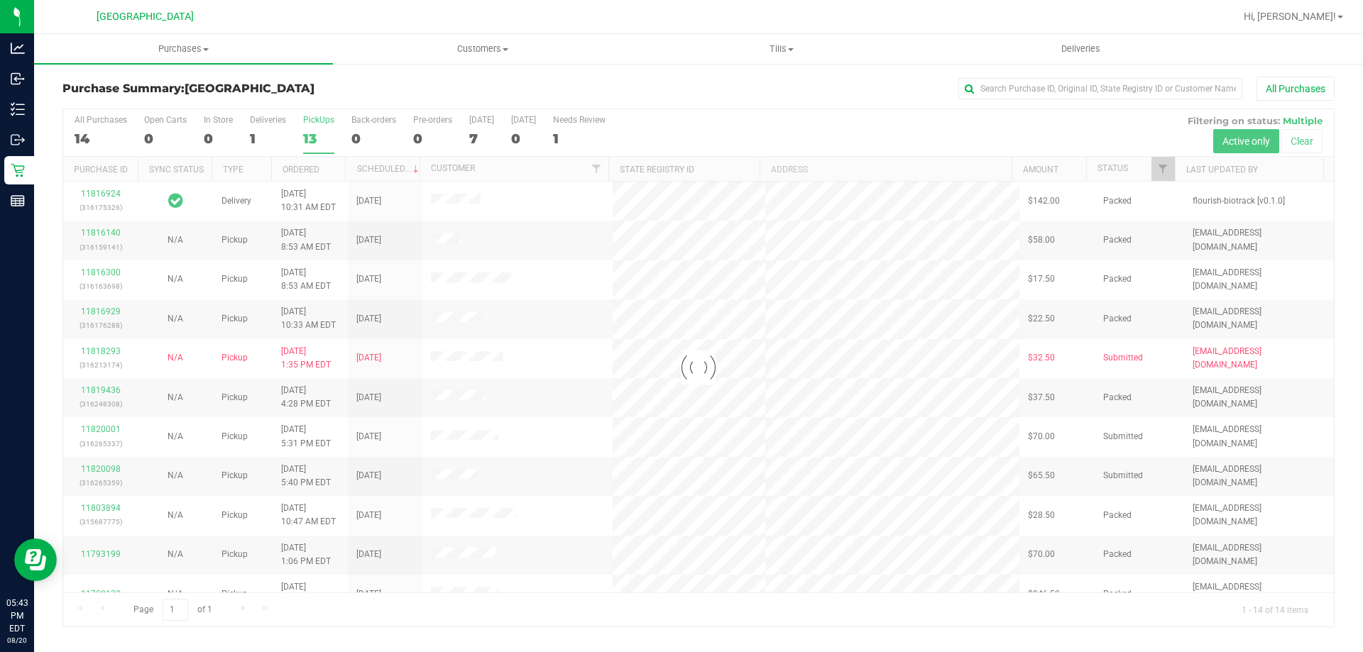
click at [317, 114] on div at bounding box center [698, 367] width 1270 height 517
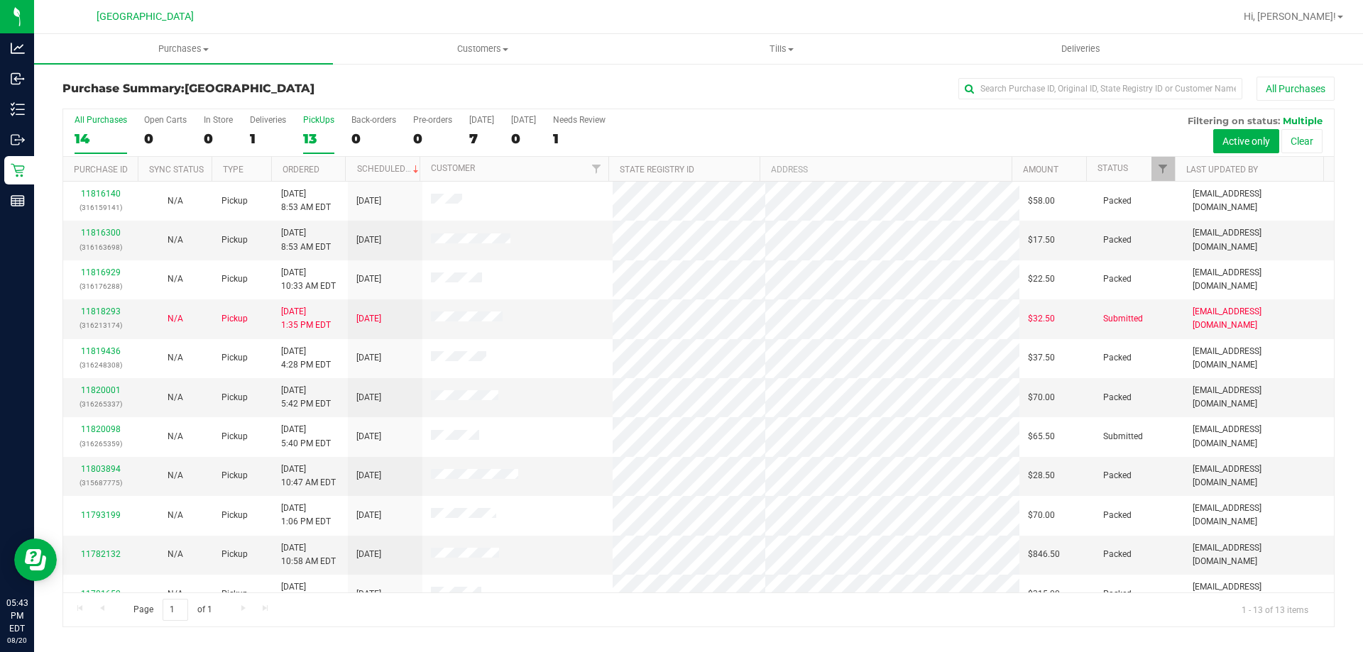
click at [97, 143] on div "14" at bounding box center [101, 139] width 53 height 16
click at [0, 0] on input "All Purchases 14" at bounding box center [0, 0] width 0 height 0
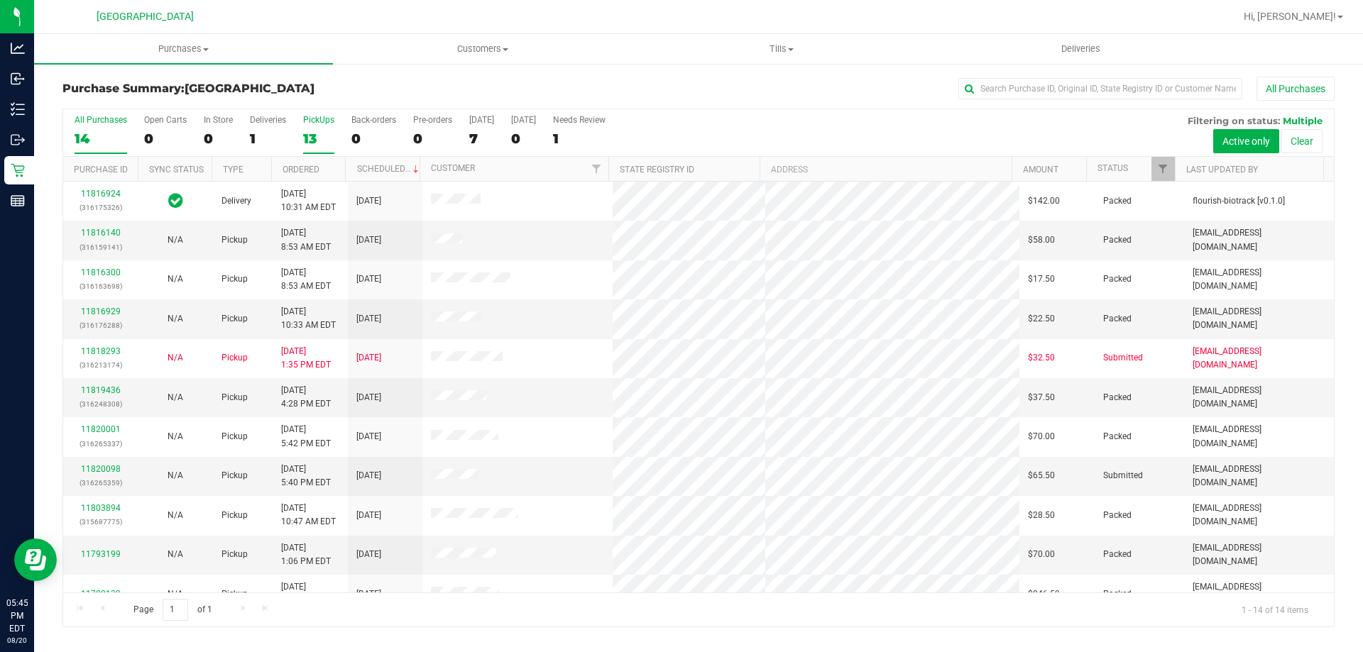
click at [317, 146] on div "13" at bounding box center [318, 139] width 31 height 16
click at [0, 0] on input "PickUps 13" at bounding box center [0, 0] width 0 height 0
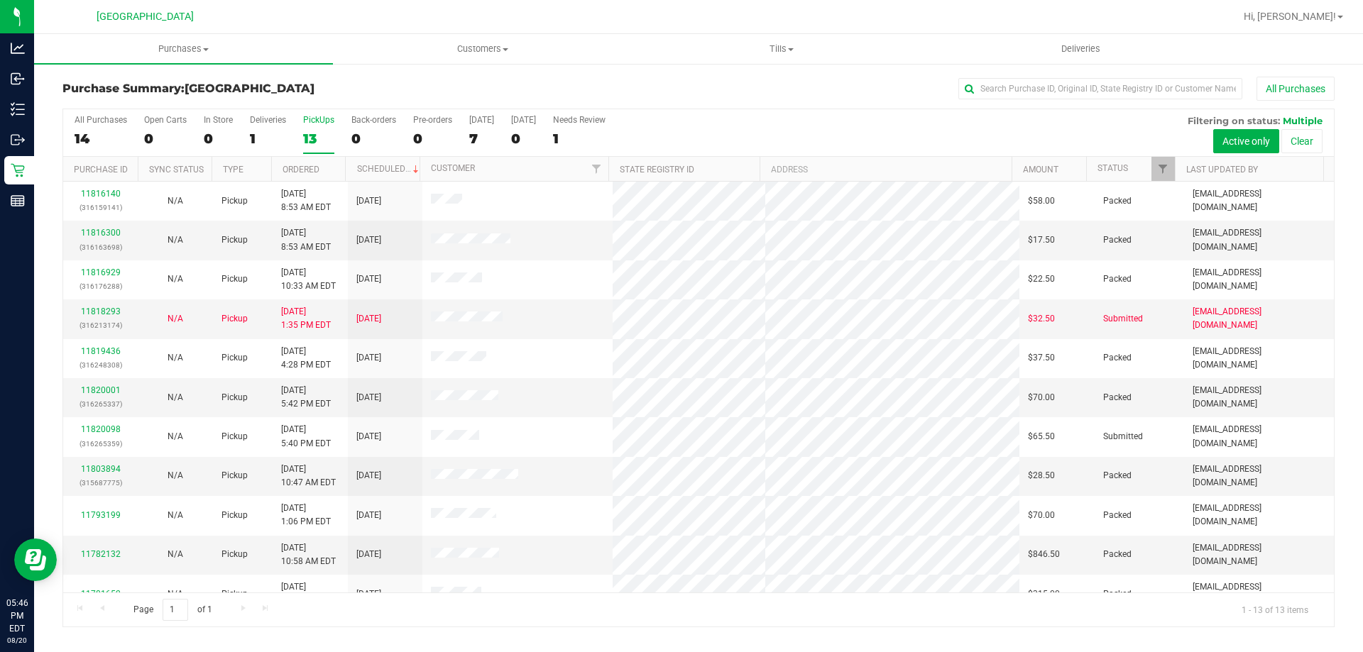
click at [311, 134] on div "13" at bounding box center [318, 139] width 31 height 16
click at [0, 0] on input "PickUps 13" at bounding box center [0, 0] width 0 height 0
click at [97, 133] on div "14" at bounding box center [101, 139] width 53 height 16
click at [0, 0] on input "All Purchases 14" at bounding box center [0, 0] width 0 height 0
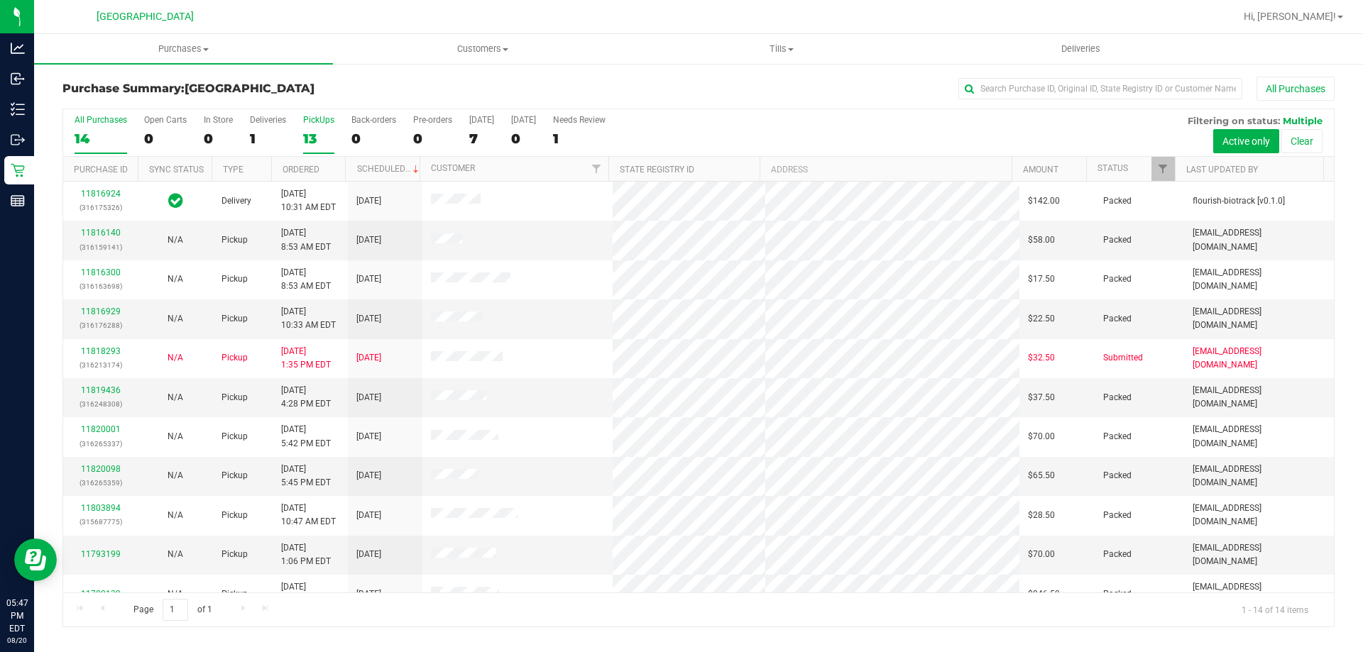
click at [317, 132] on div "13" at bounding box center [318, 139] width 31 height 16
click at [0, 0] on input "PickUps 13" at bounding box center [0, 0] width 0 height 0
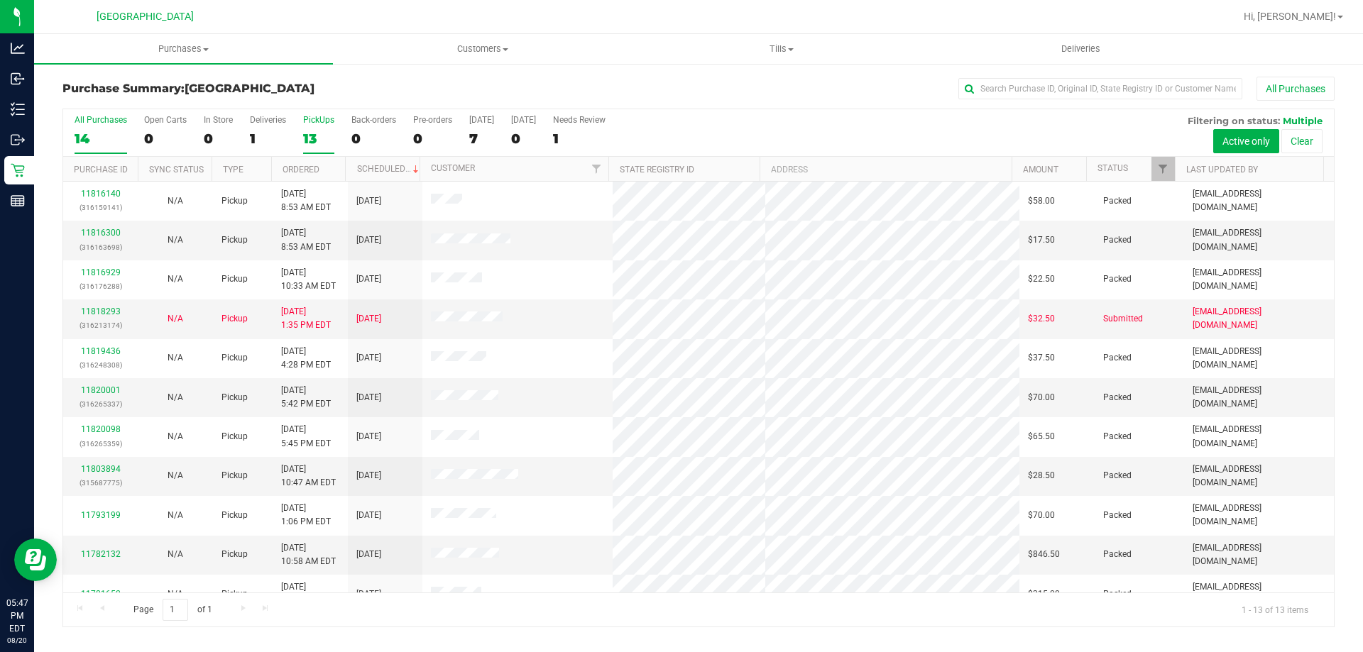
click at [79, 116] on div "All Purchases" at bounding box center [101, 120] width 53 height 10
click at [0, 0] on input "All Purchases 14" at bounding box center [0, 0] width 0 height 0
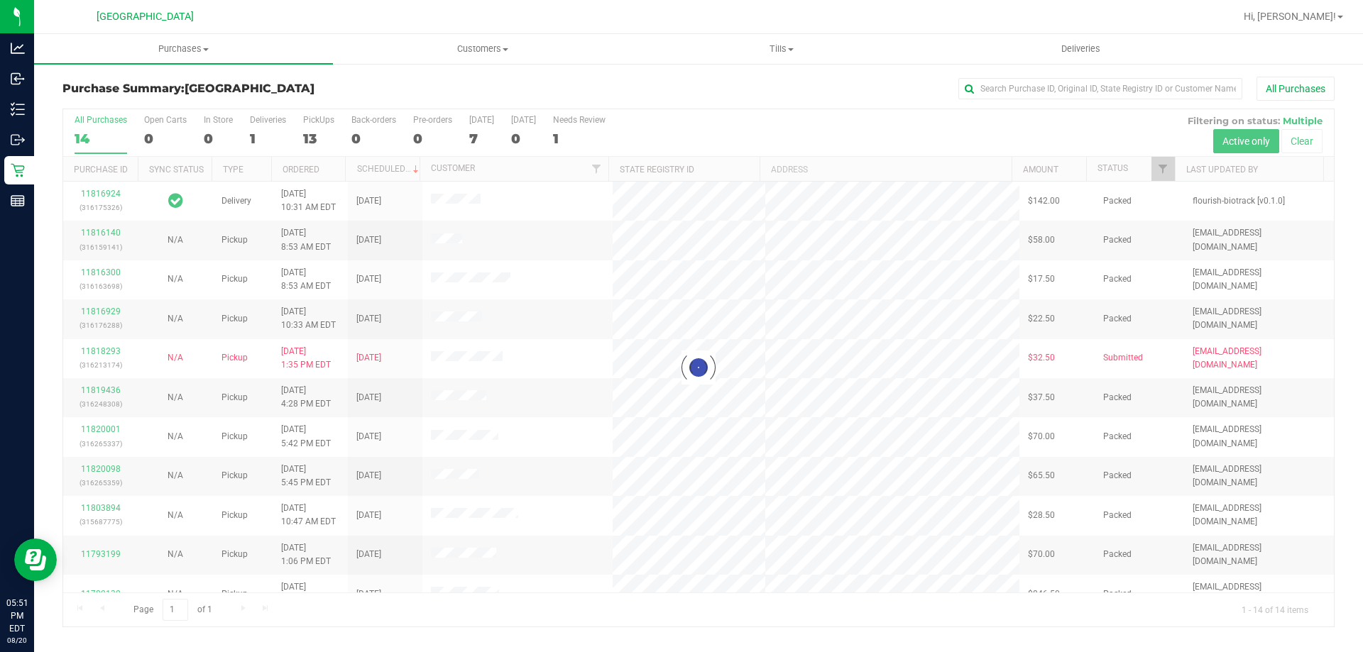
click at [321, 138] on div at bounding box center [698, 367] width 1270 height 517
click at [314, 138] on div "13" at bounding box center [318, 139] width 31 height 16
click at [0, 0] on input "PickUps 13" at bounding box center [0, 0] width 0 height 0
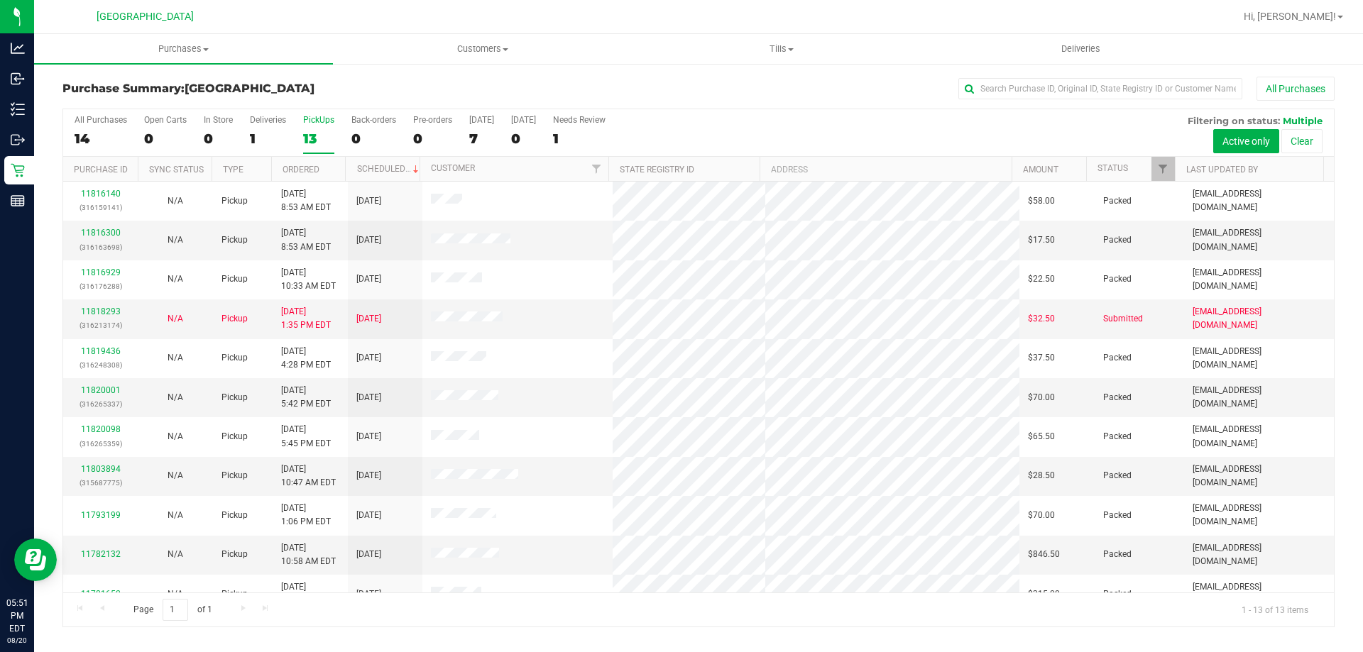
click at [129, 133] on div "All Purchases 14 Open Carts 0 In Store 0 Deliveries 1 PickUps 13 Back-orders 0 …" at bounding box center [698, 133] width 1270 height 48
click at [102, 133] on div "14" at bounding box center [101, 139] width 53 height 16
click at [0, 0] on input "All Purchases 14" at bounding box center [0, 0] width 0 height 0
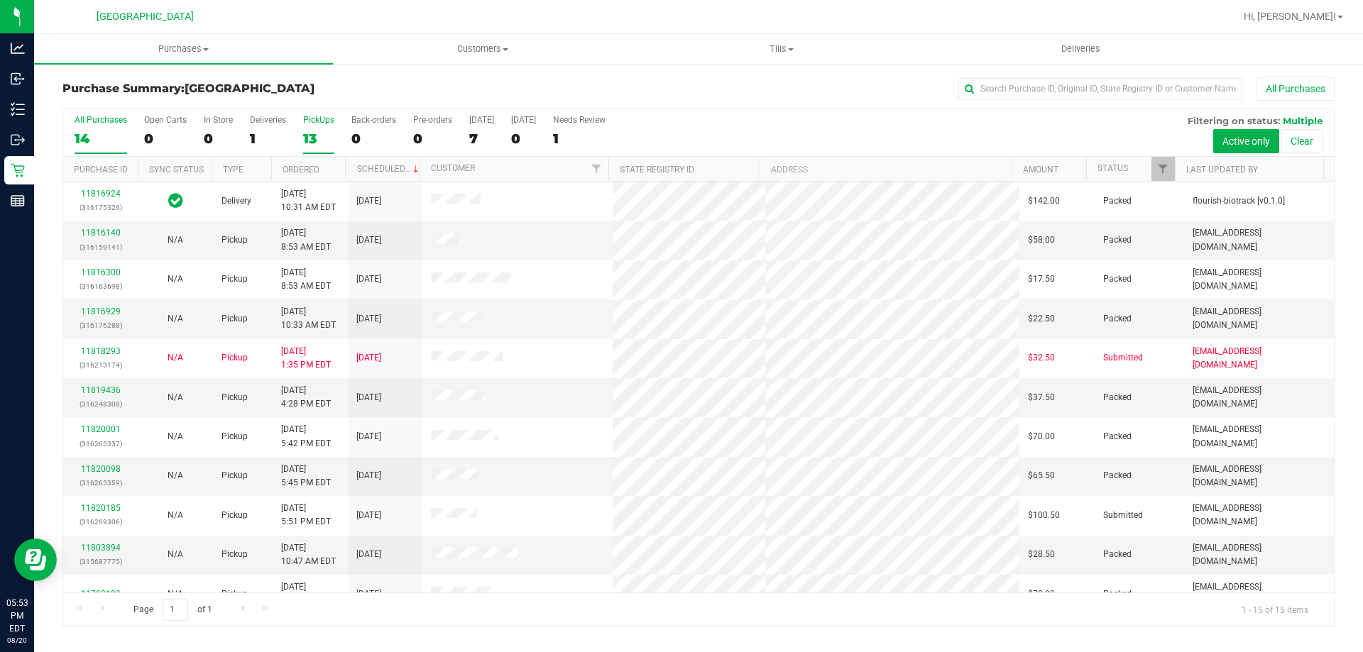
click at [331, 133] on div "13" at bounding box center [318, 139] width 31 height 16
click at [0, 0] on input "PickUps 13" at bounding box center [0, 0] width 0 height 0
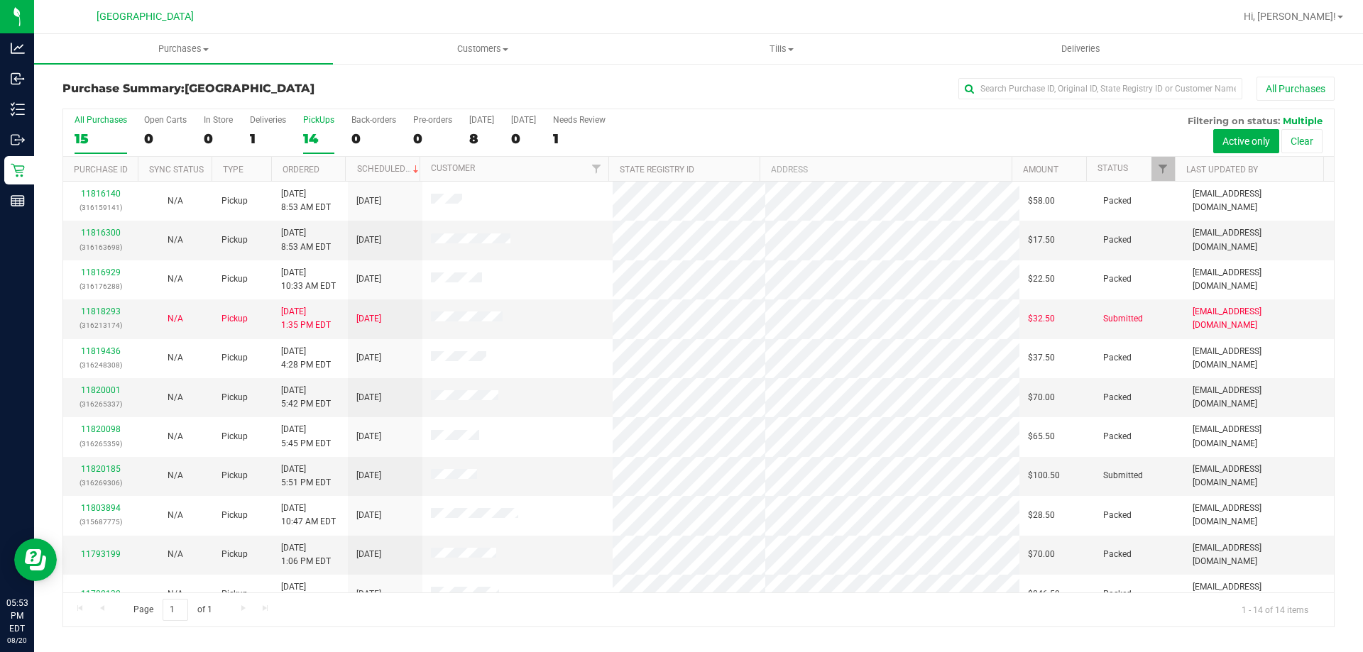
click at [112, 136] on div "15" at bounding box center [101, 139] width 53 height 16
click at [0, 0] on input "All Purchases 15" at bounding box center [0, 0] width 0 height 0
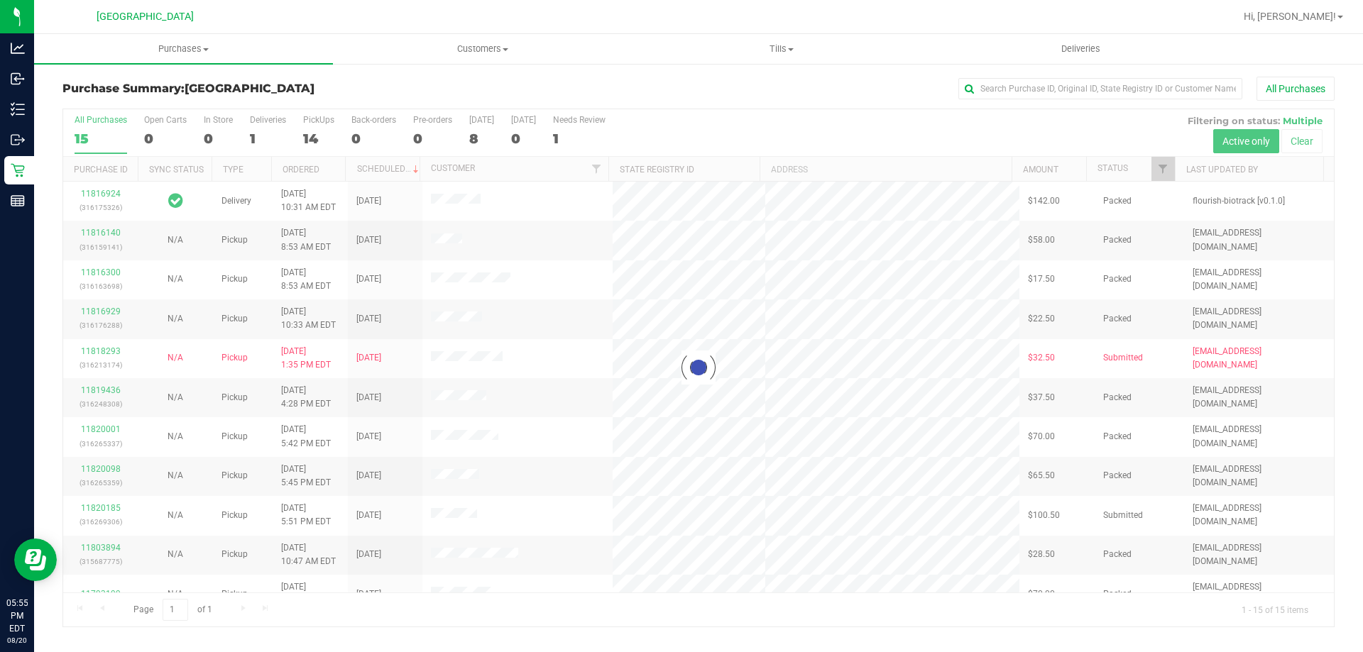
click at [314, 132] on div at bounding box center [698, 367] width 1270 height 517
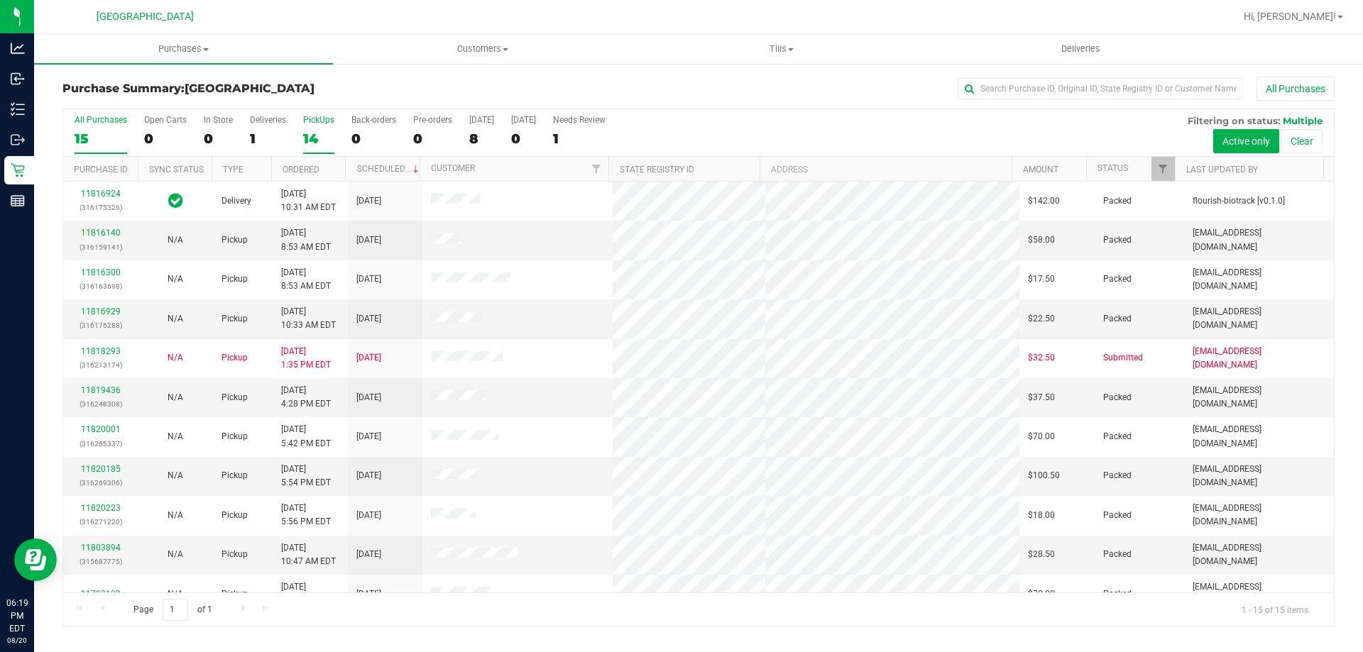
click at [316, 115] on div "PickUps" at bounding box center [318, 120] width 31 height 10
click at [0, 0] on input "PickUps 14" at bounding box center [0, 0] width 0 height 0
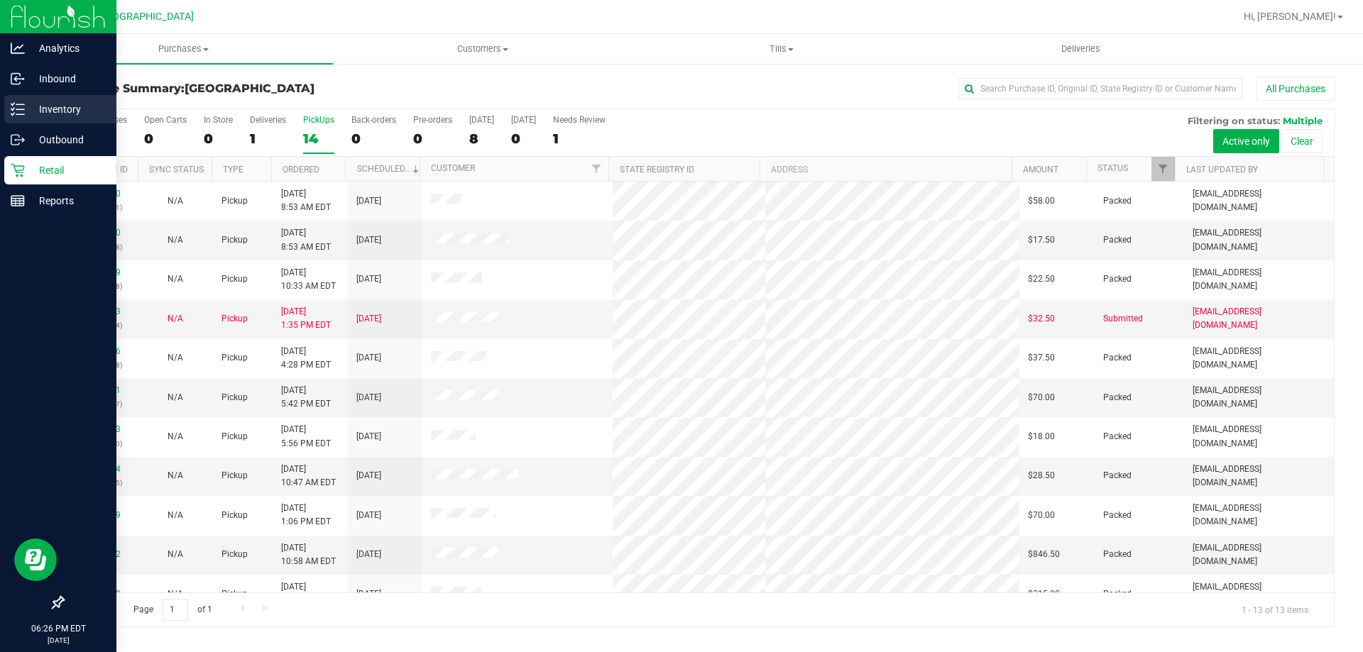
click at [32, 115] on p "Inventory" at bounding box center [67, 109] width 85 height 17
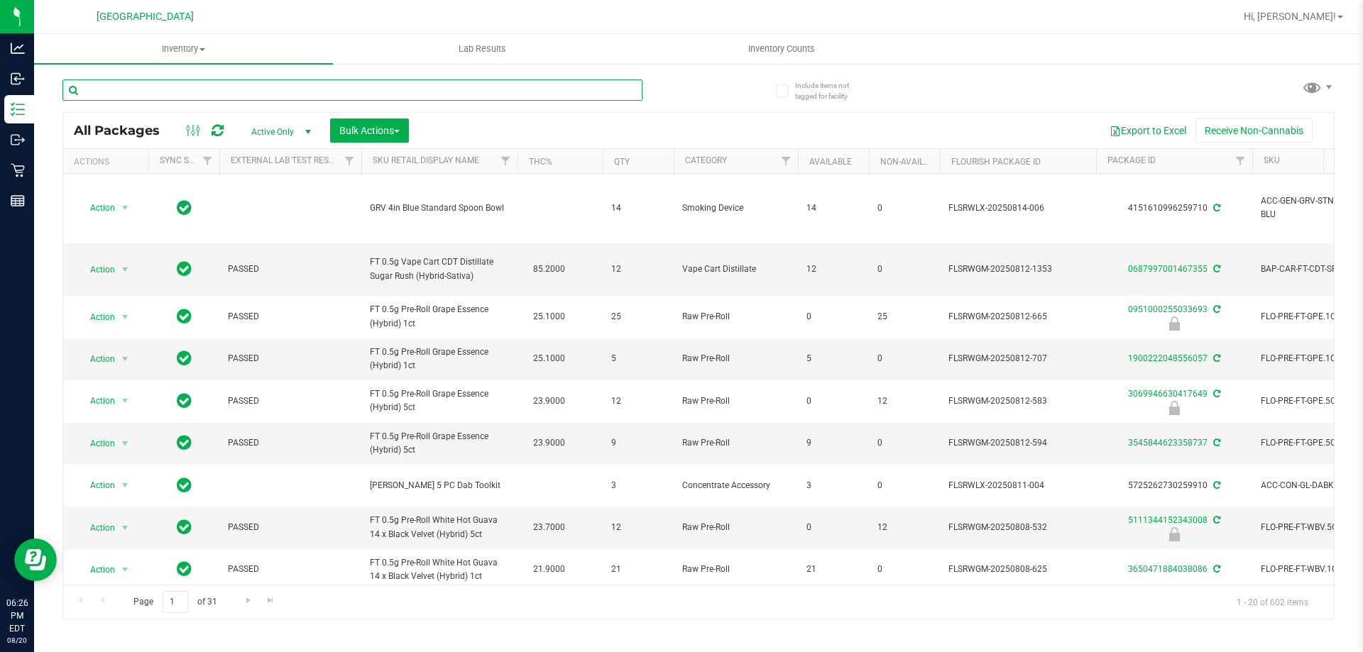
drag, startPoint x: 97, startPoint y: 90, endPoint x: 87, endPoint y: 89, distance: 10.0
click at [87, 89] on input "text" at bounding box center [352, 89] width 580 height 21
paste input "FT - CANNABIS FLOWER - 3.5G - SGN - HYB"
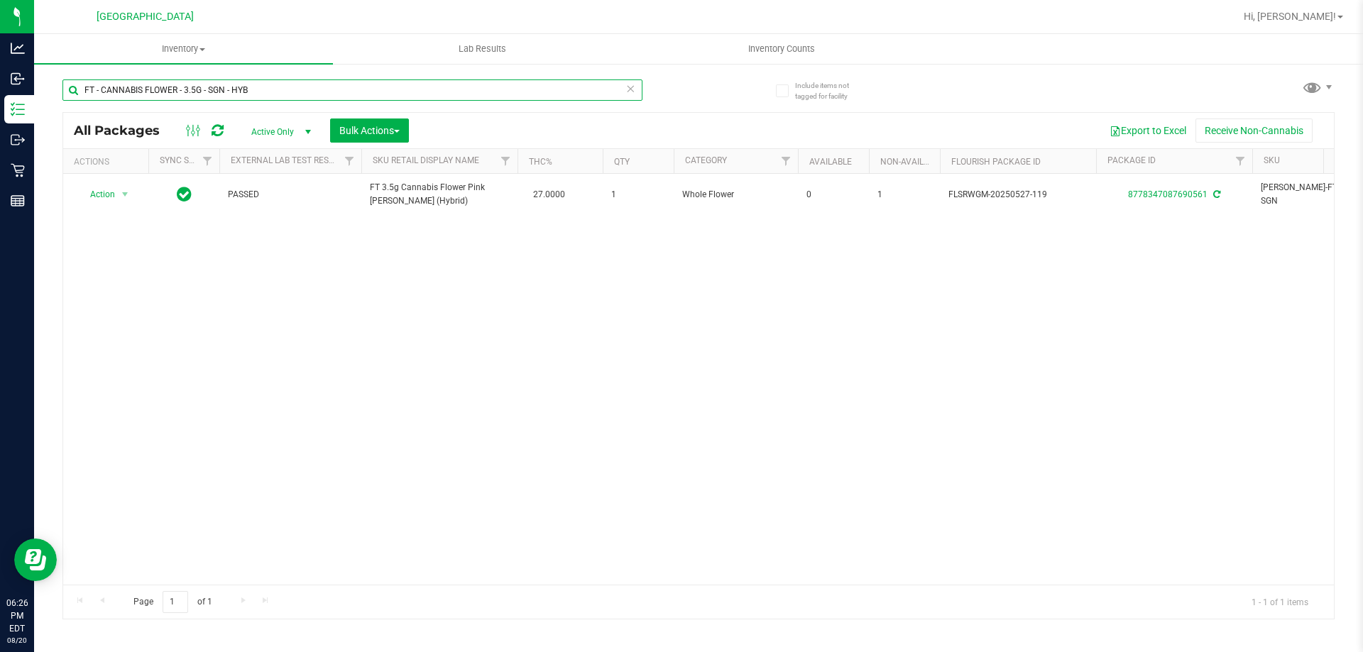
type input "FT - CANNABIS FLOWER - 3.5G - SGN - HYB"
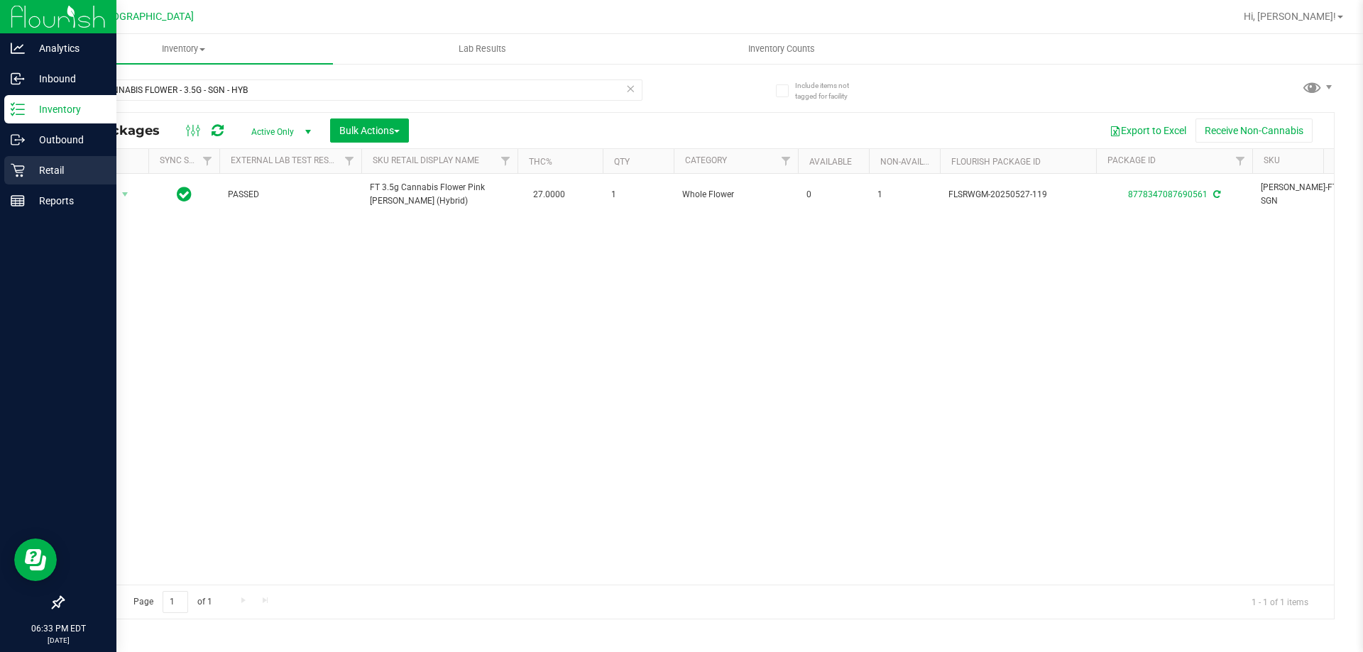
click at [13, 182] on div "Retail" at bounding box center [60, 170] width 112 height 28
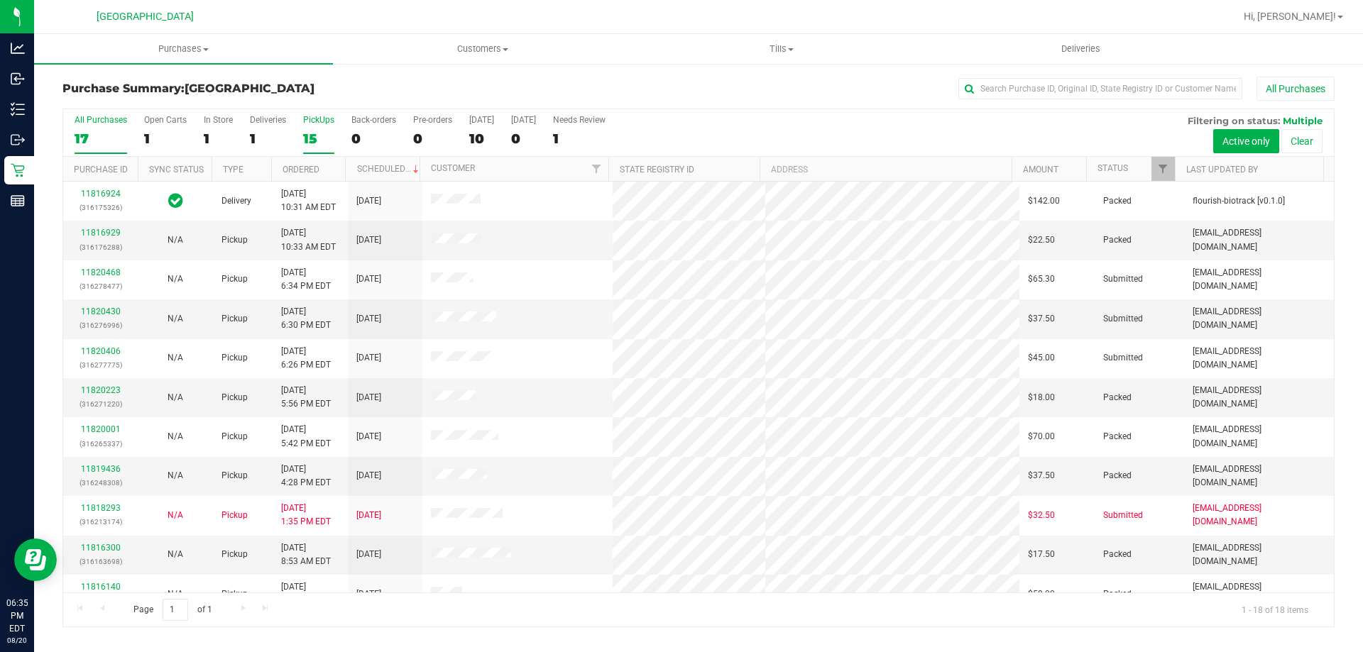
click at [321, 119] on div "PickUps" at bounding box center [318, 120] width 31 height 10
click at [0, 0] on input "PickUps 15" at bounding box center [0, 0] width 0 height 0
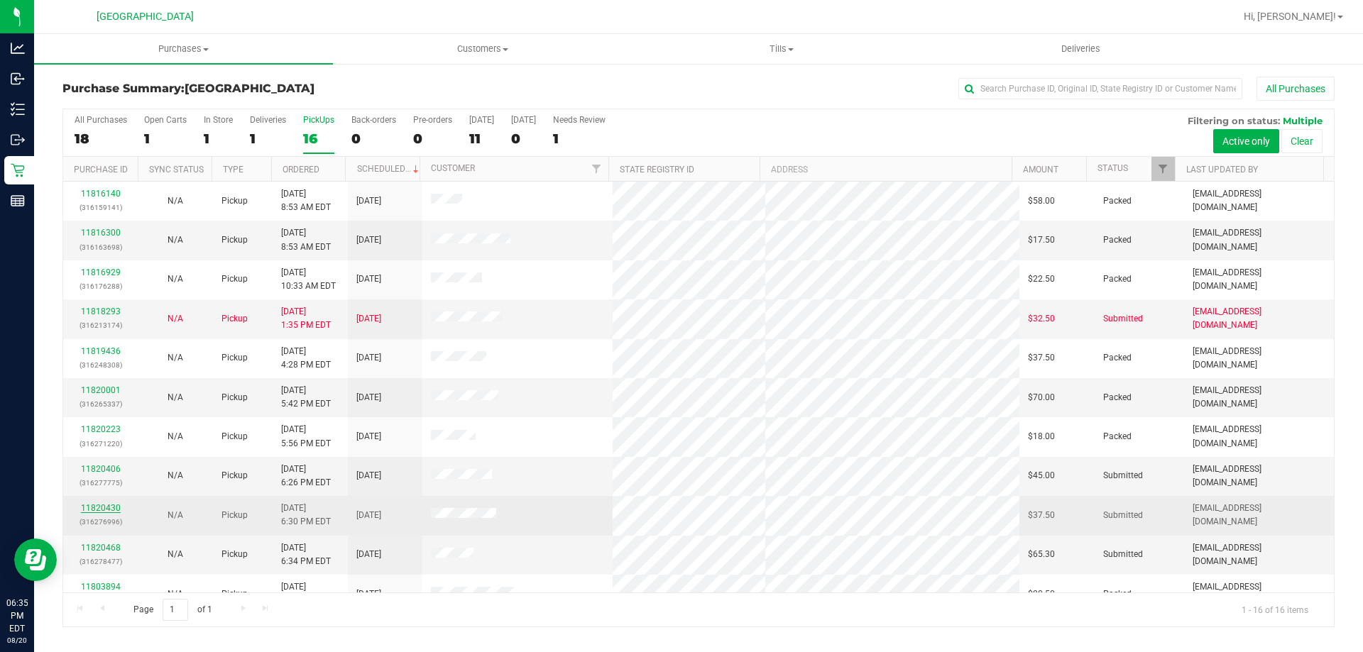
click at [109, 509] on link "11820430" at bounding box center [101, 508] width 40 height 10
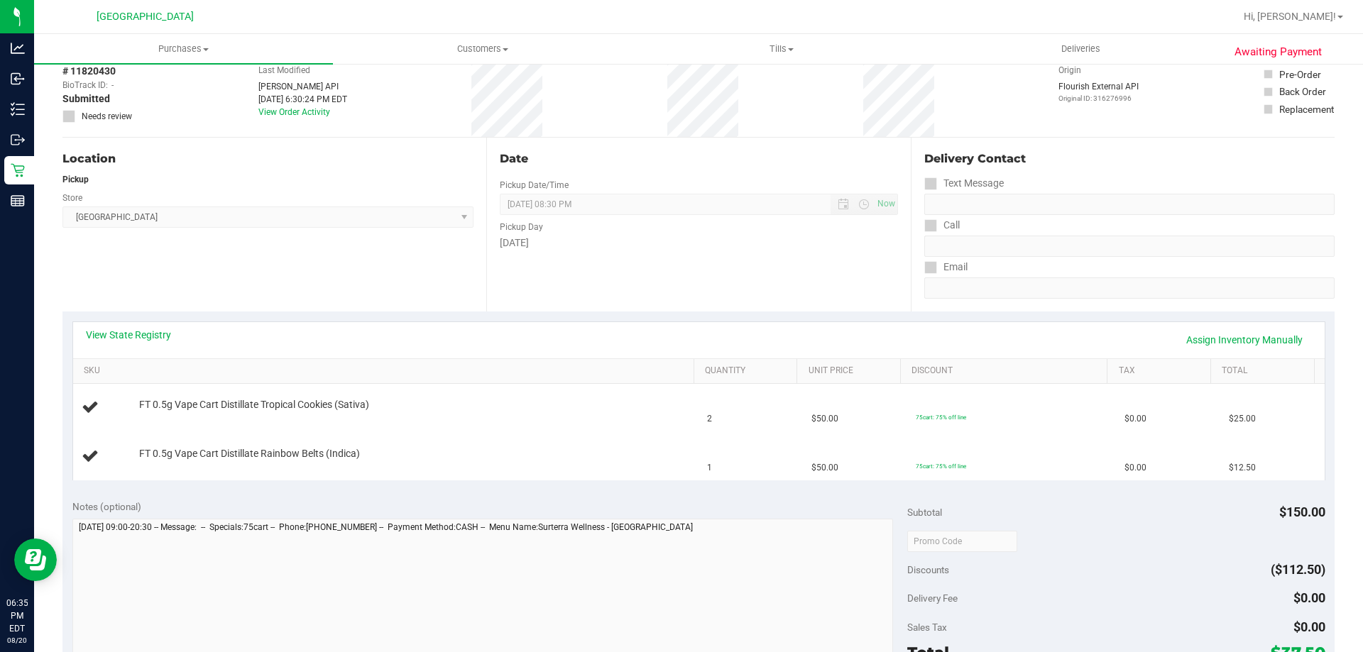
scroll to position [72, 0]
click at [104, 331] on link "View State Registry" at bounding box center [128, 333] width 85 height 14
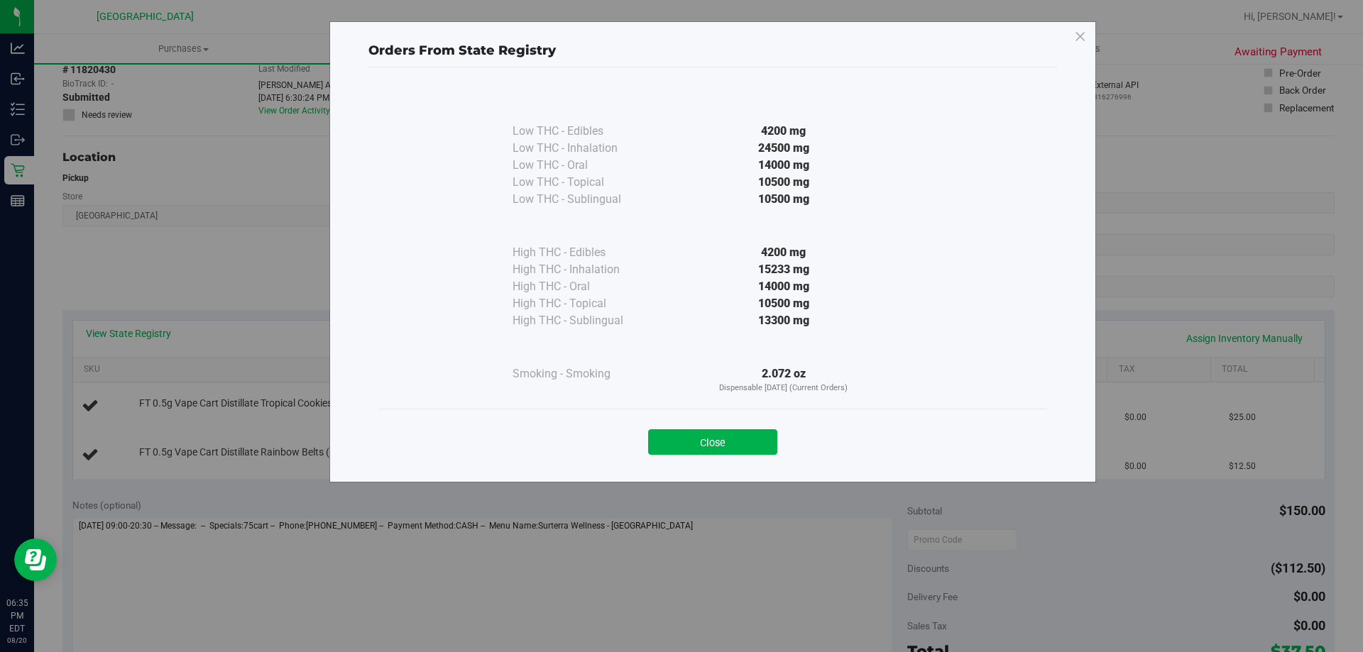
click at [730, 414] on div "Close" at bounding box center [712, 437] width 667 height 57
click at [654, 429] on button "Close" at bounding box center [712, 442] width 129 height 26
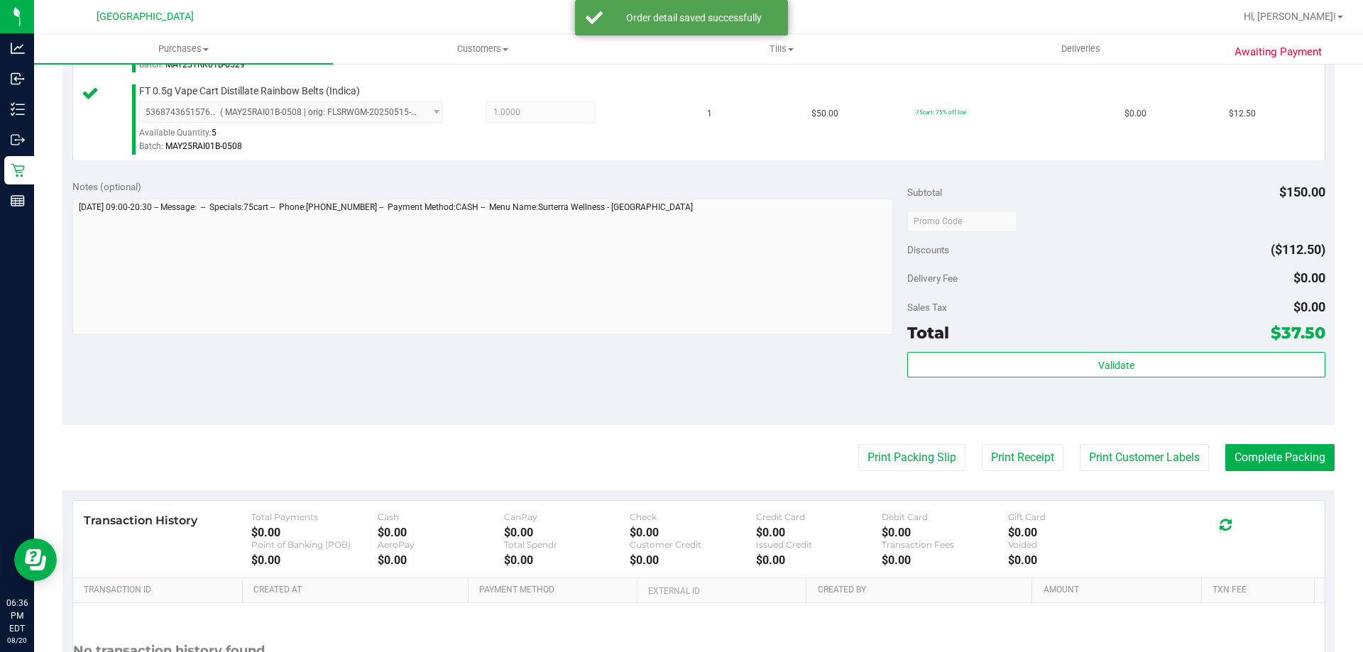
scroll to position [463, 0]
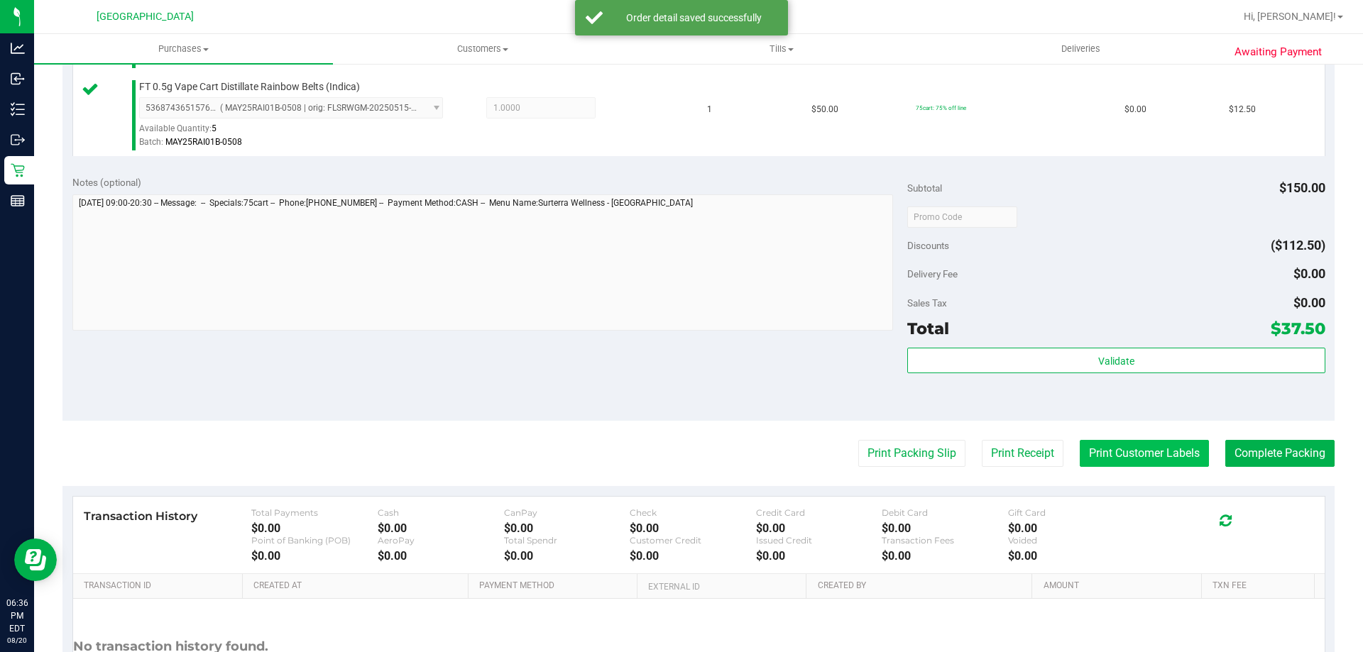
click at [1135, 456] on button "Print Customer Labels" at bounding box center [1143, 453] width 129 height 27
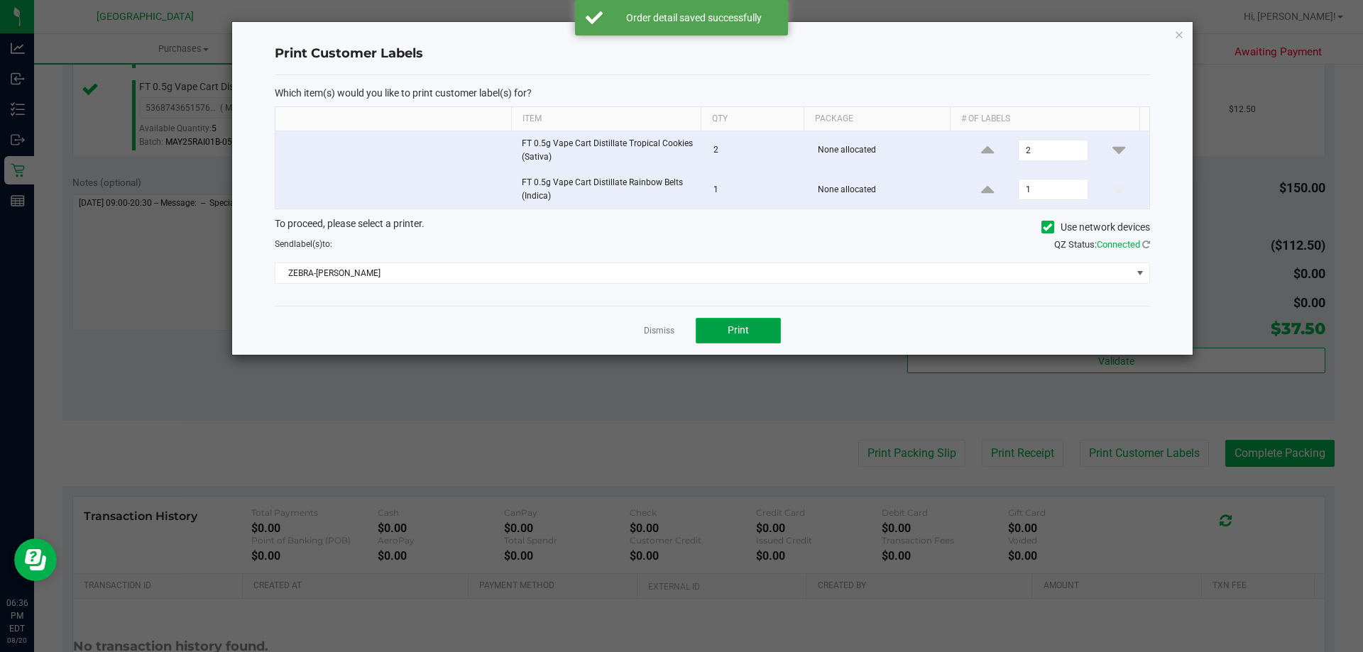
click at [732, 329] on span "Print" at bounding box center [737, 329] width 21 height 11
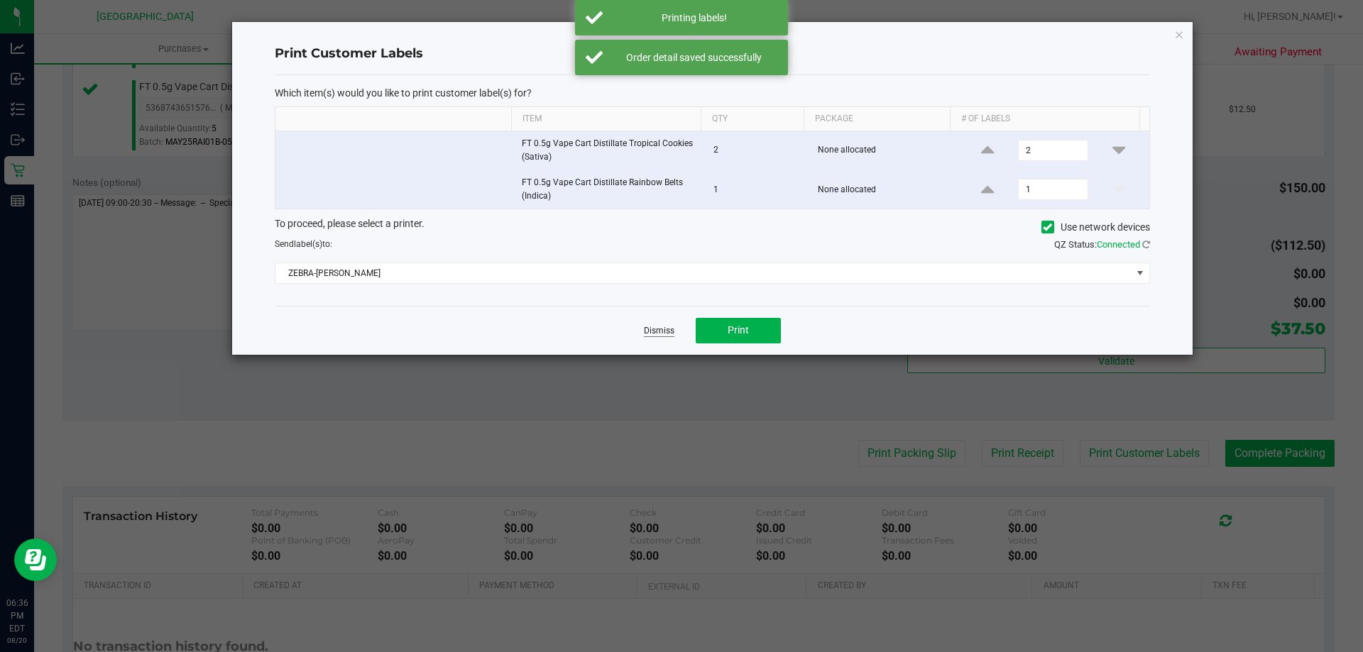
click at [649, 331] on link "Dismiss" at bounding box center [659, 331] width 31 height 12
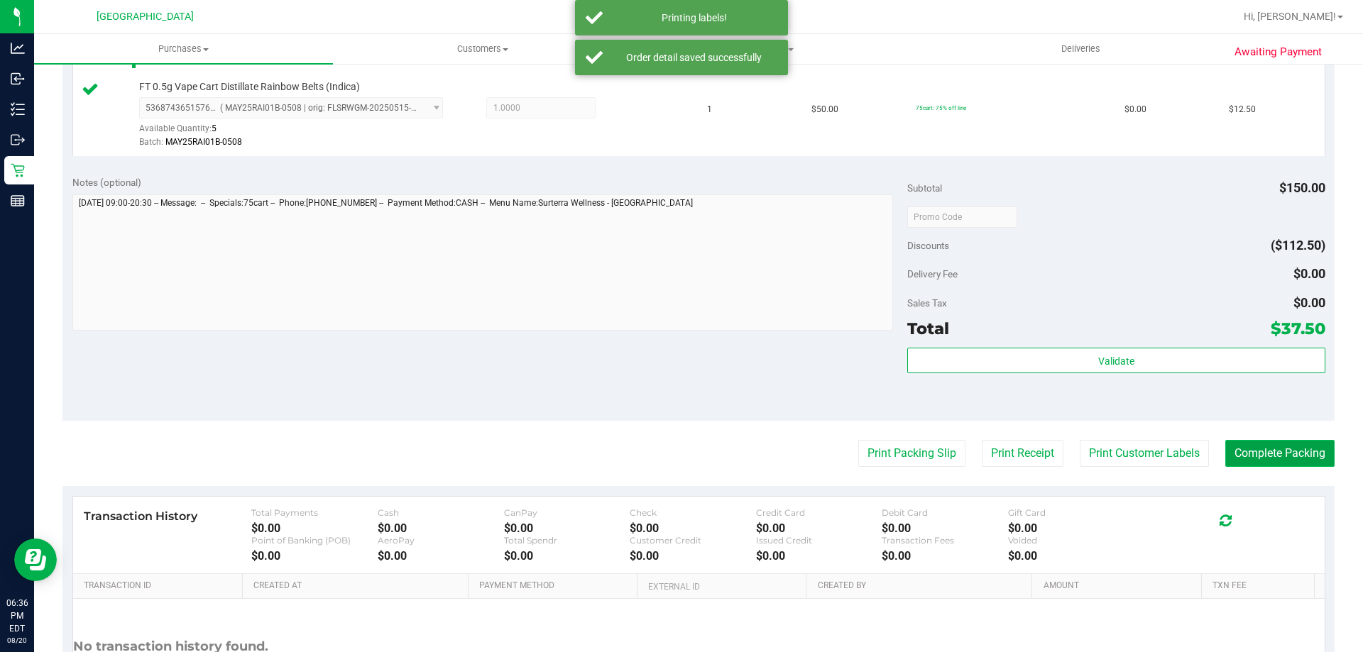
click at [1285, 445] on button "Complete Packing" at bounding box center [1279, 453] width 109 height 27
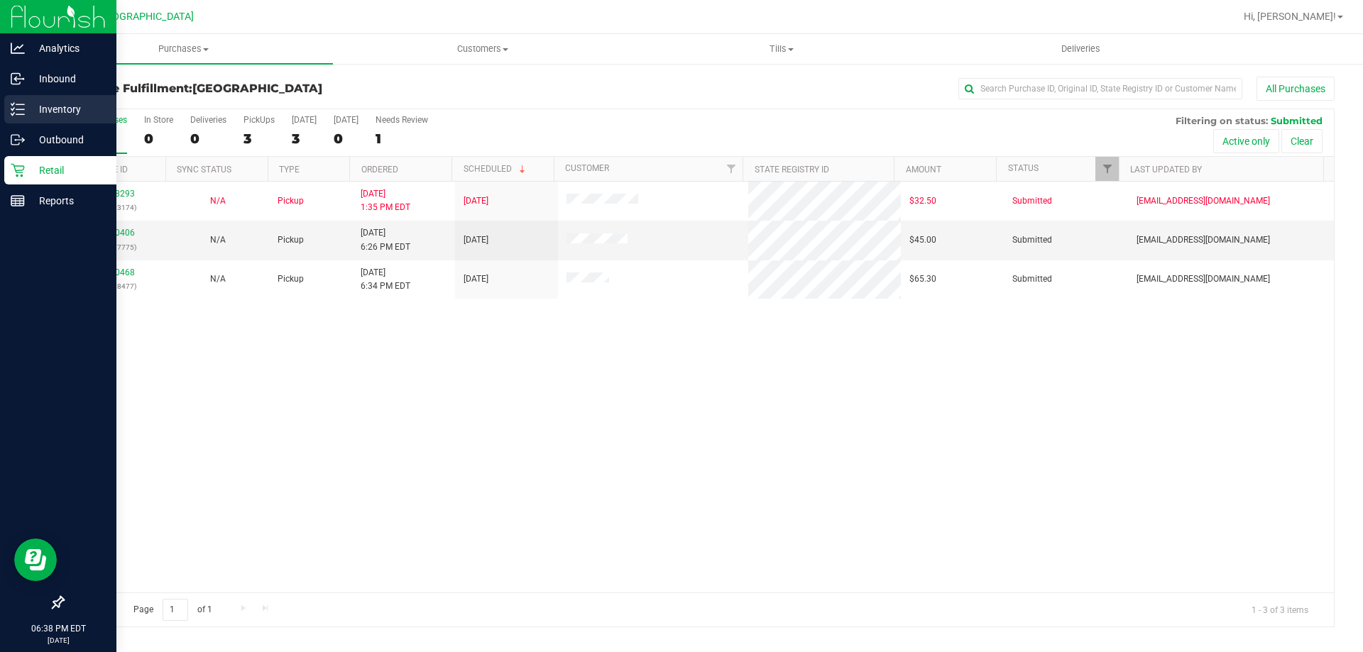
click at [26, 112] on p "Inventory" at bounding box center [67, 109] width 85 height 17
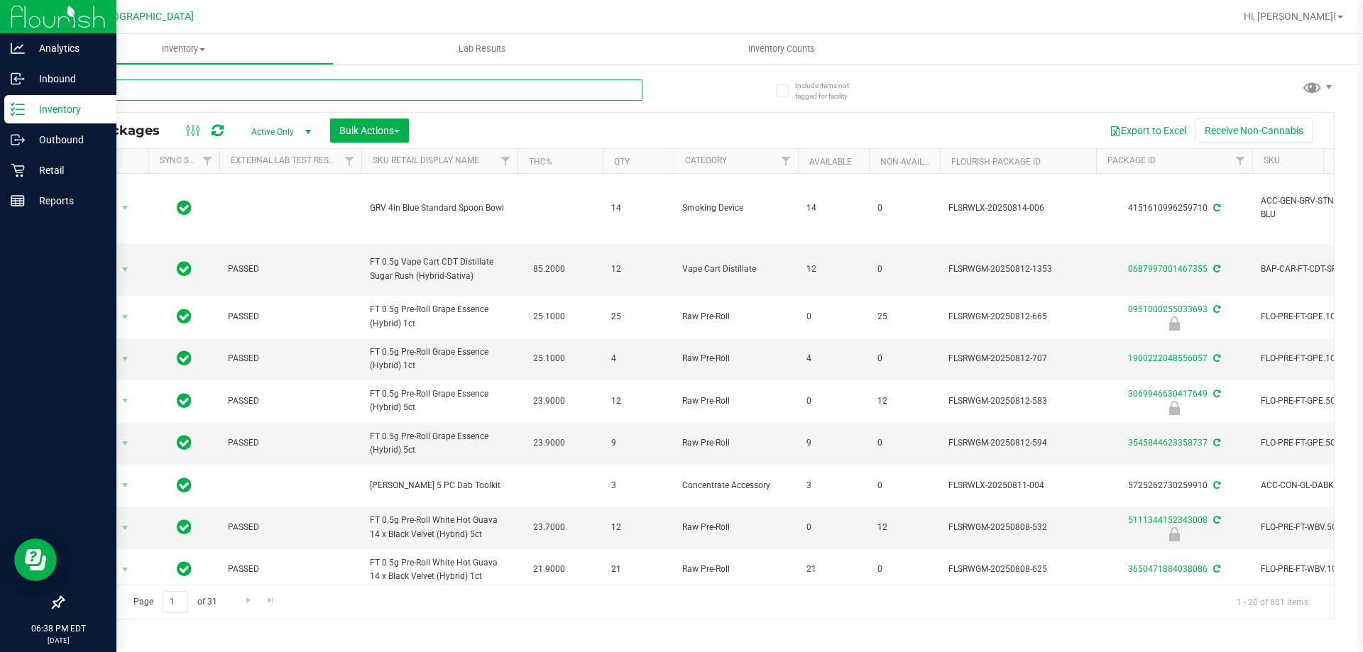
click at [236, 97] on input "text" at bounding box center [352, 89] width 580 height 21
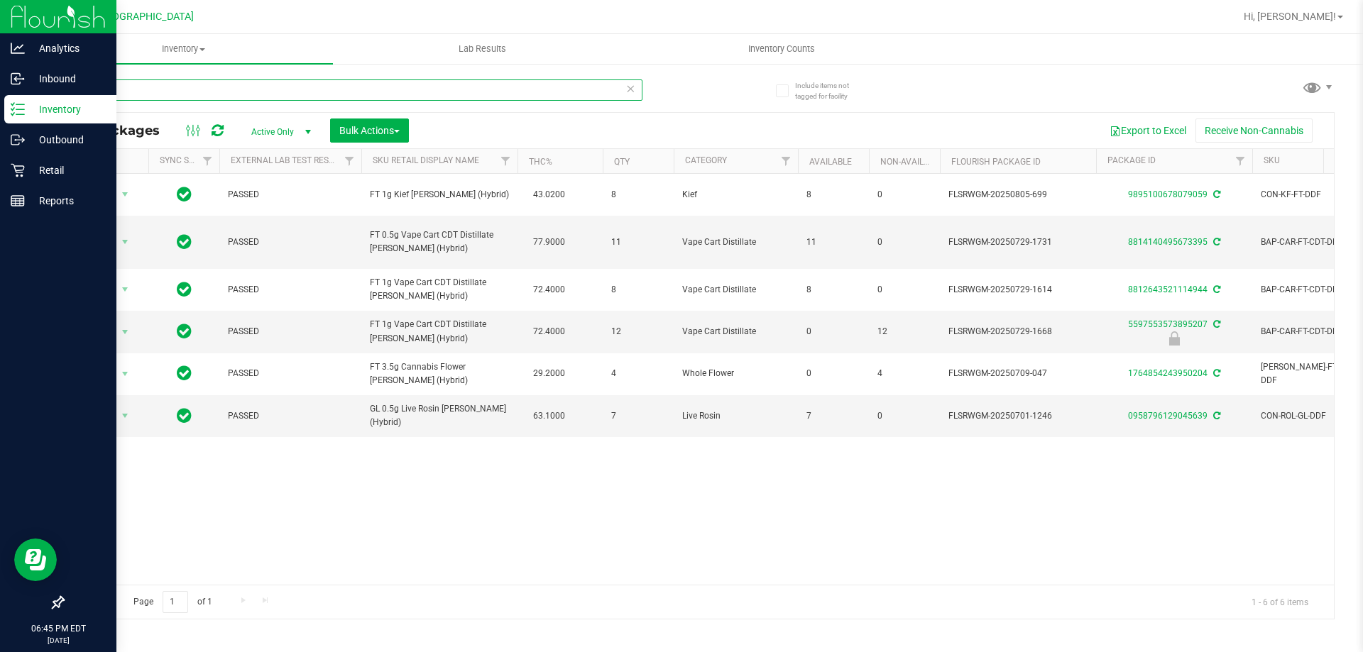
click at [220, 96] on input "ddf" at bounding box center [352, 89] width 580 height 21
paste input "FT - VAPE CART DISTILLATE - 1G - RAI - IND"
type input "FT - VAPE CART DISTILLATE - 1G - RAI - IND"
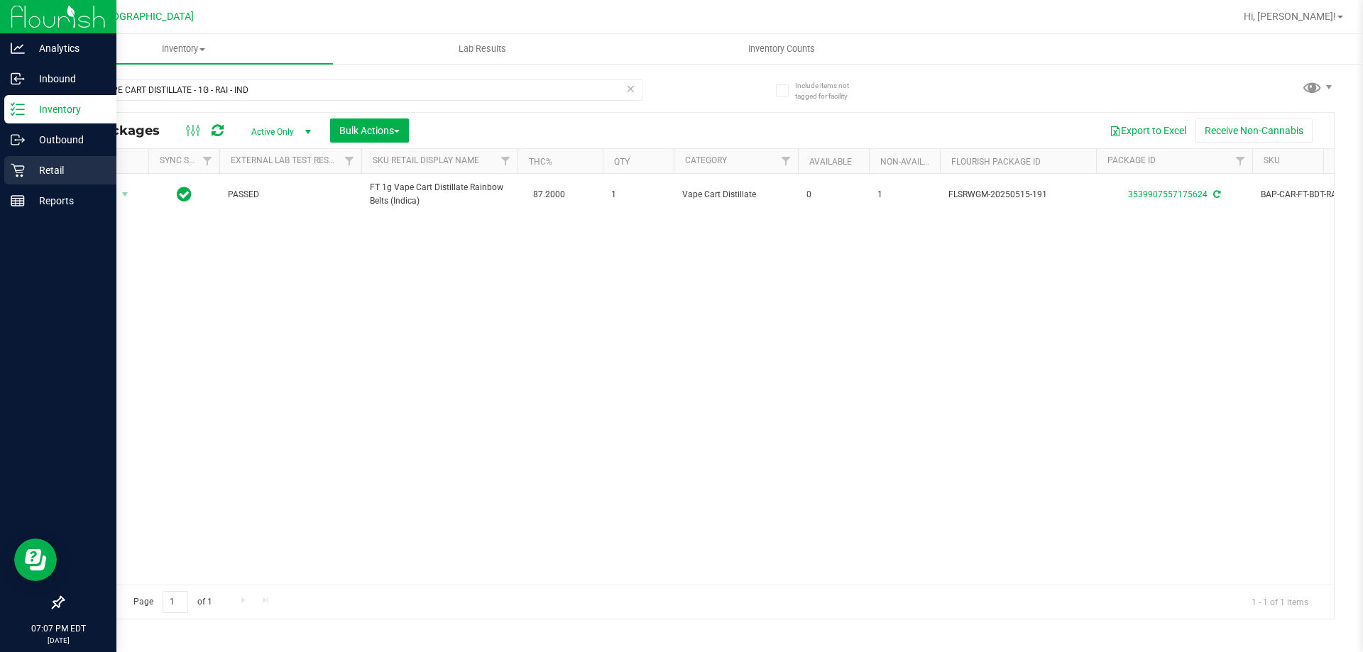
click at [74, 166] on p "Retail" at bounding box center [67, 170] width 85 height 17
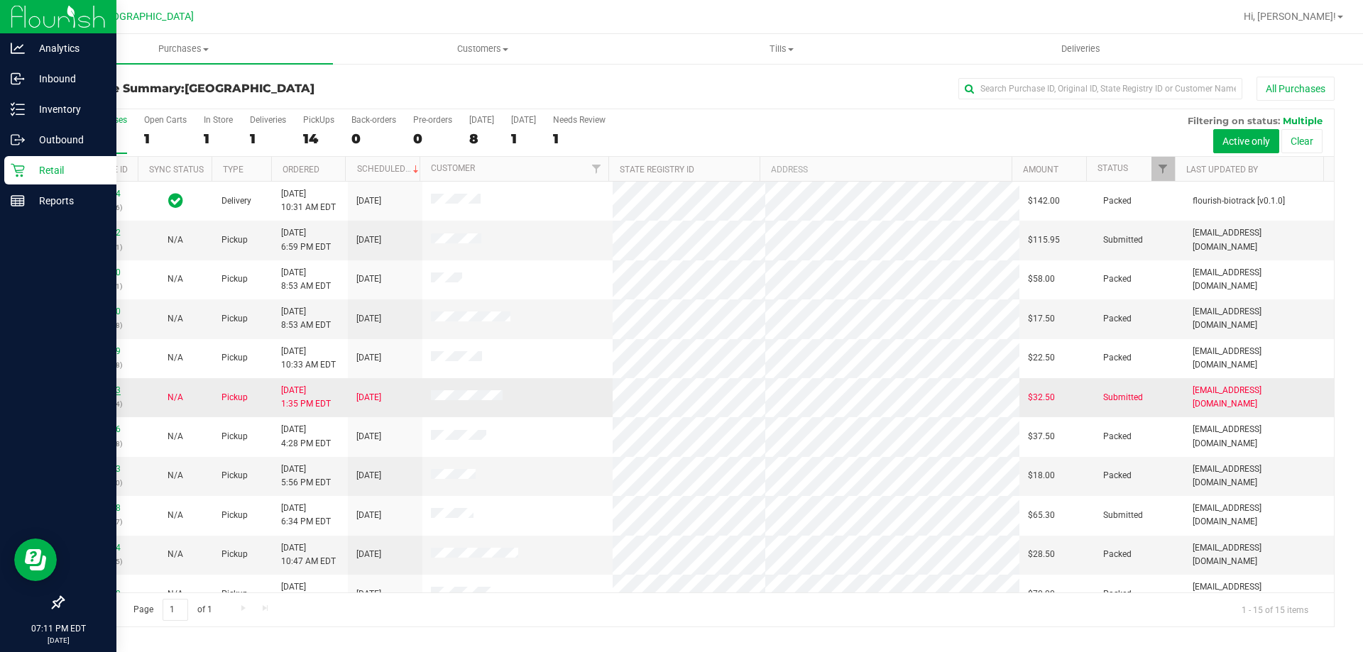
click at [111, 392] on link "11818293" at bounding box center [101, 390] width 40 height 10
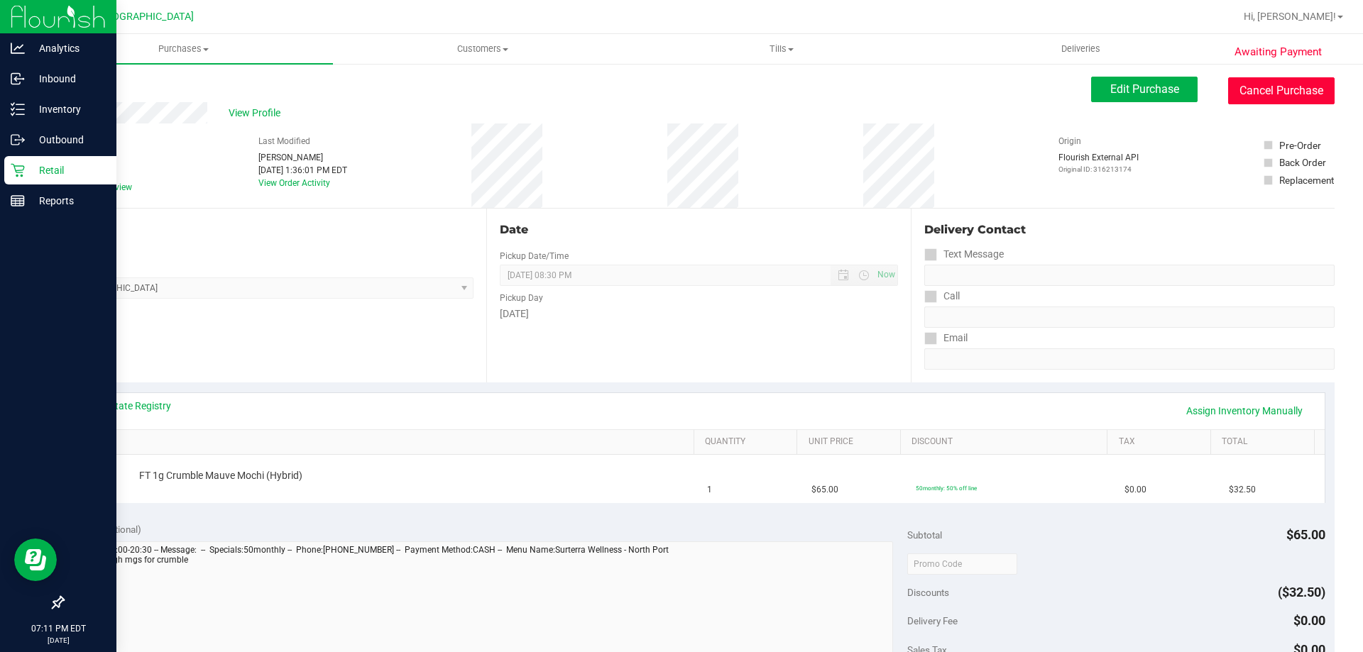
click at [1284, 99] on button "Cancel Purchase" at bounding box center [1281, 90] width 106 height 27
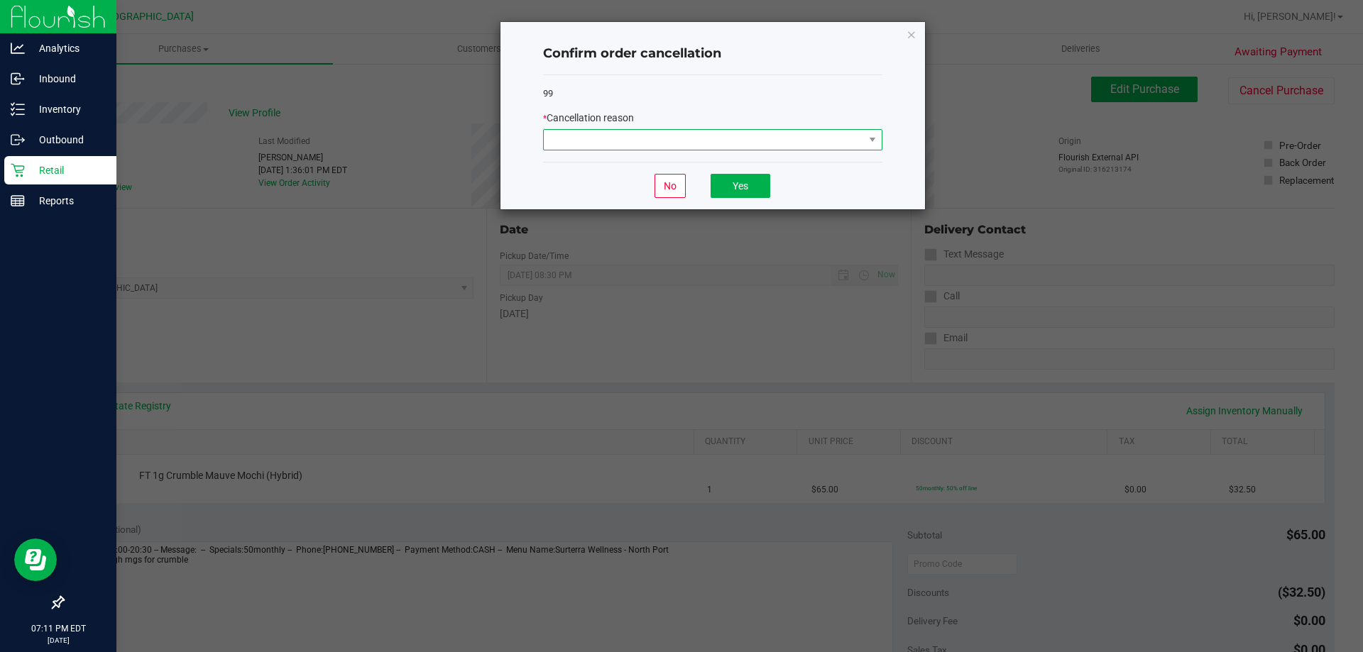
click at [838, 145] on span at bounding box center [704, 140] width 320 height 20
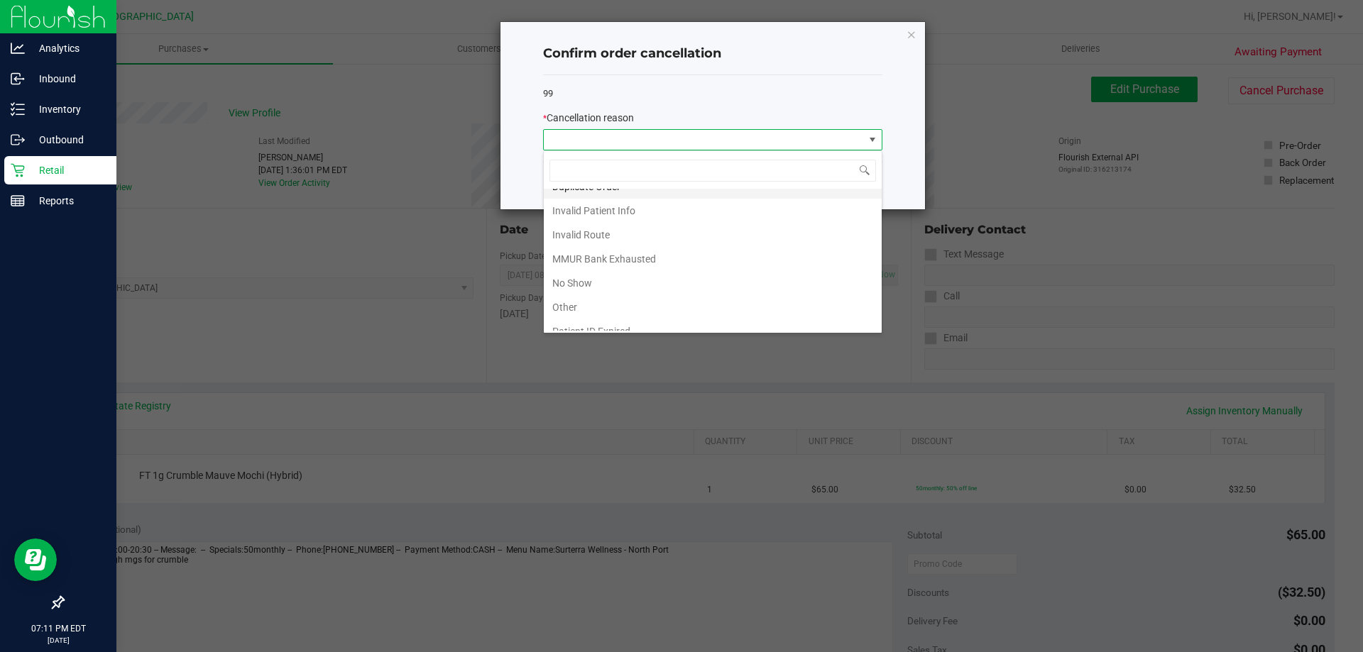
scroll to position [75, 0]
click at [694, 224] on li "MMUR Bank Exhausted" at bounding box center [713, 222] width 338 height 24
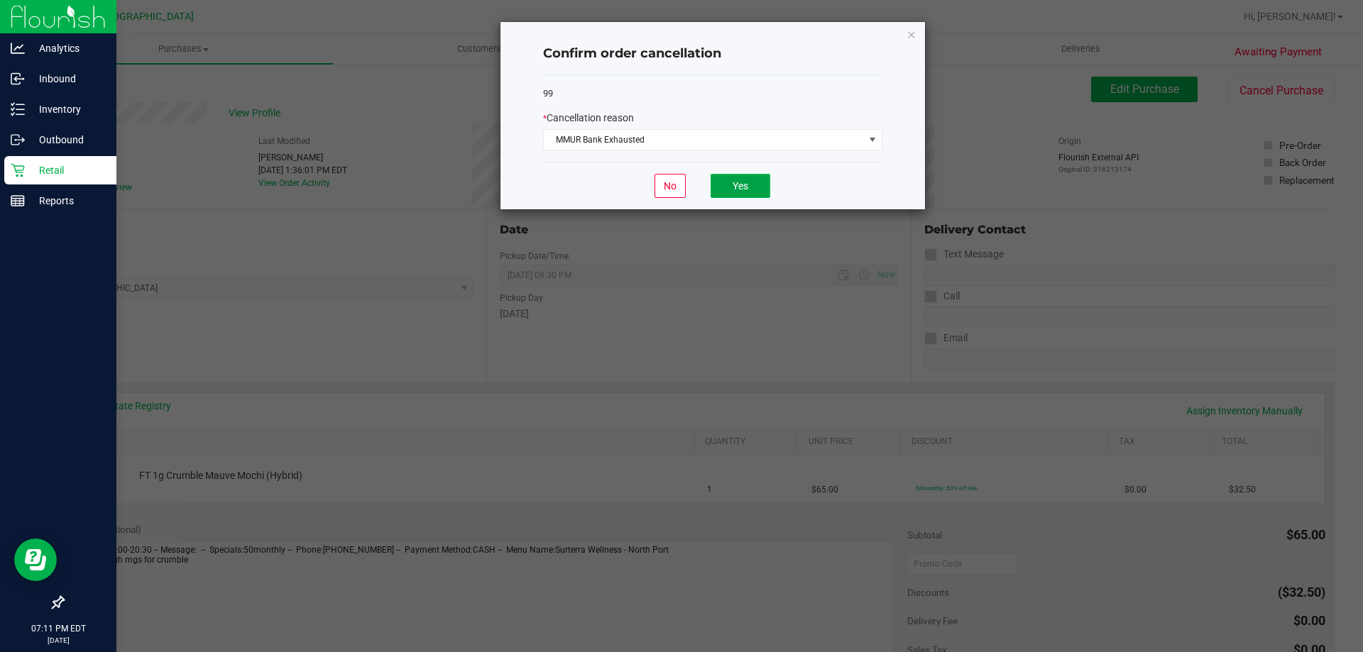
click at [724, 192] on button "Yes" at bounding box center [740, 186] width 60 height 24
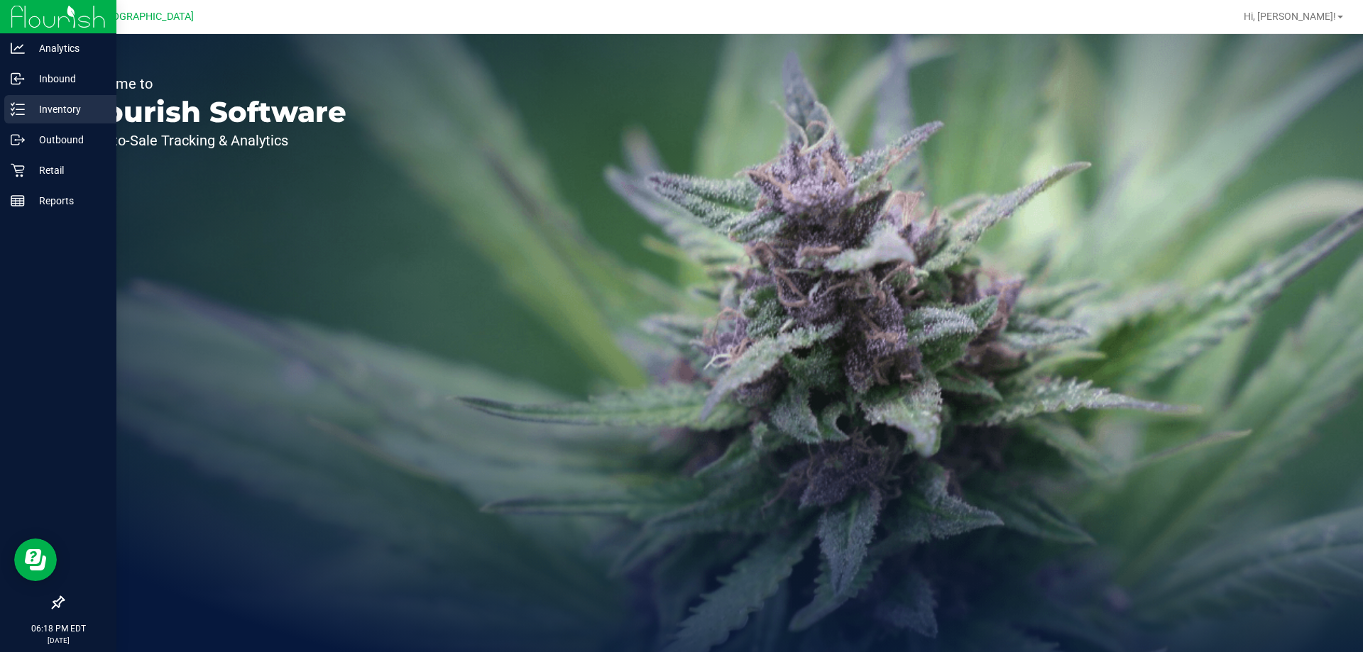
click at [59, 113] on p "Inventory" at bounding box center [67, 109] width 85 height 17
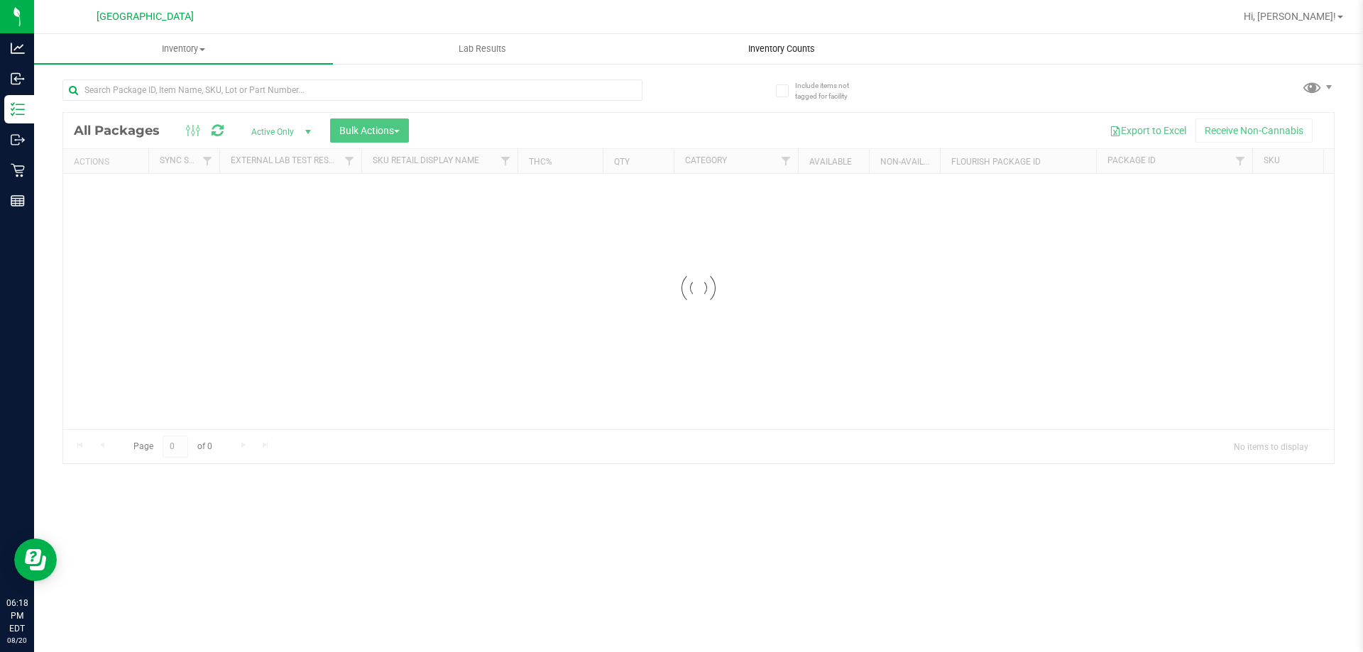
click at [793, 43] on span "Inventory Counts" at bounding box center [781, 49] width 105 height 13
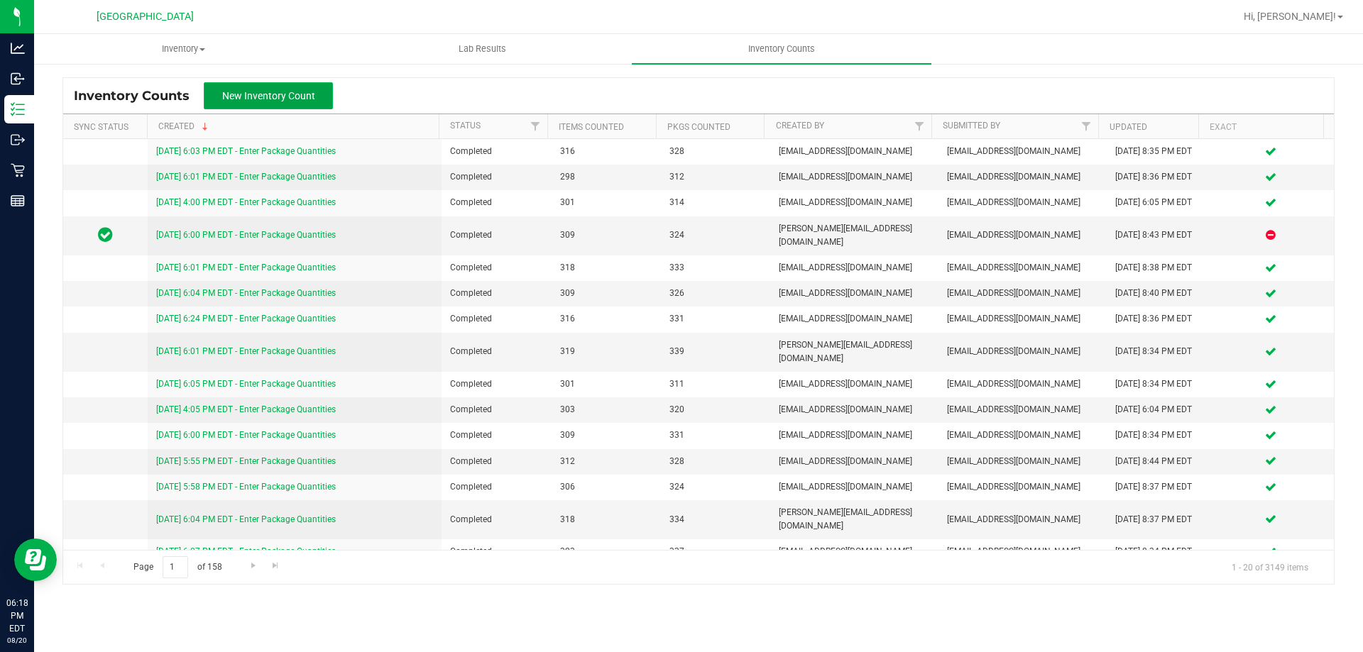
click at [278, 86] on button "New Inventory Count" at bounding box center [268, 95] width 129 height 27
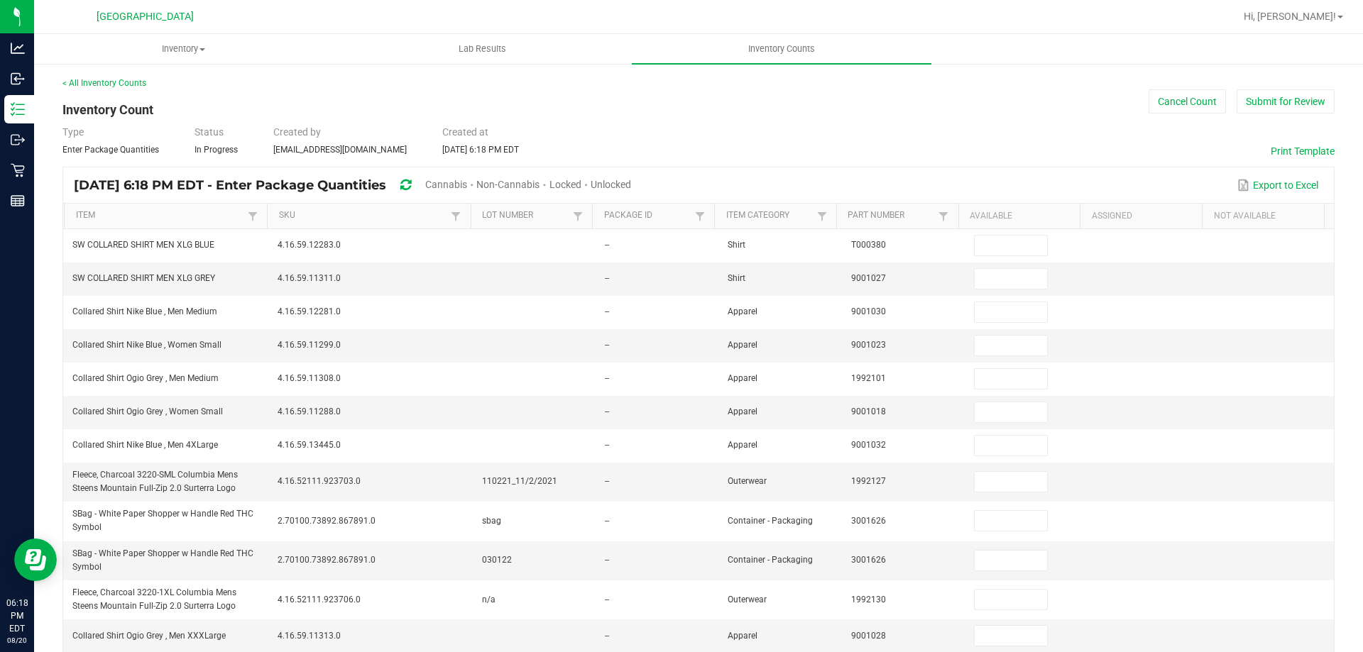
click at [631, 181] on span "Unlocked" at bounding box center [610, 184] width 40 height 11
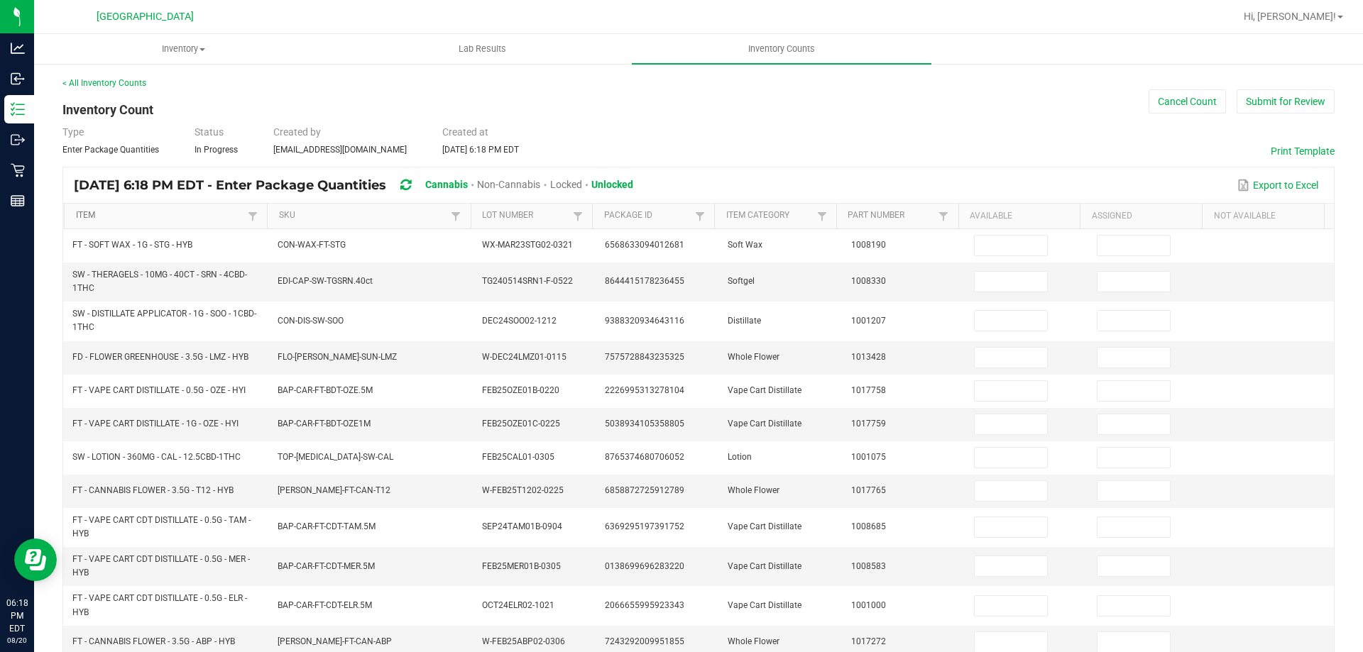
click at [208, 213] on link "Item" at bounding box center [160, 215] width 169 height 11
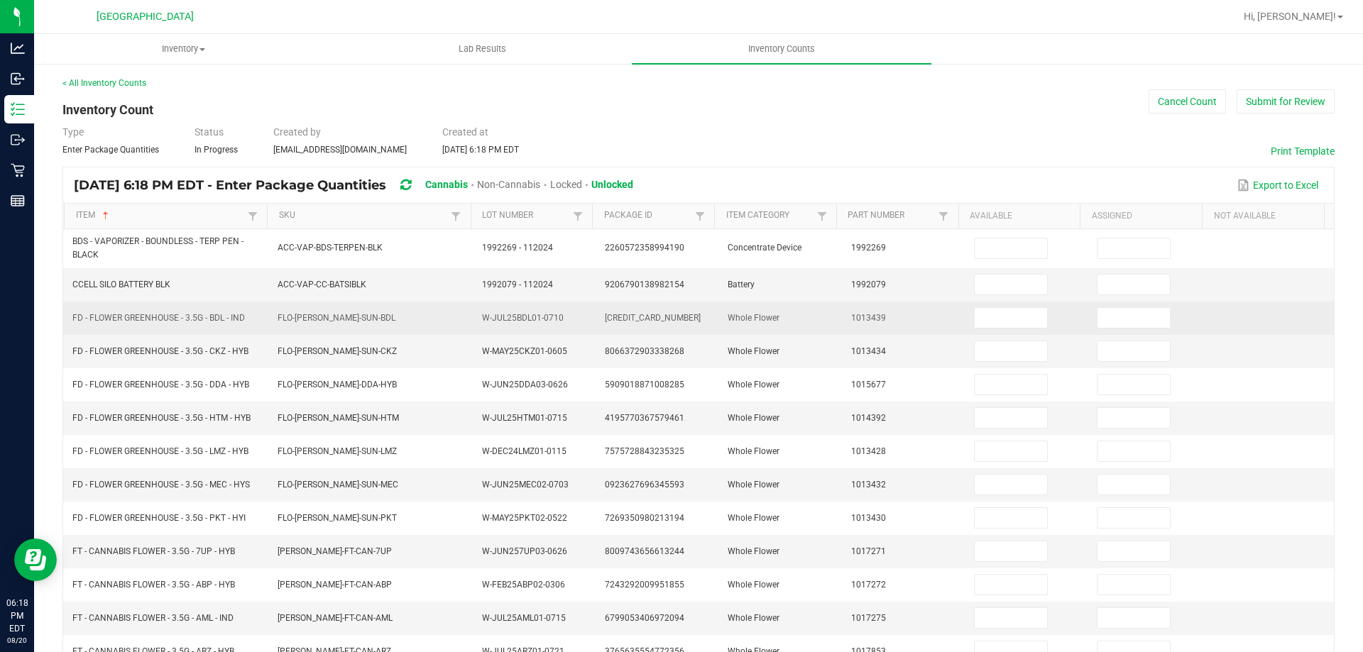
click at [990, 334] on td at bounding box center [1026, 318] width 123 height 33
click at [998, 312] on input at bounding box center [1010, 318] width 72 height 20
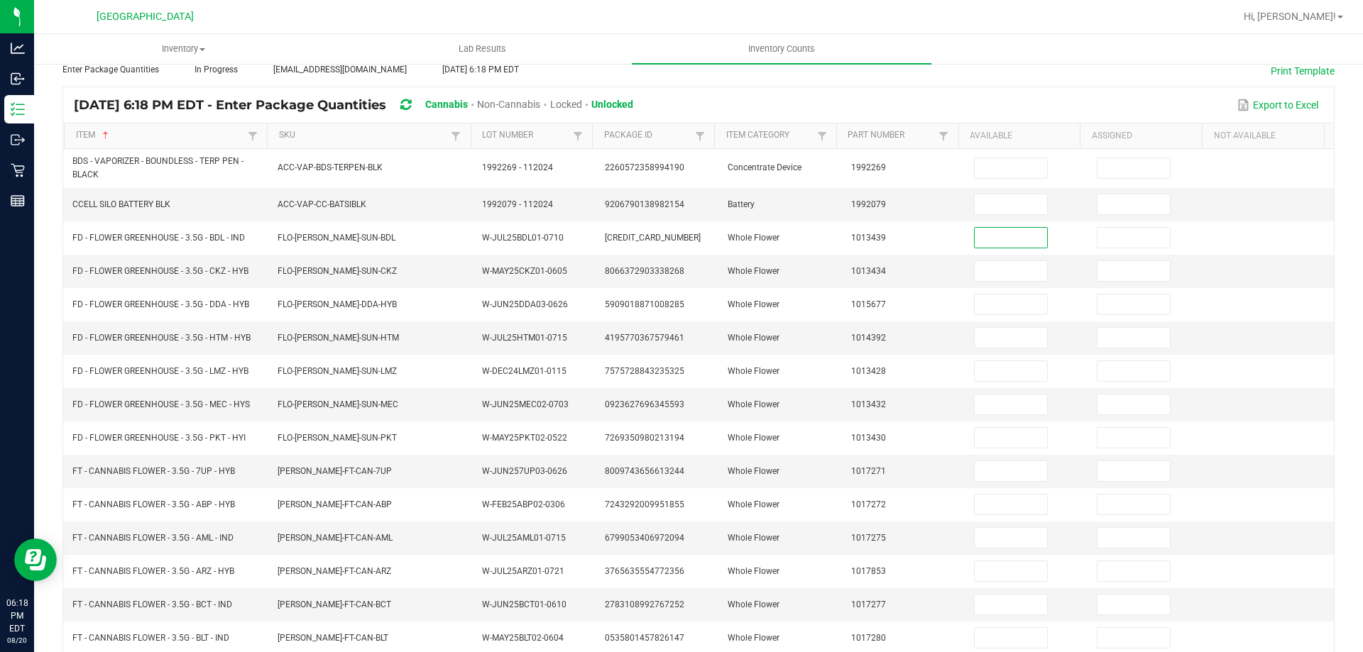
scroll to position [117, 0]
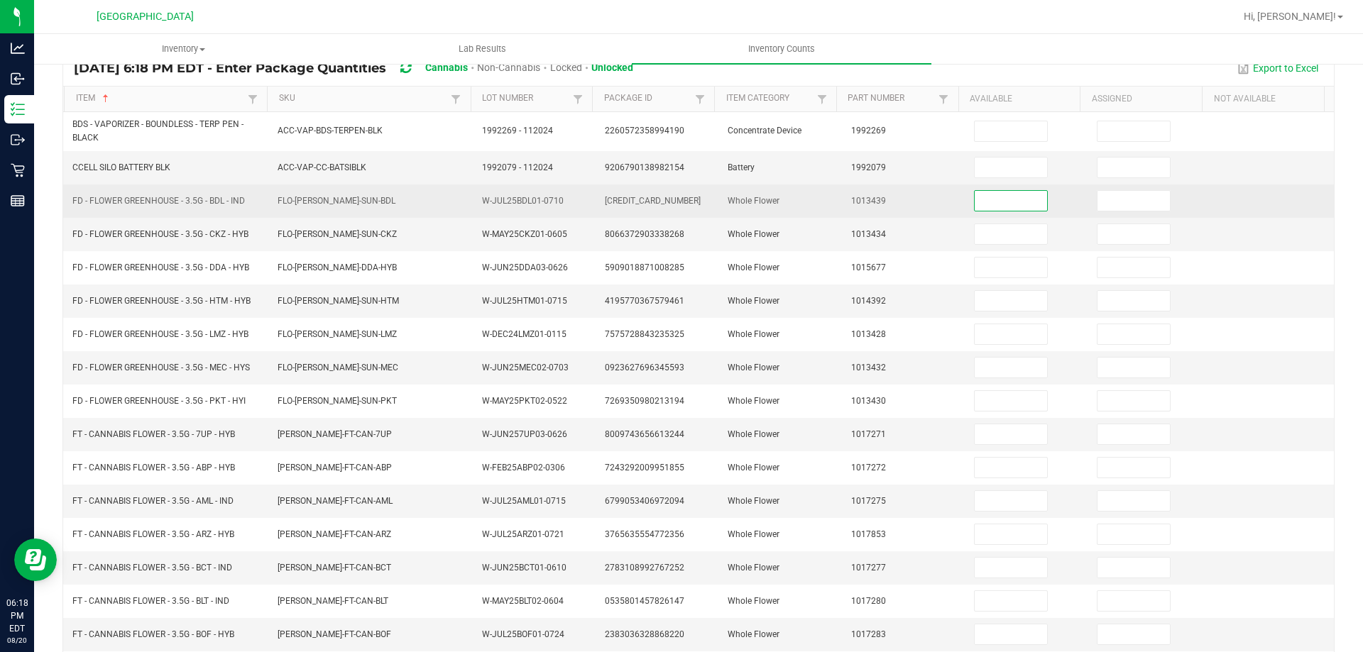
click at [980, 200] on input at bounding box center [1010, 201] width 72 height 20
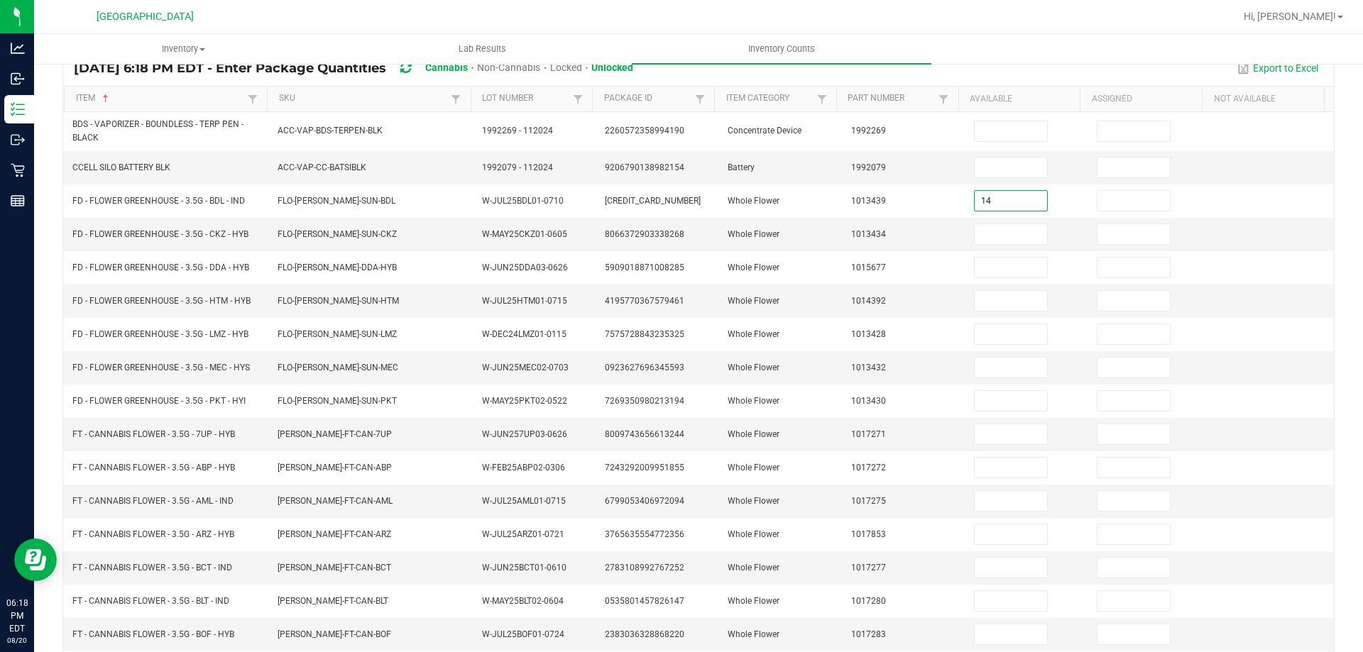
type input "14"
type input "0"
type input "4"
type input "0"
type input "14"
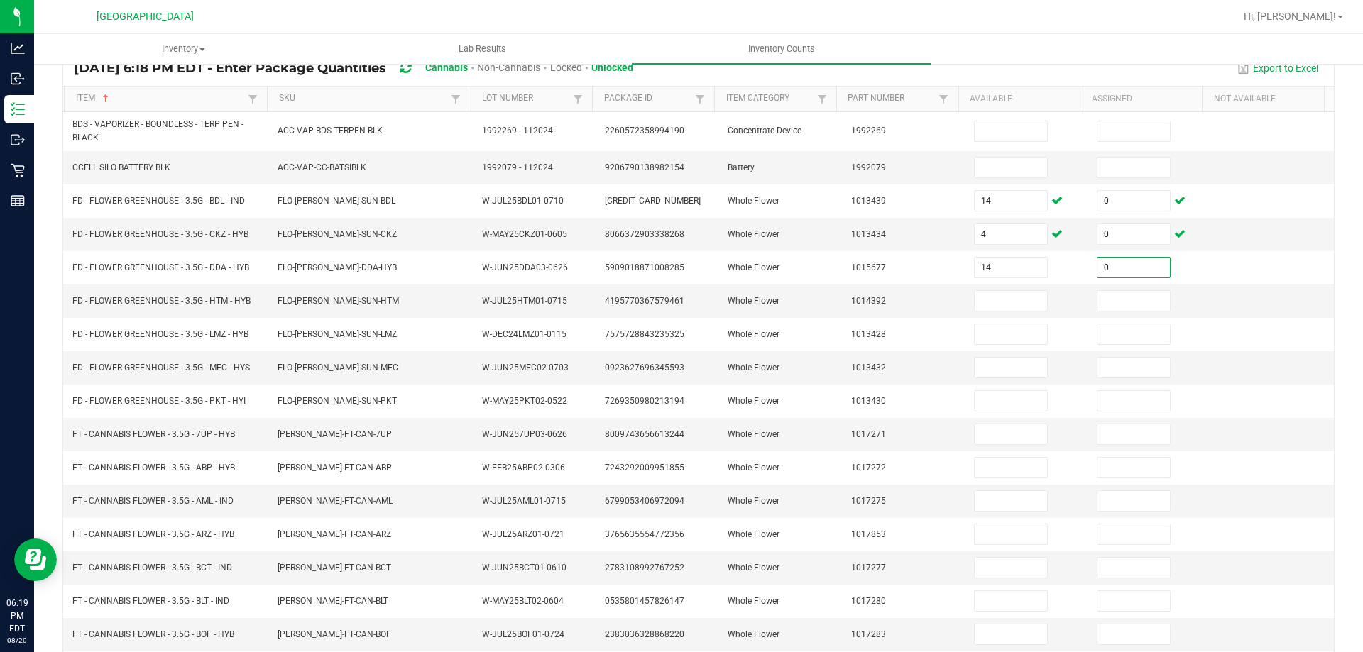
type input "0"
type input "12"
type input "0"
type input "8"
type input "0"
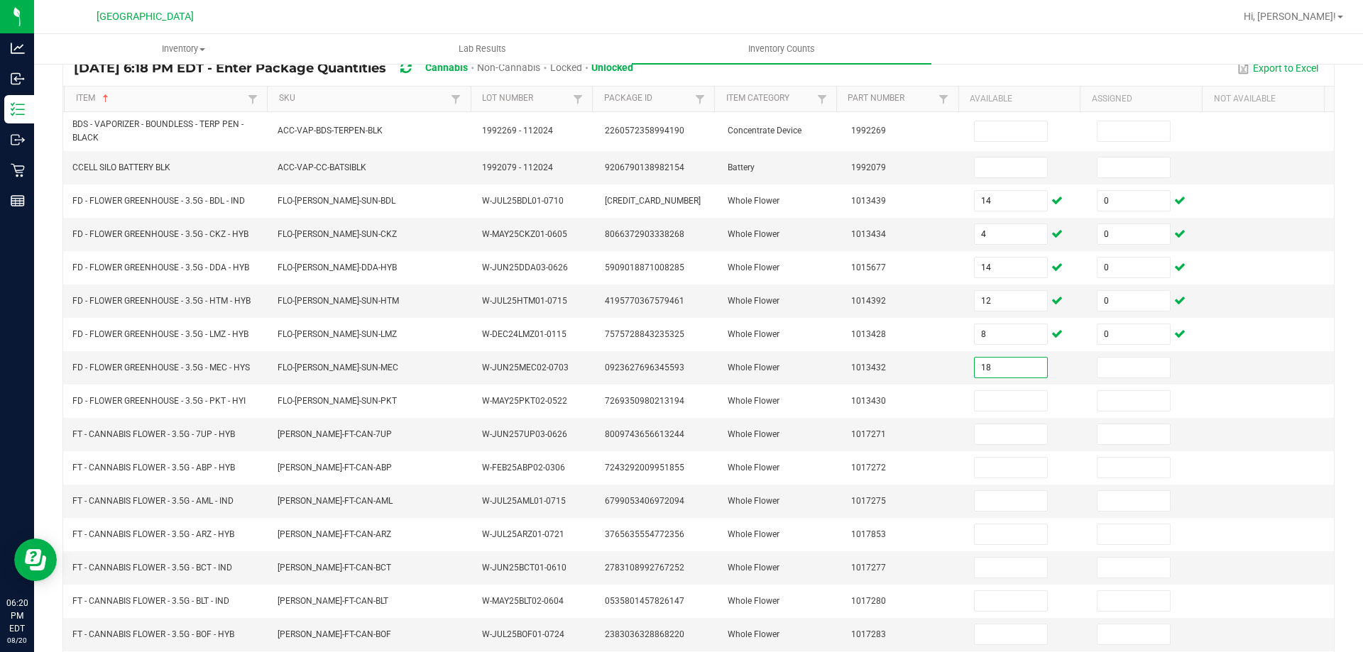
type input "18"
type input "0"
type input "12"
type input "0"
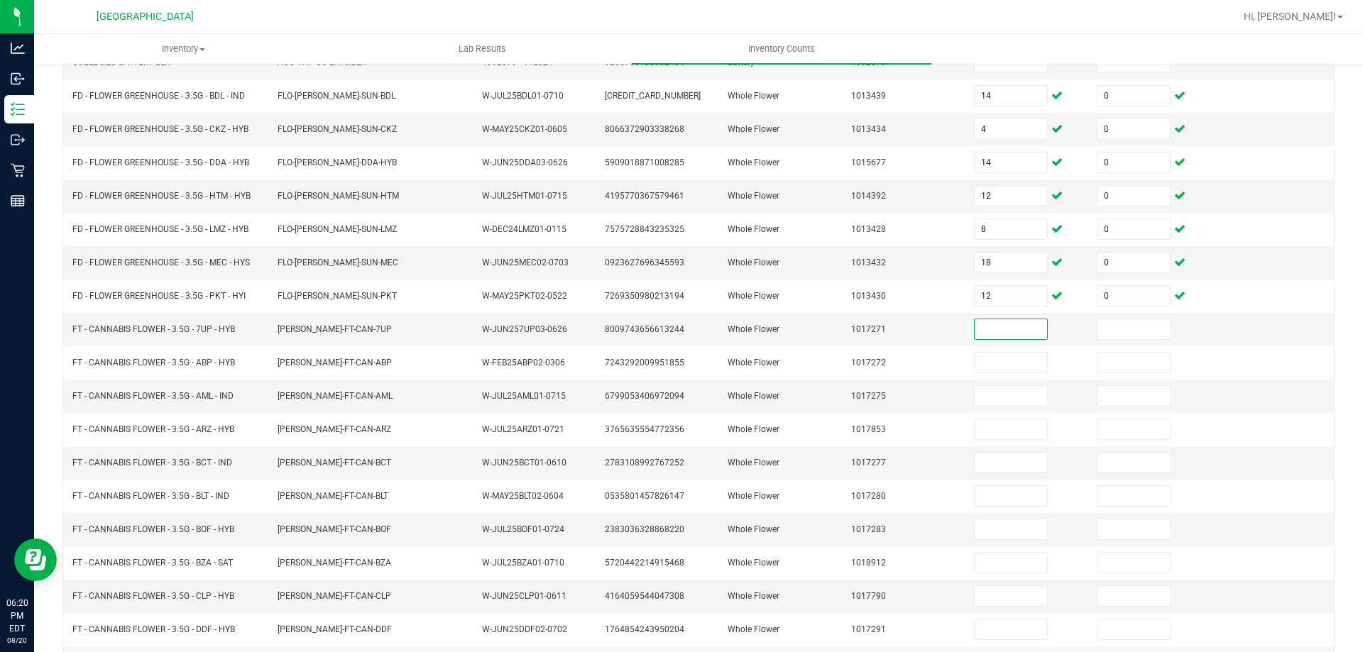
scroll to position [301, 0]
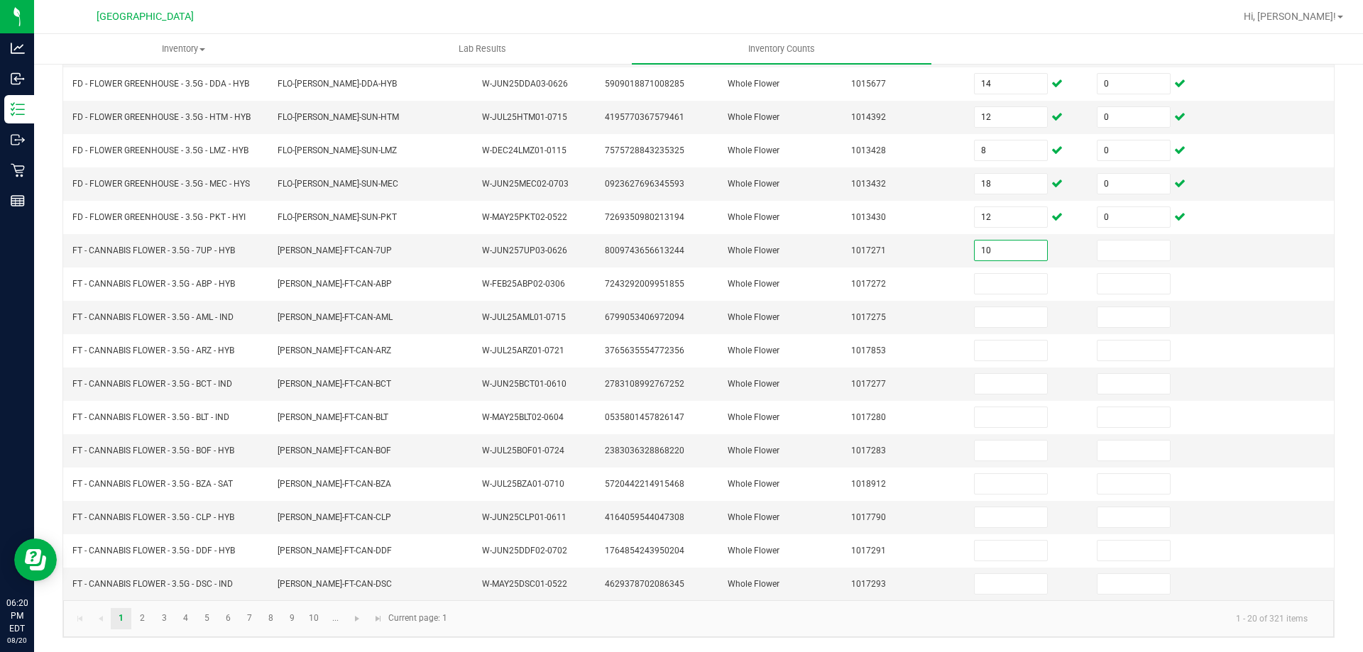
type input "10"
type input "0"
type input "1"
type input "0"
type input "16"
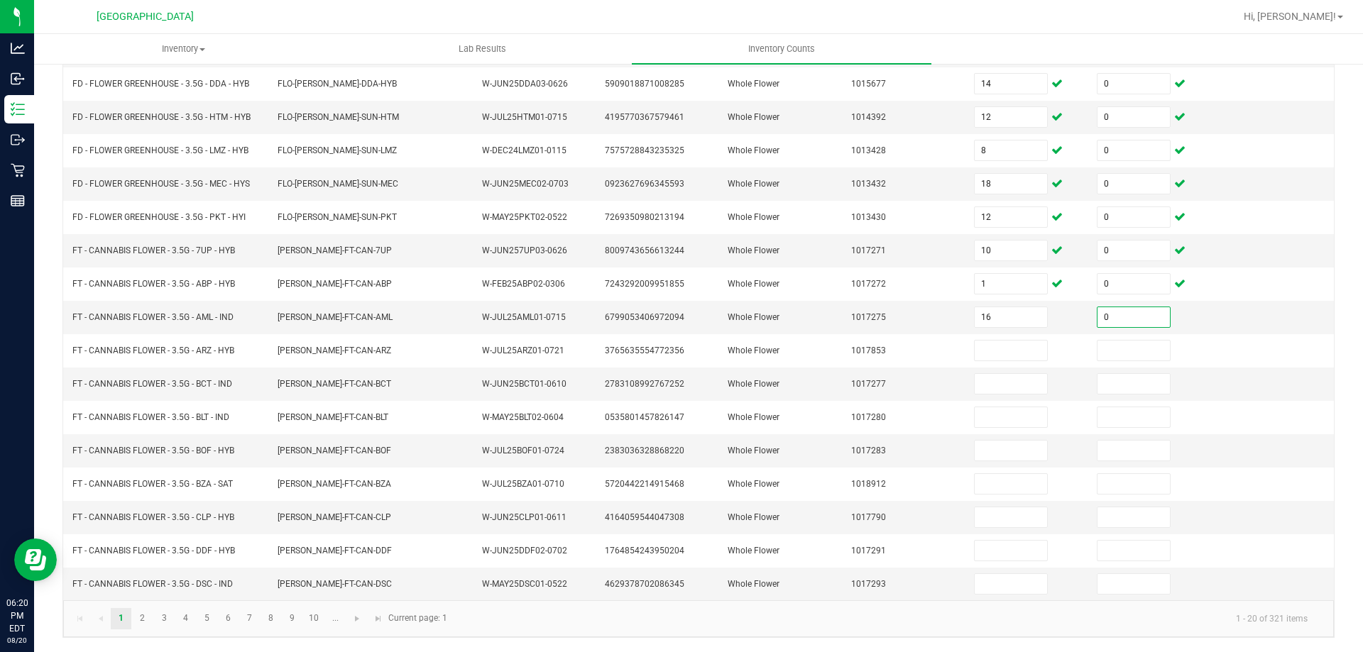
type input "0"
type input "18"
type input "0"
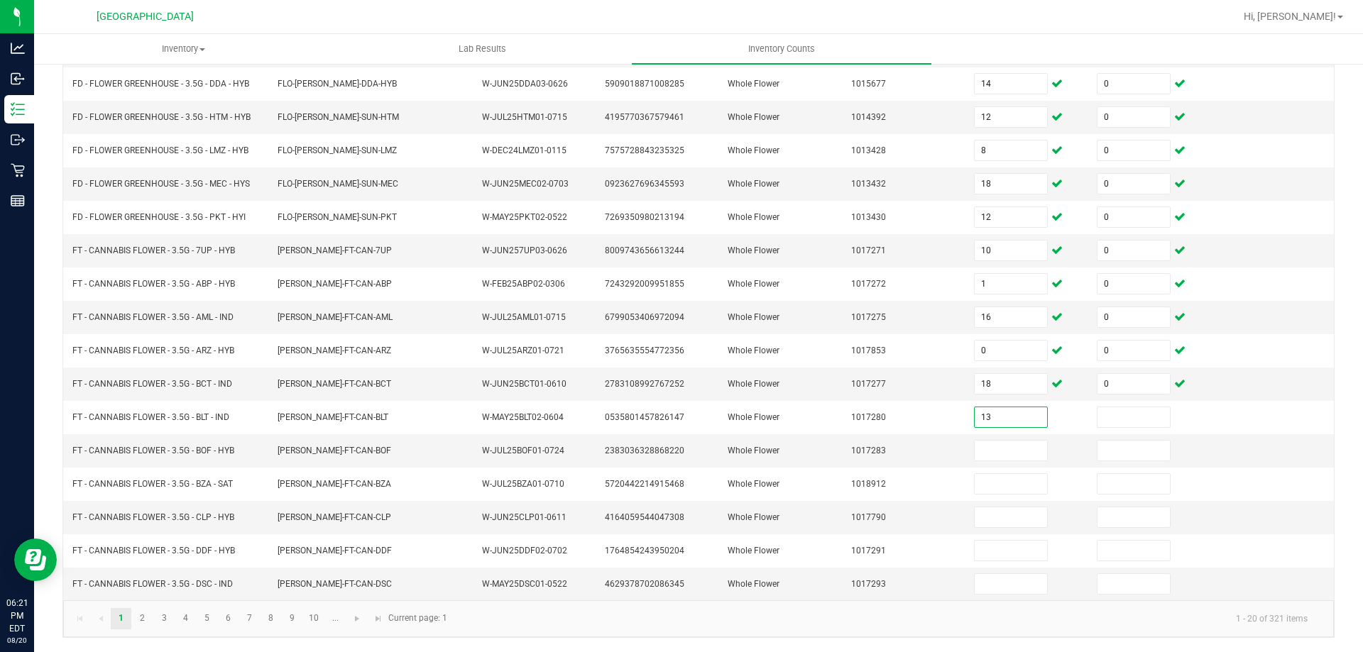
type input "13"
type input "0"
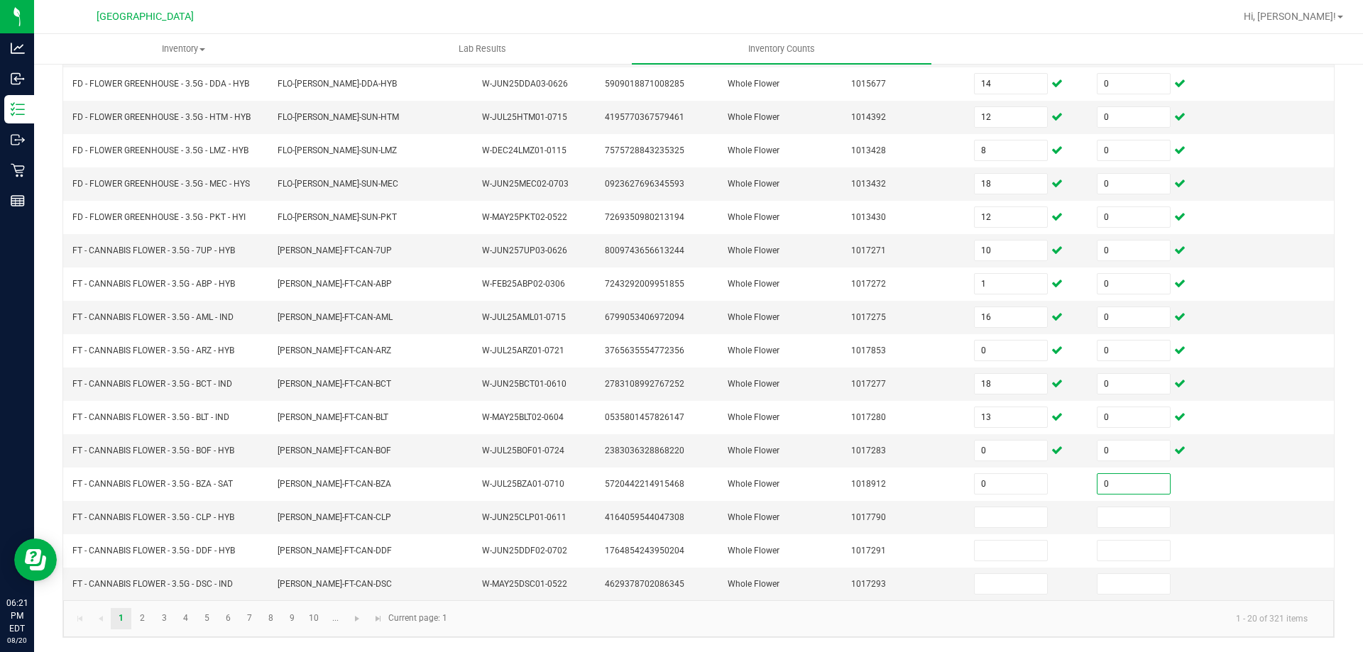
type input "0"
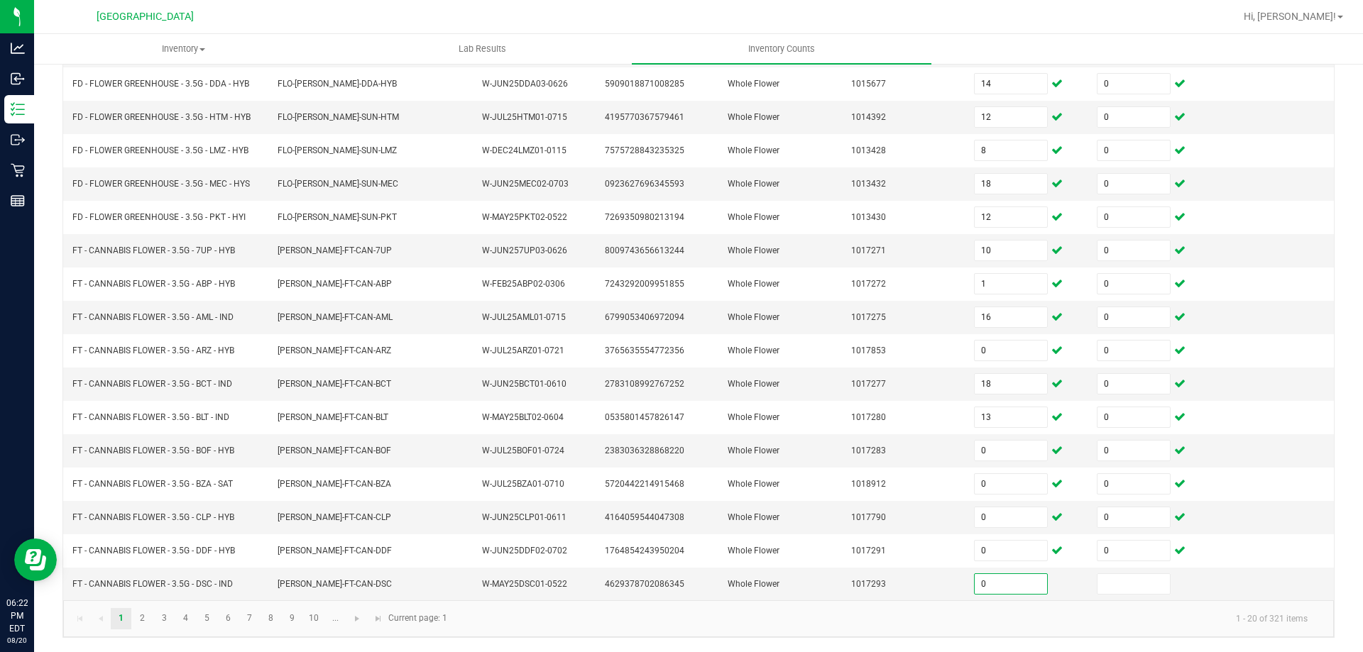
type input "0"
click at [140, 624] on link "2" at bounding box center [142, 618] width 21 height 21
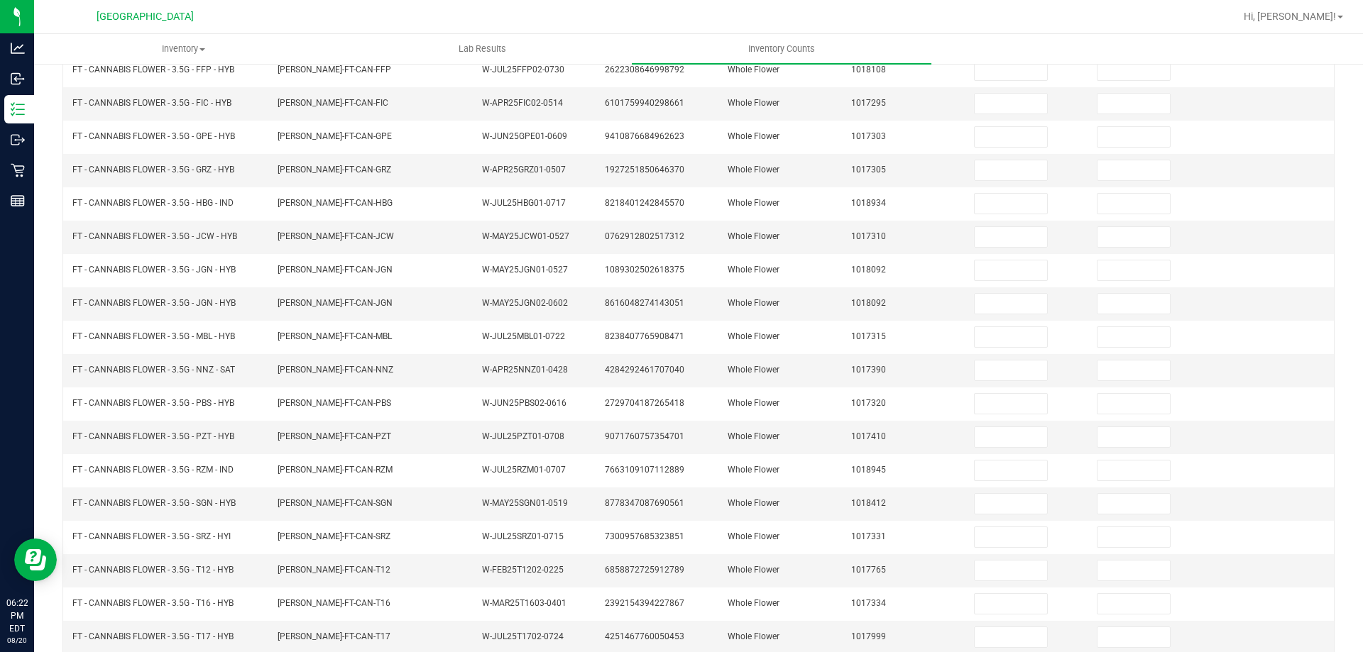
scroll to position [0, 0]
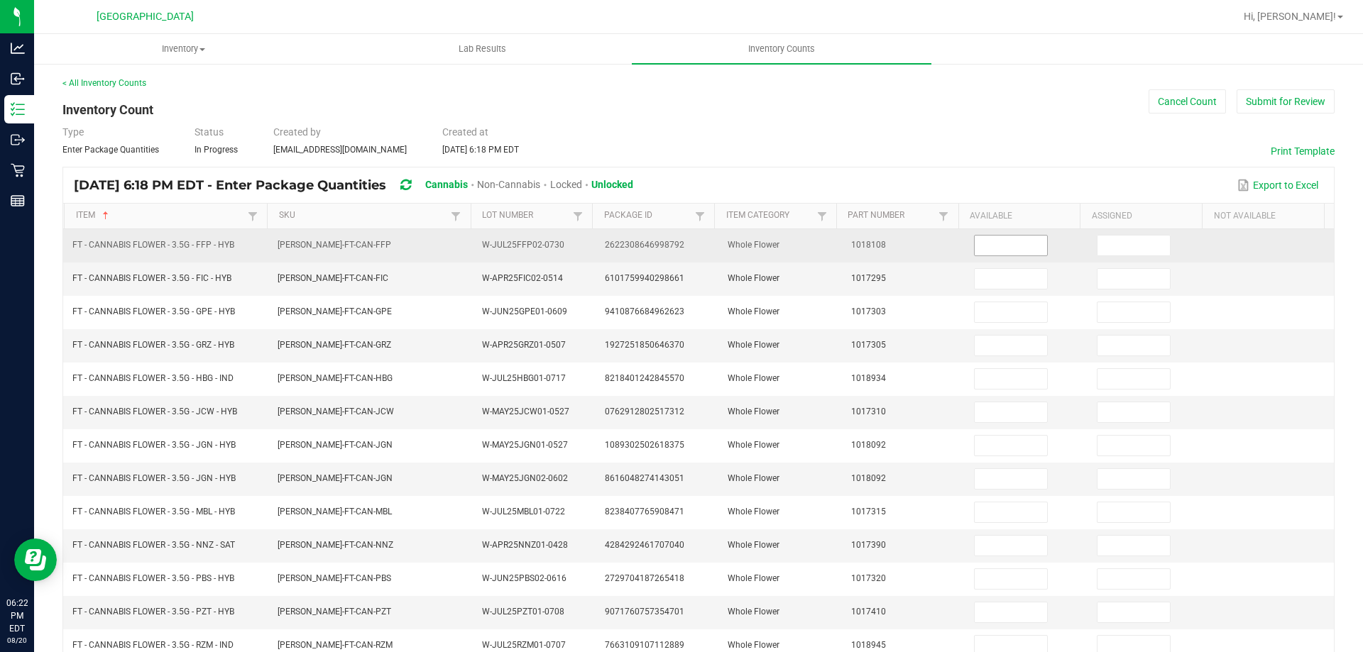
click at [999, 249] on input at bounding box center [1010, 246] width 72 height 20
type input "19"
type input "0"
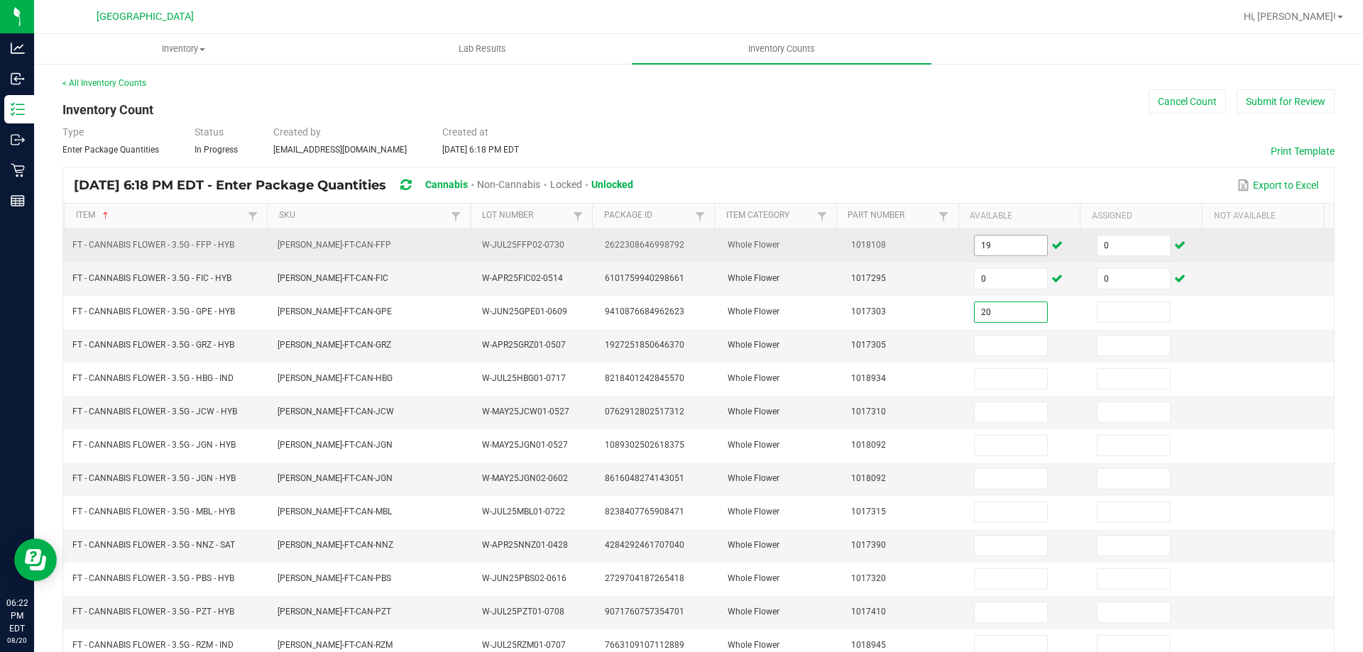
type input "20"
type input "0"
click at [975, 341] on input at bounding box center [1010, 346] width 72 height 20
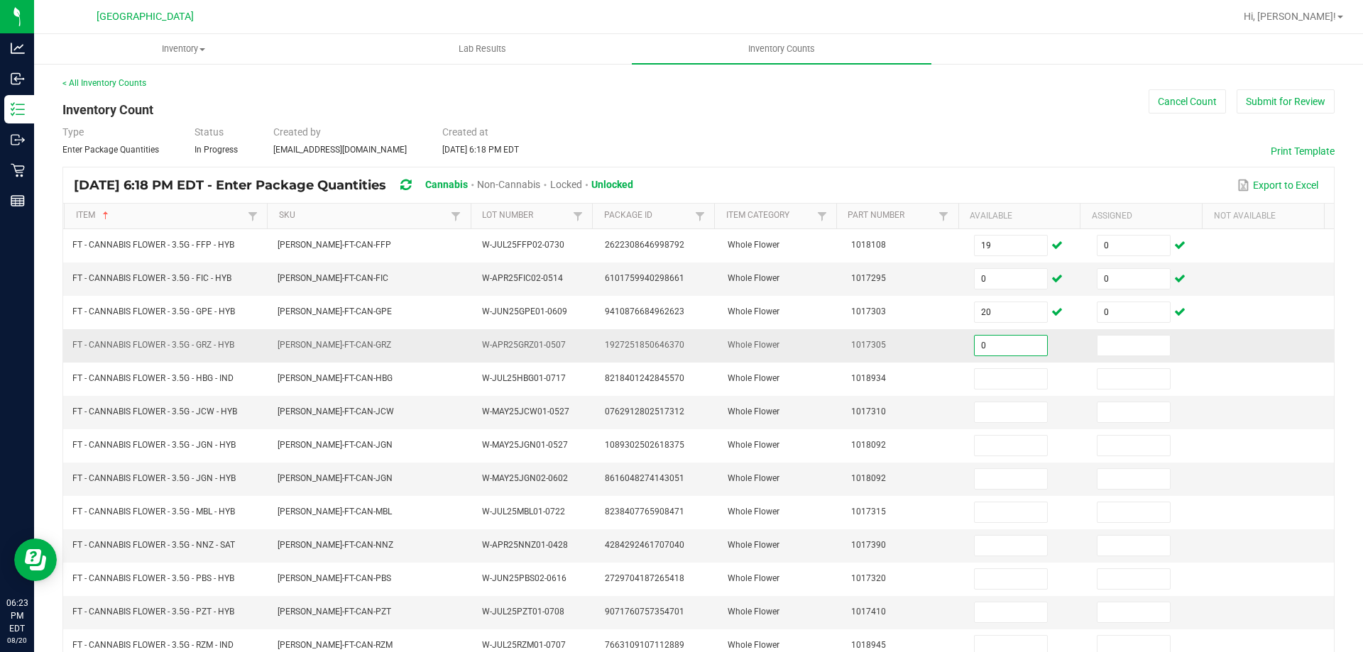
type input "0"
type input "1"
type input "0"
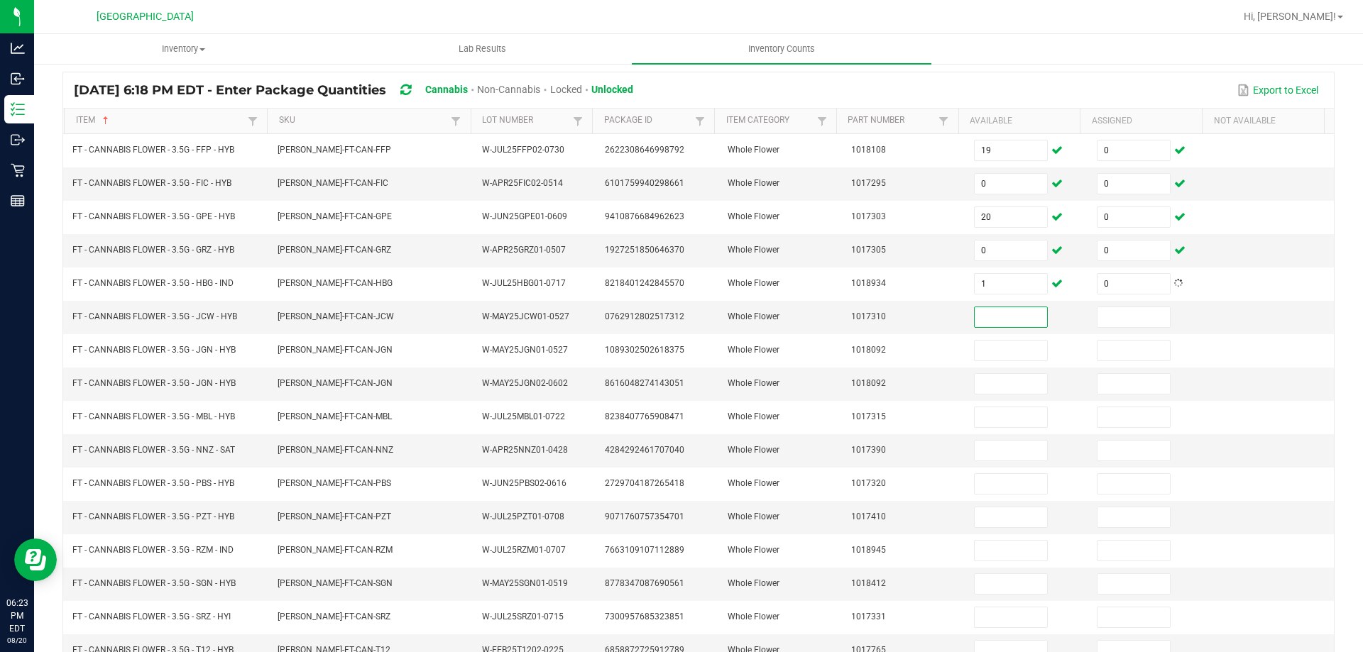
scroll to position [98, 0]
type input "0"
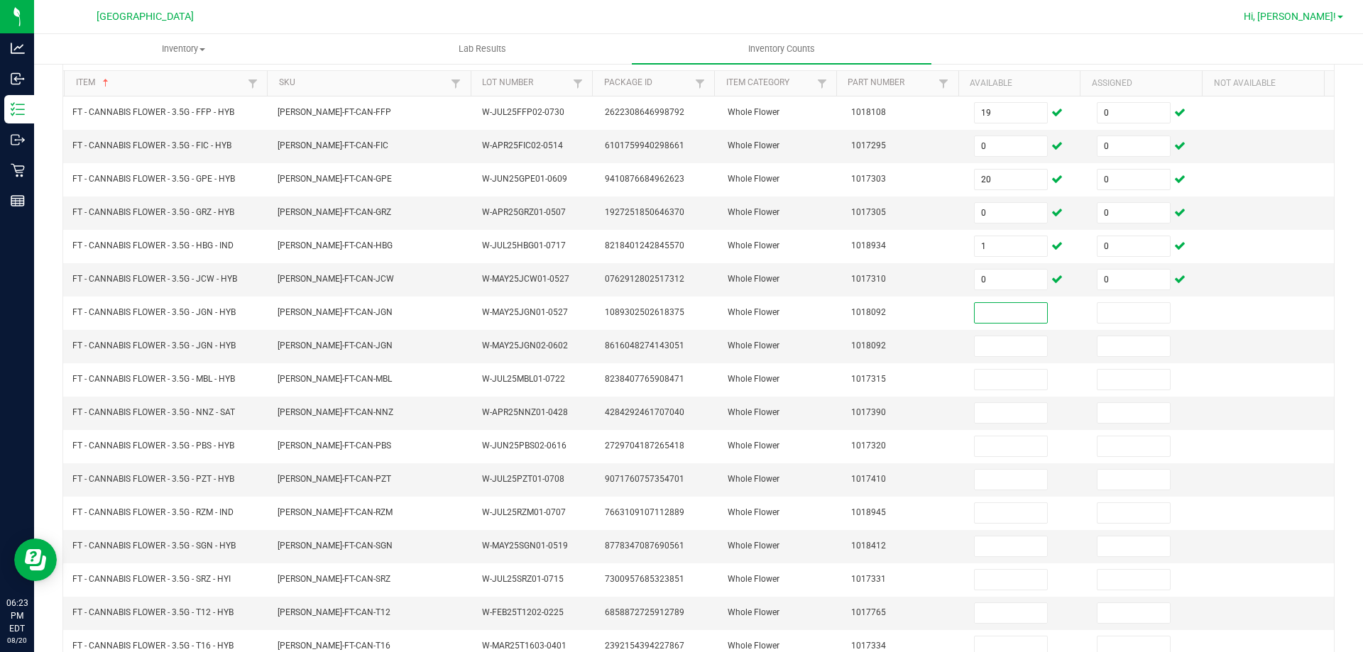
click at [995, 312] on input at bounding box center [1010, 313] width 72 height 20
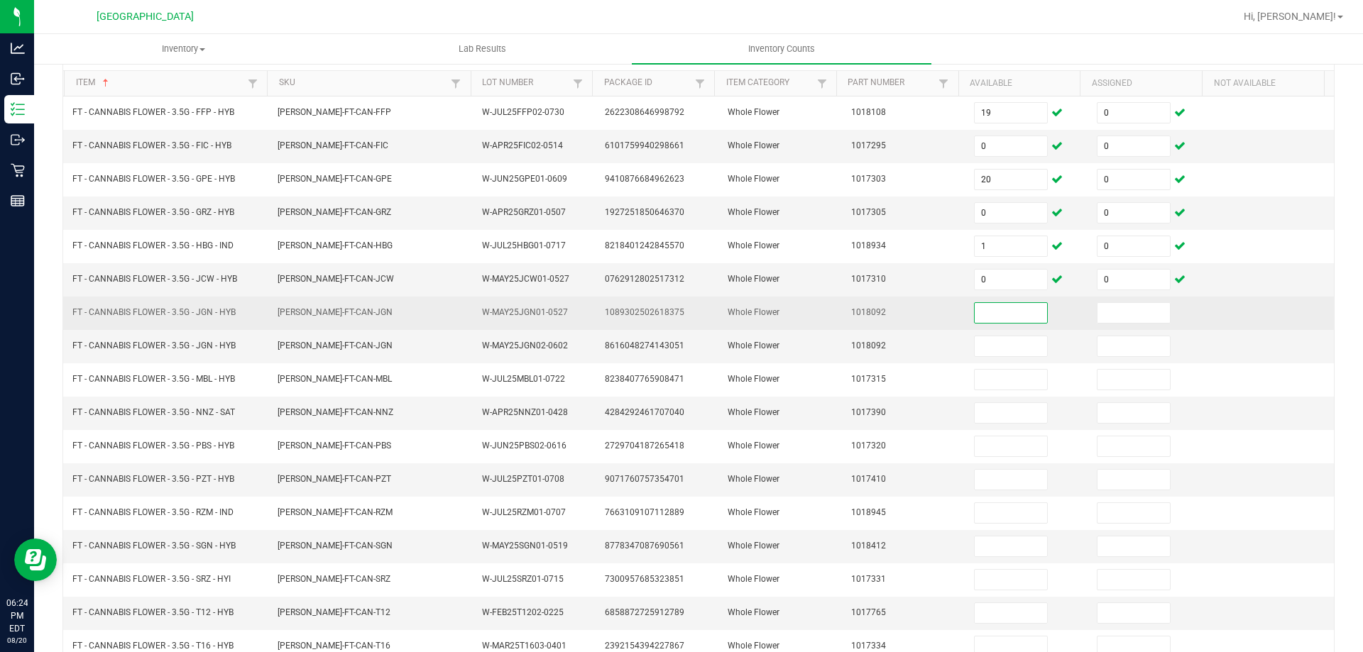
click at [995, 319] on input at bounding box center [1010, 313] width 72 height 20
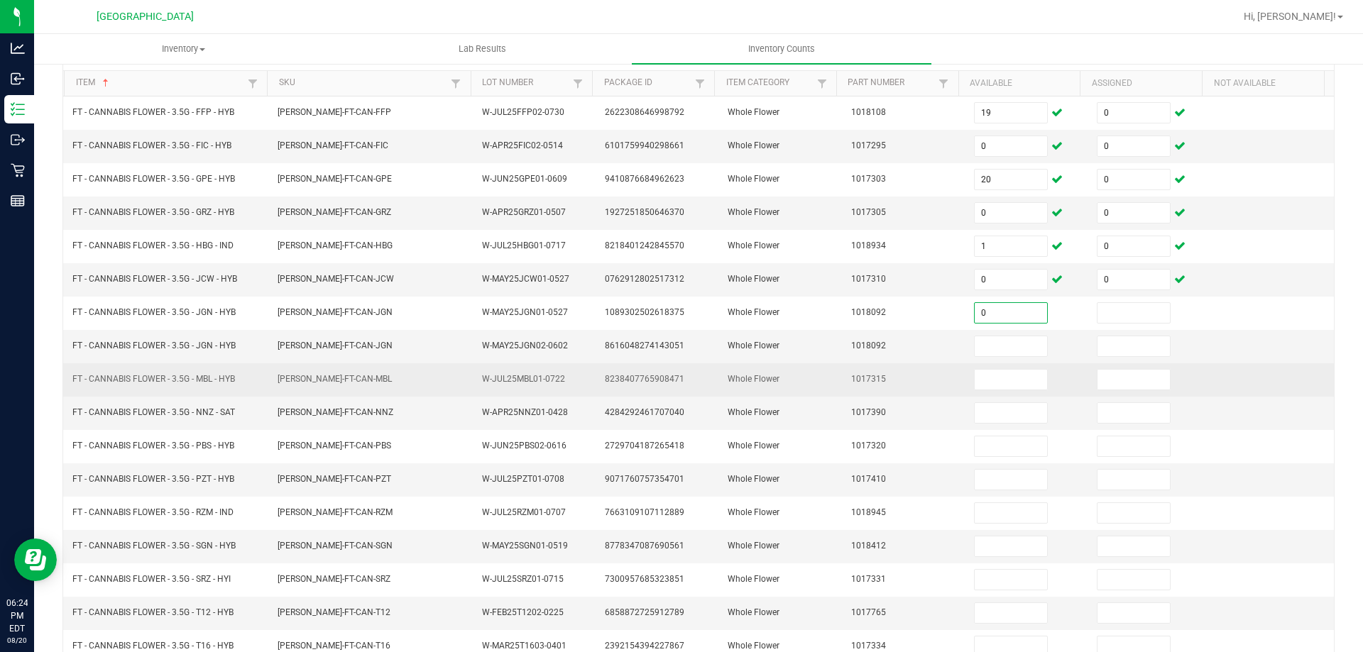
type input "0"
type input "1"
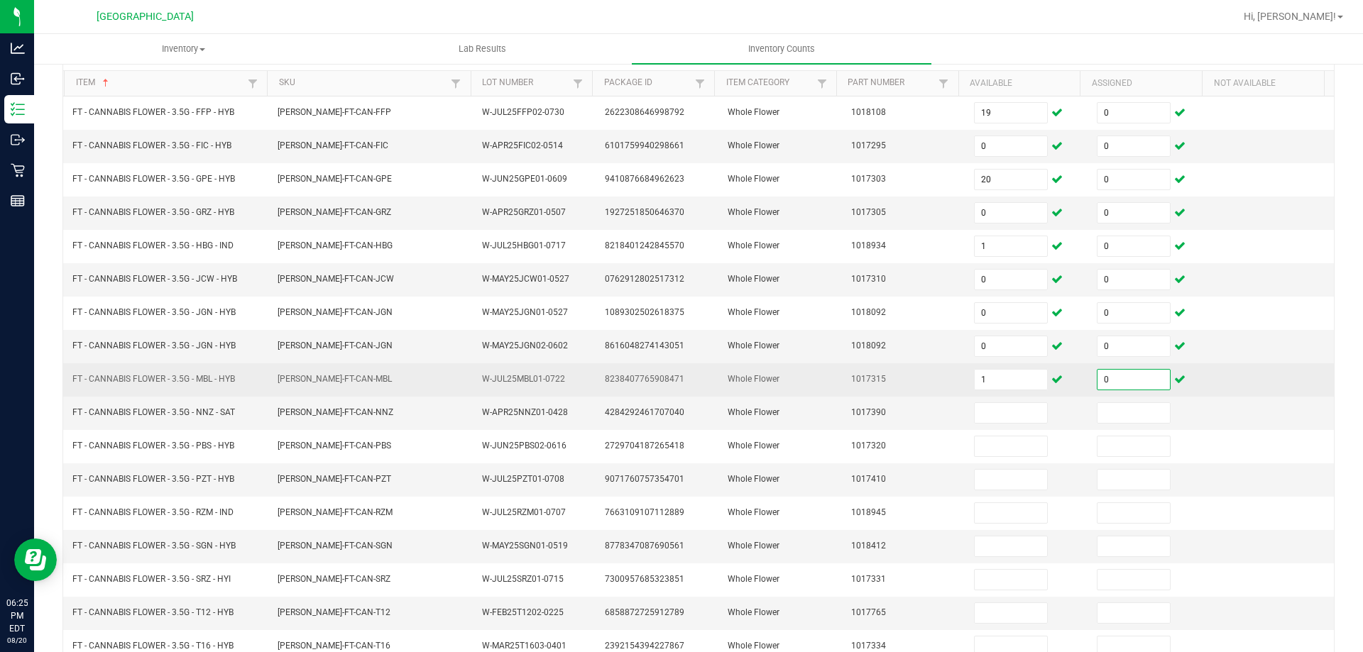
type input "0"
click at [1004, 379] on input "1" at bounding box center [1010, 380] width 72 height 20
type input "6"
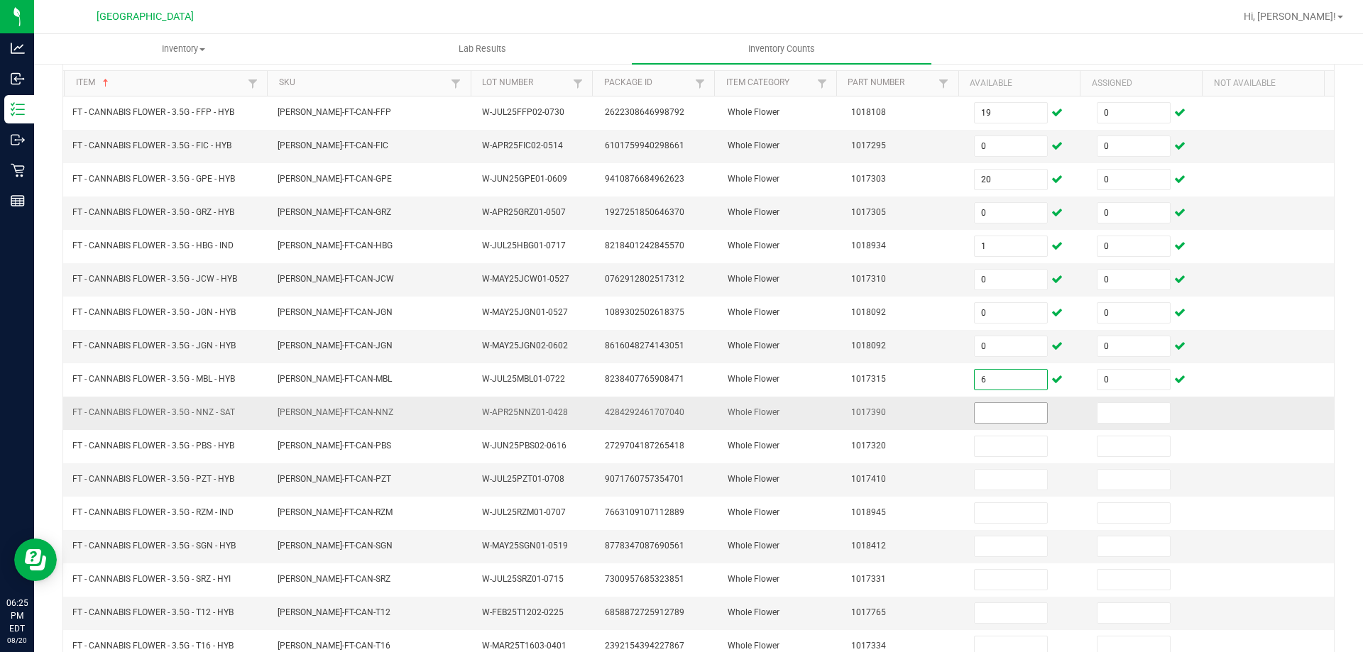
click at [1013, 413] on input at bounding box center [1010, 413] width 72 height 20
type input "0"
type input "2"
type input "0"
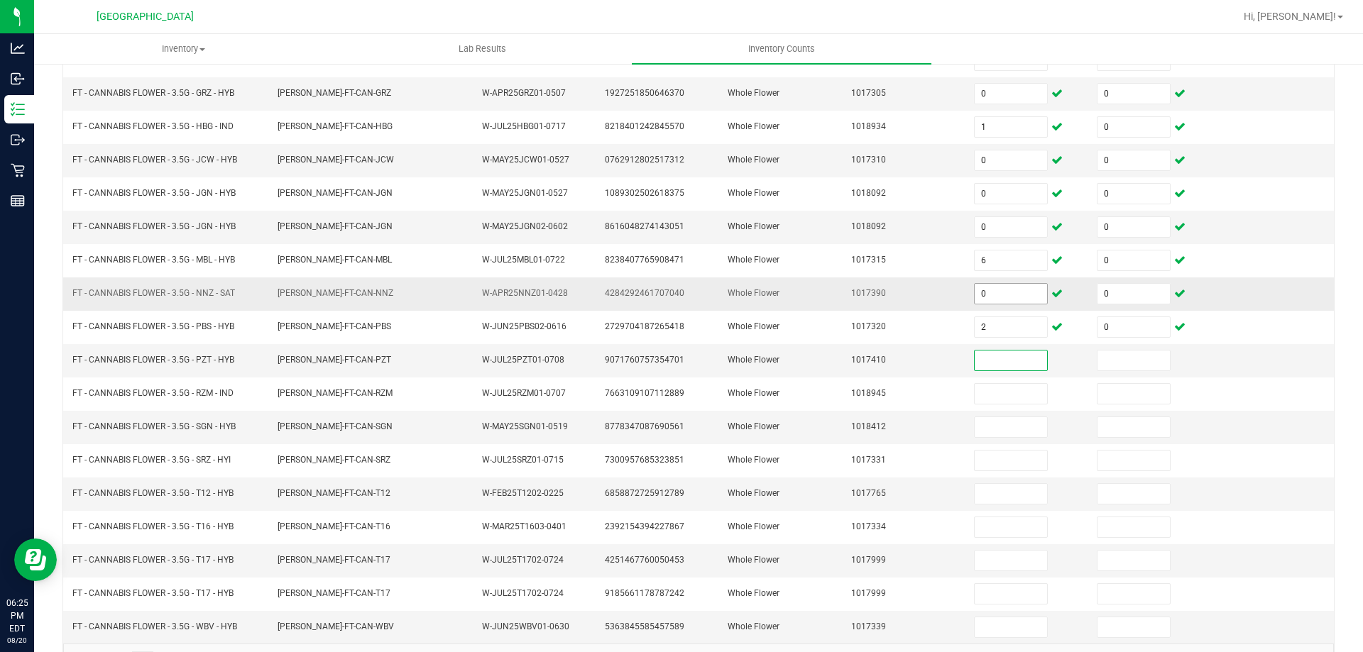
scroll to position [295, 0]
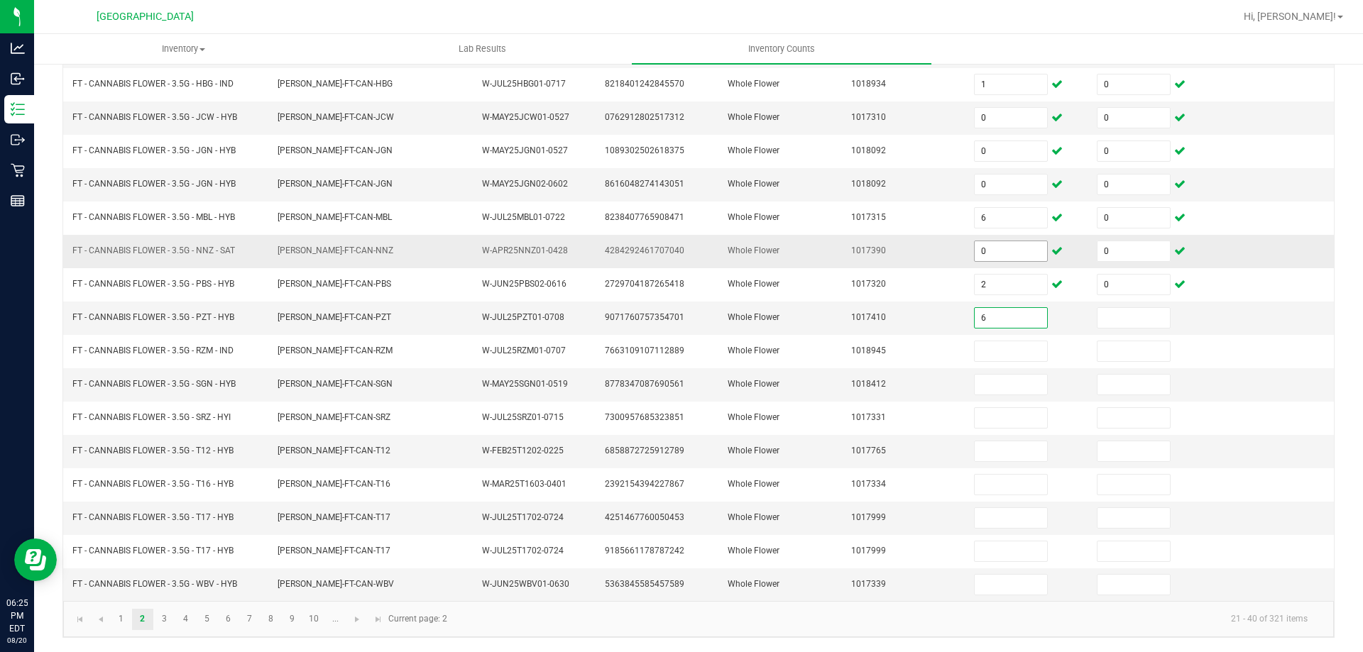
type input "6"
type input "0"
type input "8"
type input "0"
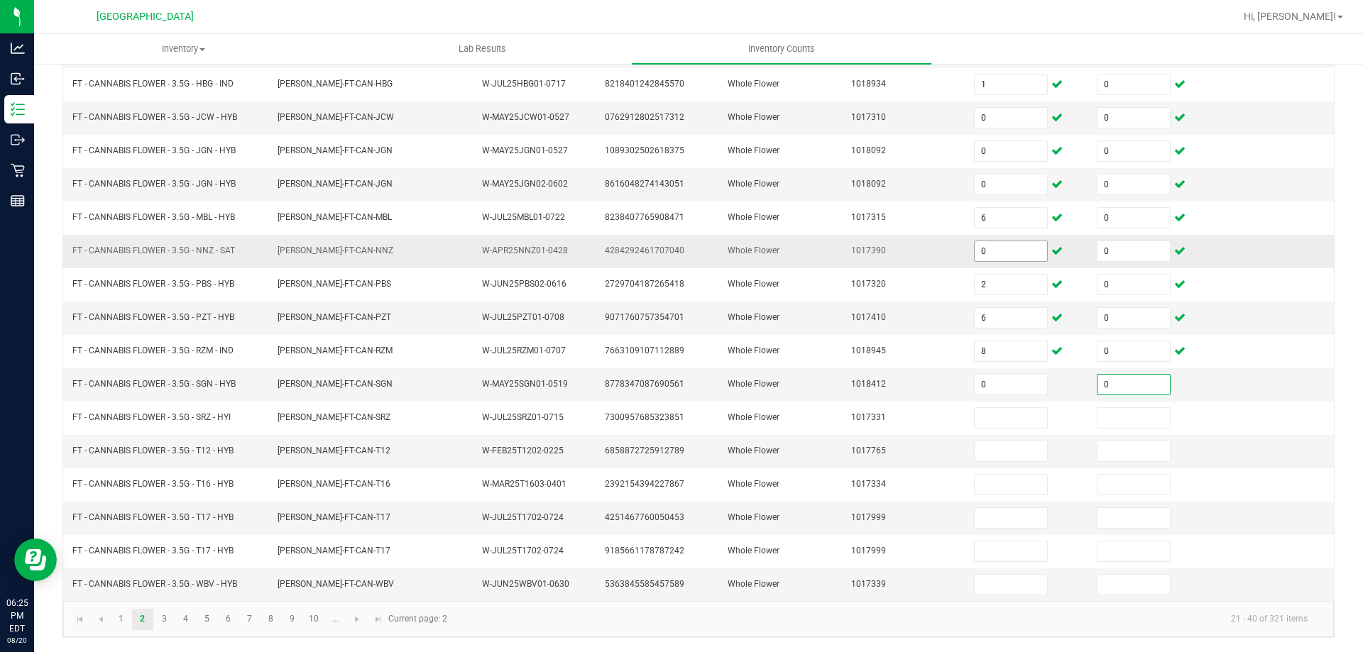
type input "0"
type input "19"
type input "0"
click at [177, 383] on span "FT - CANNABIS FLOWER - 3.5G - SGN - HYB" at bounding box center [153, 384] width 163 height 10
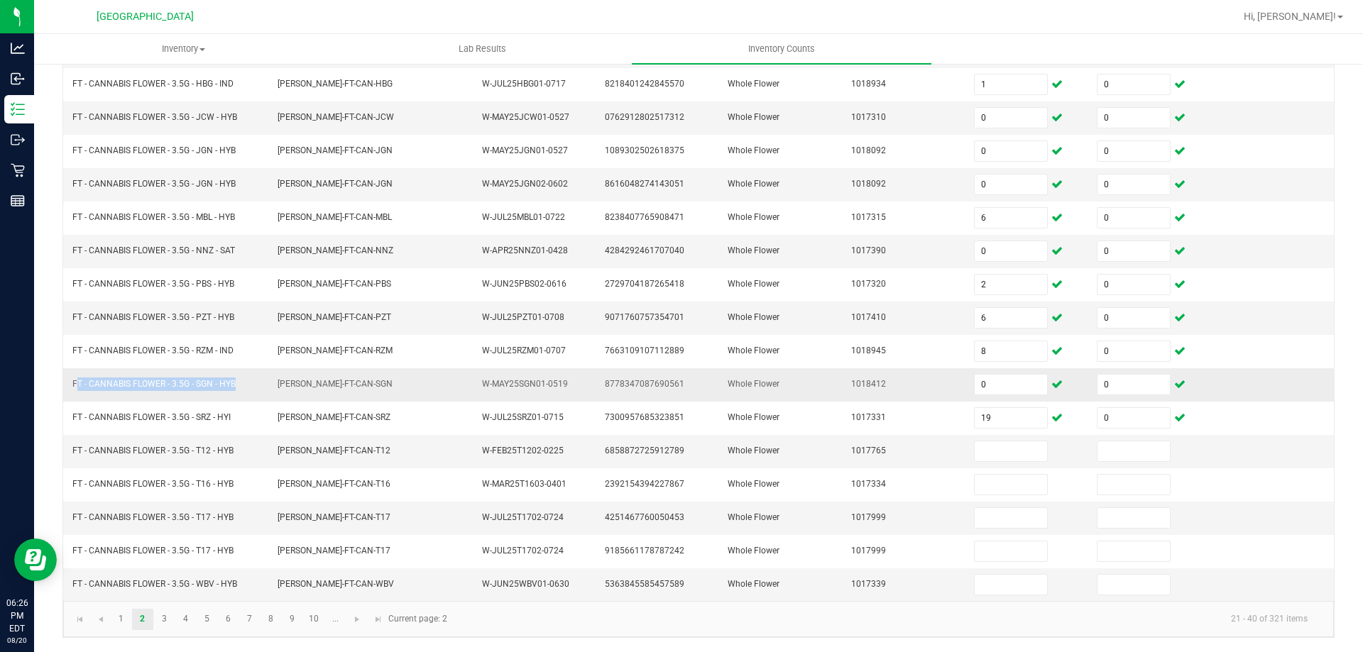
click at [177, 383] on span "FT - CANNABIS FLOWER - 3.5G - SGN - HYB" at bounding box center [153, 384] width 163 height 10
copy span "FT - CANNABIS FLOWER - 3.5G - SGN - HYB"
click at [651, 379] on span "8778347087690561" at bounding box center [644, 384] width 79 height 10
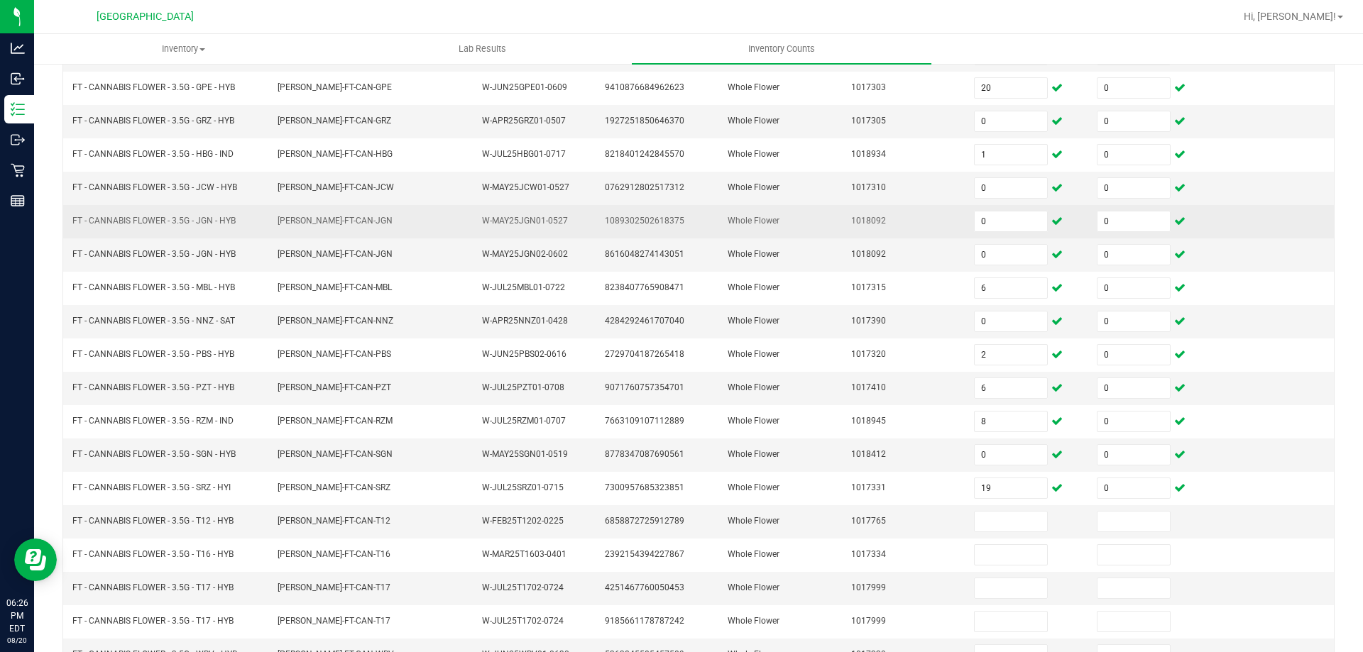
scroll to position [224, 0]
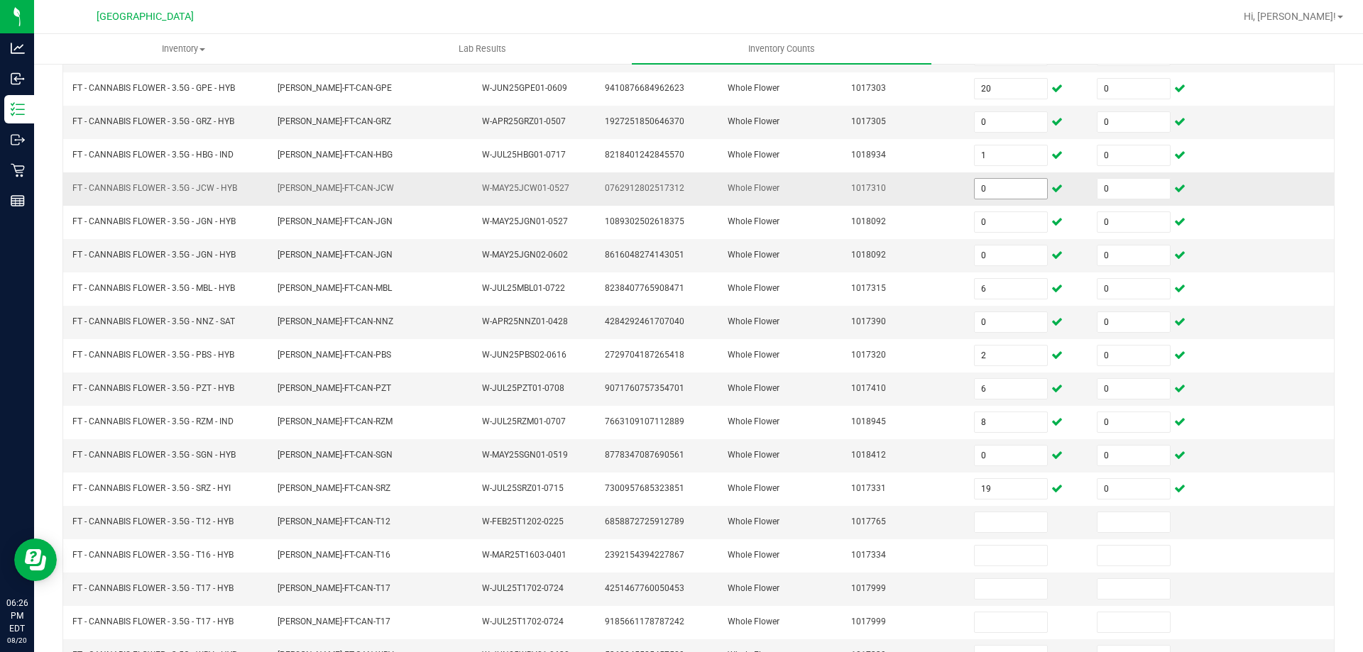
click at [1004, 188] on input "0" at bounding box center [1010, 189] width 72 height 20
type input "6"
click at [922, 462] on td "1018412" at bounding box center [903, 455] width 123 height 33
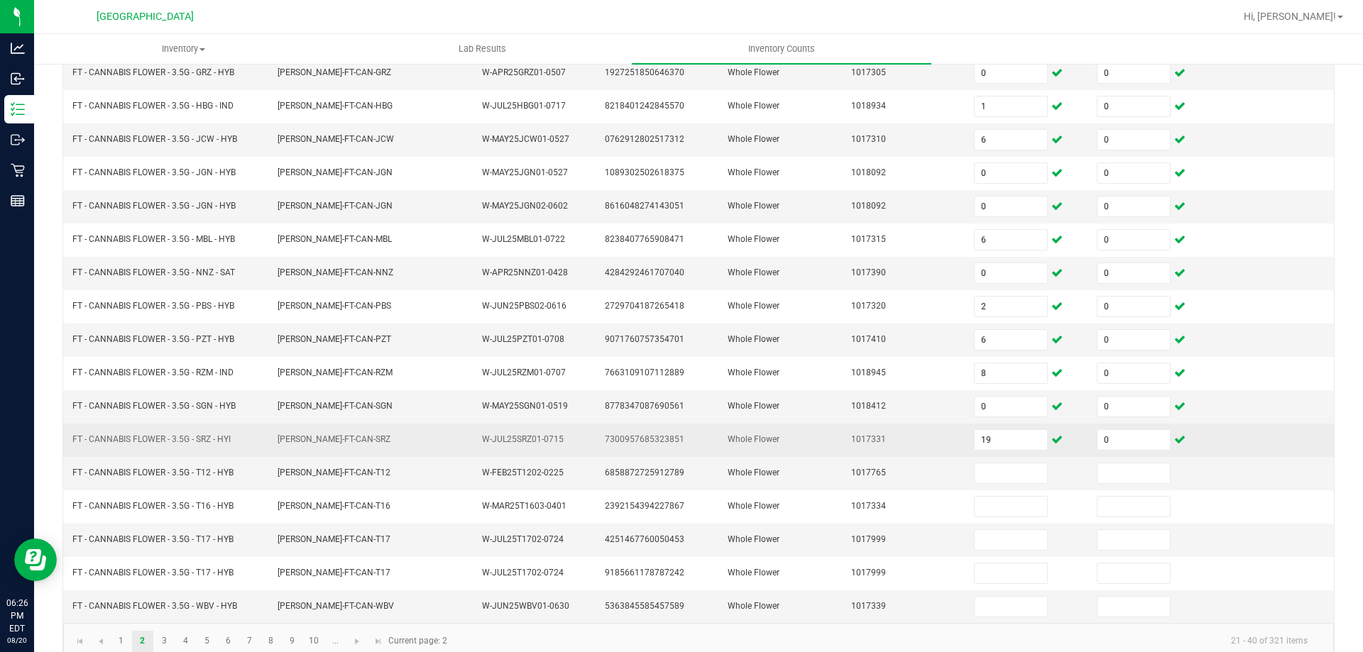
scroll to position [295, 0]
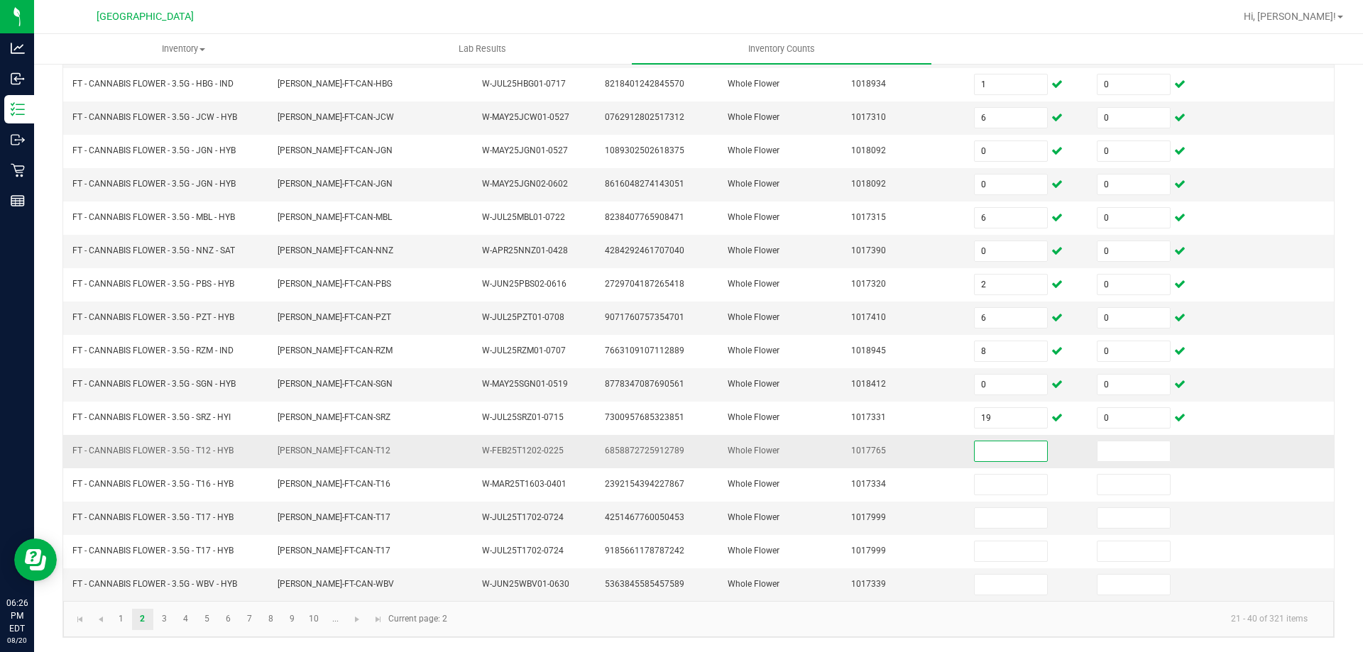
click at [974, 448] on input at bounding box center [1010, 451] width 72 height 20
type input "28"
type input "0"
type input "11"
type input "0"
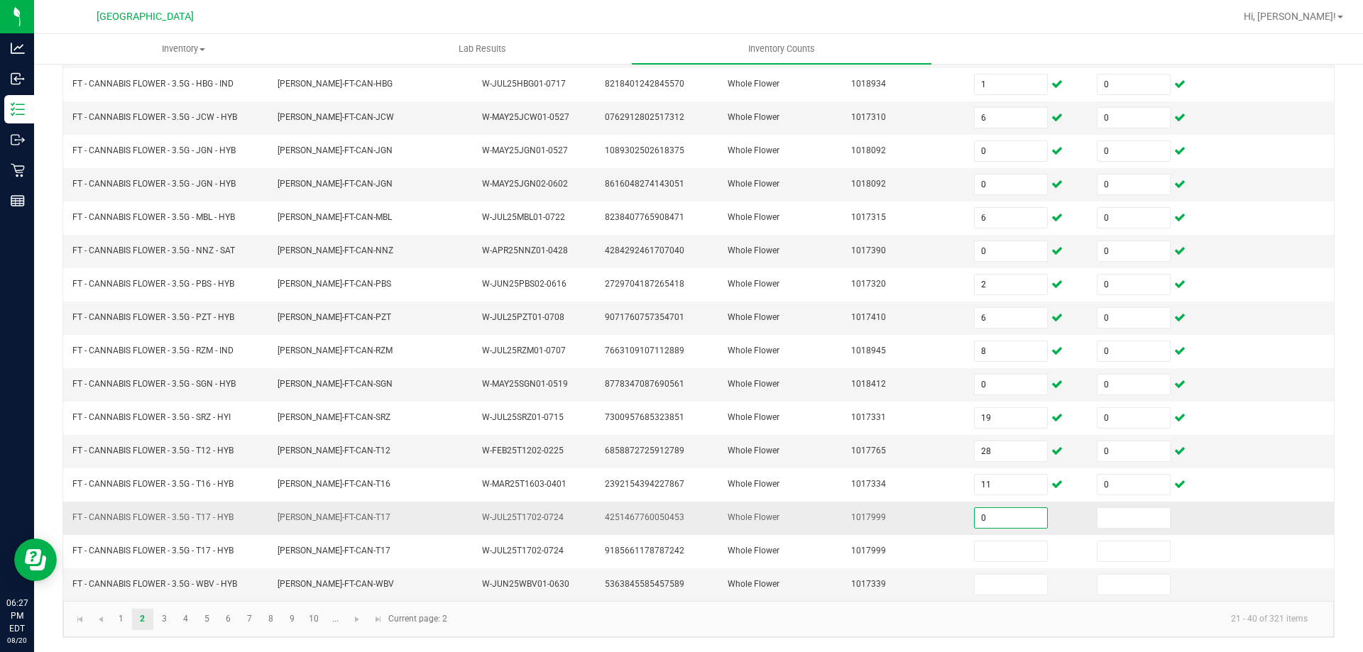
type input "0"
type input "13"
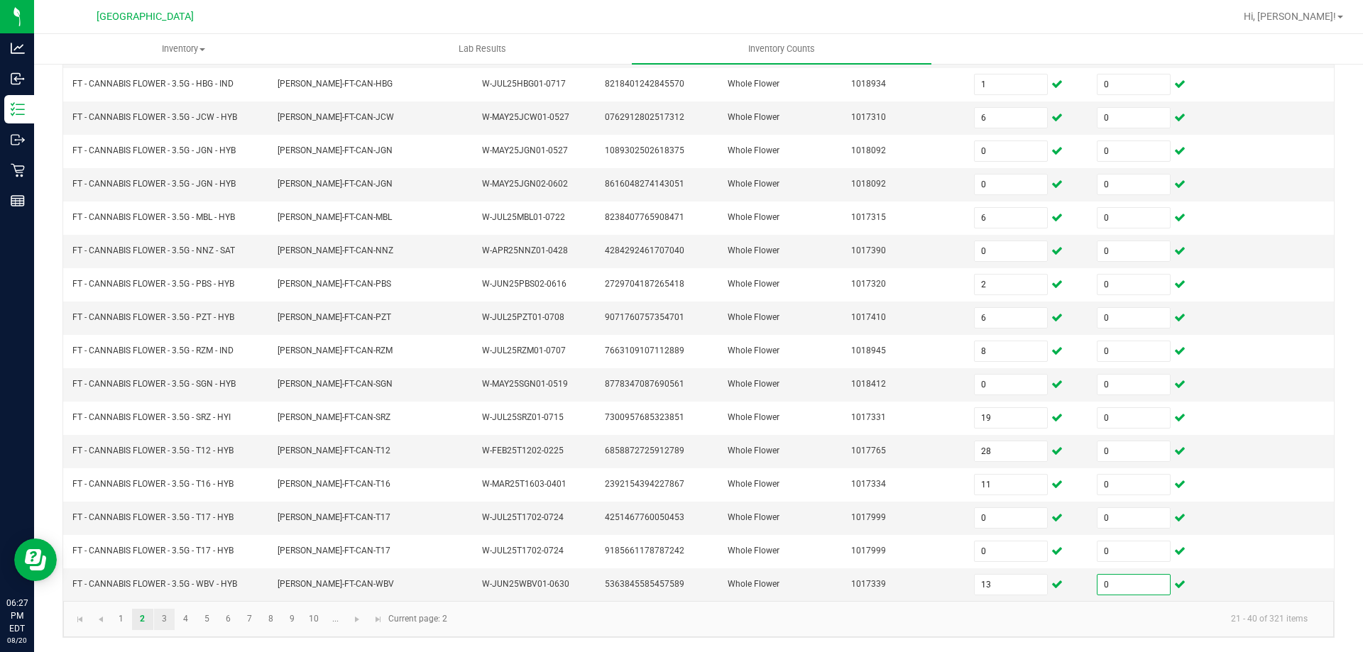
type input "0"
click at [162, 617] on link "3" at bounding box center [164, 619] width 21 height 21
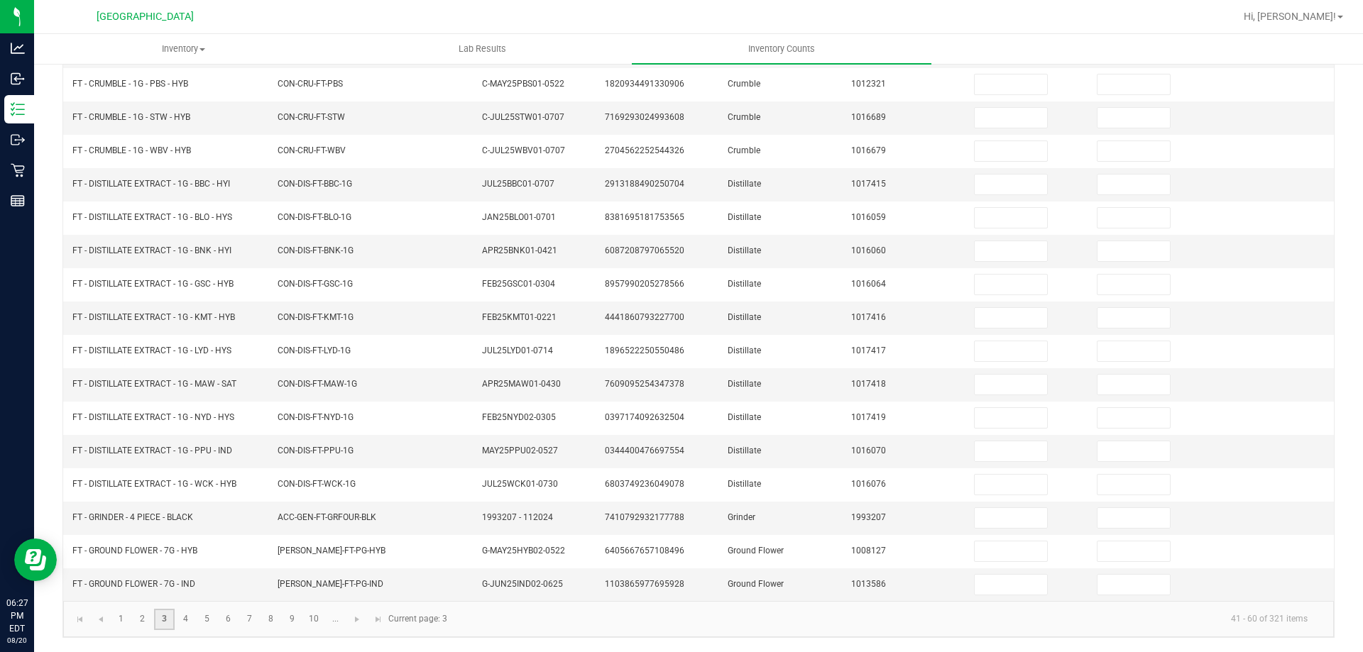
scroll to position [0, 0]
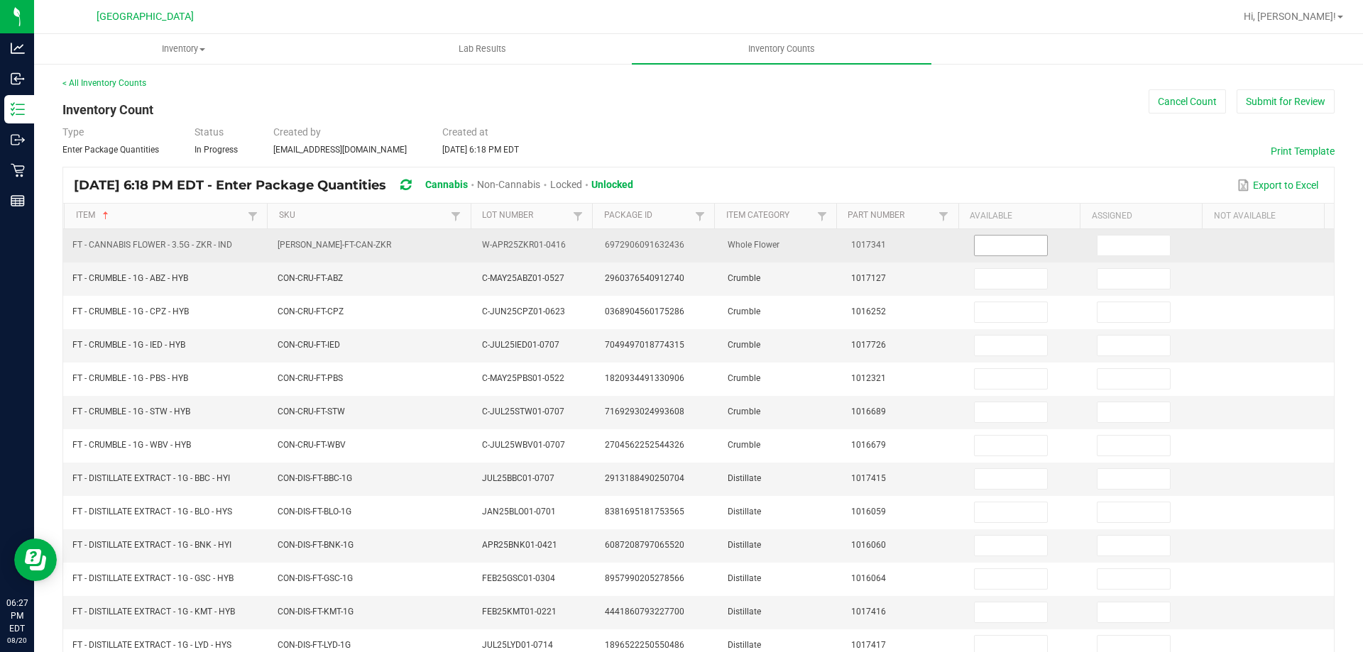
click at [1004, 246] on input at bounding box center [1010, 246] width 72 height 20
type input "10"
type input "0"
type input "5"
type input "0"
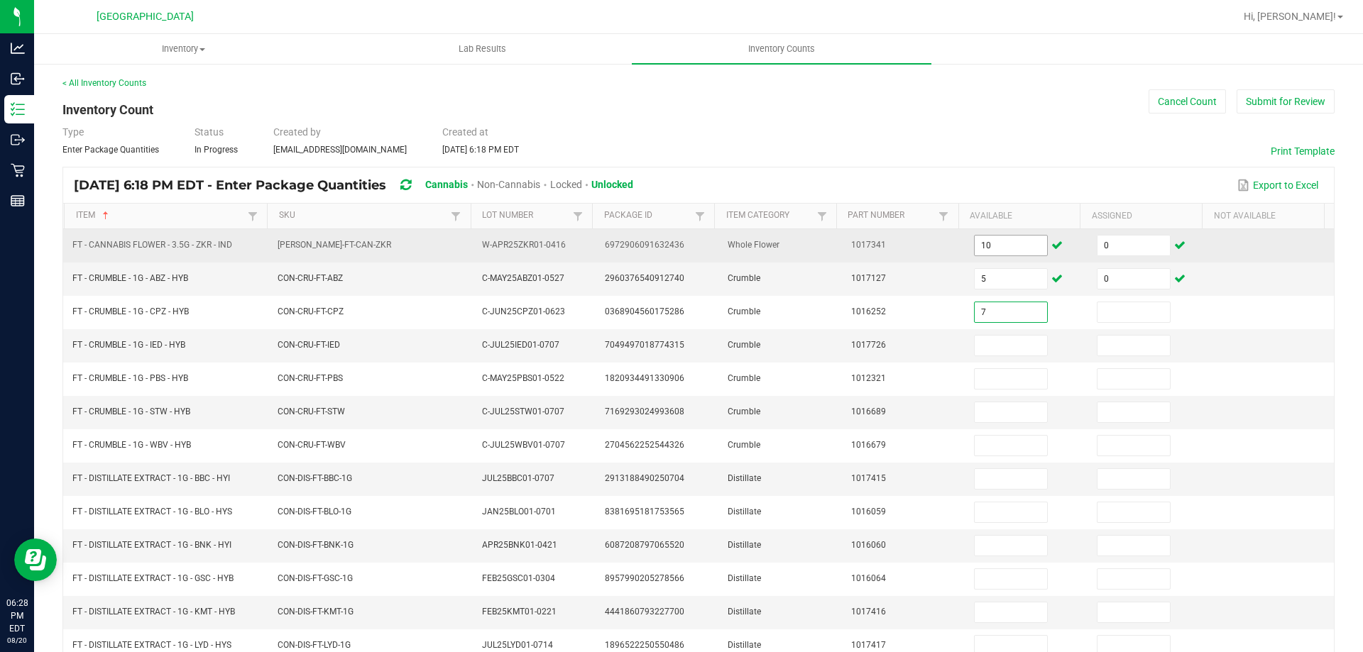
type input "7"
type input "0"
type input "4"
type input "0"
type input "1"
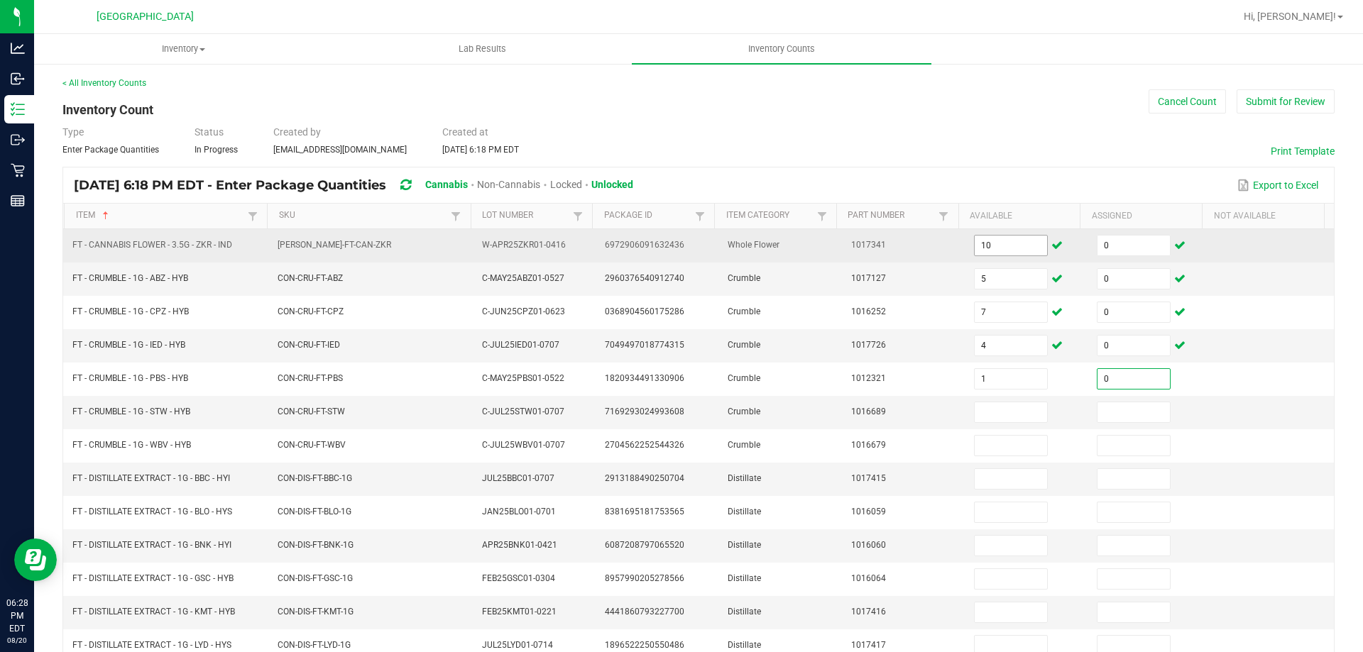
type input "0"
type input "5"
type input "0"
type input "7"
type input "0"
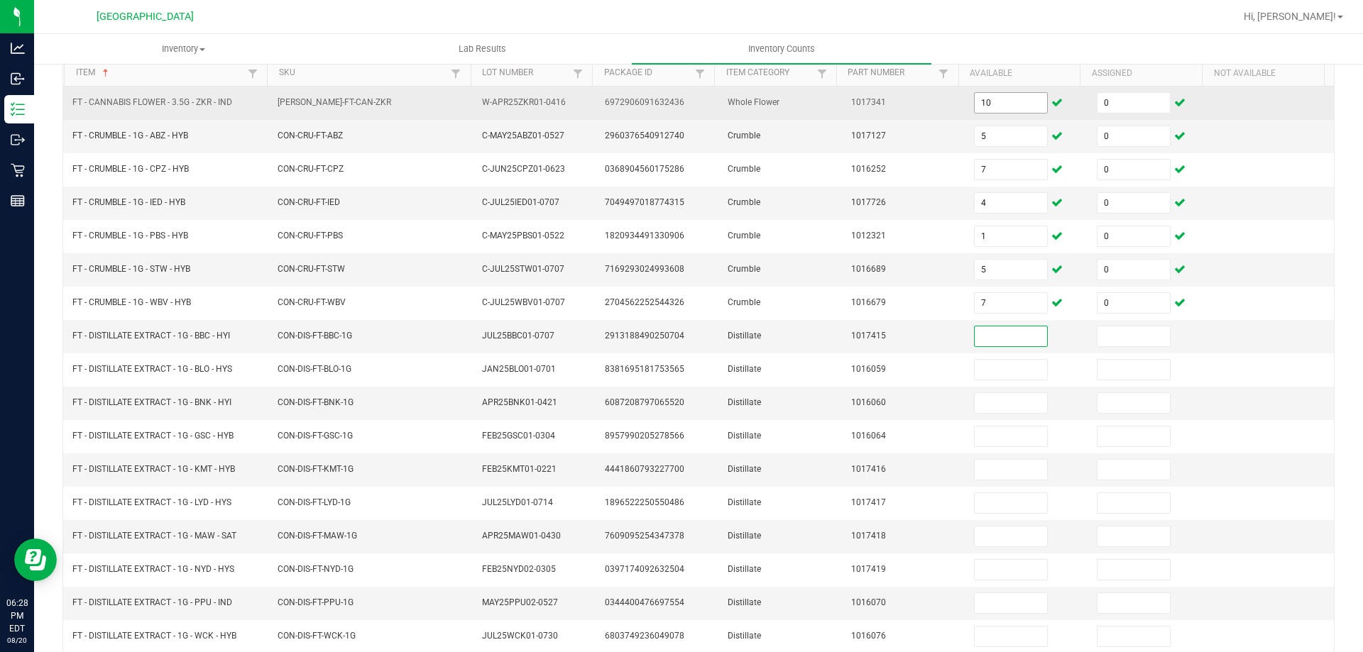
scroll to position [143, 0]
type input "4"
type input "0"
type input "12"
type input "0"
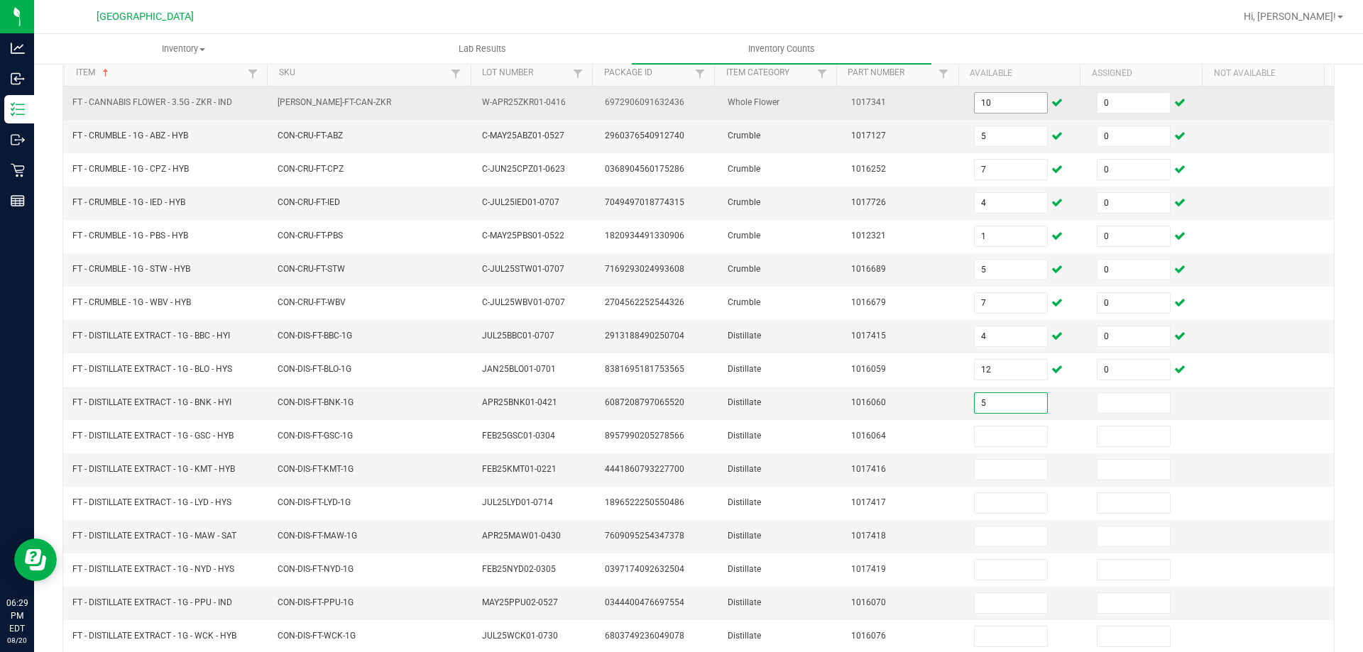
type input "5"
type input "0"
type input "9"
type input "0"
type input "9"
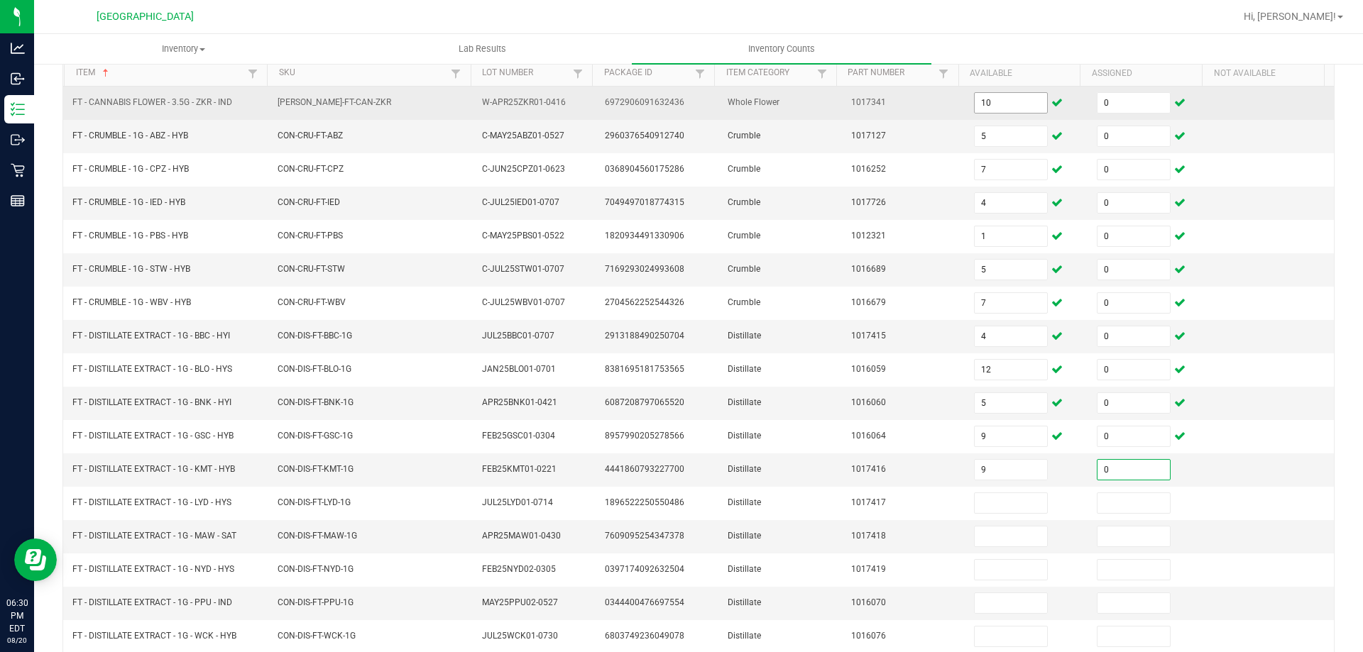
type input "0"
type input "8"
type input "0"
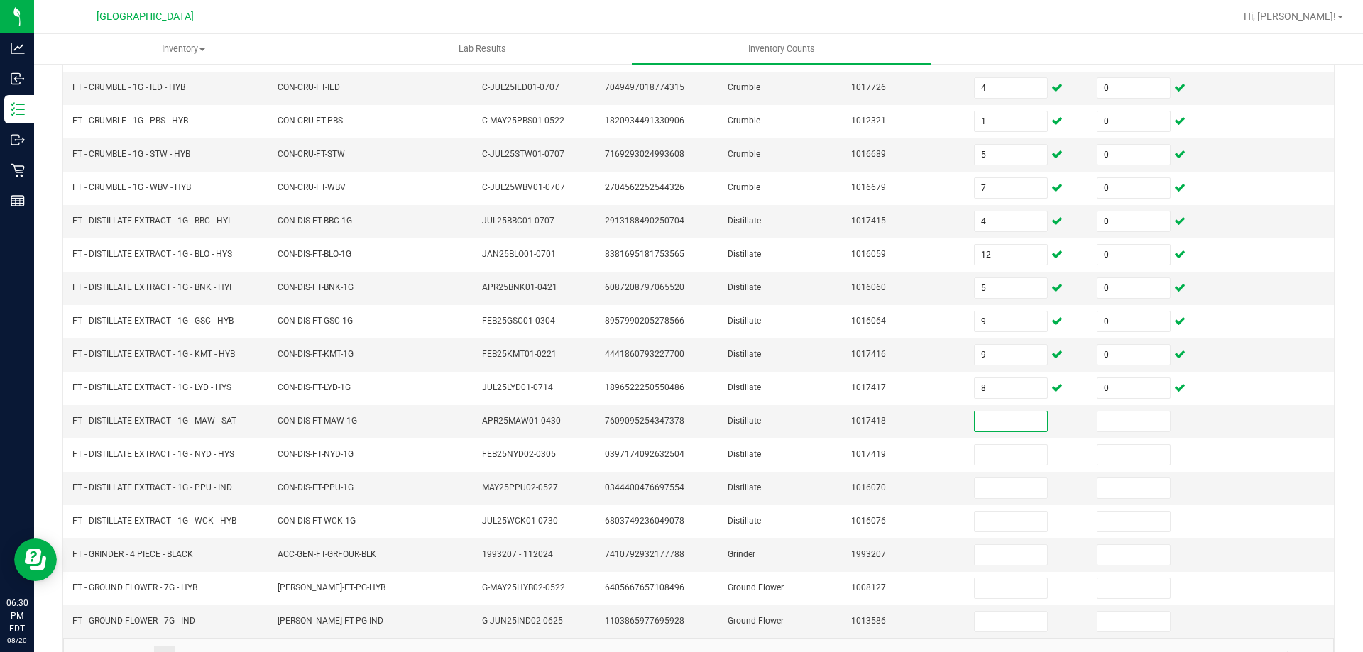
scroll to position [295, 0]
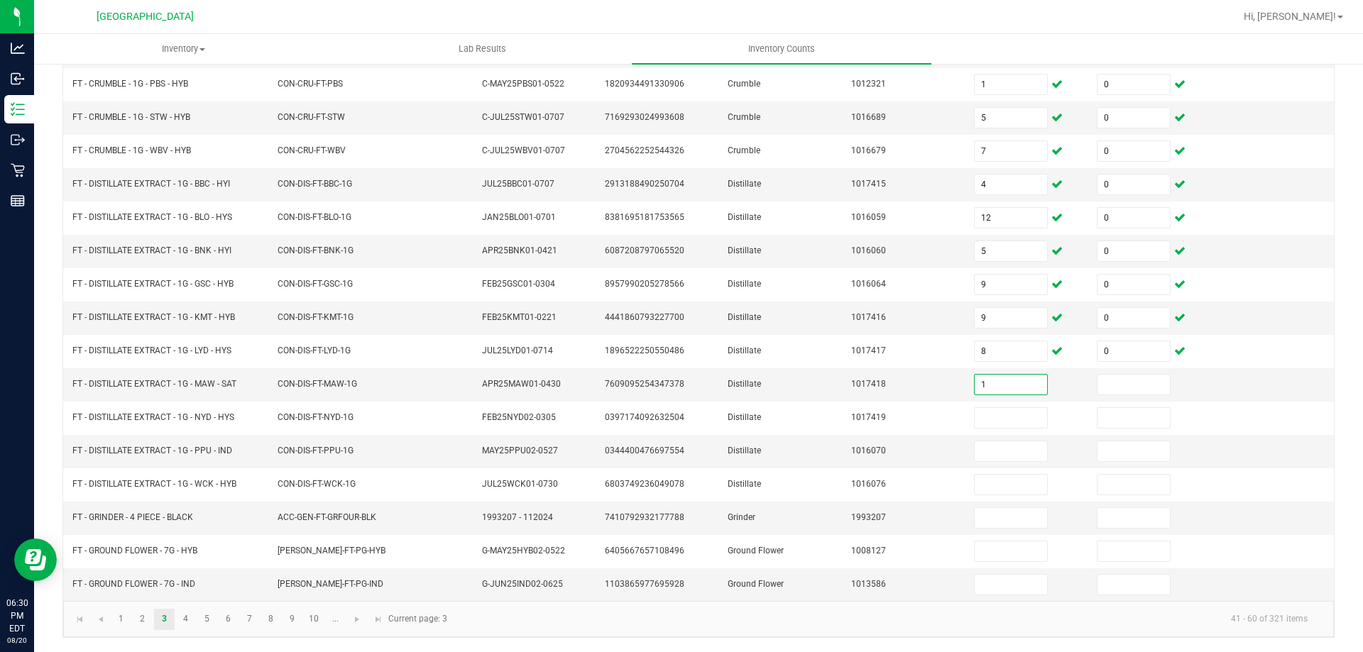
type input "1"
type input "0"
type input "8"
type input "0"
type input "10"
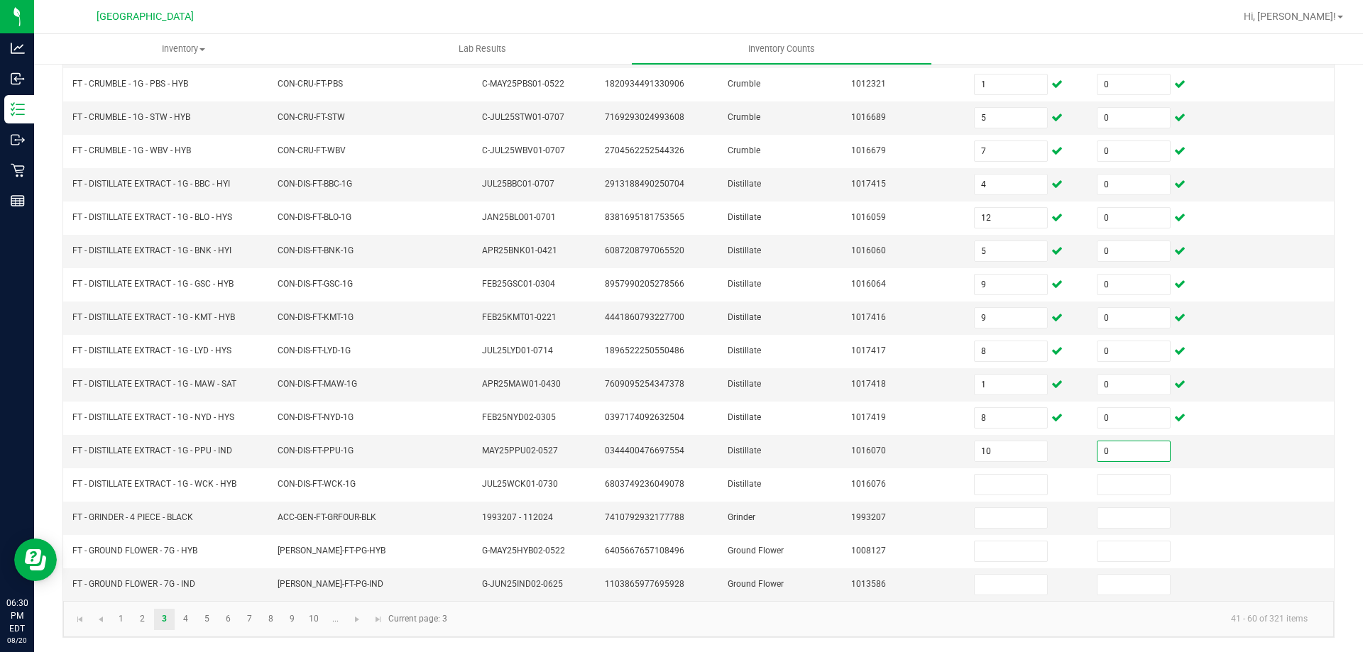
type input "0"
type input "5"
type input "0"
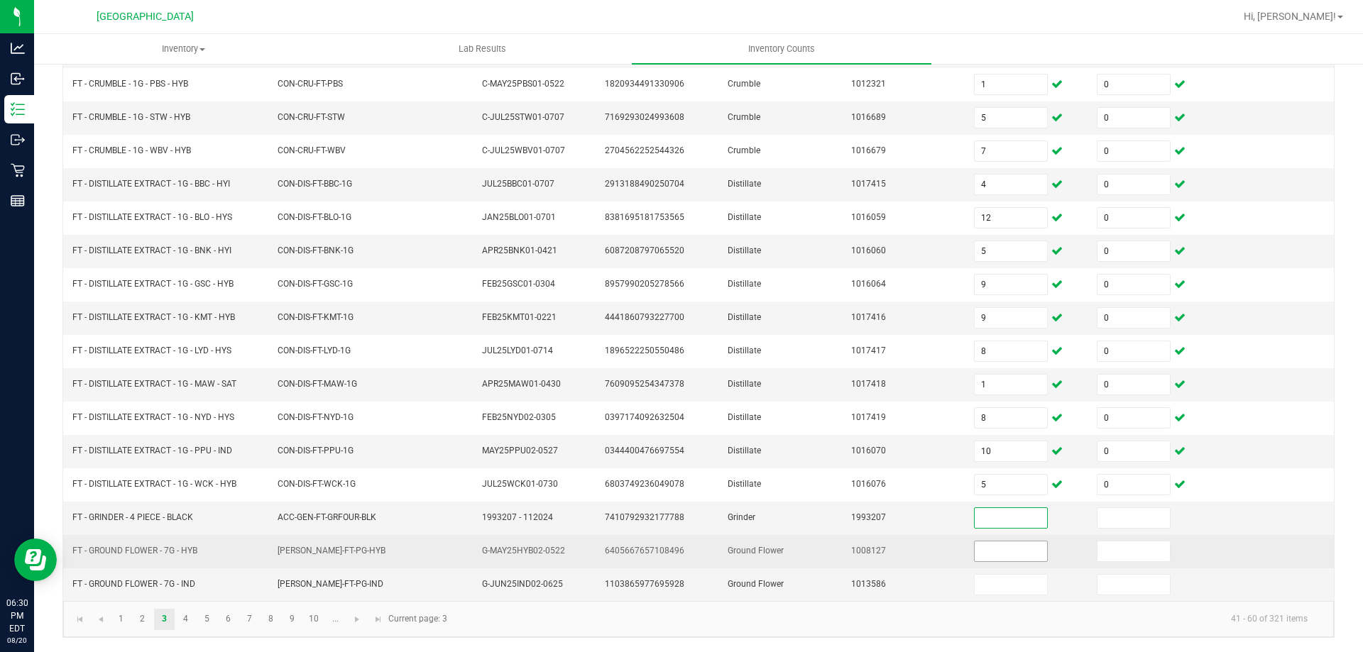
click at [1000, 554] on input at bounding box center [1010, 551] width 72 height 20
type input "2"
type input "0"
type input "6"
type input "0"
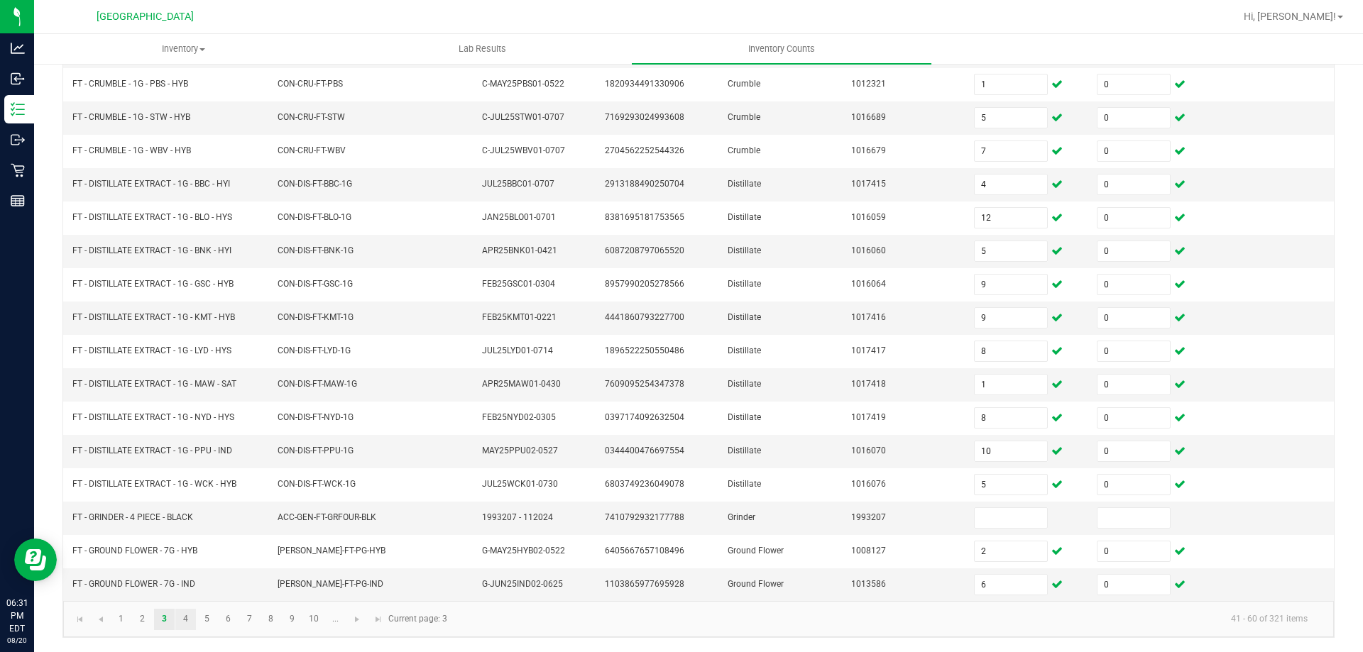
click at [185, 619] on link "4" at bounding box center [185, 619] width 21 height 21
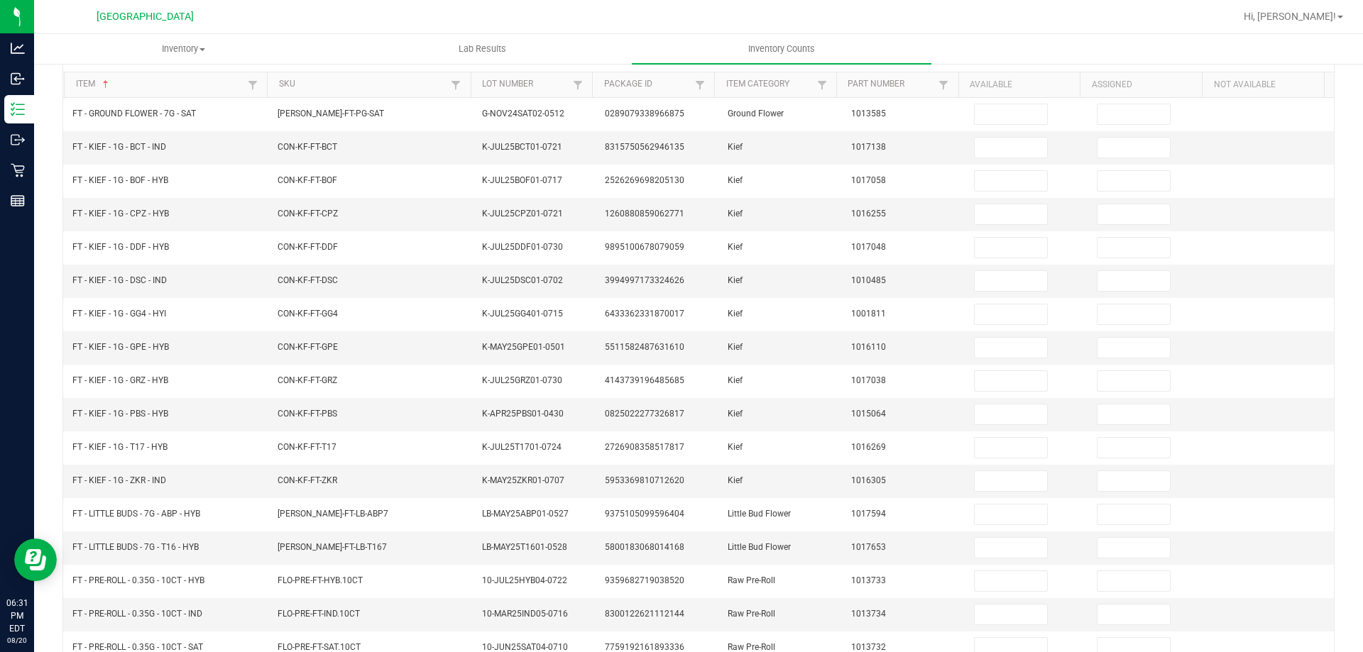
scroll to position [0, 0]
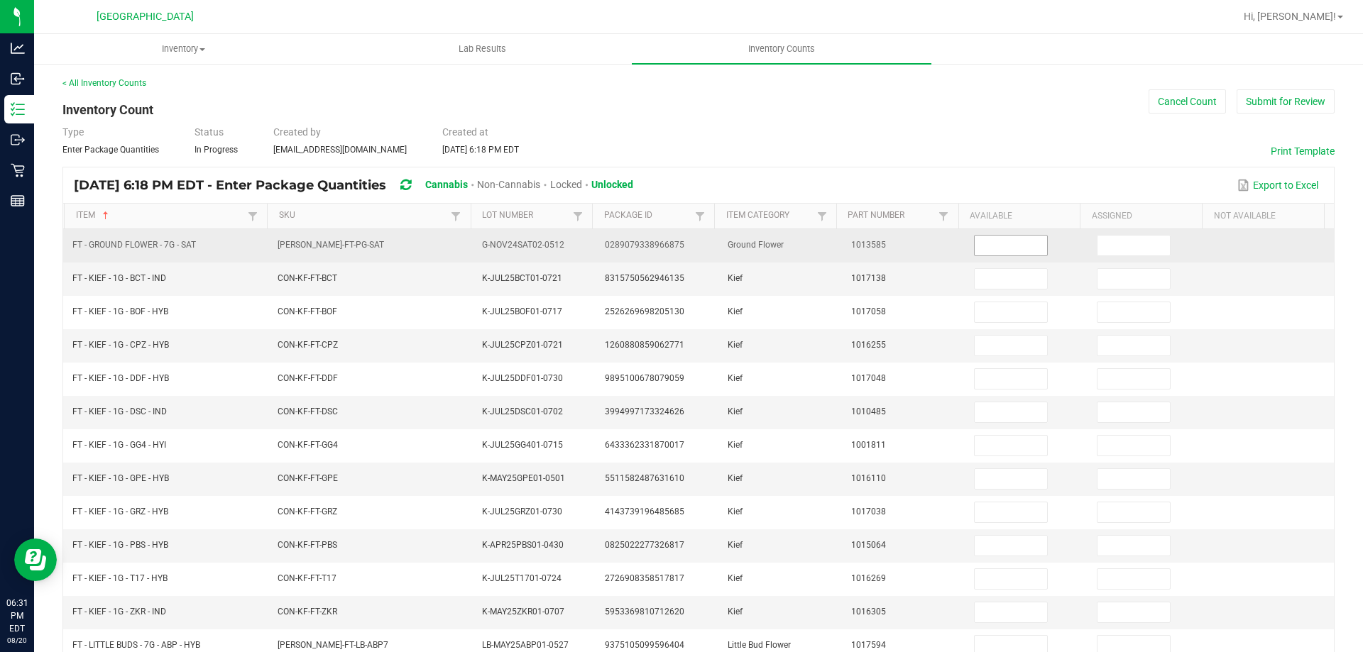
click at [1006, 245] on input at bounding box center [1010, 246] width 72 height 20
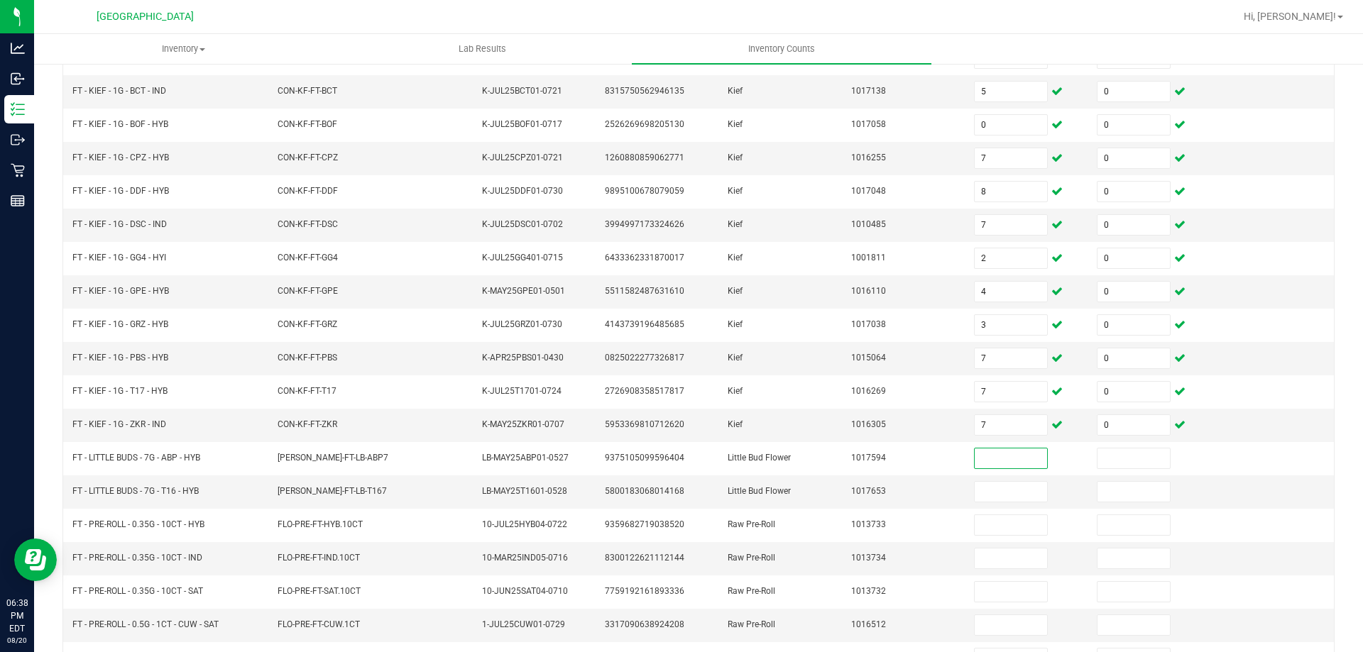
scroll to position [295, 0]
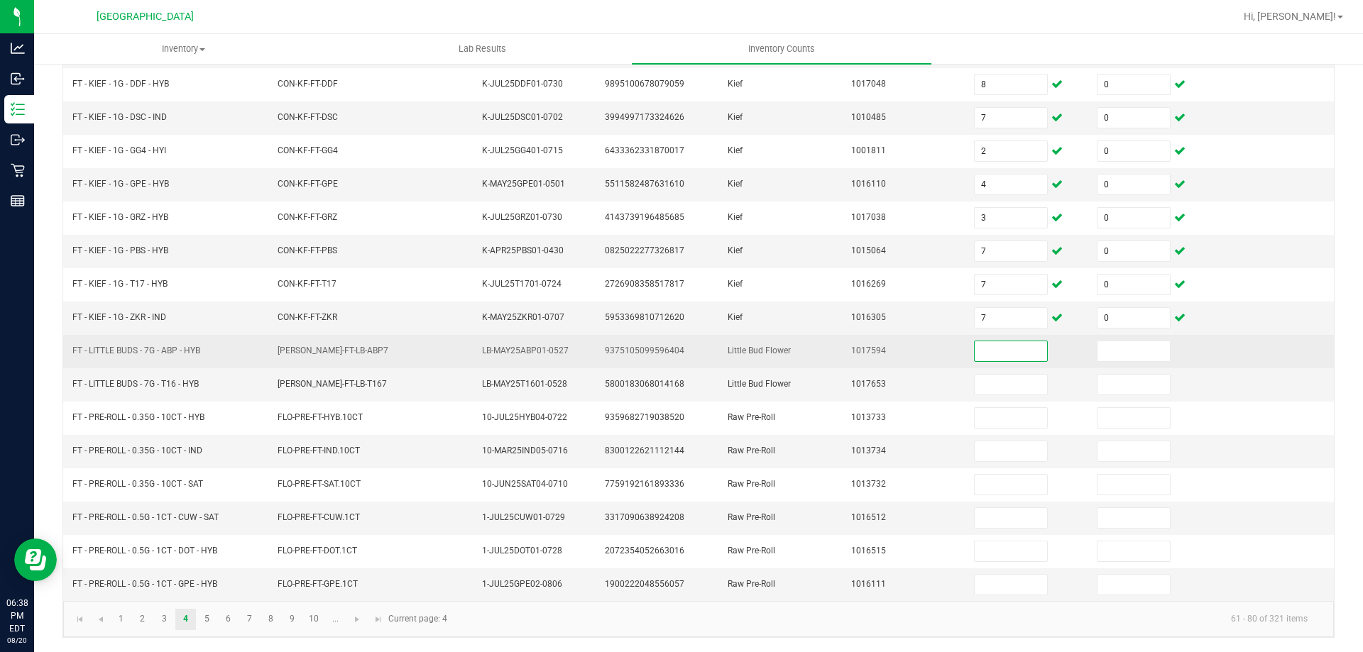
click at [986, 344] on input at bounding box center [1010, 351] width 72 height 20
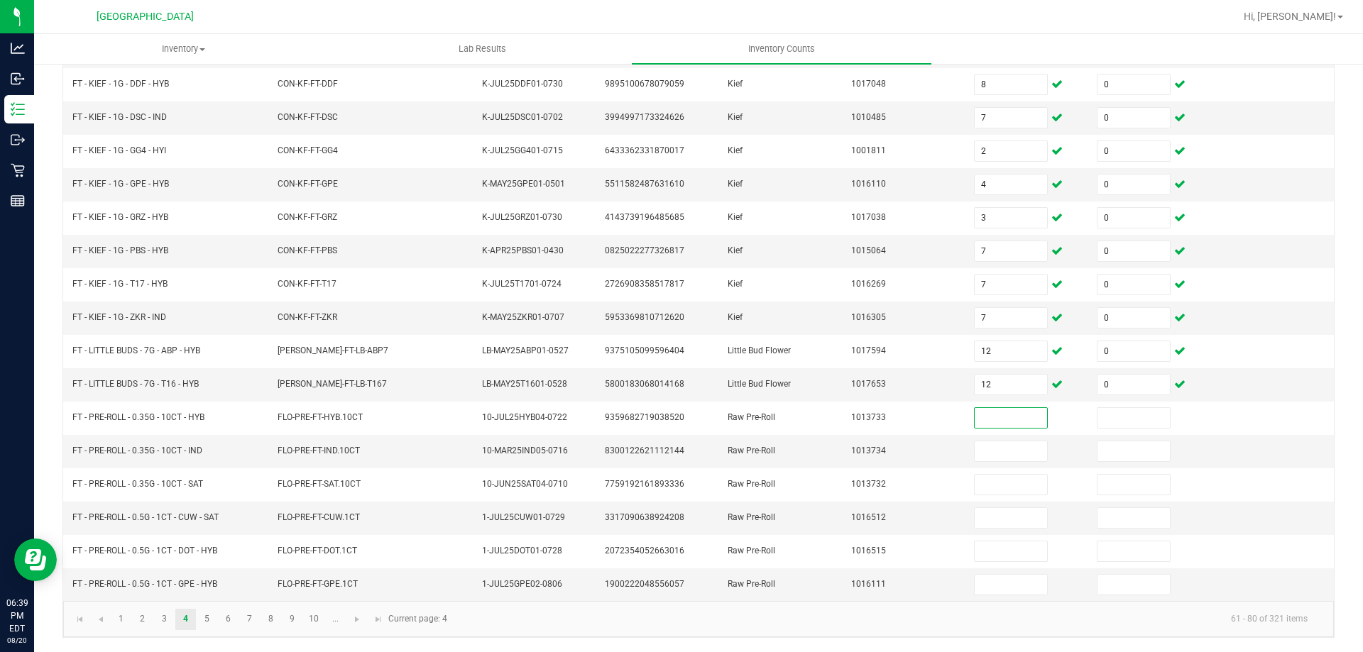
click at [998, 420] on input at bounding box center [1010, 418] width 72 height 20
click at [998, 518] on input at bounding box center [1010, 518] width 72 height 20
click at [202, 634] on kendo-pager "1 2 3 4 5 6 7 8 9 10 ... 61 - 80 of 321 items Current page: 4" at bounding box center [698, 619] width 1270 height 36
click at [207, 618] on link "5" at bounding box center [207, 619] width 21 height 21
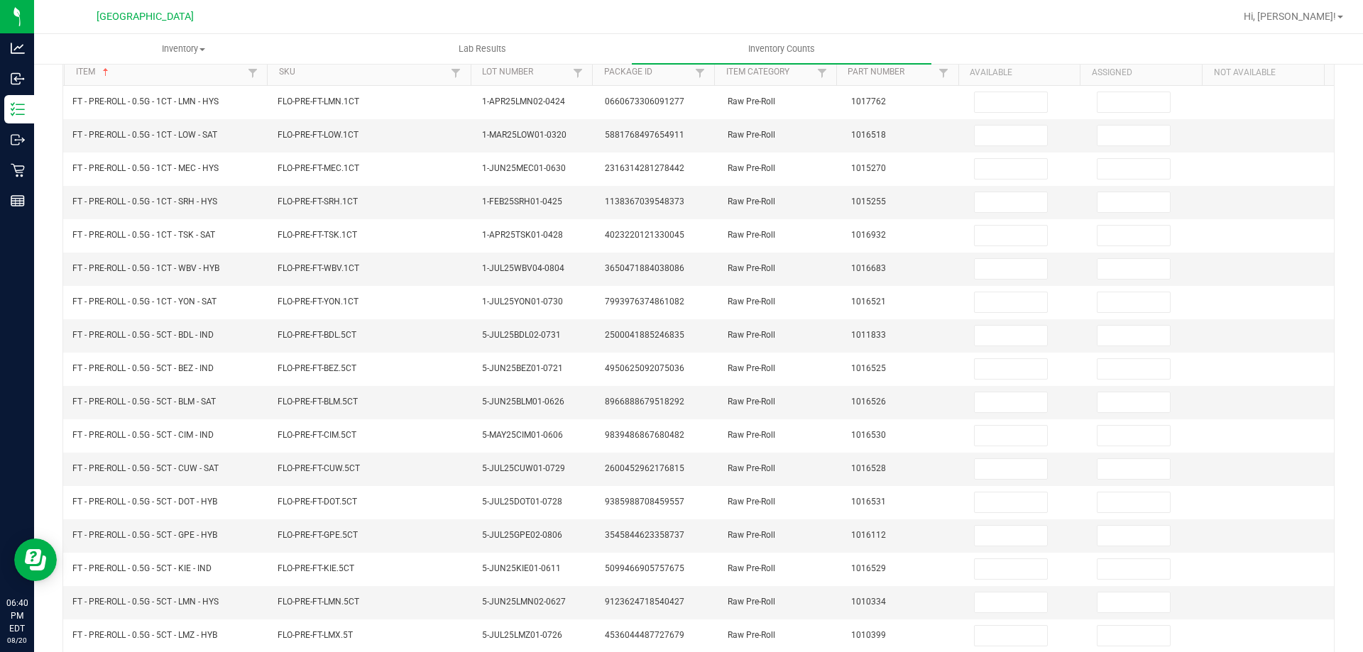
scroll to position [0, 0]
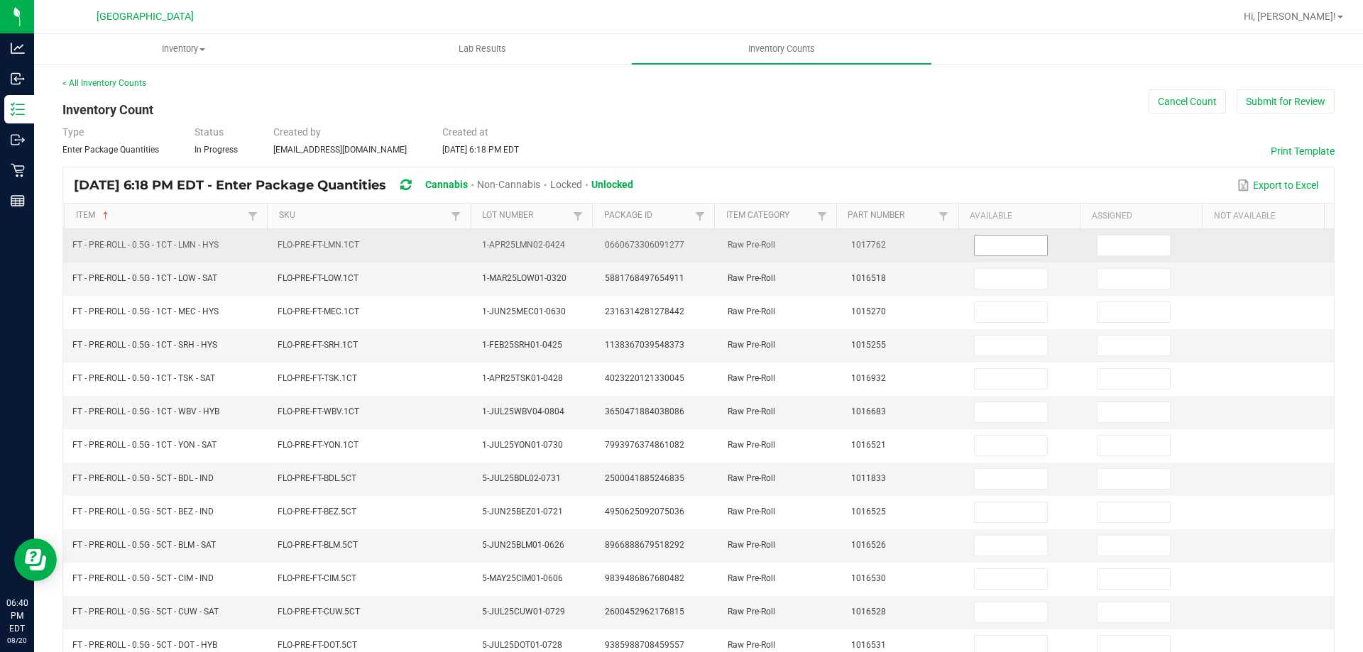
click at [1008, 244] on input at bounding box center [1010, 246] width 72 height 20
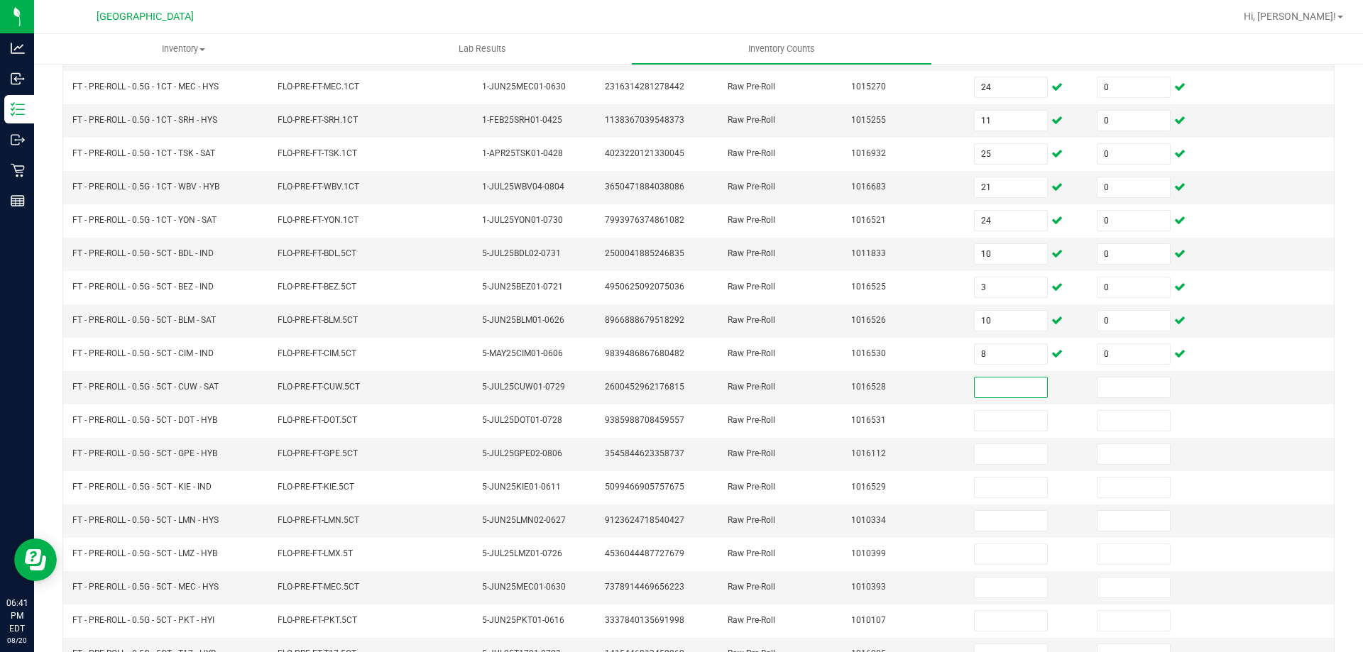
scroll to position [295, 0]
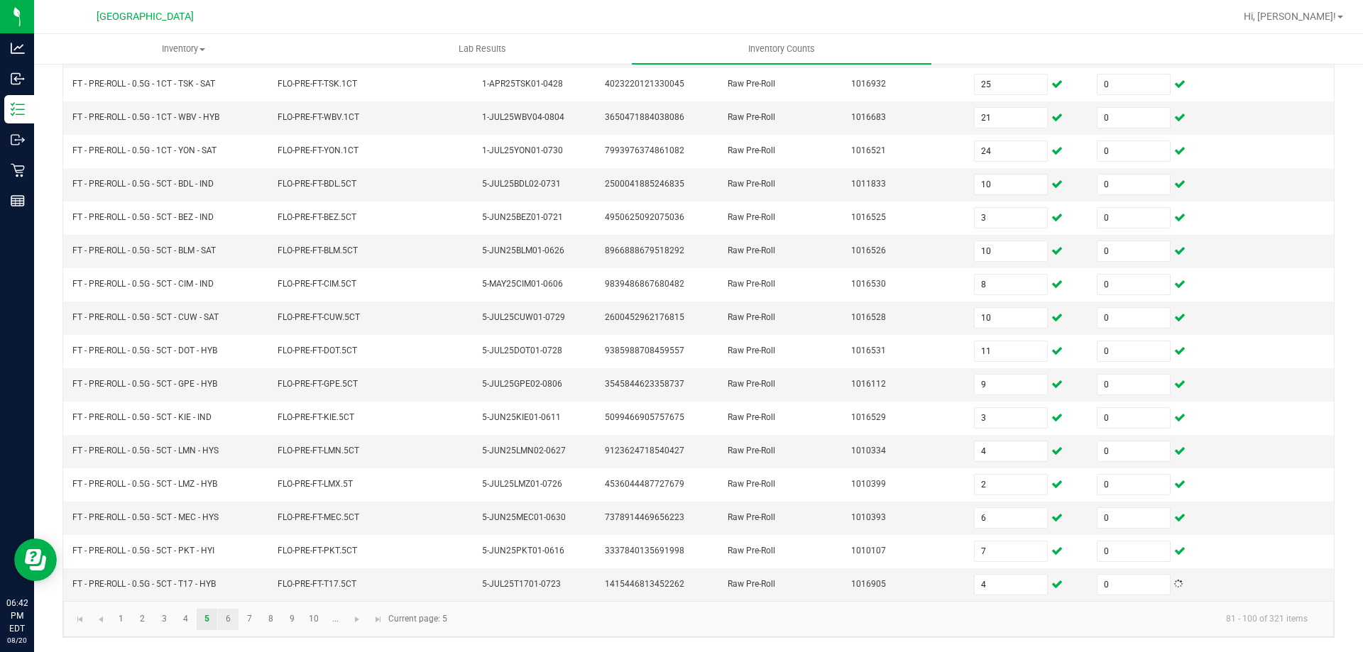
click at [228, 619] on link "6" at bounding box center [228, 619] width 21 height 21
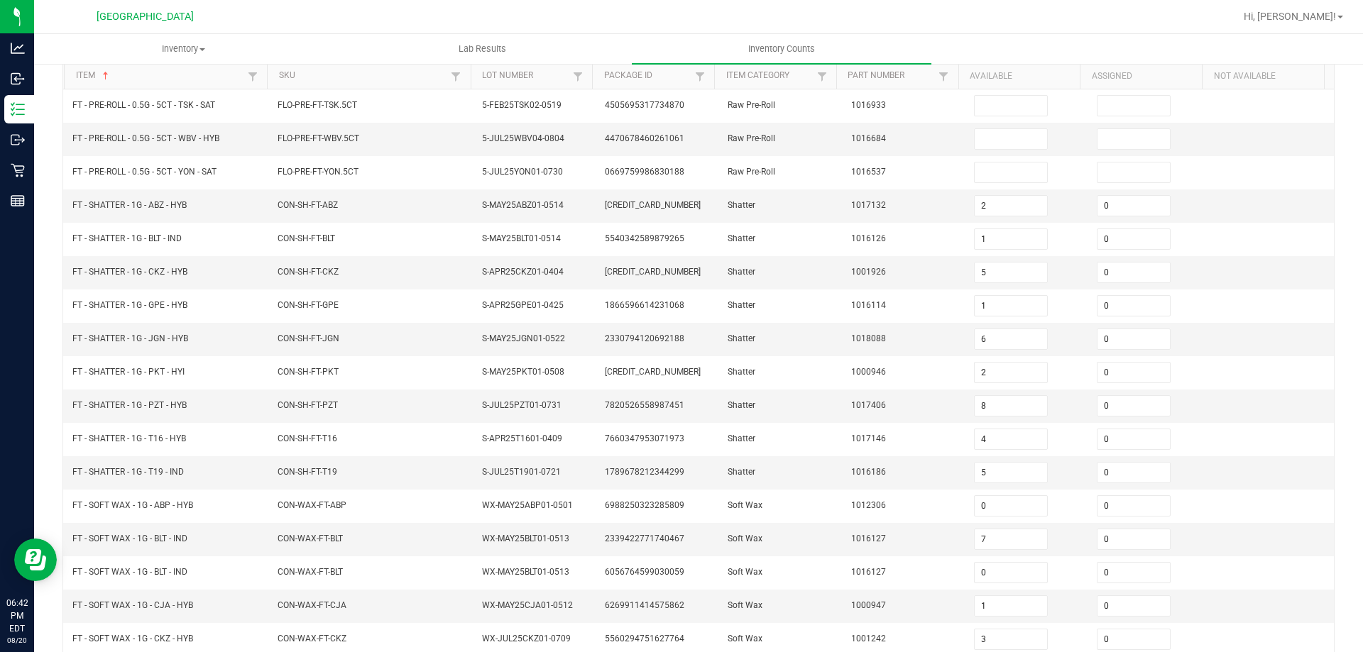
scroll to position [0, 0]
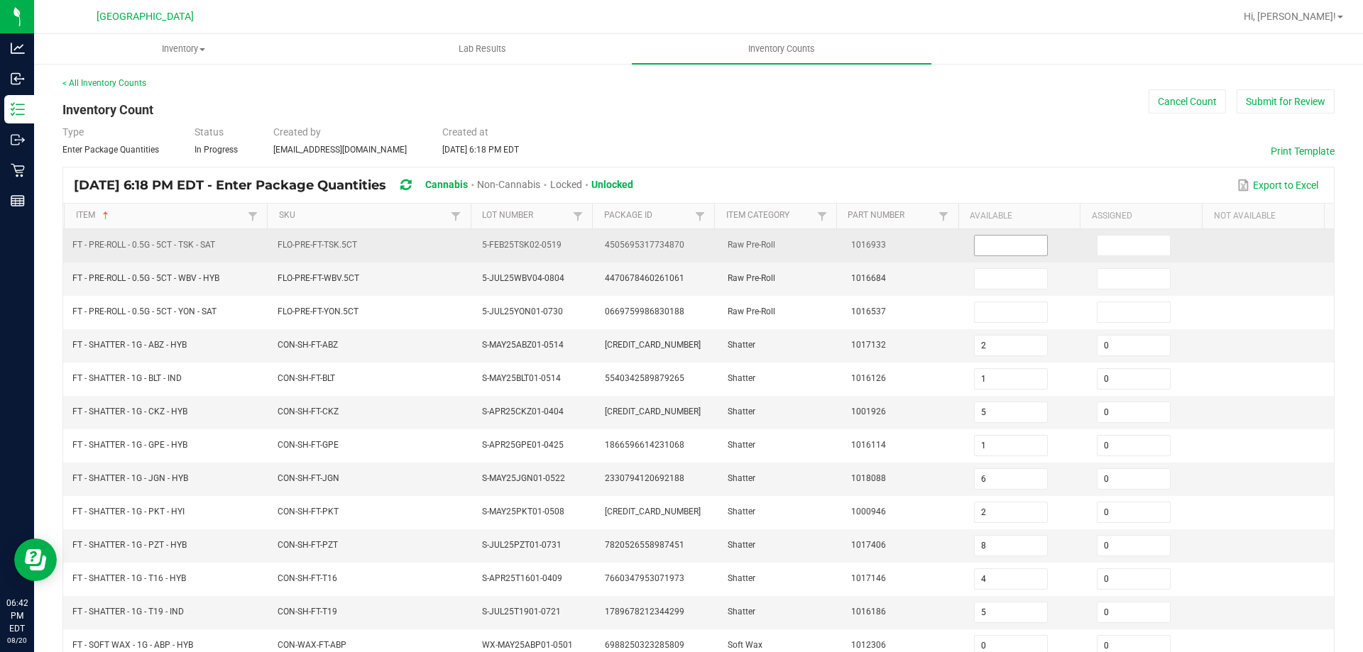
click at [982, 246] on input at bounding box center [1010, 246] width 72 height 20
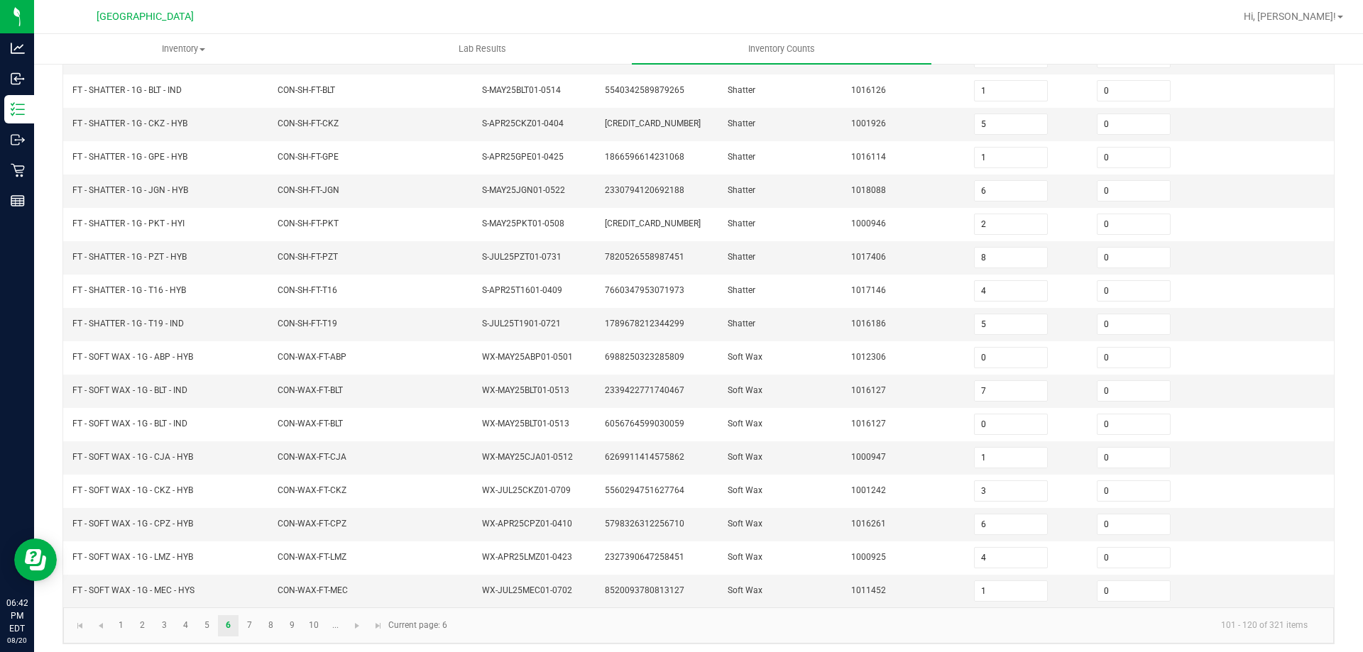
scroll to position [295, 0]
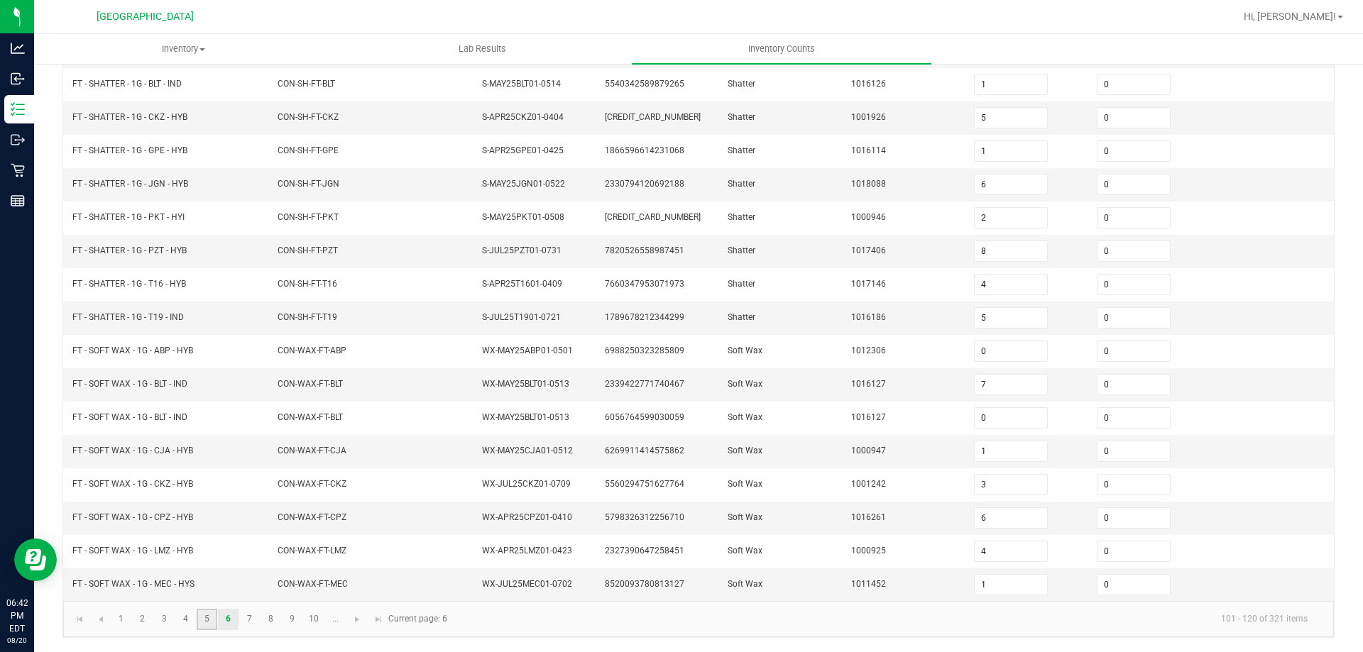
click at [207, 620] on link "5" at bounding box center [207, 619] width 21 height 21
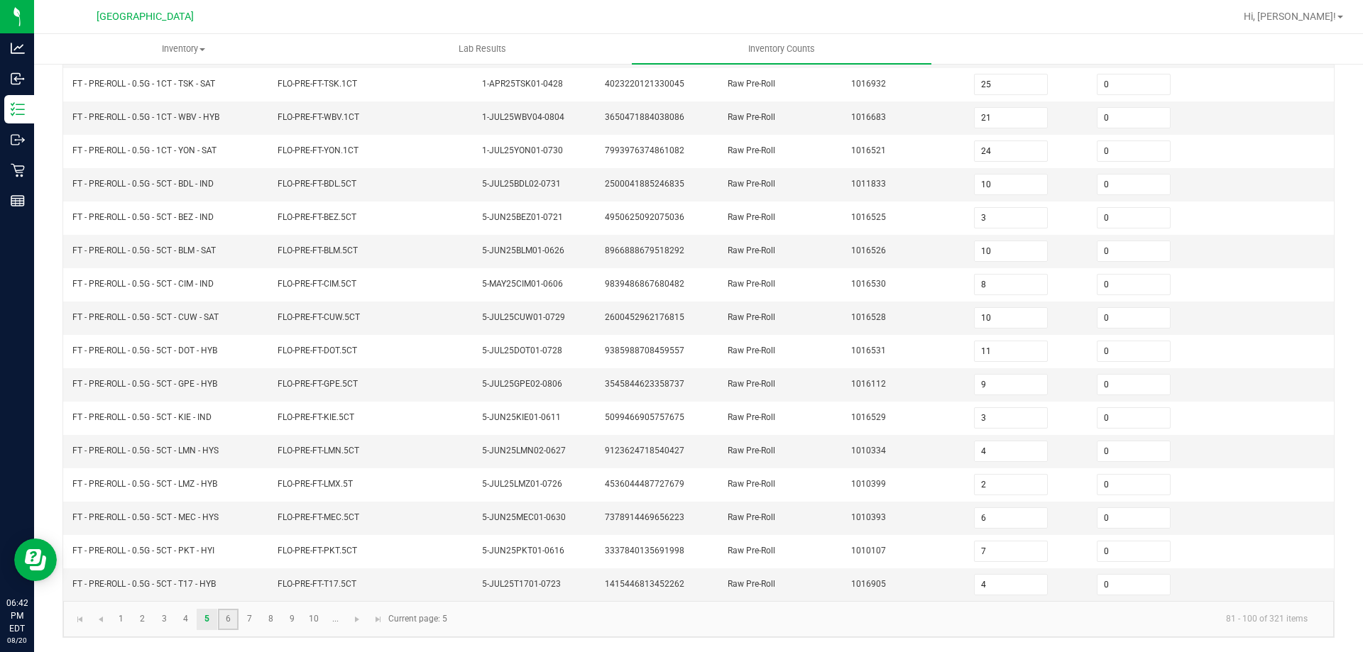
click at [229, 622] on link "6" at bounding box center [228, 619] width 21 height 21
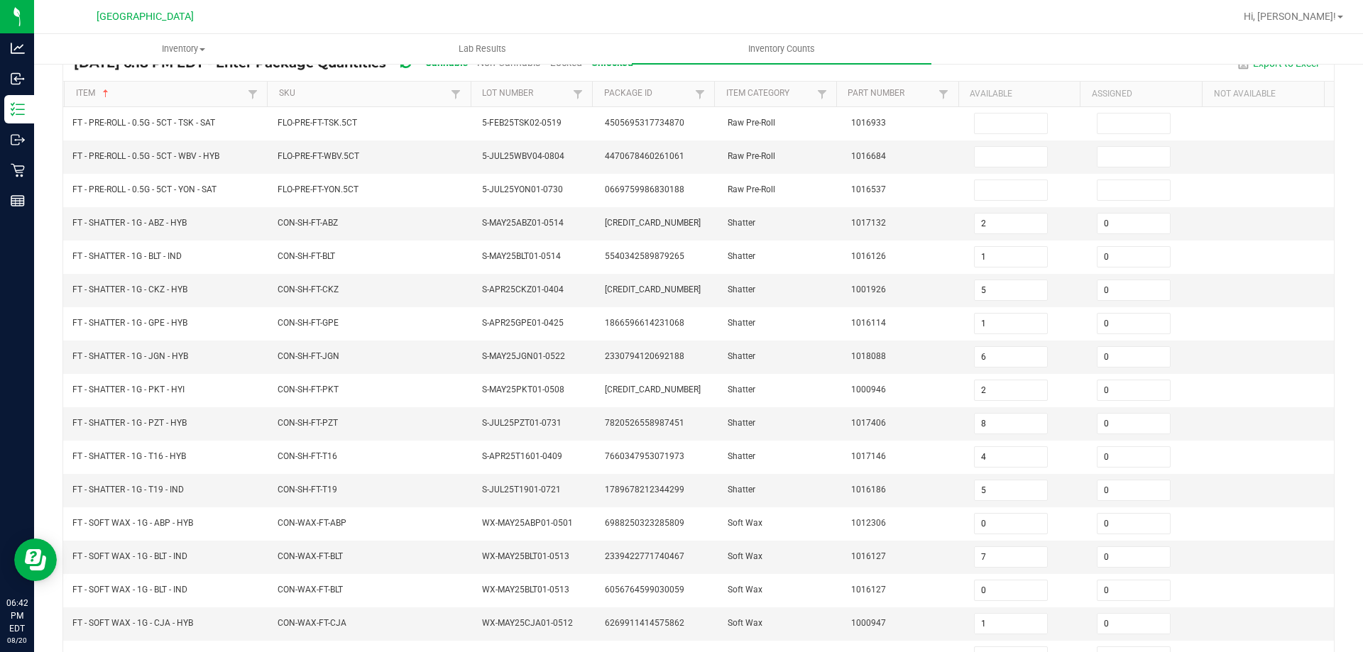
scroll to position [0, 0]
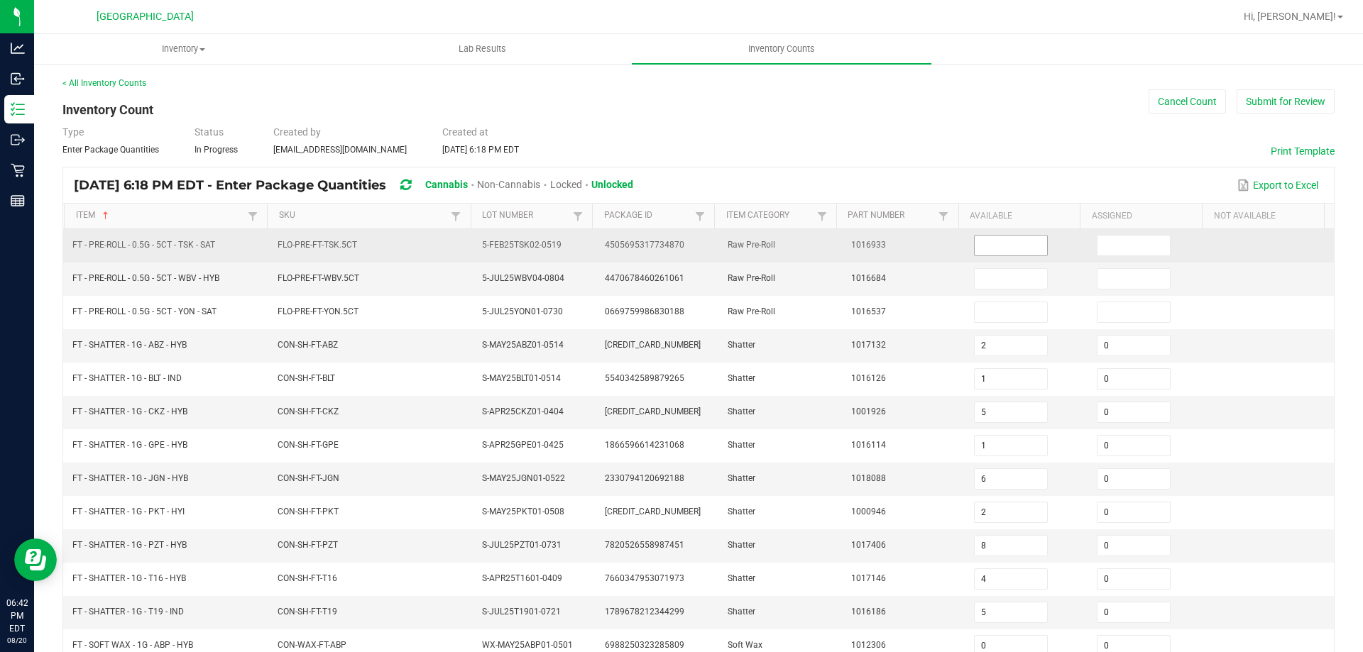
click at [995, 246] on input at bounding box center [1010, 246] width 72 height 20
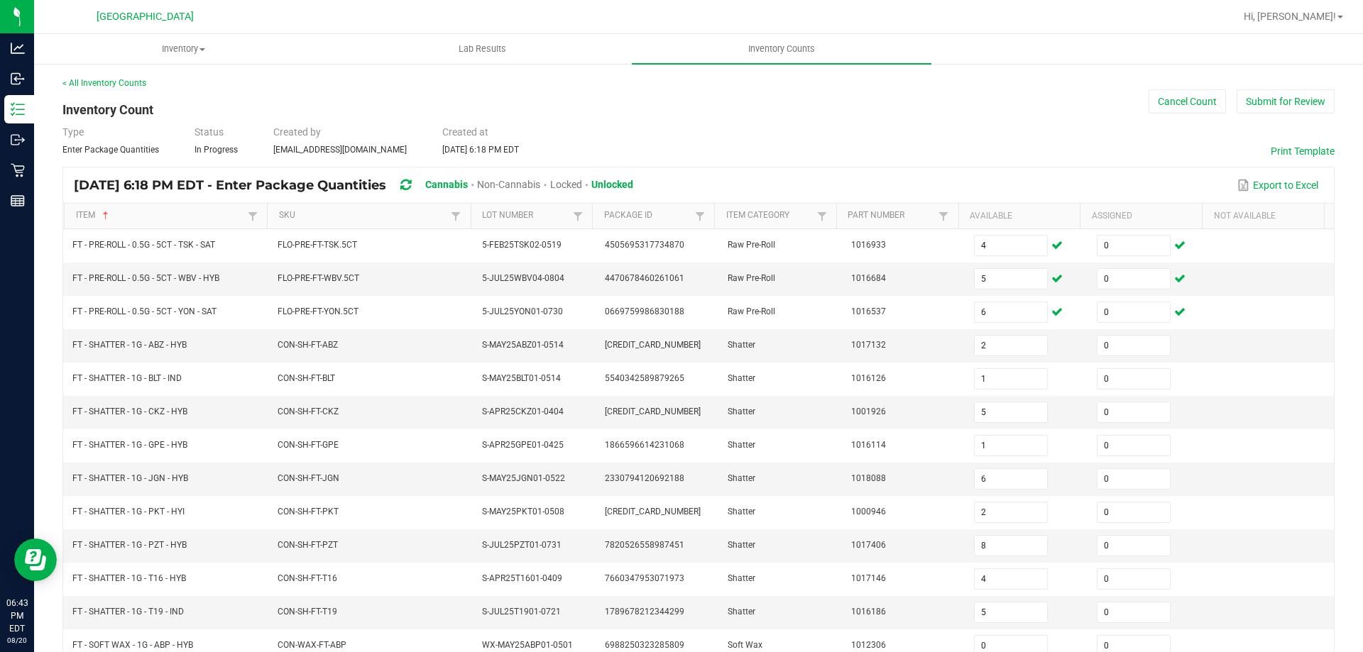
drag, startPoint x: 901, startPoint y: 99, endPoint x: 918, endPoint y: 98, distance: 16.4
click at [903, 99] on div "< All Inventory Counts Inventory Count Cancel Count Submit for Review Type Ente…" at bounding box center [698, 505] width 1272 height 856
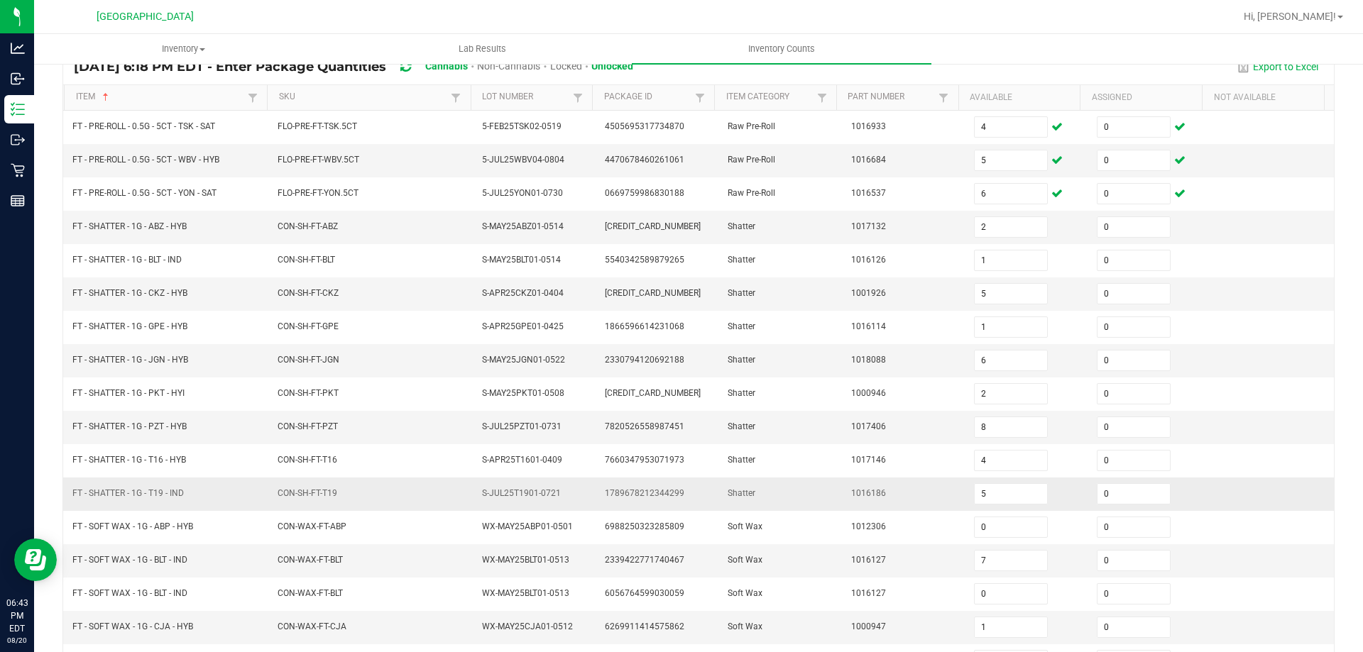
scroll to position [295, 0]
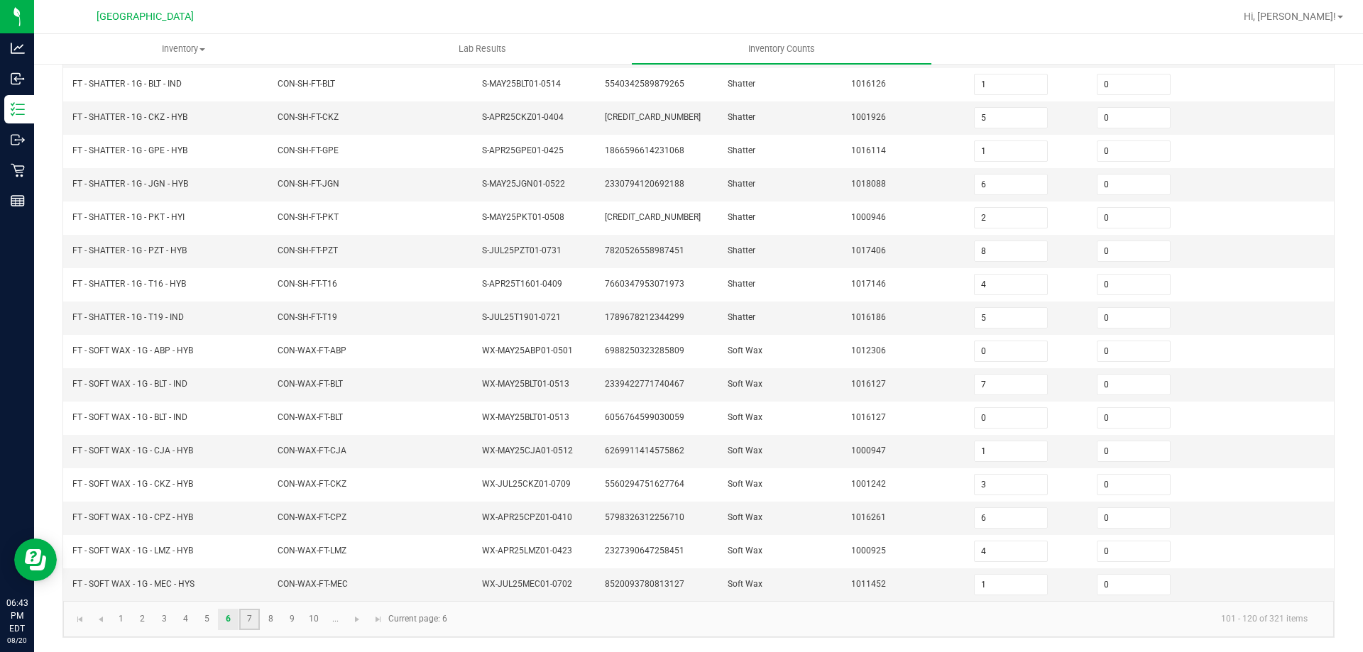
click at [250, 612] on link "7" at bounding box center [249, 619] width 21 height 21
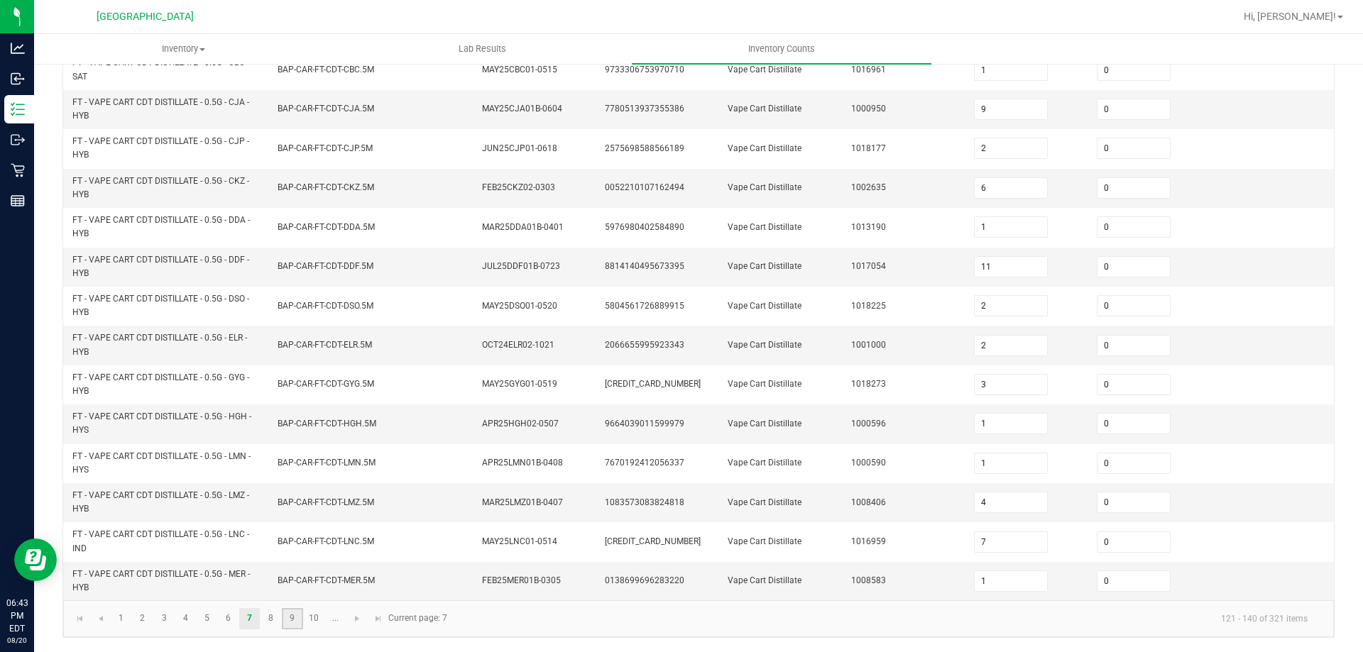
click at [285, 615] on link "9" at bounding box center [292, 618] width 21 height 21
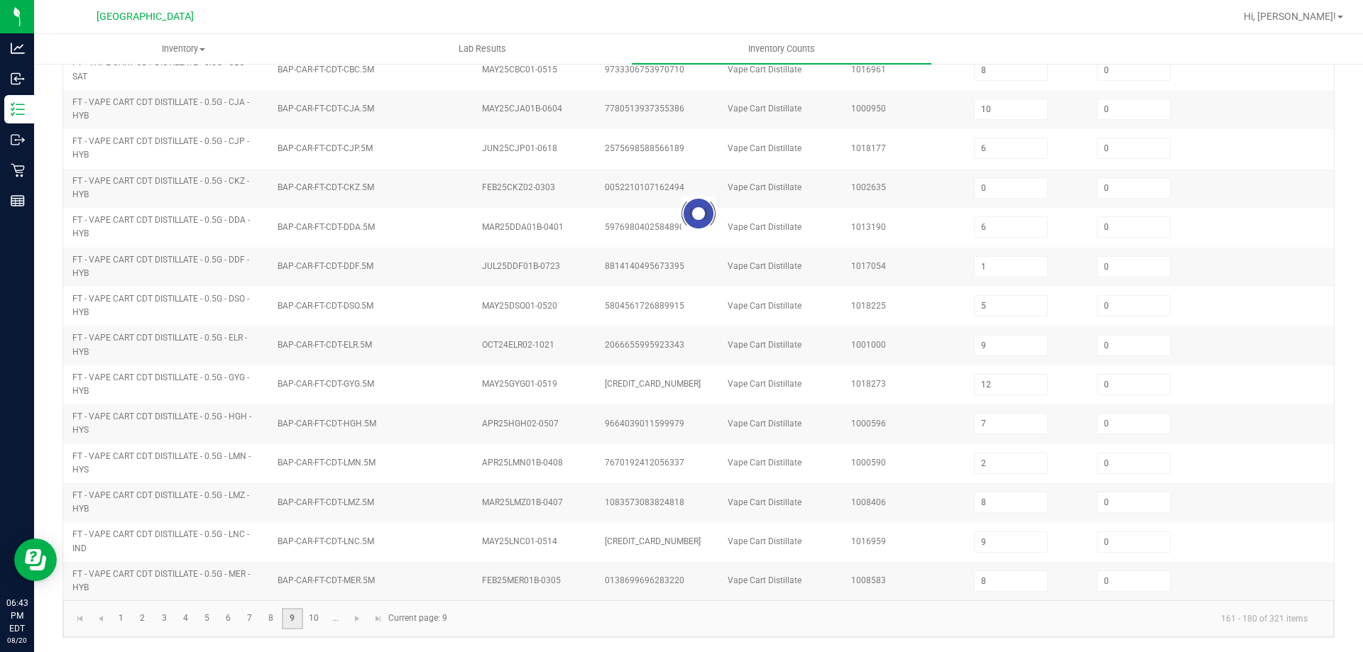
scroll to position [361, 0]
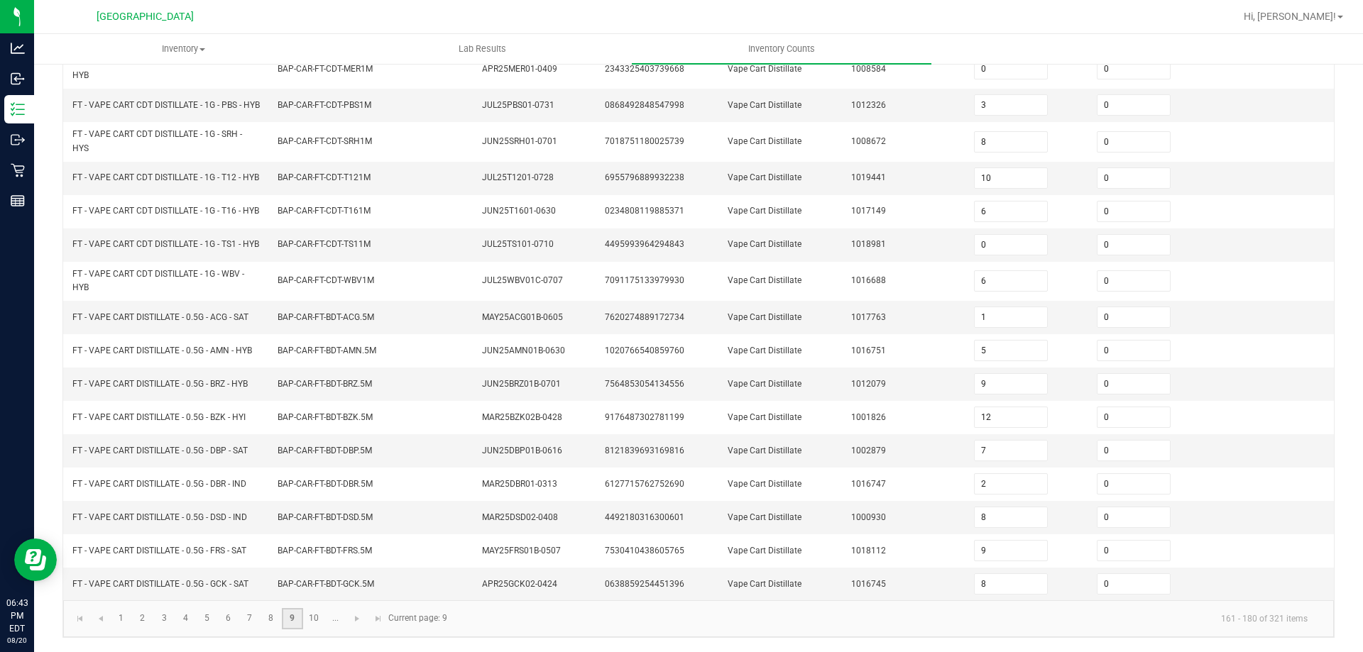
click at [302, 617] on link "9" at bounding box center [292, 618] width 21 height 21
click at [310, 621] on link "10" at bounding box center [314, 618] width 21 height 21
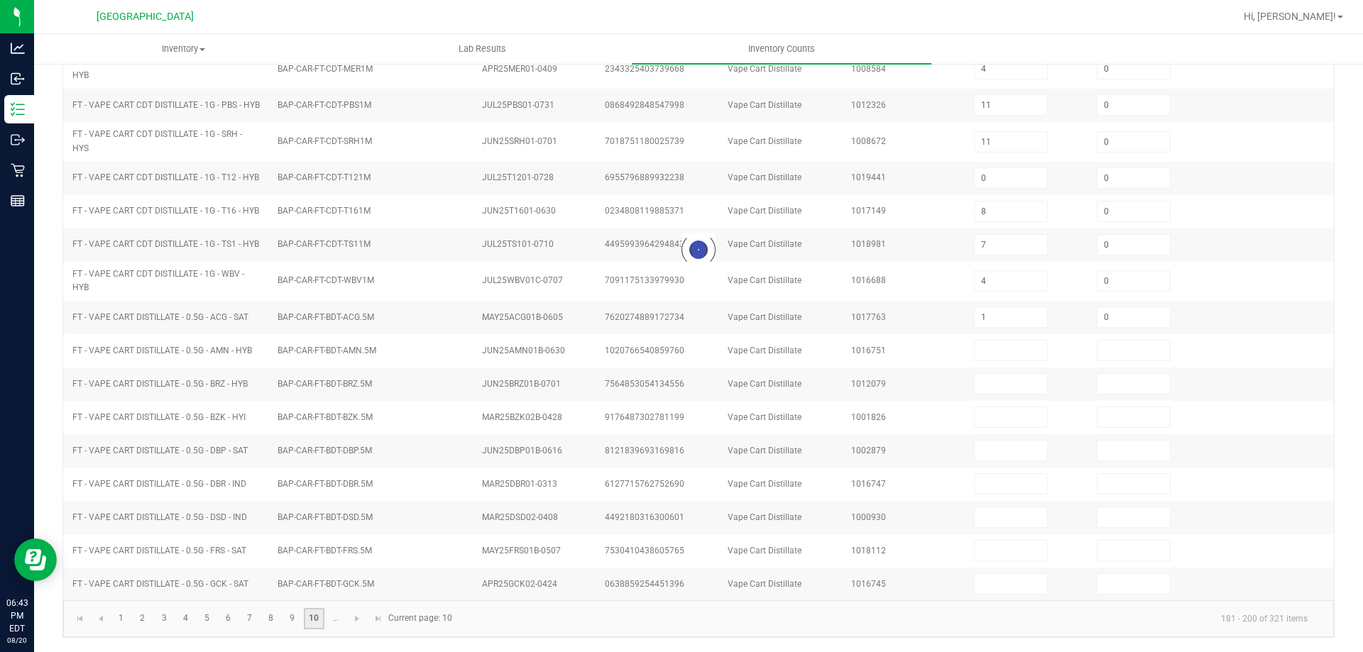
scroll to position [295, 0]
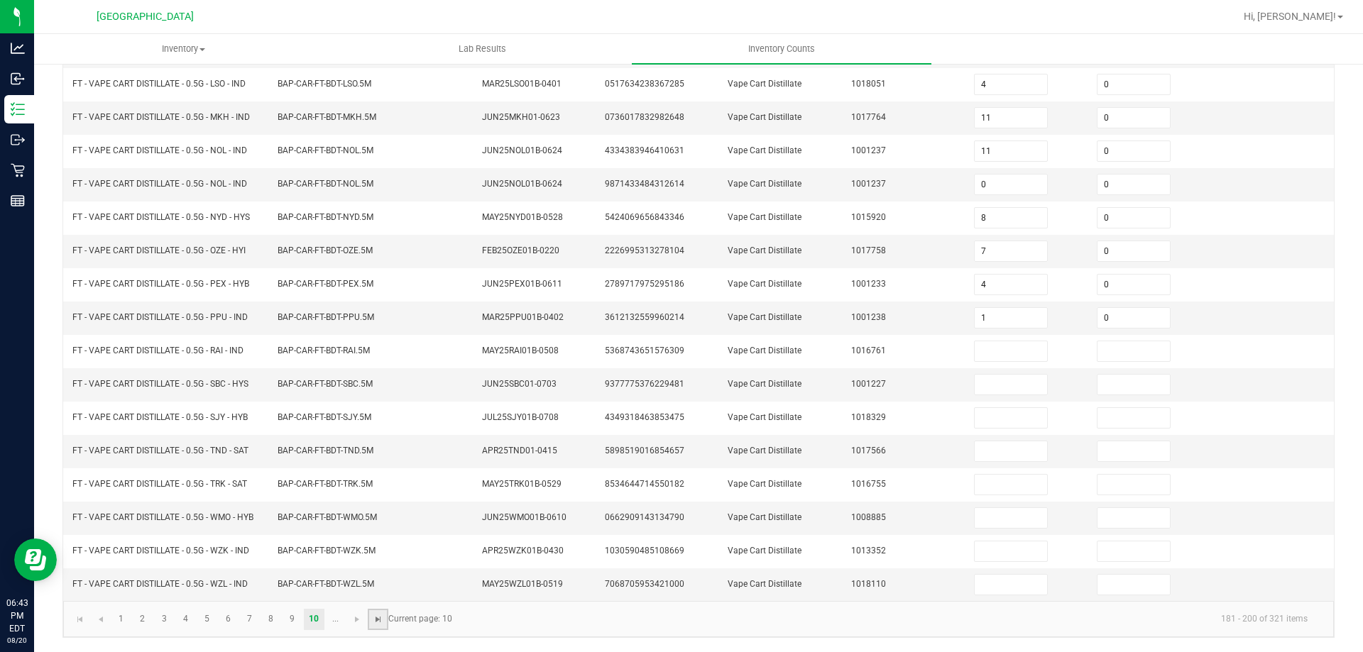
click at [376, 619] on span "Go to the last page" at bounding box center [378, 619] width 11 height 11
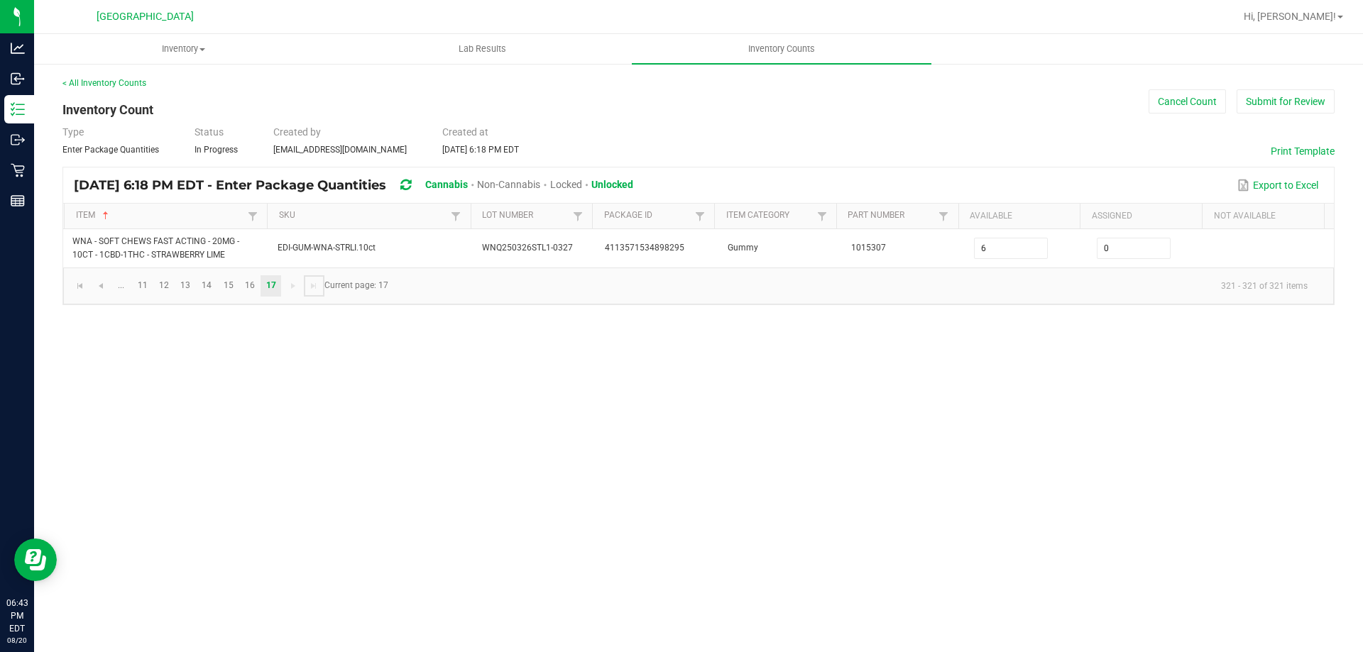
scroll to position [0, 0]
click at [231, 285] on link "15" at bounding box center [228, 285] width 21 height 21
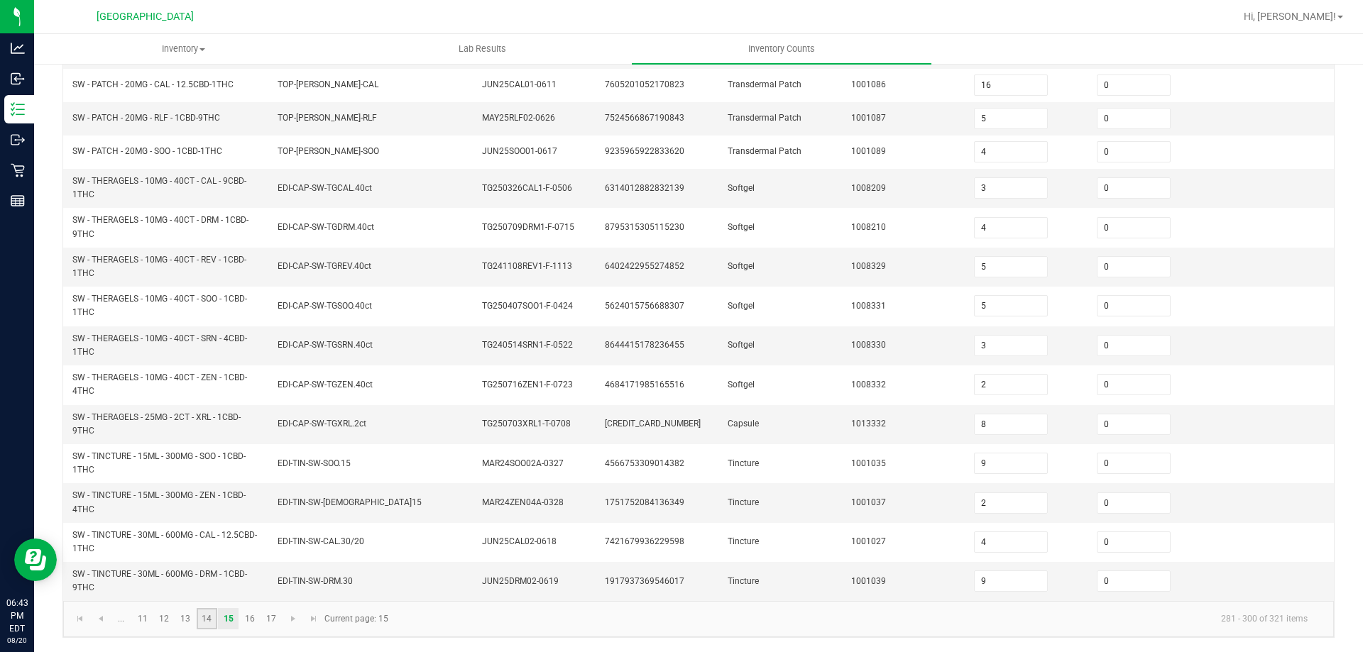
click at [202, 620] on link "14" at bounding box center [207, 618] width 21 height 21
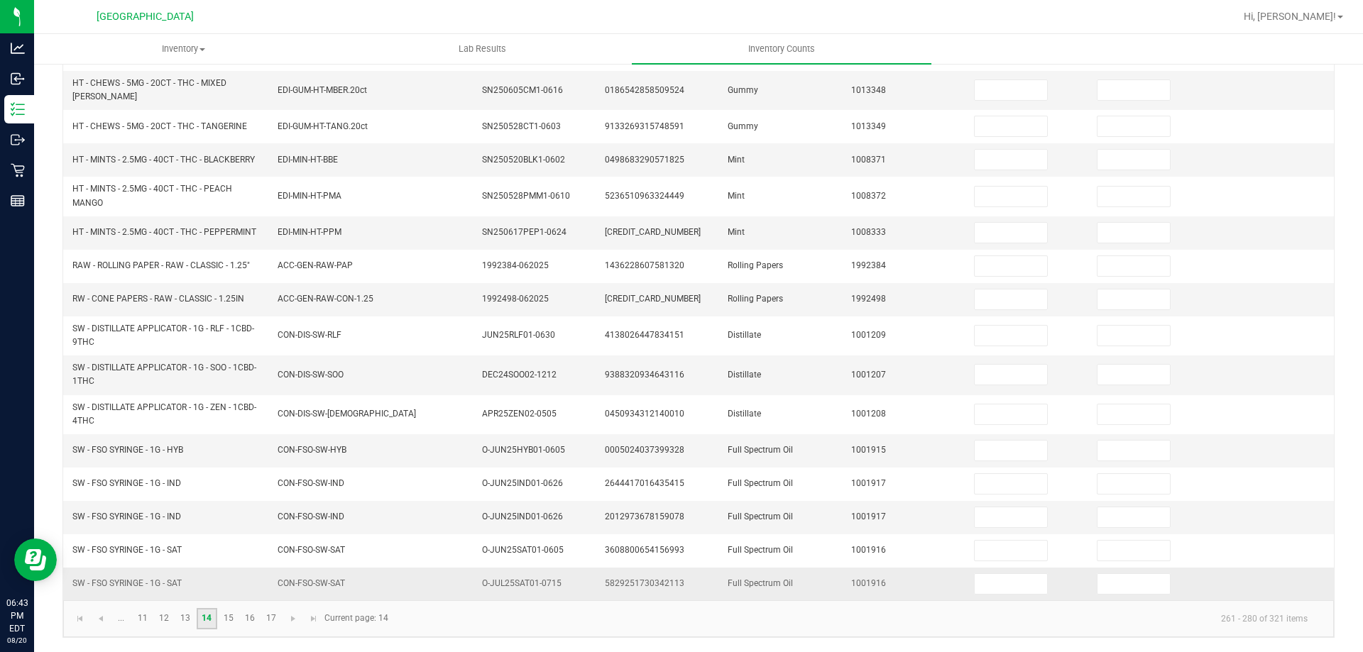
scroll to position [336, 0]
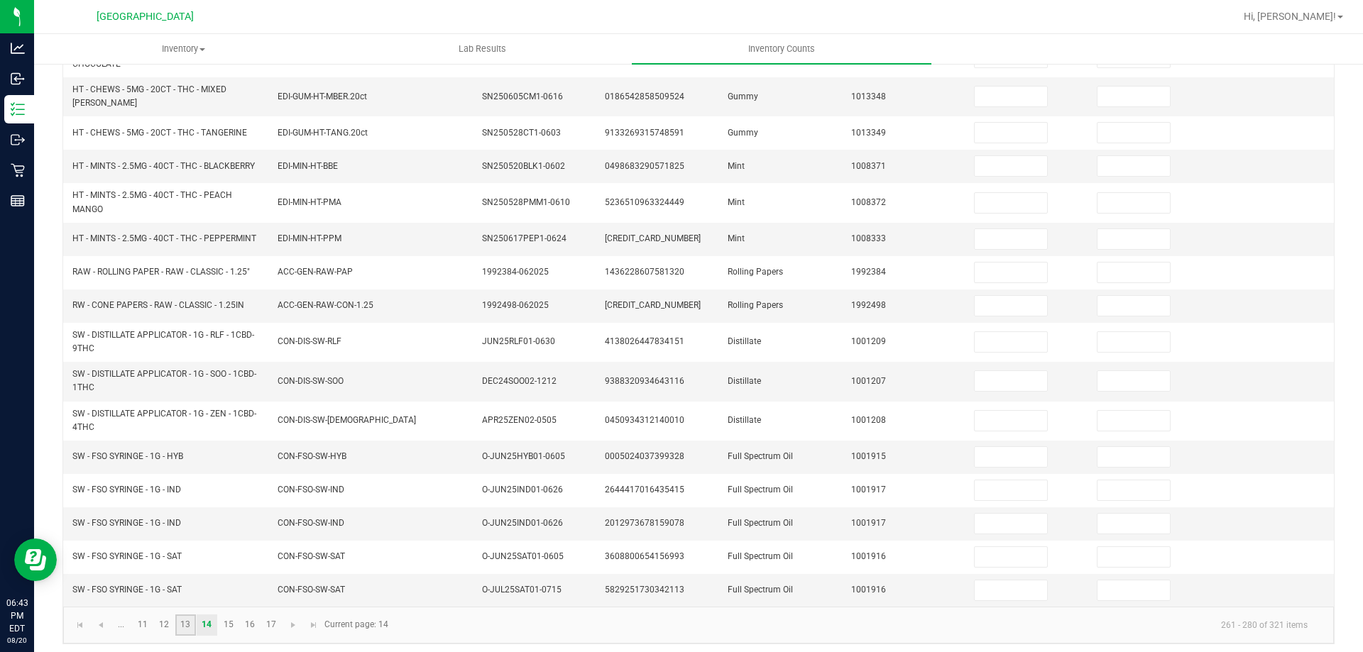
click at [186, 625] on link "13" at bounding box center [185, 625] width 21 height 21
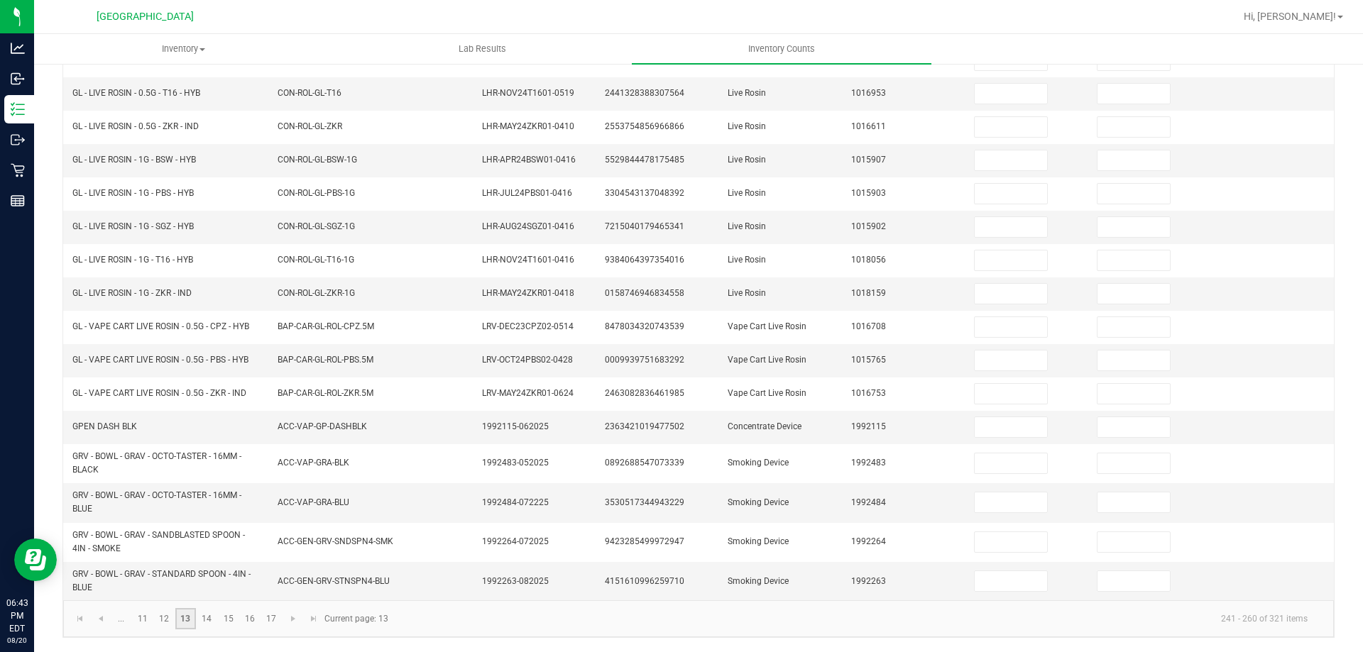
scroll to position [319, 0]
click at [165, 629] on link "12" at bounding box center [164, 618] width 21 height 21
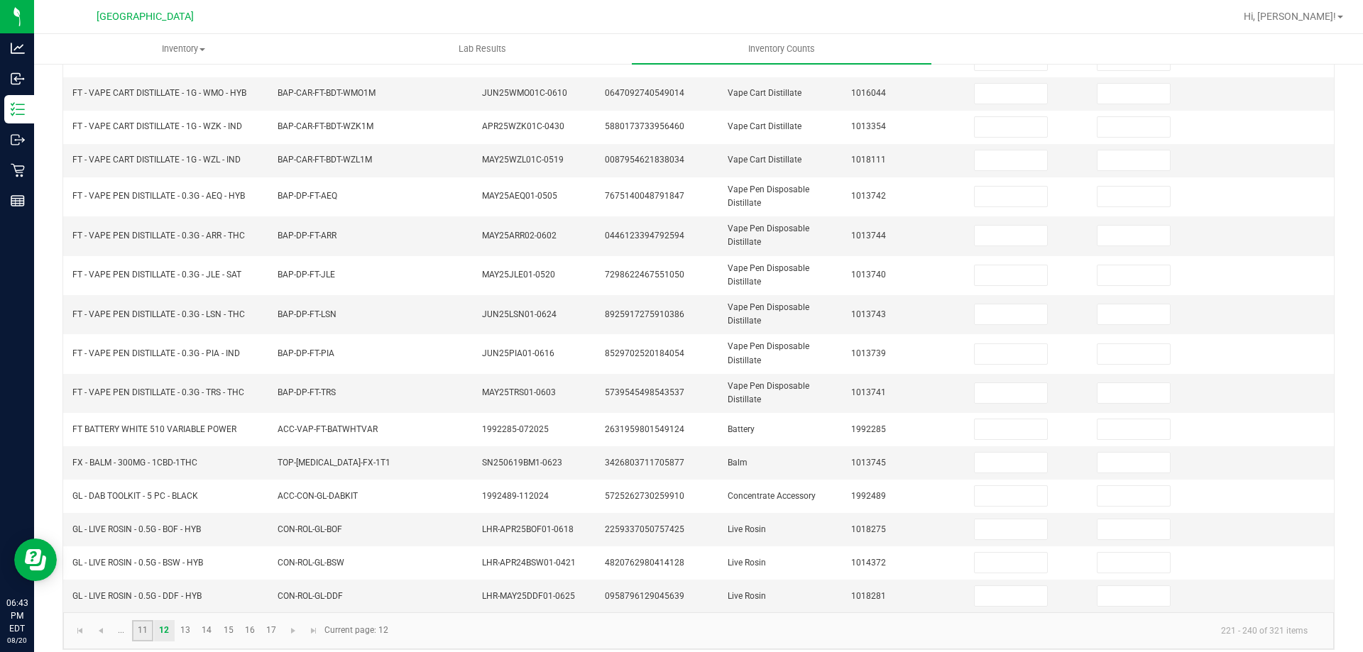
click at [149, 625] on link "11" at bounding box center [142, 630] width 21 height 21
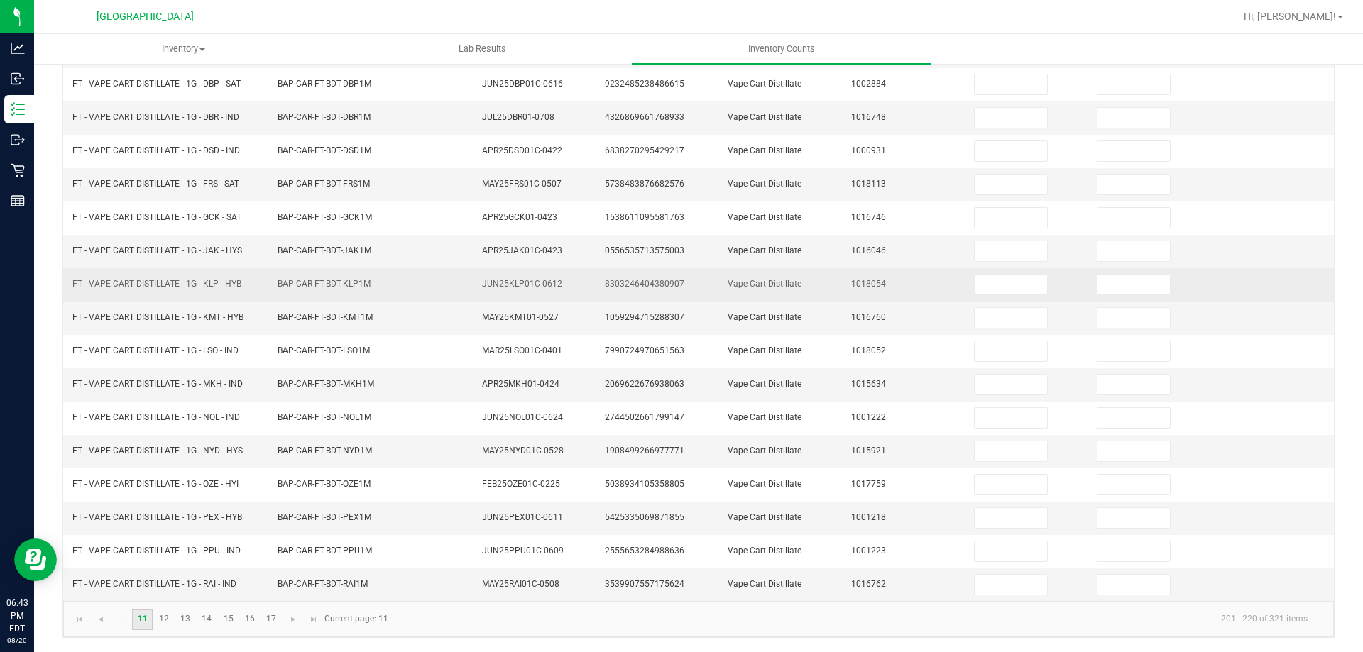
scroll to position [0, 0]
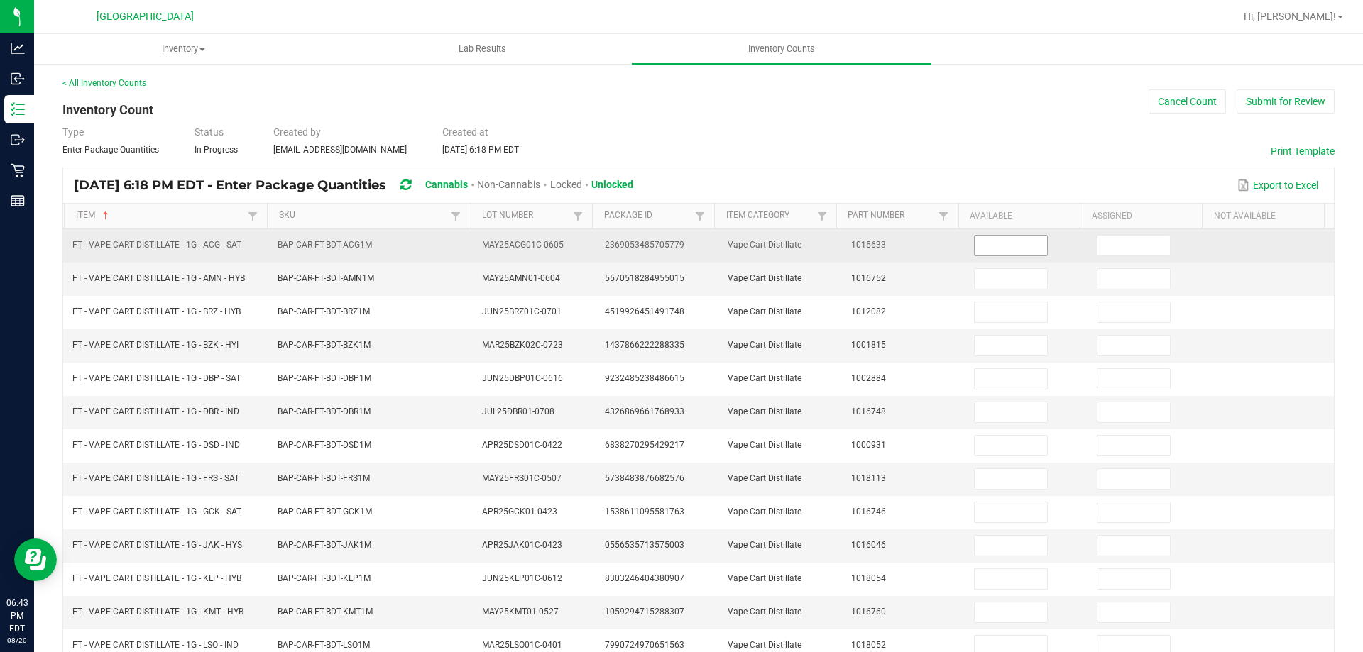
click at [974, 243] on input at bounding box center [1010, 246] width 72 height 20
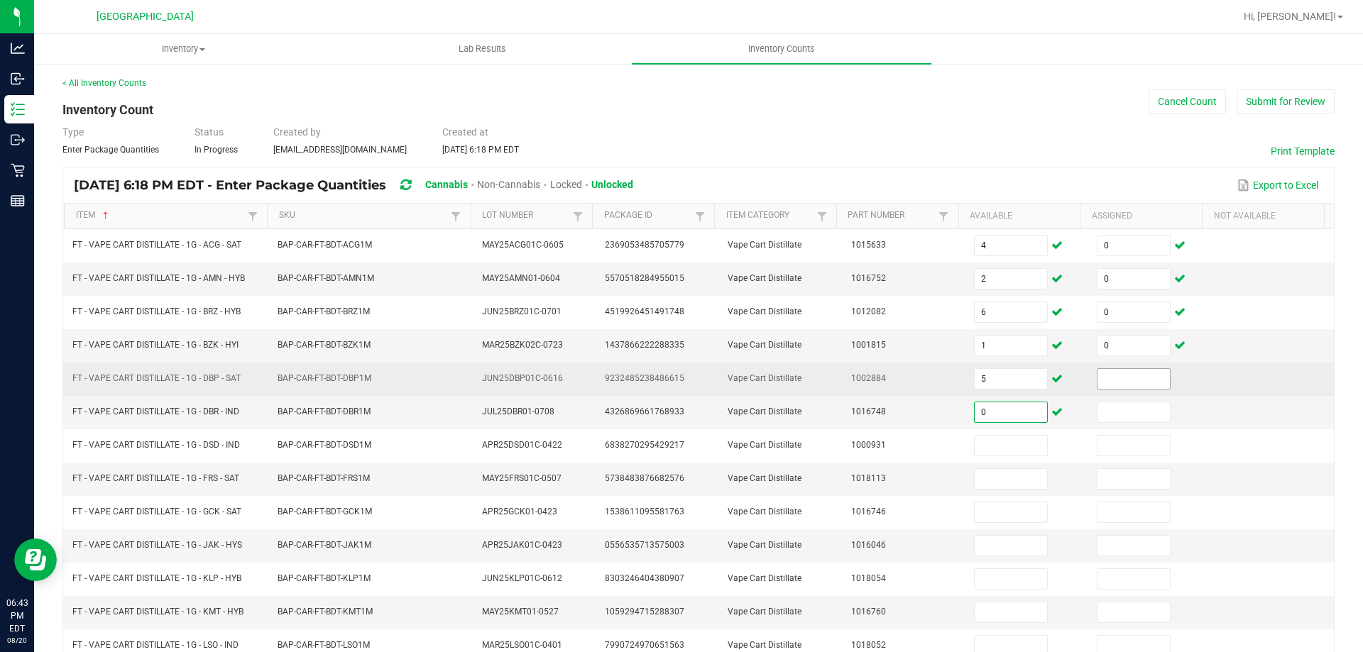
click at [1114, 375] on input at bounding box center [1133, 379] width 72 height 20
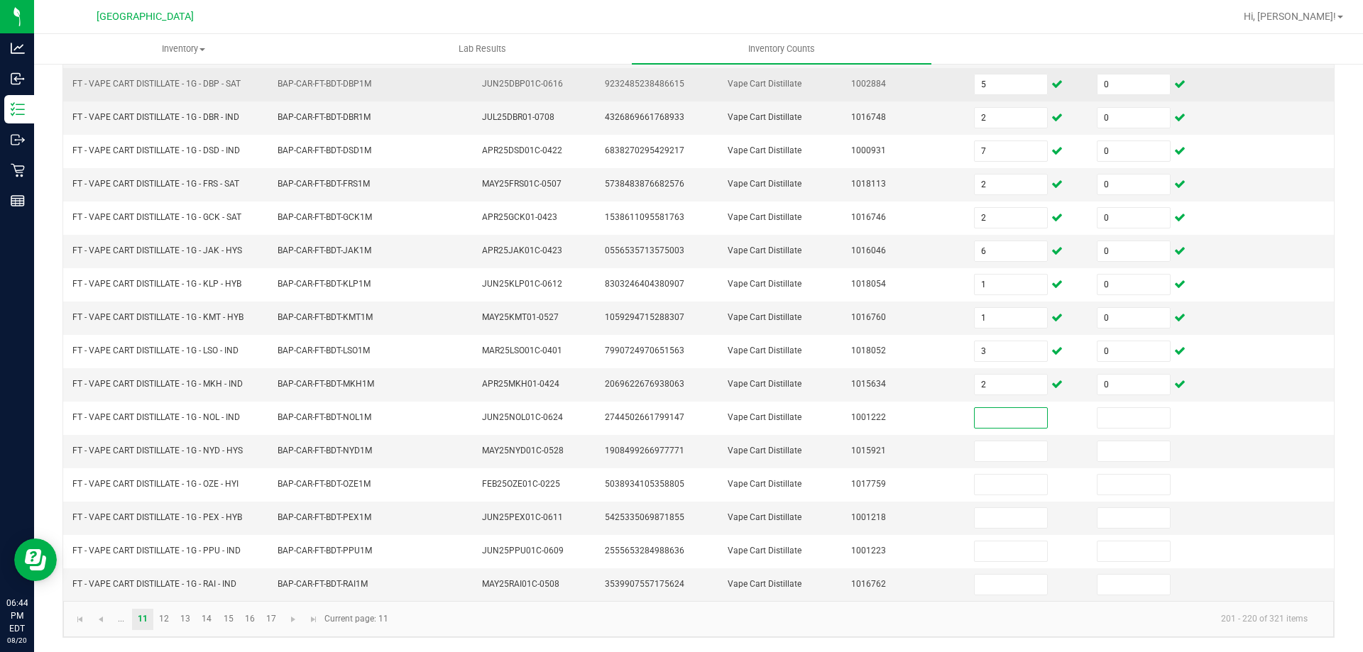
scroll to position [291, 0]
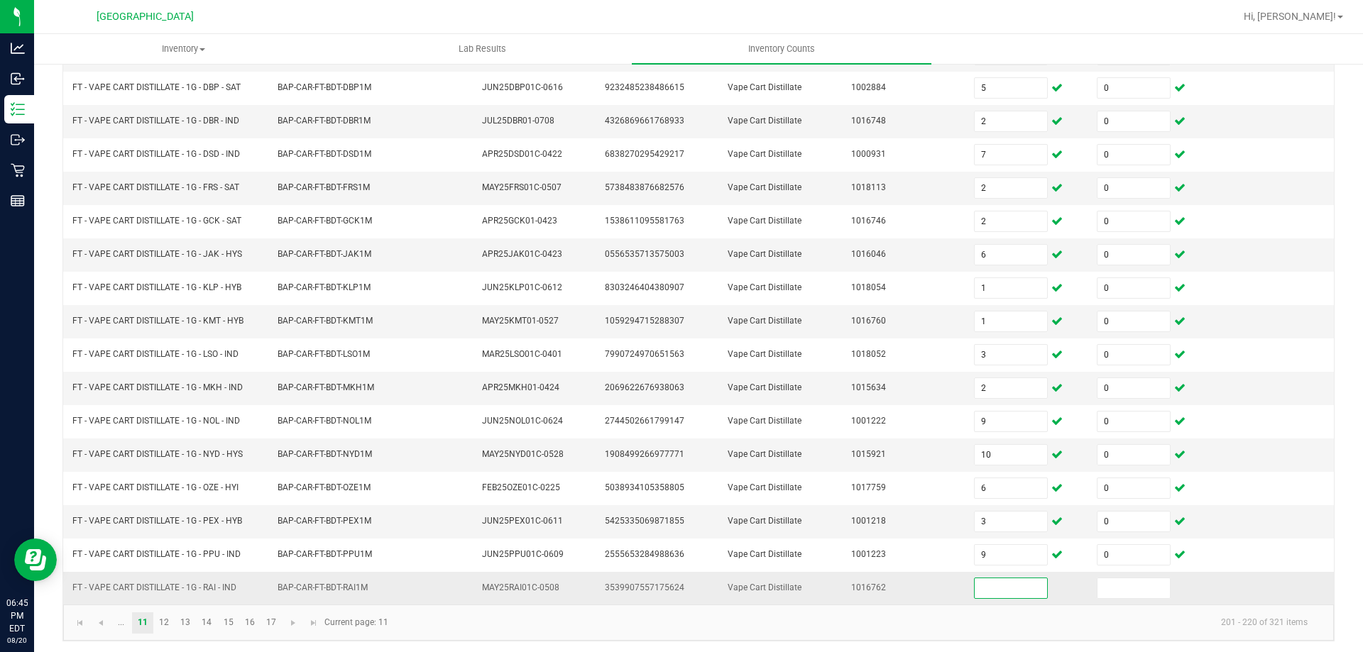
click at [188, 587] on span "FT - VAPE CART DISTILLATE - 1G - RAI - IND" at bounding box center [154, 588] width 164 height 10
copy span "FT - VAPE CART DISTILLATE - 1G - RAI - IND"
click at [1005, 595] on input at bounding box center [1010, 588] width 72 height 20
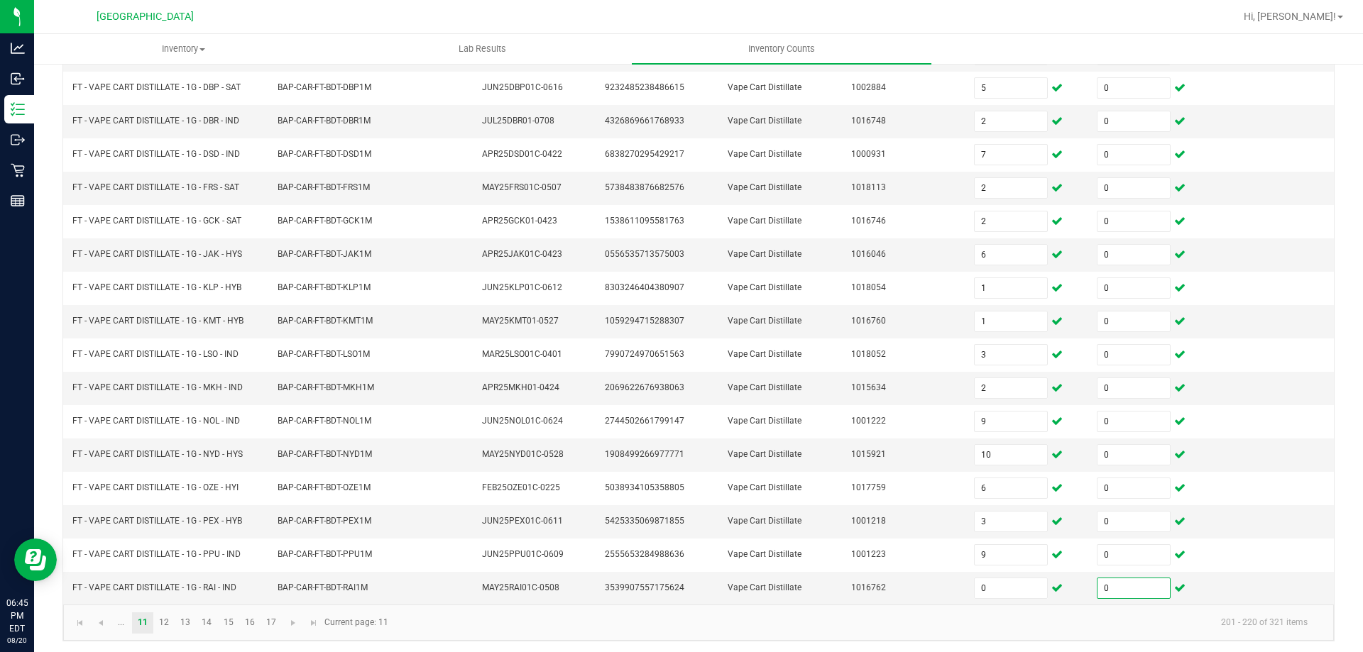
click at [935, 627] on kendo-pager-info "201 - 220 of 321 items" at bounding box center [858, 622] width 922 height 23
click at [170, 626] on link "12" at bounding box center [164, 622] width 21 height 21
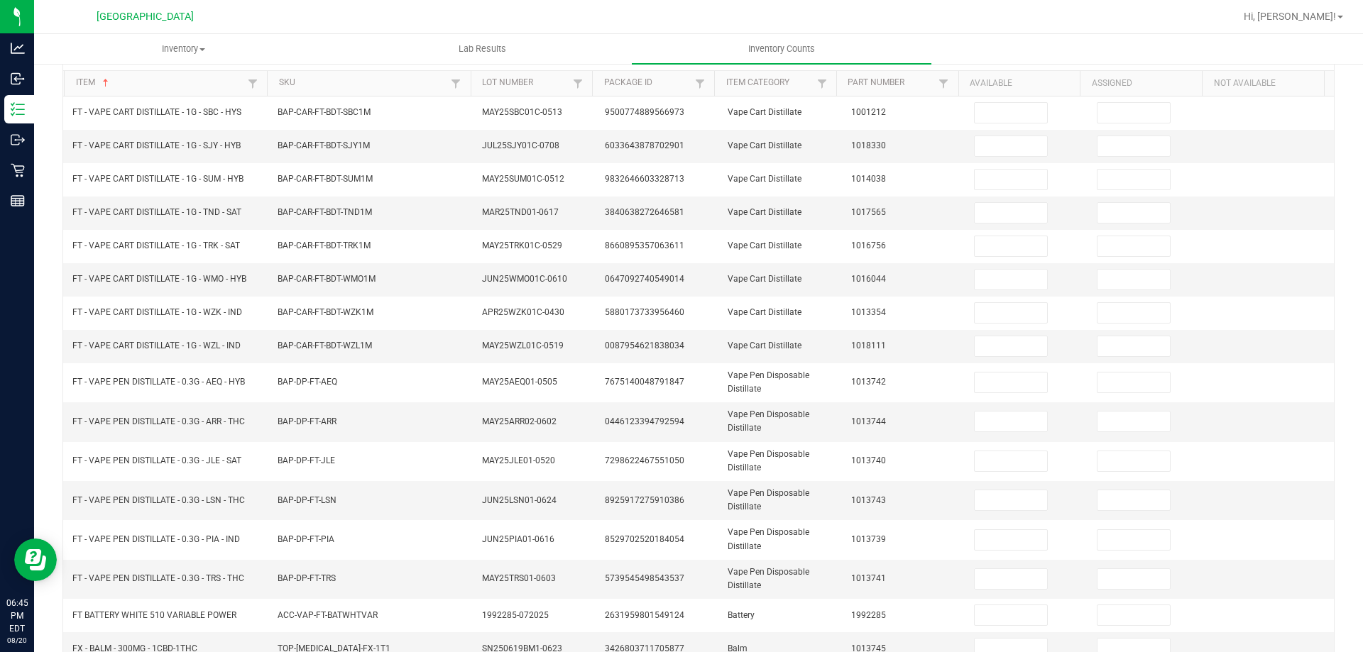
scroll to position [0, 0]
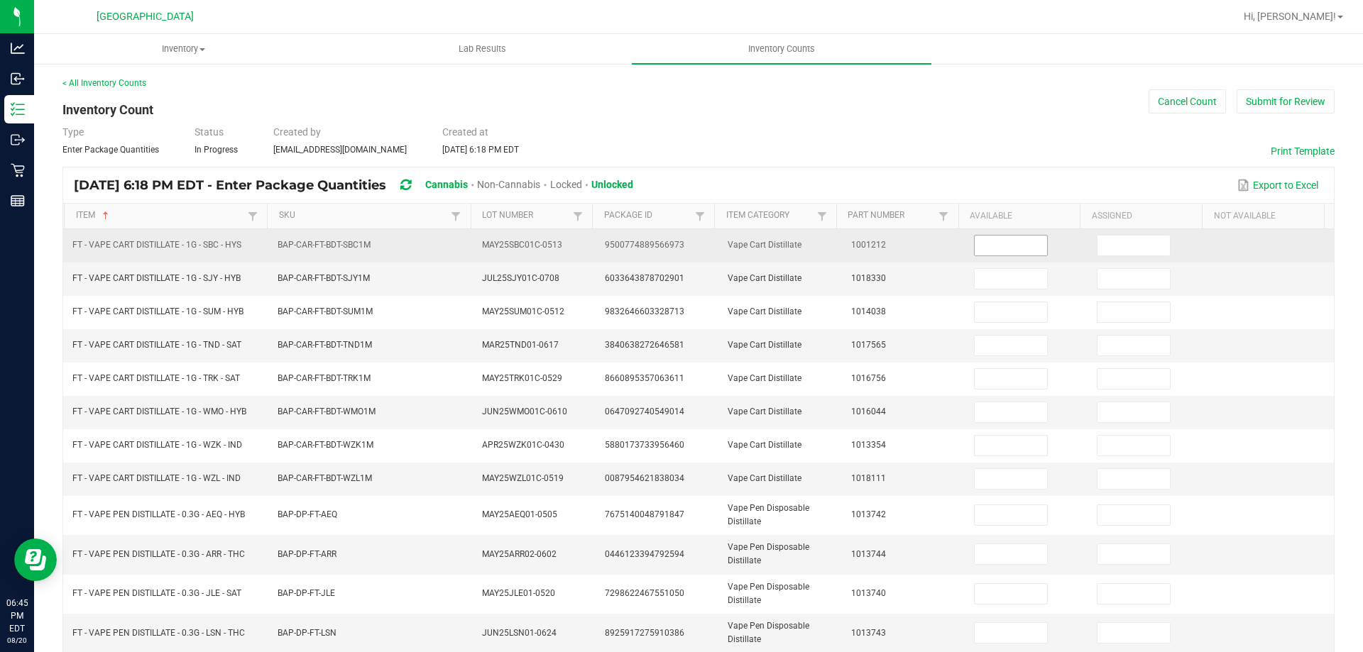
click at [974, 243] on input at bounding box center [1010, 246] width 72 height 20
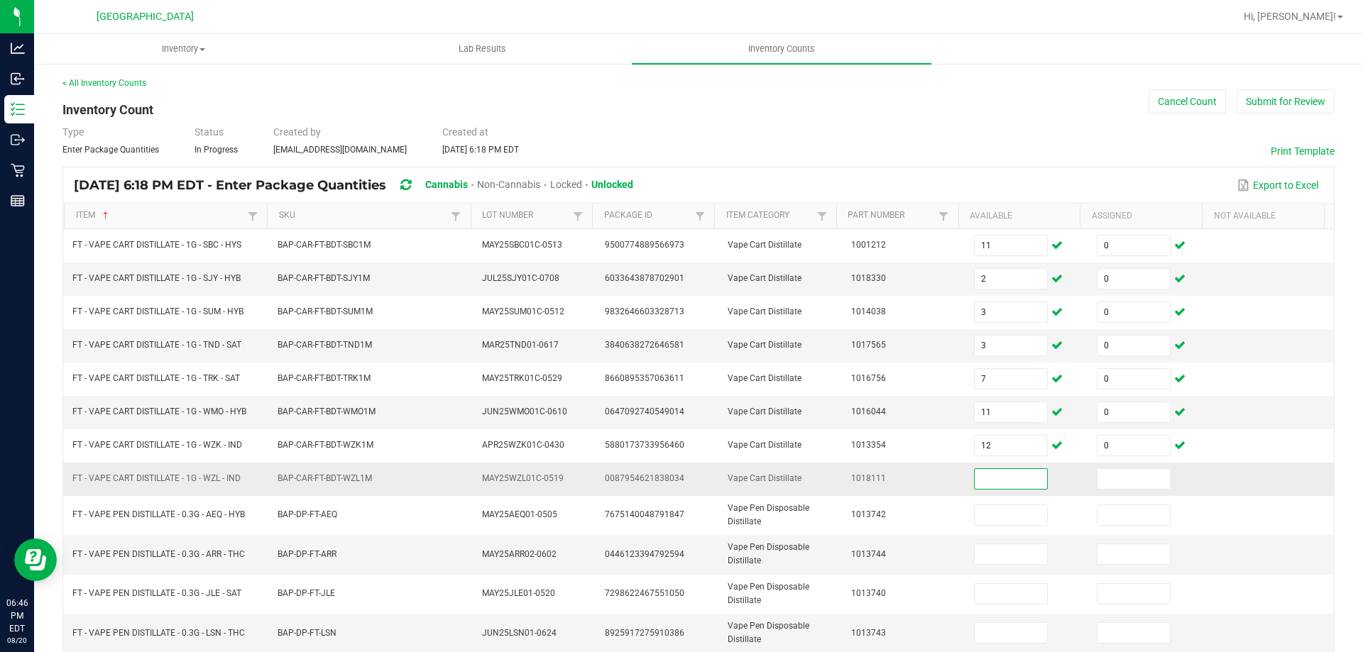
click at [208, 484] on span "FT - VAPE CART DISTILLATE - 1G - WZL - IND" at bounding box center [156, 478] width 168 height 13
click at [209, 477] on span "FT - VAPE CART DISTILLATE - 1G - WZL - IND" at bounding box center [156, 478] width 168 height 10
copy span "FT - VAPE CART DISTILLATE - 1G - WZL - IND"
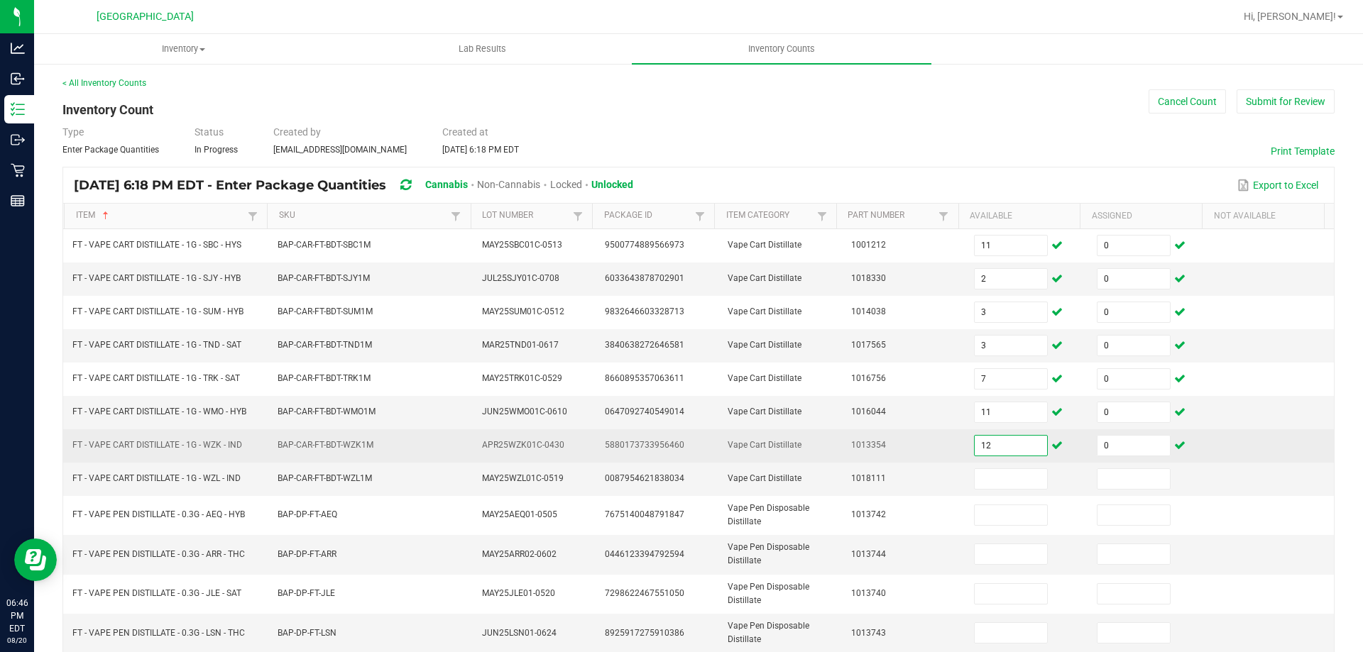
click at [996, 449] on input "12" at bounding box center [1010, 446] width 72 height 20
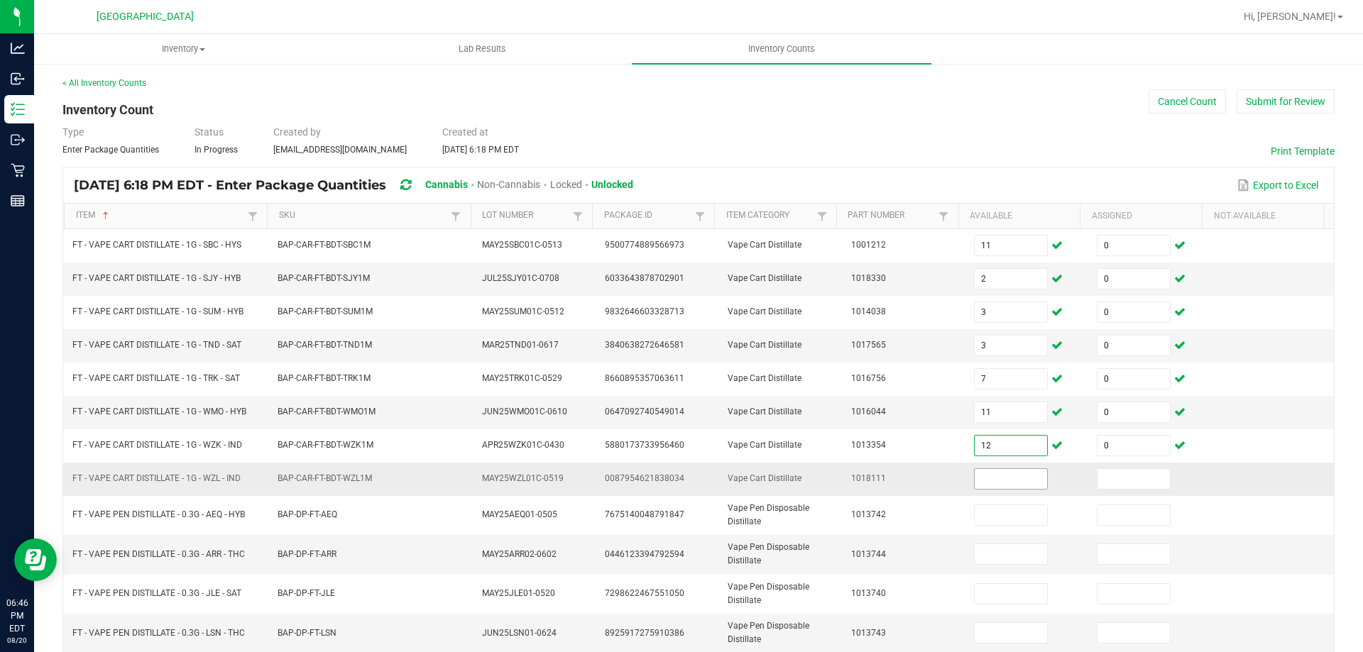
click at [991, 478] on input at bounding box center [1010, 479] width 72 height 20
click at [1121, 476] on input at bounding box center [1133, 479] width 72 height 20
click at [650, 568] on td "0446123394792594" at bounding box center [657, 554] width 123 height 39
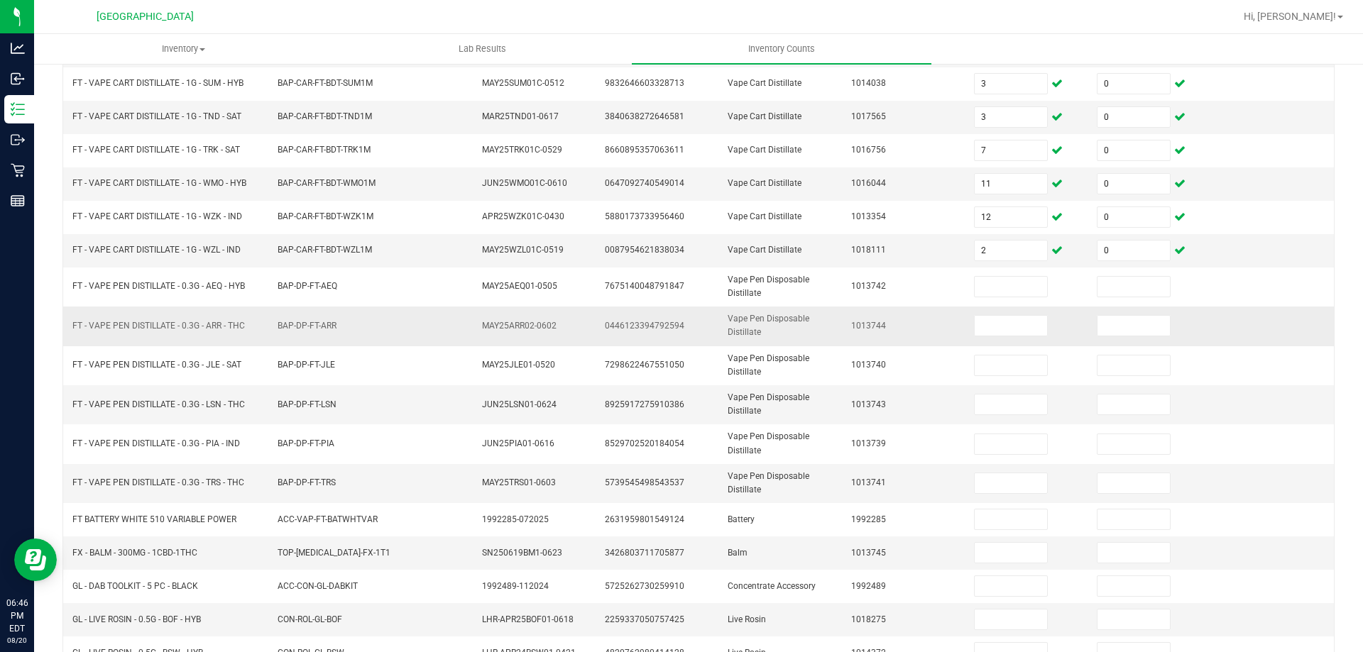
scroll to position [331, 0]
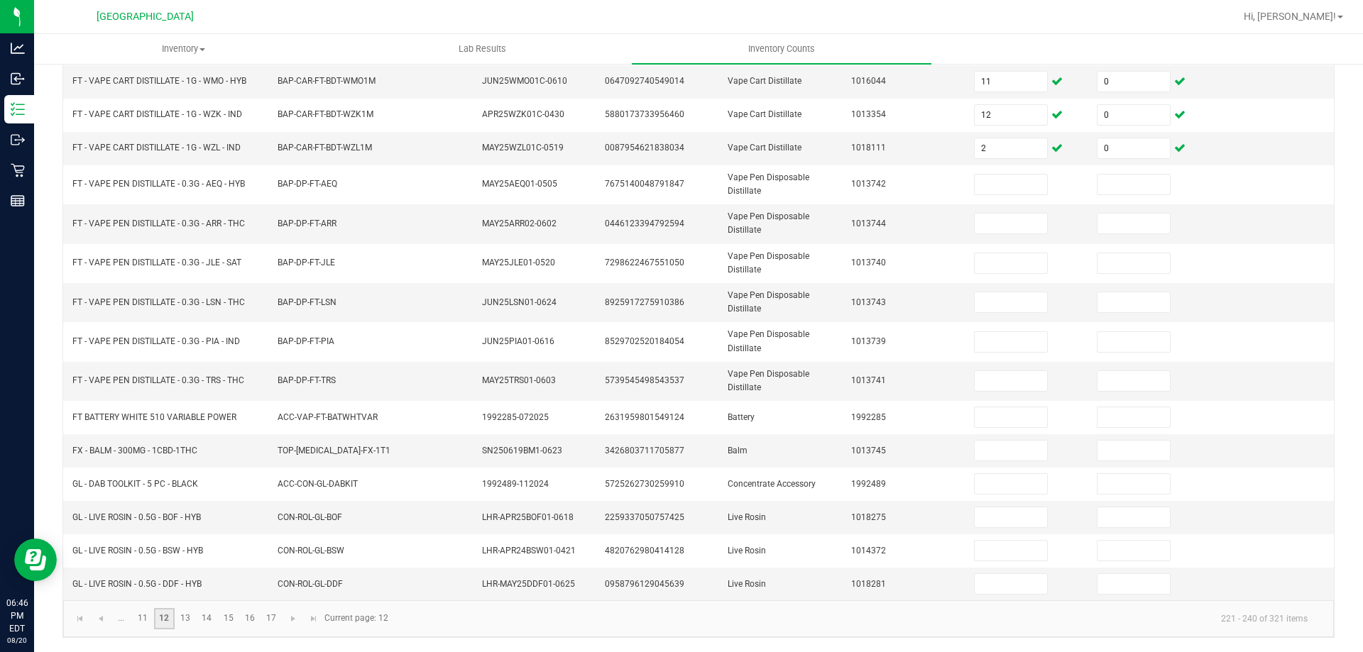
click at [163, 616] on link "12" at bounding box center [164, 618] width 21 height 21
click at [141, 615] on link "11" at bounding box center [142, 618] width 21 height 21
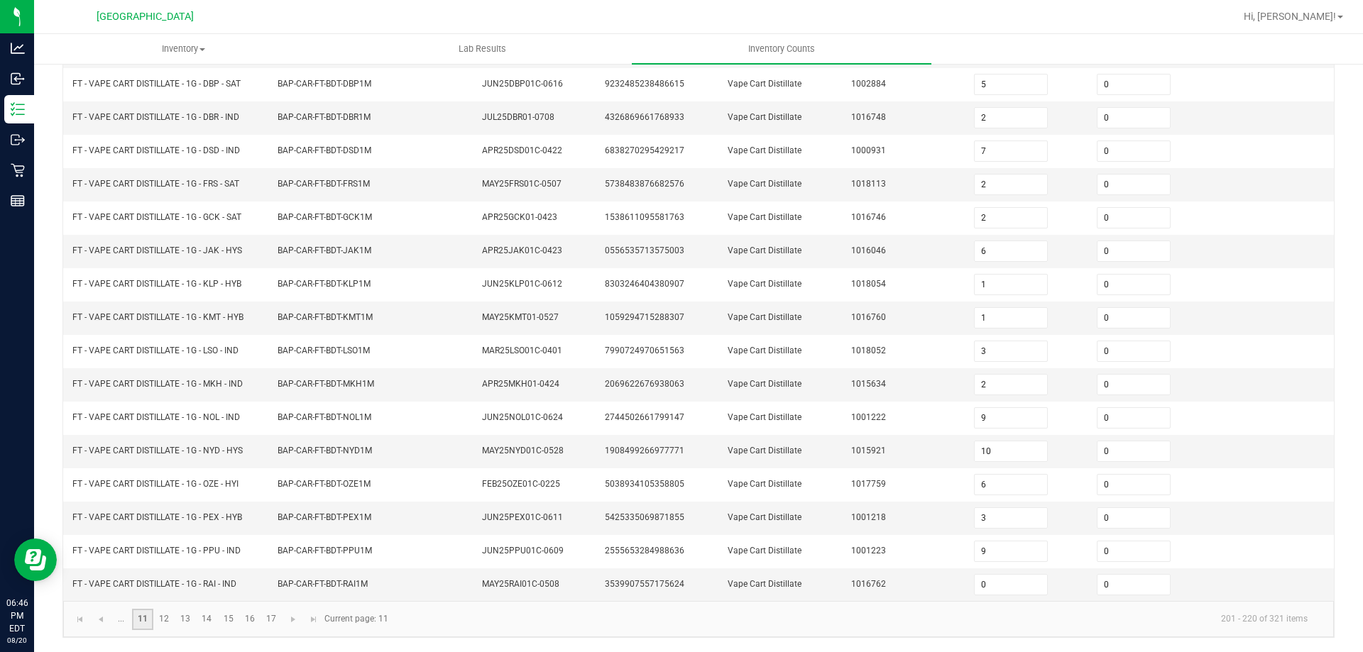
scroll to position [295, 0]
click at [161, 620] on link "12" at bounding box center [164, 619] width 21 height 21
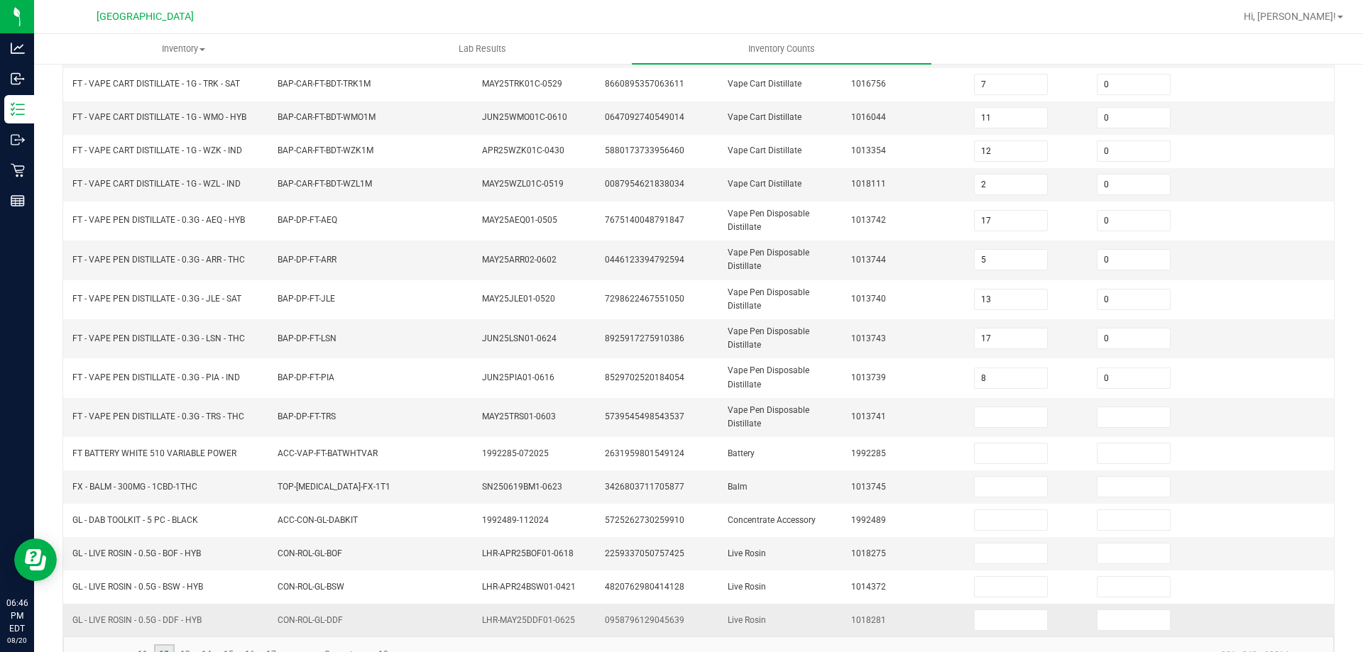
scroll to position [331, 0]
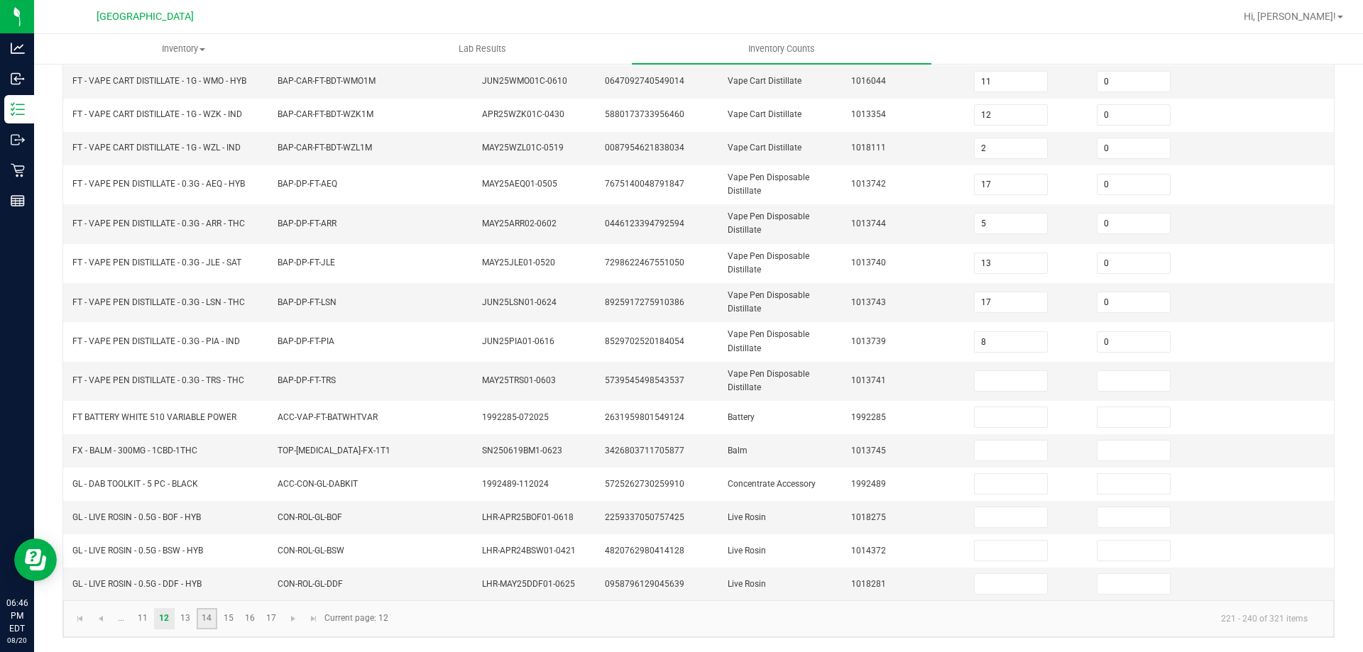
click at [205, 616] on link "14" at bounding box center [207, 618] width 21 height 21
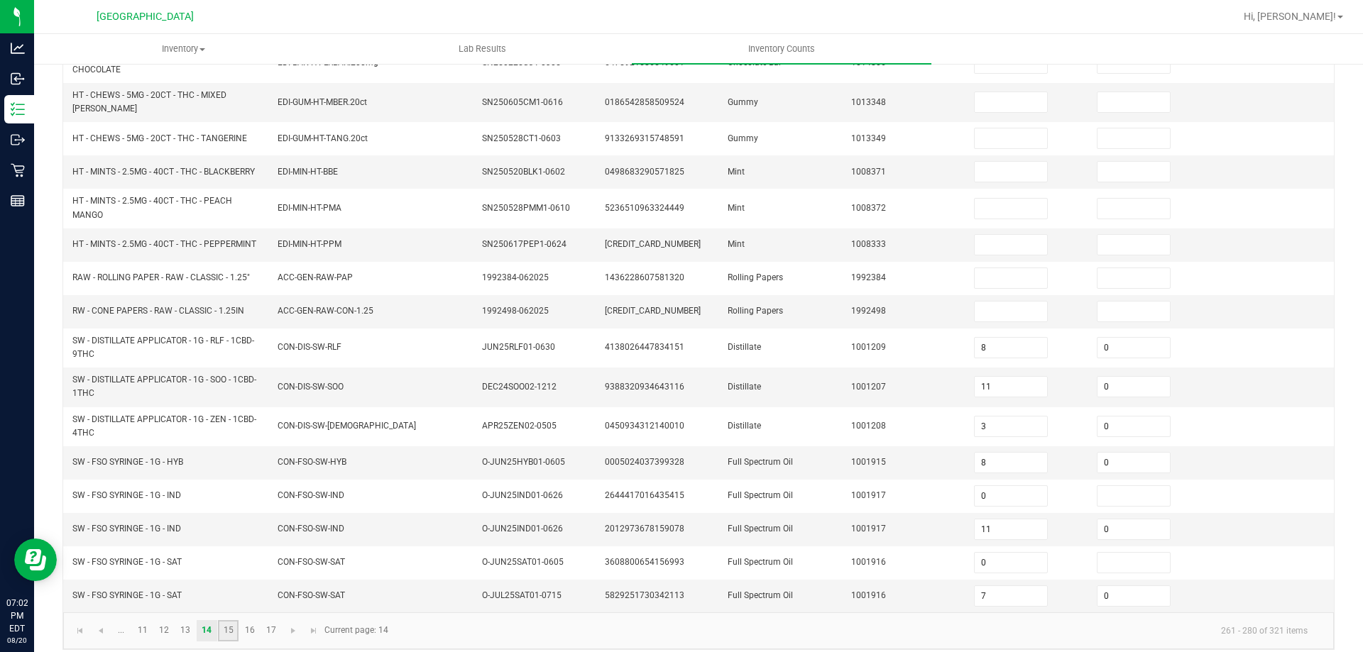
click at [233, 625] on link "15" at bounding box center [228, 630] width 21 height 21
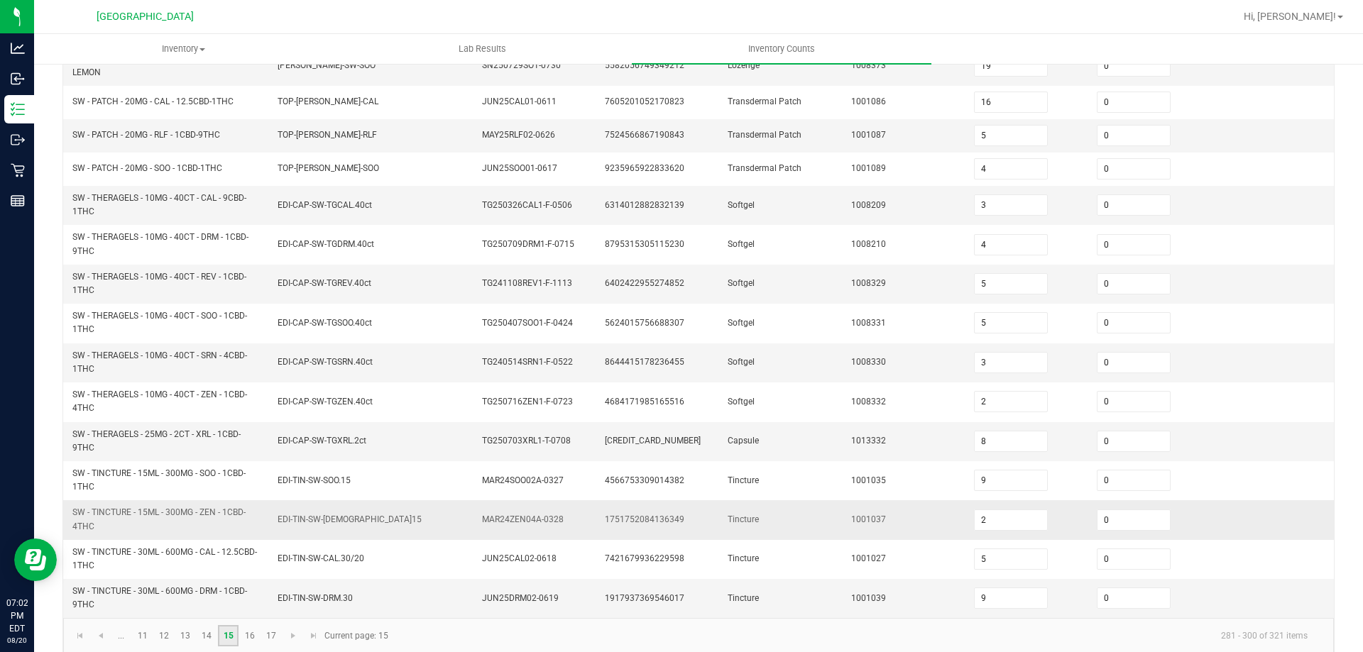
scroll to position [378, 0]
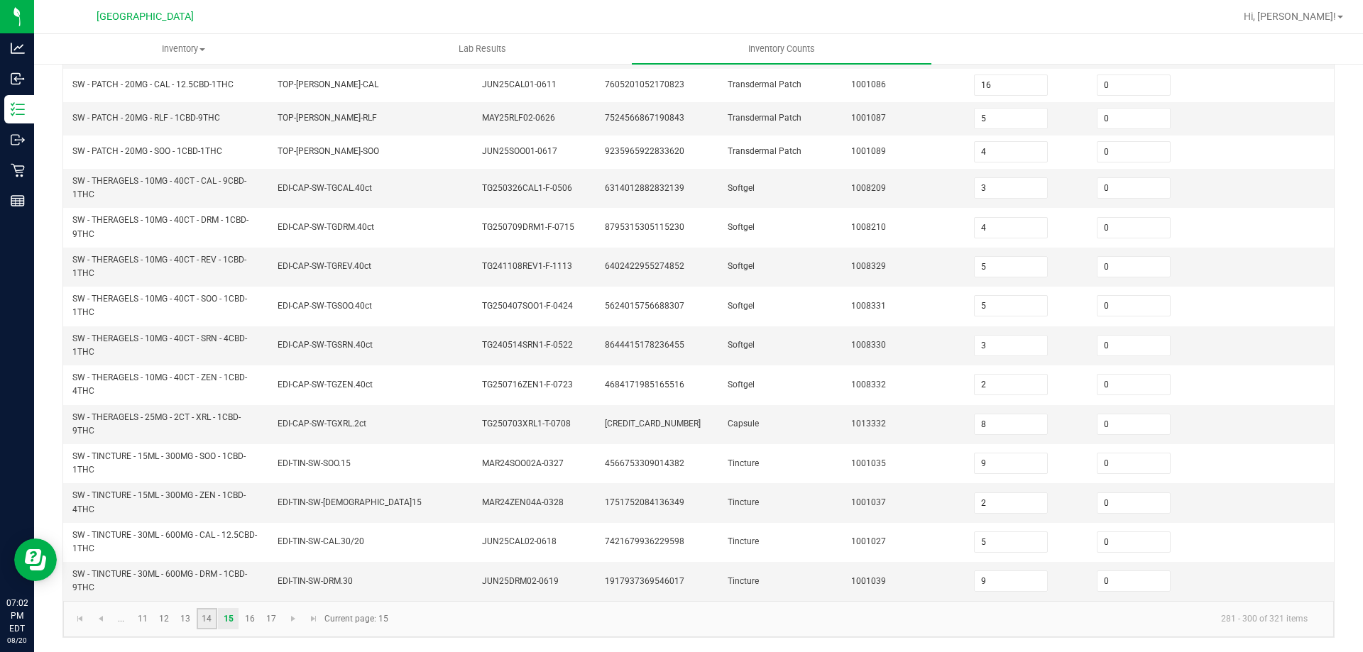
click at [211, 620] on link "14" at bounding box center [207, 618] width 21 height 21
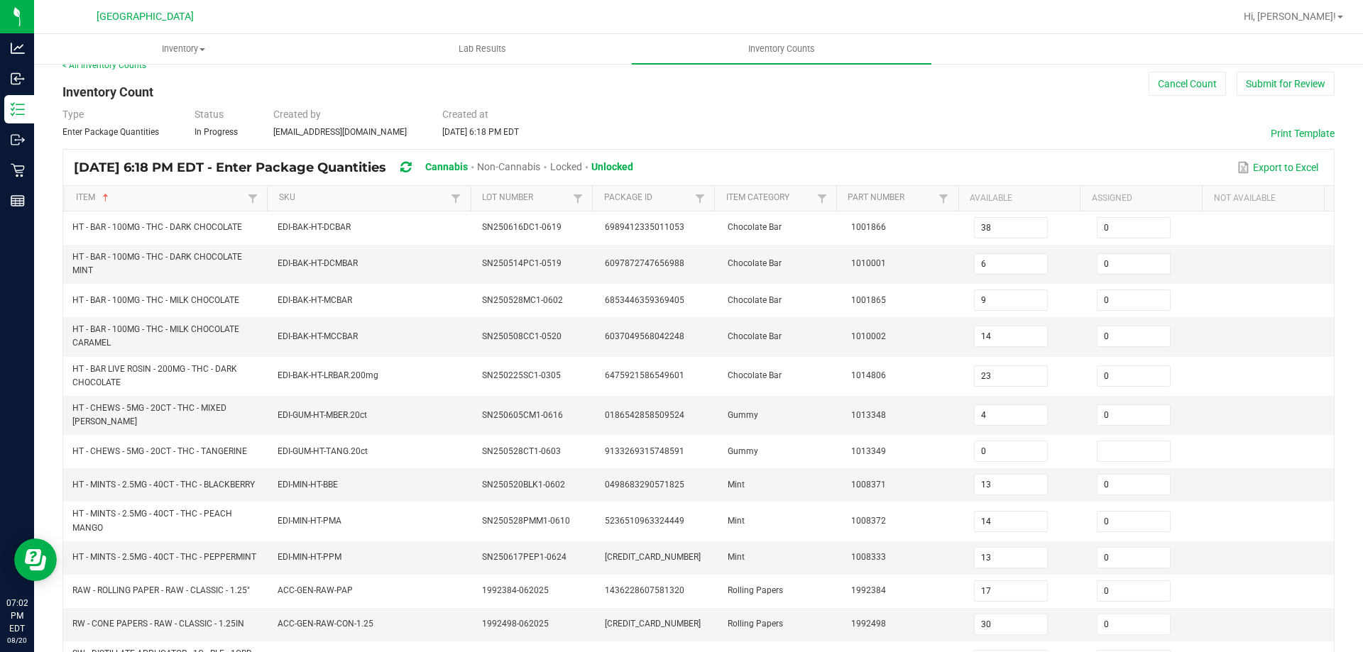
scroll to position [0, 0]
